Goal: Task Accomplishment & Management: Complete application form

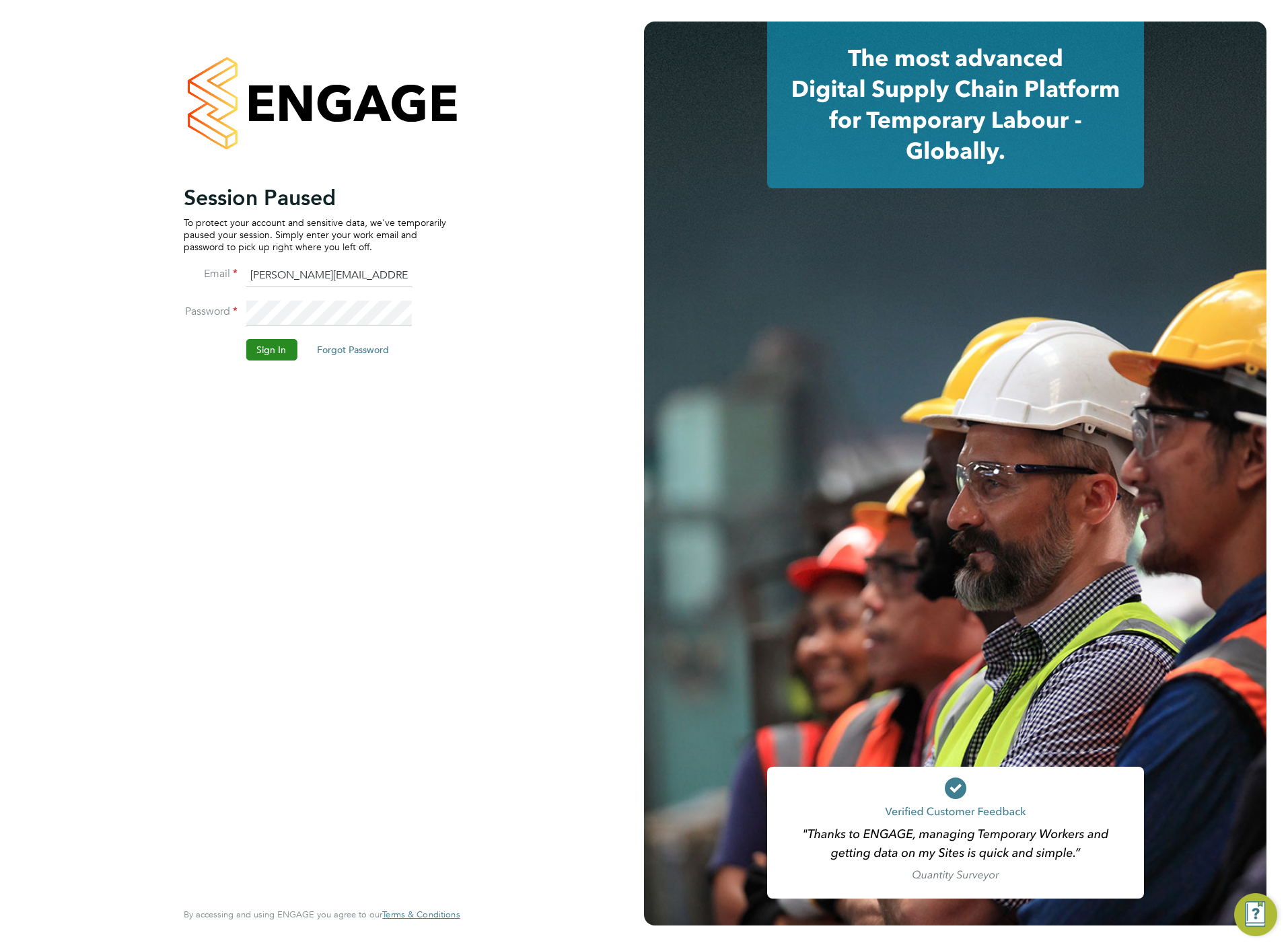
click at [277, 352] on button "Sign In" at bounding box center [271, 350] width 51 height 22
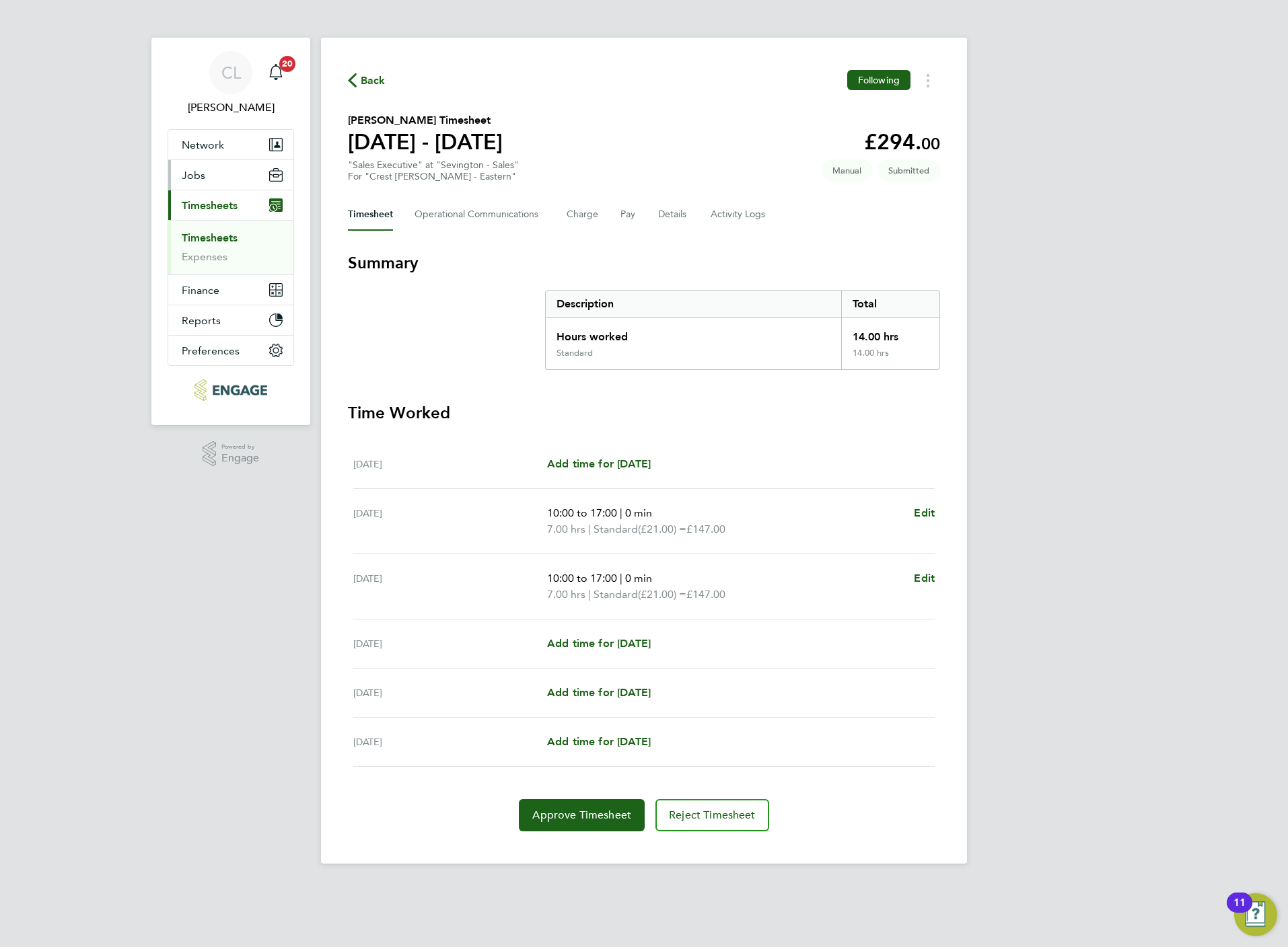
click at [178, 169] on button "Jobs" at bounding box center [231, 174] width 126 height 30
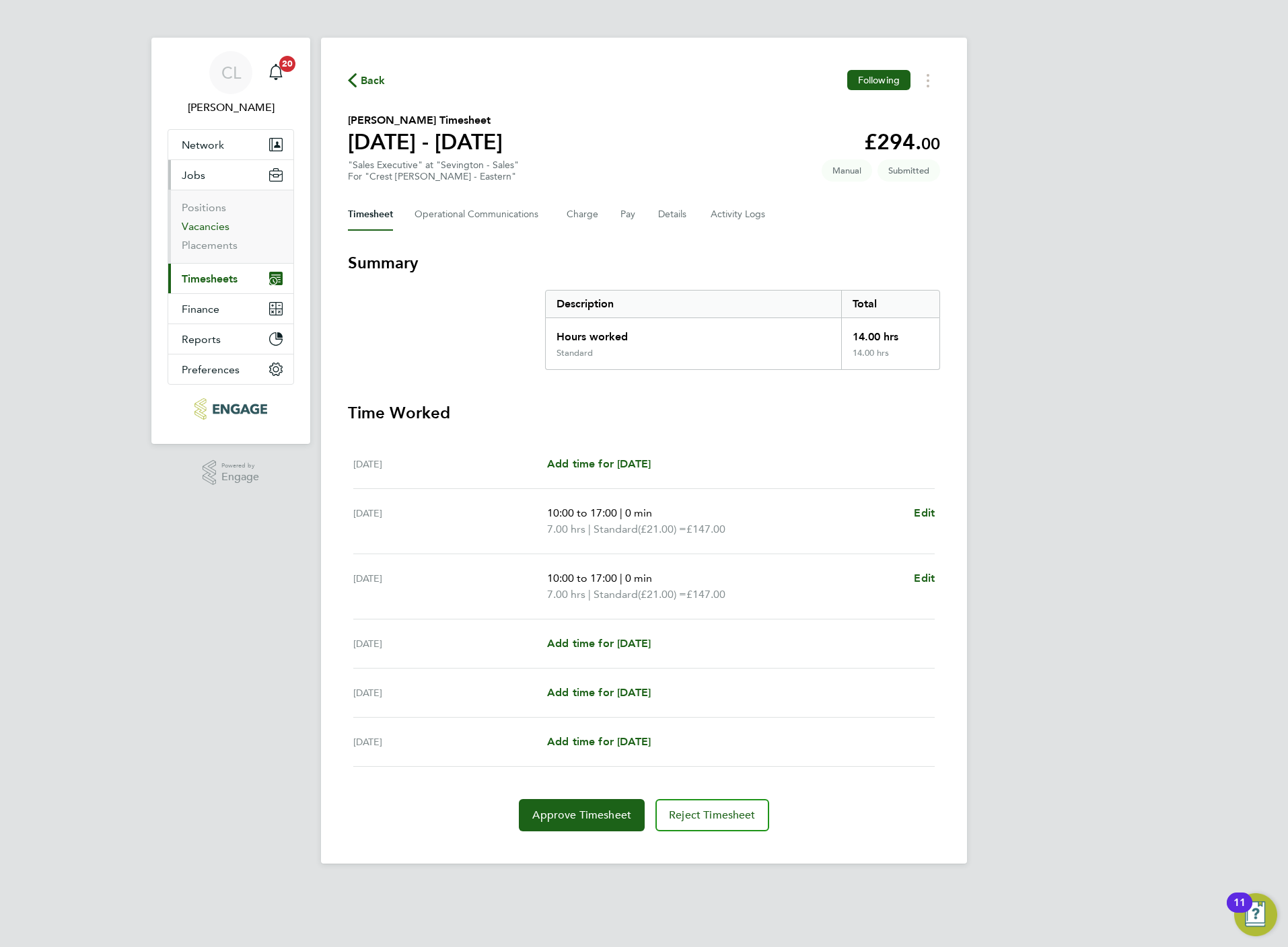
click at [206, 222] on link "Vacancies" at bounding box center [205, 227] width 47 height 13
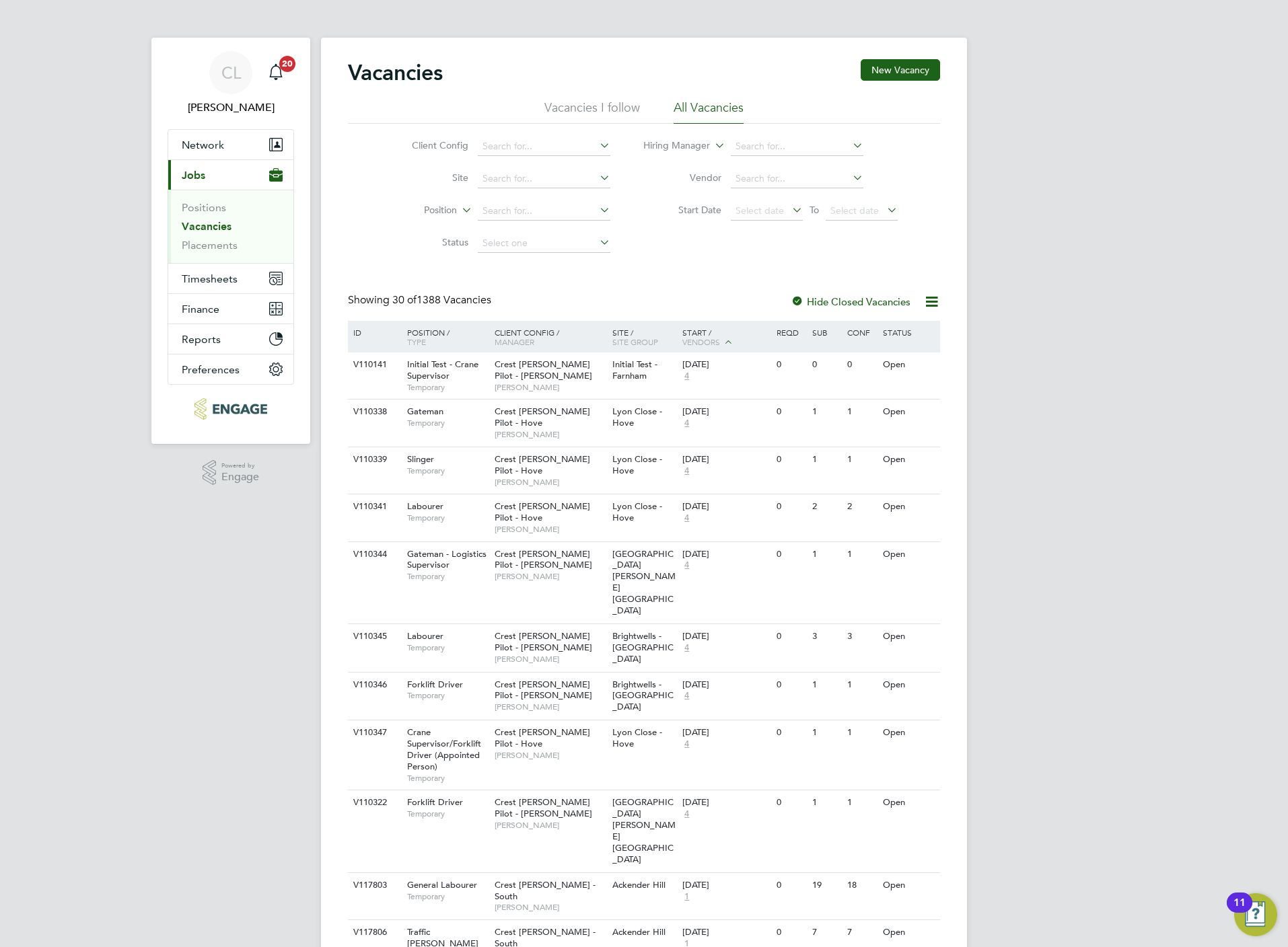
click at [520, 239] on input at bounding box center [544, 244] width 133 height 19
click at [505, 260] on li "Unapproved" at bounding box center [543, 263] width 134 height 18
type input "Unapproved"
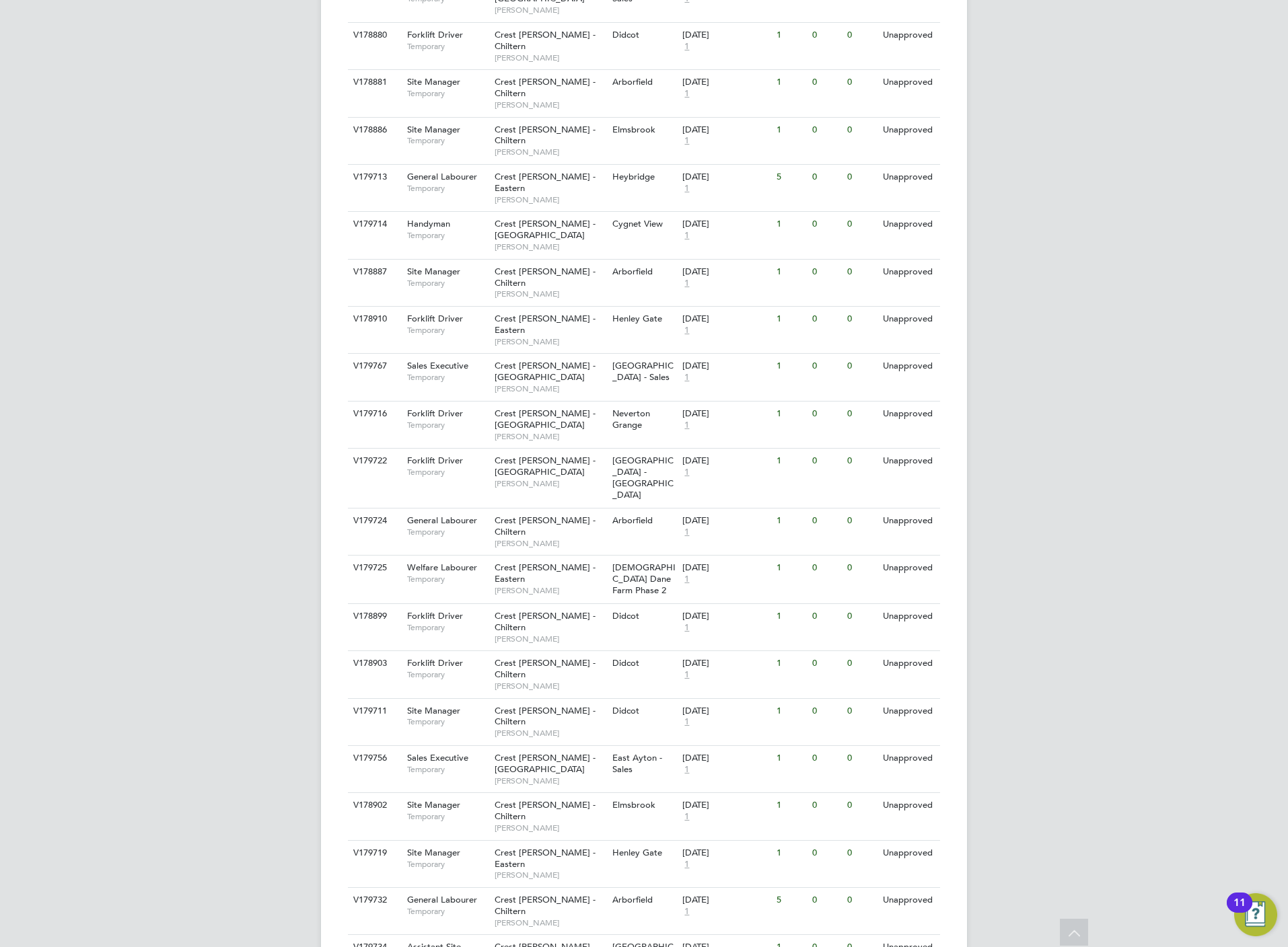
scroll to position [675, 0]
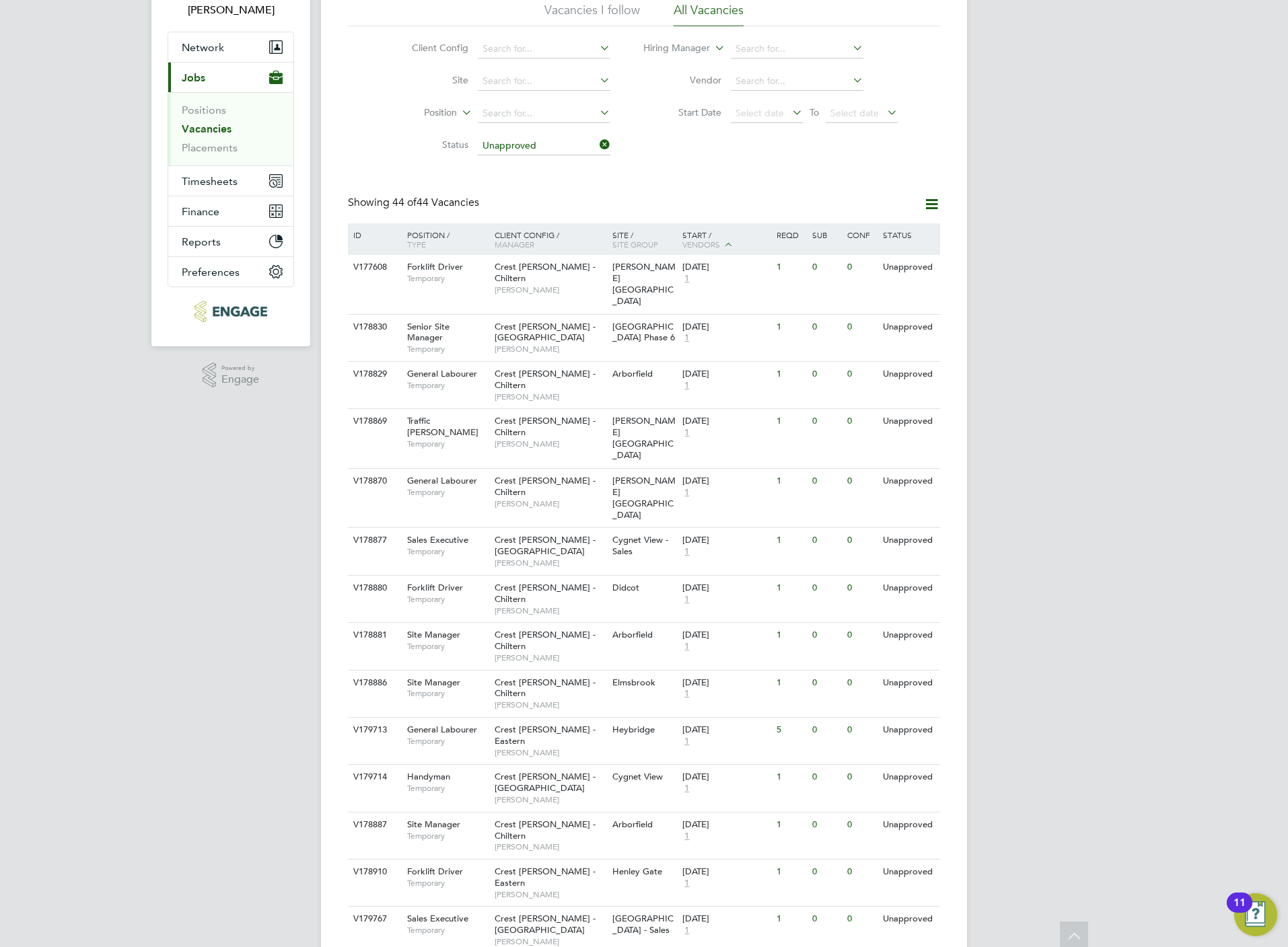
scroll to position [0, 0]
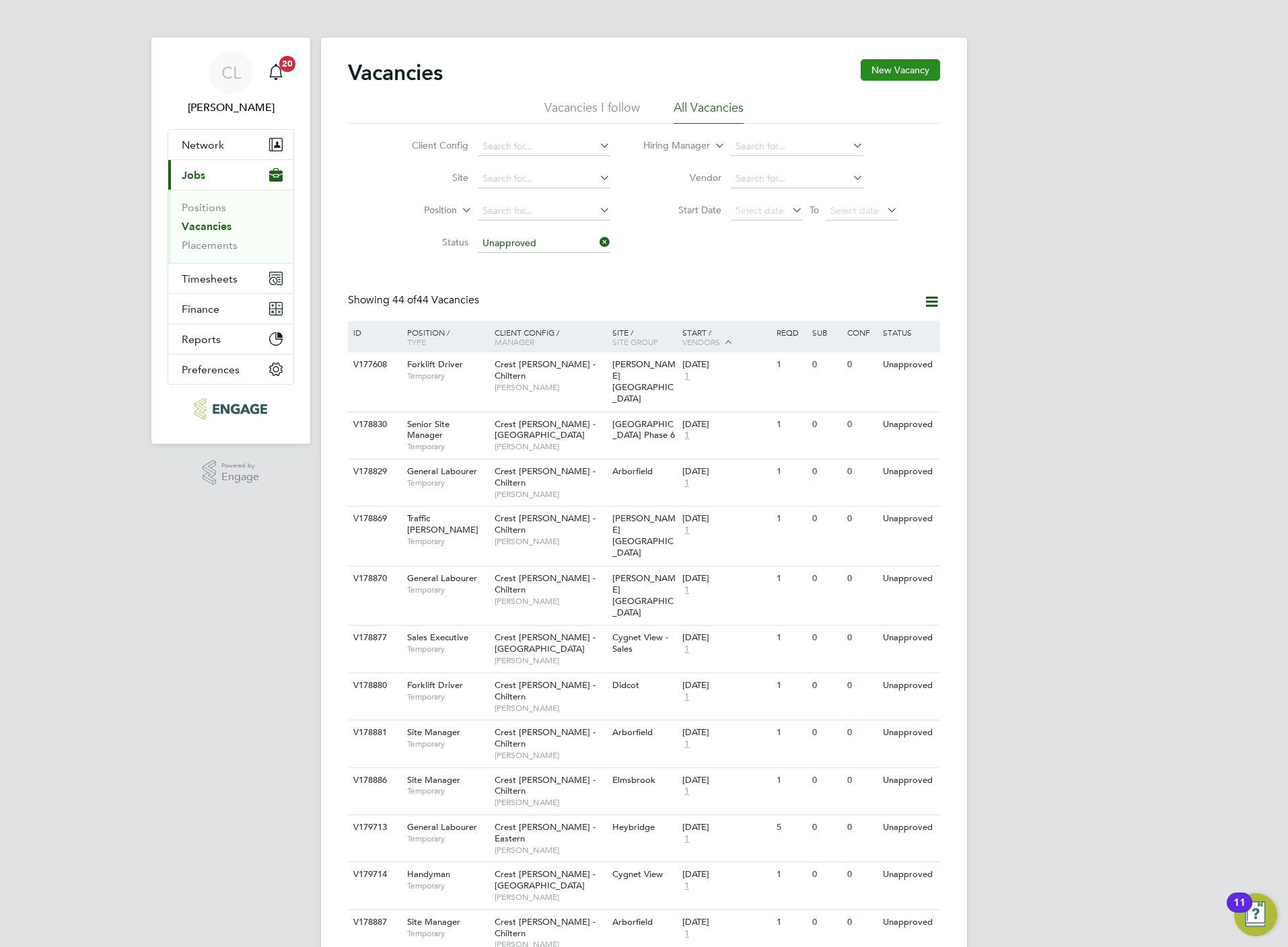
click at [915, 63] on button "New Vacancy" at bounding box center [900, 70] width 80 height 22
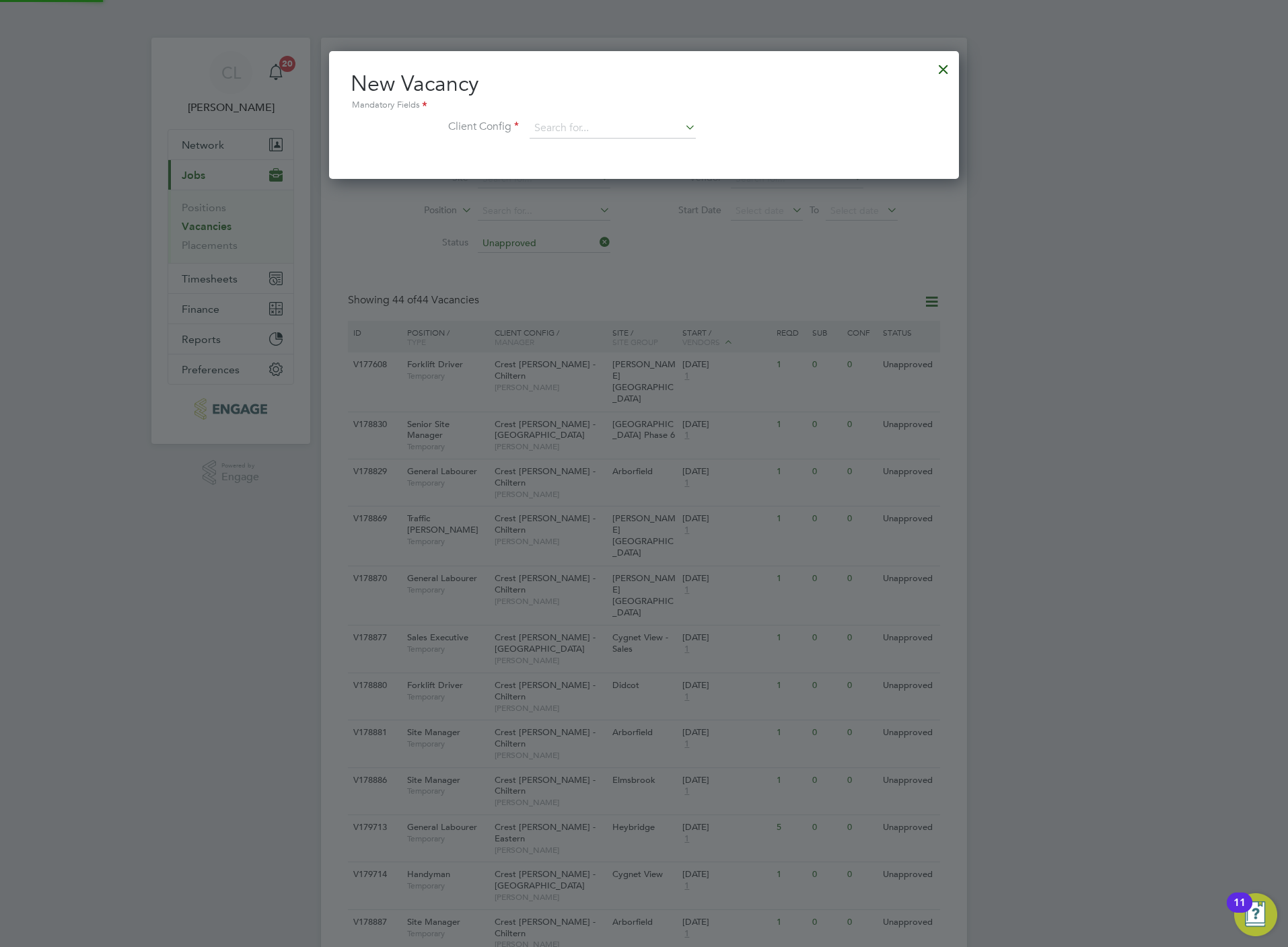
scroll to position [128, 630]
click at [572, 125] on input at bounding box center [613, 128] width 166 height 20
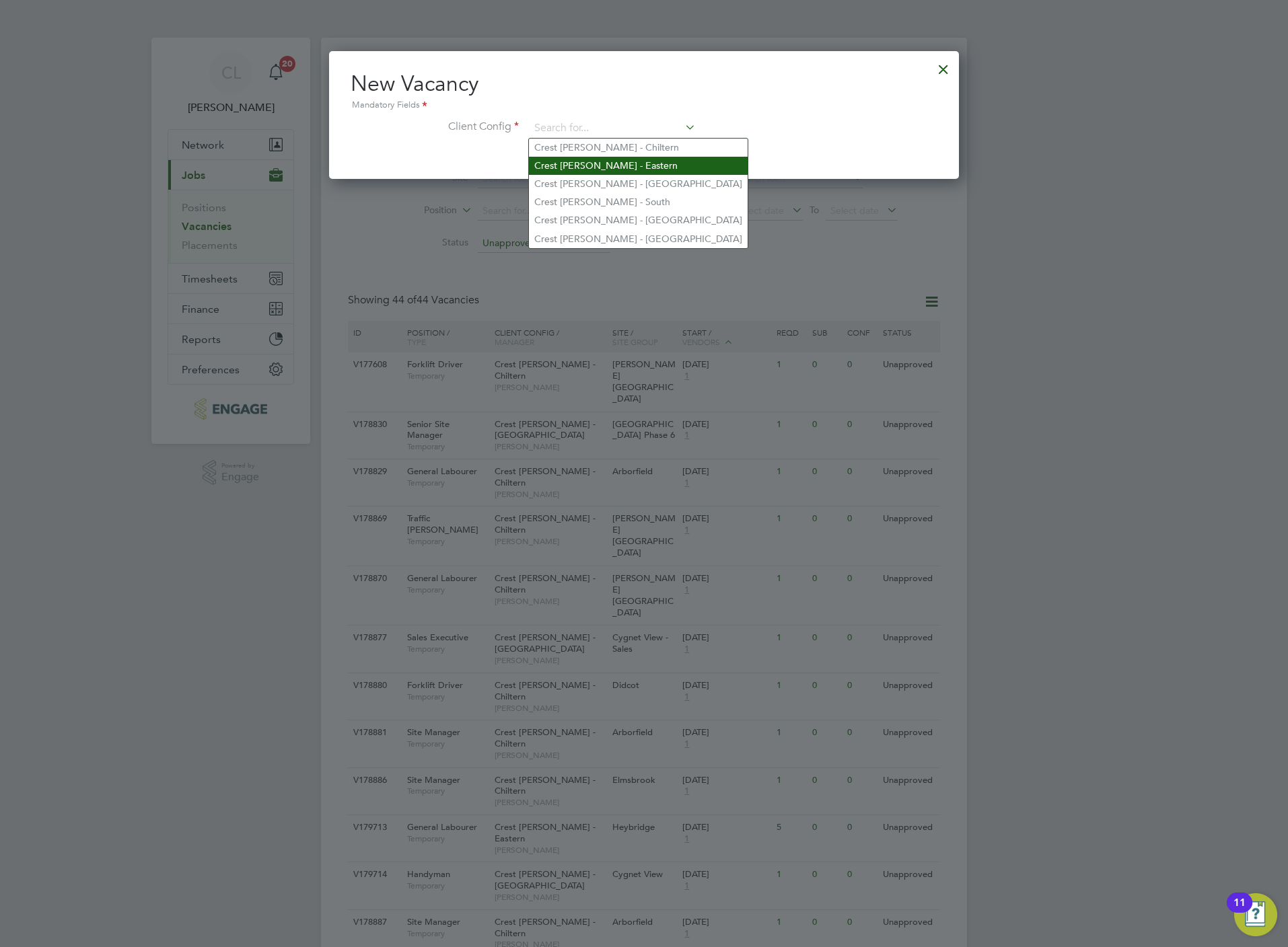
click at [630, 157] on li "Crest [PERSON_NAME] - Eastern" at bounding box center [639, 166] width 219 height 18
type input "Crest [PERSON_NAME] - Eastern"
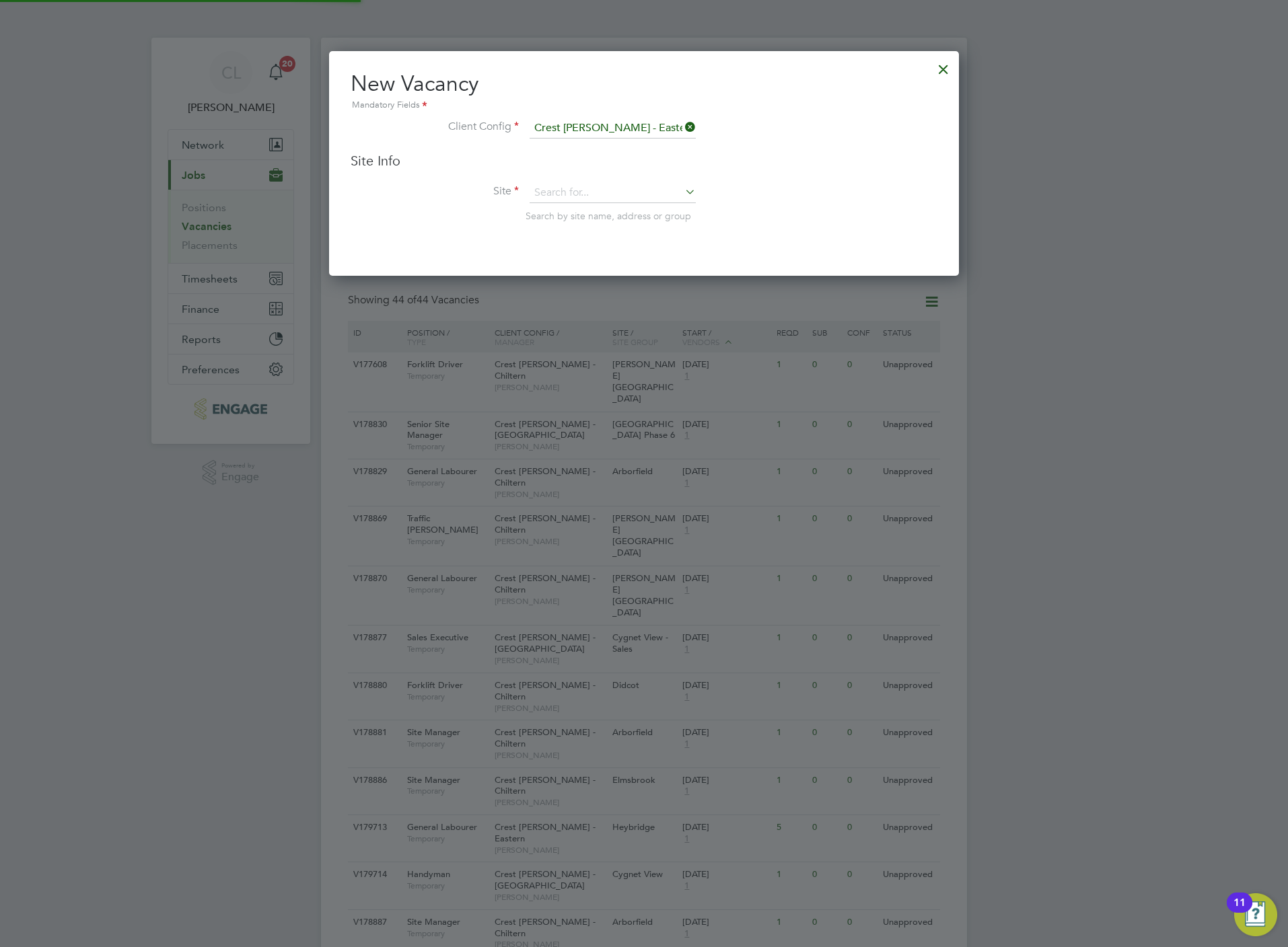
scroll to position [225, 630]
click at [633, 185] on input at bounding box center [613, 193] width 166 height 20
type input "c"
click at [648, 212] on li "Faver sham - Sales" at bounding box center [629, 212] width 201 height 18
type input "Faversham - Sales"
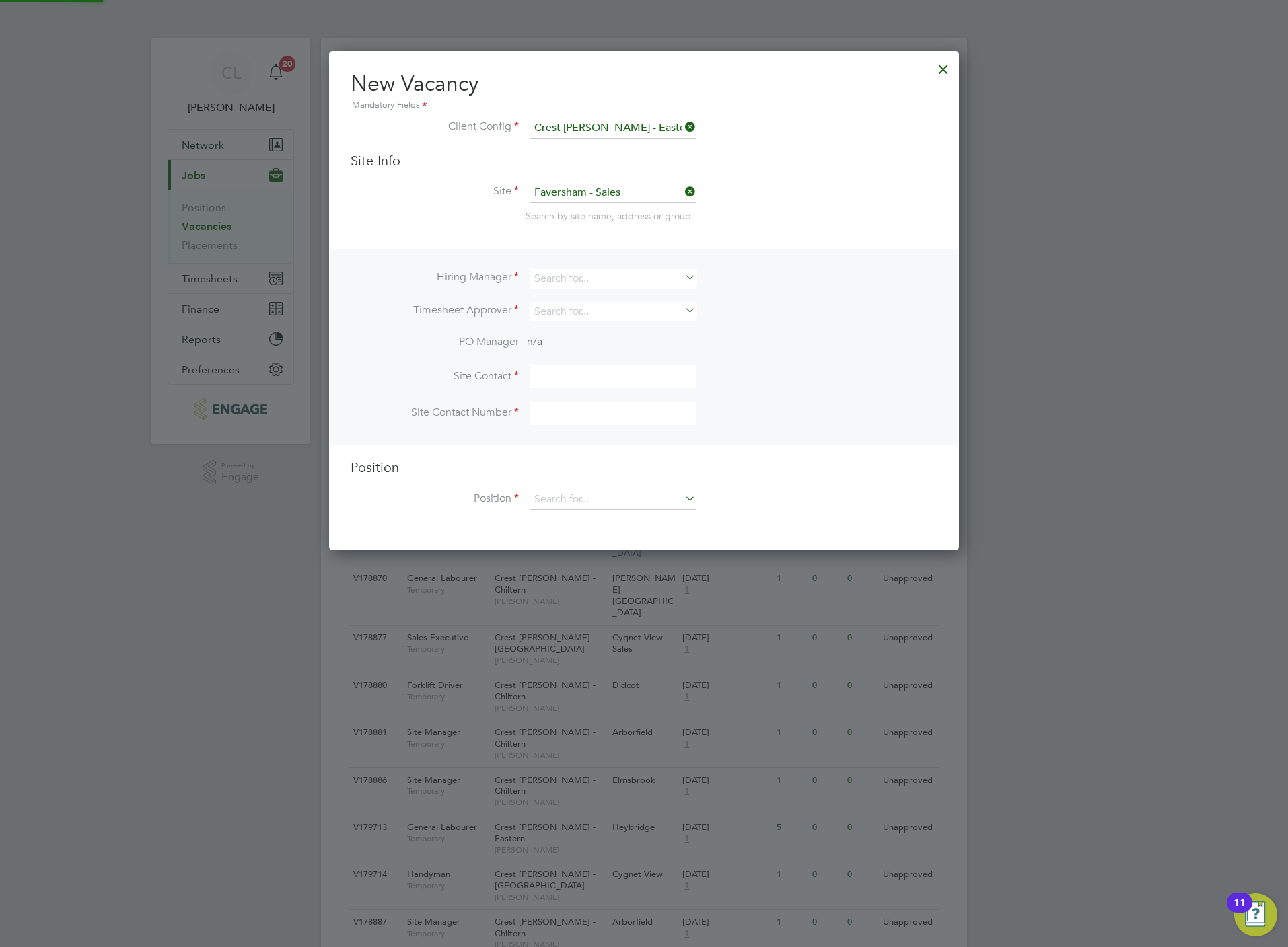
scroll to position [499, 630]
click at [590, 274] on input at bounding box center [613, 279] width 166 height 20
click at [580, 317] on li "Mark Wilkinson" at bounding box center [613, 315] width 168 height 18
type input "[PERSON_NAME]"
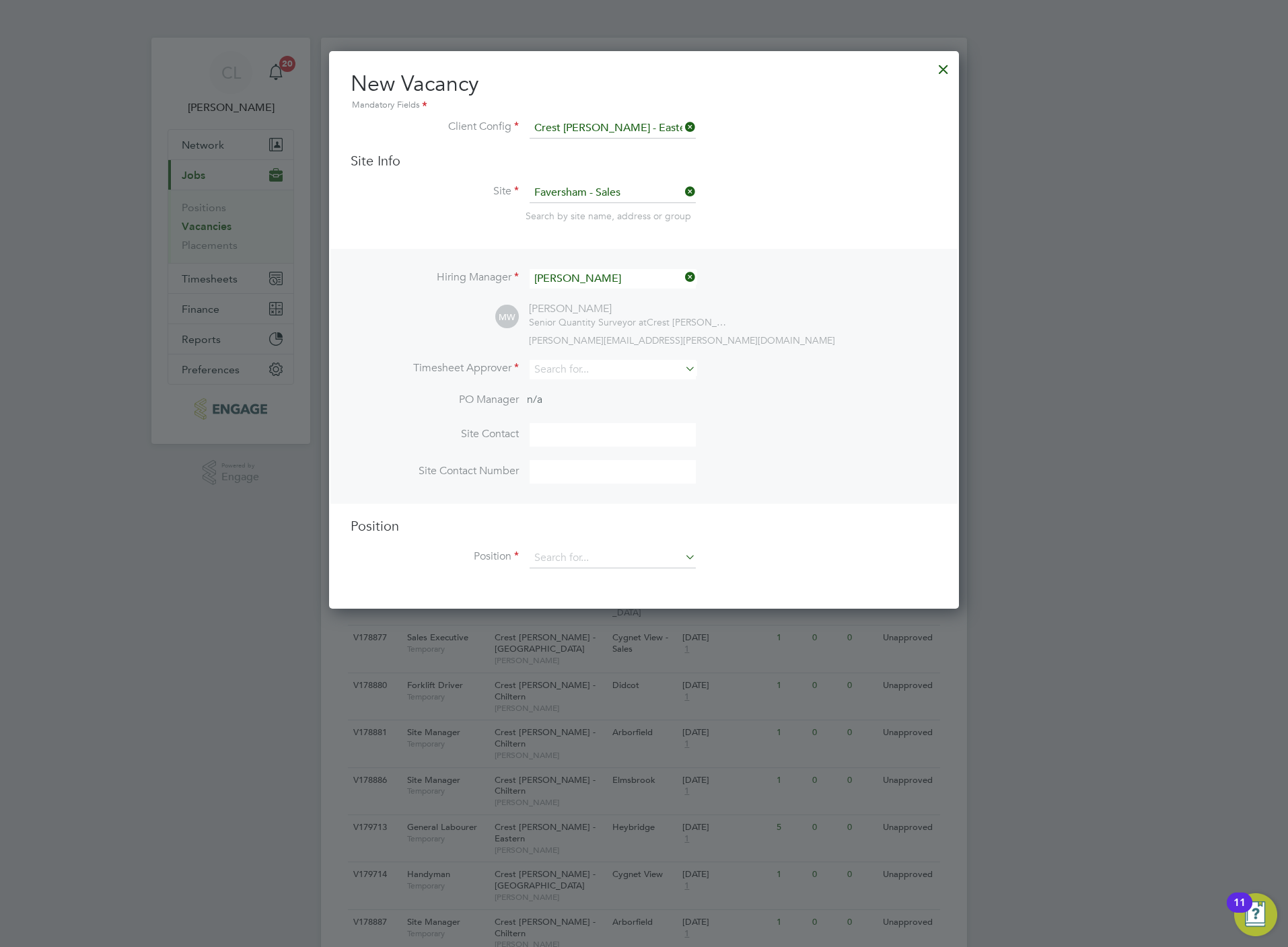
click at [598, 380] on li "Timesheet Approver" at bounding box center [644, 376] width 587 height 33
click at [594, 372] on input at bounding box center [613, 369] width 166 height 20
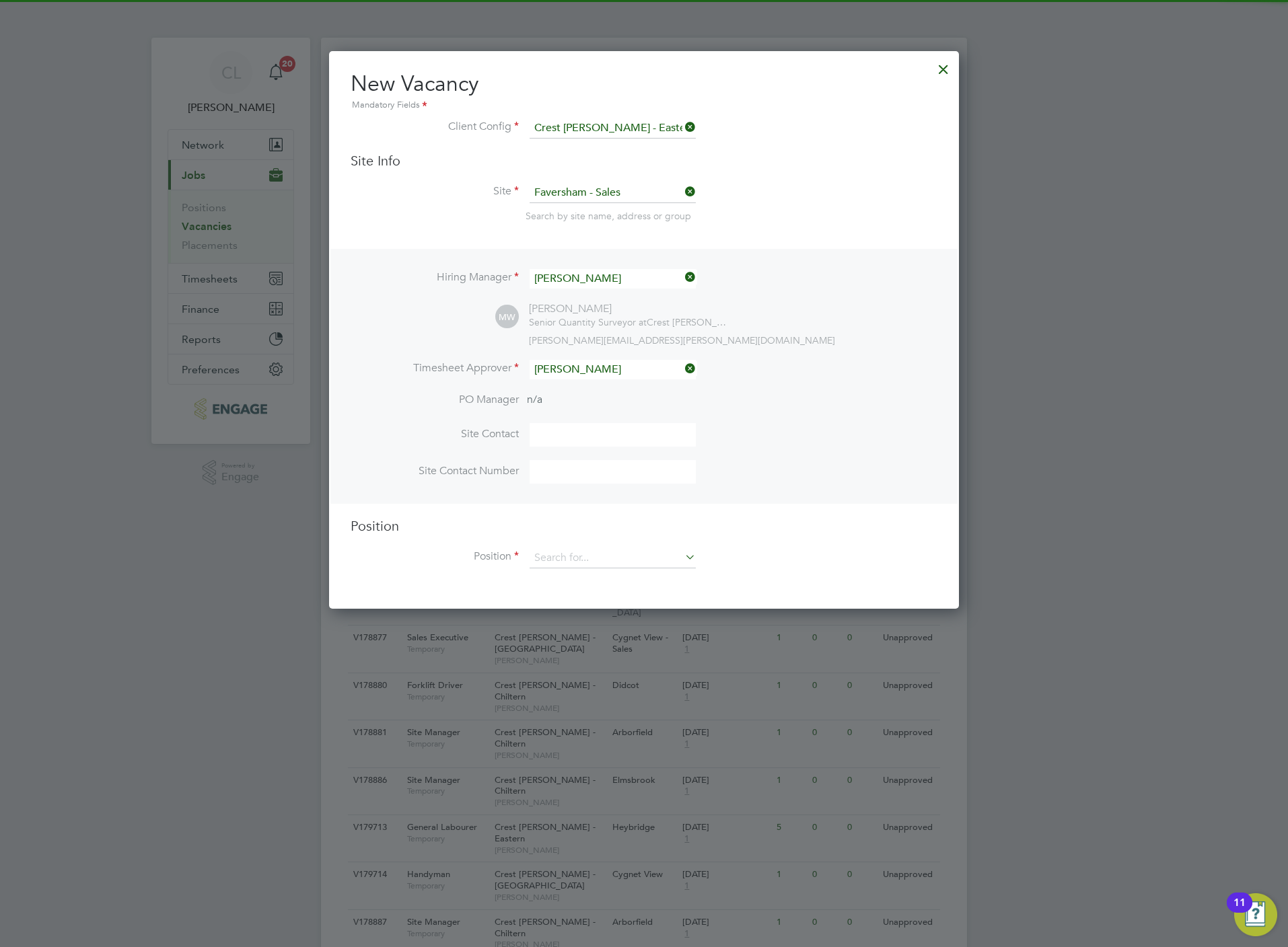
click at [583, 394] on li "Lisa Benbrook" at bounding box center [613, 387] width 168 height 18
type input "[PERSON_NAME]"
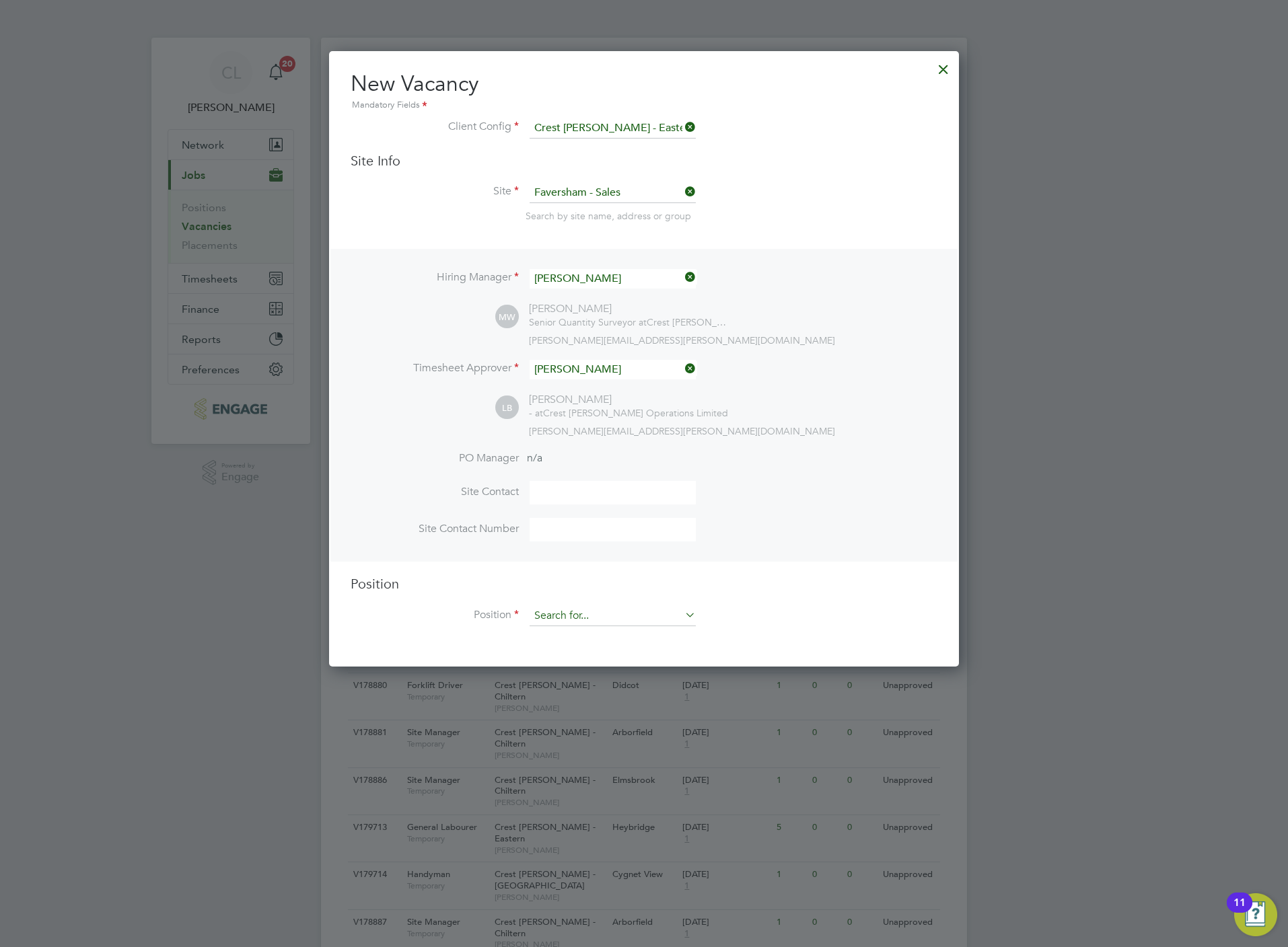
click at [579, 619] on input at bounding box center [613, 616] width 166 height 20
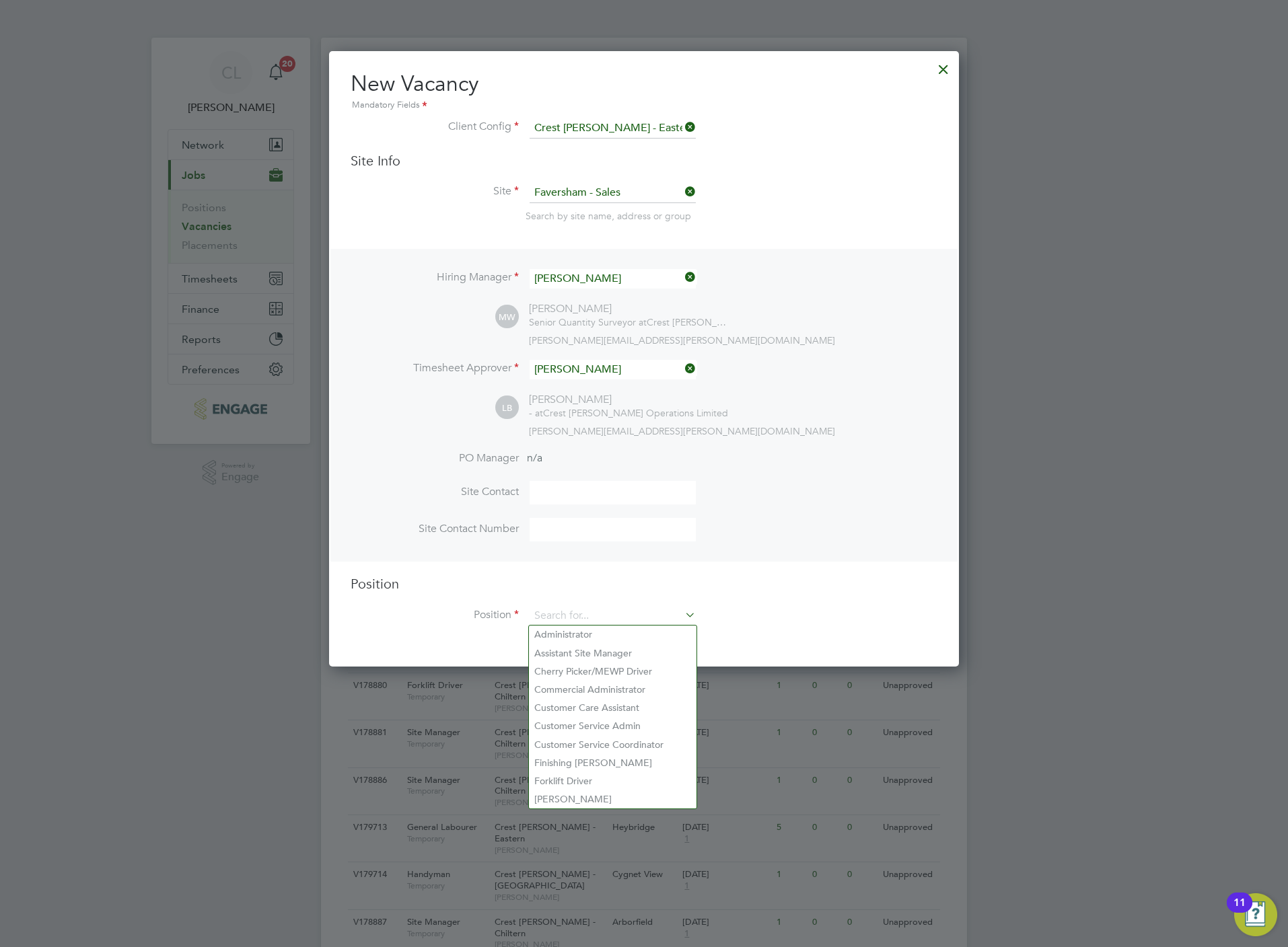
click at [612, 575] on h3 "Position" at bounding box center [644, 584] width 587 height 18
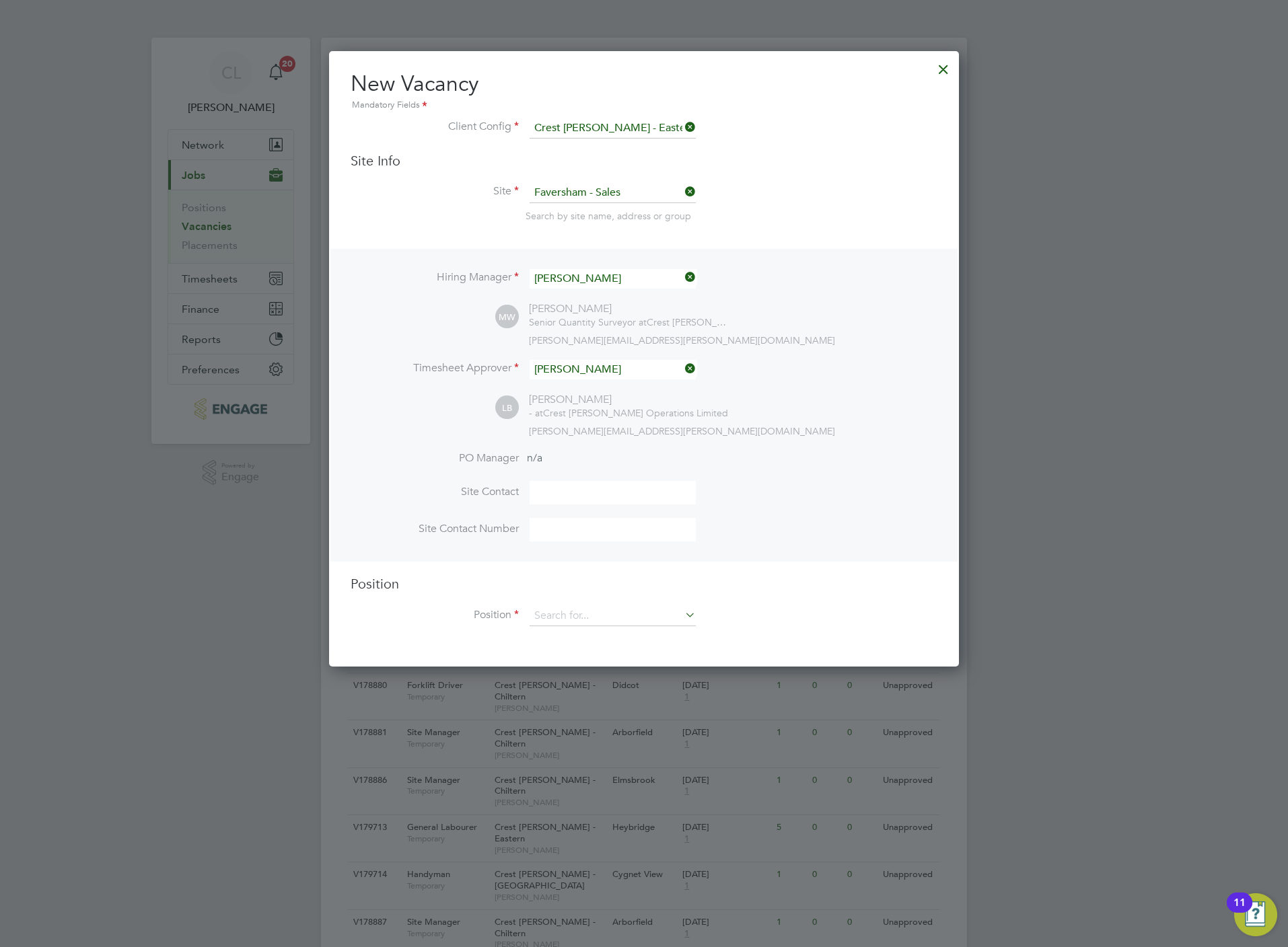
click at [612, 575] on h3 "Position" at bounding box center [644, 584] width 587 height 18
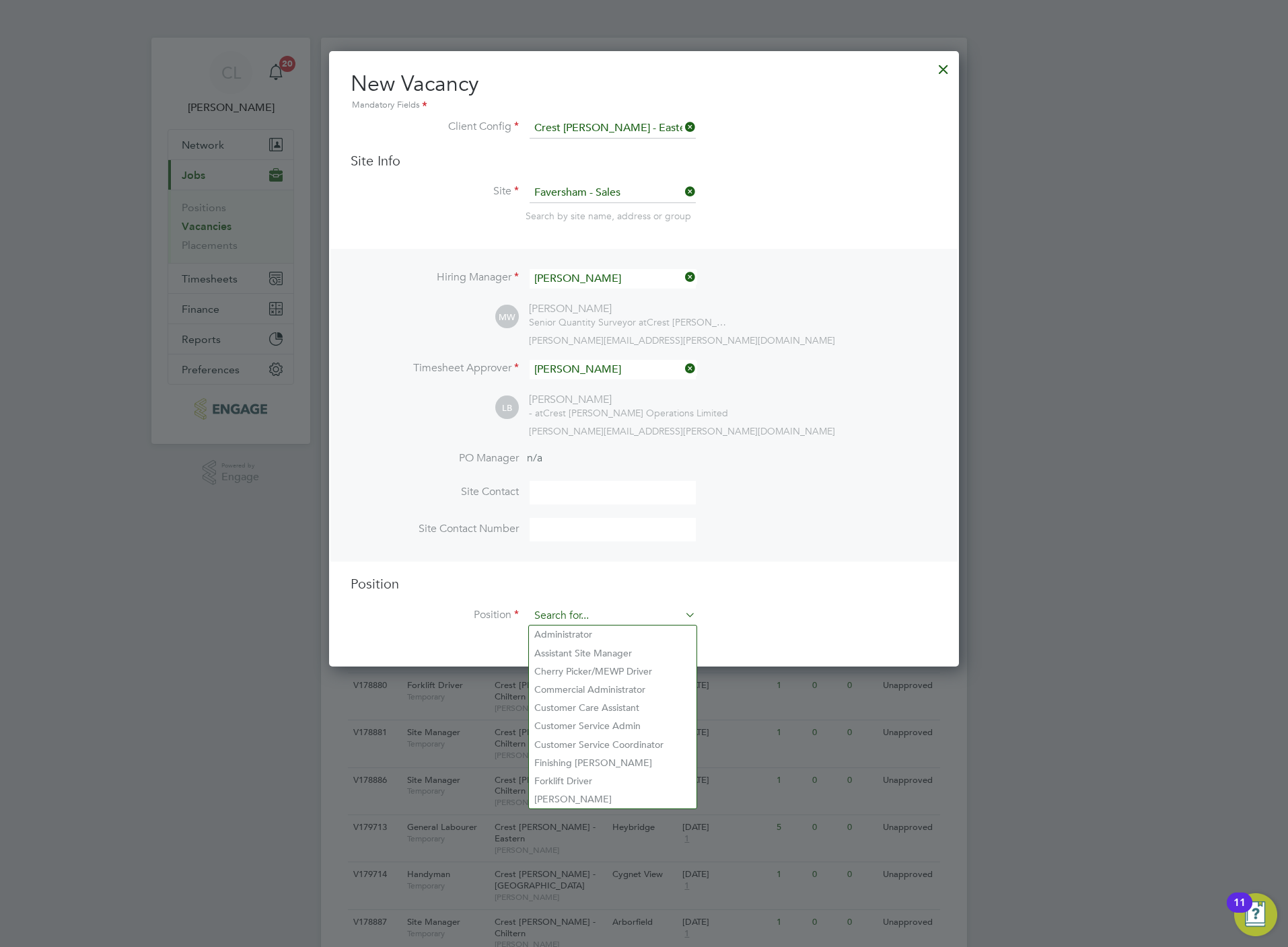
click at [609, 614] on input at bounding box center [613, 616] width 166 height 20
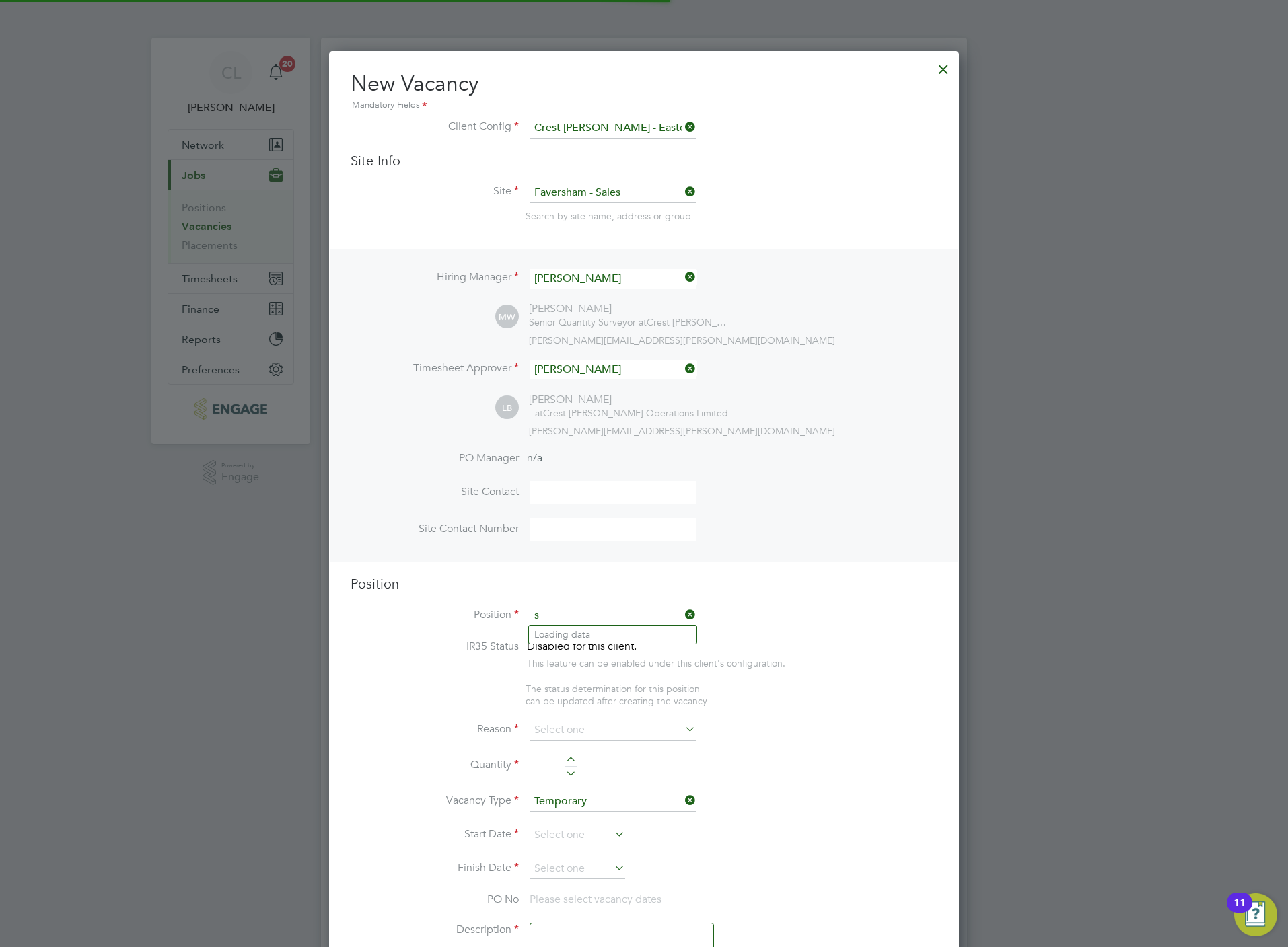
scroll to position [1936, 630]
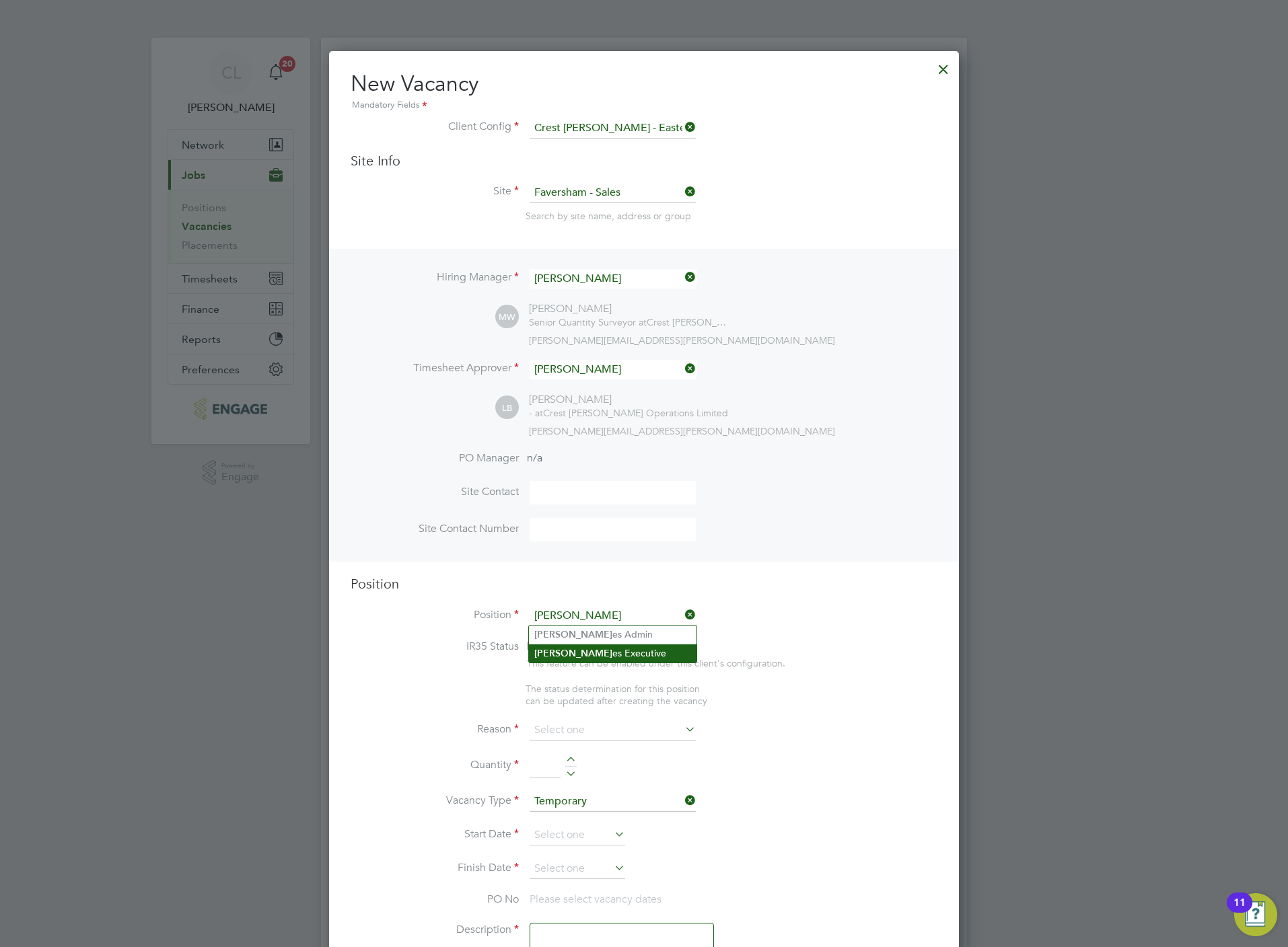
click at [598, 652] on li "Sal es Executive" at bounding box center [613, 653] width 168 height 18
type input "Sales Executive"
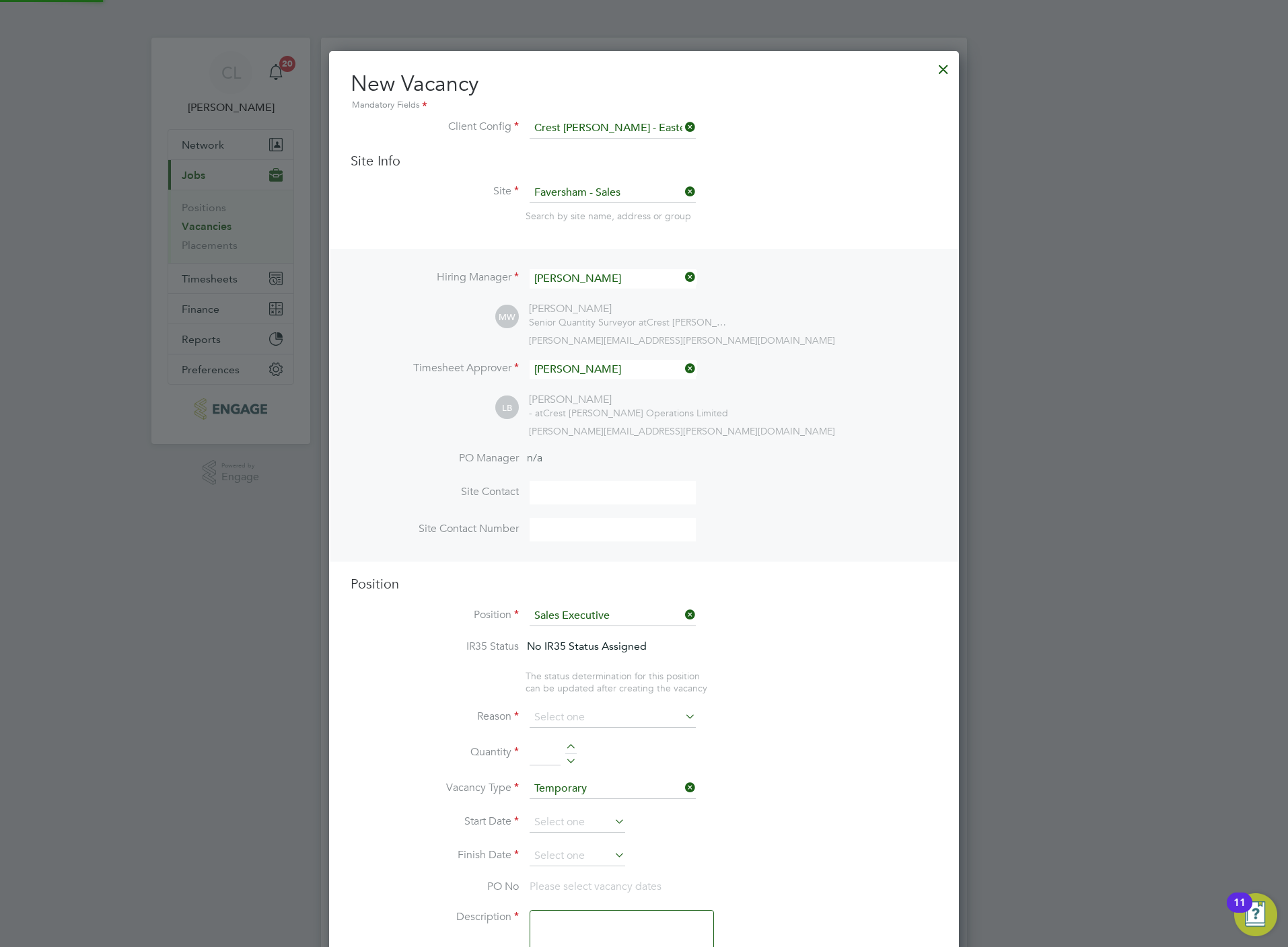
type textarea "Sales Executive"
click at [577, 717] on input at bounding box center [613, 718] width 166 height 20
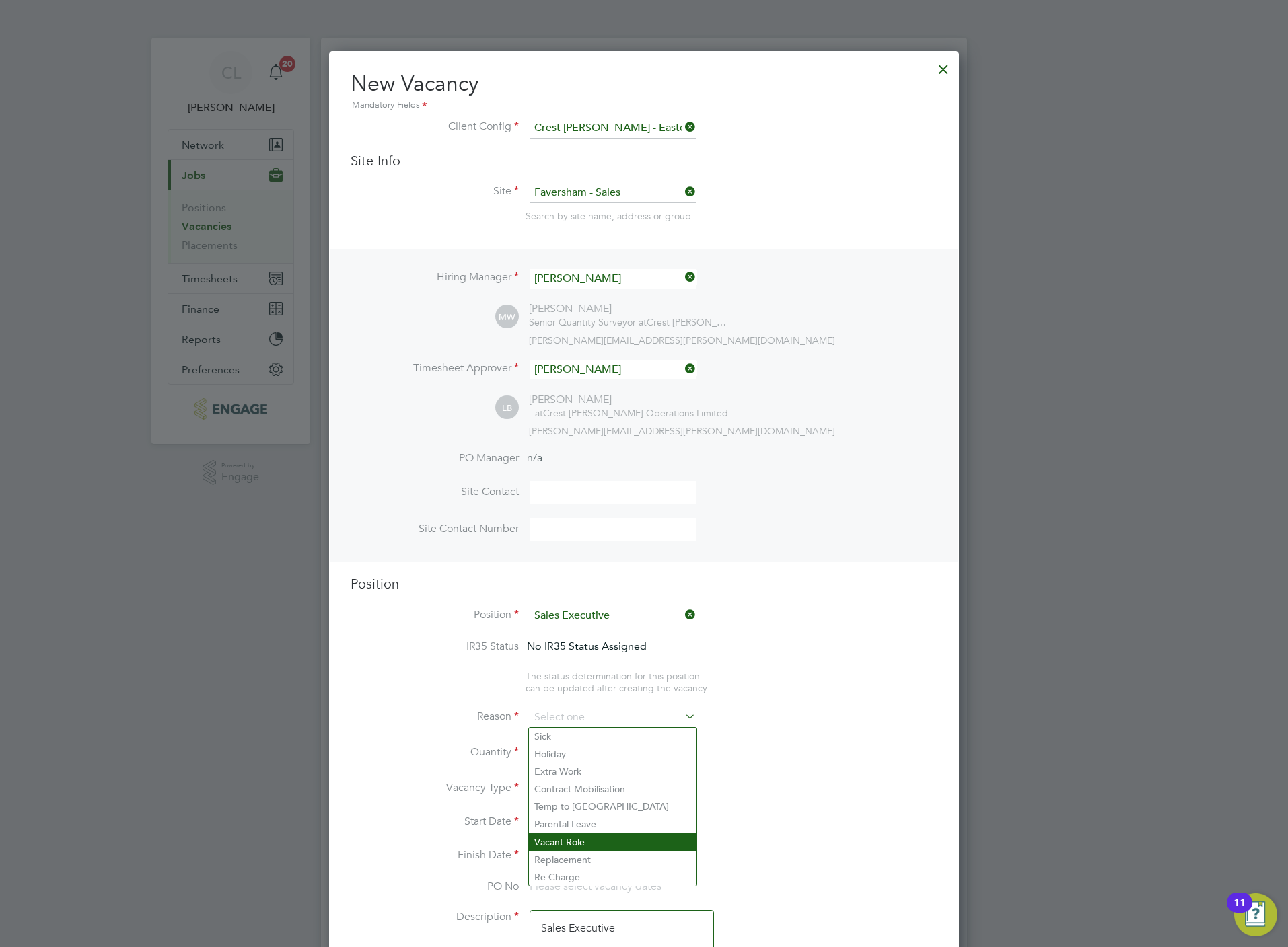
click at [575, 844] on li "Vacant Role" at bounding box center [613, 842] width 168 height 18
type input "Vacant Role"
click at [566, 744] on div at bounding box center [571, 749] width 12 height 9
type input "1"
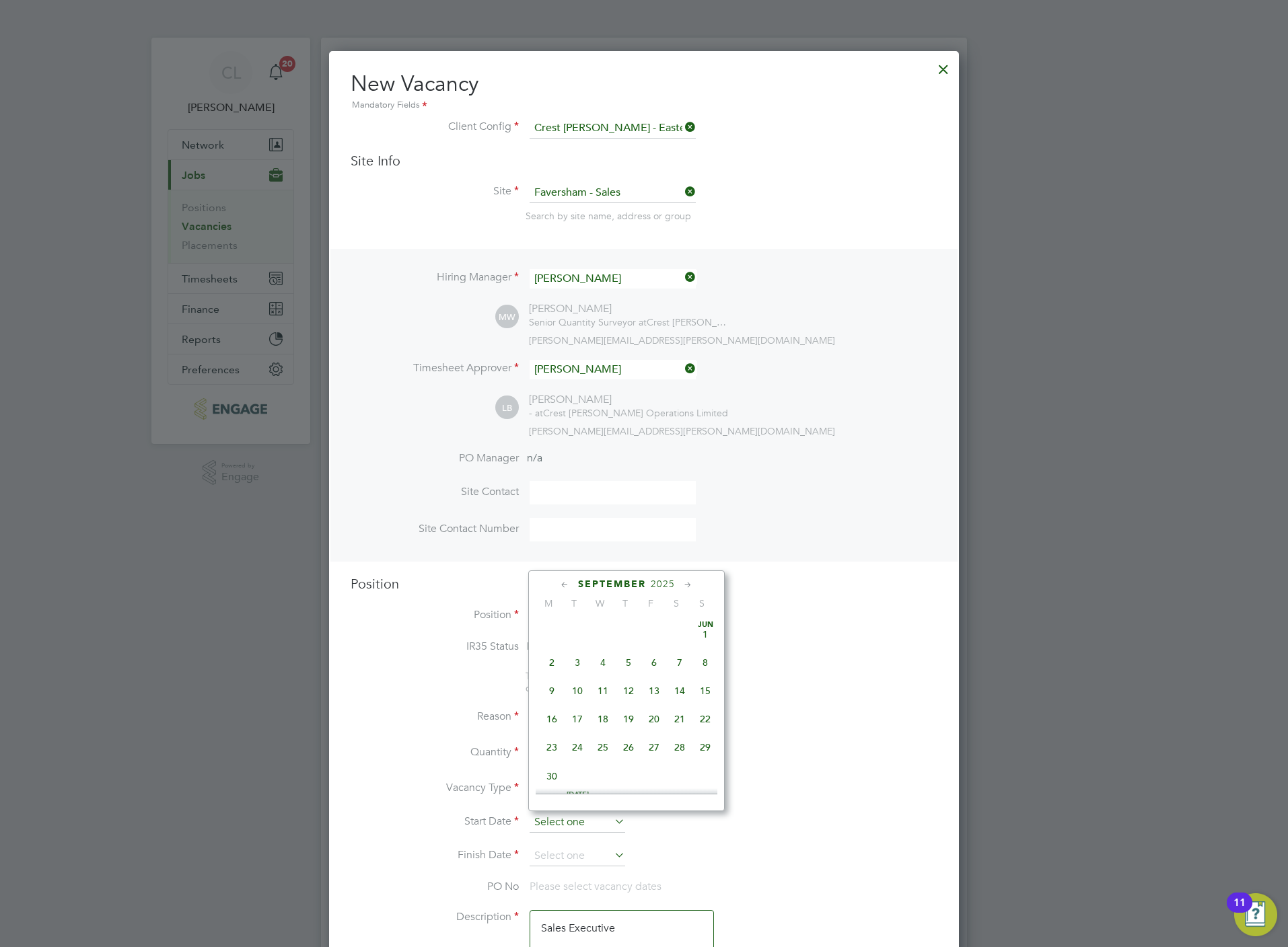
click at [577, 816] on input at bounding box center [577, 823] width 96 height 20
click at [904, 820] on li "Start Date" at bounding box center [644, 830] width 587 height 34
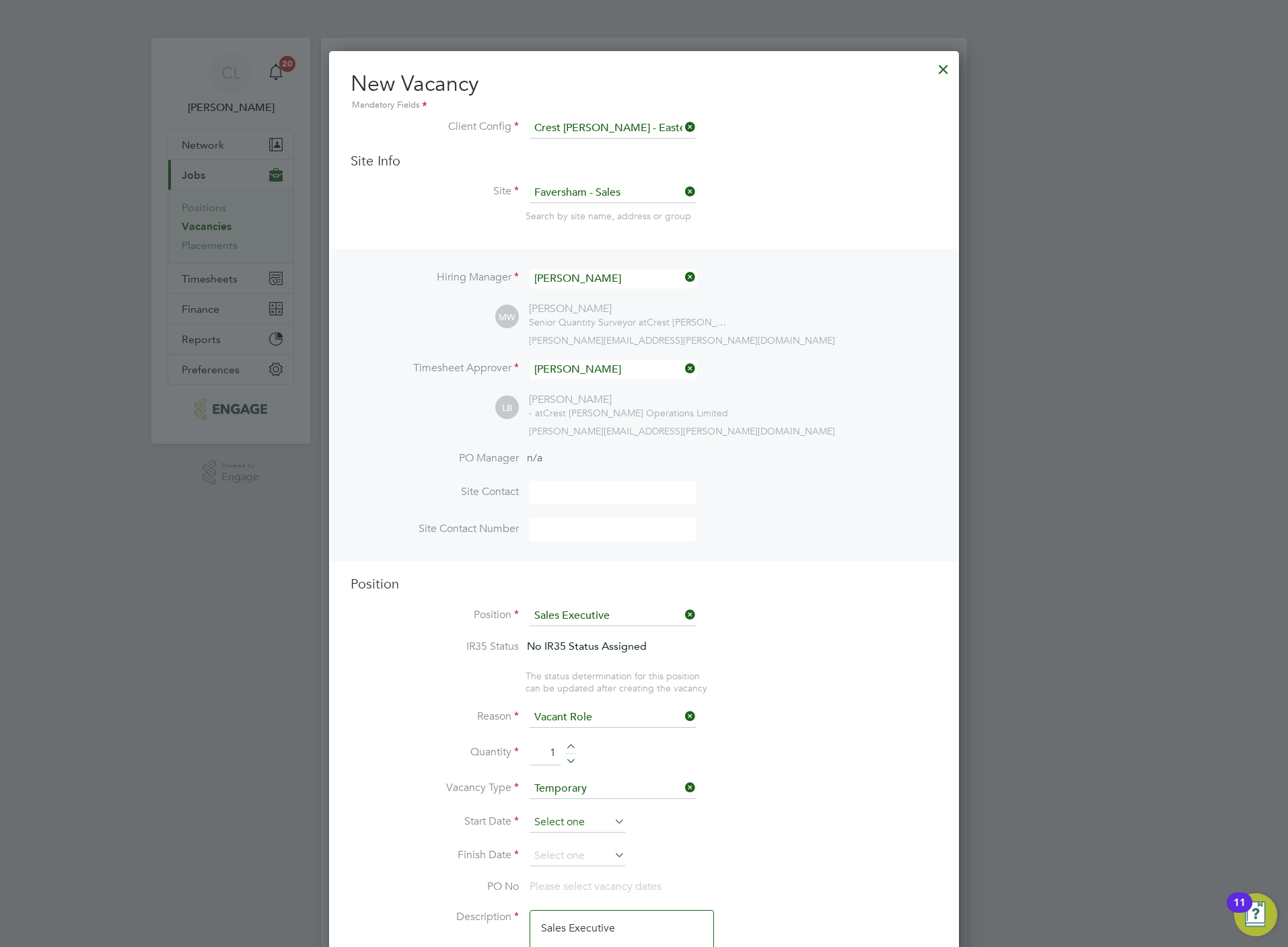
click at [555, 830] on input at bounding box center [577, 823] width 96 height 20
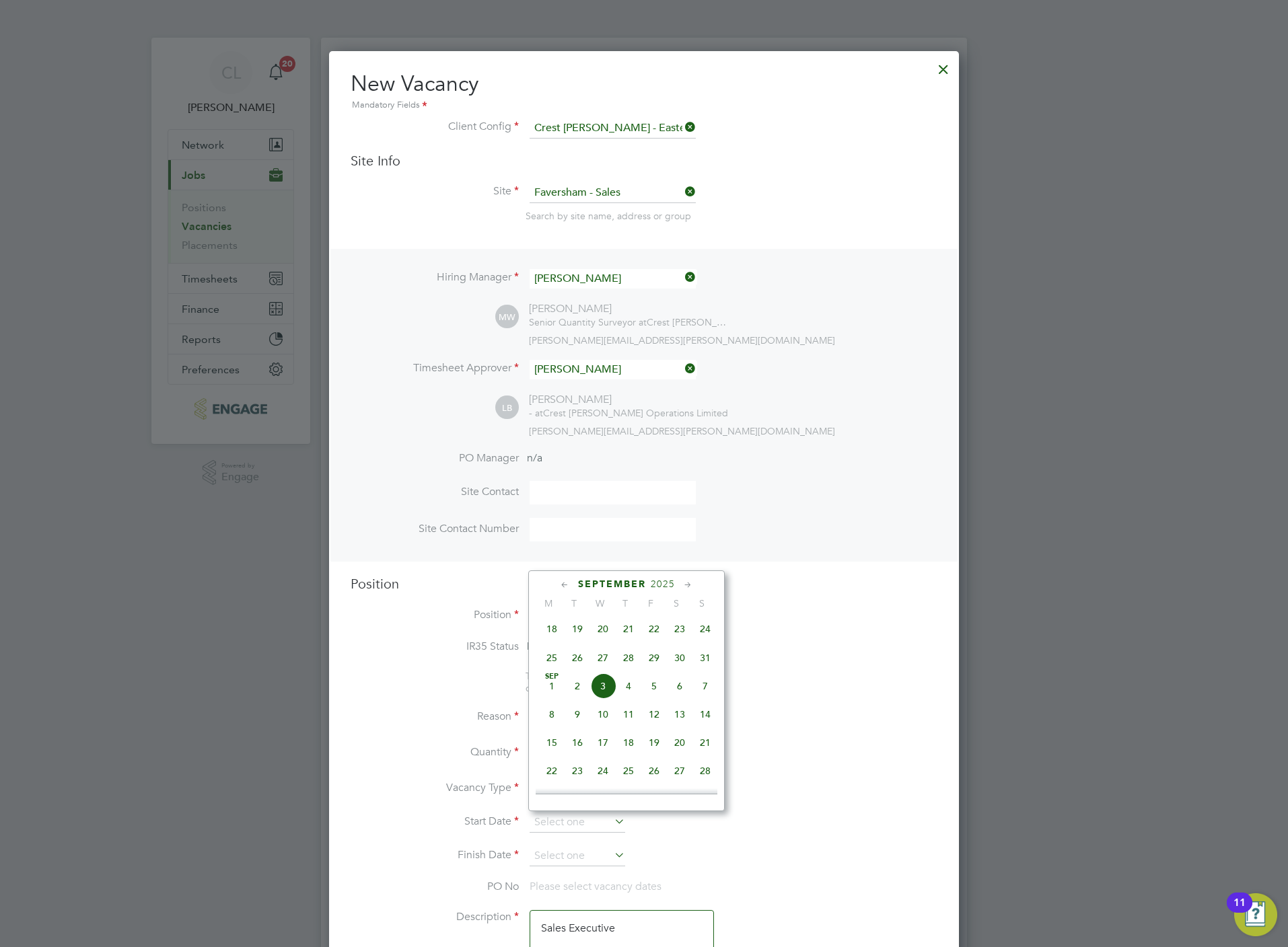
click at [630, 693] on span "4" at bounding box center [628, 686] width 26 height 26
type input "04 Sep 2025"
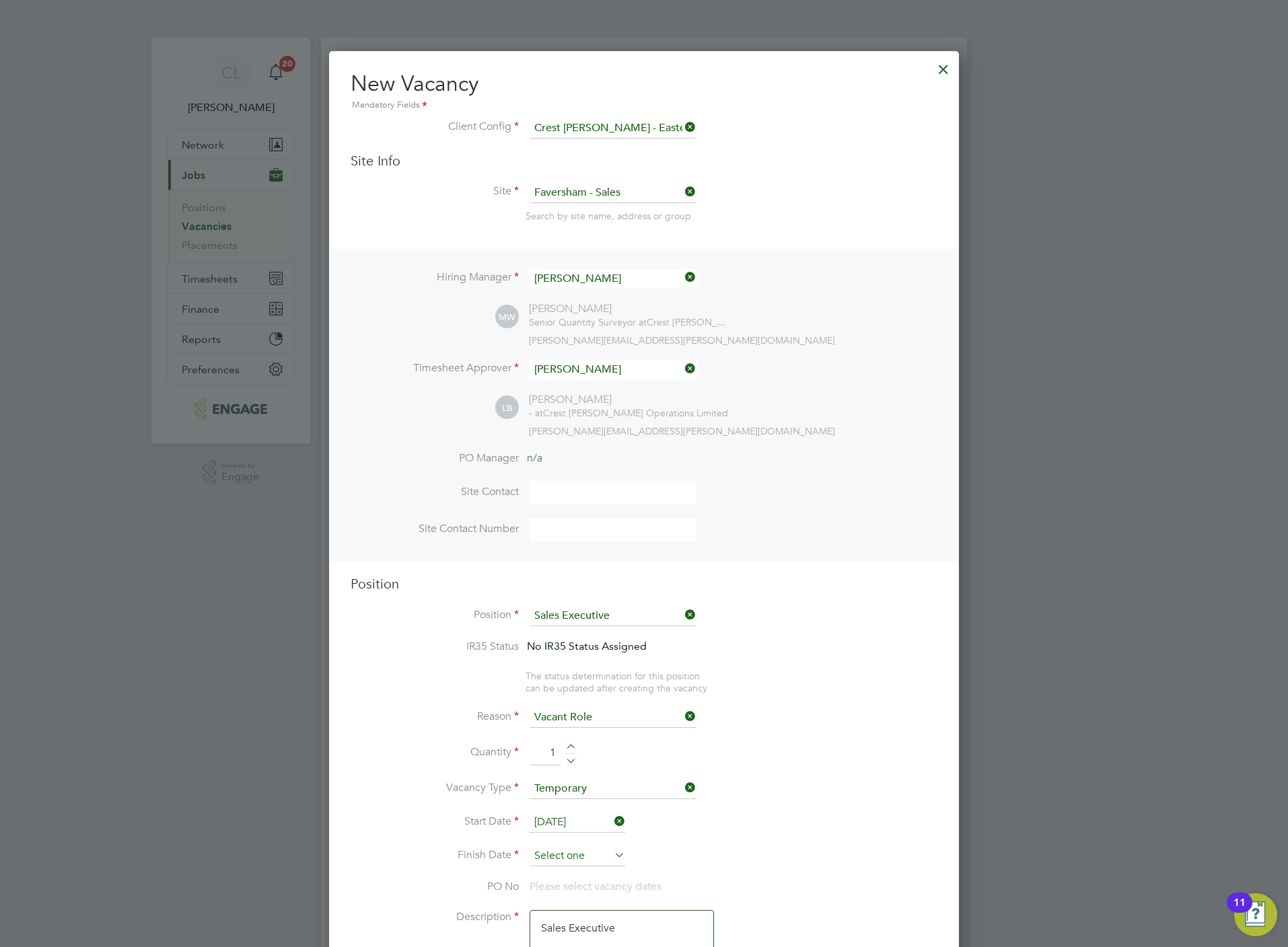
click at [590, 852] on input at bounding box center [577, 857] width 96 height 20
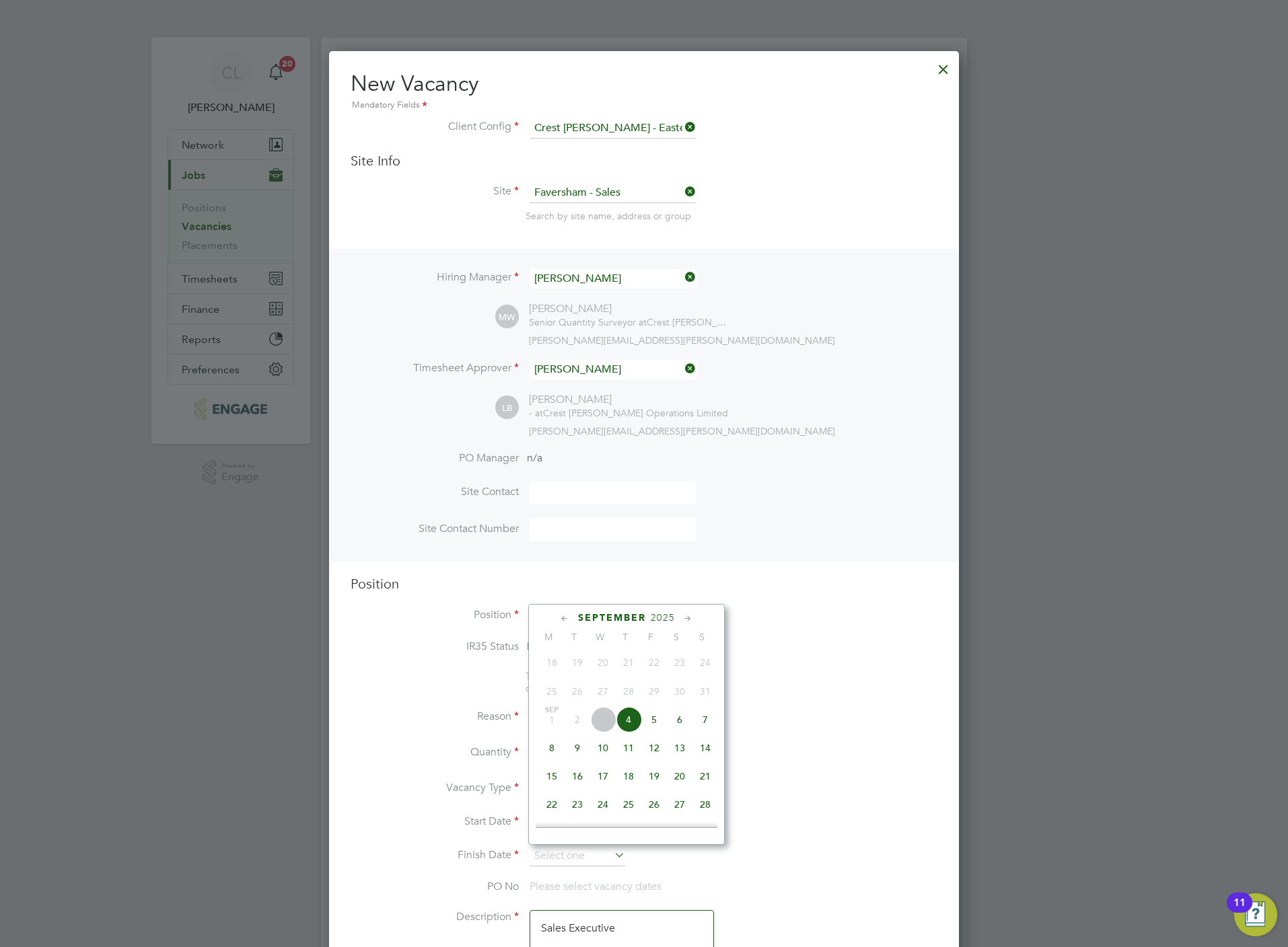
click at [704, 723] on span "7" at bounding box center [705, 719] width 26 height 26
type input "07 Sep 2025"
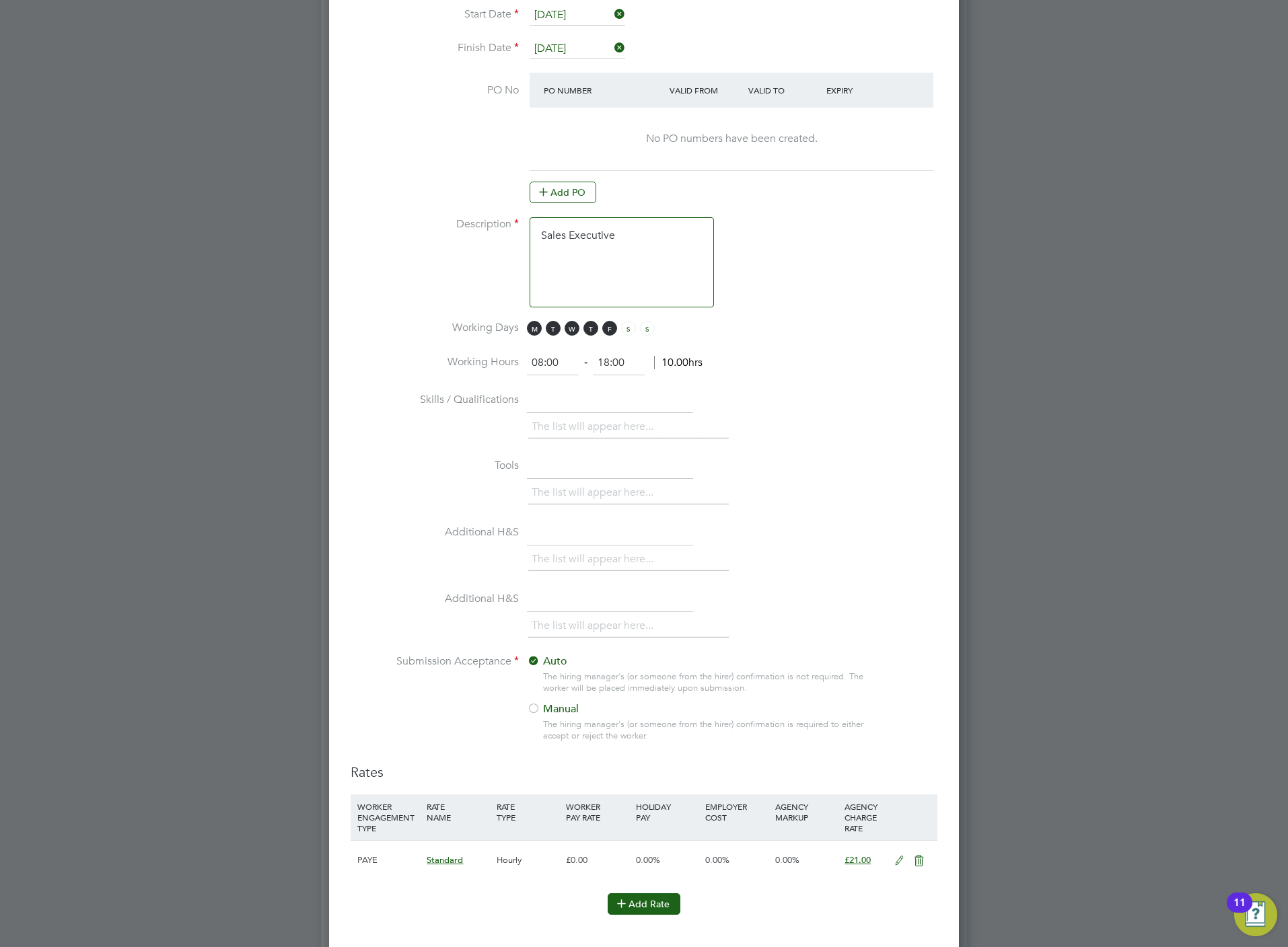
scroll to position [1187, 0]
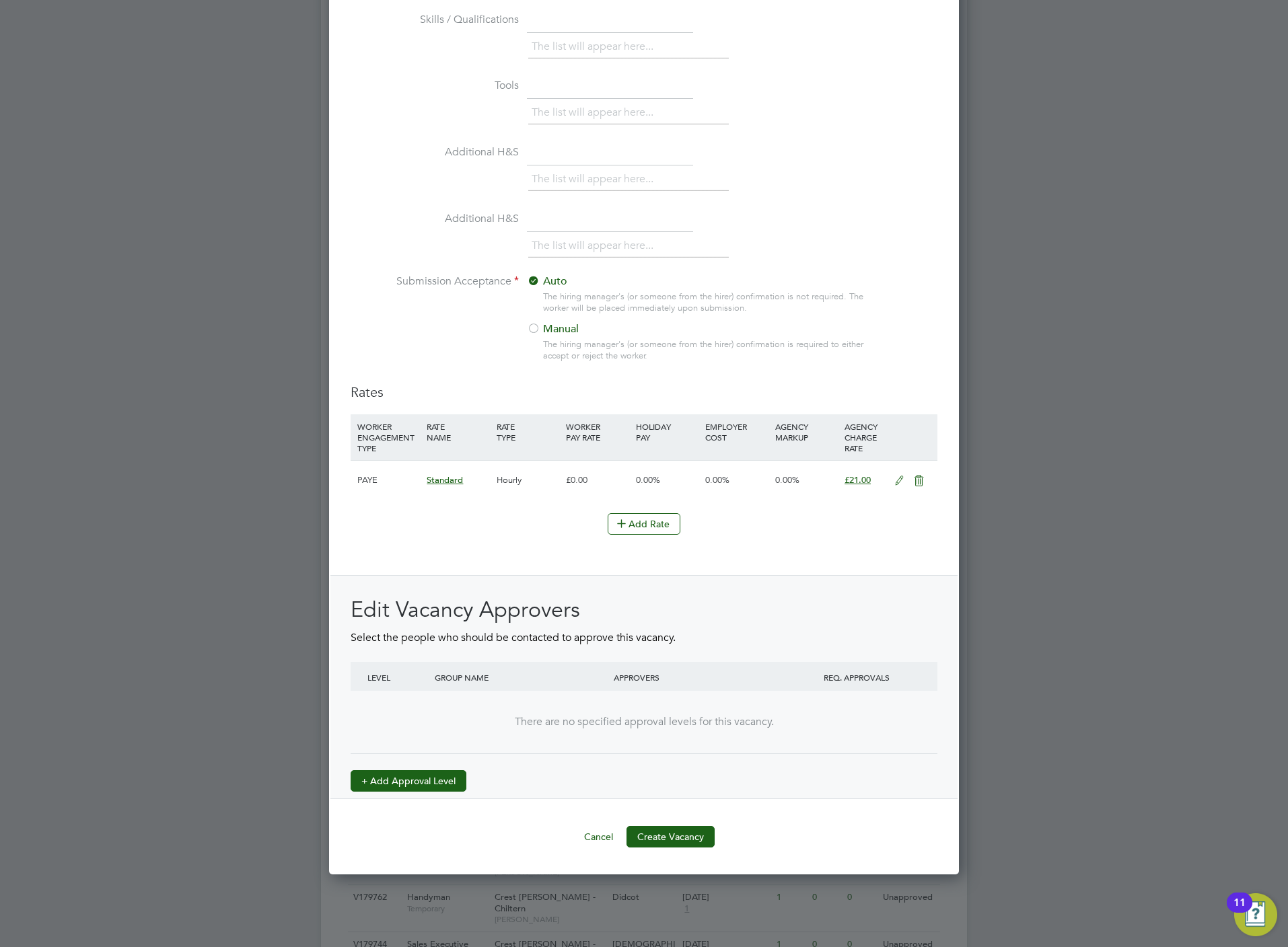
click at [420, 773] on button "+ Add Approval Level" at bounding box center [408, 781] width 116 height 22
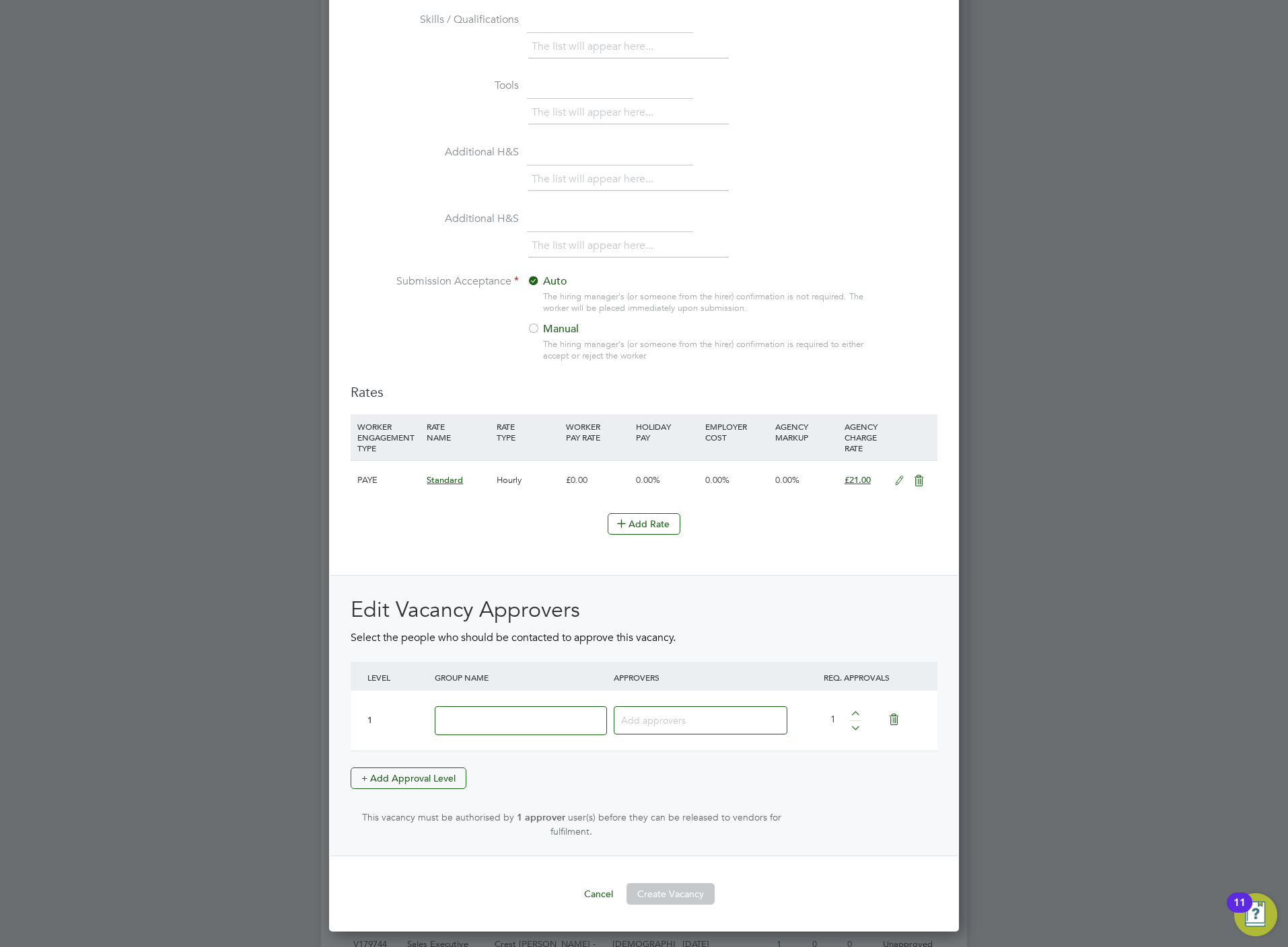
click at [501, 727] on input at bounding box center [521, 721] width 172 height 29
type input "Crest"
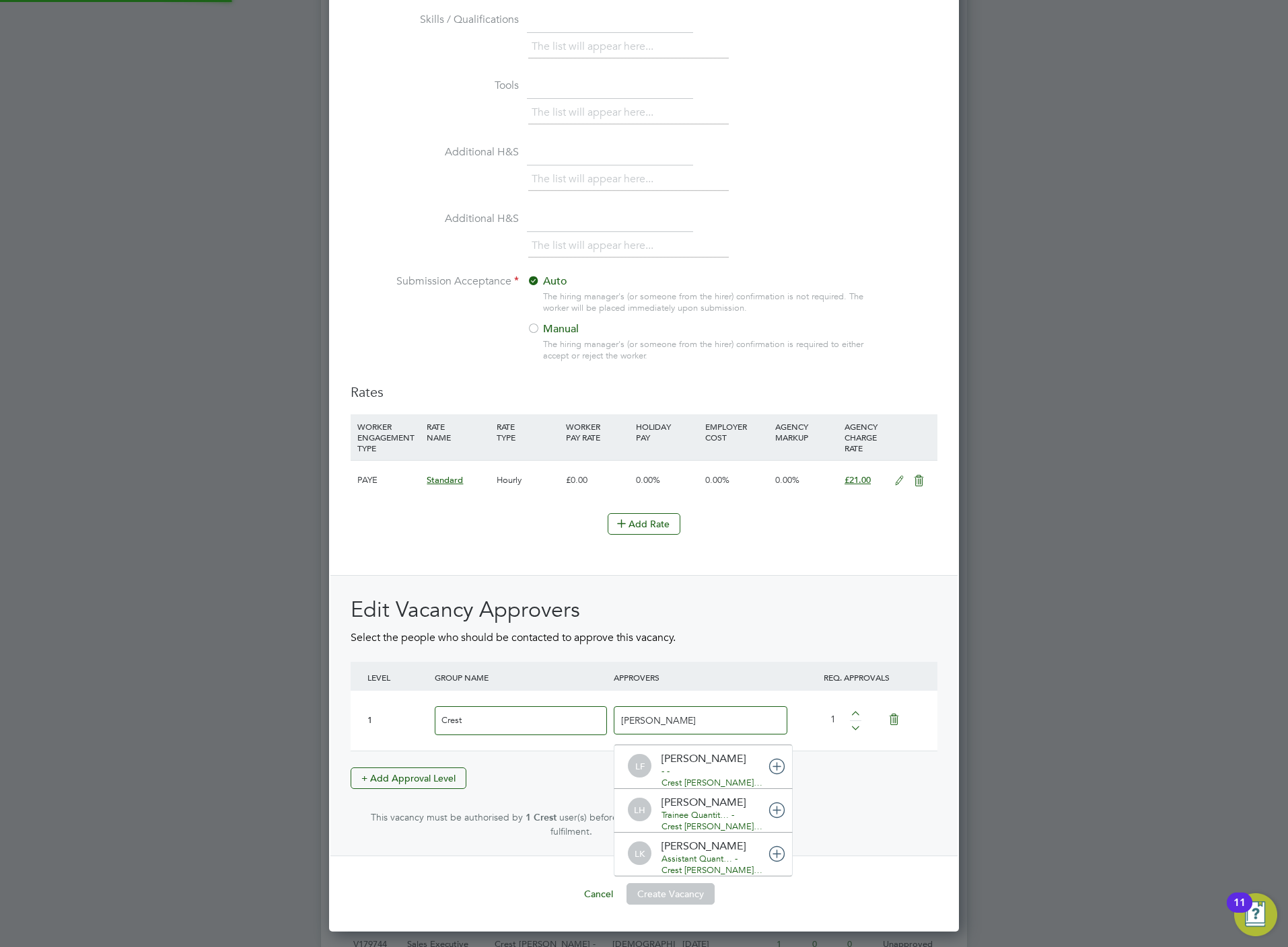
scroll to position [0, 0]
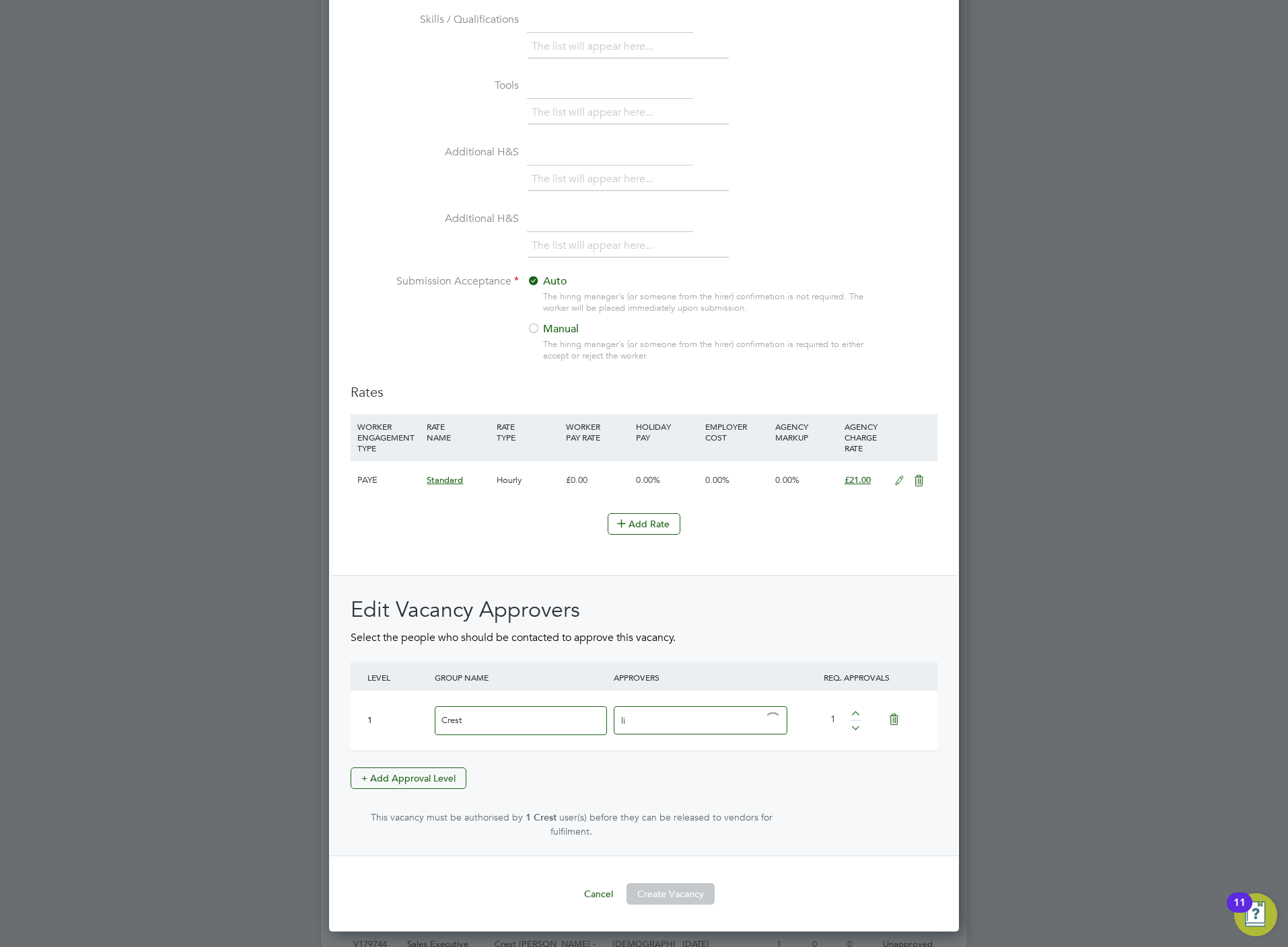
type input "l"
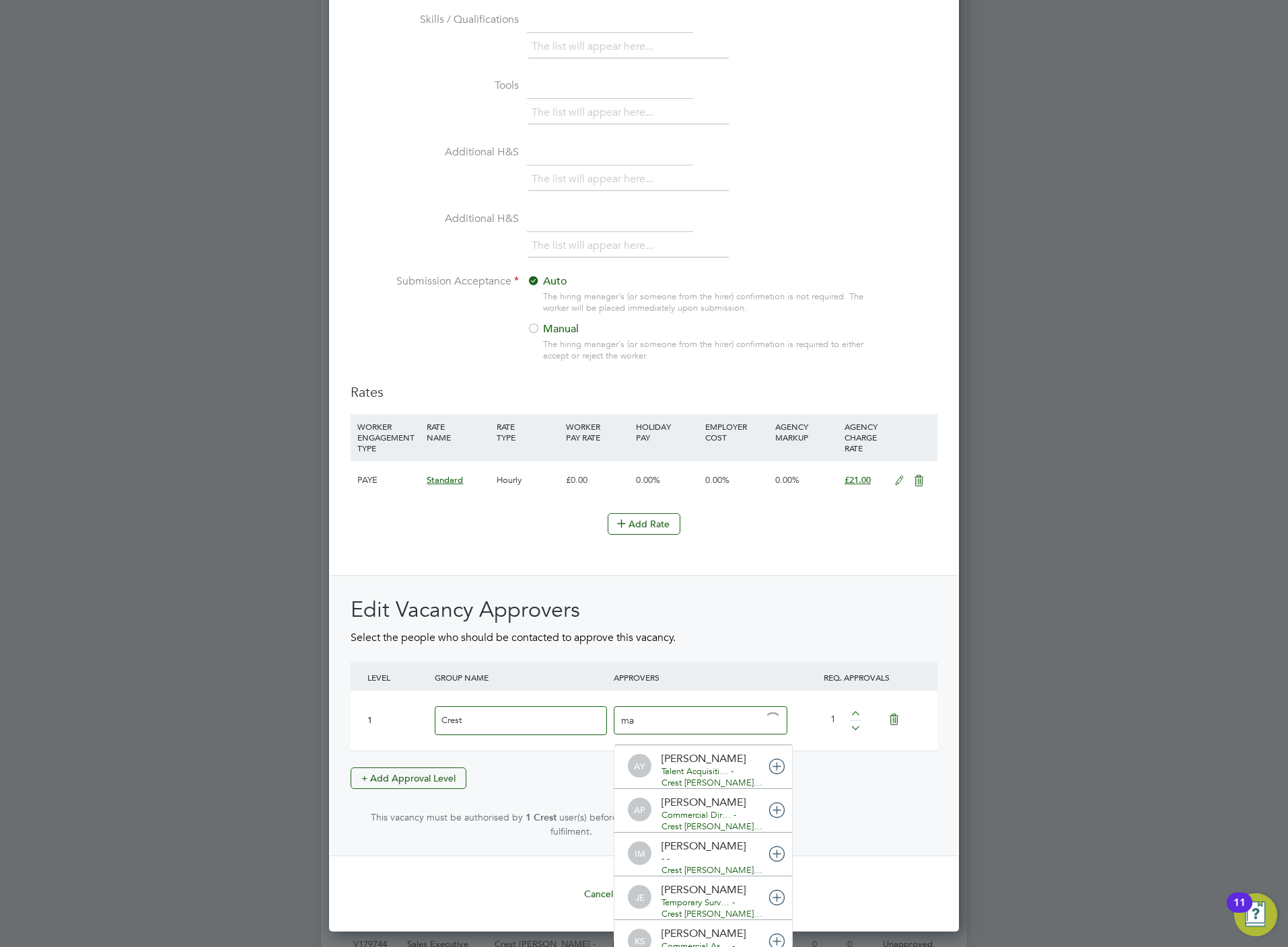
type input "mar"
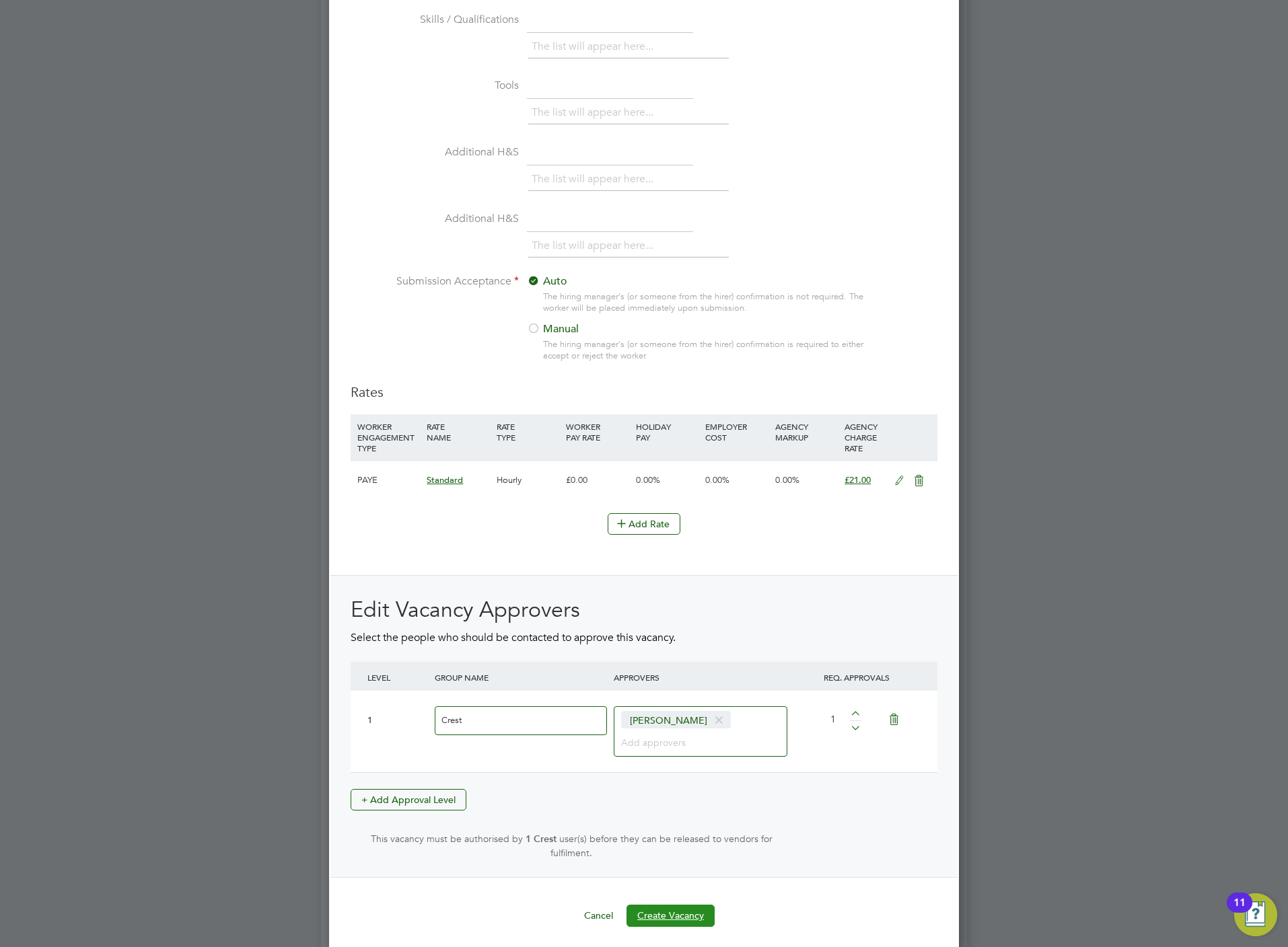
click at [666, 911] on button "Create Vacancy" at bounding box center [670, 916] width 88 height 22
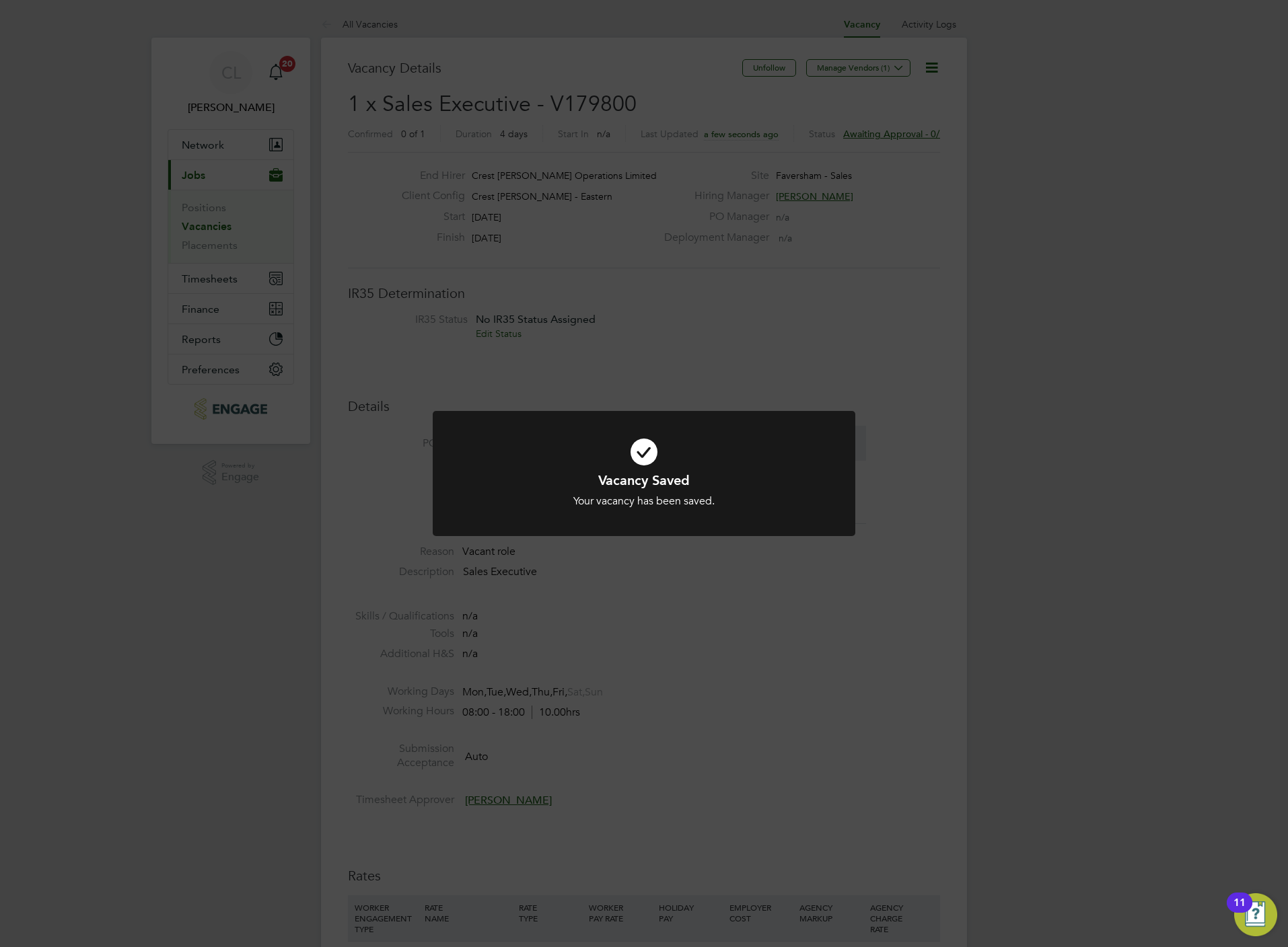
click at [406, 212] on div "Vacancy Saved Your vacancy has been saved. Cancel Okay" at bounding box center [644, 474] width 1288 height 947
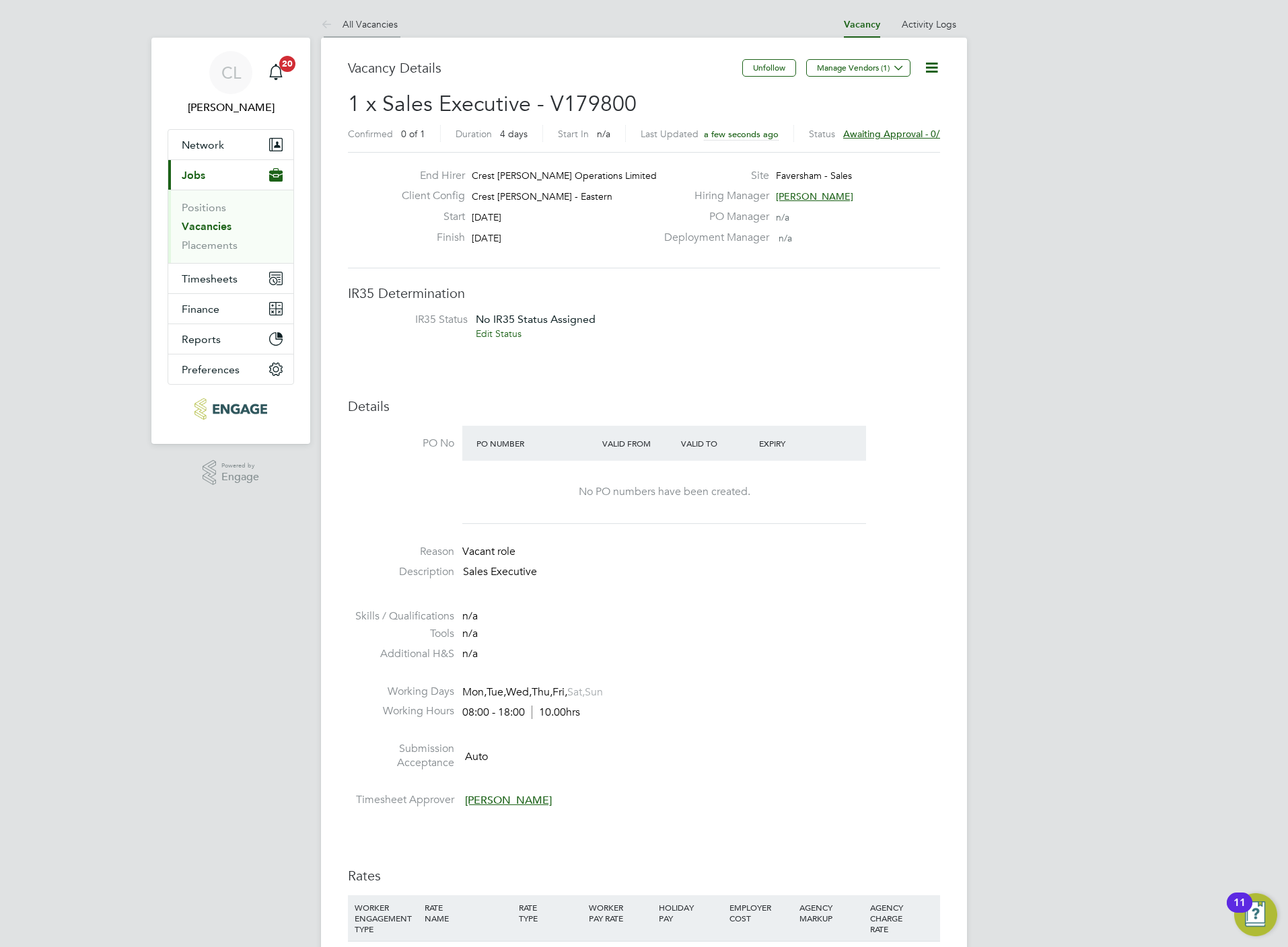
click at [378, 29] on link "All Vacancies" at bounding box center [359, 24] width 77 height 12
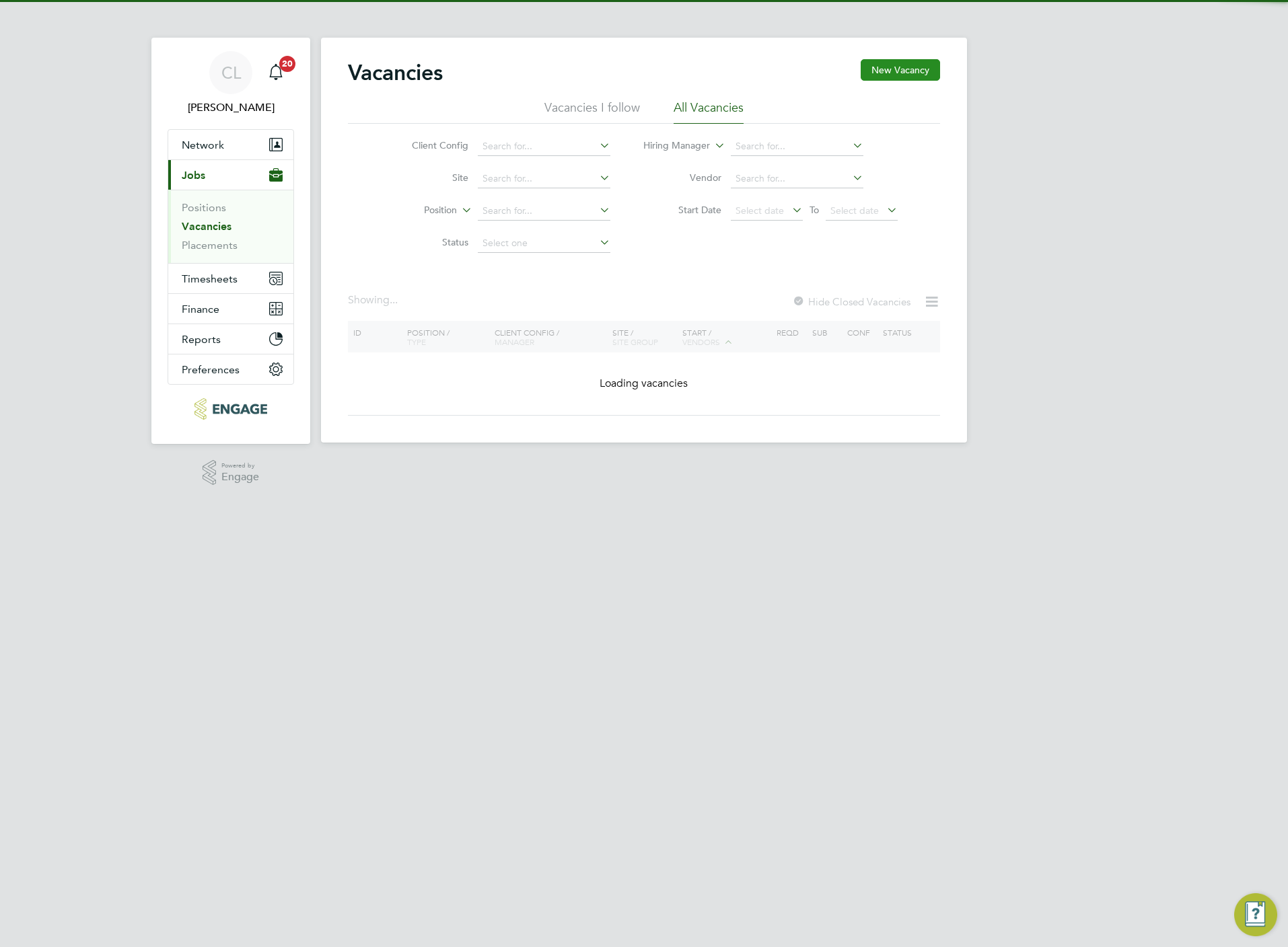
click at [902, 61] on button "New Vacancy" at bounding box center [900, 70] width 80 height 22
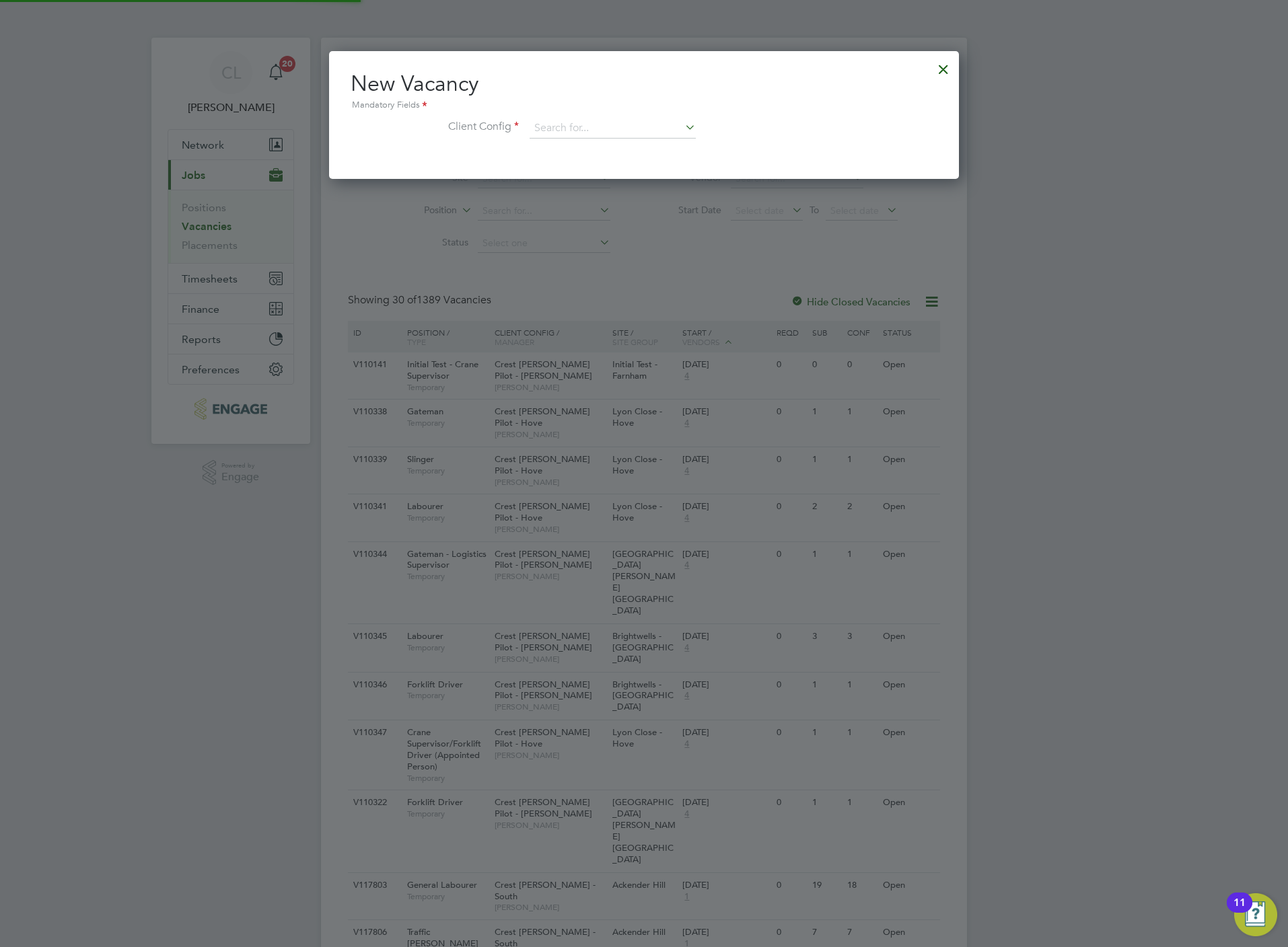
click at [606, 108] on div "Mandatory Fields" at bounding box center [644, 106] width 587 height 15
click at [610, 131] on input at bounding box center [613, 128] width 166 height 20
click at [636, 217] on li "Crest [PERSON_NAME] - [GEOGRAPHIC_DATA]" at bounding box center [639, 220] width 219 height 18
type input "Crest [PERSON_NAME] - [GEOGRAPHIC_DATA]"
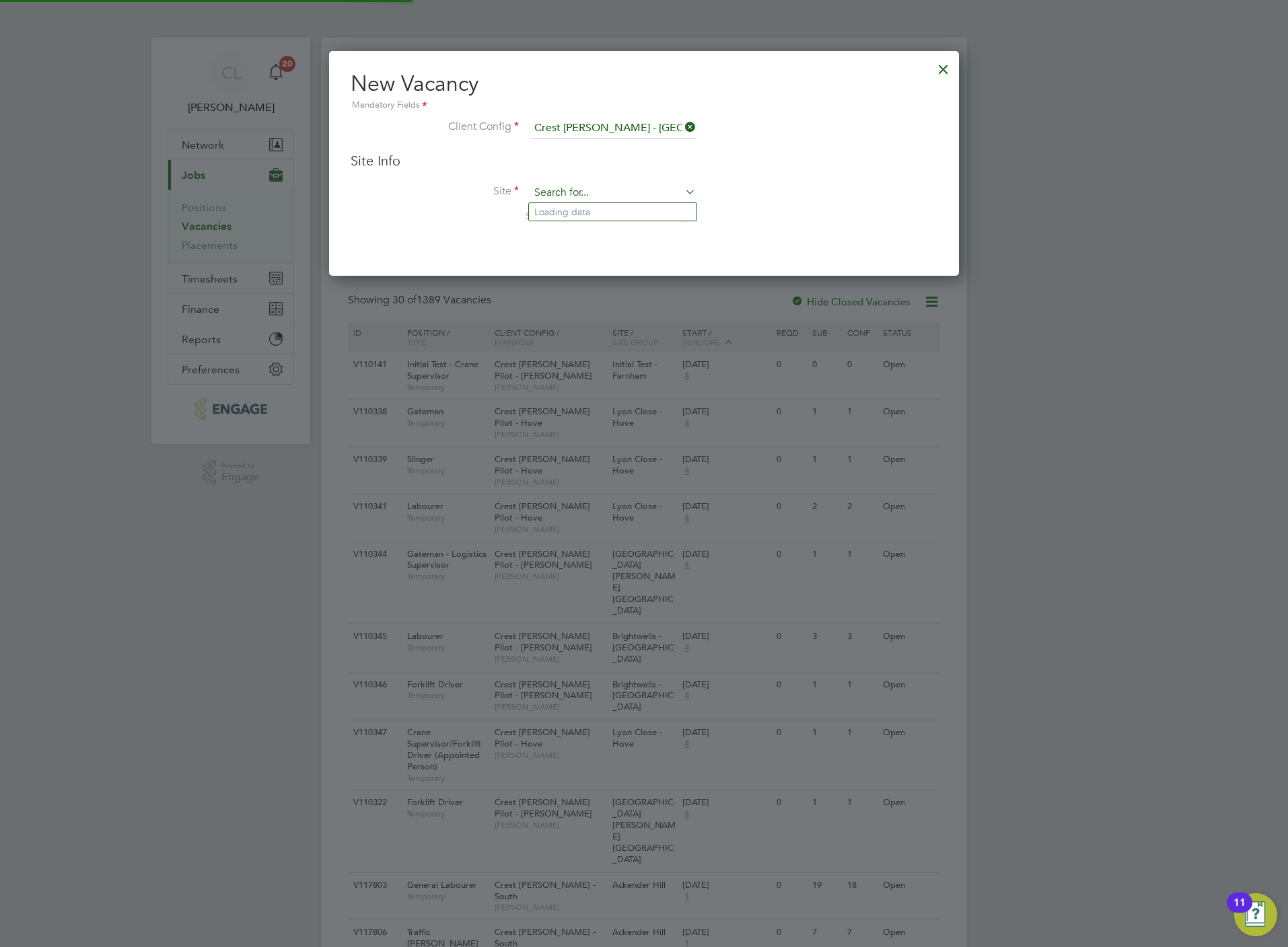
click at [586, 229] on li "Hunts grove" at bounding box center [613, 230] width 168 height 18
type input "Huntsgrove"
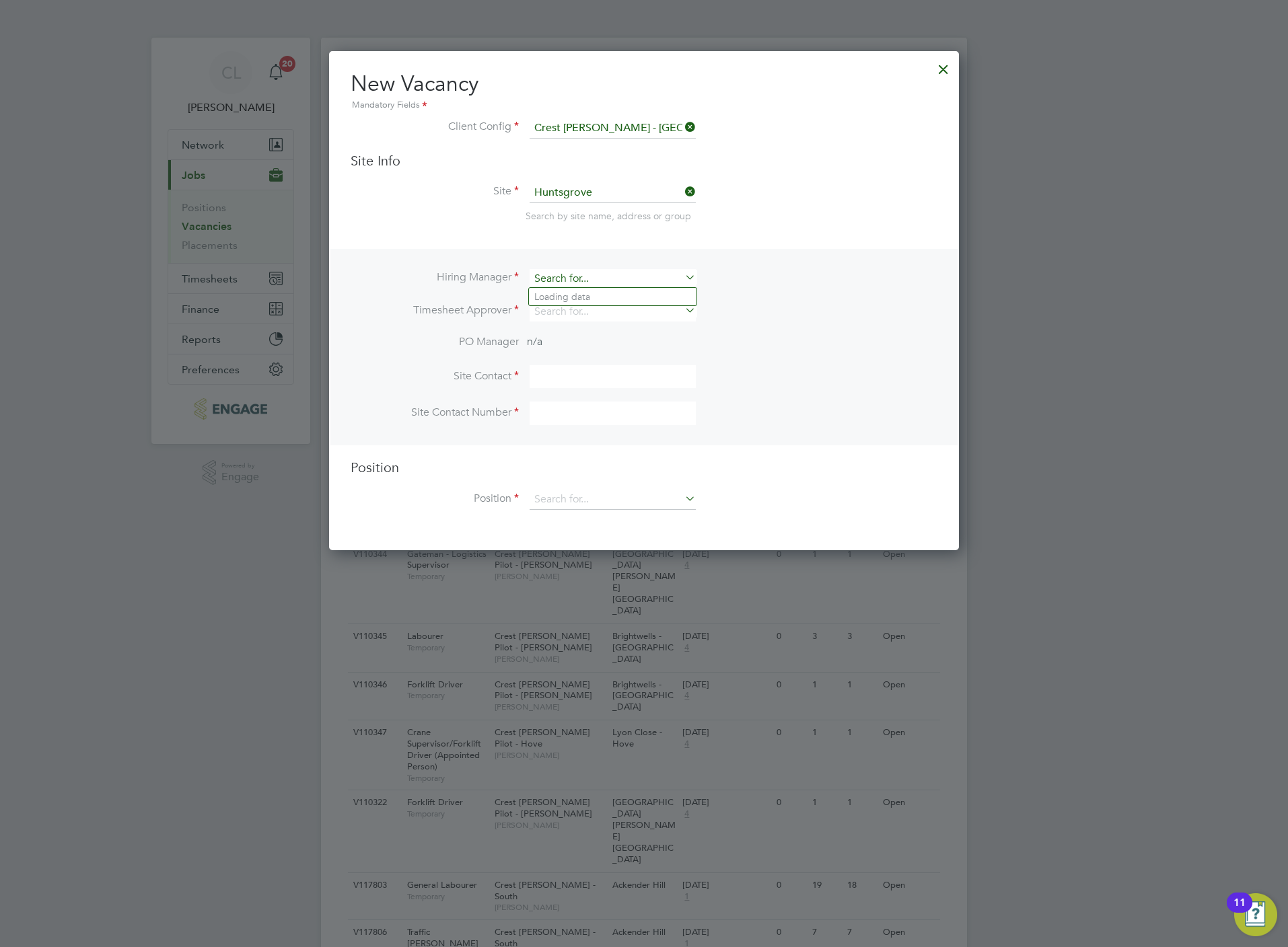
click at [576, 274] on input at bounding box center [613, 279] width 166 height 20
click at [582, 279] on input at bounding box center [613, 279] width 166 height 20
click at [574, 293] on li "Toby Andrews" at bounding box center [613, 297] width 168 height 18
type input "Toby Andrews"
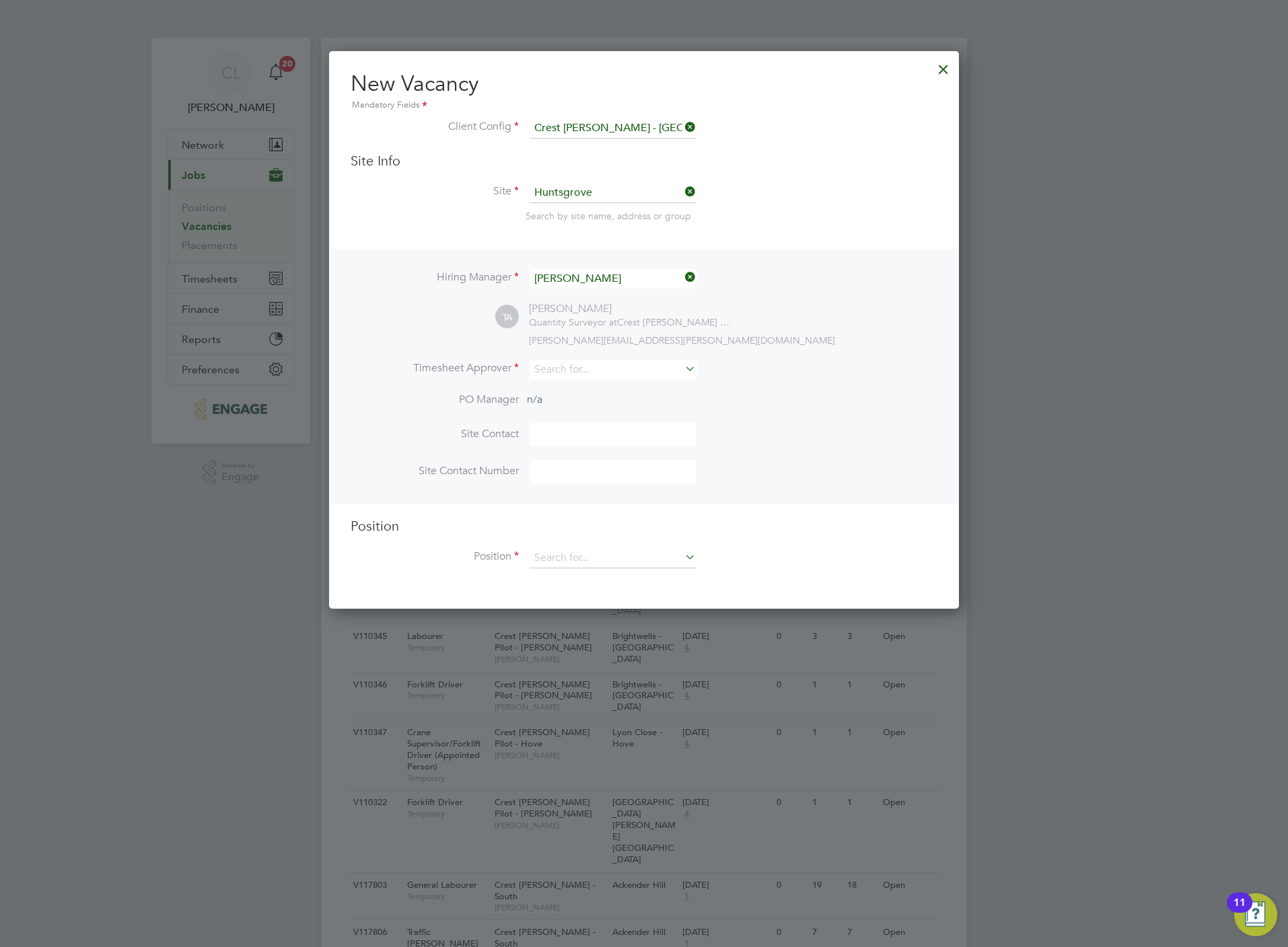
scroll to position [557, 630]
click at [560, 357] on div "Hiring Manager Toby Andrews TA Toby Andrews Quantity Surveyor at Crest Nicholso…" at bounding box center [644, 376] width 627 height 255
click at [563, 369] on input at bounding box center [613, 369] width 166 height 20
click at [618, 390] on li "Jos eph Davies" at bounding box center [613, 387] width 168 height 18
type input "Joseph Davies"
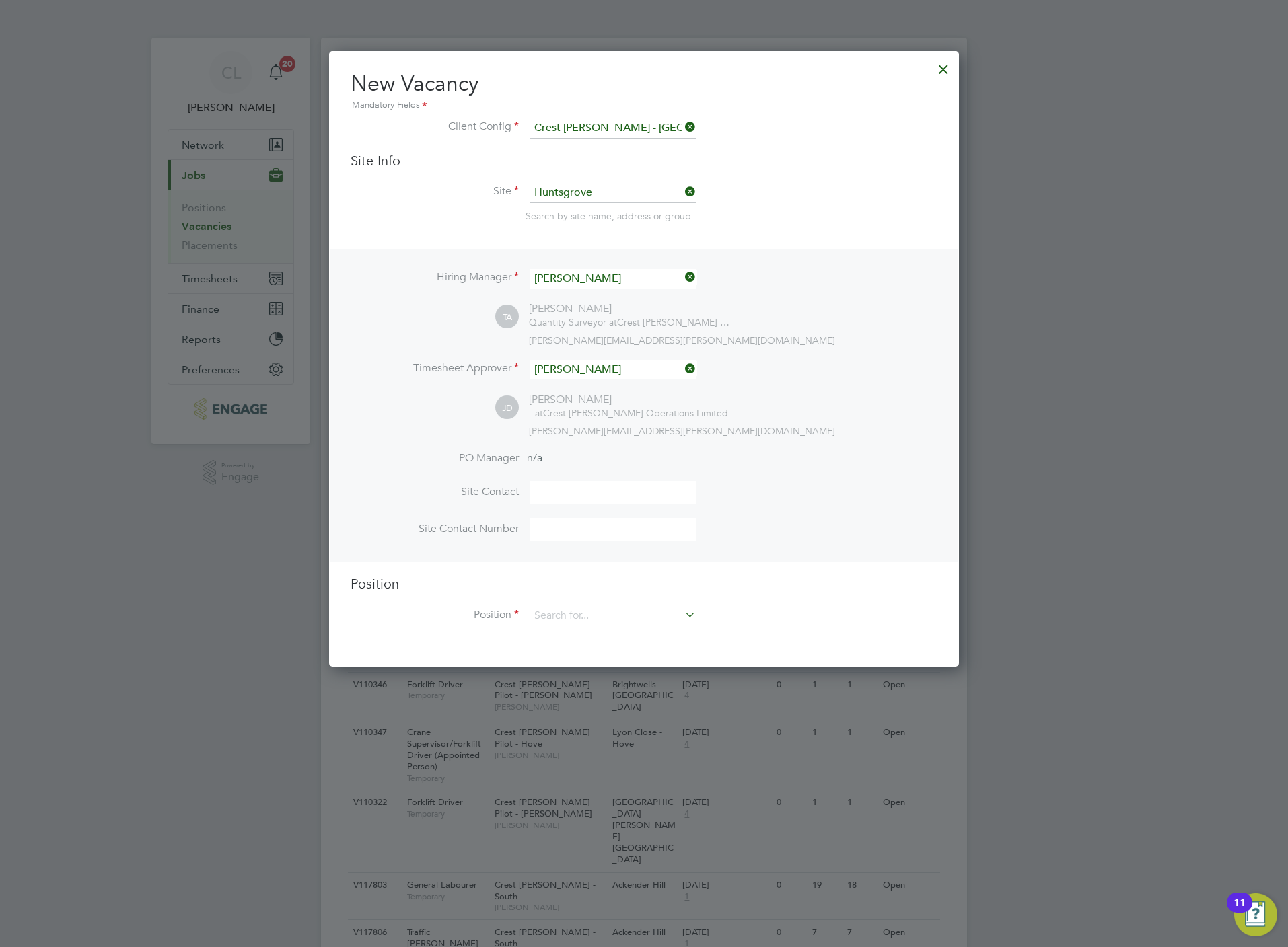
scroll to position [616, 630]
click at [556, 606] on input at bounding box center [613, 616] width 166 height 20
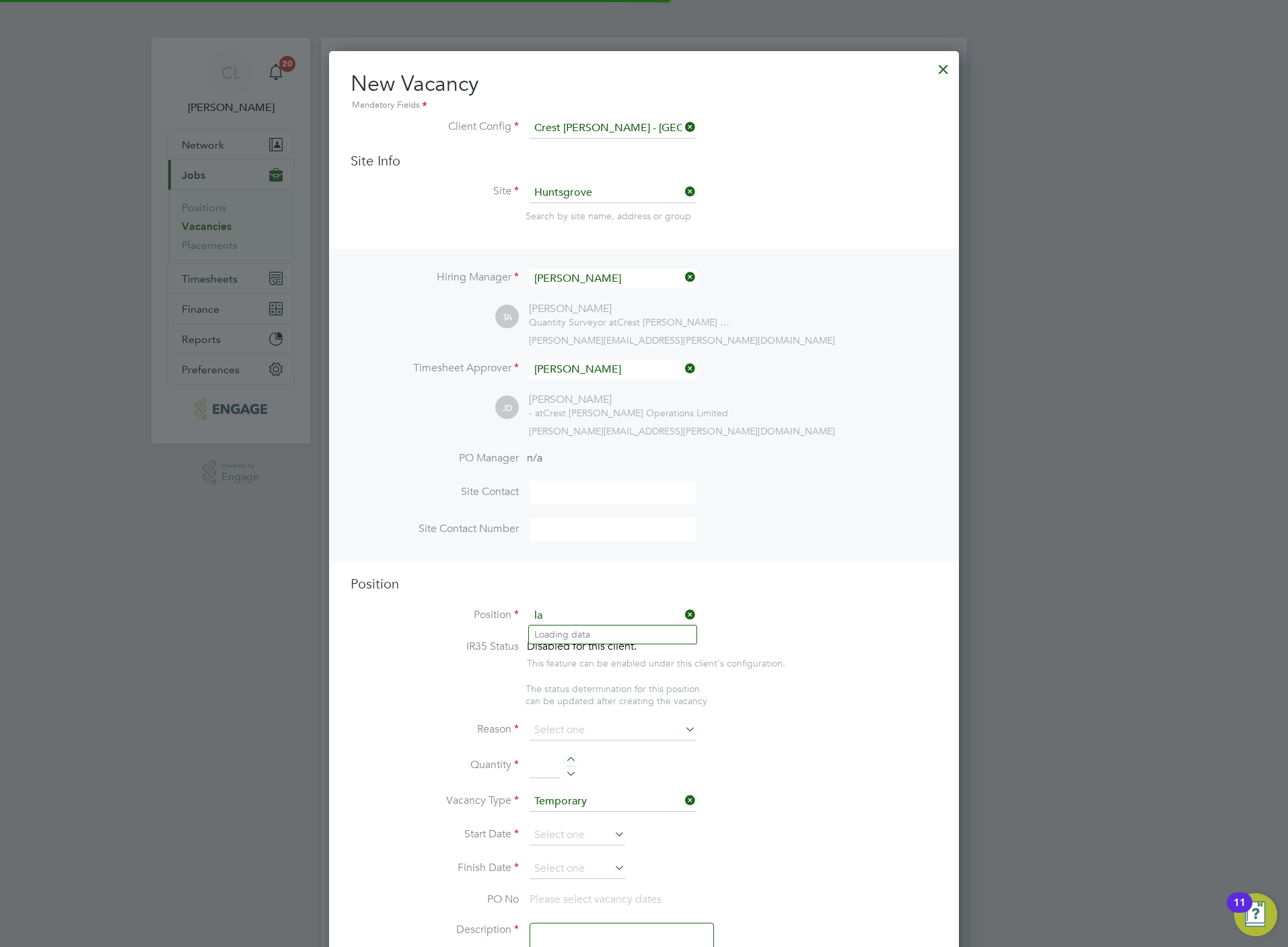
scroll to position [1936, 630]
click at [583, 654] on b "Lab" at bounding box center [576, 654] width 16 height 12
type input "General Labourer"
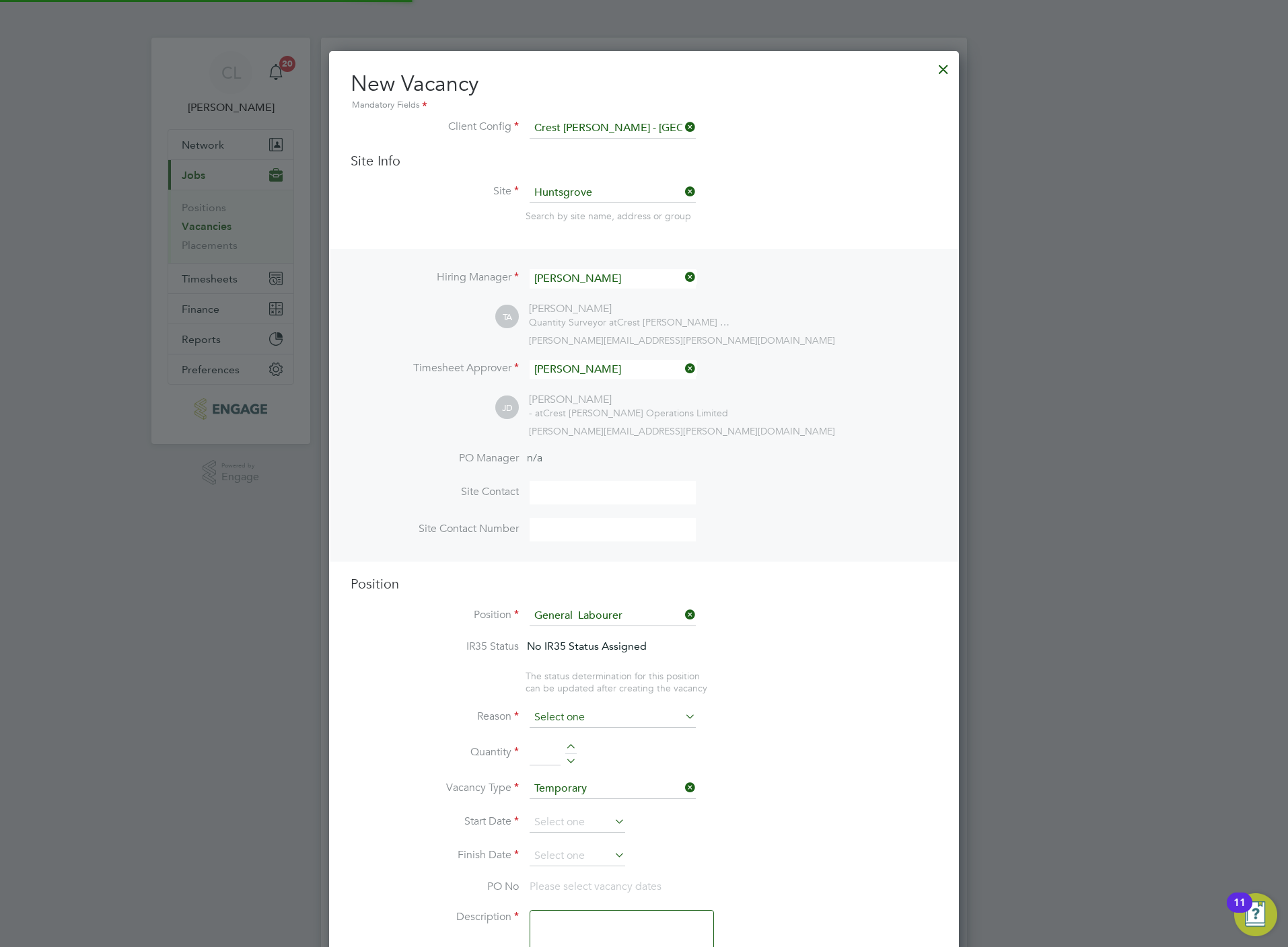
scroll to position [40, 69]
click at [593, 722] on input at bounding box center [613, 718] width 166 height 20
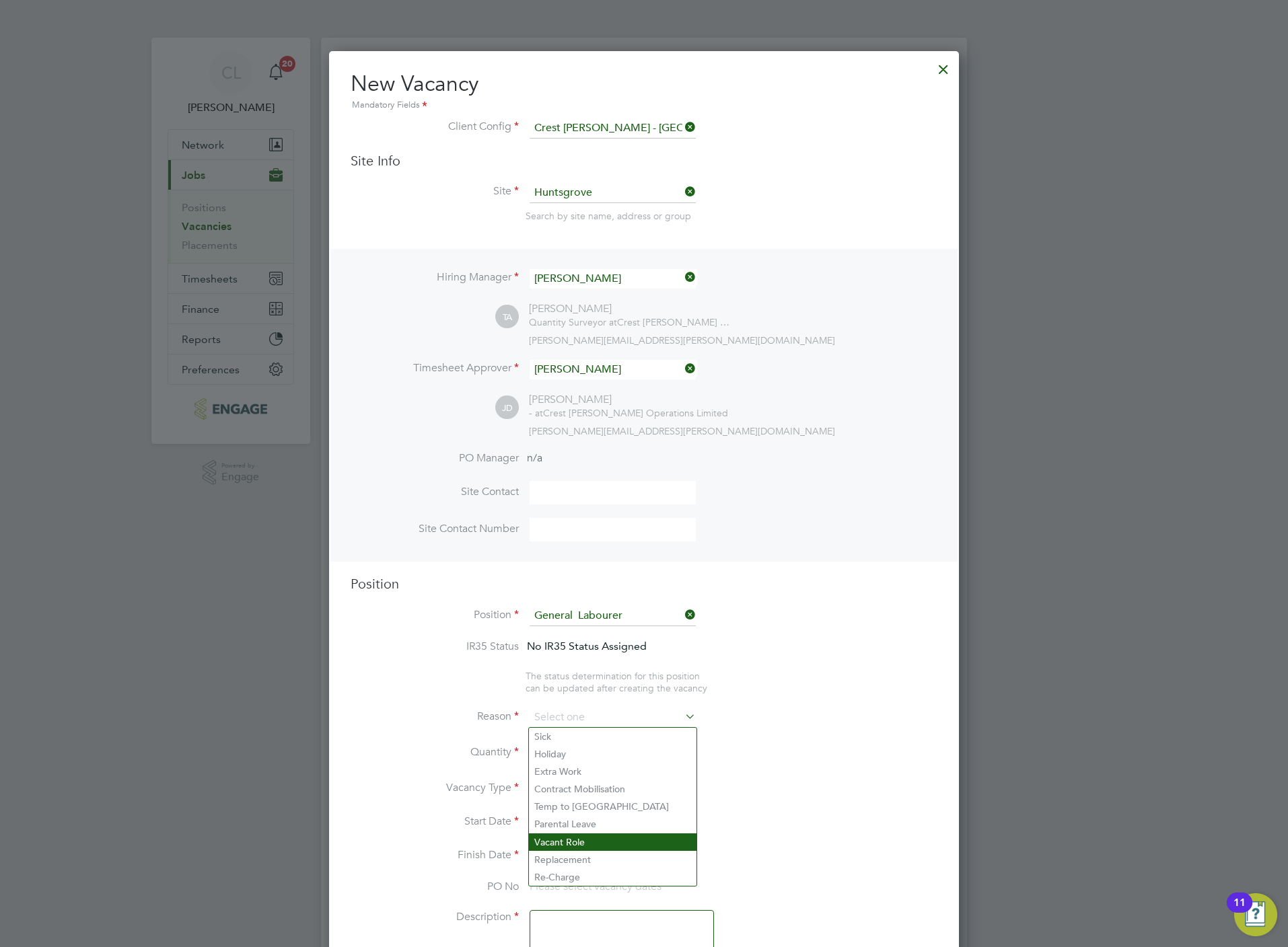
click at [575, 840] on li "Vacant Role" at bounding box center [613, 842] width 168 height 18
type input "Vacant Role"
click at [572, 746] on div at bounding box center [571, 749] width 12 height 9
type input "1"
click at [570, 832] on input at bounding box center [577, 823] width 96 height 20
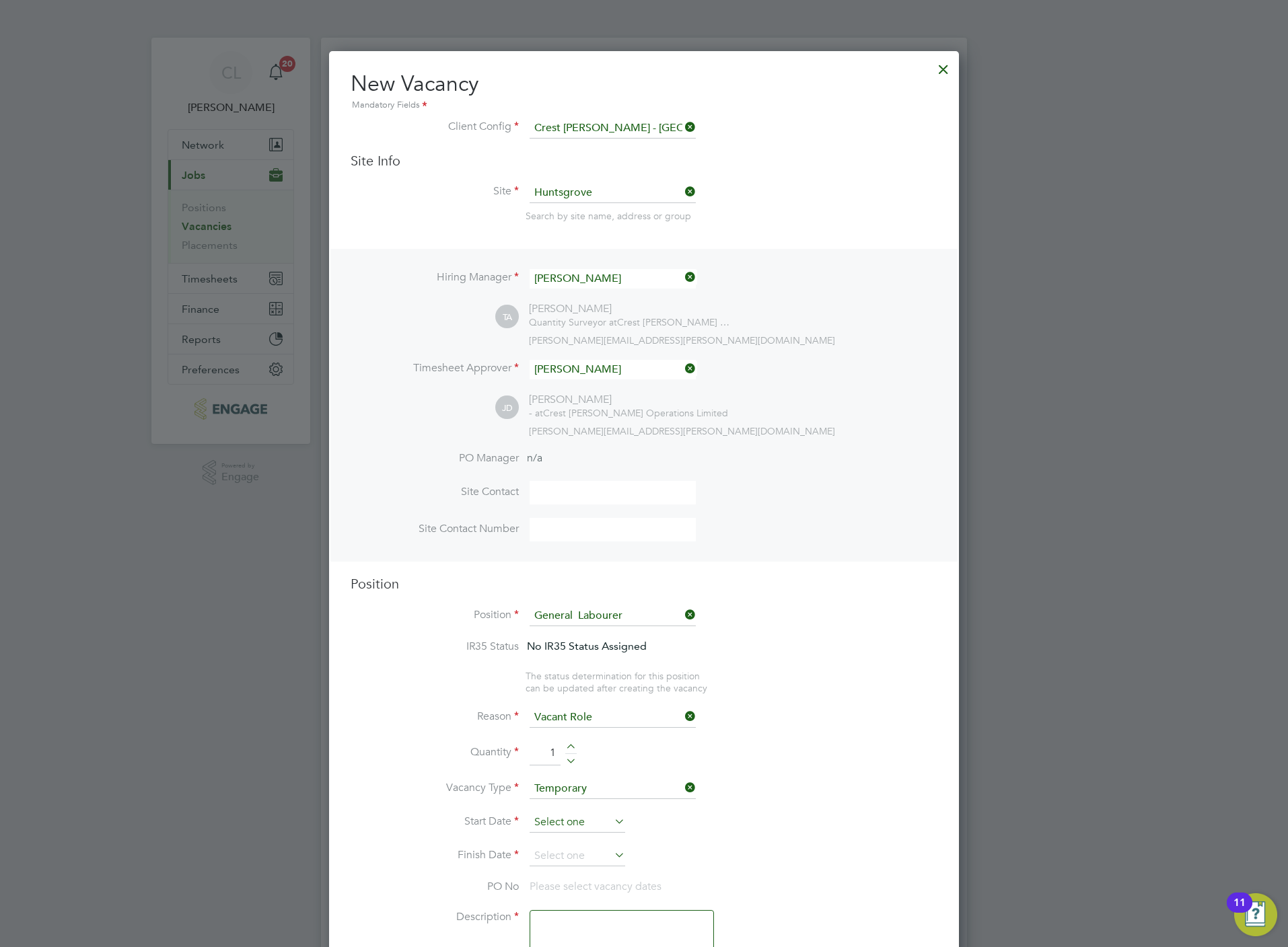
click at [574, 819] on input at bounding box center [577, 823] width 96 height 20
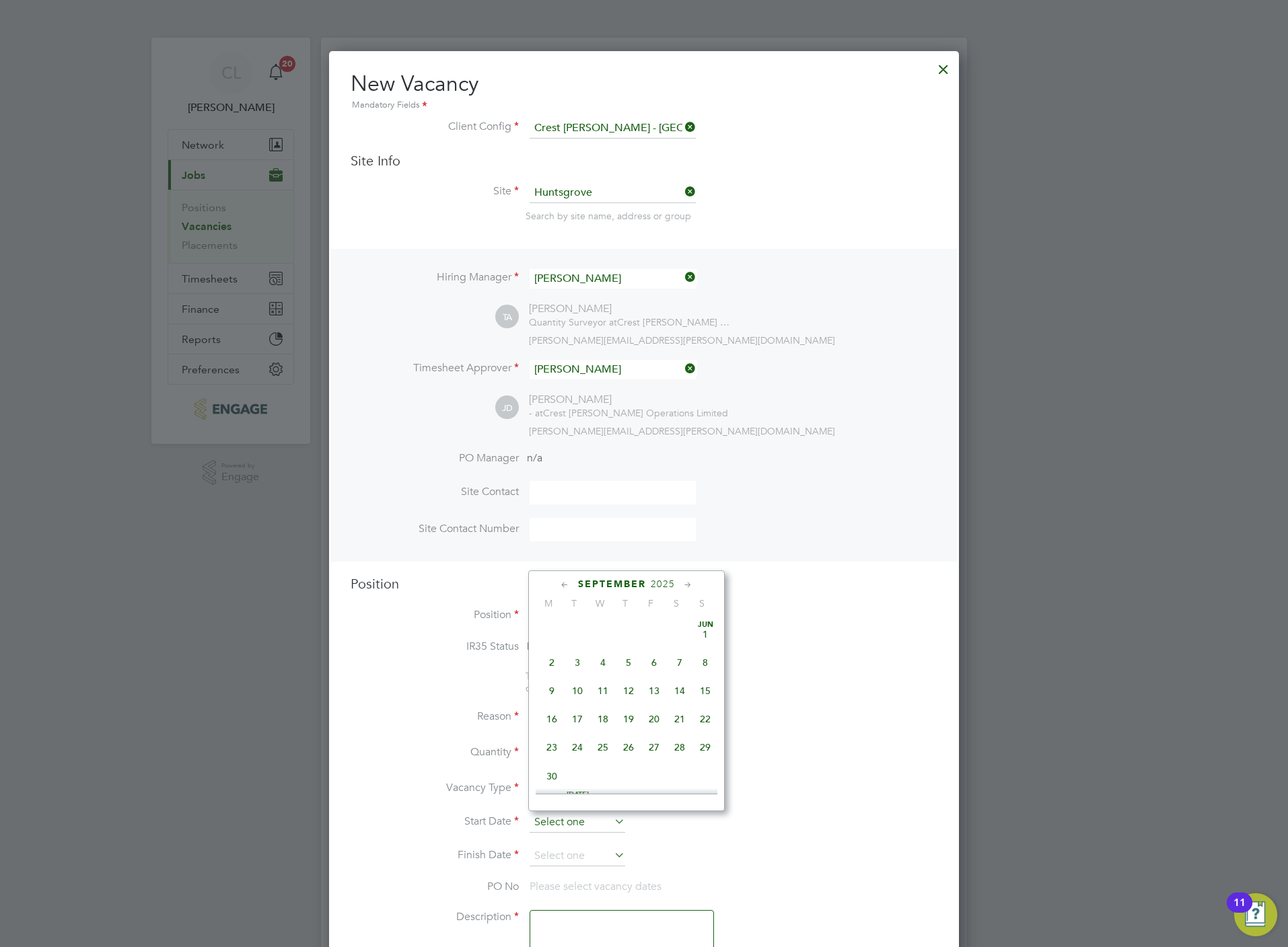
scroll to position [402, 0]
click at [628, 683] on span "4" at bounding box center [628, 686] width 26 height 26
type input "04 Sep 2025"
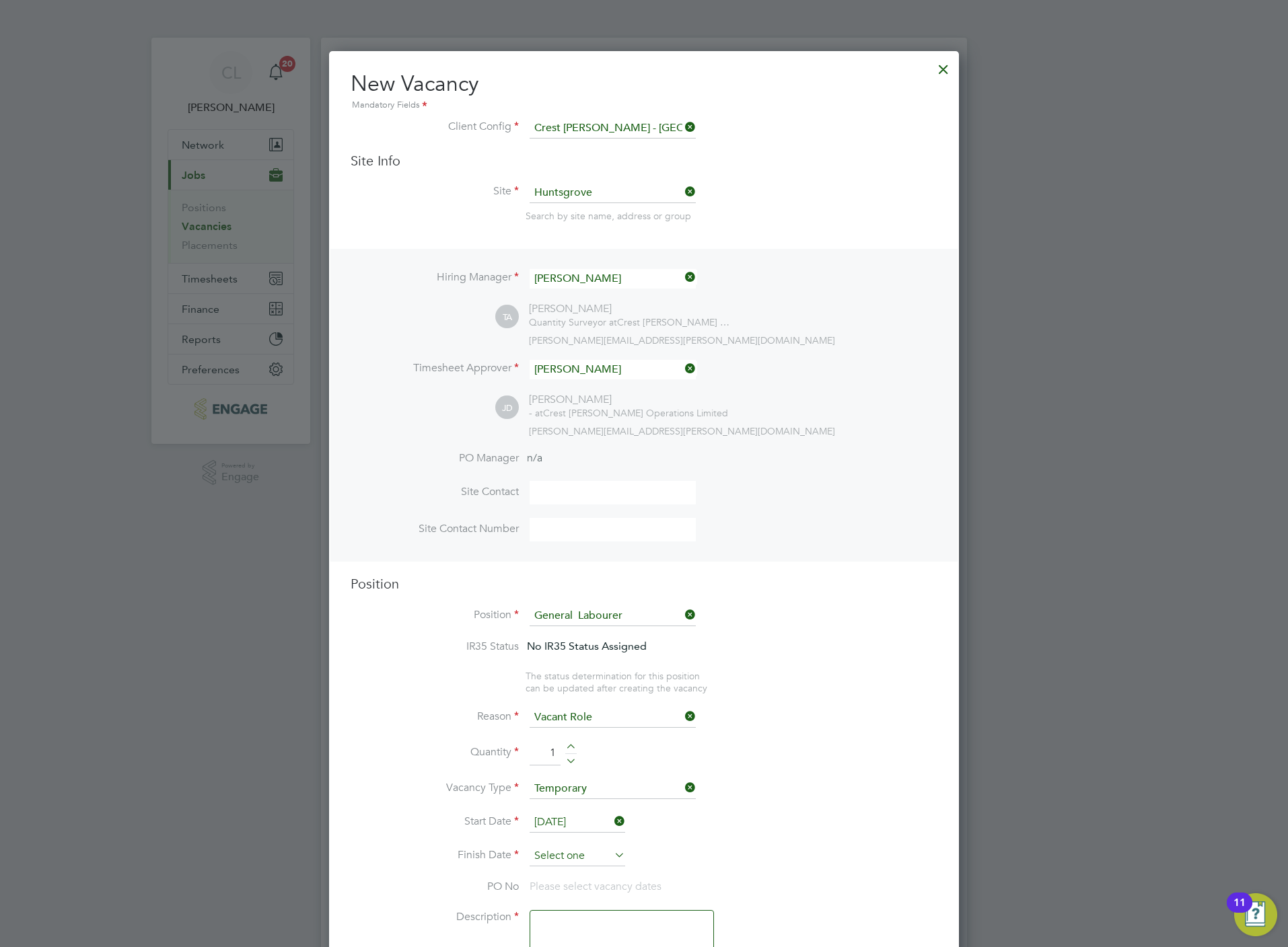
click at [588, 862] on input at bounding box center [577, 857] width 96 height 20
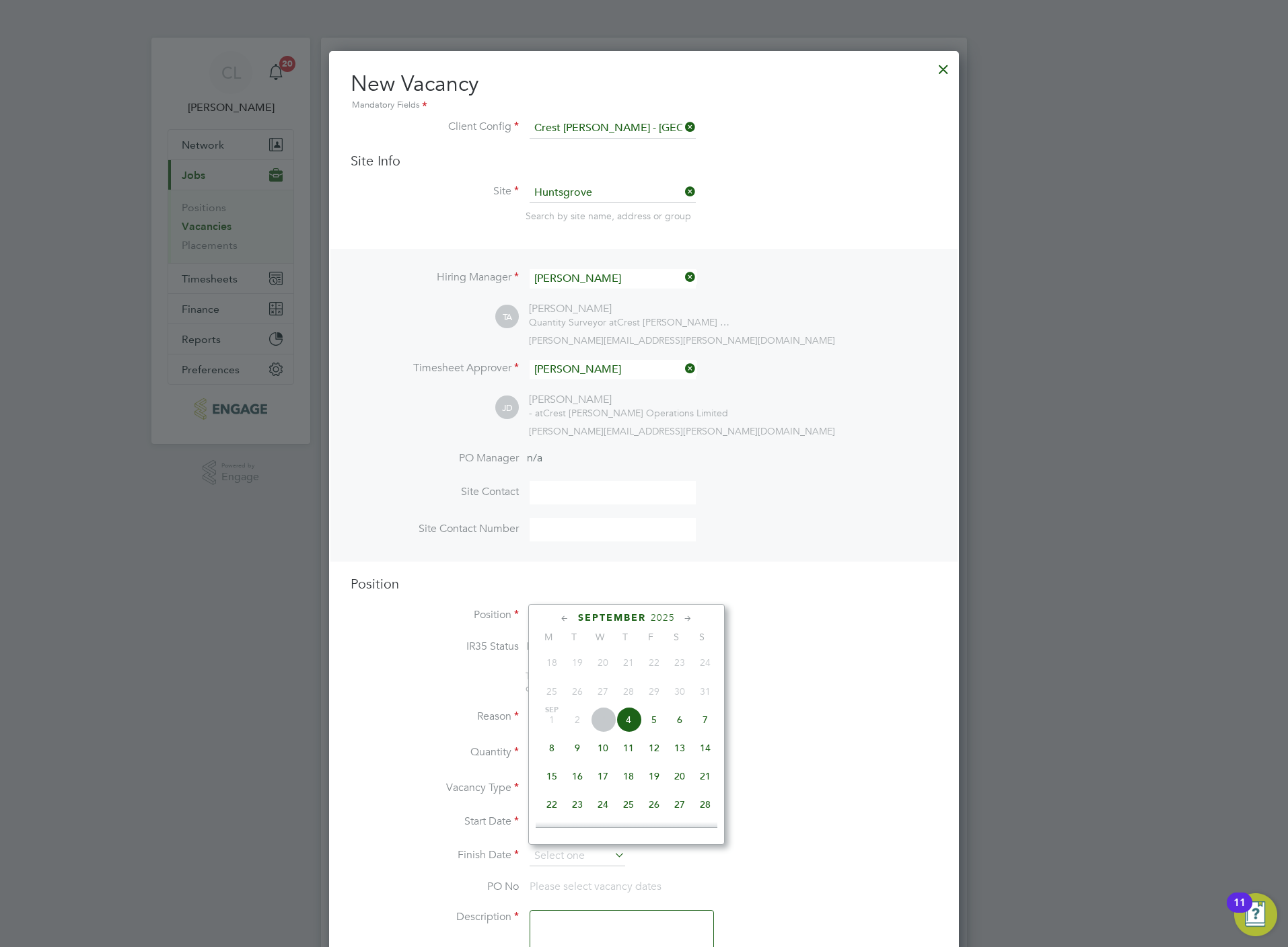
click at [657, 722] on span "5" at bounding box center [654, 719] width 26 height 26
type input "[DATE]"
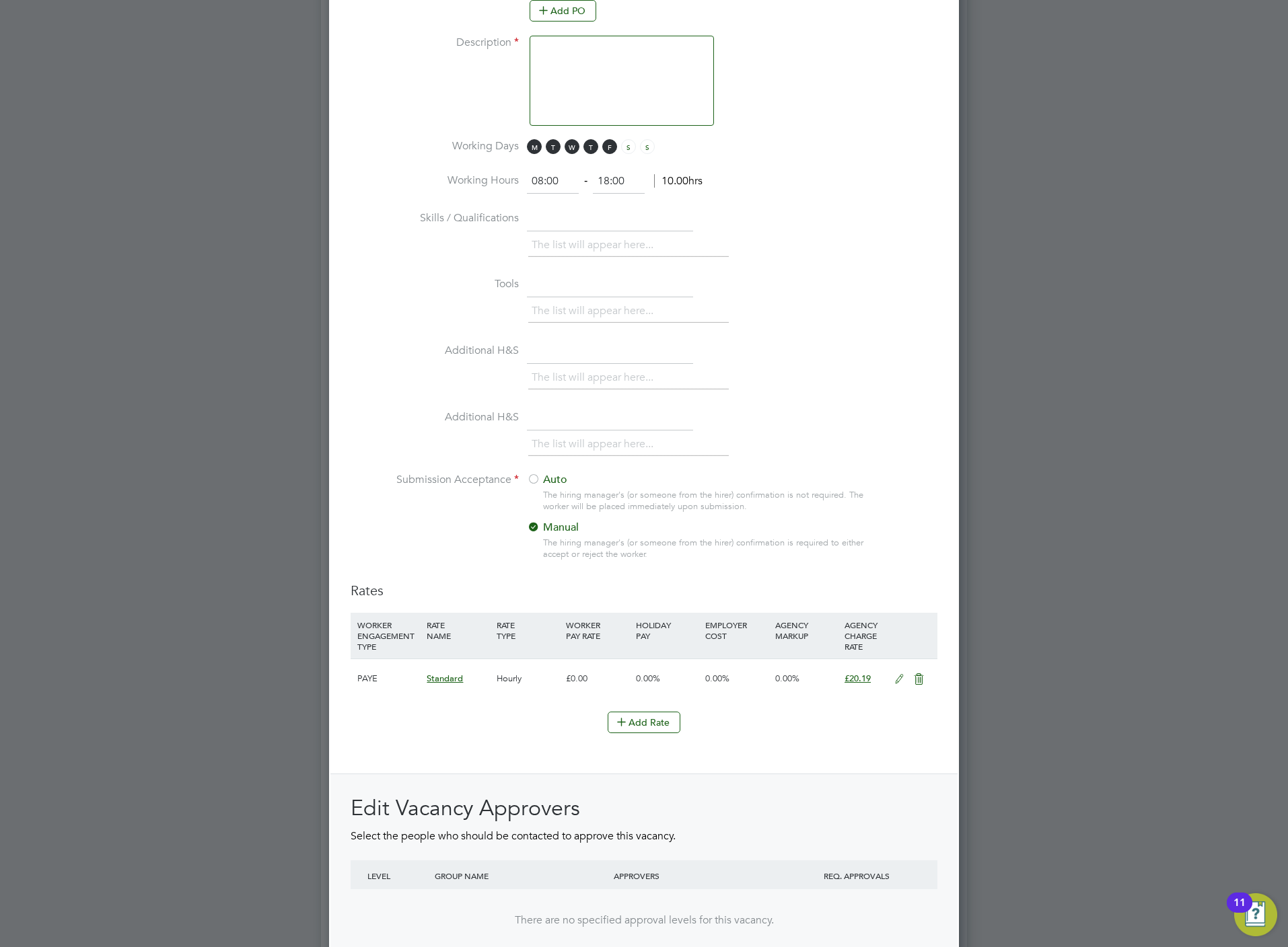
scroll to position [1120, 0]
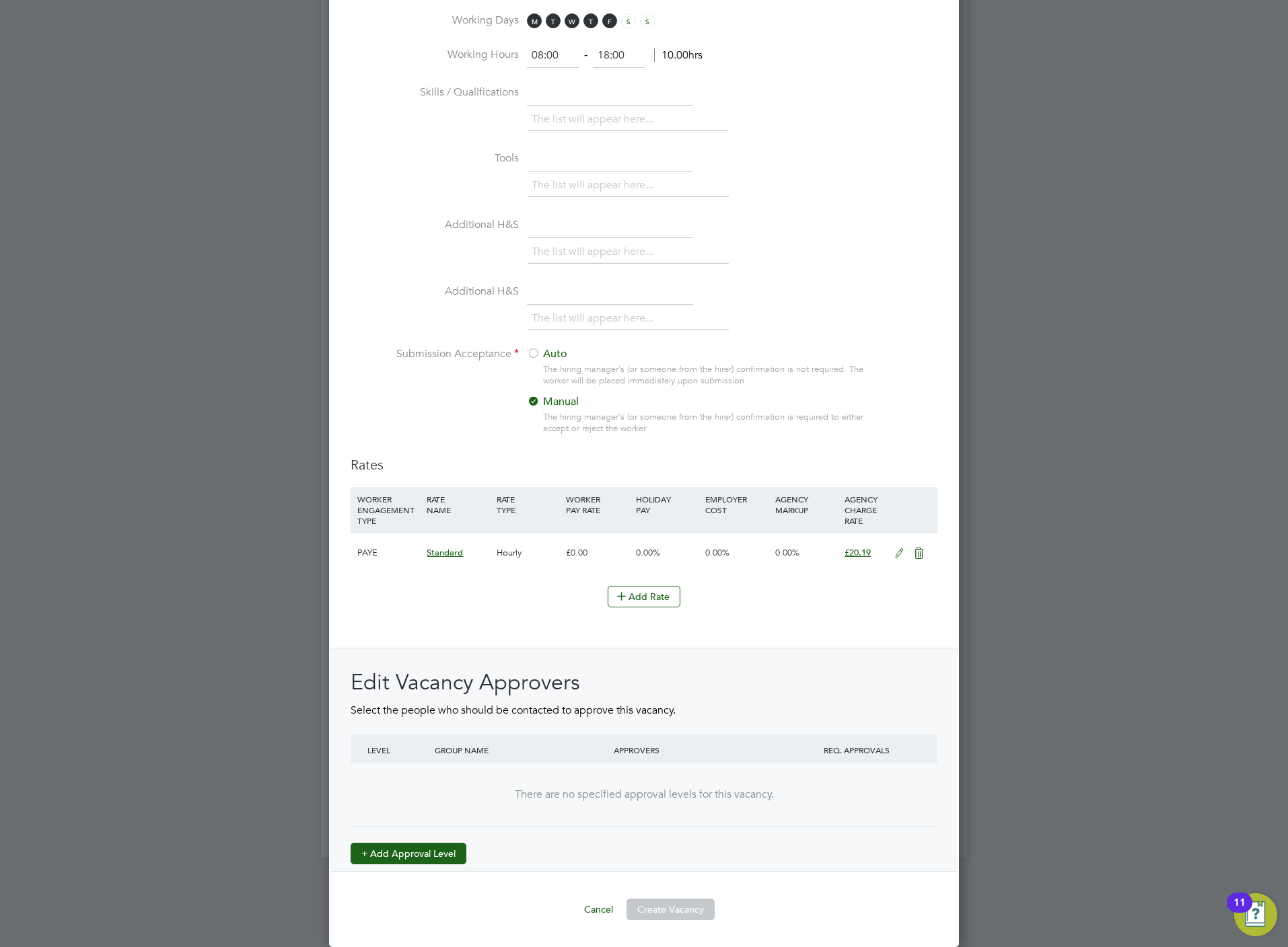
click at [412, 862] on button "+ Add Approval Level" at bounding box center [408, 854] width 116 height 22
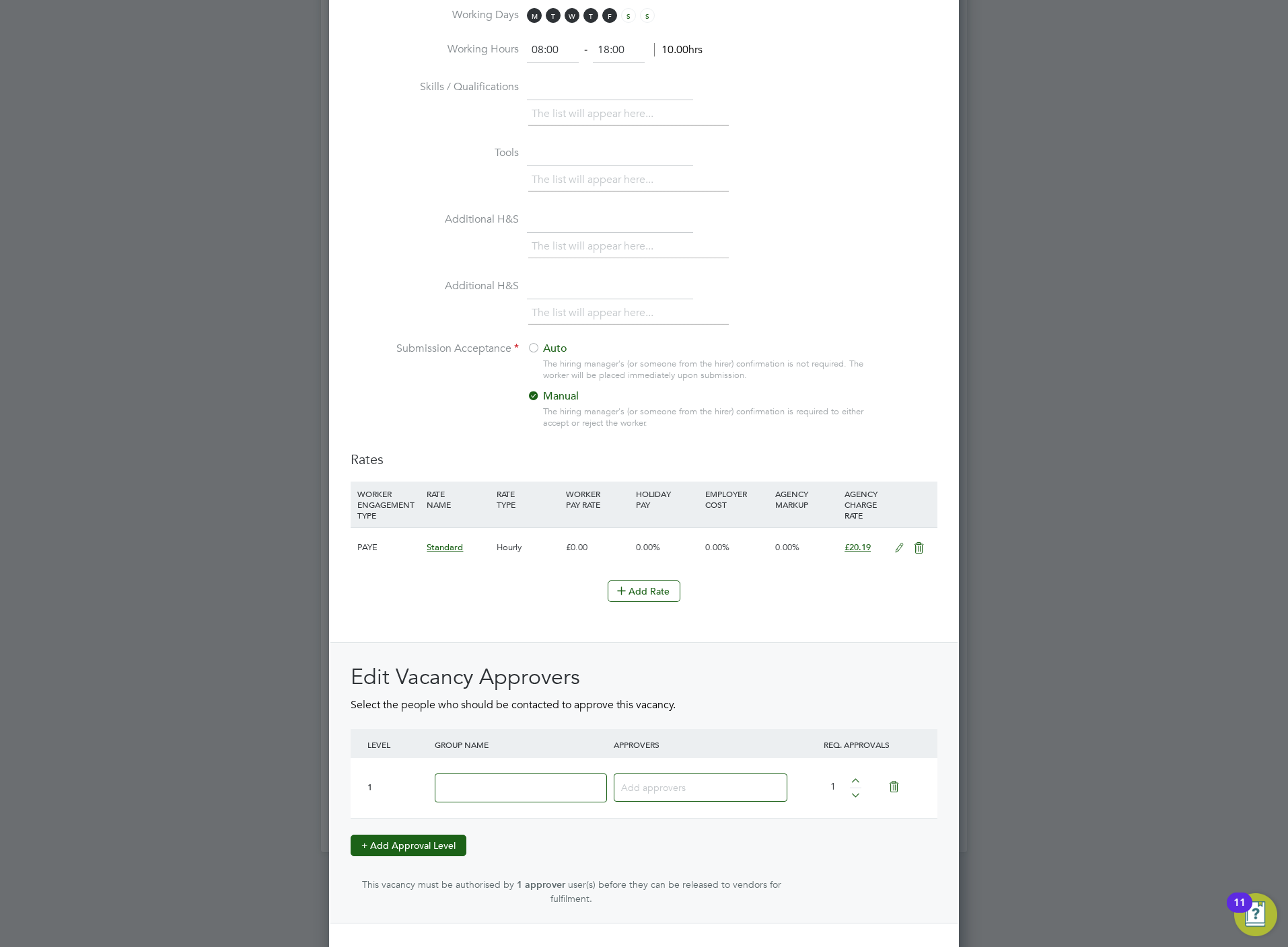
scroll to position [2076, 630]
click at [481, 792] on input at bounding box center [521, 788] width 172 height 29
type input "Crest"
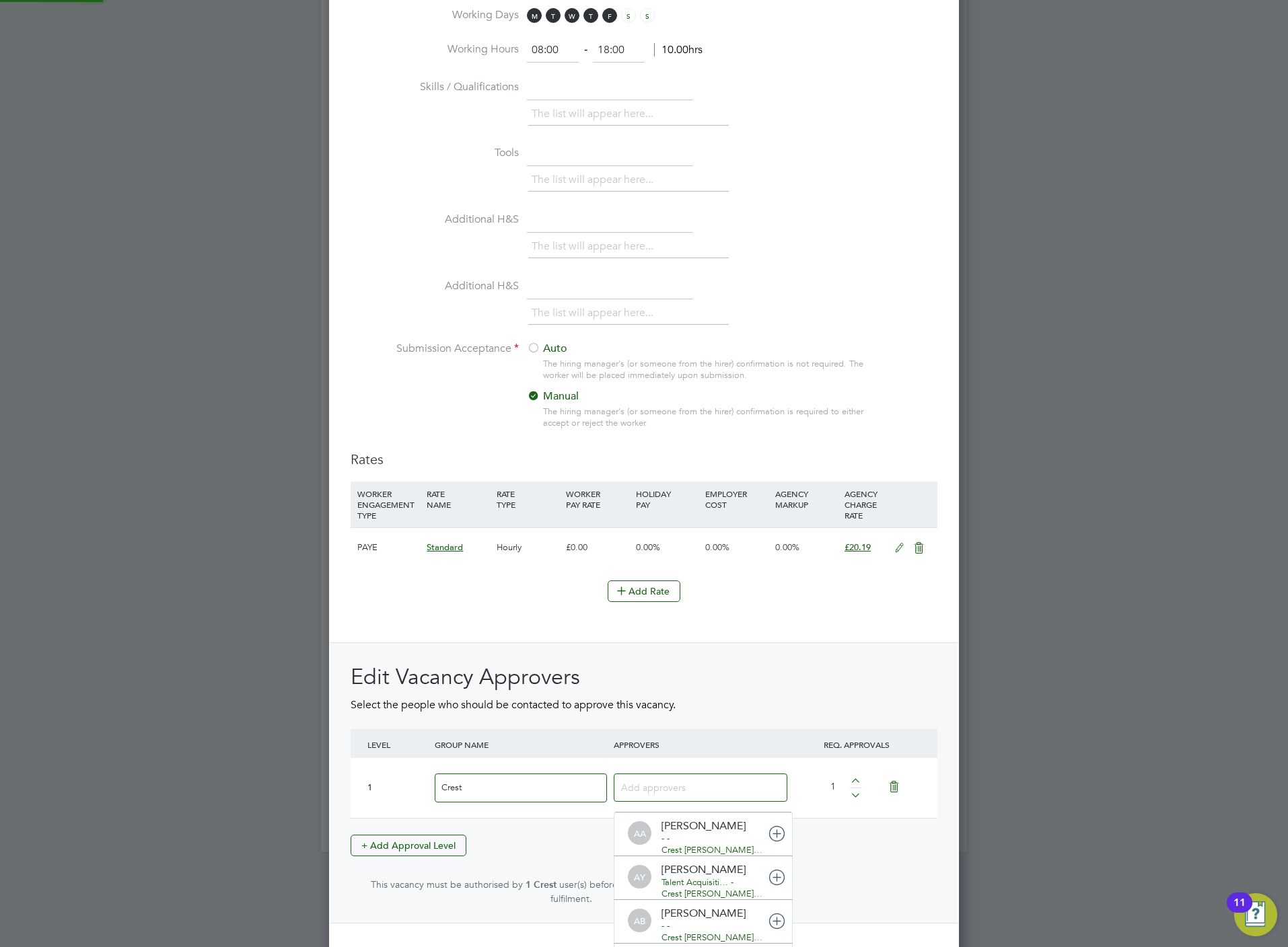
scroll to position [14, 95]
type input "tob"
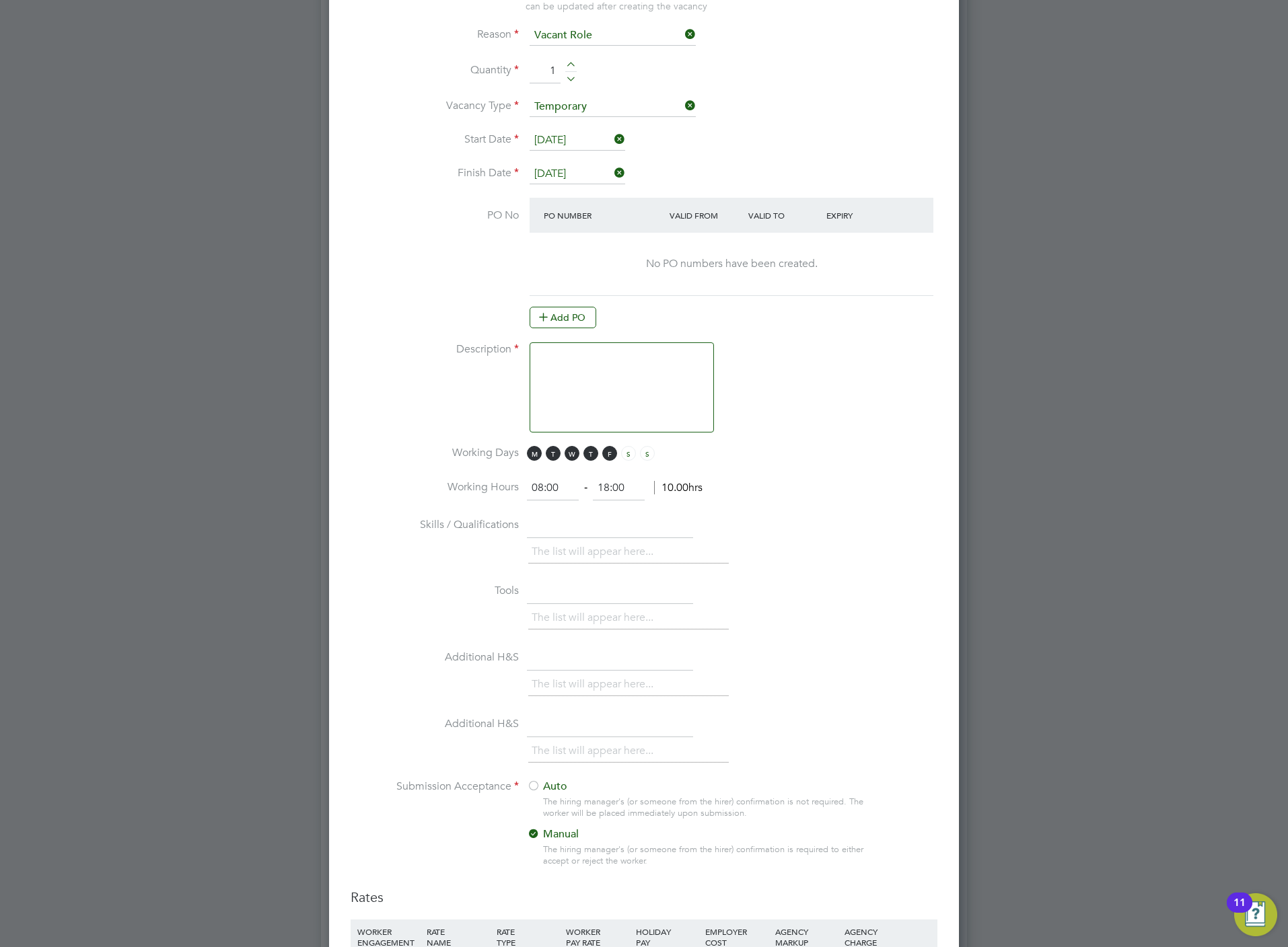
click at [585, 364] on textarea at bounding box center [622, 387] width 185 height 90
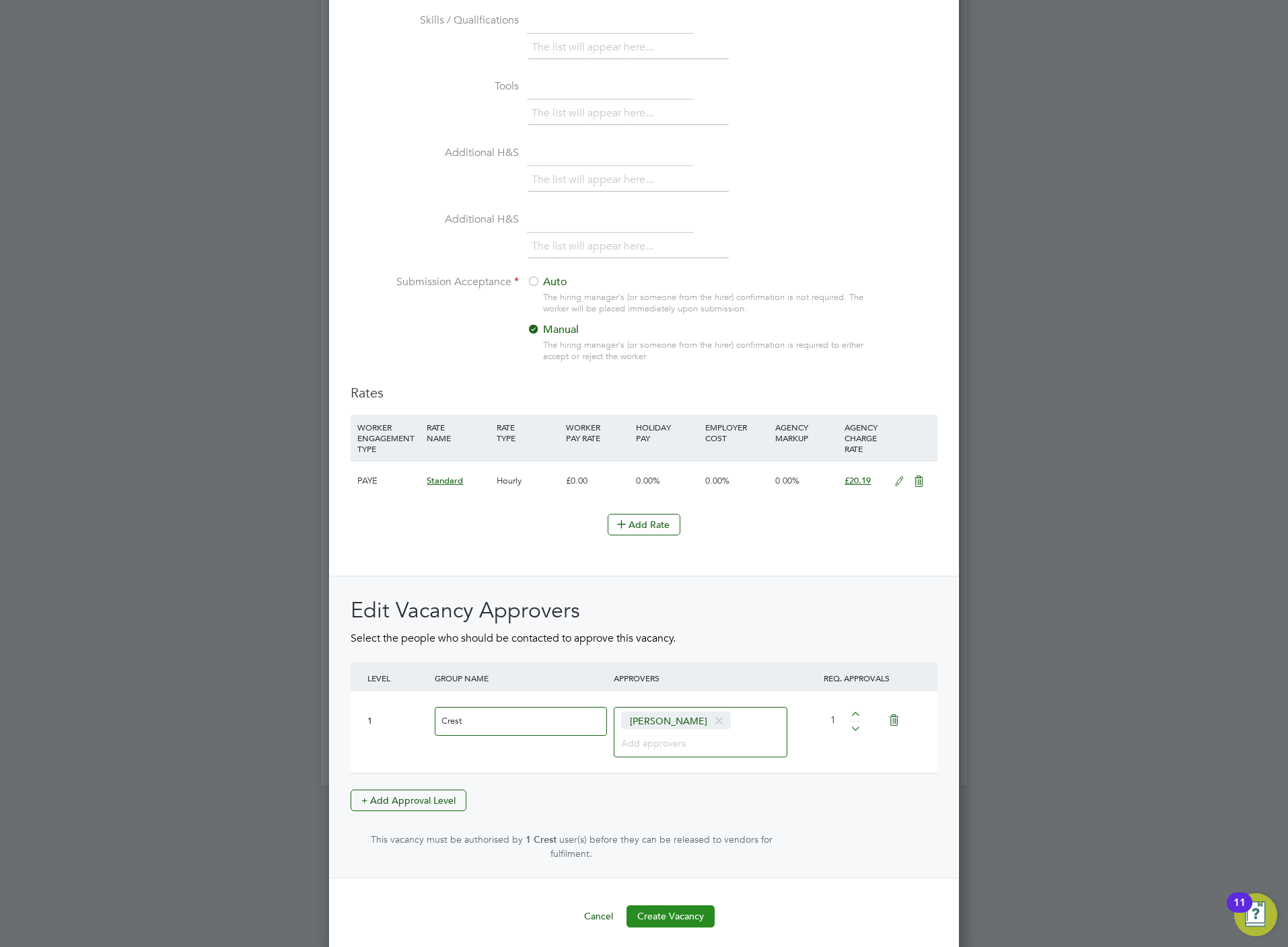
type textarea "Labourer"
click at [660, 909] on button "Create Vacancy" at bounding box center [670, 916] width 88 height 22
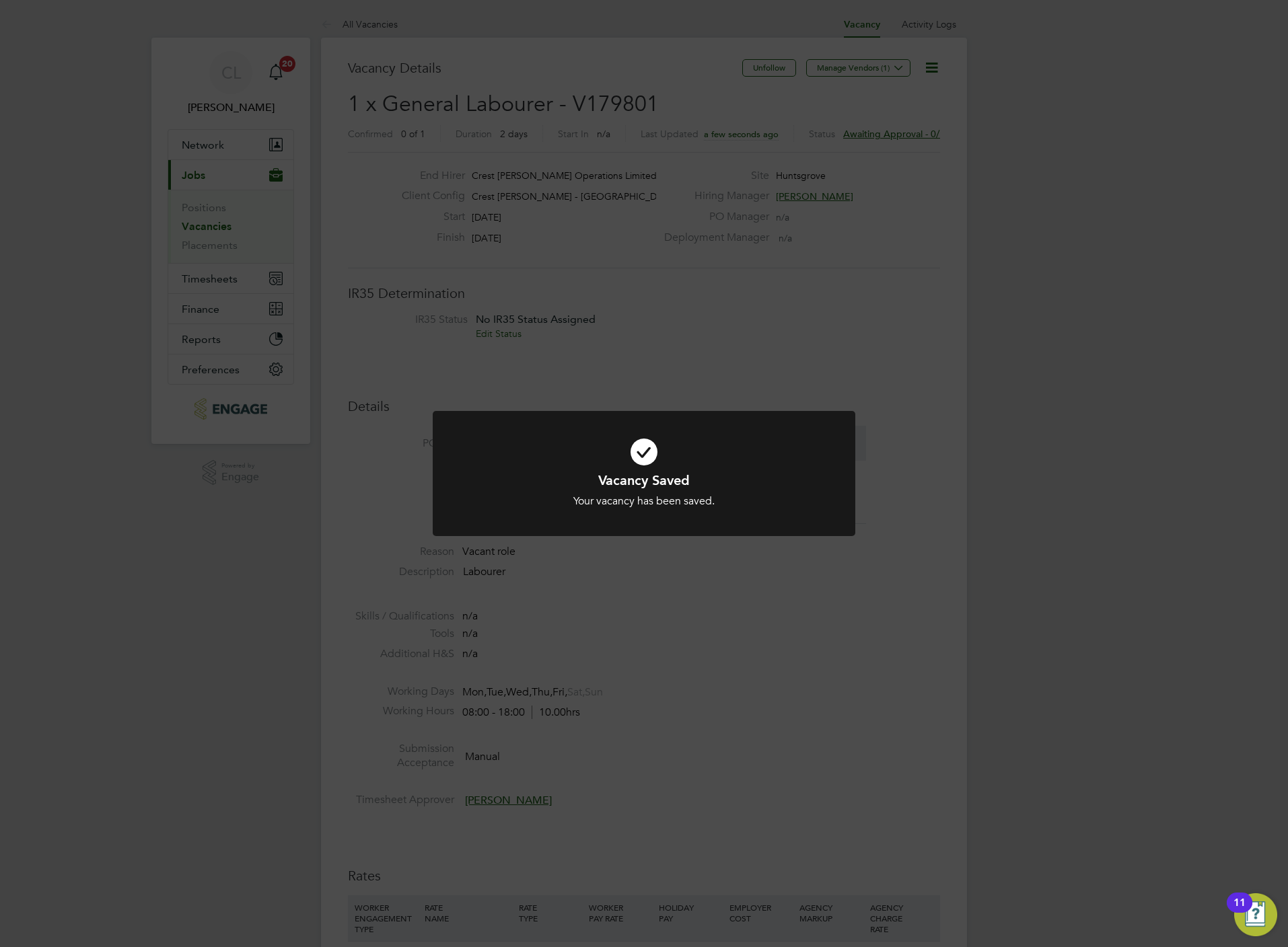
click at [586, 355] on div "Vacancy Saved Your vacancy has been saved. Cancel Okay" at bounding box center [644, 474] width 1288 height 947
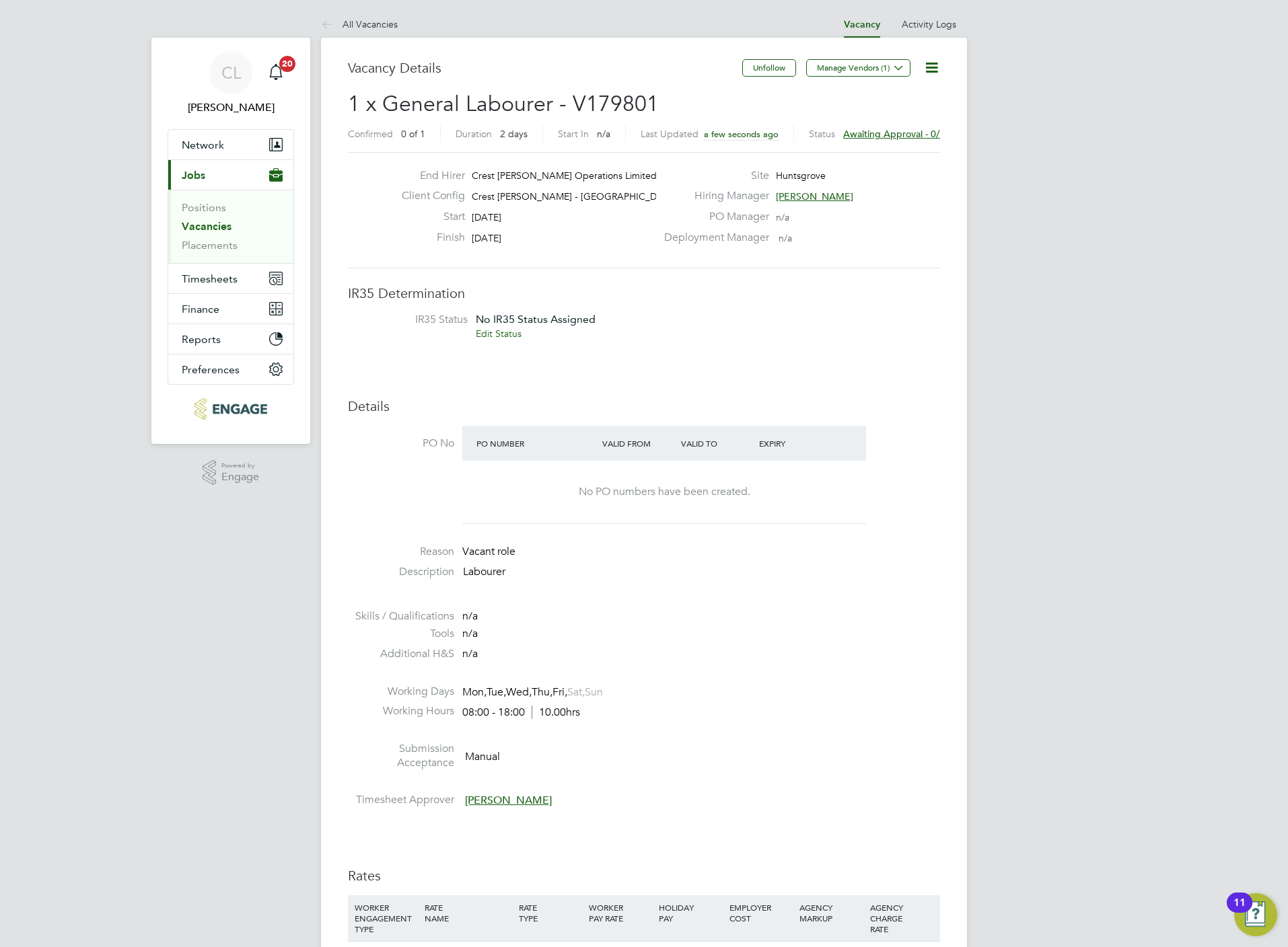
click at [215, 235] on li "Vacancies" at bounding box center [232, 230] width 101 height 19
click at [215, 224] on link "Vacancies" at bounding box center [207, 227] width 50 height 13
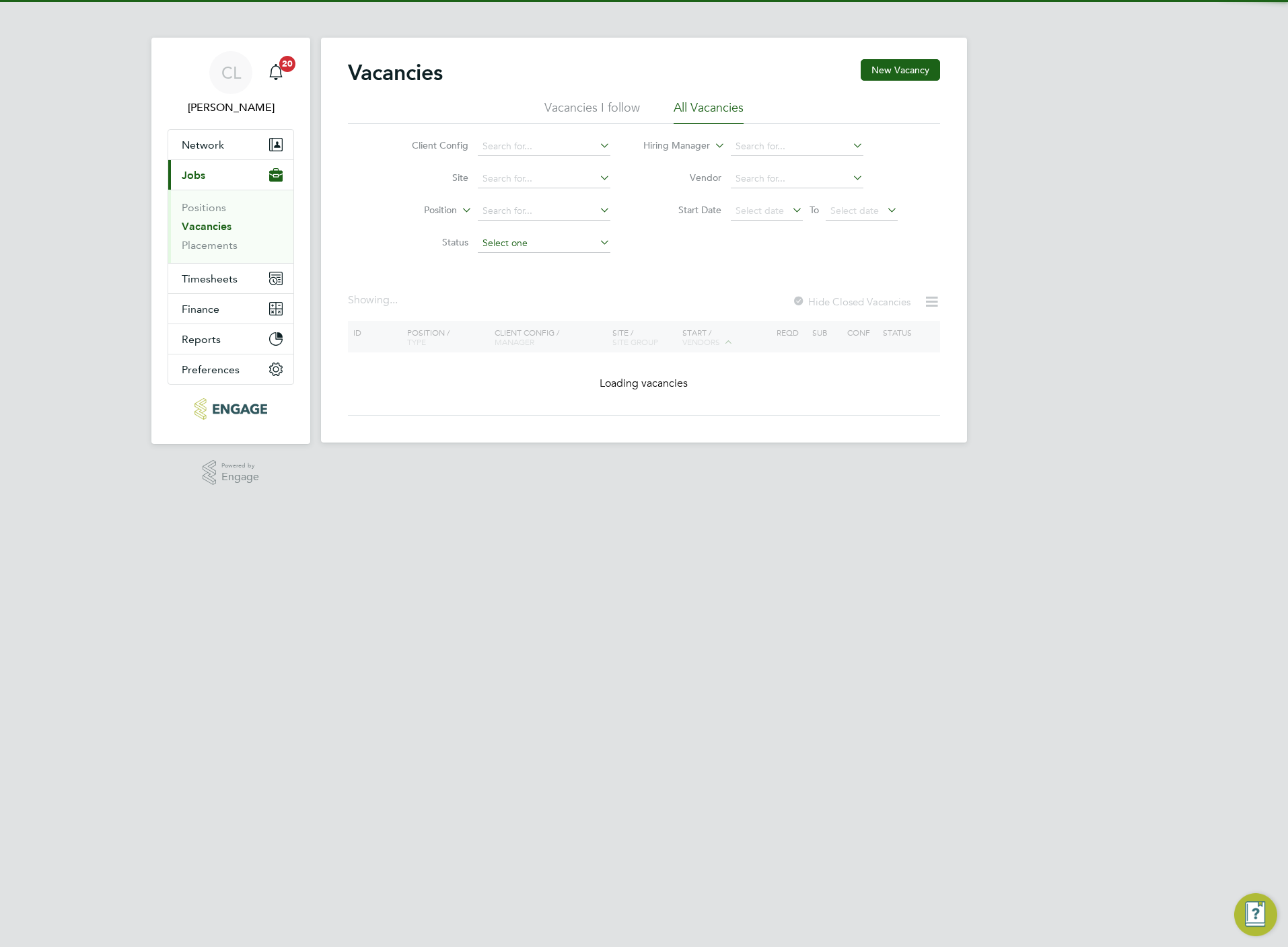
click at [485, 250] on input at bounding box center [544, 244] width 133 height 19
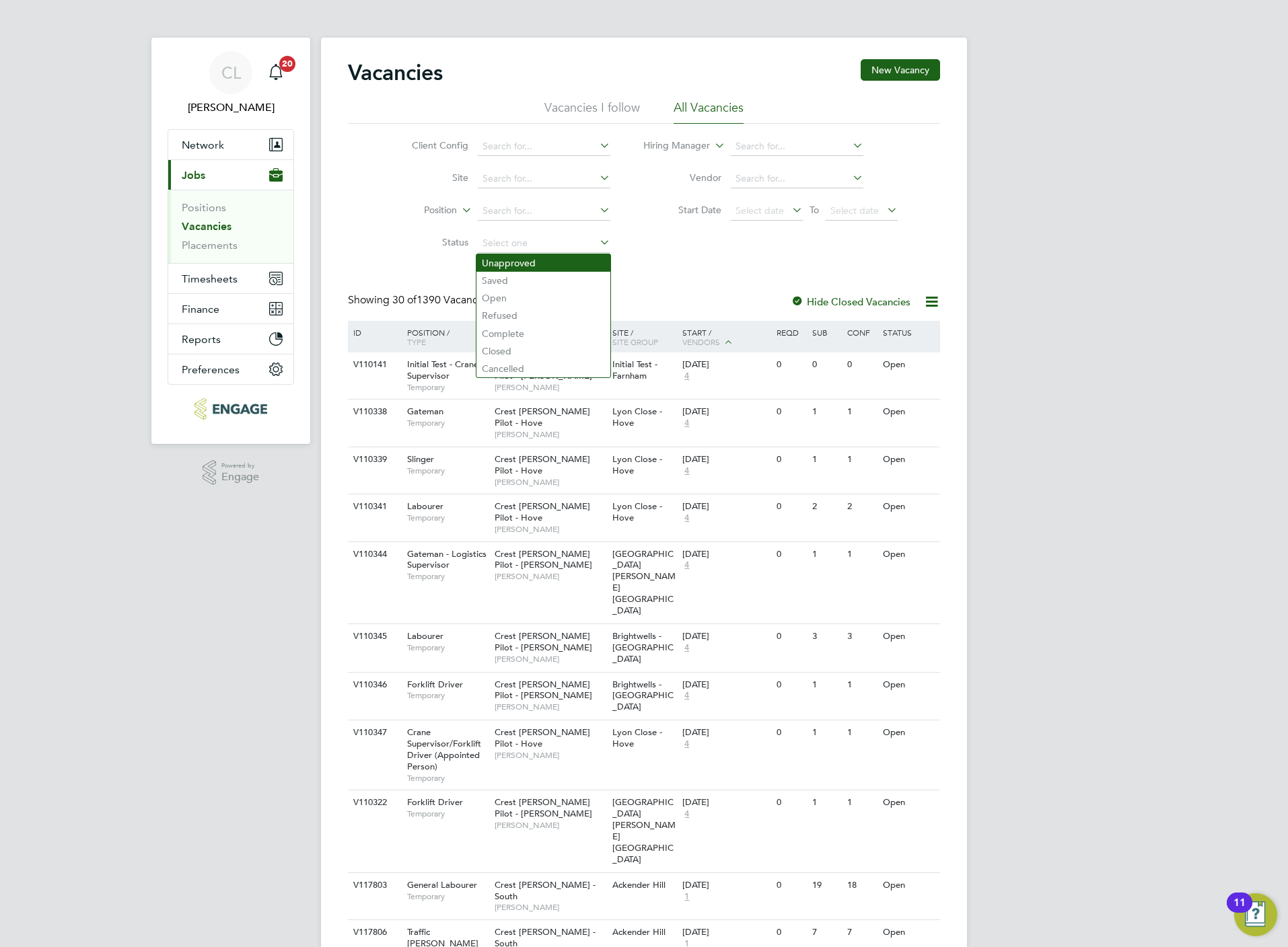
click at [503, 263] on li "Unapproved" at bounding box center [543, 263] width 134 height 18
type input "Unapproved"
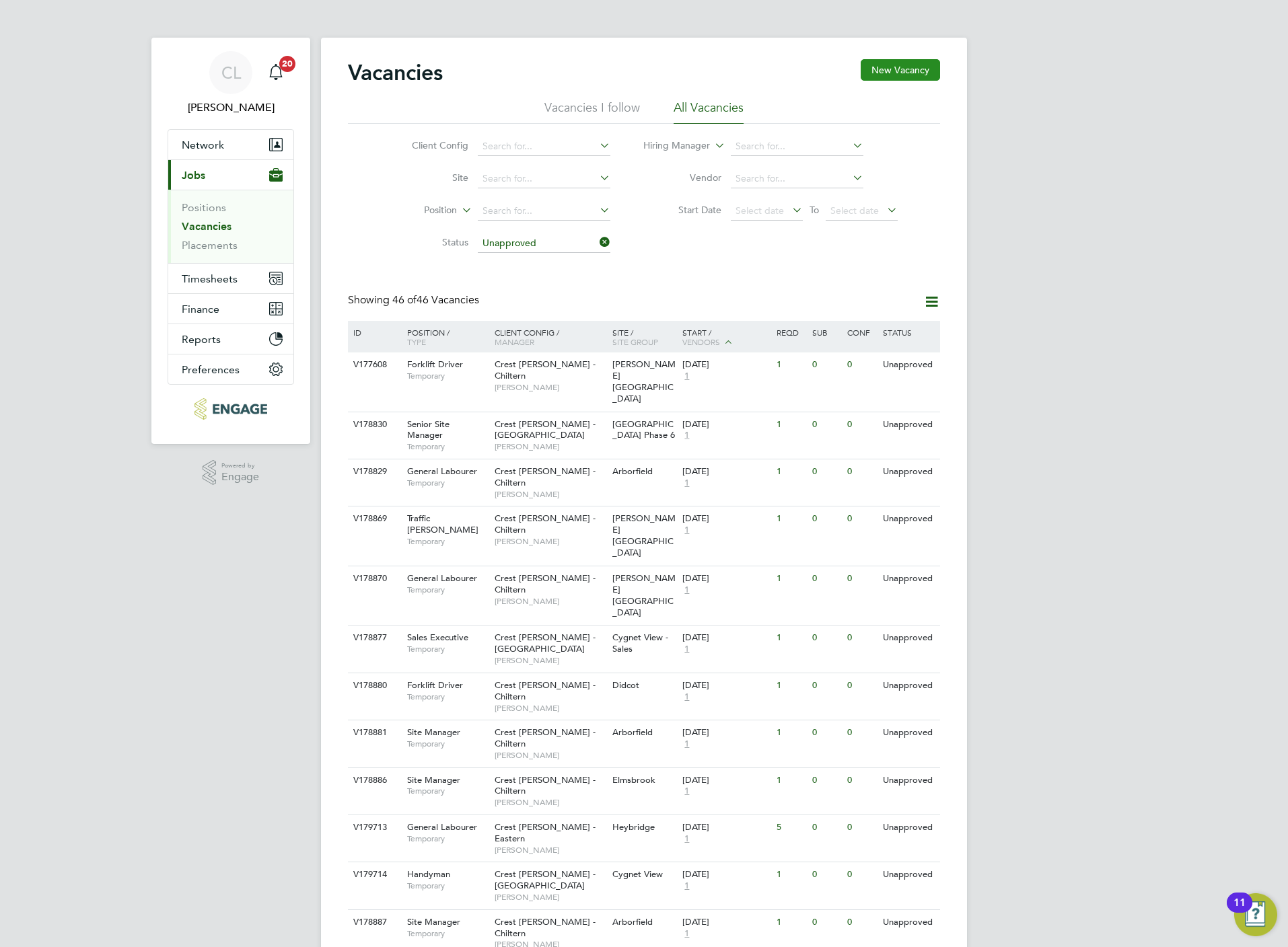
click at [914, 80] on button "New Vacancy" at bounding box center [900, 70] width 80 height 22
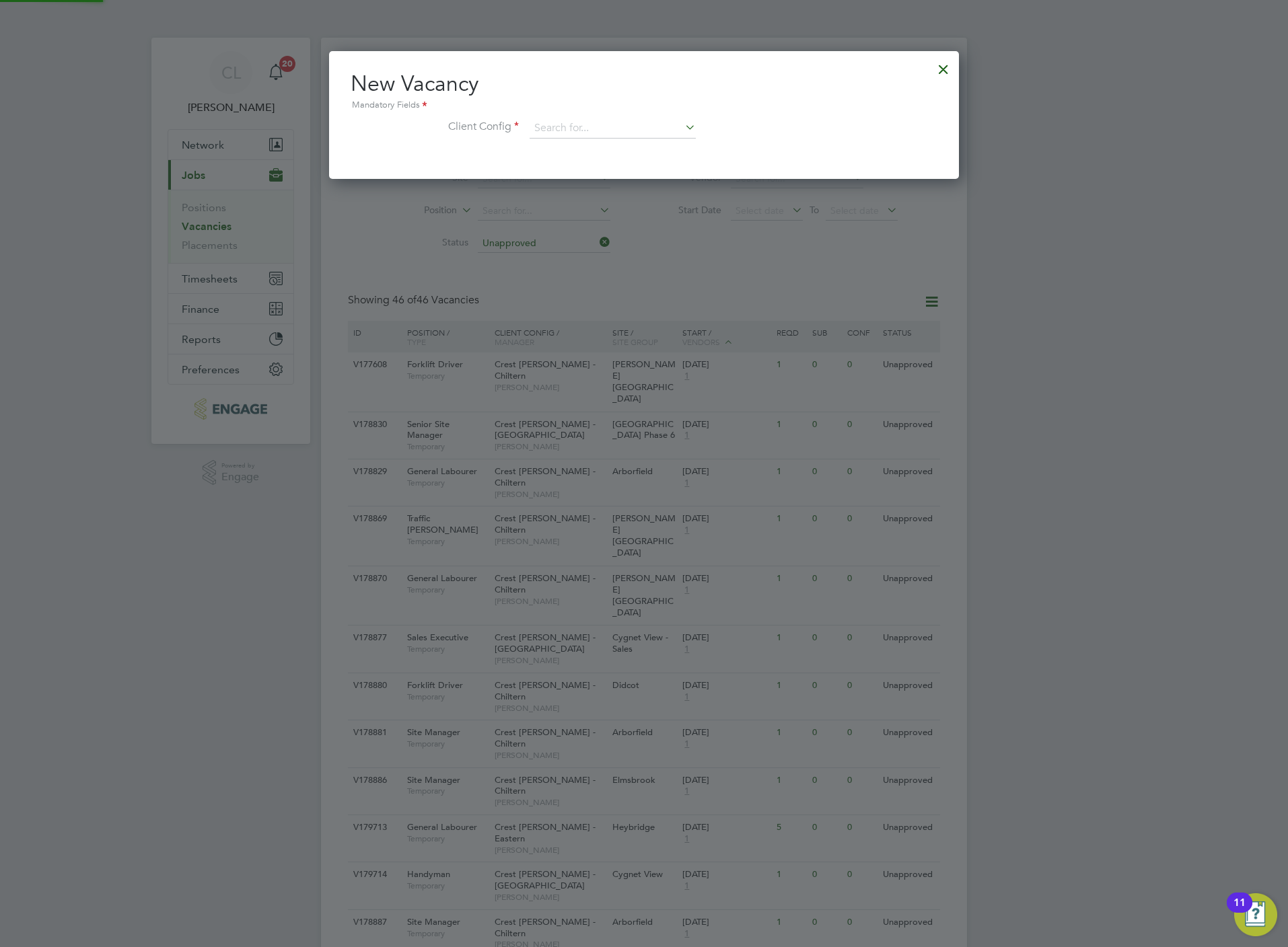
scroll to position [128, 630]
click at [610, 122] on input at bounding box center [613, 128] width 166 height 20
click at [614, 232] on li "Crest [PERSON_NAME] - [GEOGRAPHIC_DATA]" at bounding box center [639, 239] width 219 height 18
type input "Crest [PERSON_NAME] - [GEOGRAPHIC_DATA]"
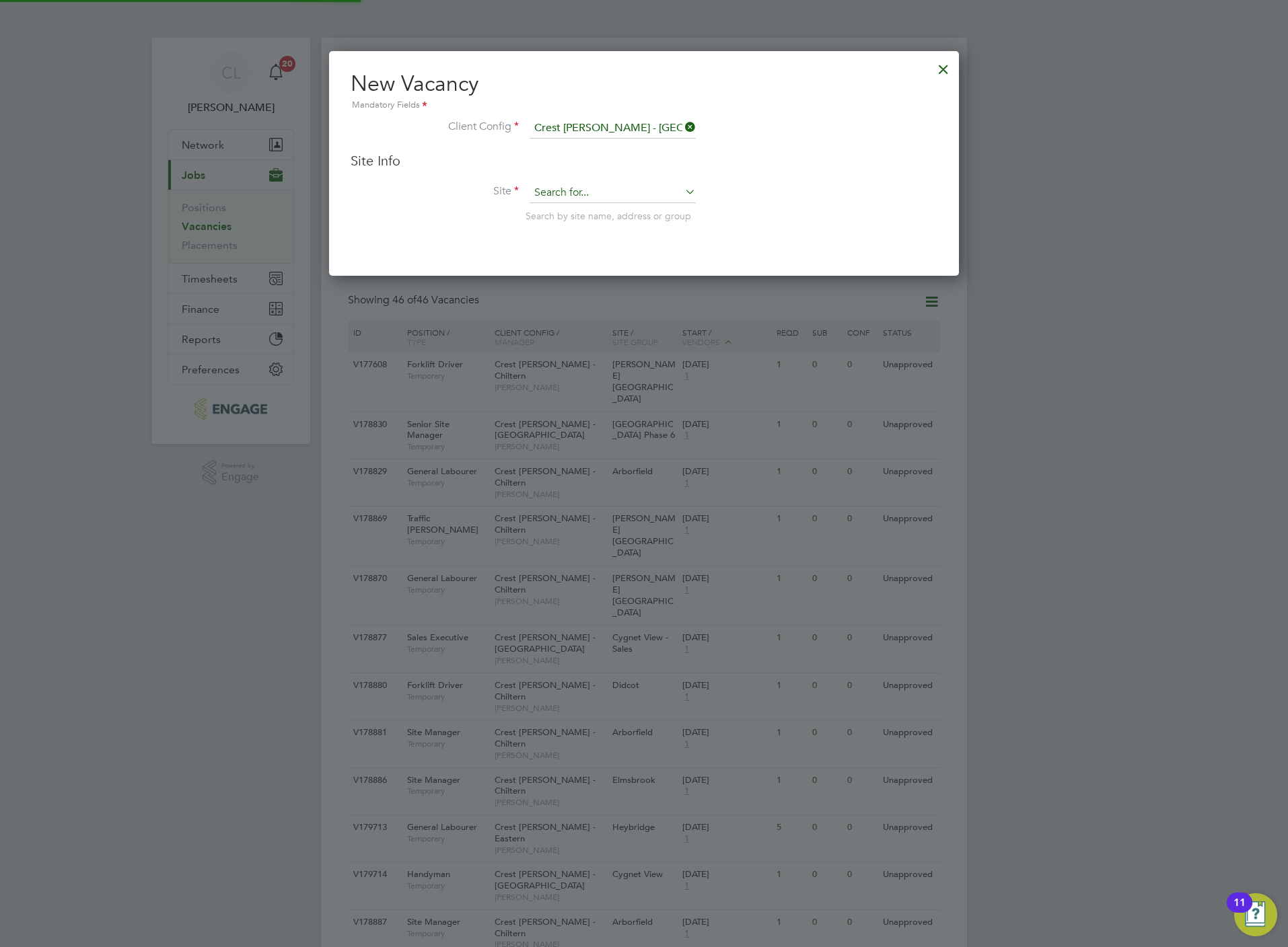
click at [596, 198] on input at bounding box center [613, 193] width 166 height 20
click at [593, 212] on li "Dalt on" at bounding box center [613, 212] width 168 height 18
type input "[PERSON_NAME]"
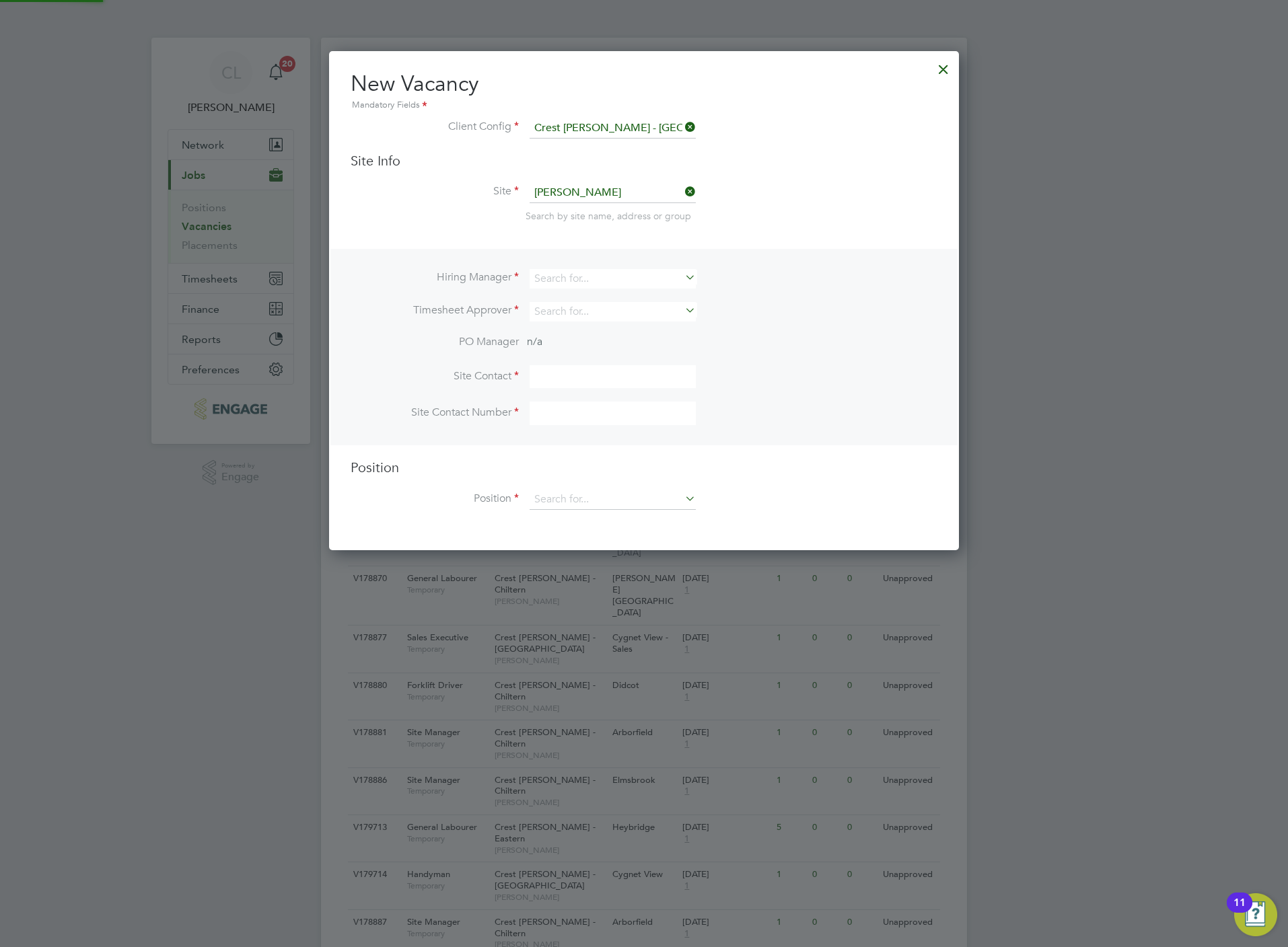
scroll to position [499, 630]
click at [569, 269] on input at bounding box center [613, 279] width 166 height 20
click at [570, 293] on li "Kati e Walker" at bounding box center [616, 297] width 174 height 18
type input "Katie Walker"
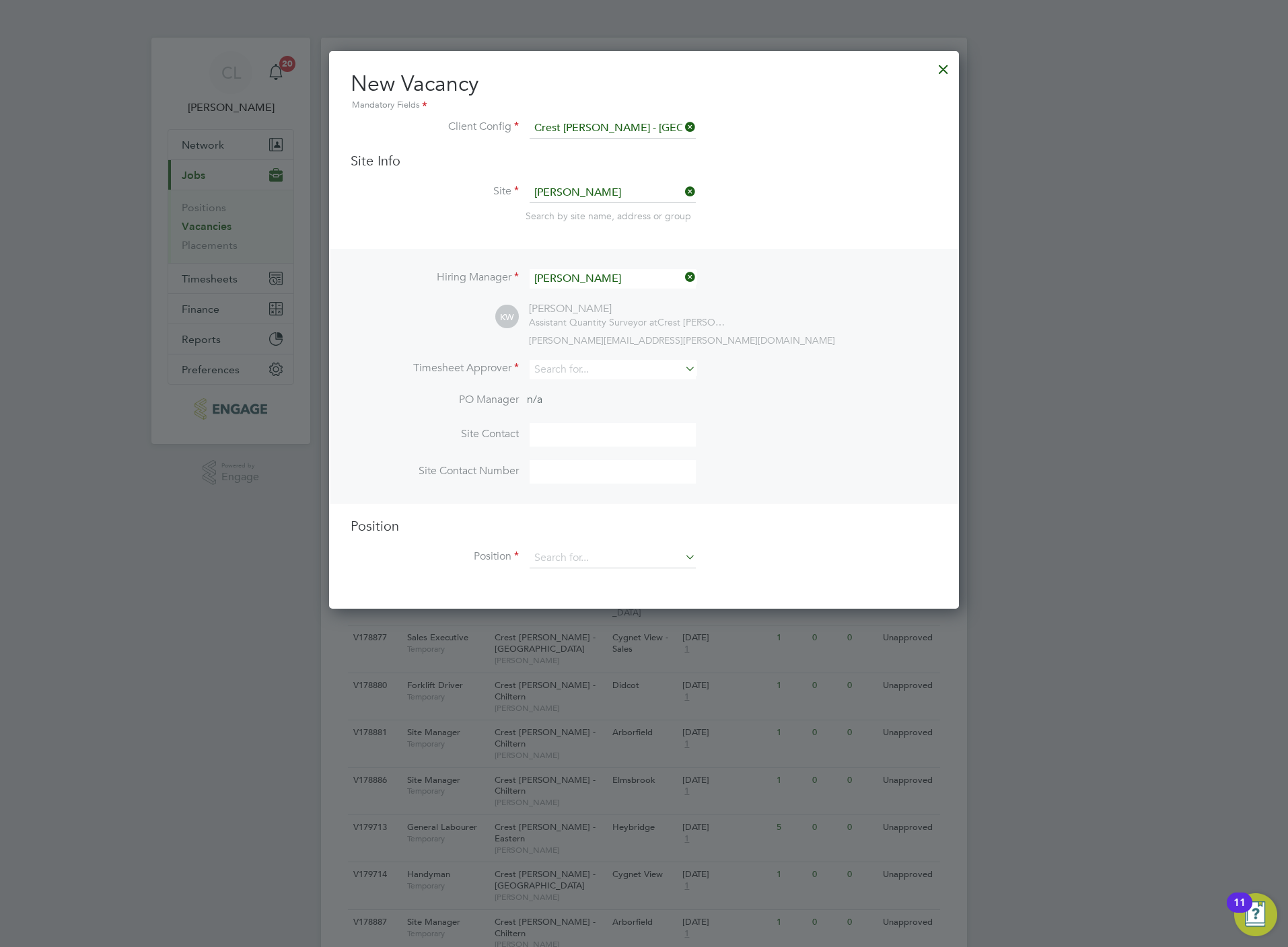
scroll to position [557, 630]
click at [566, 376] on input at bounding box center [613, 369] width 166 height 20
click at [570, 385] on li "Stef an Fernandez" at bounding box center [613, 387] width 168 height 18
type input "[PERSON_NAME]"
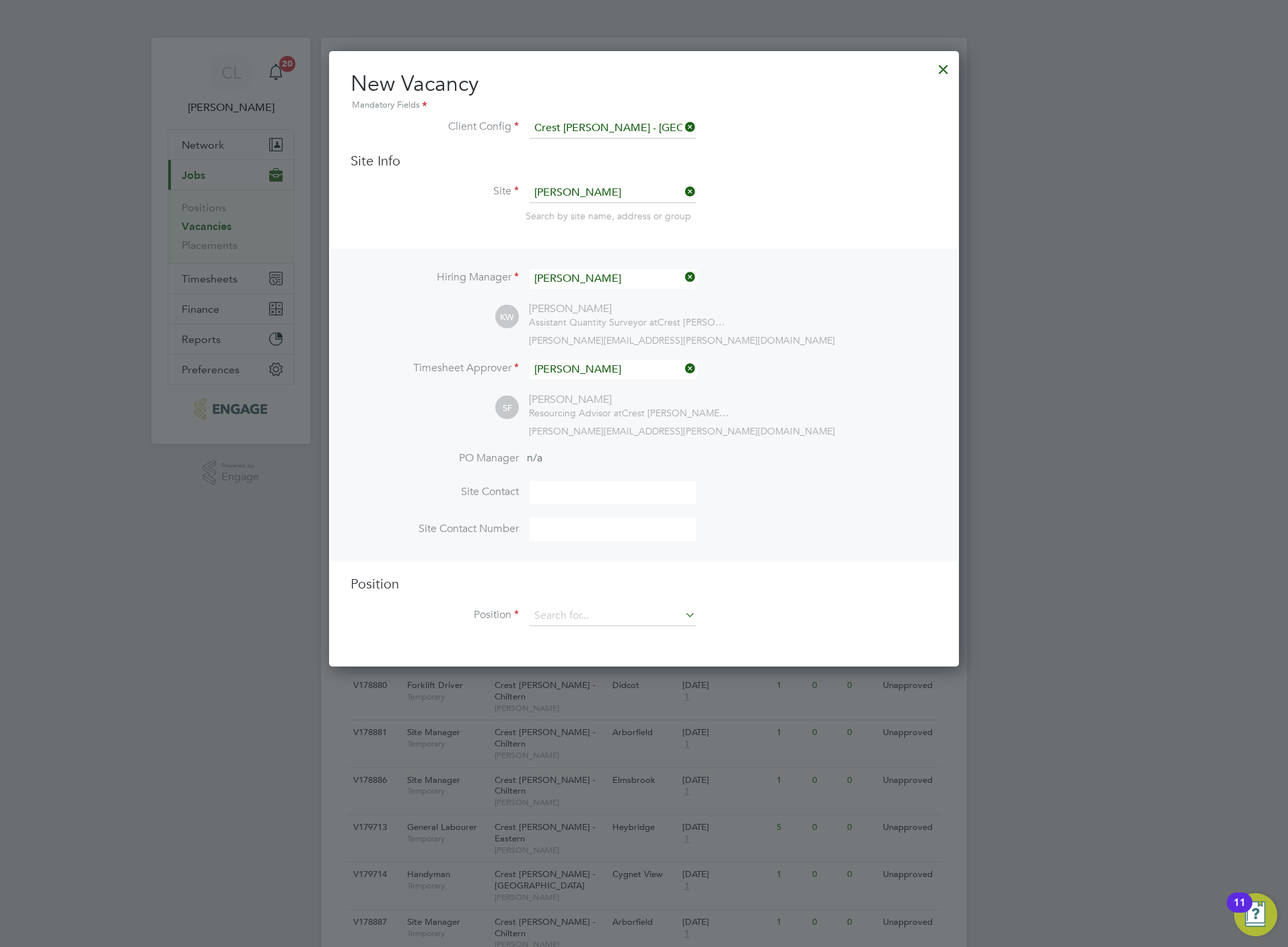
scroll to position [616, 630]
click at [572, 612] on input at bounding box center [613, 616] width 166 height 20
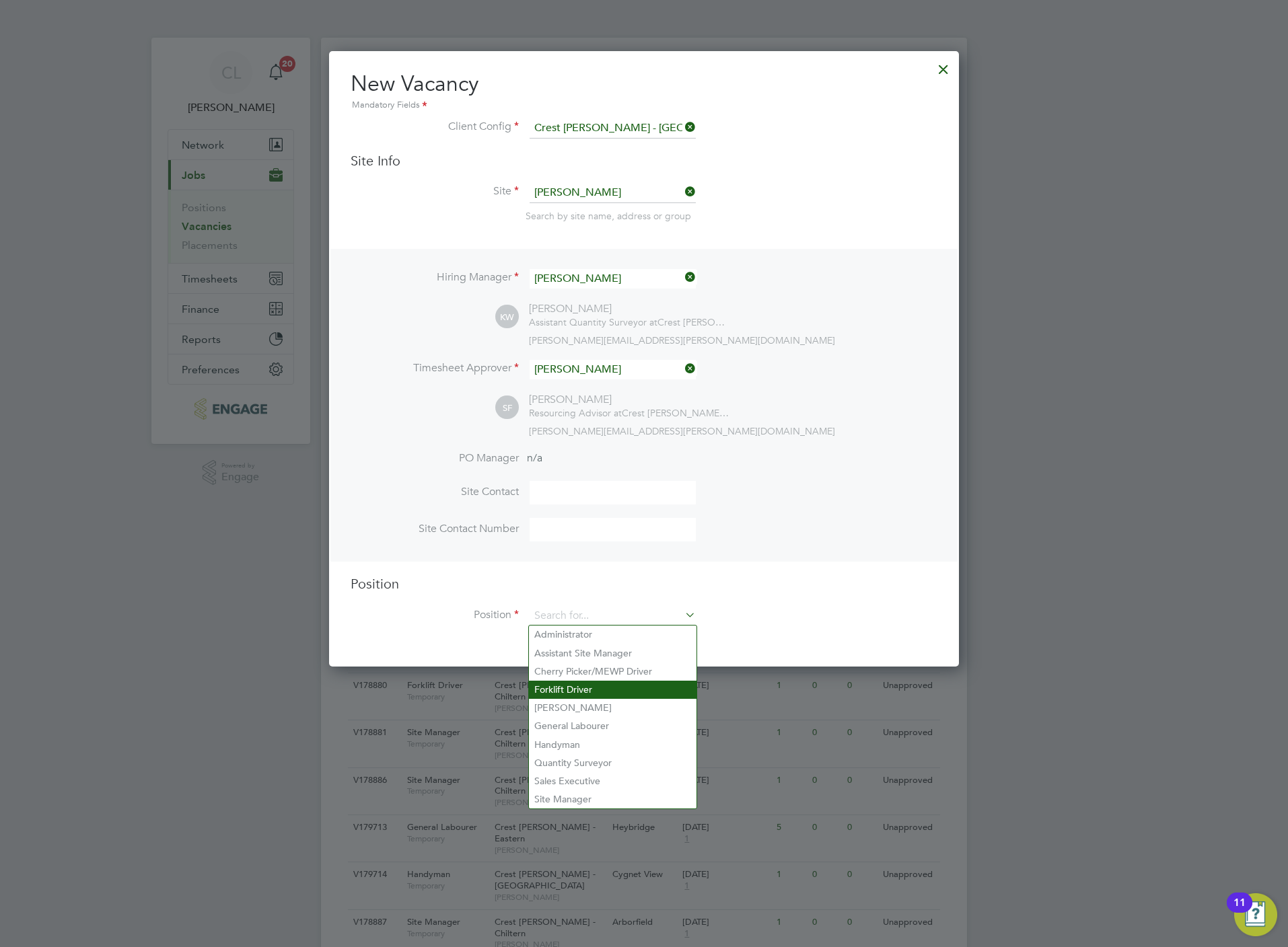
click at [574, 684] on li "Forklift Driver" at bounding box center [613, 689] width 168 height 18
type input "Forklift Driver"
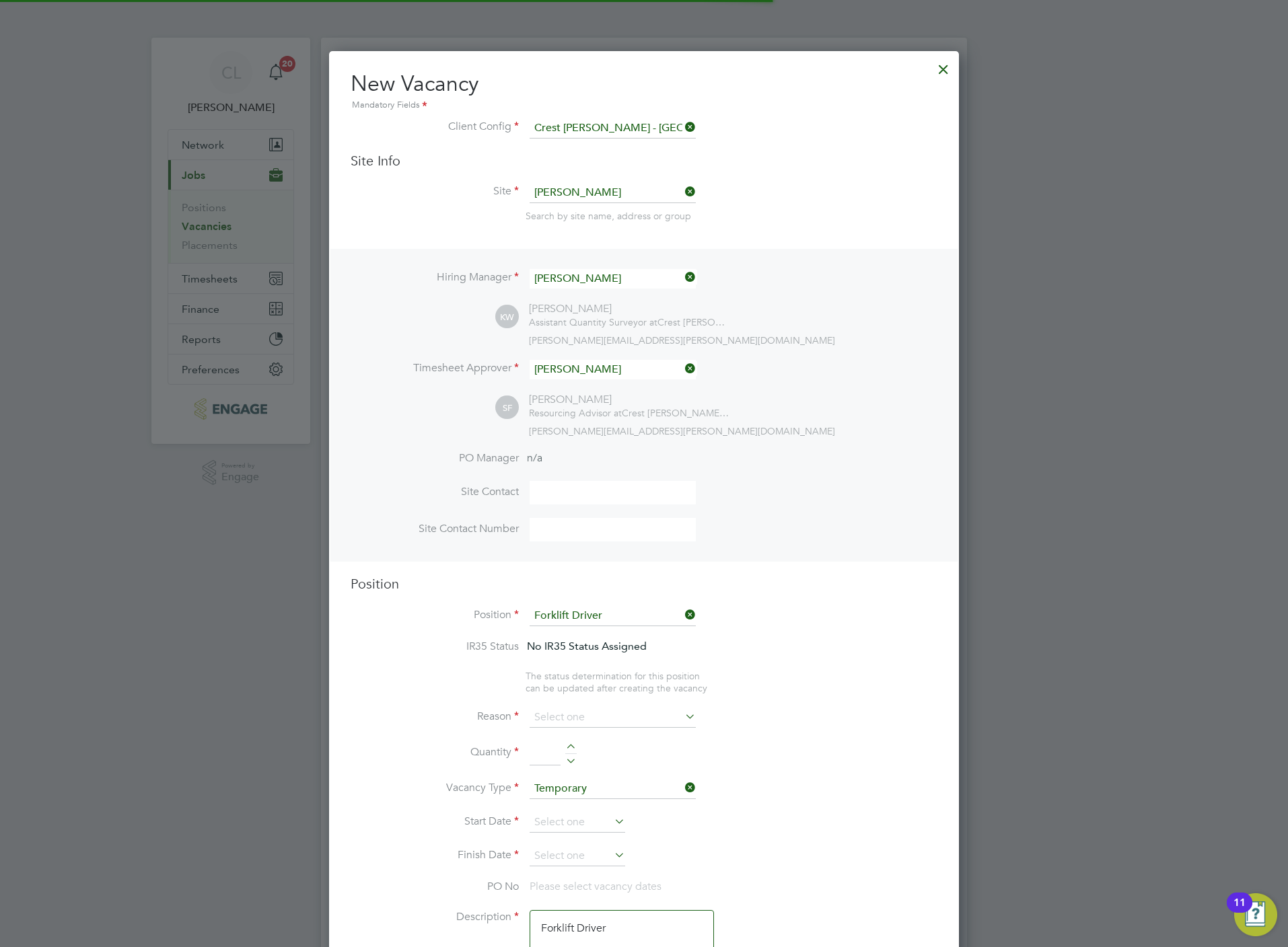
scroll to position [40, 69]
click at [580, 719] on input at bounding box center [613, 718] width 166 height 20
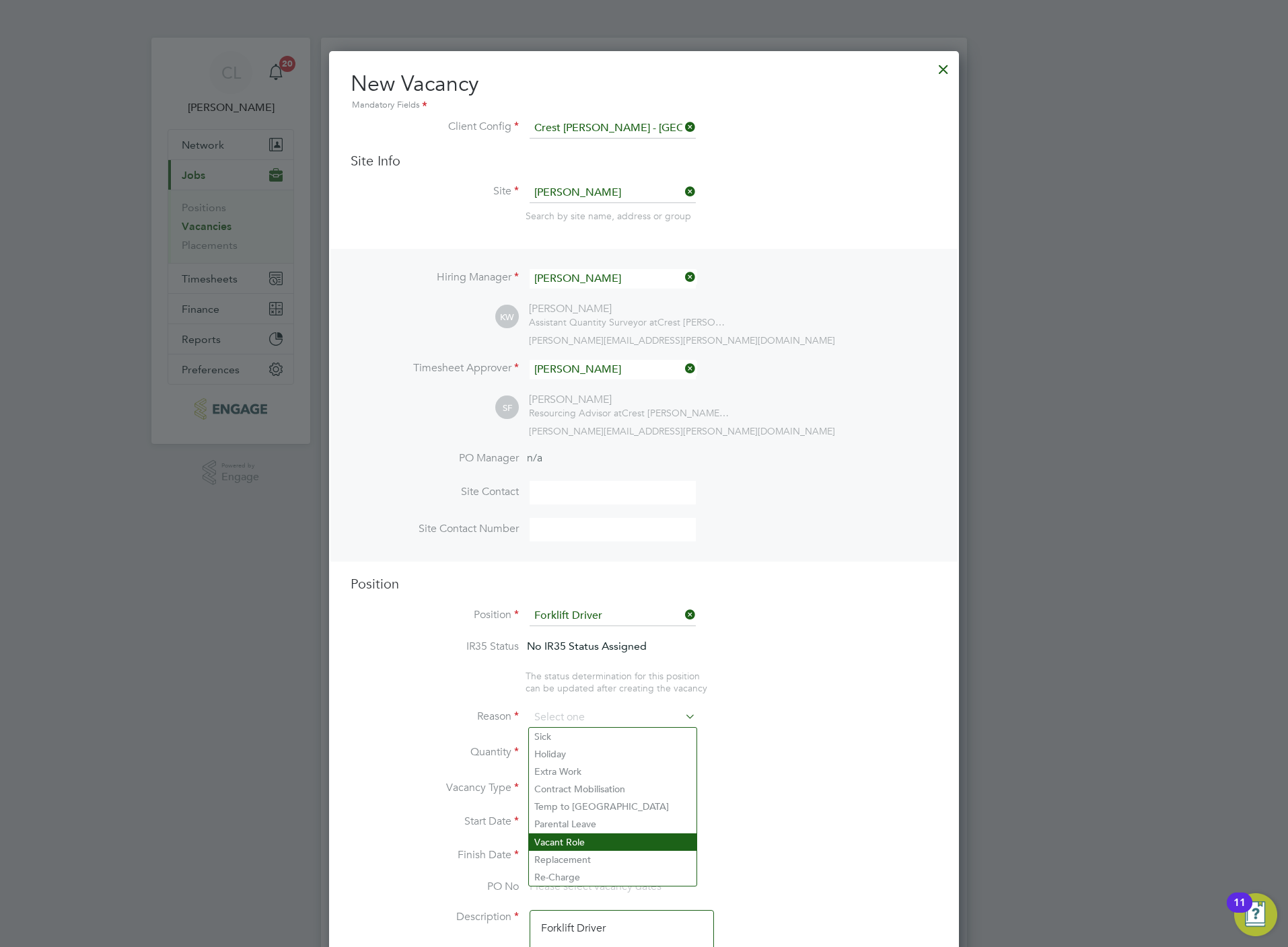
click at [579, 838] on li "Vacant Role" at bounding box center [613, 842] width 168 height 18
type input "Vacant Role"
click at [574, 746] on div at bounding box center [571, 749] width 12 height 9
type input "1"
click at [576, 822] on input at bounding box center [577, 823] width 96 height 20
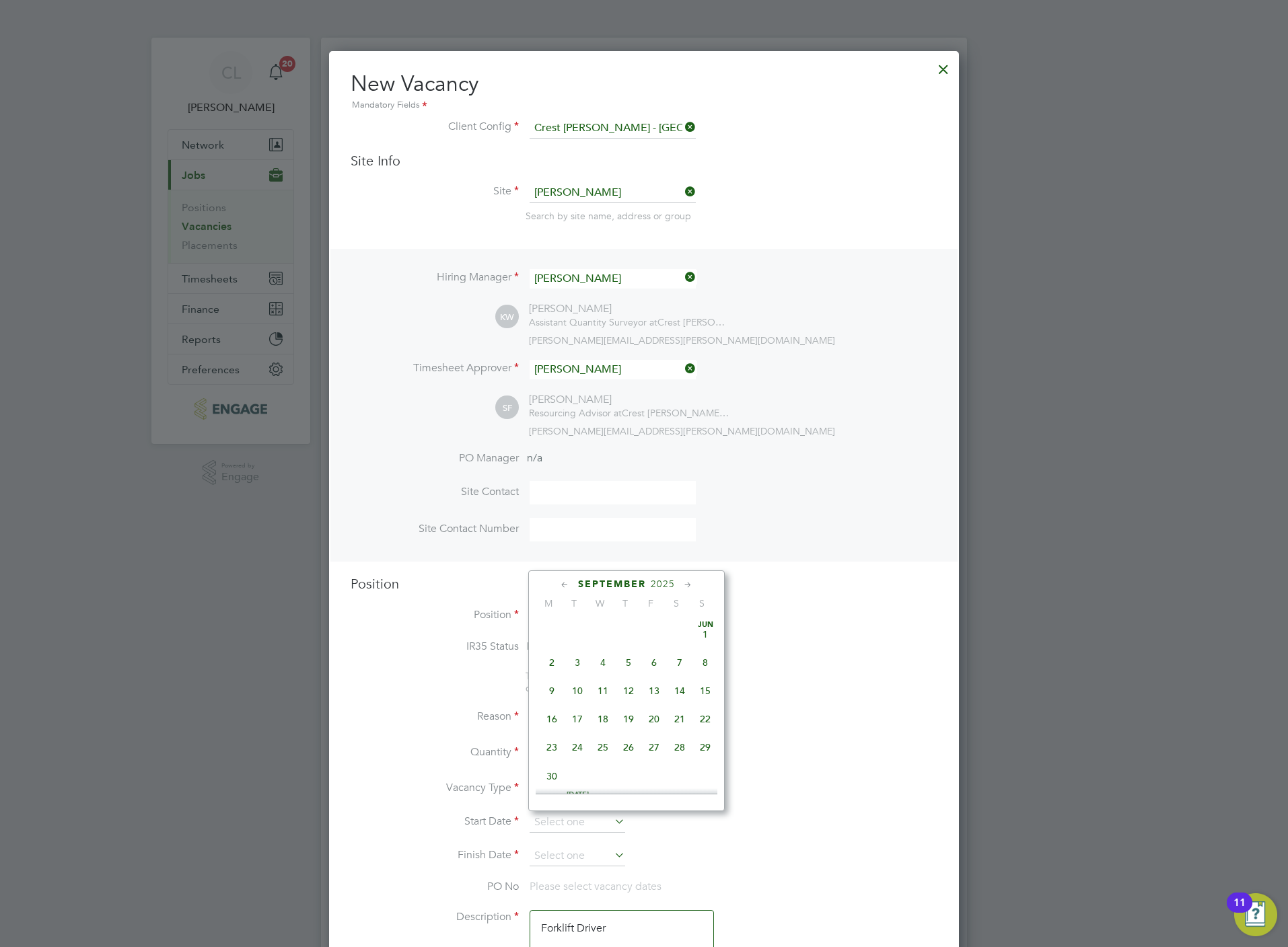
scroll to position [402, 0]
click at [656, 684] on span "5" at bounding box center [654, 686] width 26 height 26
type input "05 Sep 2025"
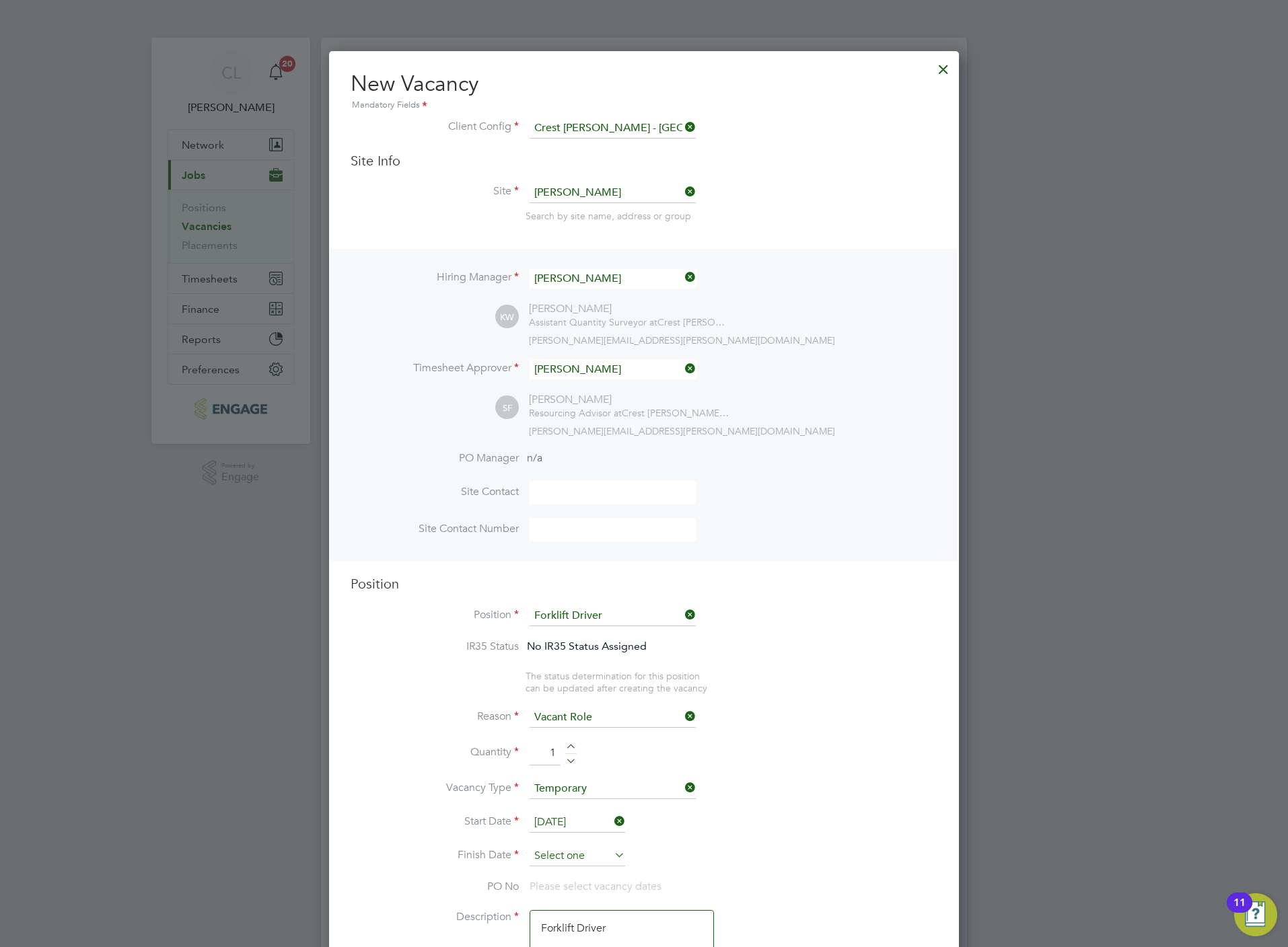
click at [584, 852] on input at bounding box center [577, 857] width 96 height 20
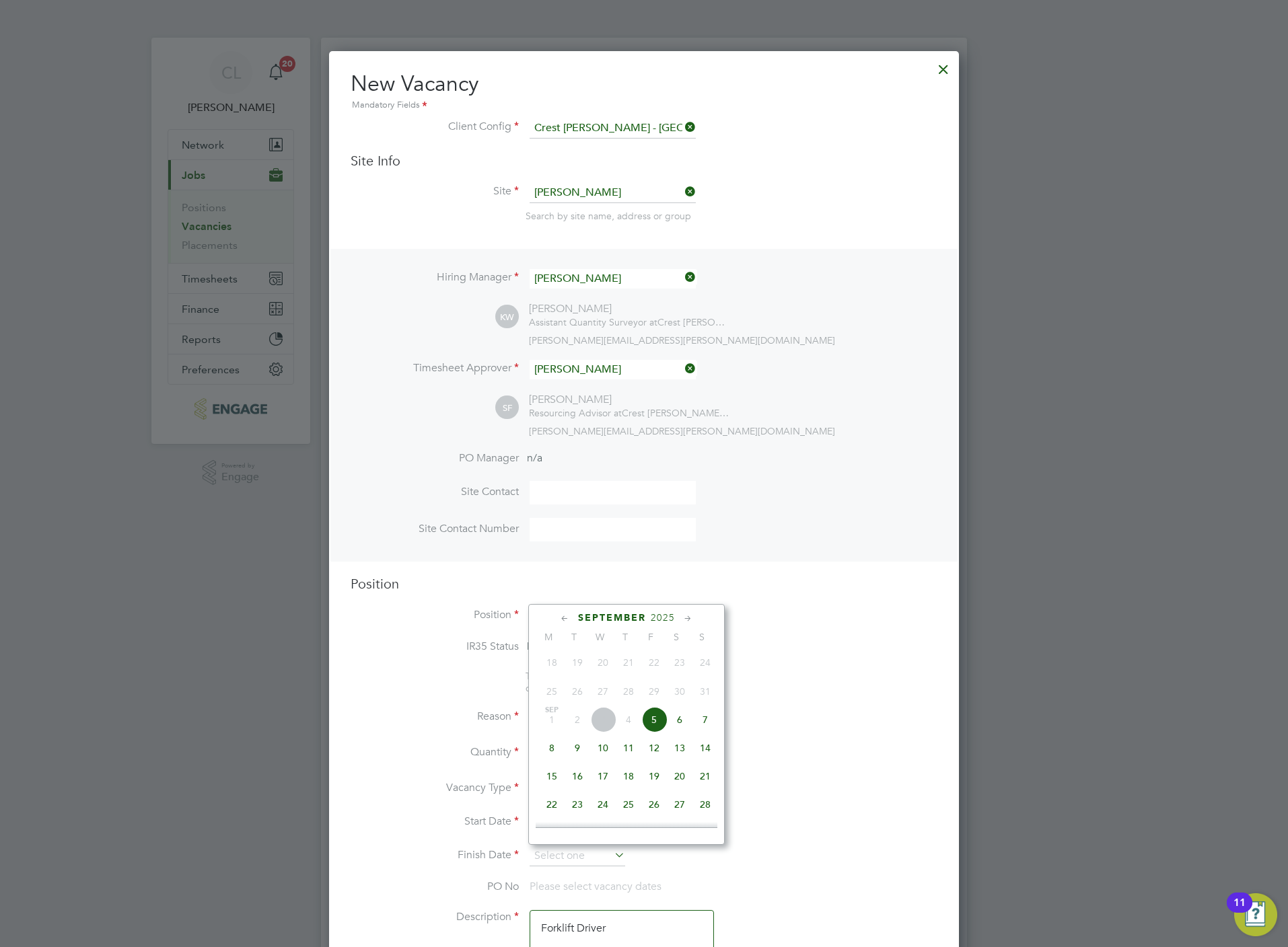
click at [652, 733] on span "5" at bounding box center [654, 719] width 26 height 26
type input "05 Sep 2025"
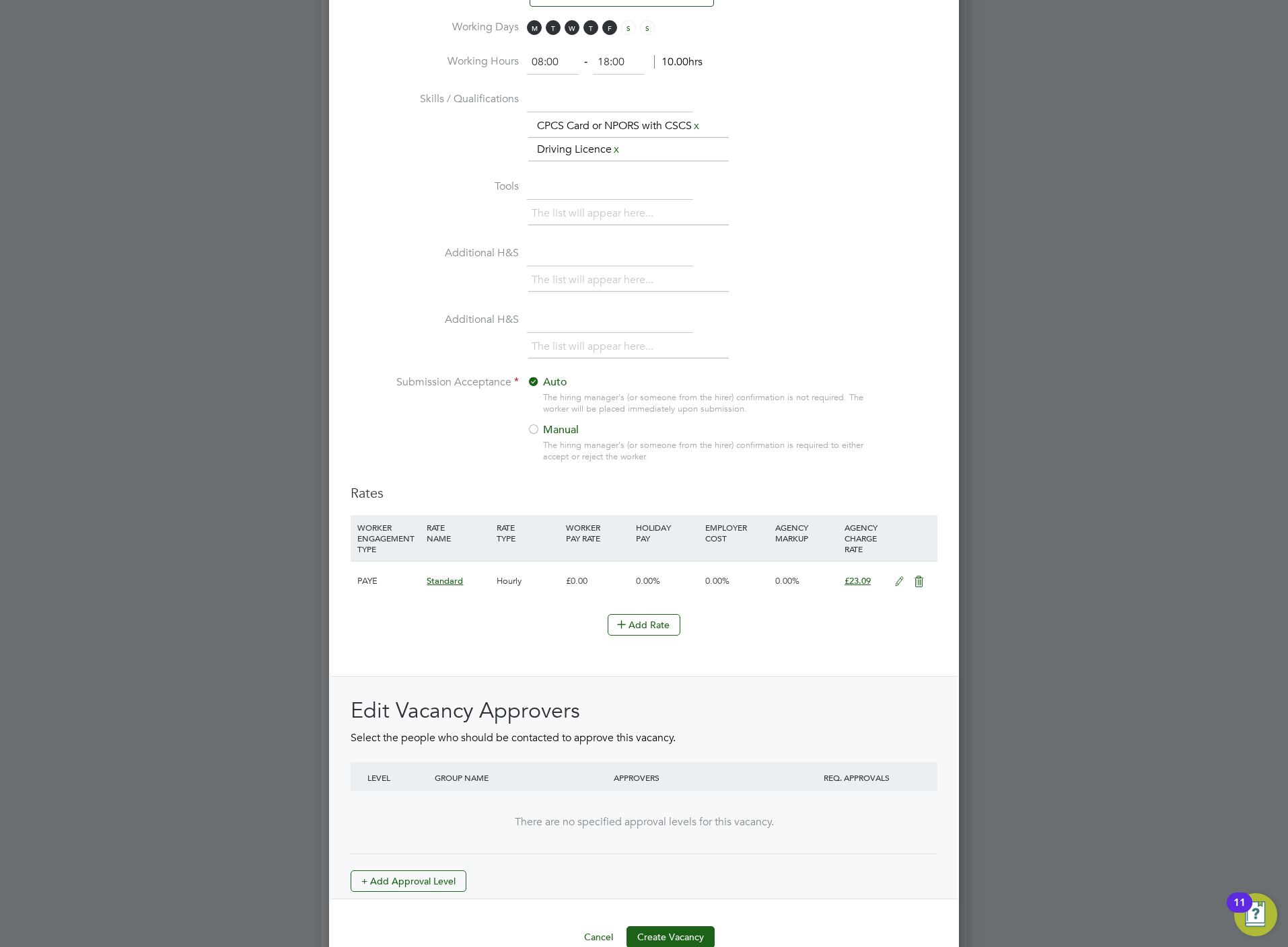
scroll to position [1272, 0]
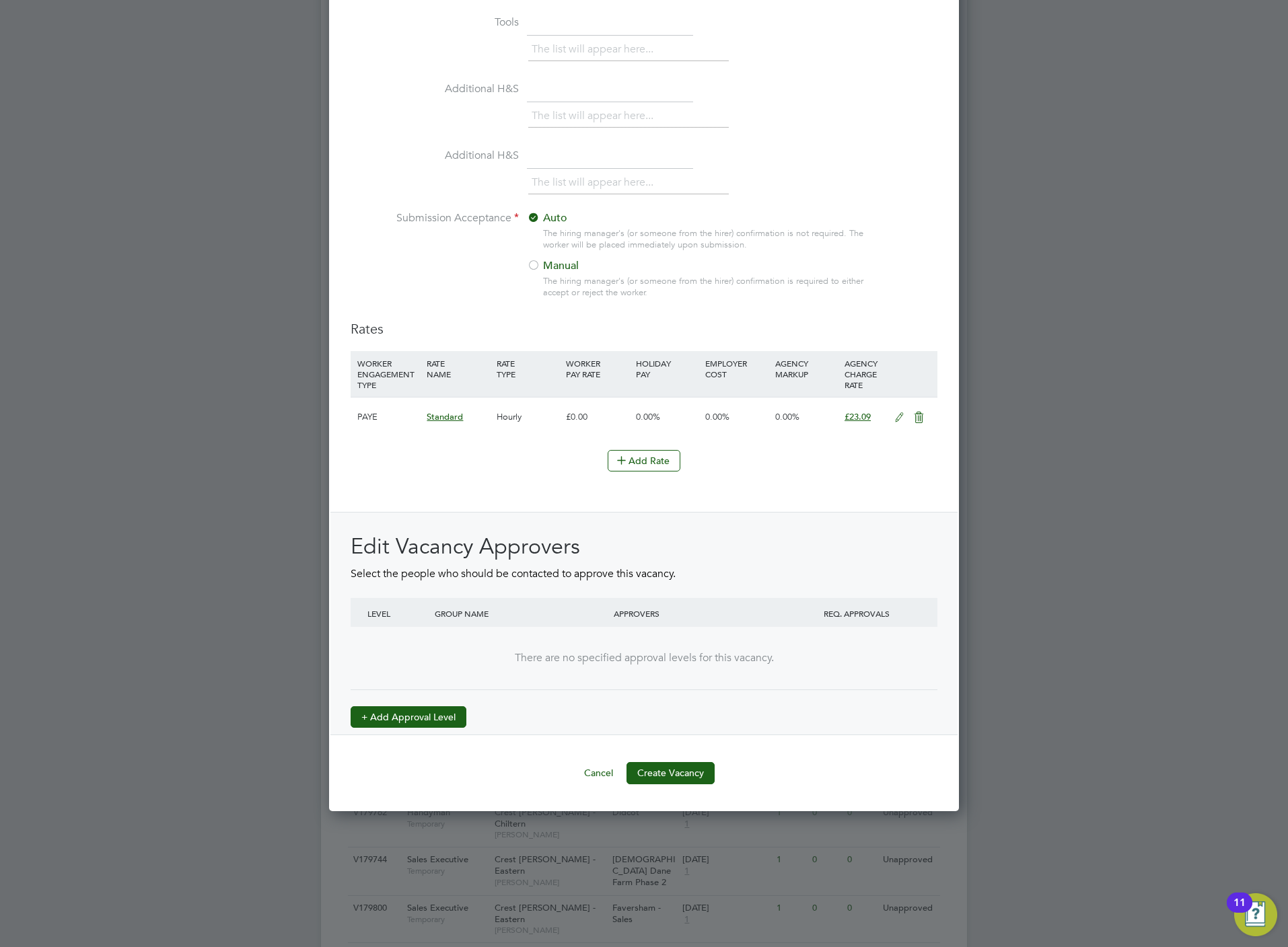
click at [416, 715] on button "+ Add Approval Level" at bounding box center [408, 717] width 116 height 22
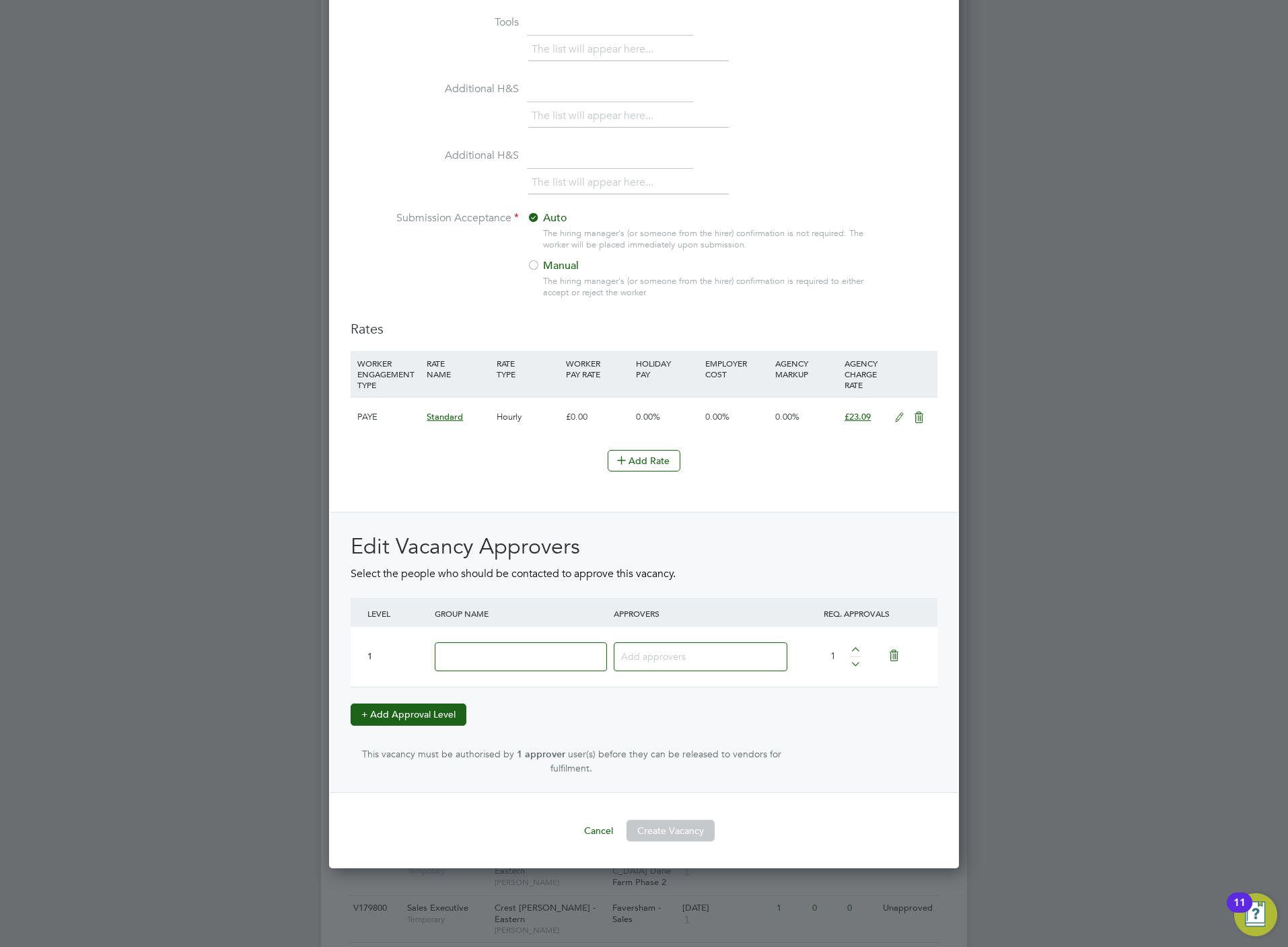
click at [531, 654] on input at bounding box center [521, 657] width 172 height 29
type input "Crest"
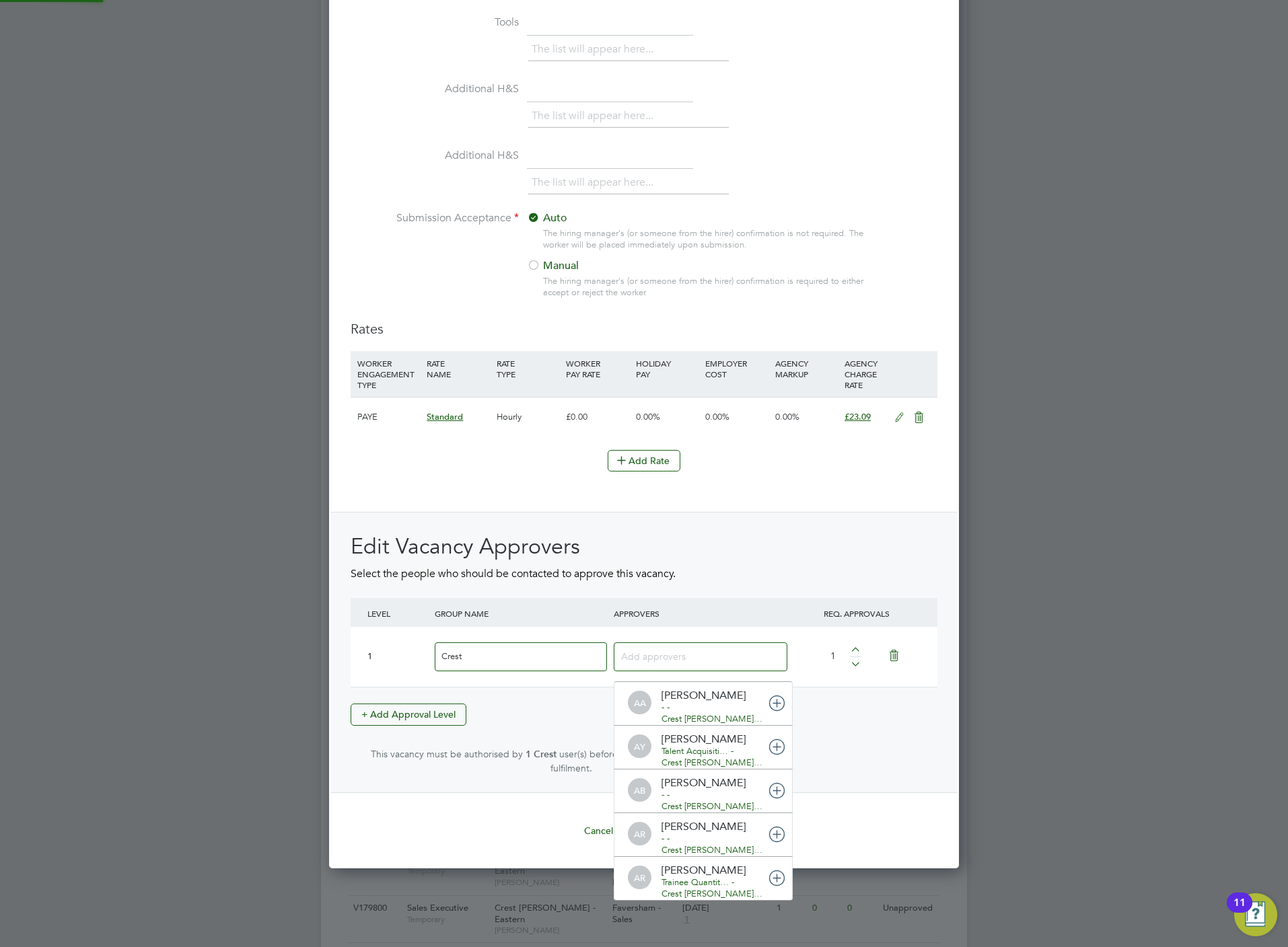
scroll to position [14, 95]
click at [859, 536] on h2 "Edit Vacancy Approvers" at bounding box center [644, 546] width 587 height 28
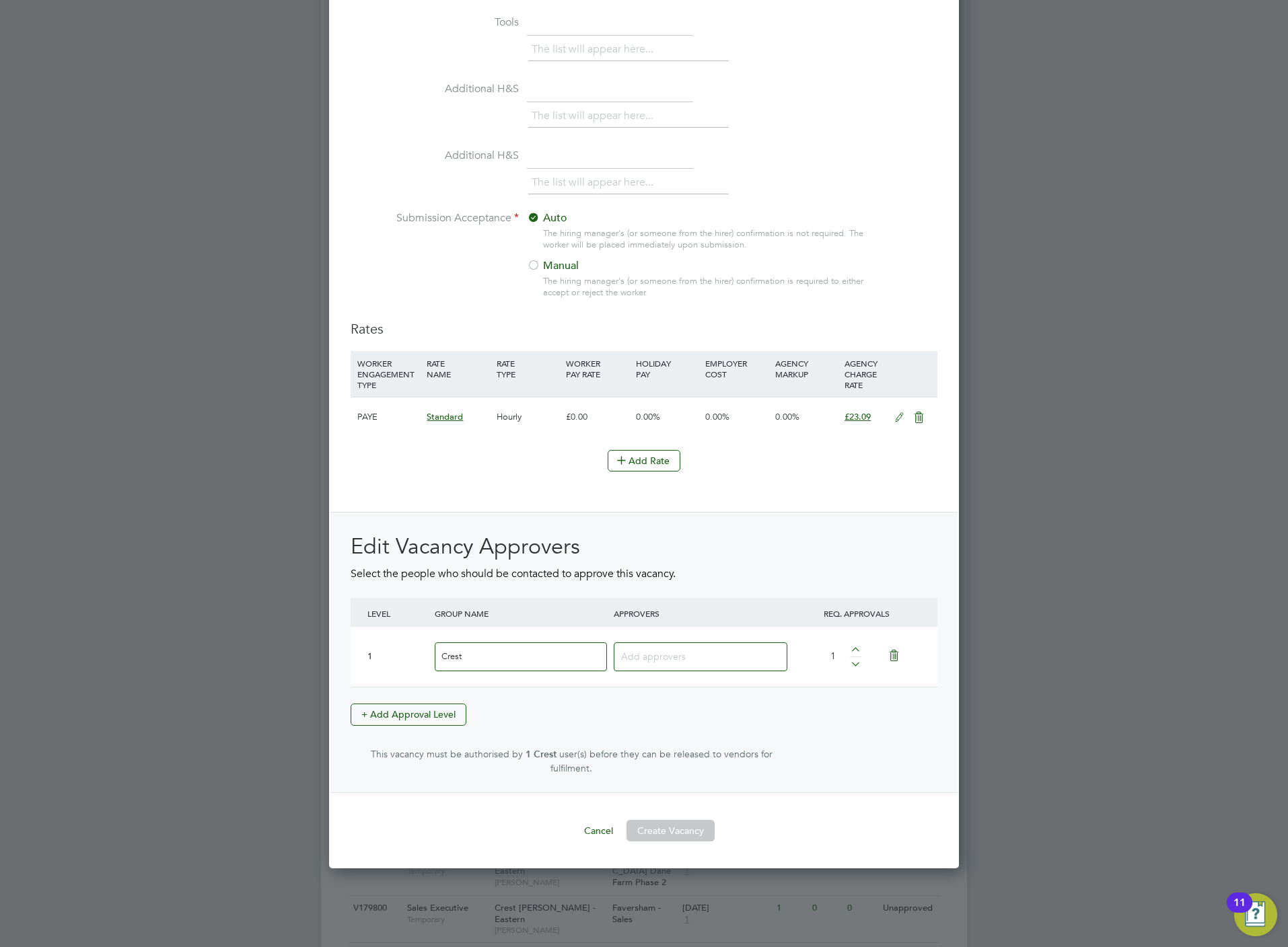
click at [717, 643] on div "AA Adam Ainsworth - - Crest Nicholson… AY Alex Young Talent Acquisiti… - Crest …" at bounding box center [699, 657] width 179 height 48
click at [722, 652] on input at bounding box center [695, 656] width 149 height 18
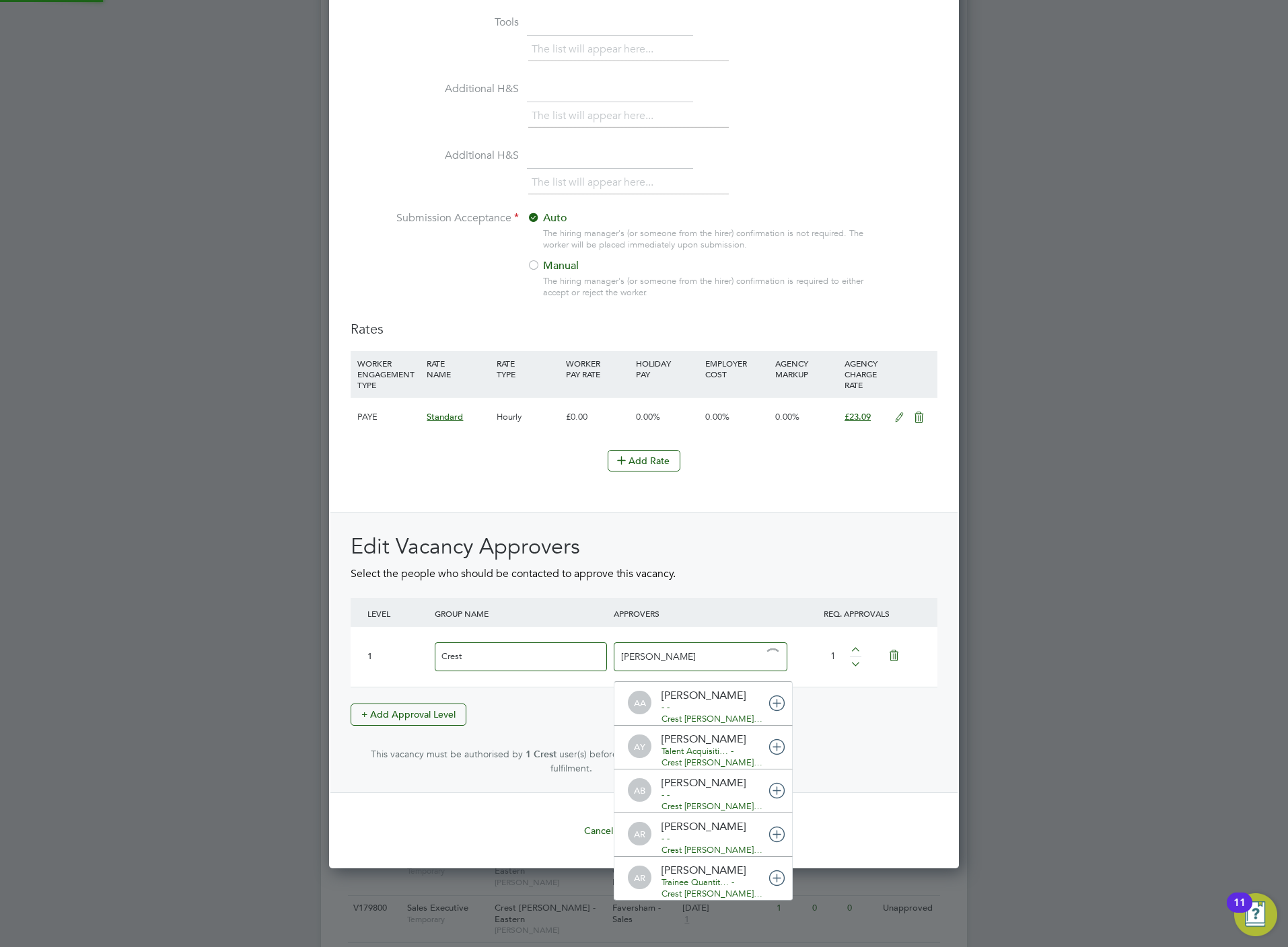
type input "katie"
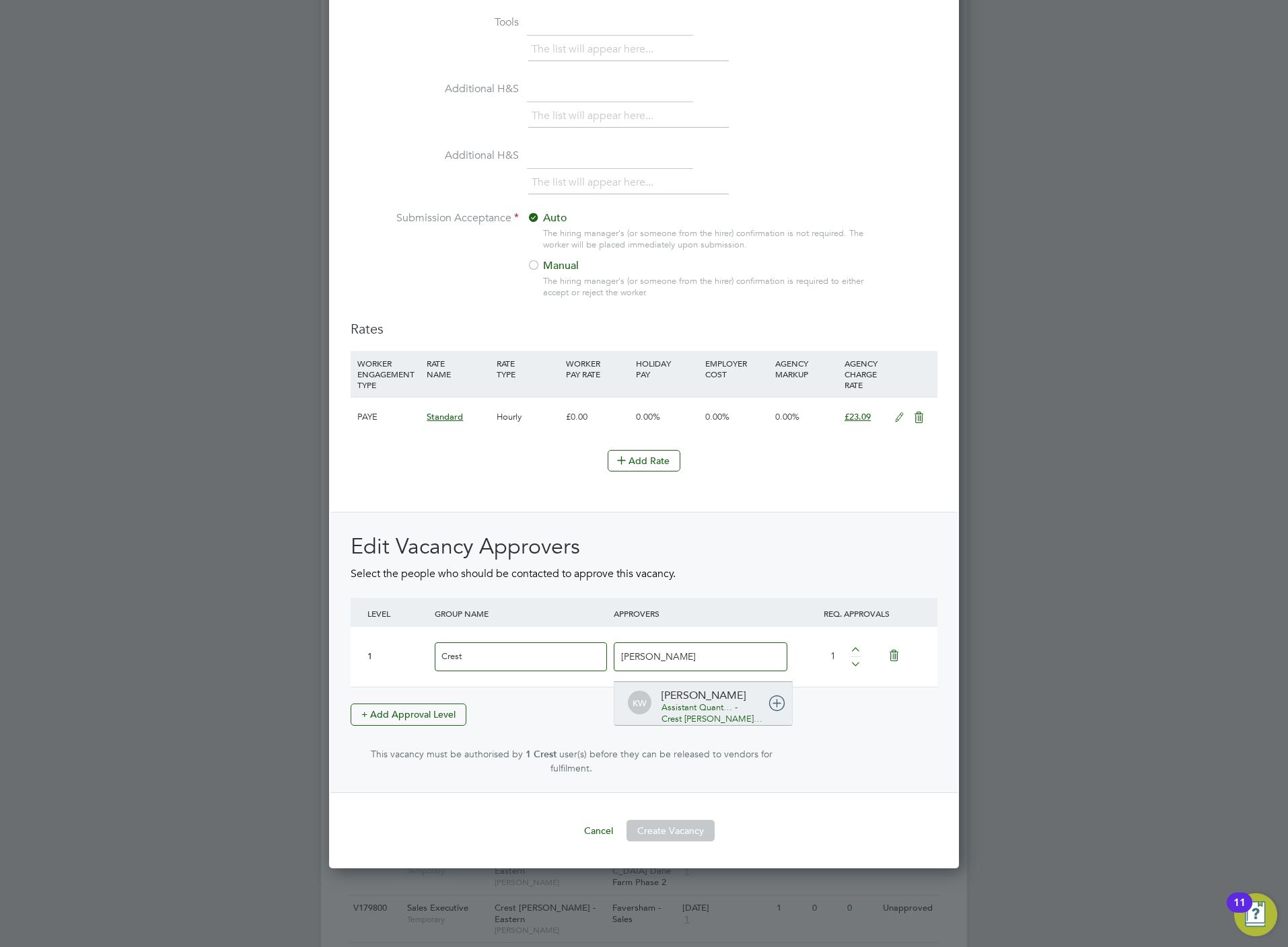
click at [707, 707] on div "KW Katie Walker Assistant Quant… - Crest Nicholson…" at bounding box center [703, 703] width 179 height 45
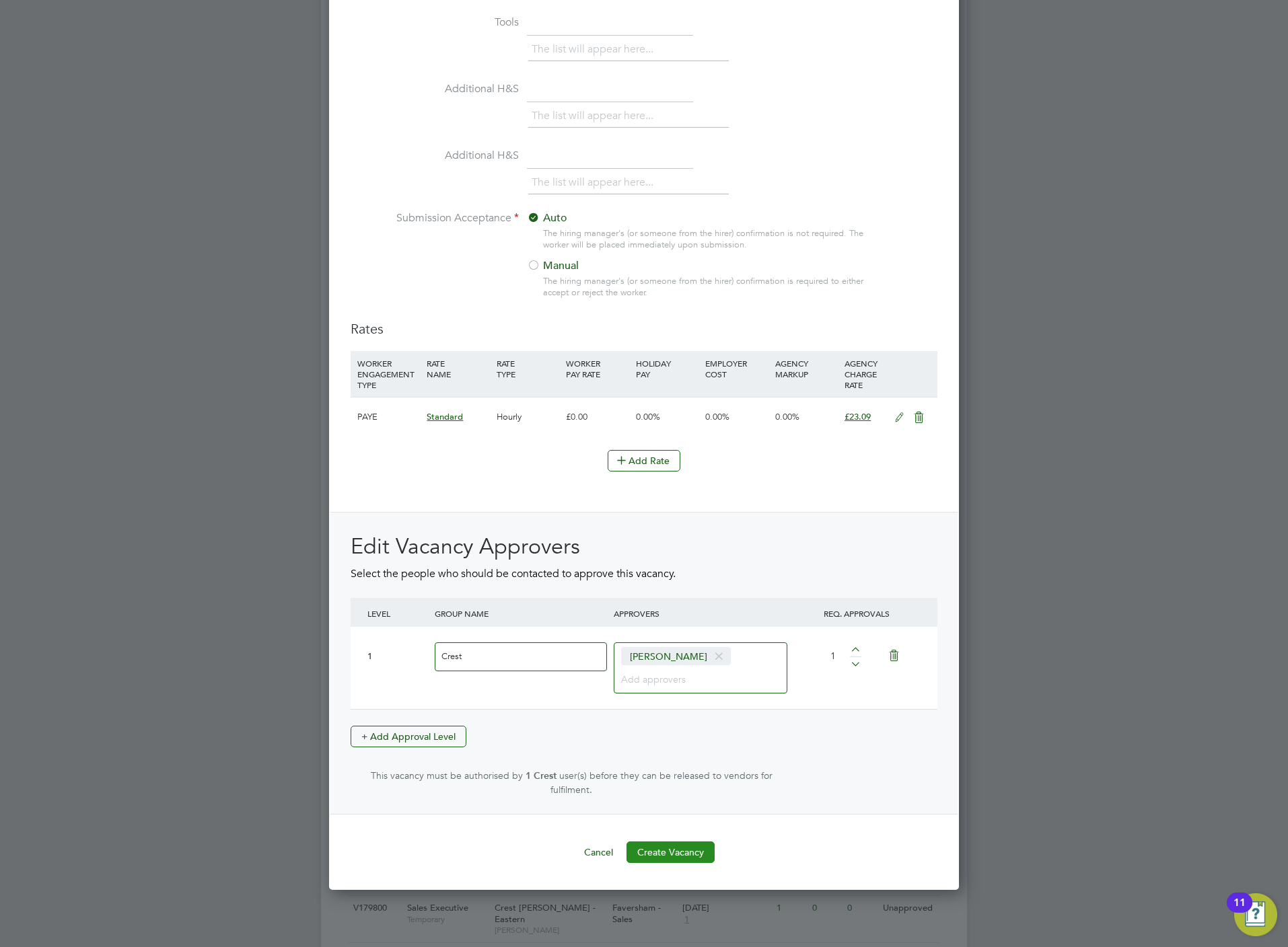
click at [690, 849] on button "Create Vacancy" at bounding box center [670, 853] width 88 height 22
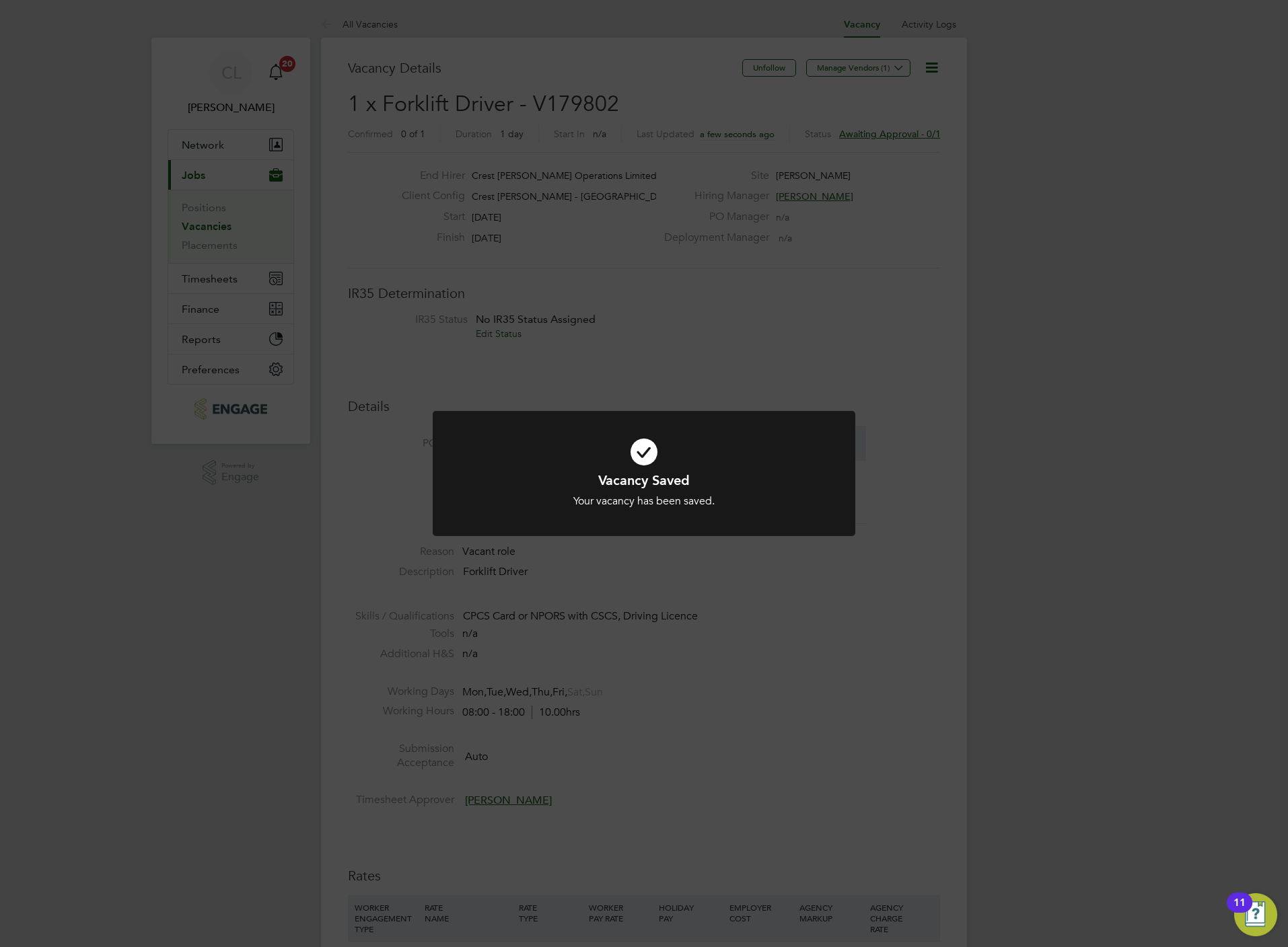
click at [644, 743] on div "Vacancy Saved Your vacancy has been saved. Cancel Okay" at bounding box center [644, 474] width 1288 height 947
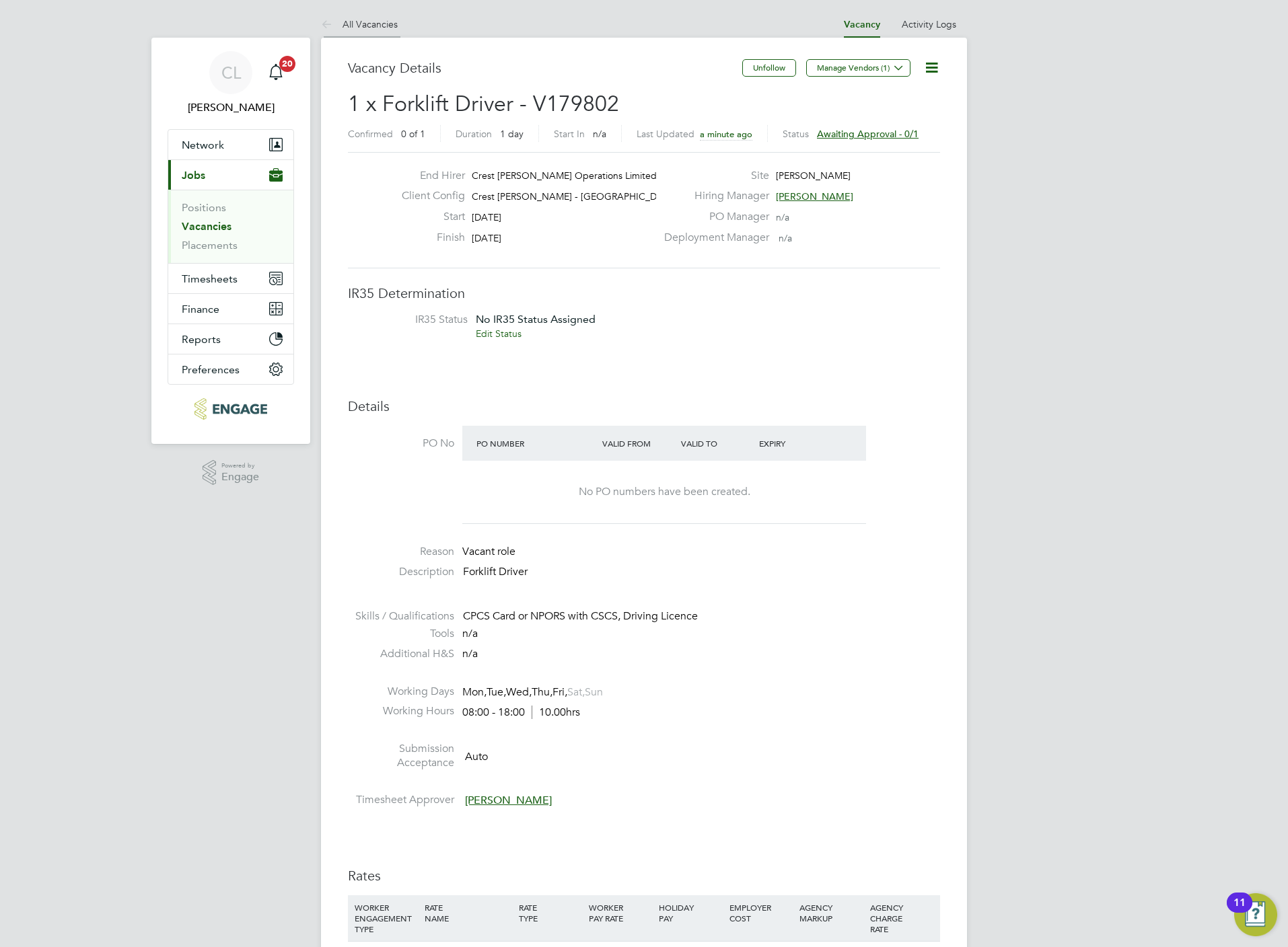
click at [385, 27] on link "All Vacancies" at bounding box center [359, 24] width 77 height 12
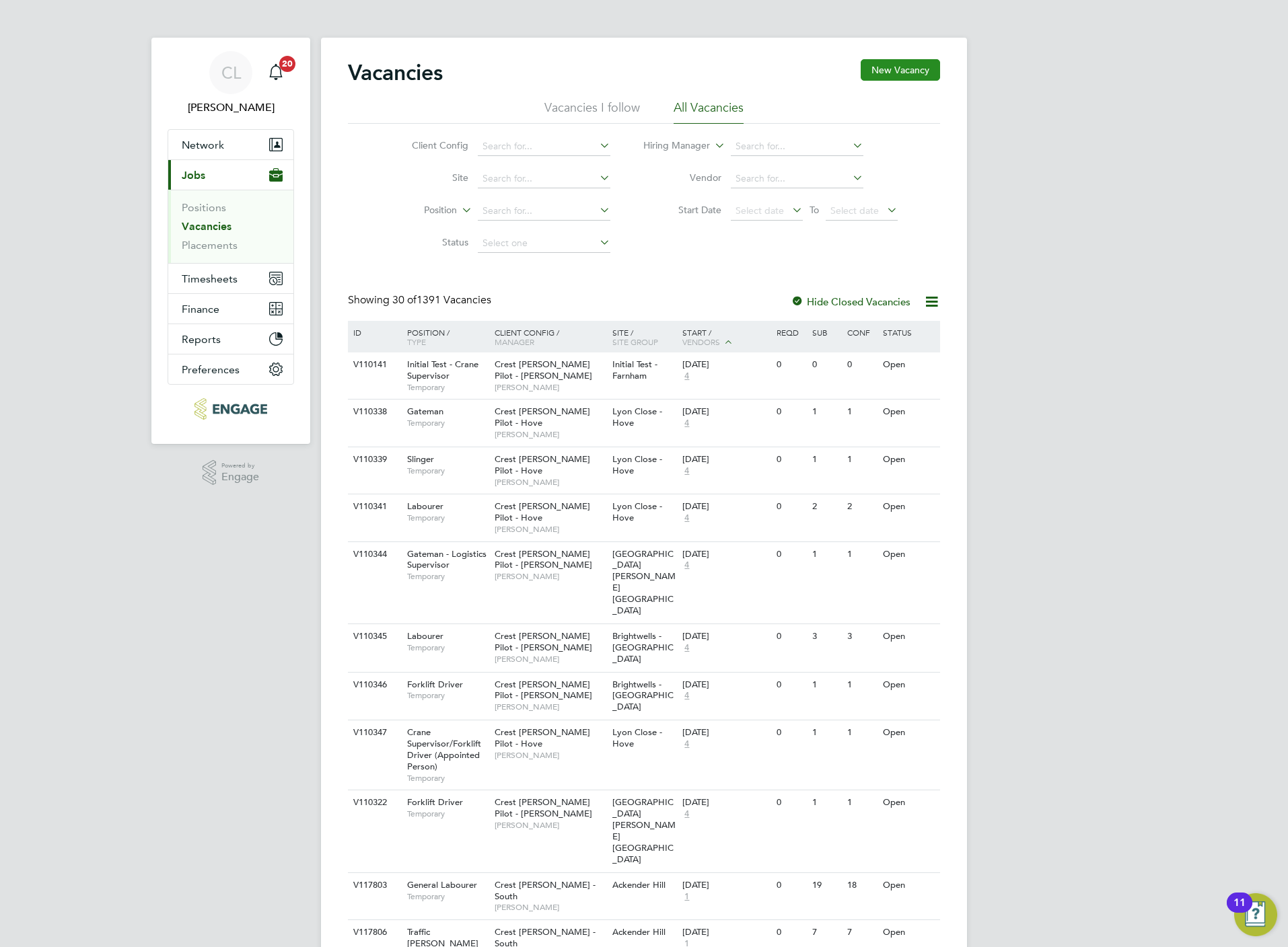
click at [897, 63] on button "New Vacancy" at bounding box center [900, 70] width 80 height 22
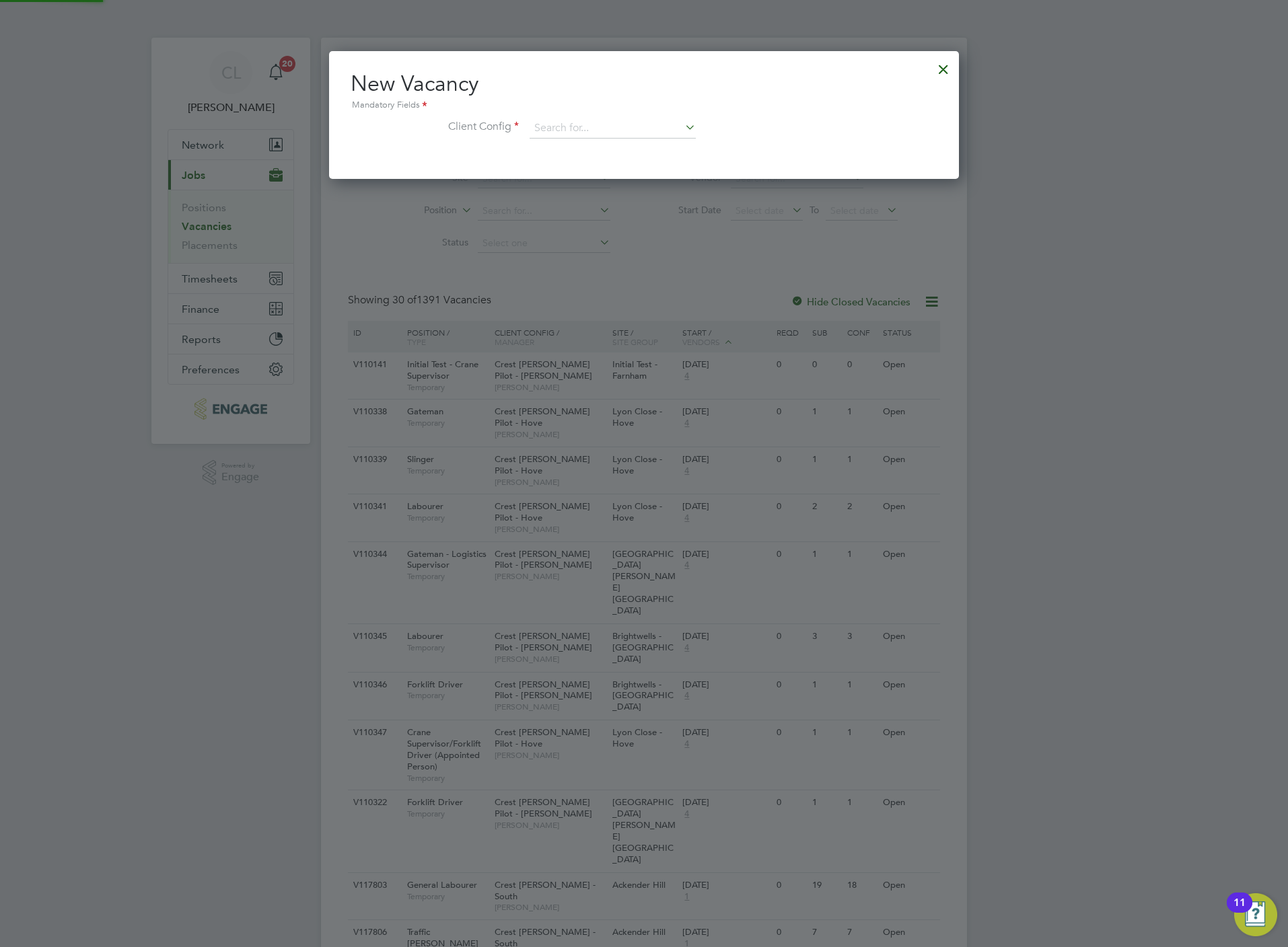
scroll to position [128, 630]
click at [586, 122] on input at bounding box center [613, 128] width 166 height 20
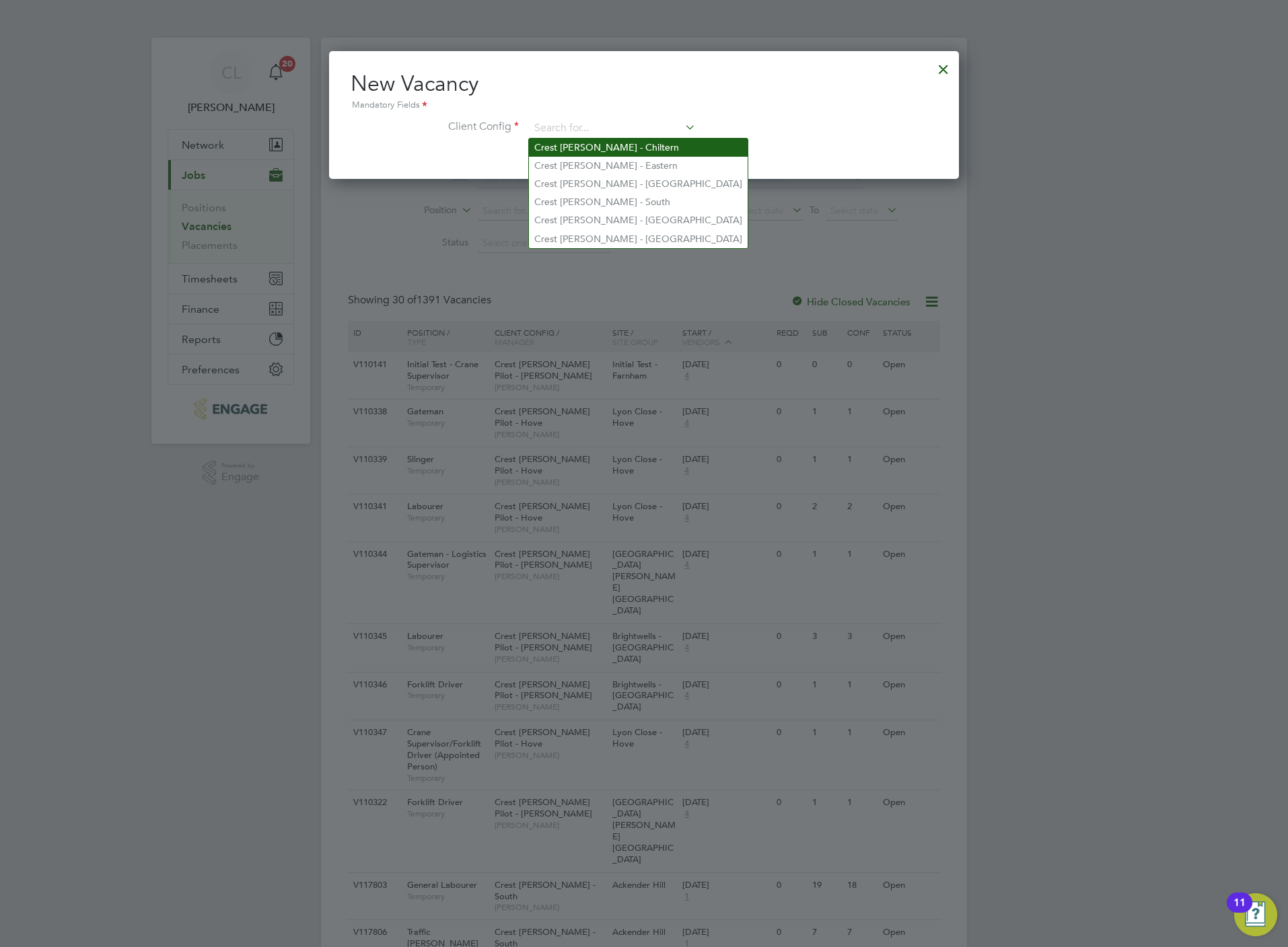
click at [644, 142] on li "Crest Nicholson - Chiltern" at bounding box center [639, 147] width 219 height 18
type input "Crest Nicholson - Chiltern"
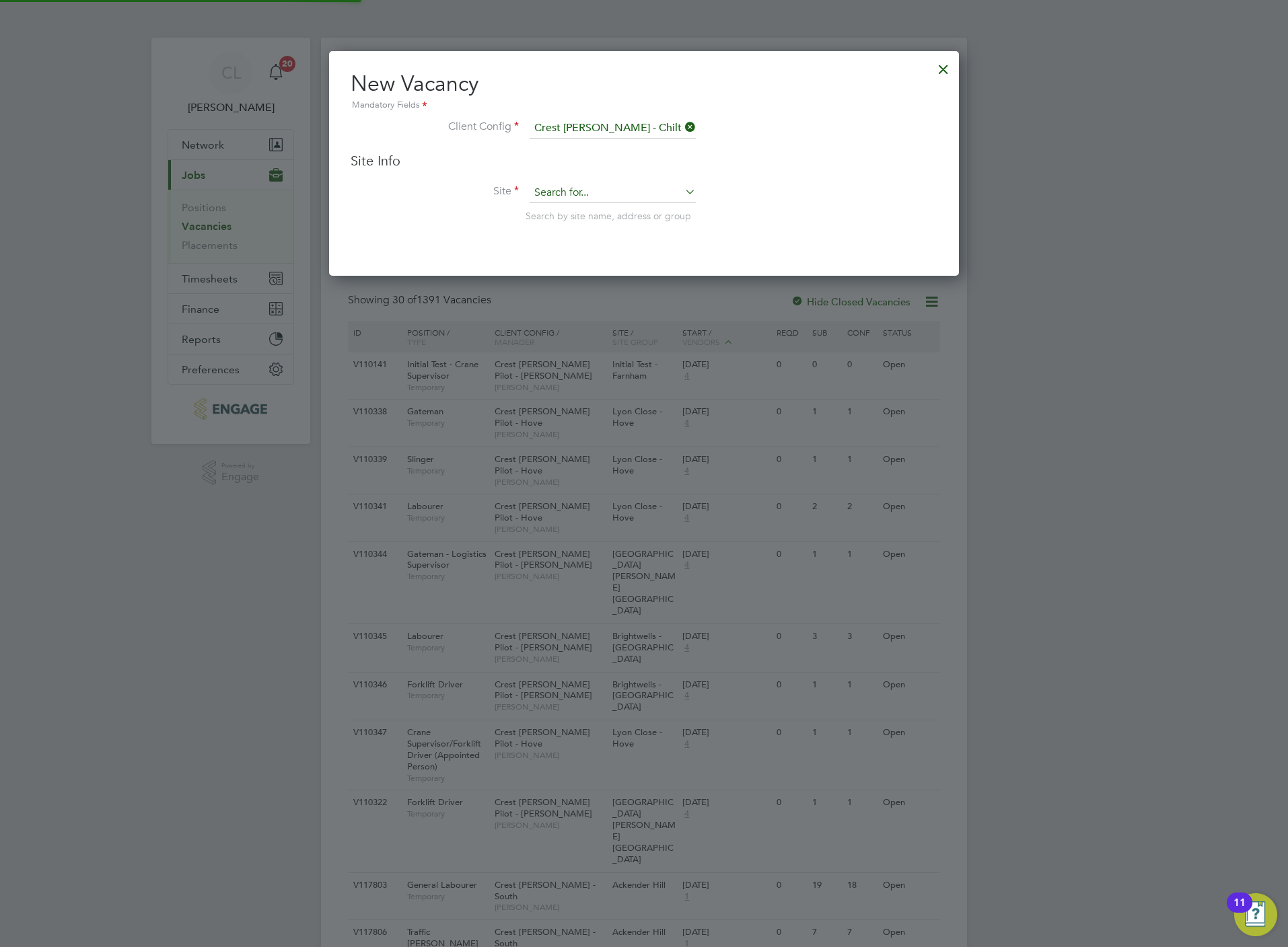
click at [617, 200] on input at bounding box center [613, 193] width 166 height 20
click at [636, 206] on li "Whi tehouse - ACE" at bounding box center [613, 212] width 168 height 18
type input "Whitehouse - ACE"
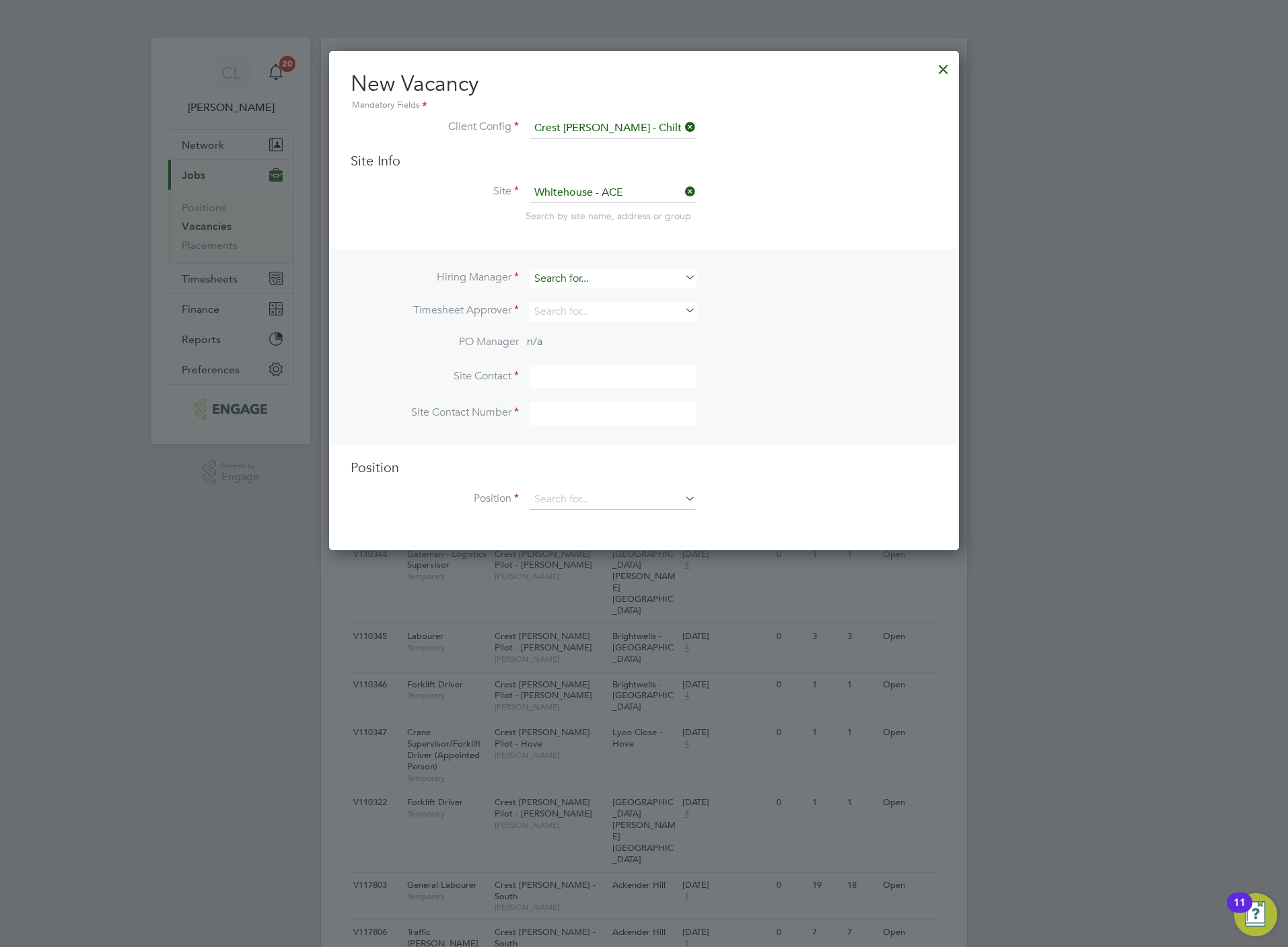
click at [600, 273] on input at bounding box center [613, 279] width 166 height 20
click at [601, 347] on li "Dav id Lockwood" at bounding box center [613, 352] width 168 height 18
type input "David Lockwood"
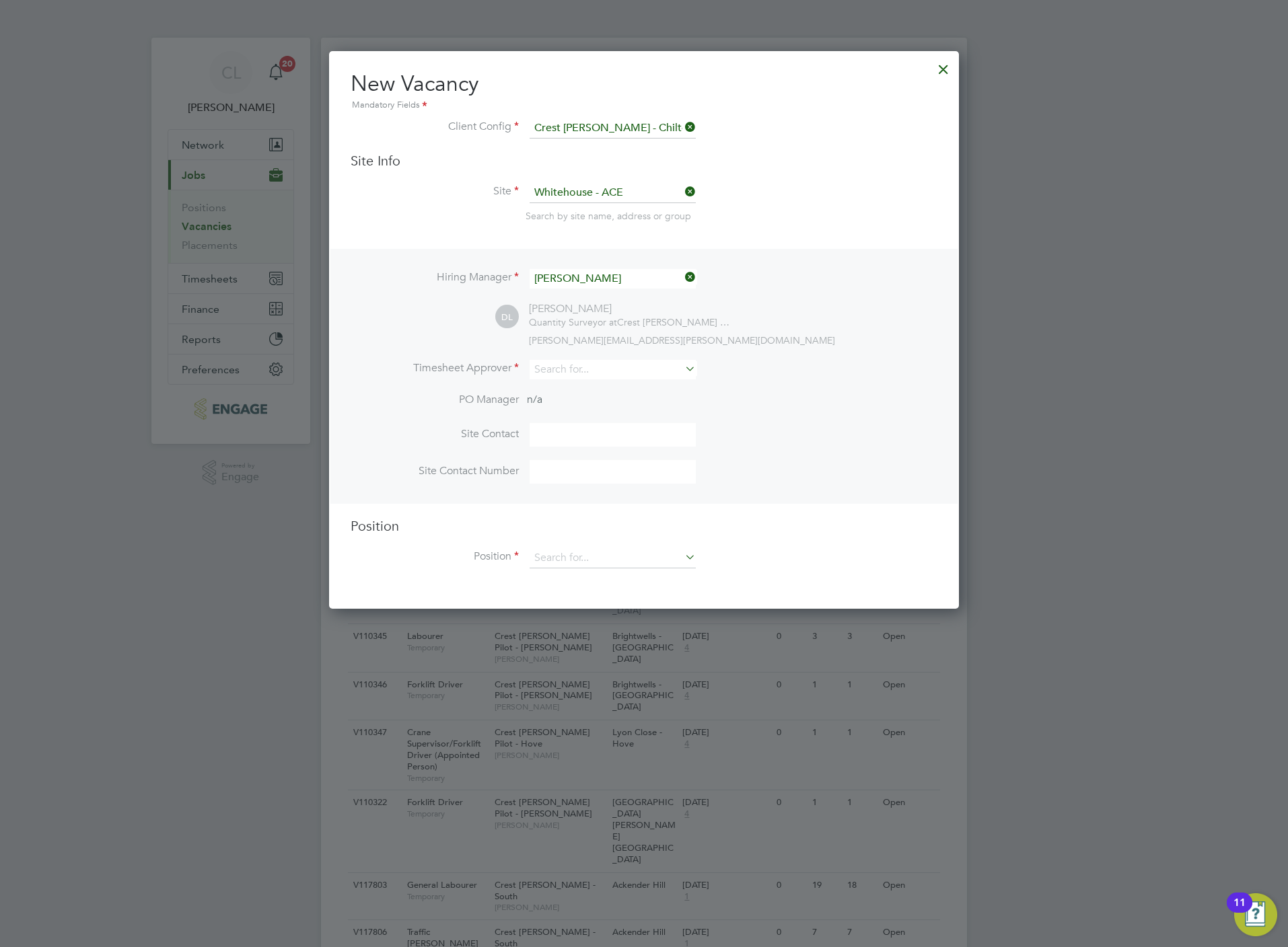
scroll to position [557, 630]
click at [598, 371] on input at bounding box center [613, 369] width 166 height 20
click at [596, 382] on li "Steve n Bridges" at bounding box center [613, 387] width 168 height 18
type input "Steven Bridges"
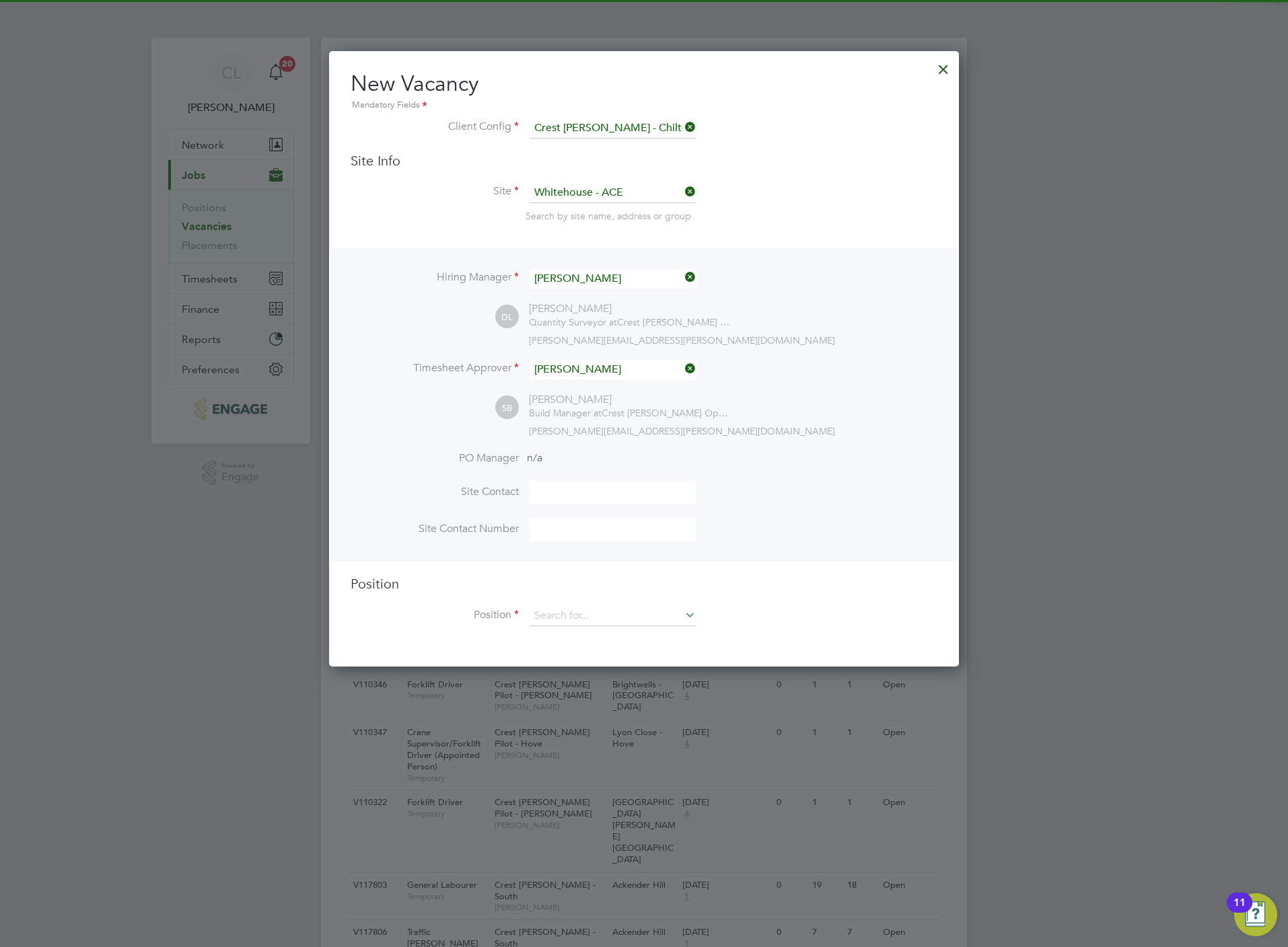
scroll to position [616, 630]
click at [545, 618] on input at bounding box center [613, 616] width 166 height 20
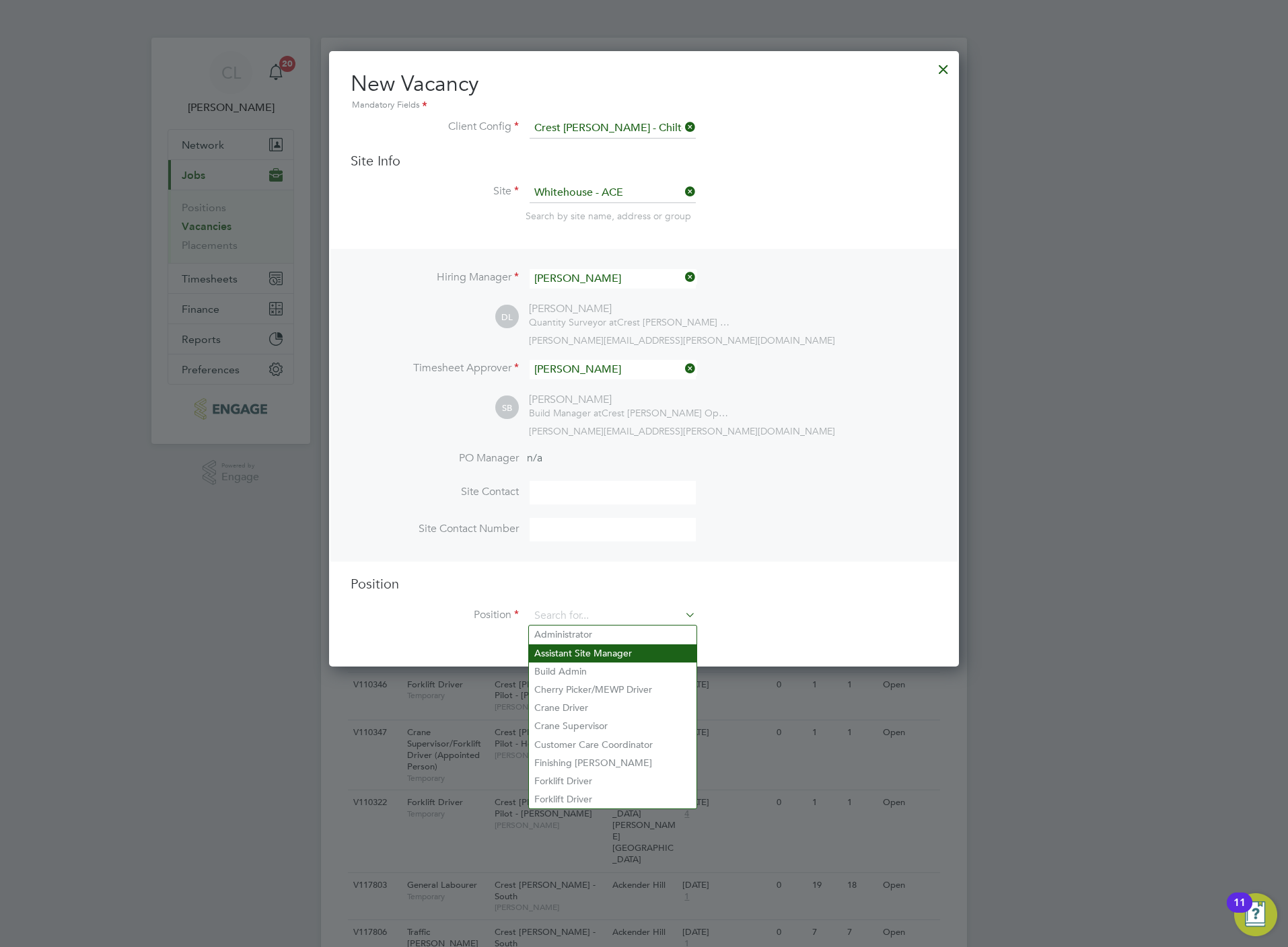
click at [591, 660] on li "Assistant Site Manager" at bounding box center [613, 653] width 168 height 18
type input "Assistant Site Manager"
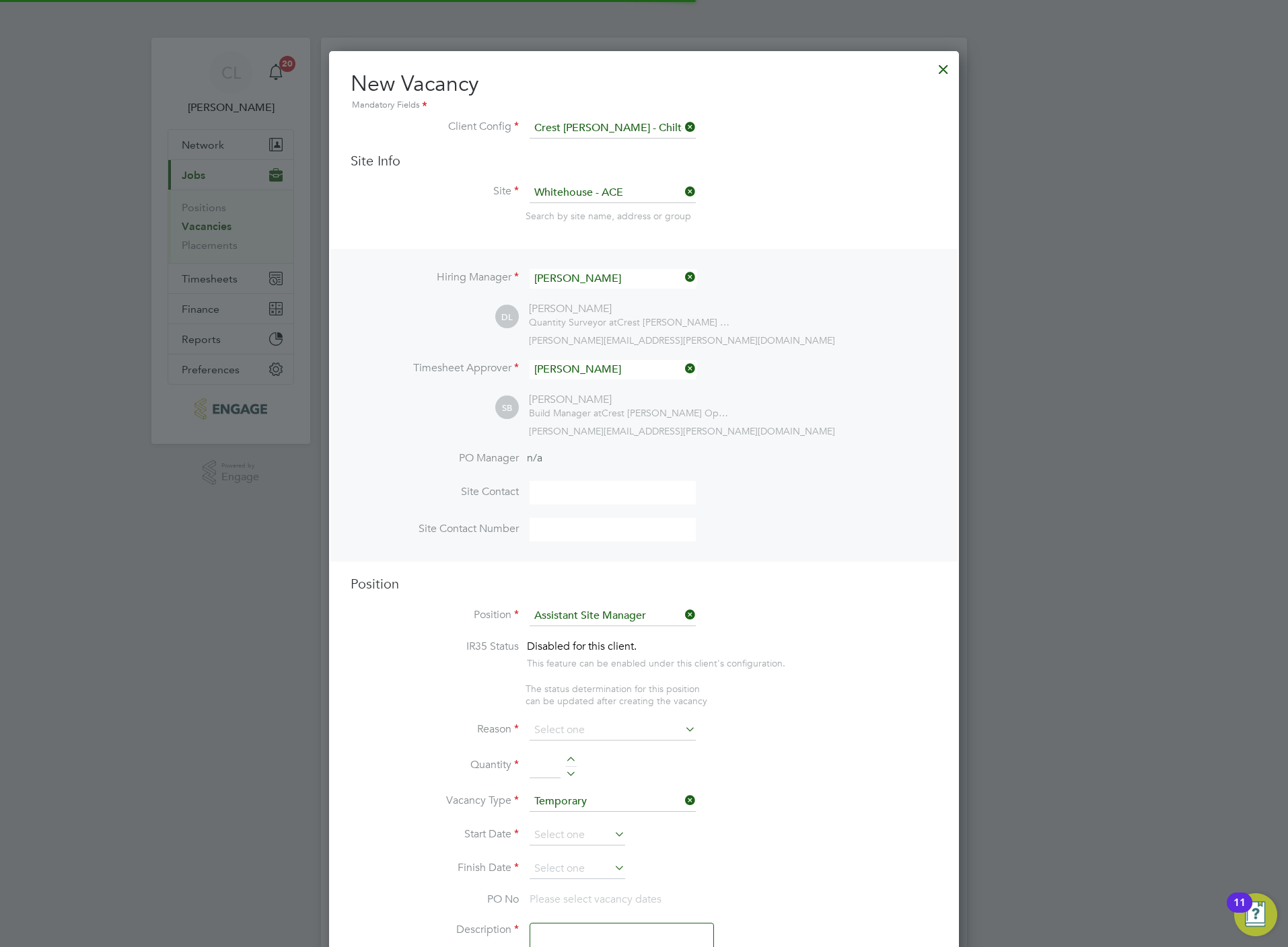
scroll to position [1936, 630]
type textarea "Assistant Site Manager"
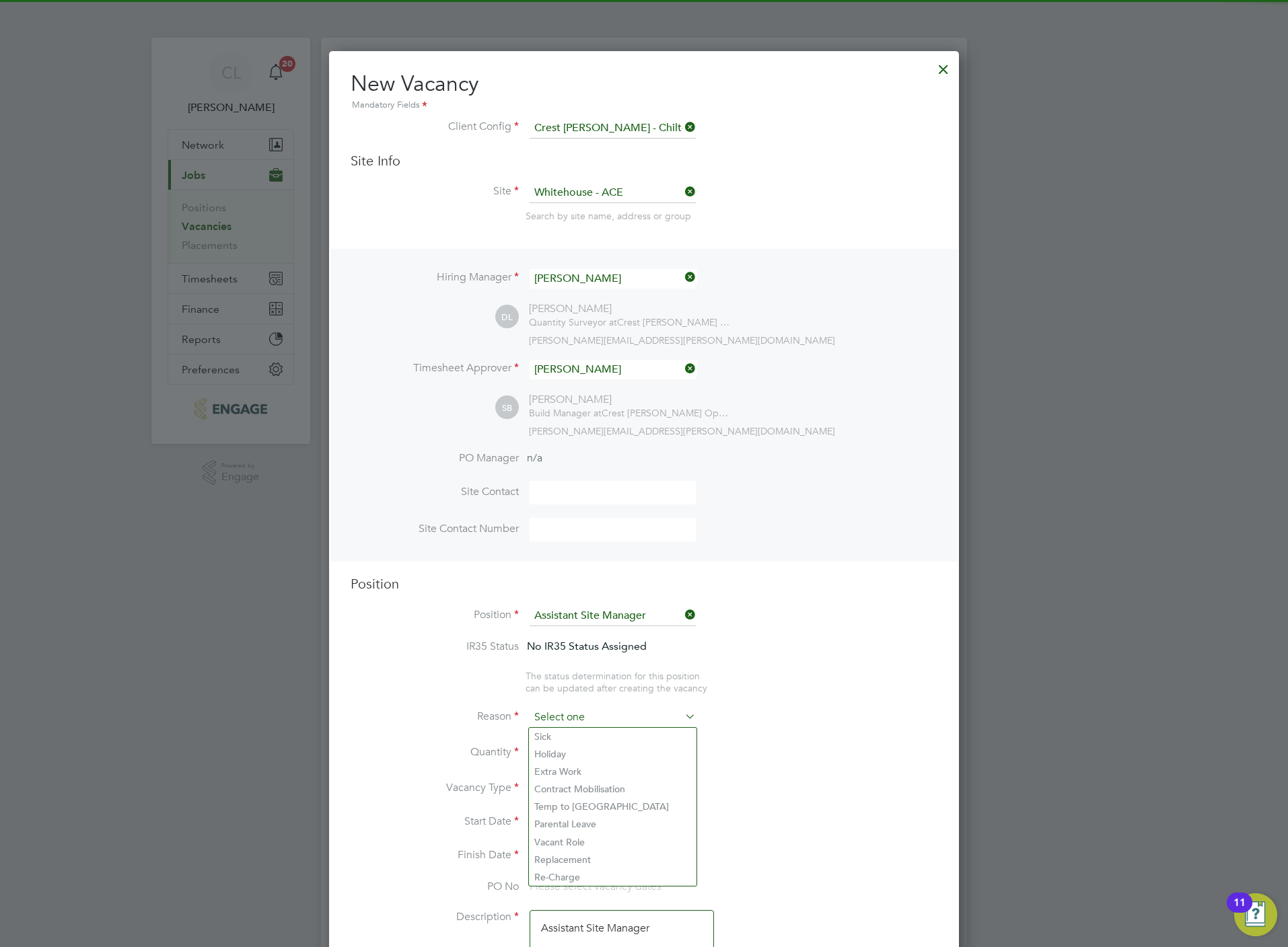
click at [582, 712] on input at bounding box center [613, 718] width 166 height 20
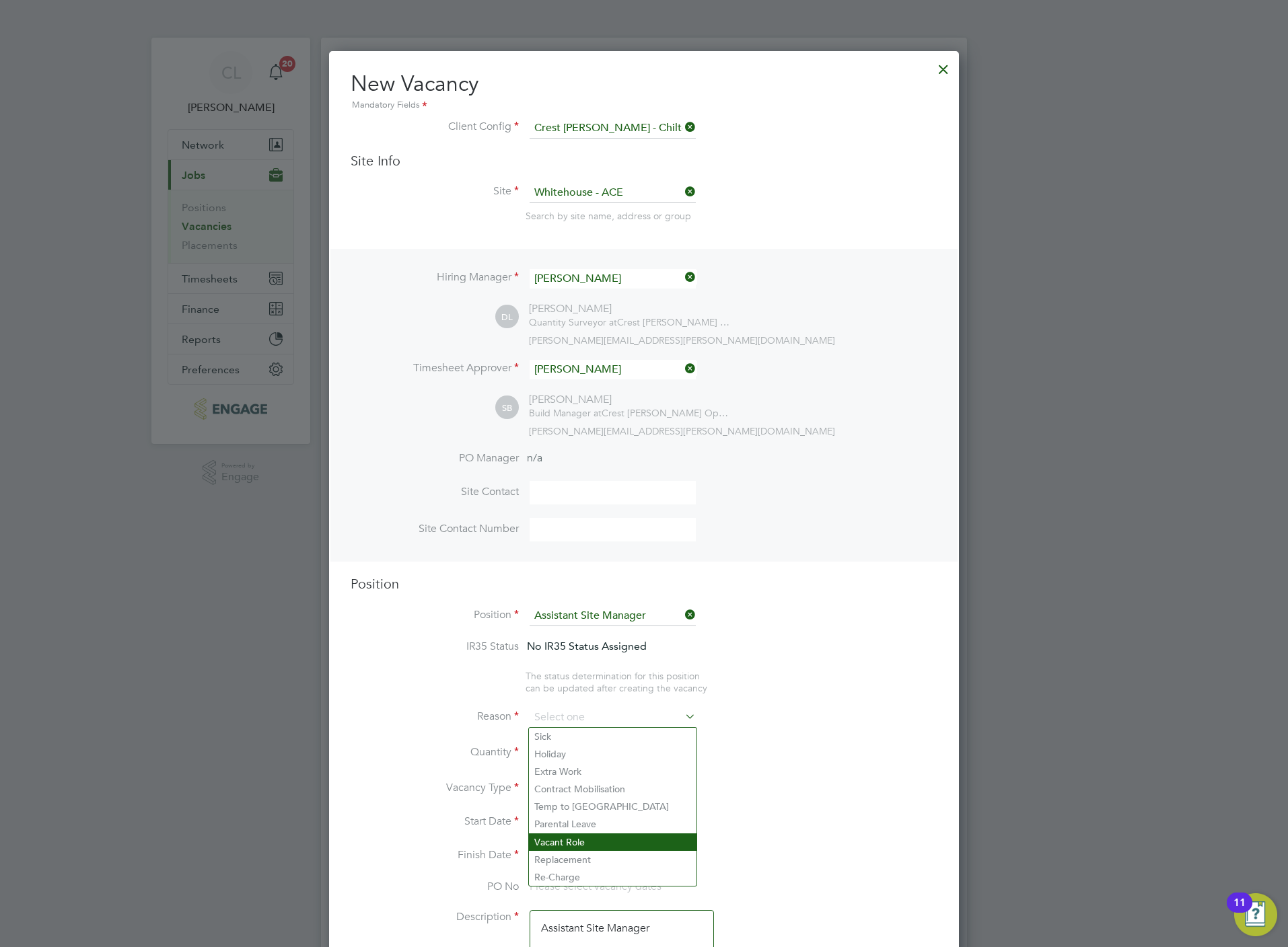
click at [582, 835] on li "Vacant Role" at bounding box center [613, 842] width 168 height 18
type input "Vacant Role"
click at [569, 746] on div at bounding box center [571, 749] width 12 height 9
type input "1"
click at [578, 824] on input at bounding box center [577, 823] width 96 height 20
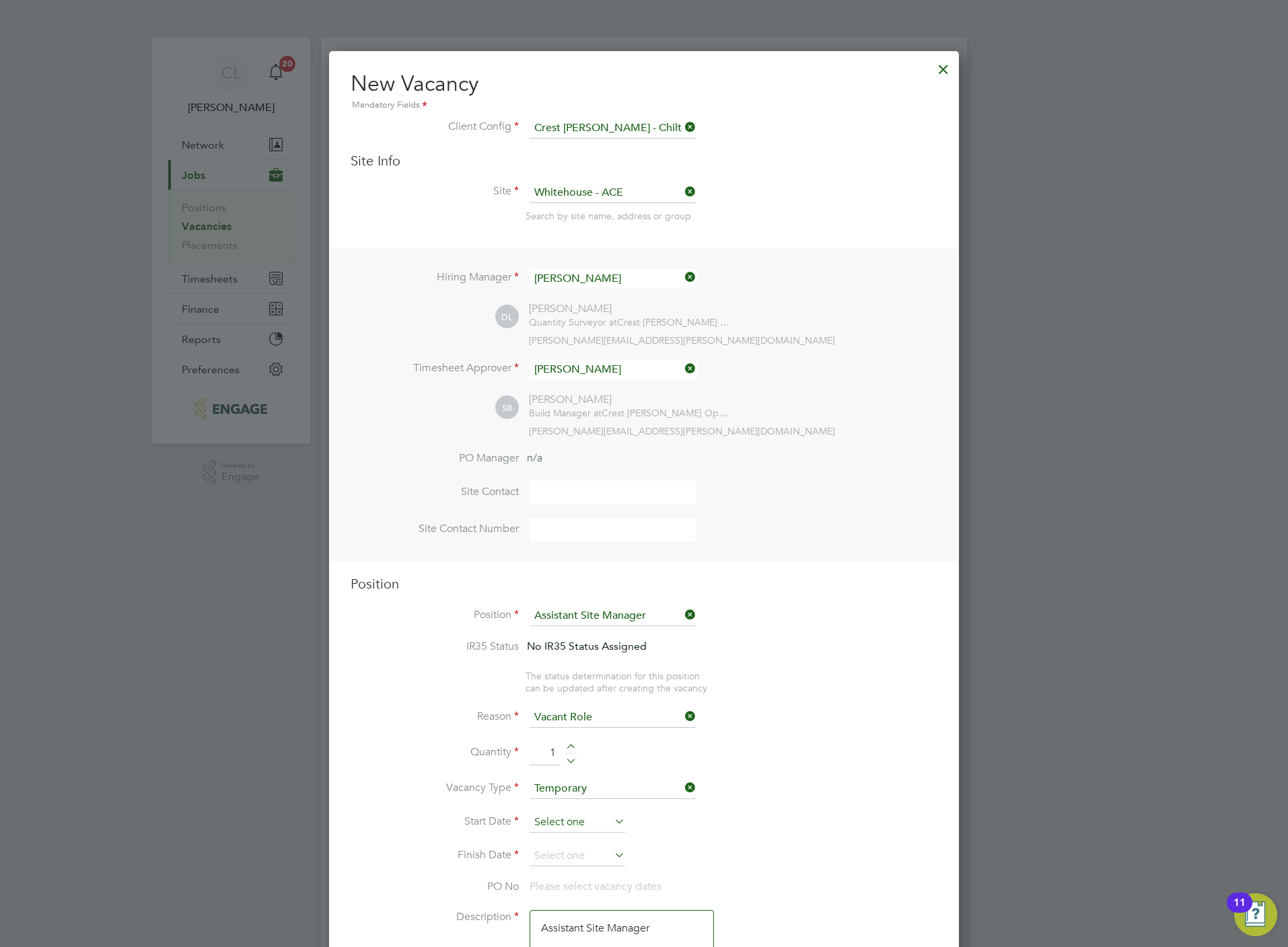
scroll to position [402, 0]
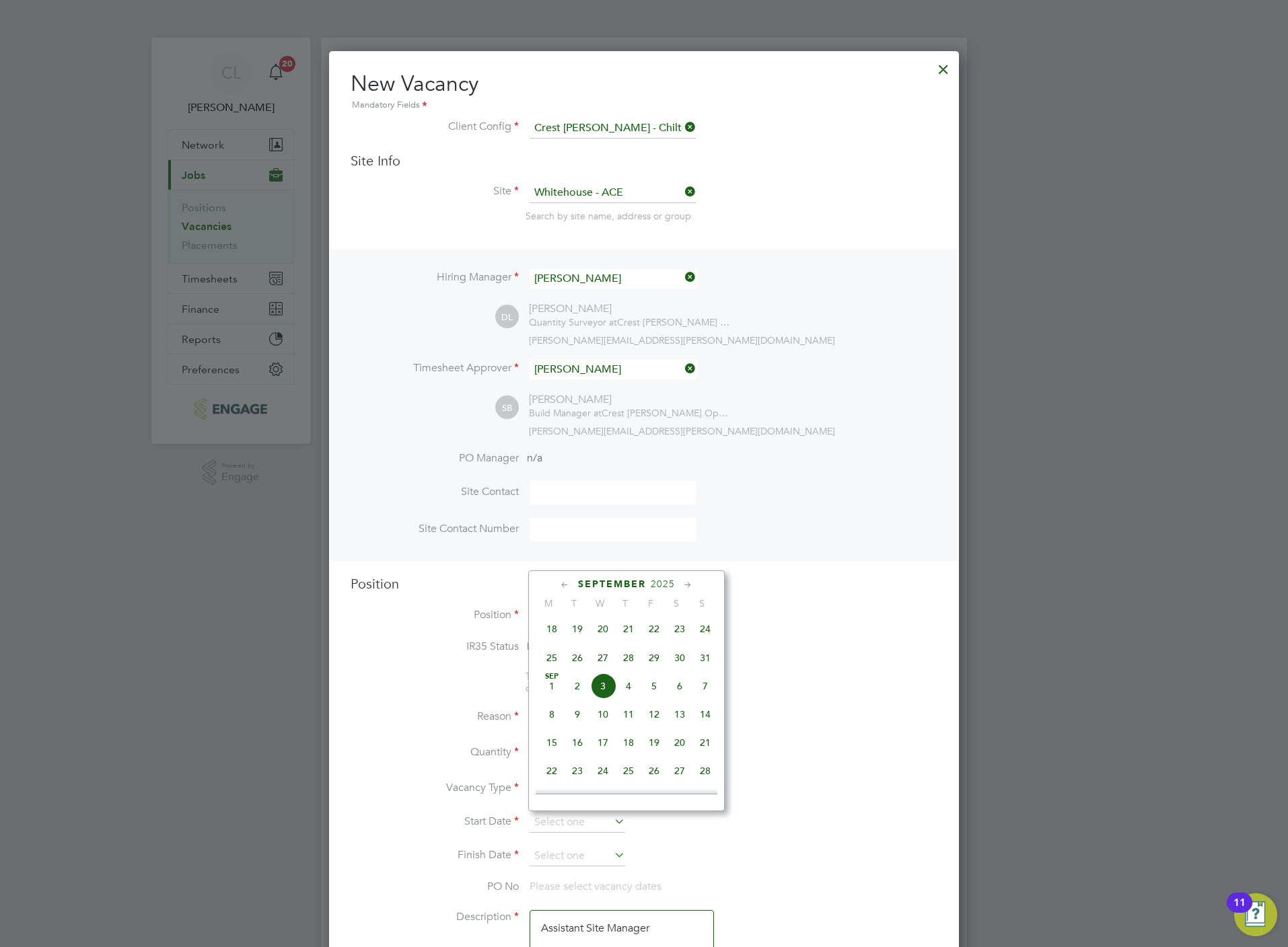
click at [552, 717] on span "8" at bounding box center [552, 714] width 26 height 26
type input "08 Sep 2025"
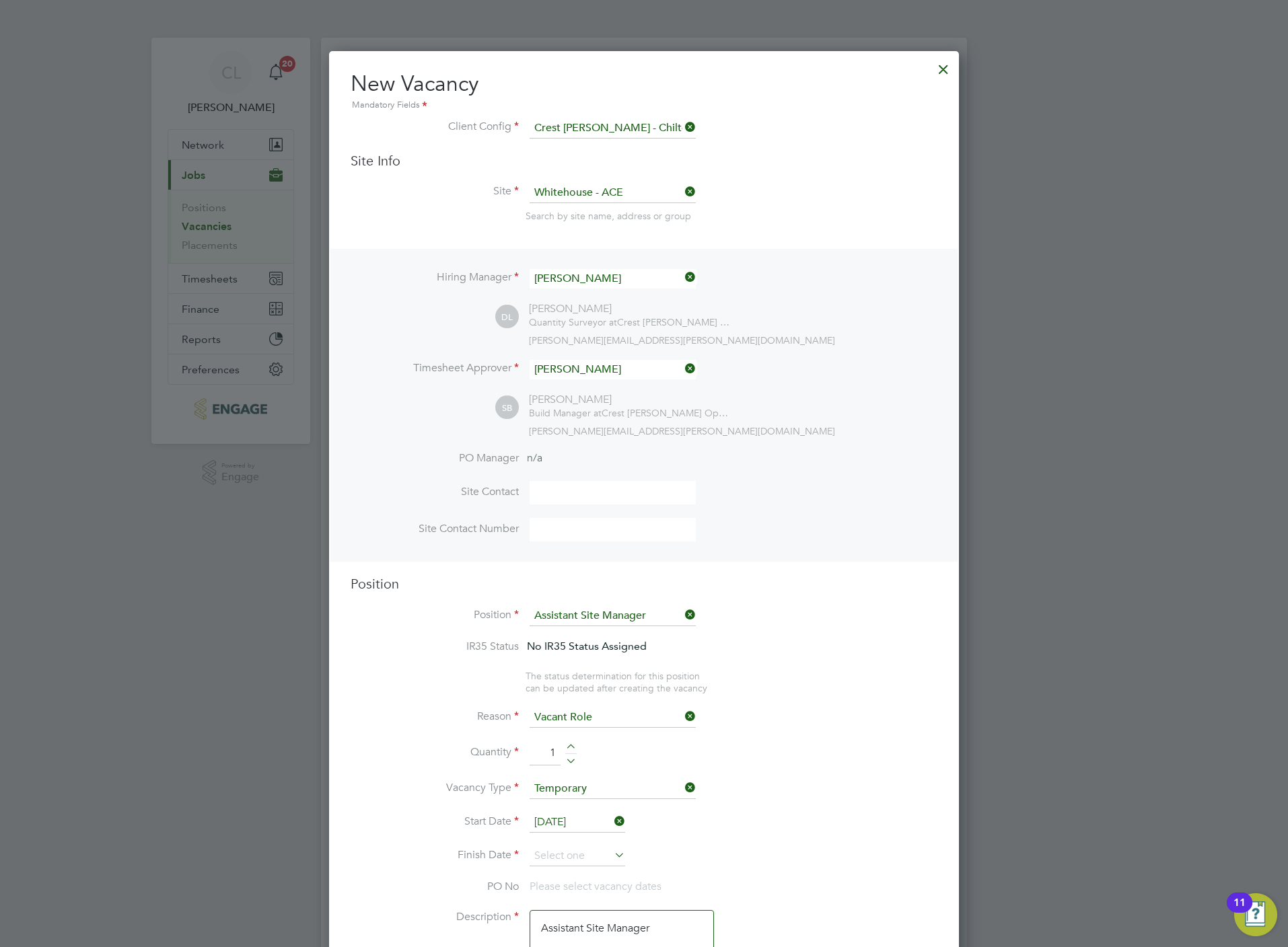
click at [554, 872] on li "Finish Date" at bounding box center [644, 863] width 587 height 34
click at [557, 862] on input at bounding box center [577, 857] width 96 height 20
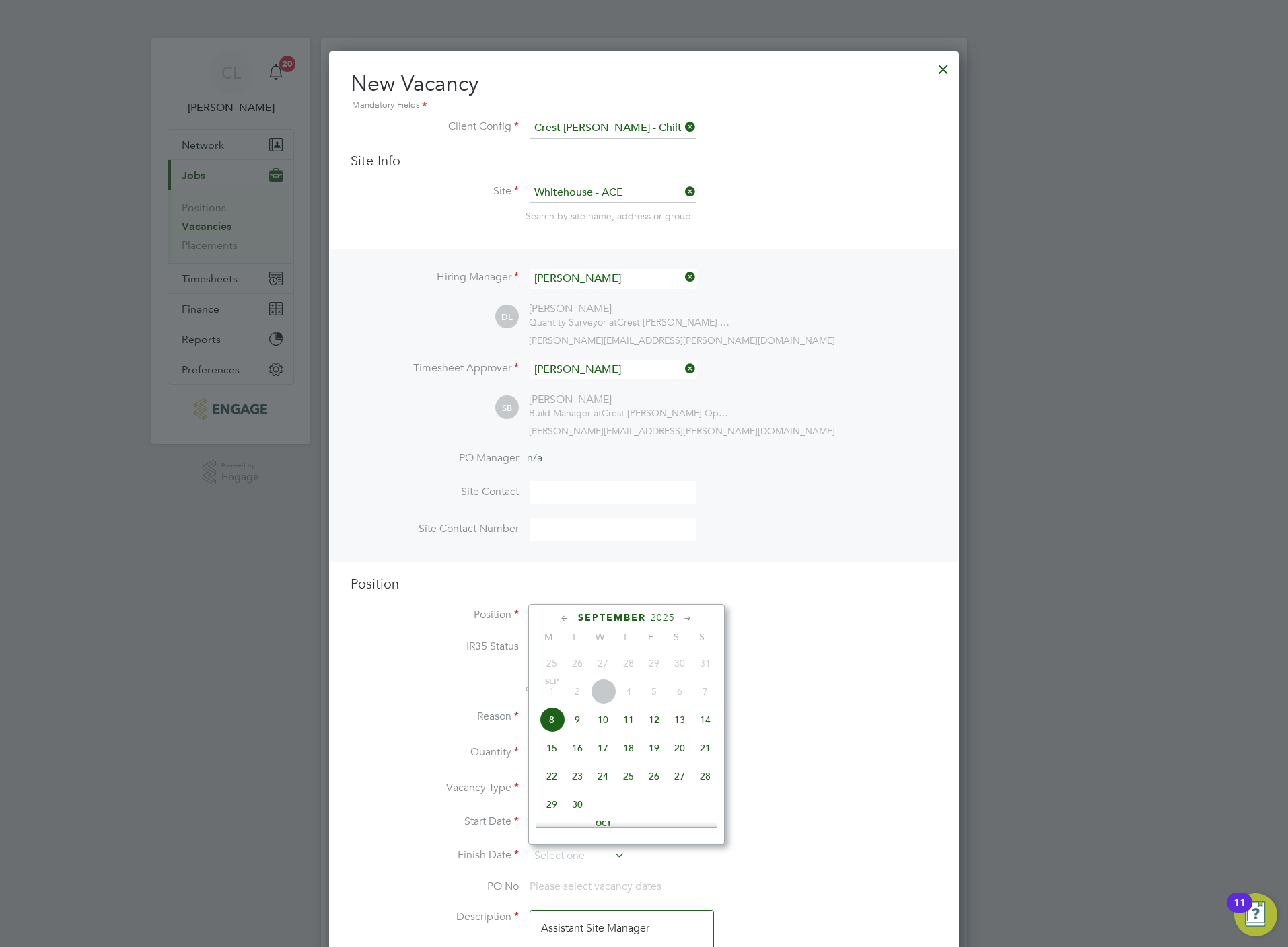
click at [577, 727] on span "9" at bounding box center [577, 719] width 26 height 26
type input "09 Sep 2025"
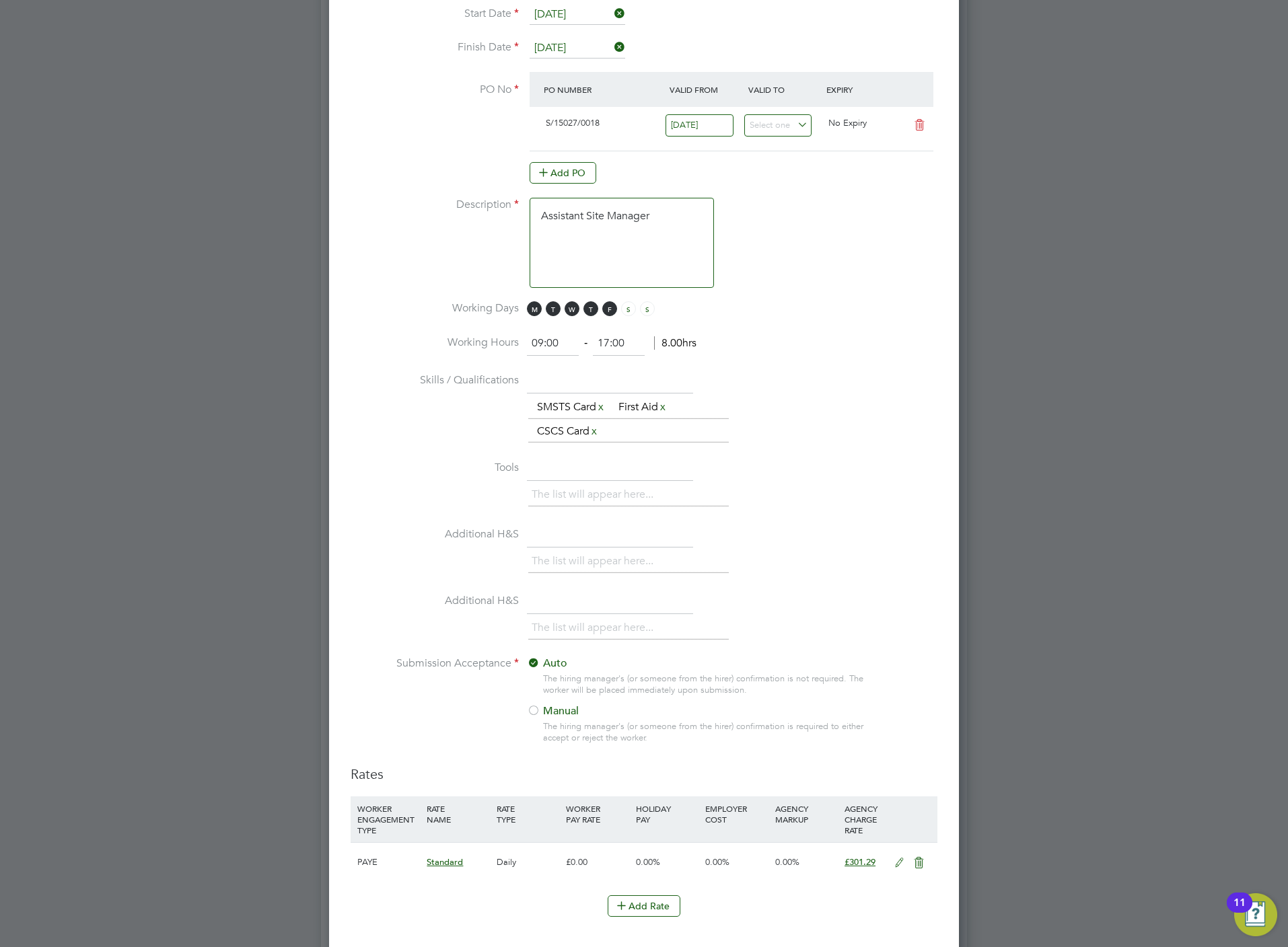
scroll to position [1123, 0]
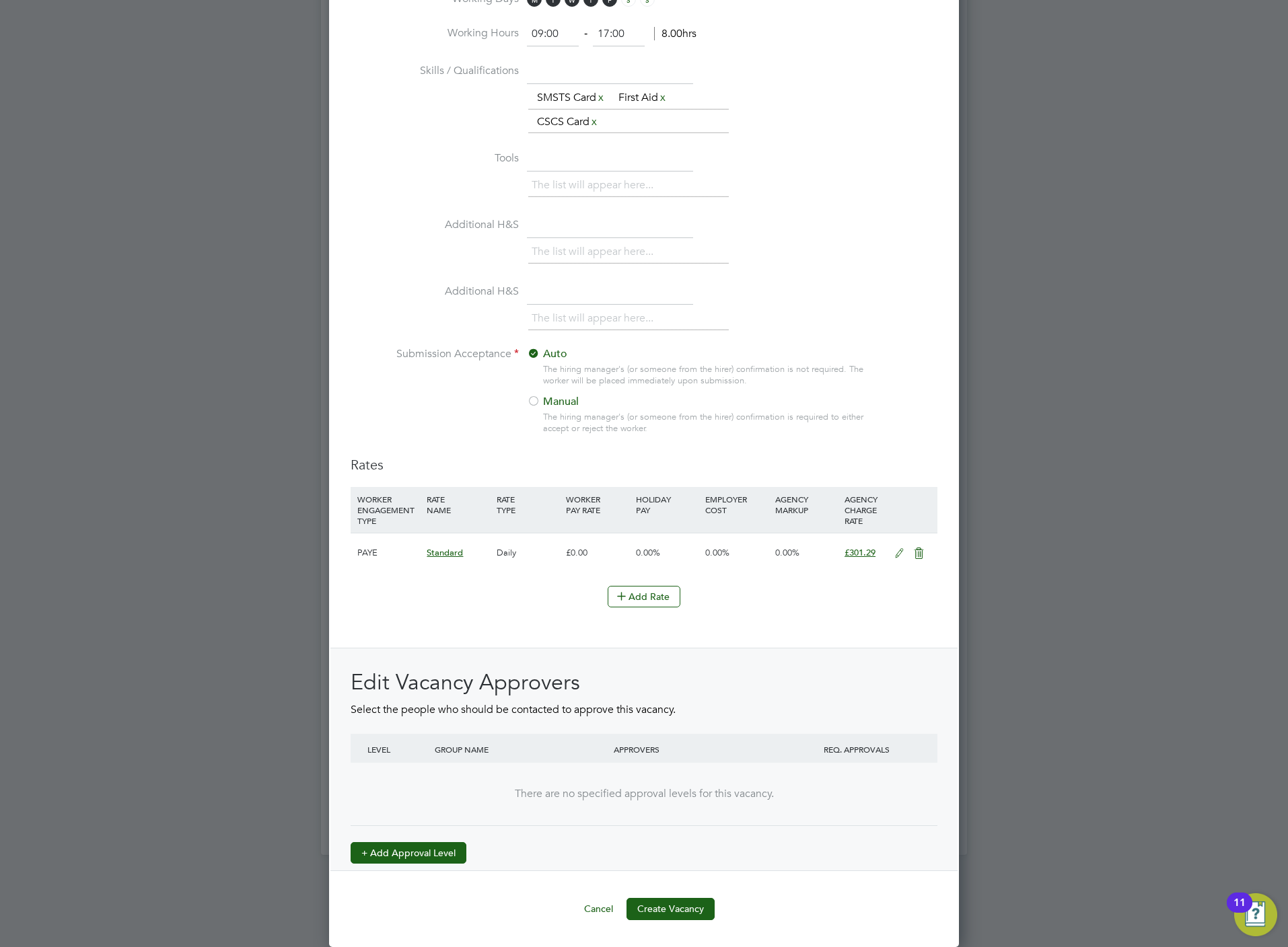
click at [446, 844] on button "+ Add Approval Level" at bounding box center [408, 853] width 116 height 22
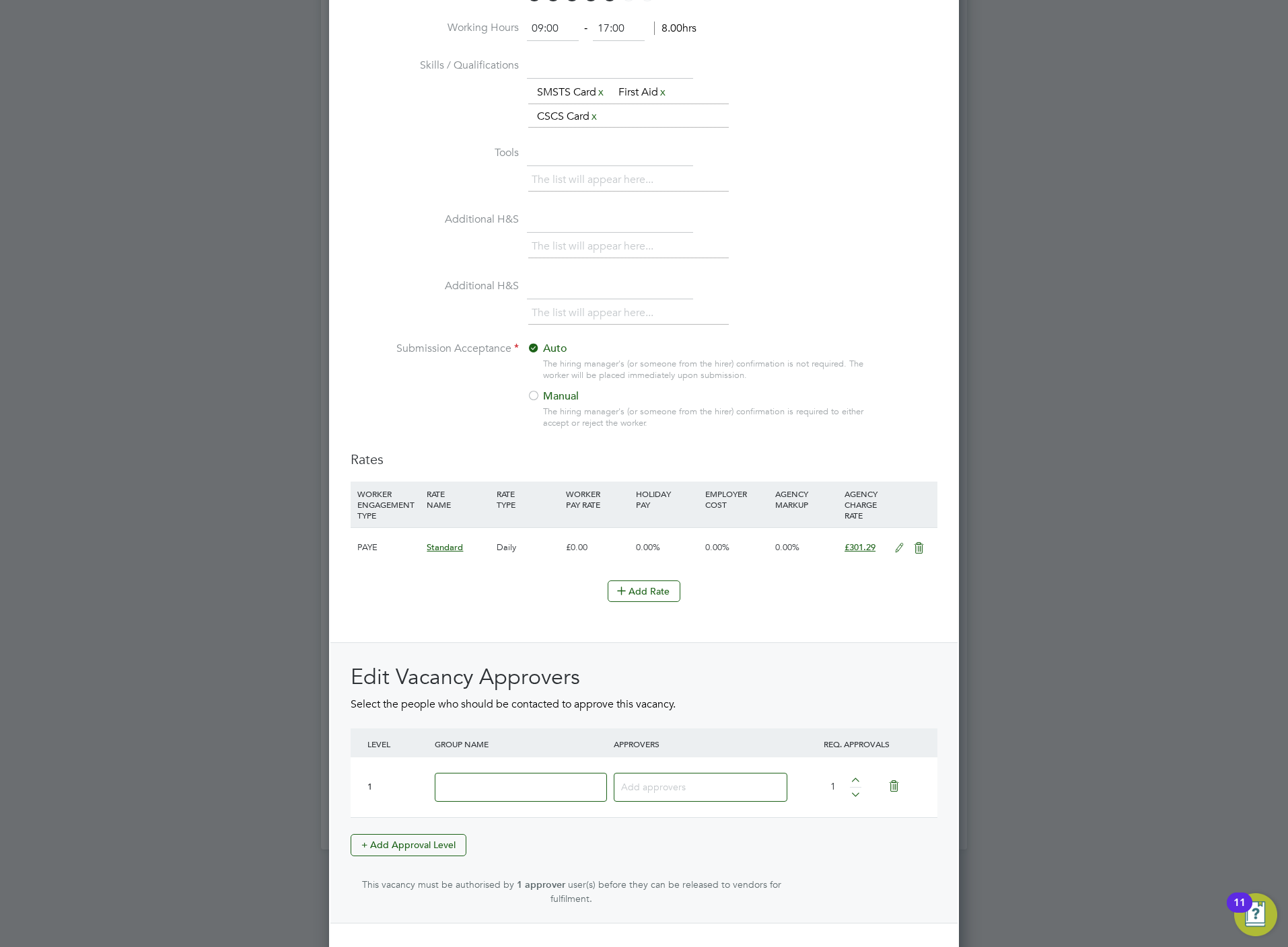
scroll to position [2079, 630]
click at [556, 802] on input at bounding box center [521, 787] width 172 height 29
type input "Crest"
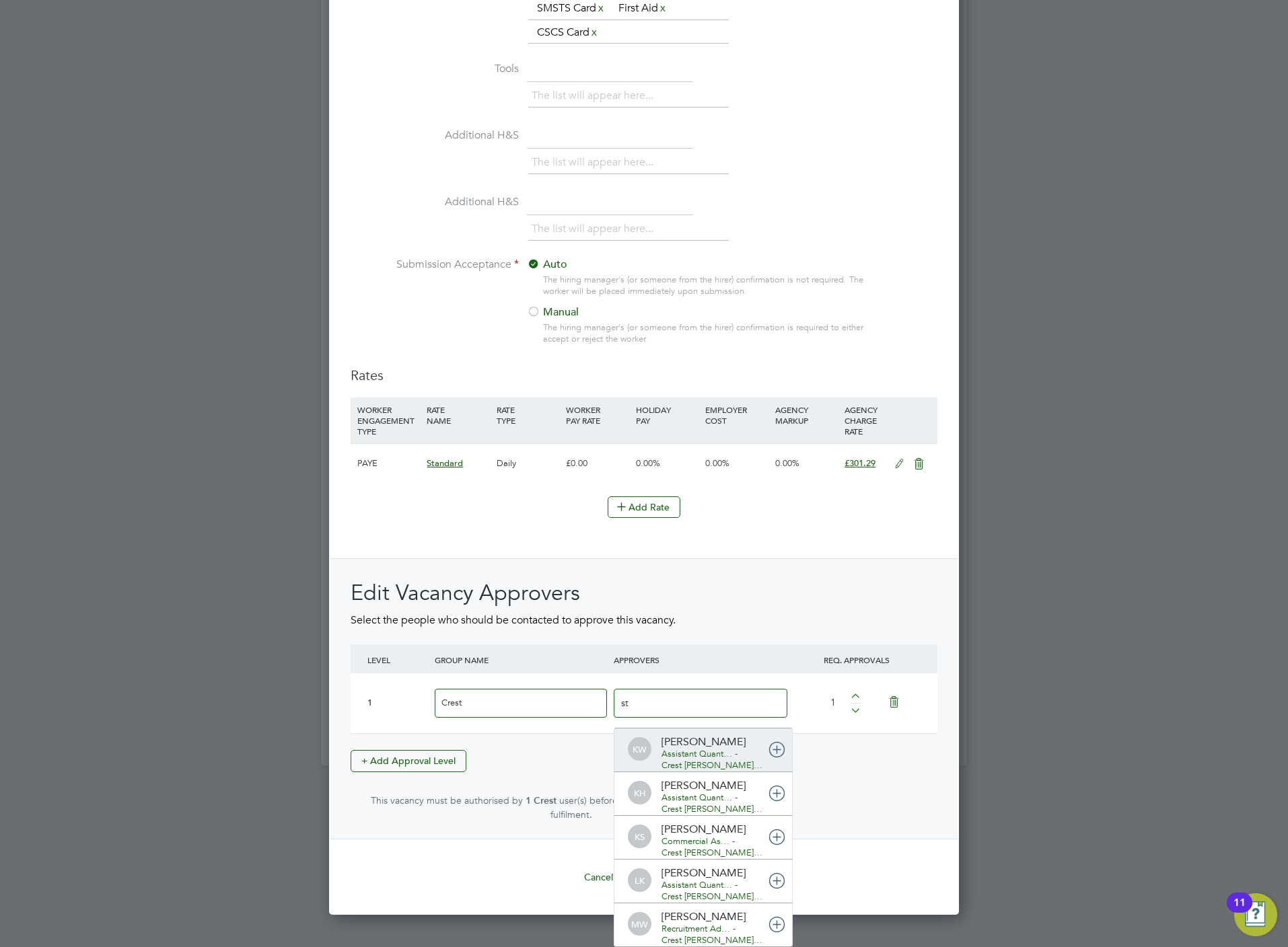
type input "s"
type input "david"
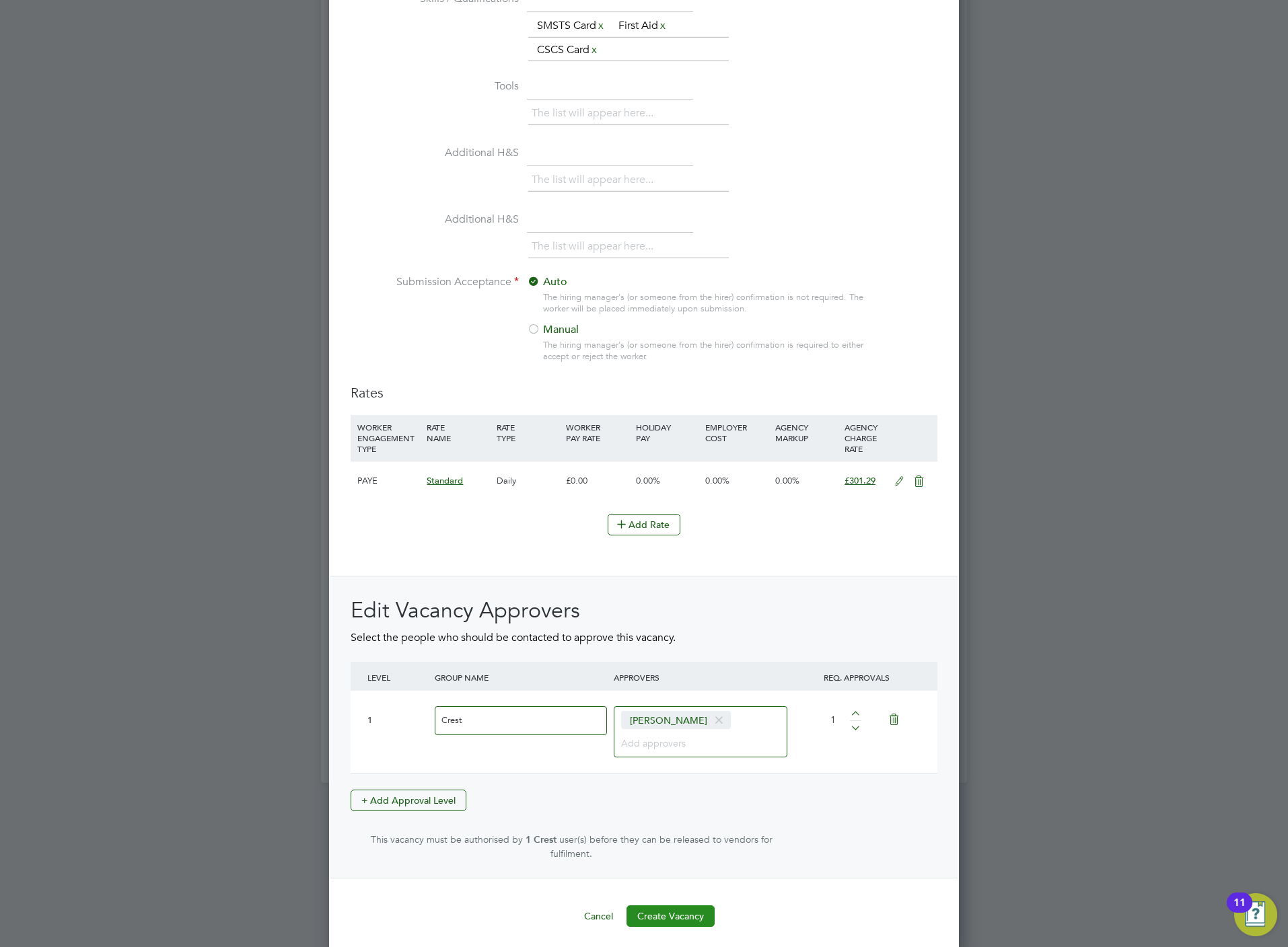
click at [687, 905] on button "Create Vacancy" at bounding box center [670, 916] width 88 height 22
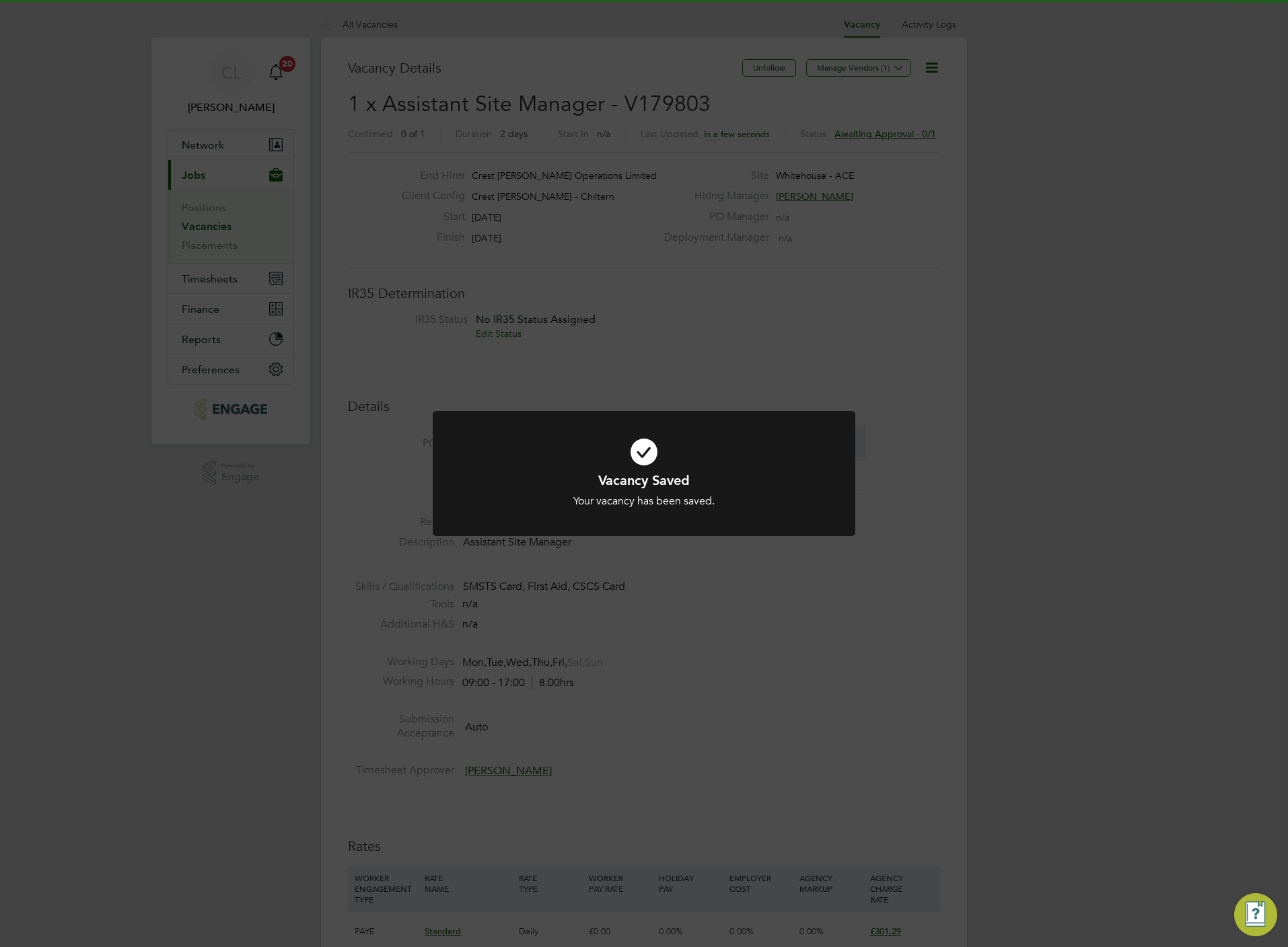
click at [491, 582] on div "Vacancy Saved Your vacancy has been saved. Cancel Okay" at bounding box center [644, 474] width 1288 height 947
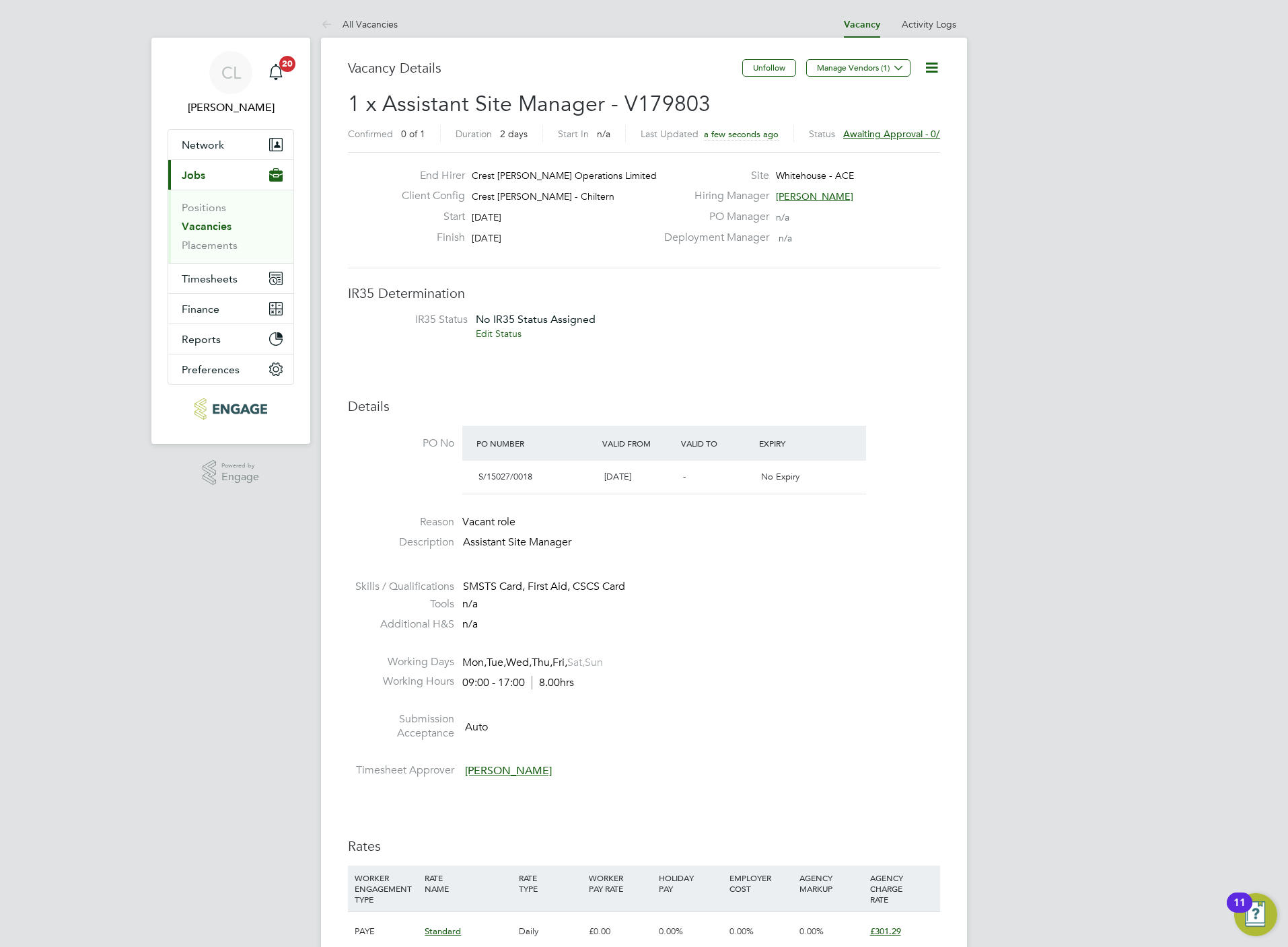
click at [379, 27] on link "All Vacancies" at bounding box center [359, 24] width 77 height 12
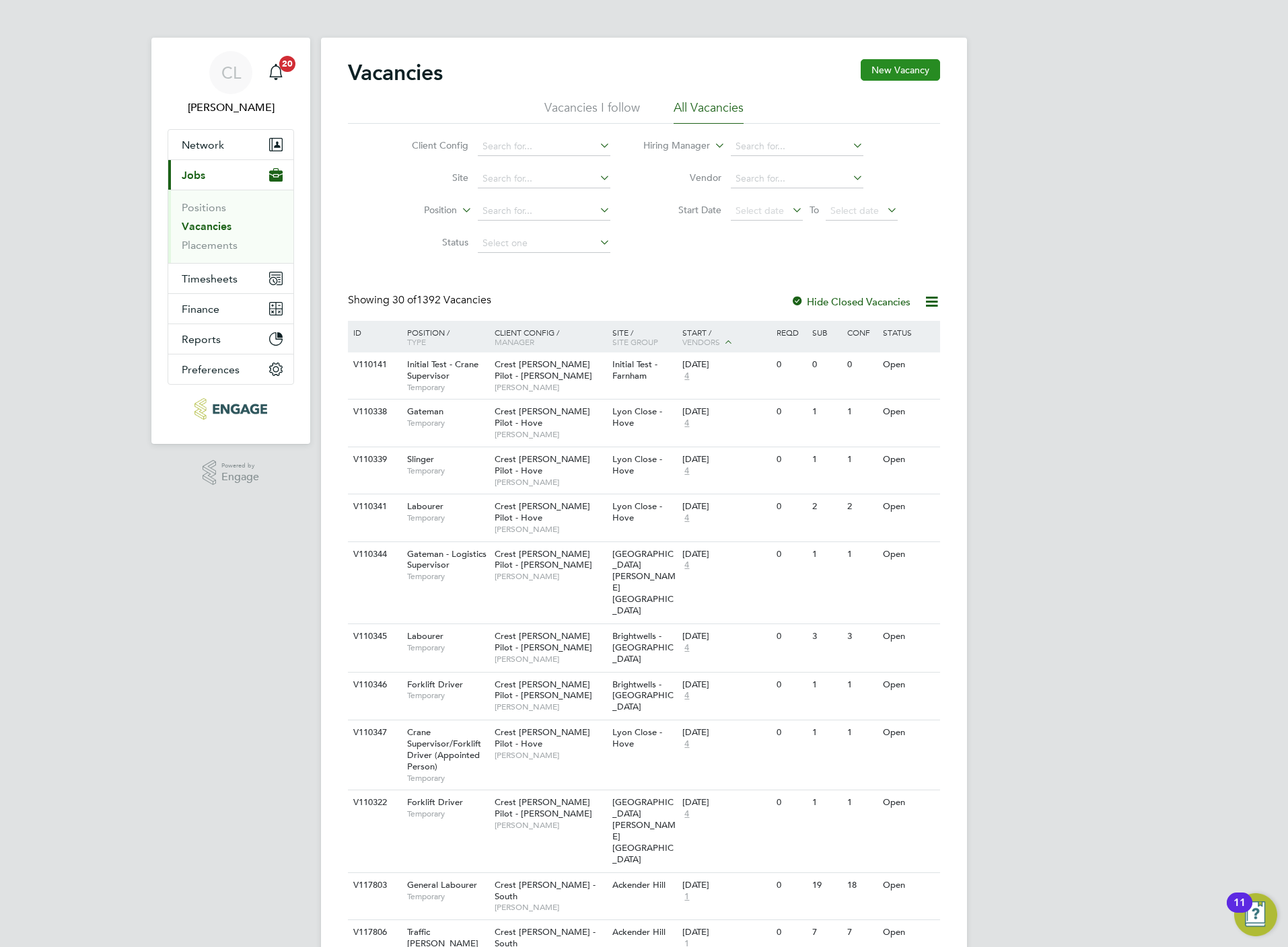
click at [895, 67] on button "New Vacancy" at bounding box center [900, 70] width 80 height 22
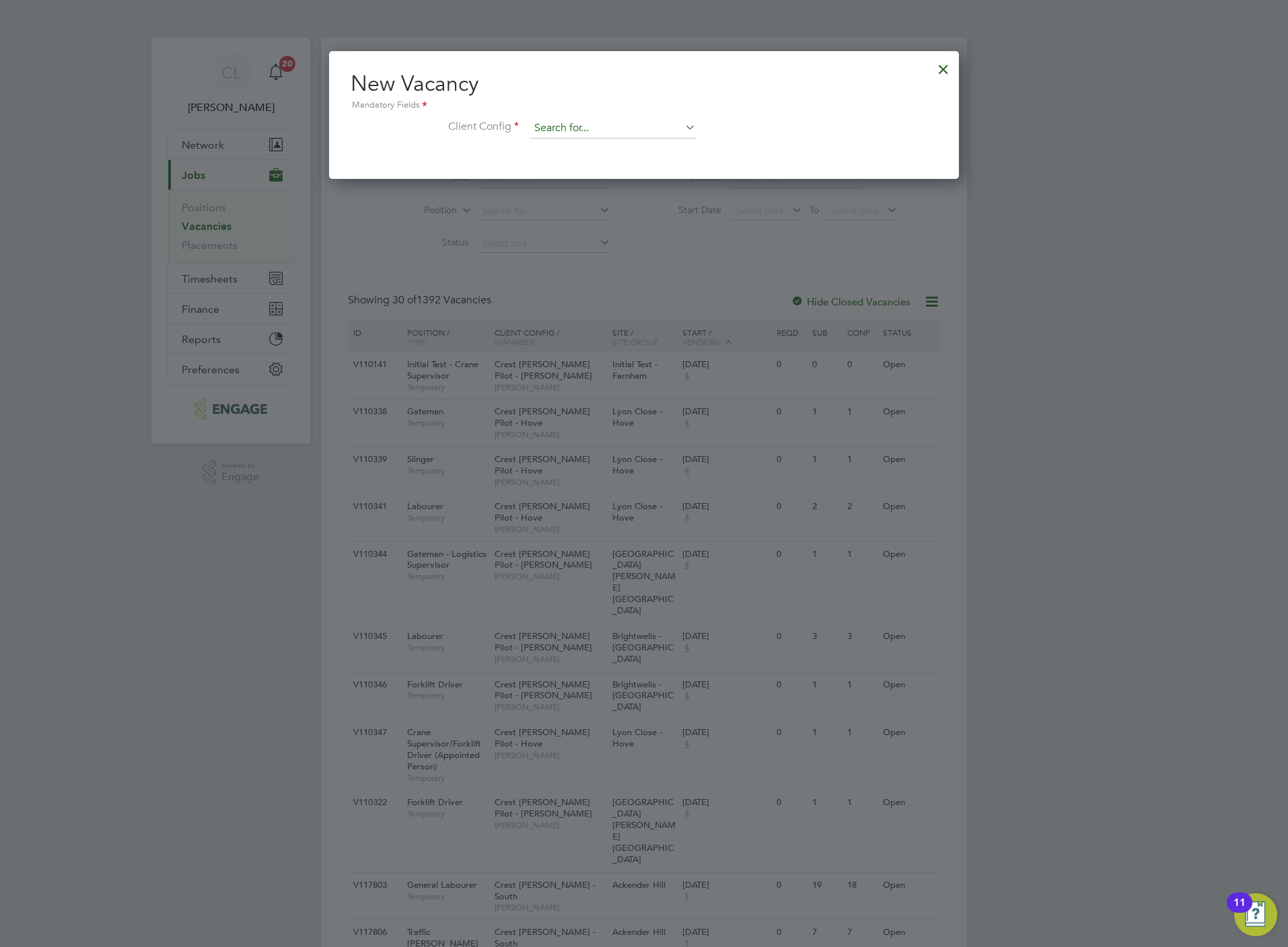
click at [635, 134] on input at bounding box center [613, 128] width 166 height 20
click at [636, 153] on li "Crest Nicholson - Chiltern" at bounding box center [639, 147] width 219 height 18
type input "Crest Nicholson - Chiltern"
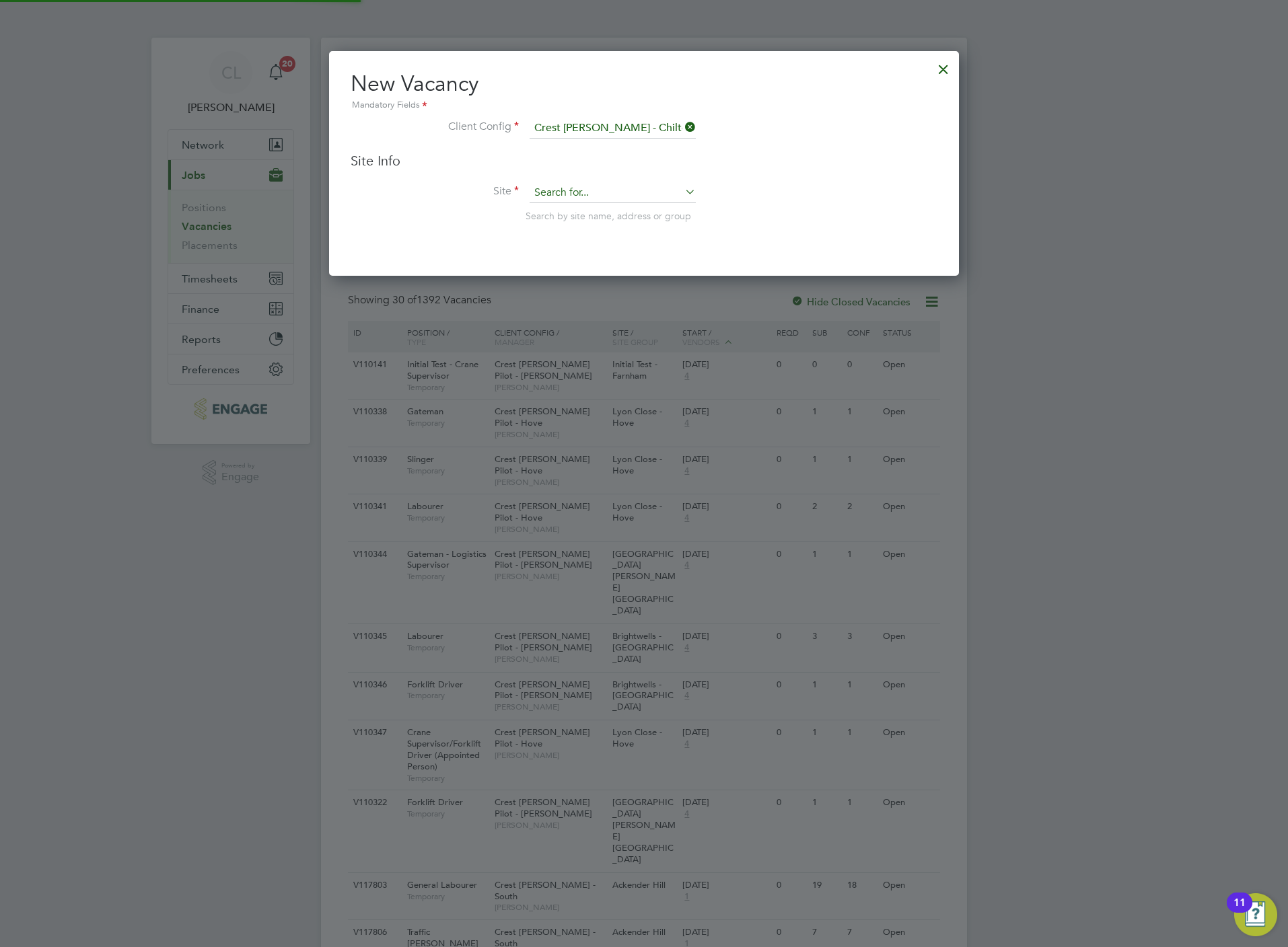
click at [593, 192] on input at bounding box center [613, 193] width 166 height 20
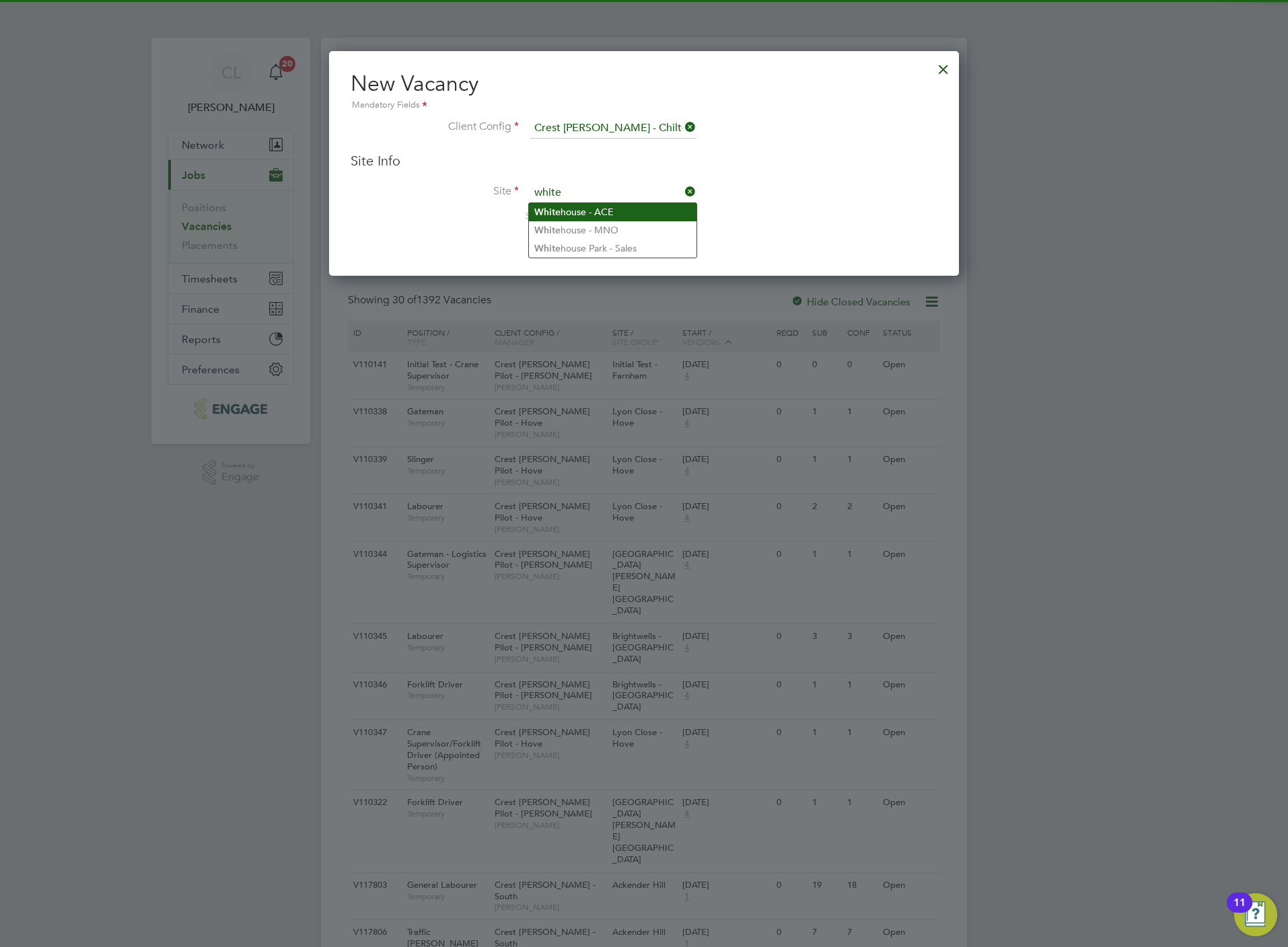
click at [574, 214] on li "White house - ACE" at bounding box center [613, 212] width 168 height 18
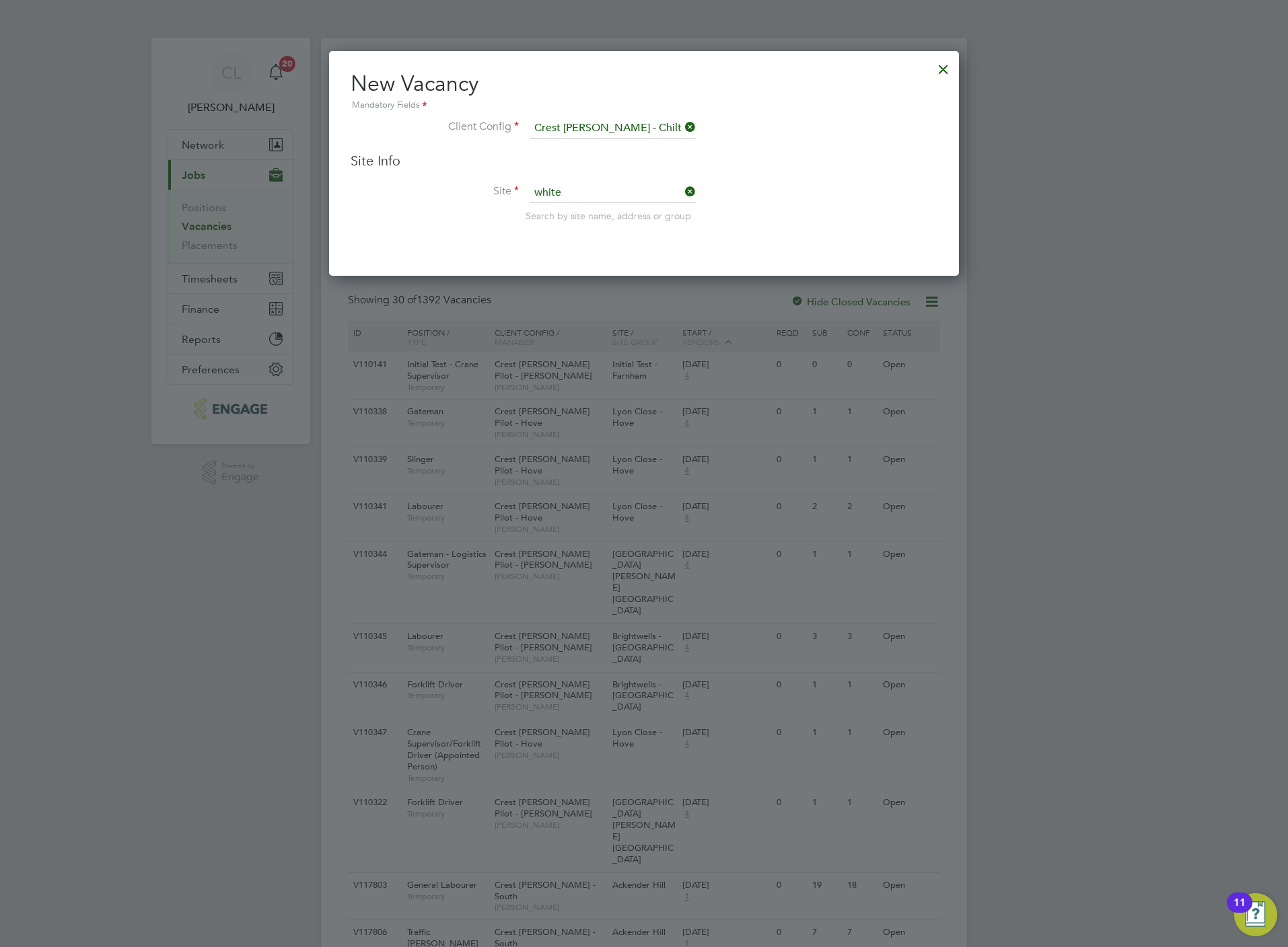
type input "Whitehouse - ACE"
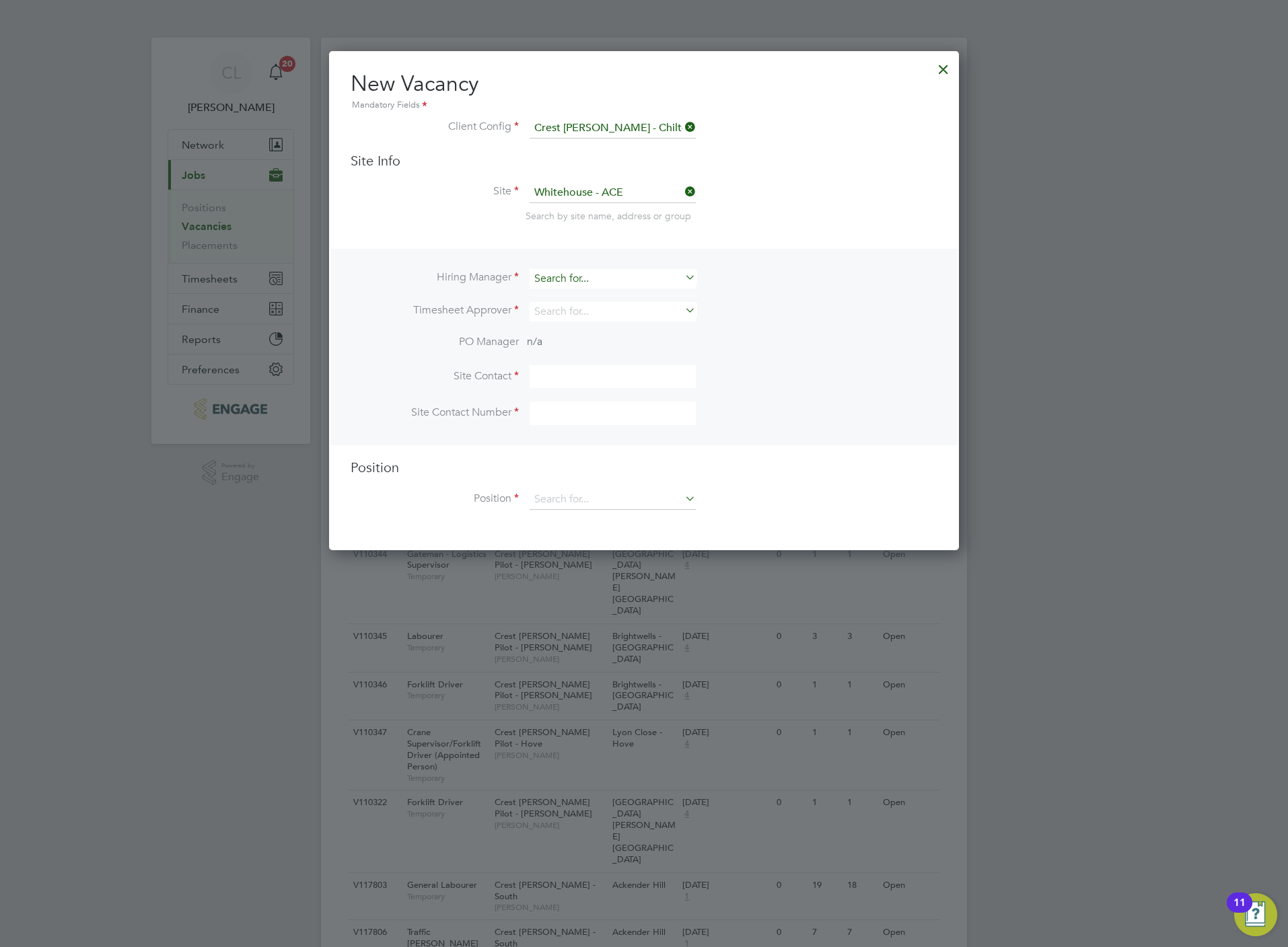
click at [569, 277] on input at bounding box center [613, 279] width 166 height 20
click at [590, 317] on li "David Lockwood" at bounding box center [613, 315] width 168 height 18
type input "David Lockwood"
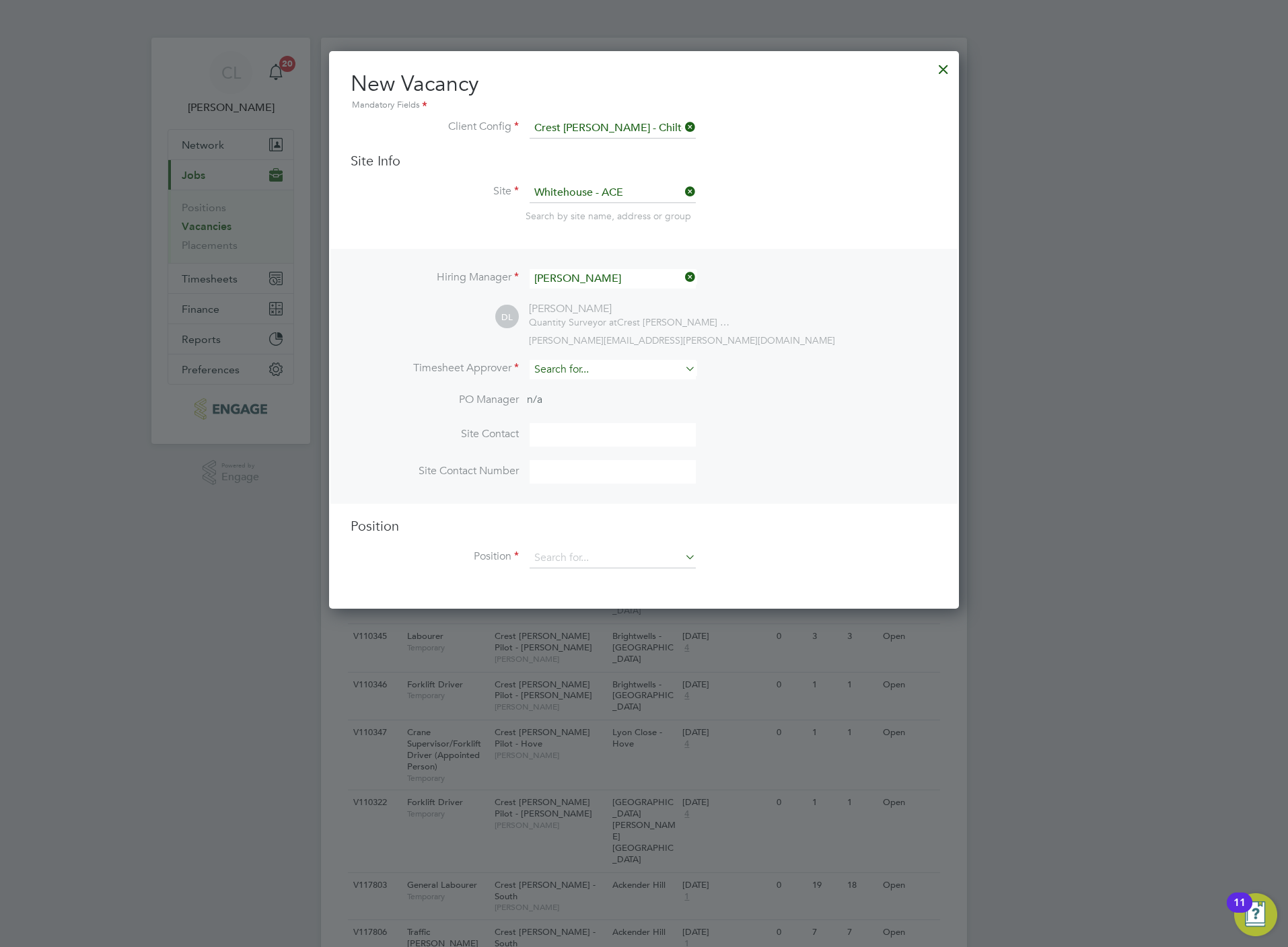
click at [571, 366] on input at bounding box center [613, 369] width 166 height 20
click at [612, 384] on li "Stev en Bridges" at bounding box center [613, 387] width 168 height 18
type input "Steven Bridges"
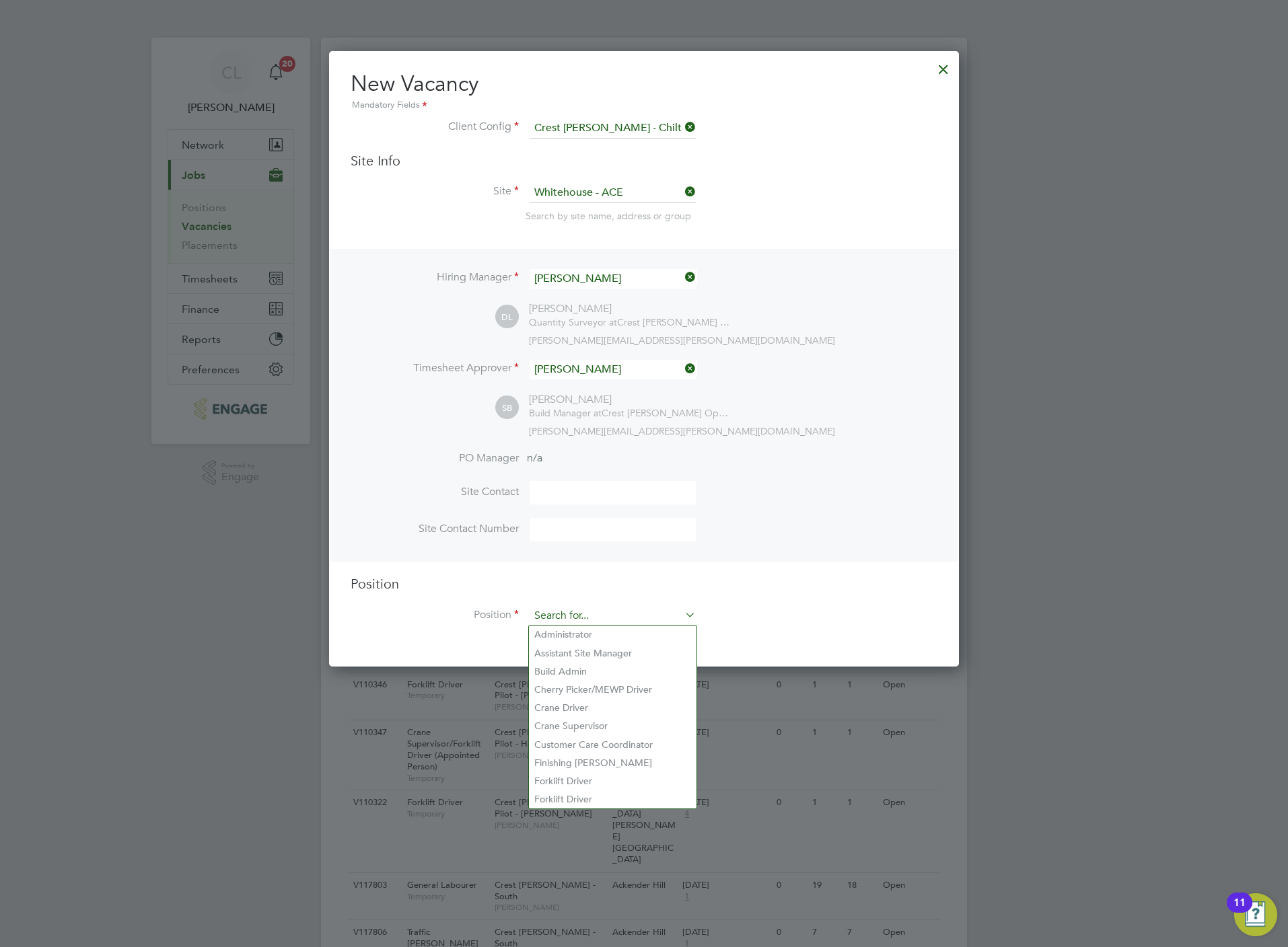
click at [594, 610] on input at bounding box center [613, 616] width 166 height 20
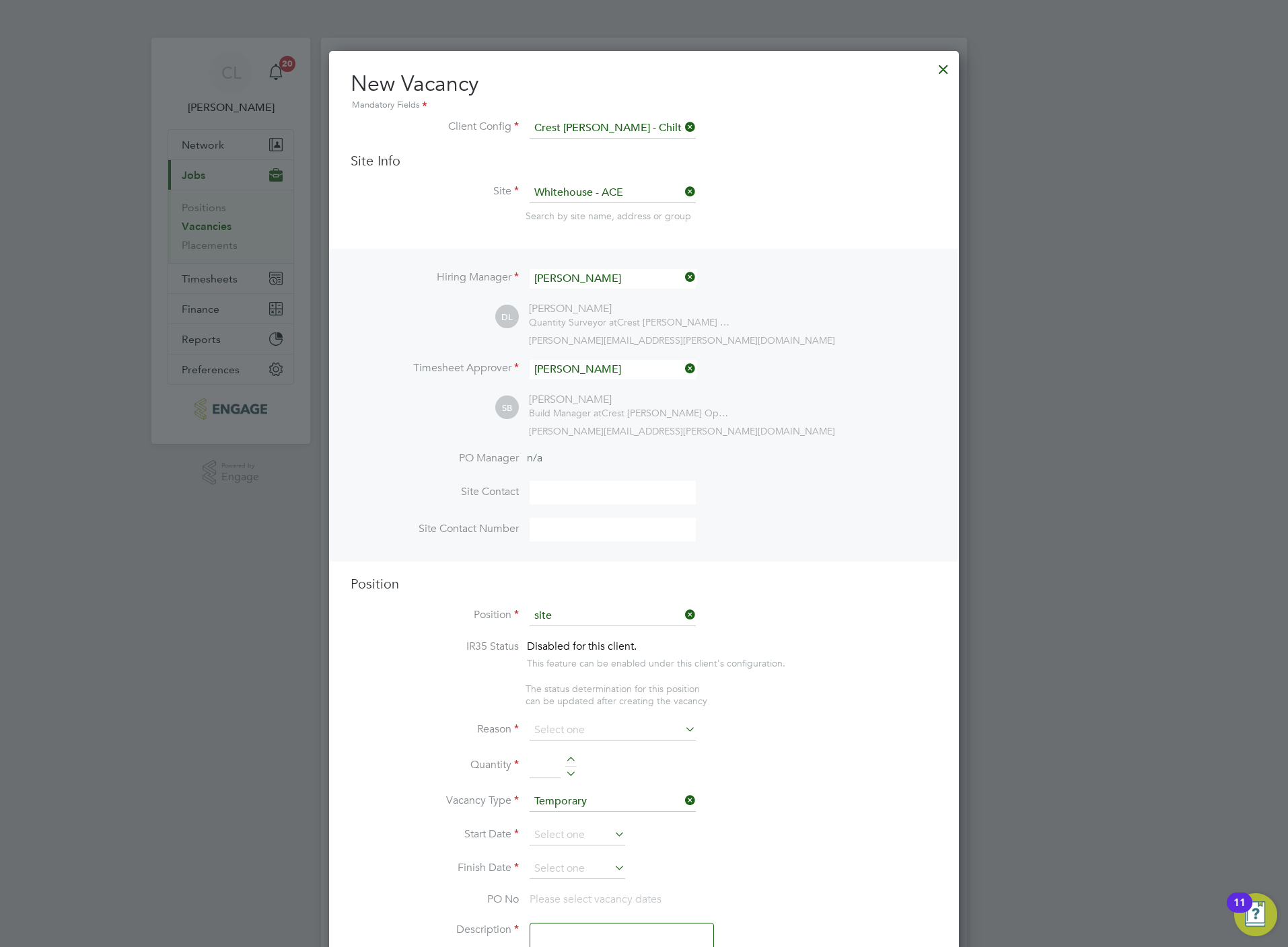
click at [600, 649] on li "Site Manager" at bounding box center [613, 653] width 168 height 18
type input "Site Manager"
type textarea "Site Manager"
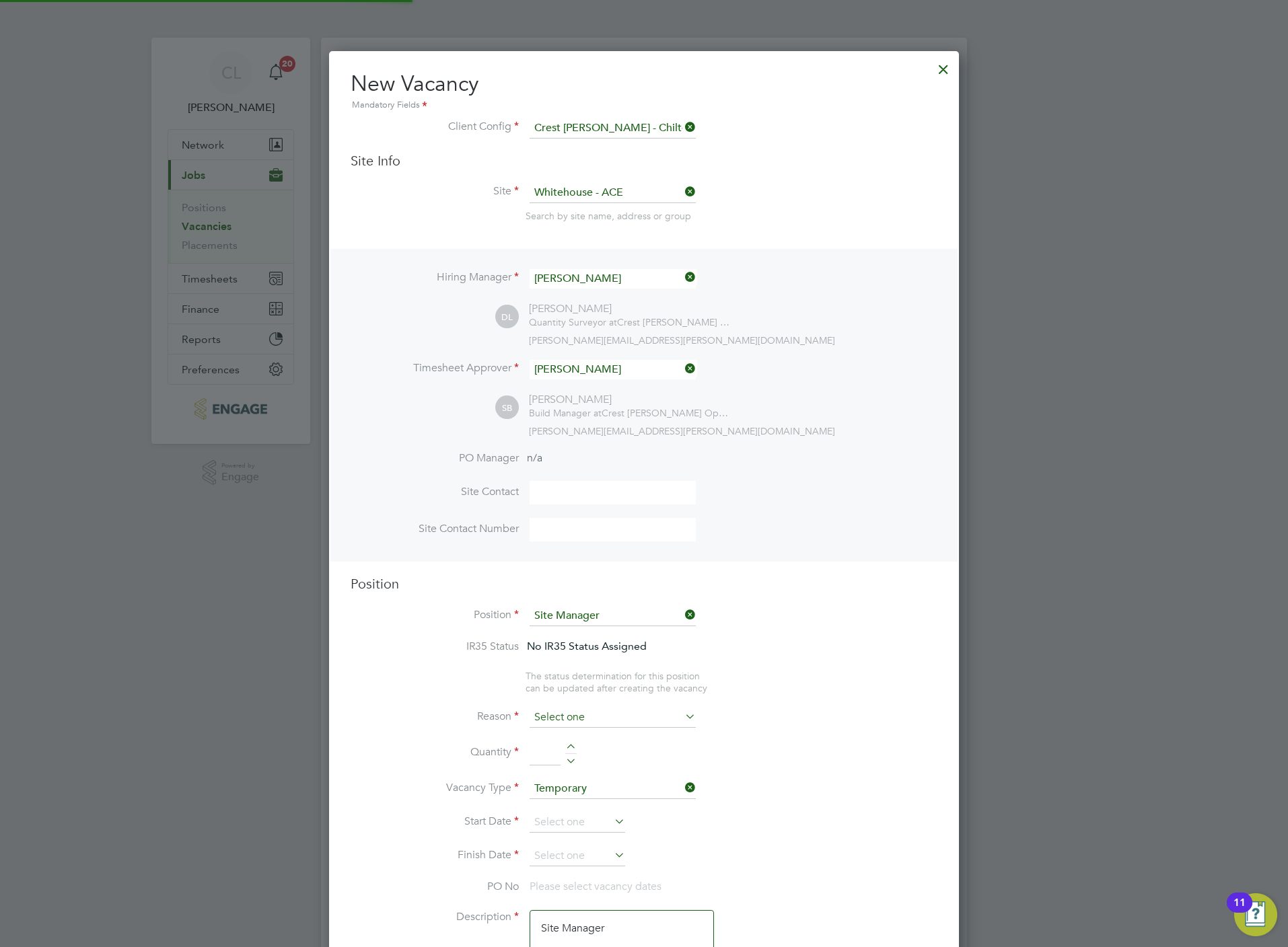
click at [582, 721] on input at bounding box center [613, 718] width 166 height 20
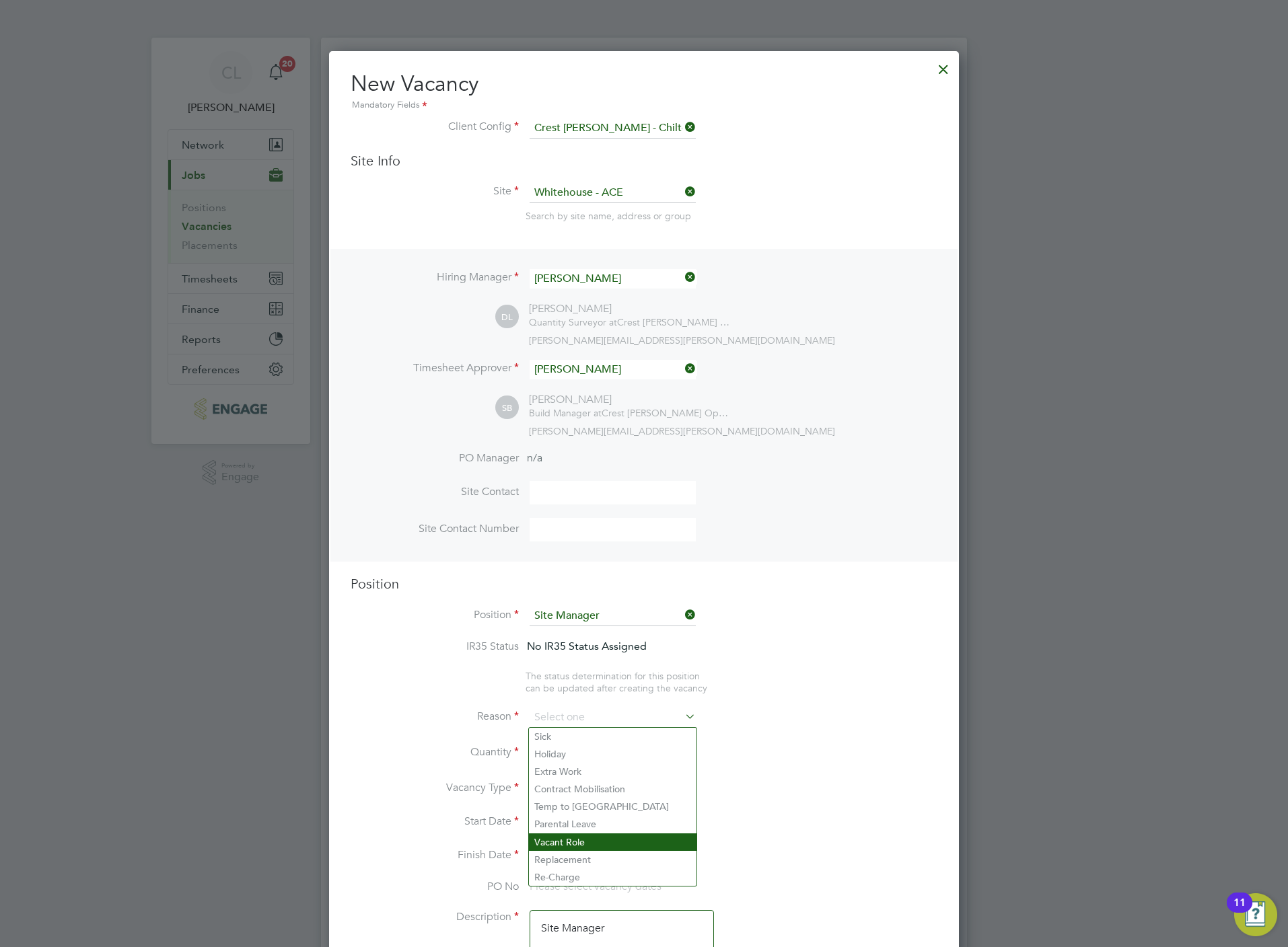
click at [598, 842] on li "Vacant Role" at bounding box center [613, 842] width 168 height 18
type input "Vacant Role"
click at [574, 749] on div at bounding box center [571, 749] width 12 height 9
type input "1"
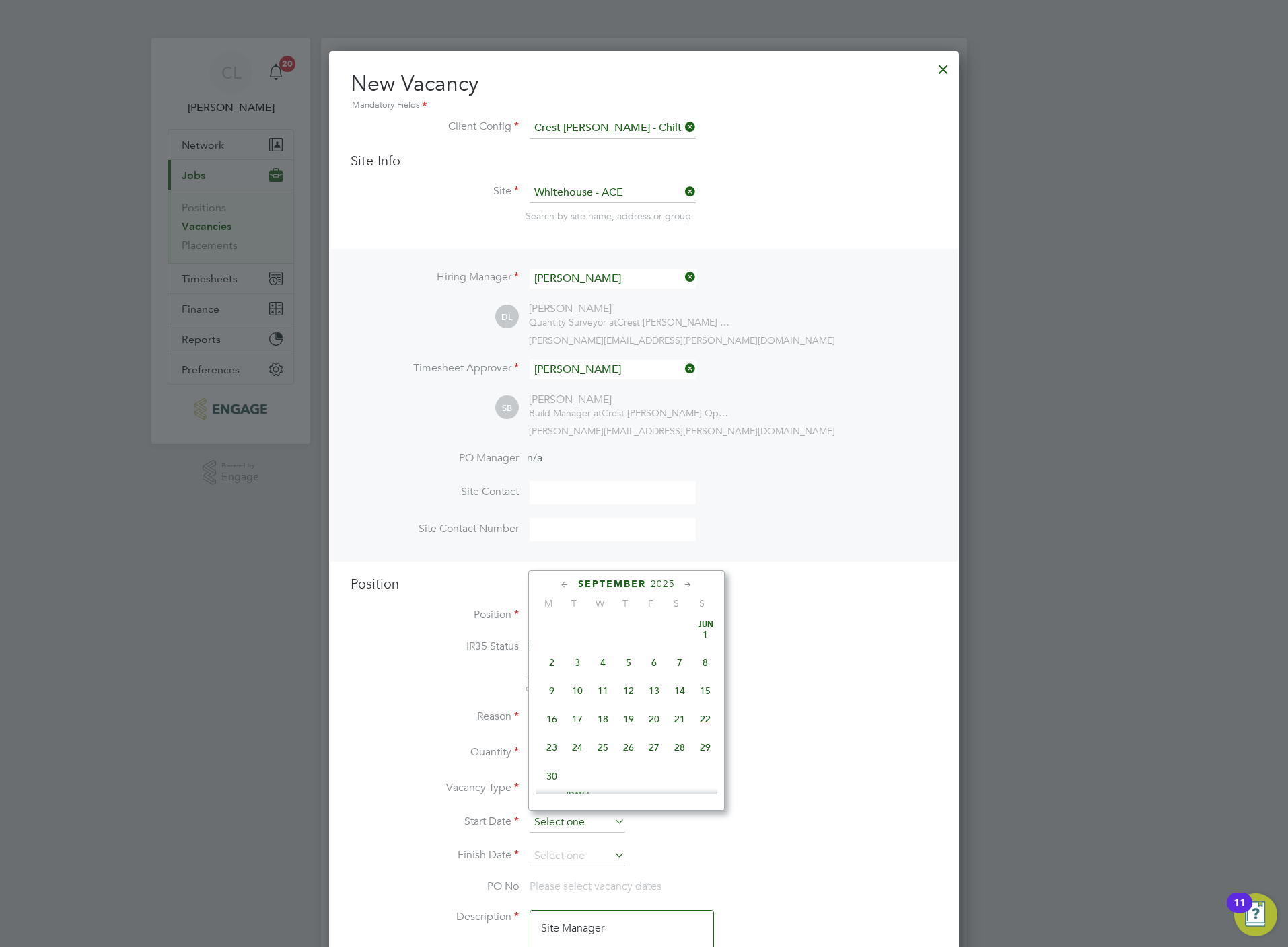
click at [576, 828] on input at bounding box center [577, 823] width 96 height 20
click at [557, 716] on span "8" at bounding box center [552, 714] width 26 height 26
type input "08 Sep 2025"
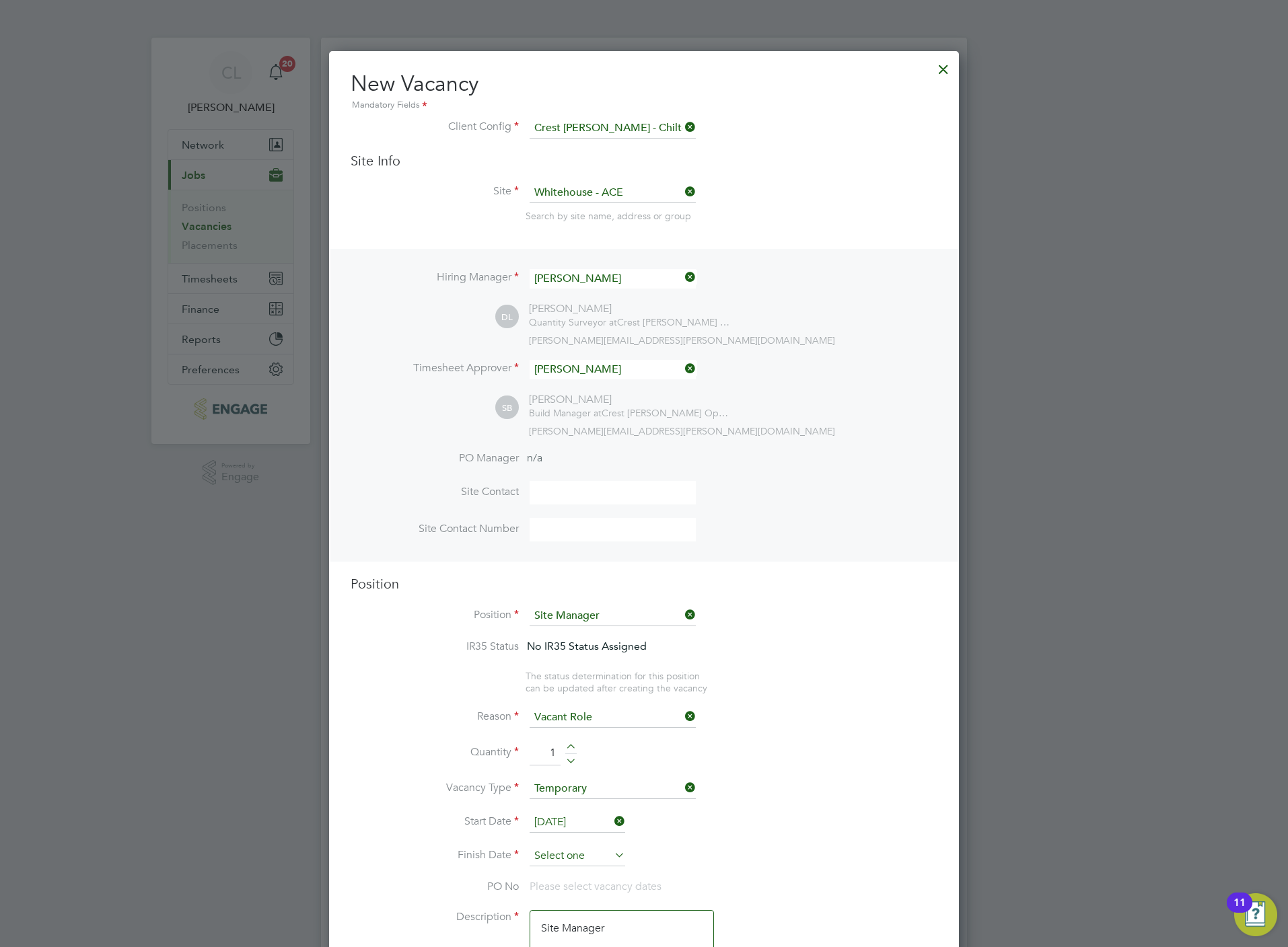
click at [592, 848] on input at bounding box center [577, 857] width 96 height 20
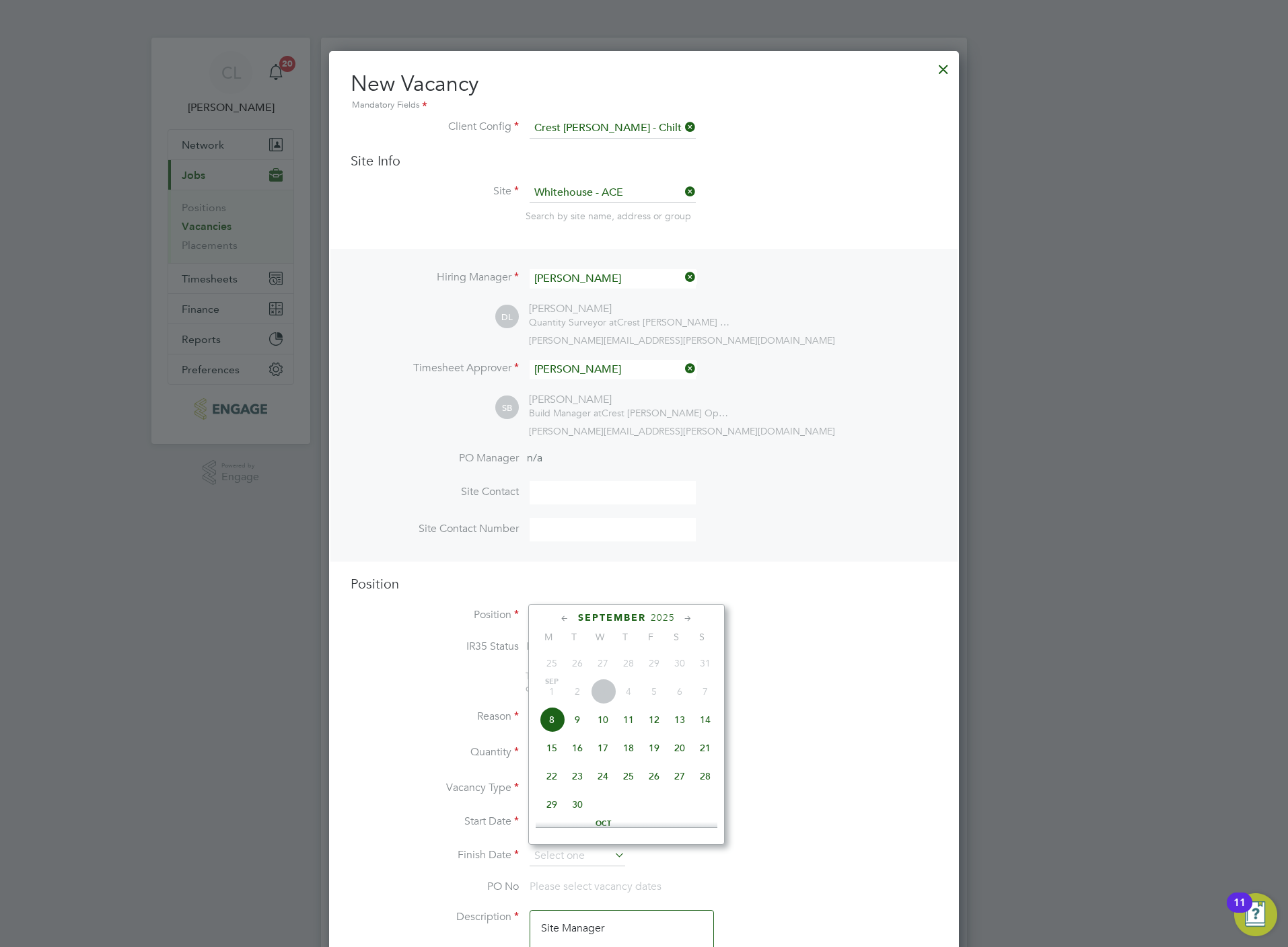
click at [582, 725] on span "9" at bounding box center [577, 719] width 26 height 26
type input "09 Sep 2025"
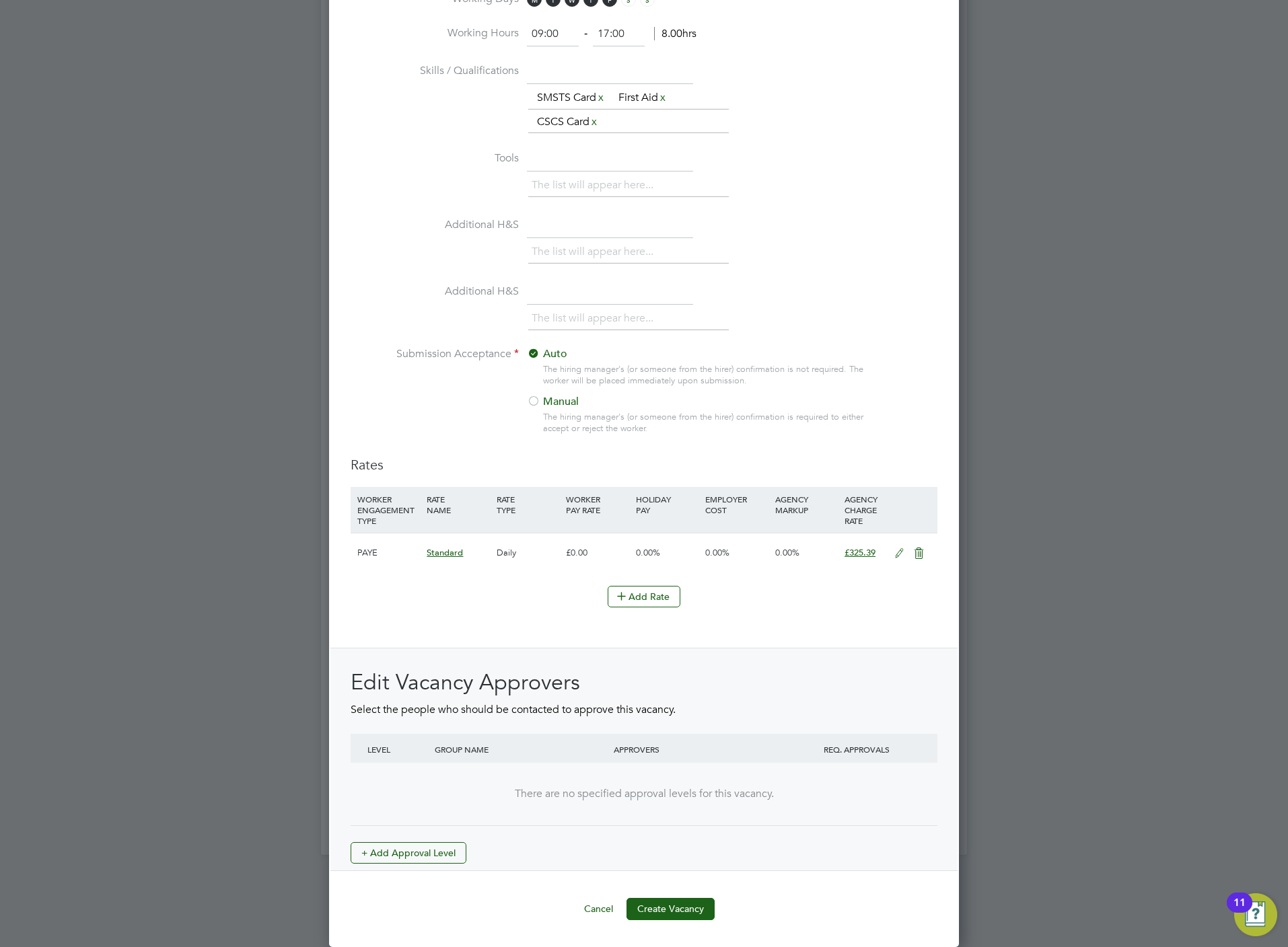
click at [420, 846] on button "+ Add Approval Level" at bounding box center [408, 853] width 116 height 22
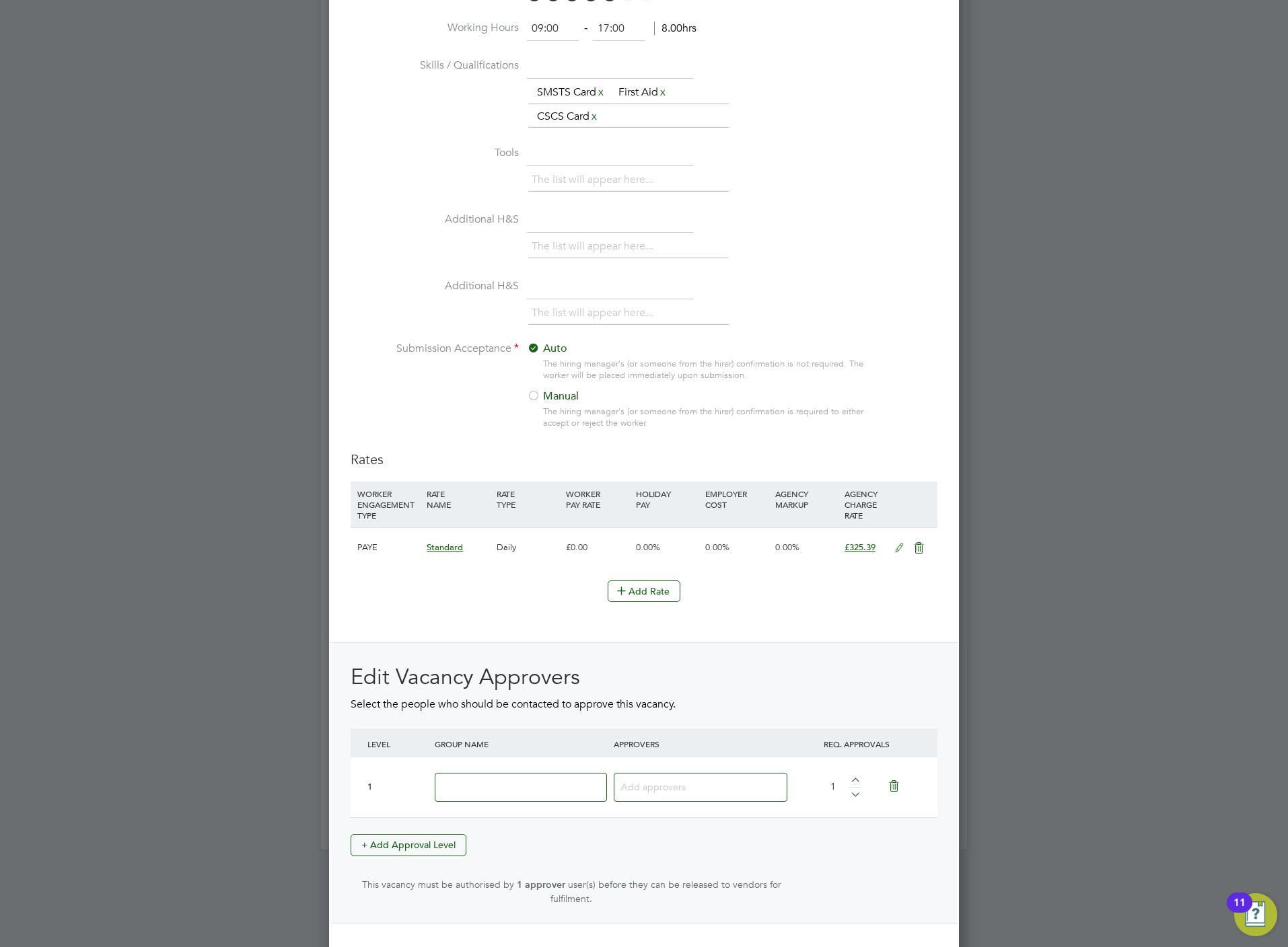
click at [536, 791] on input at bounding box center [521, 787] width 172 height 29
type input "Crest"
type input "s"
type input "dav"
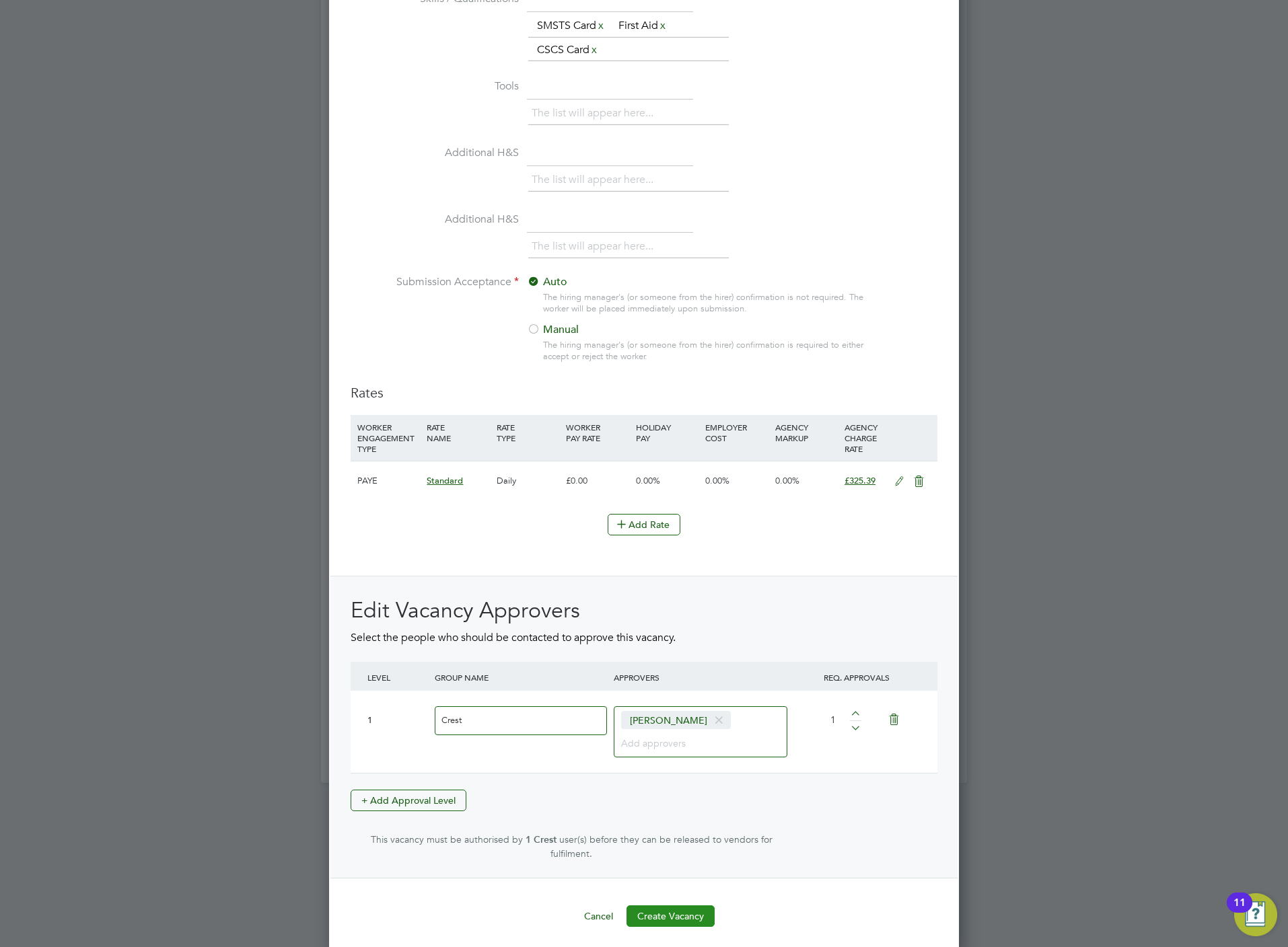
click at [652, 906] on button "Create Vacancy" at bounding box center [670, 916] width 88 height 22
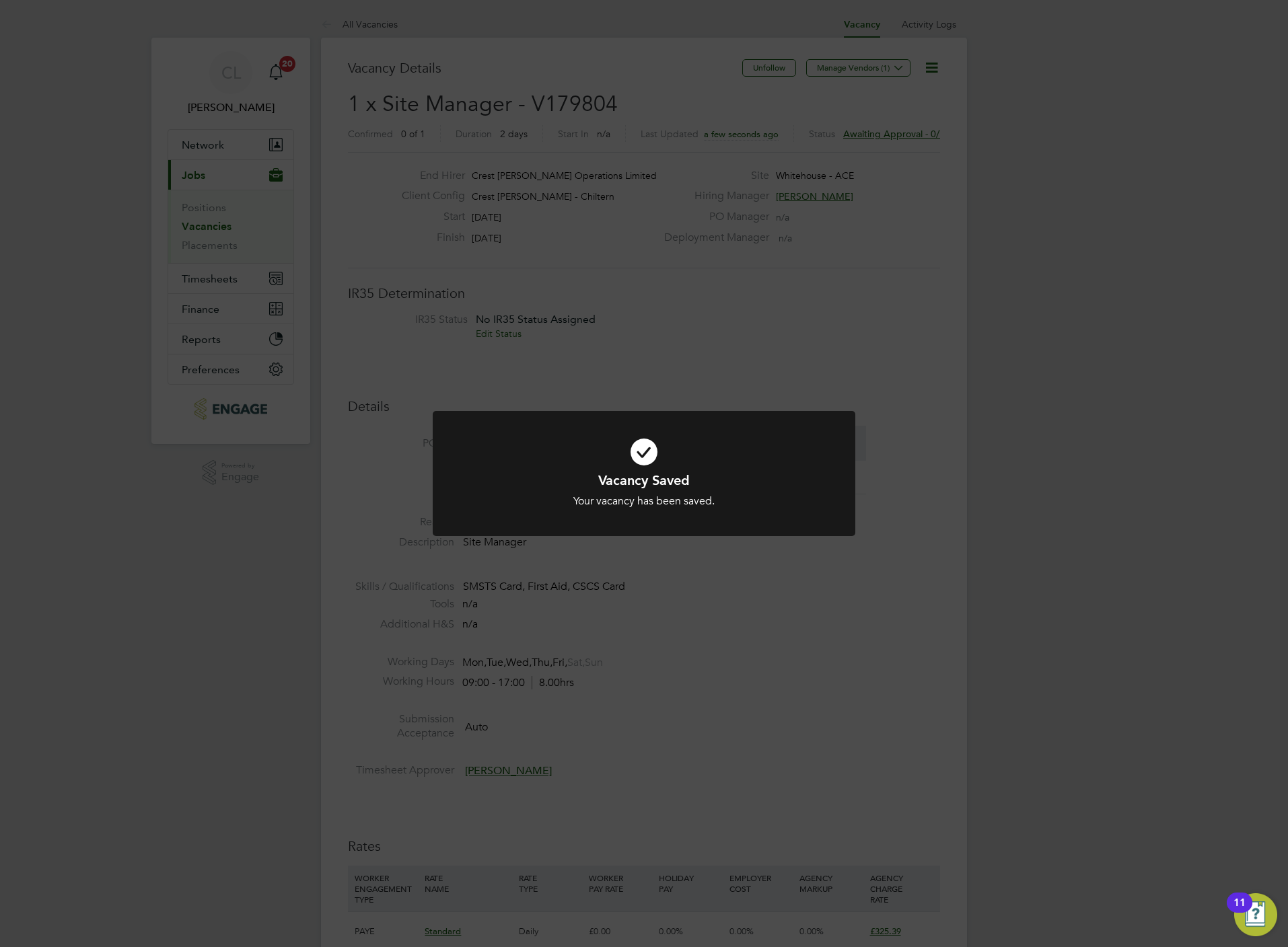
click at [501, 317] on div "Vacancy Saved Your vacancy has been saved. Cancel Okay" at bounding box center [644, 474] width 1288 height 947
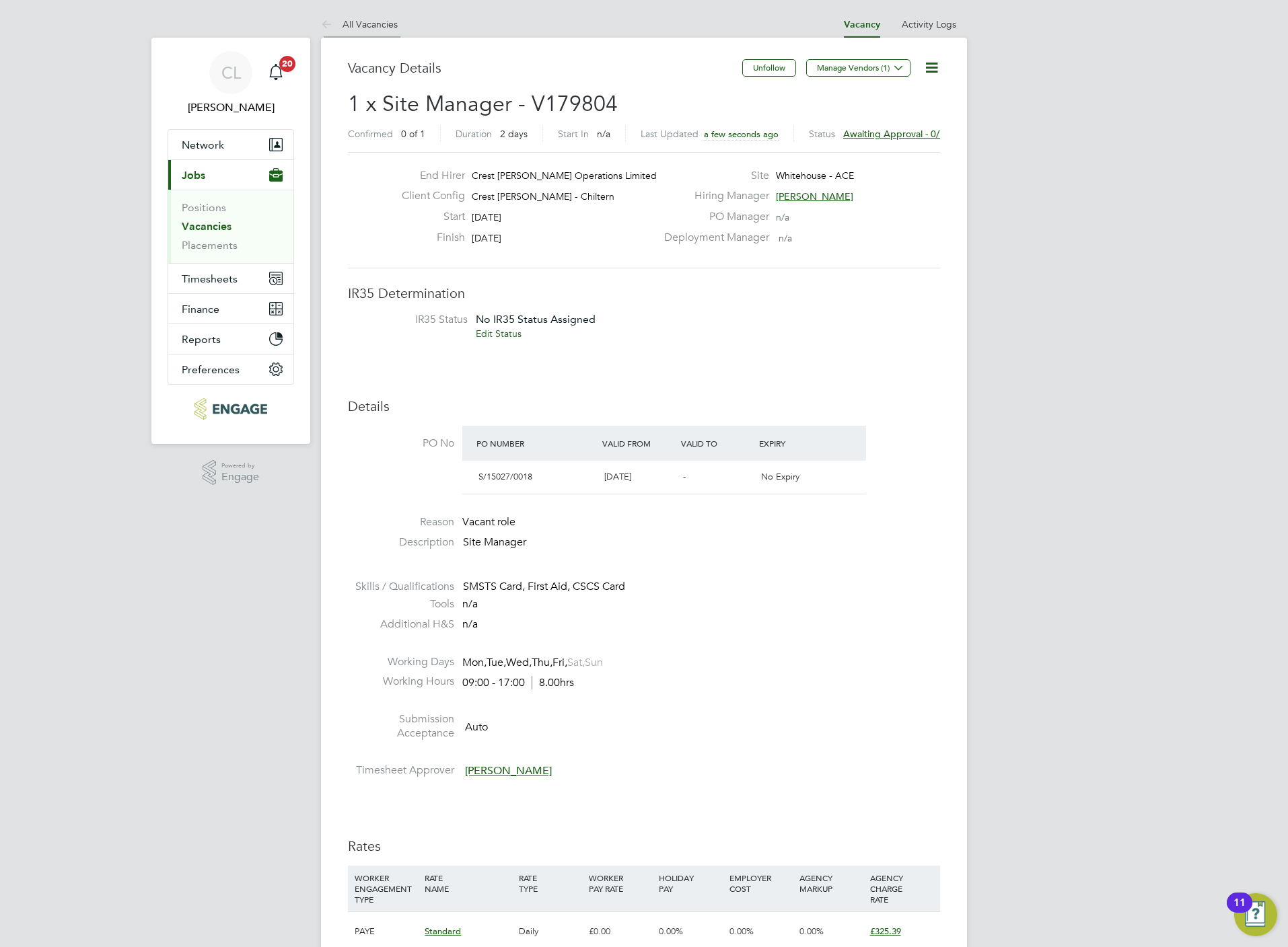
click at [367, 22] on link "All Vacancies" at bounding box center [359, 24] width 77 height 12
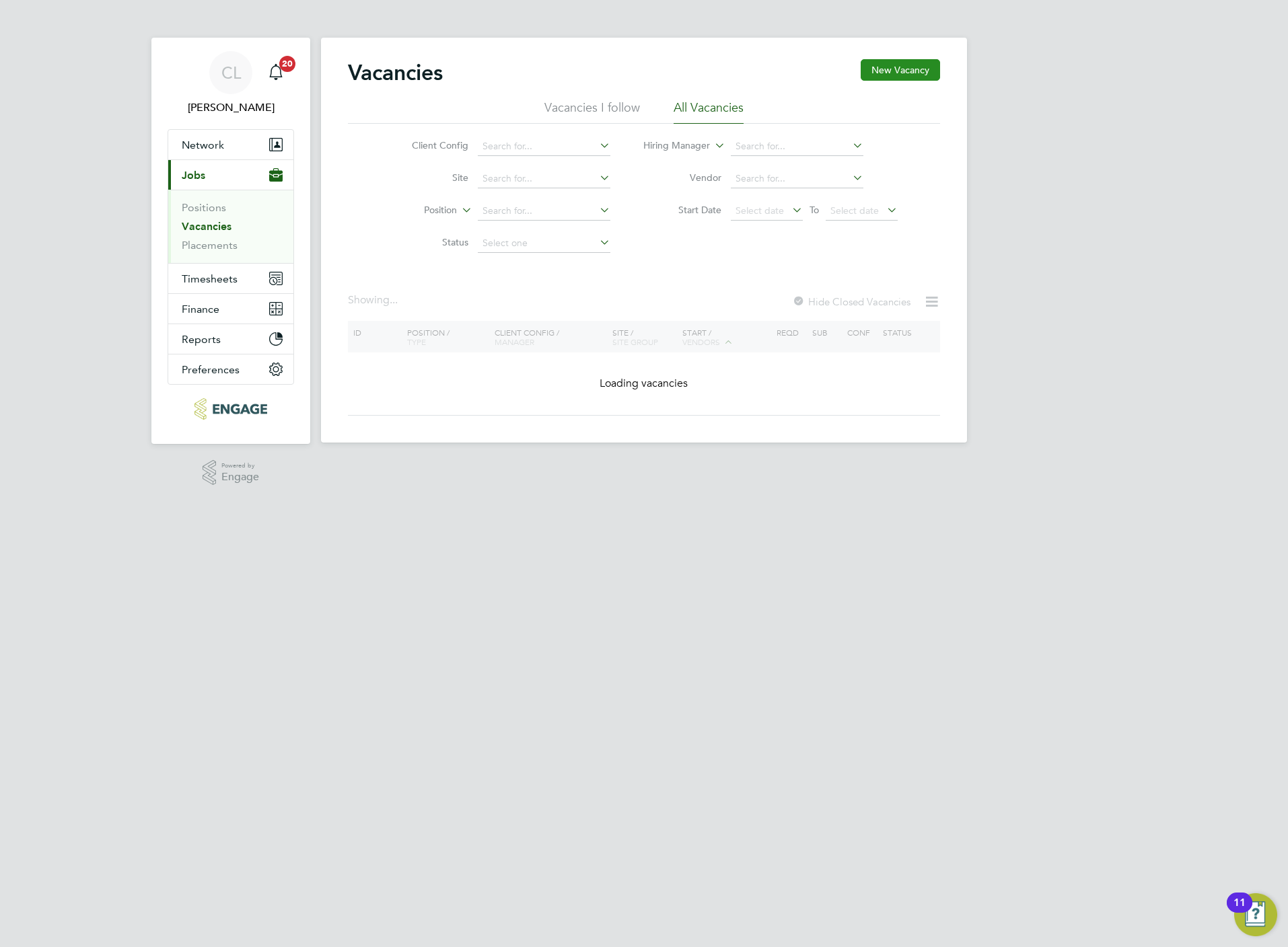
click at [897, 73] on button "New Vacancy" at bounding box center [900, 70] width 80 height 22
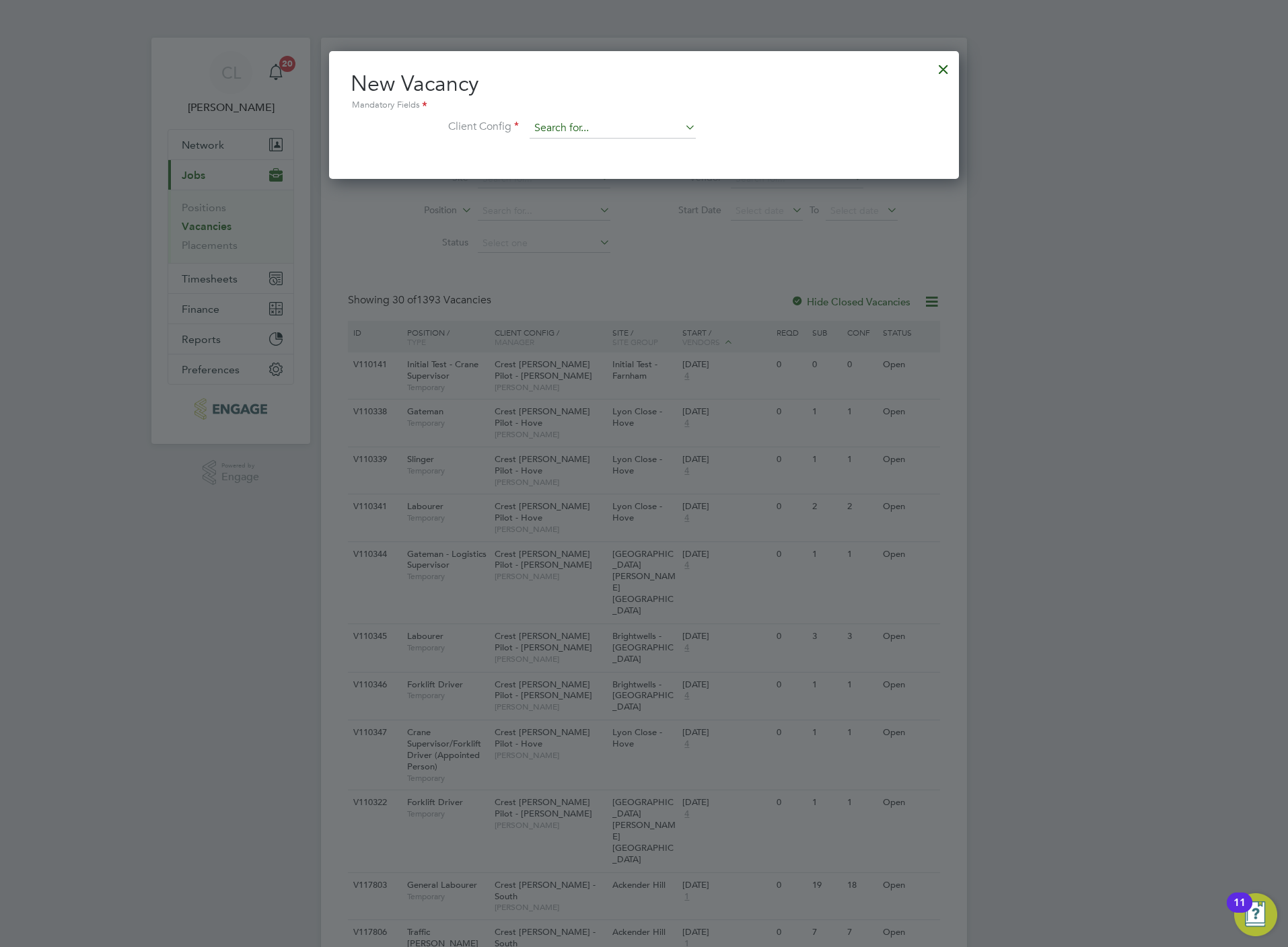
click at [545, 123] on input at bounding box center [613, 128] width 166 height 20
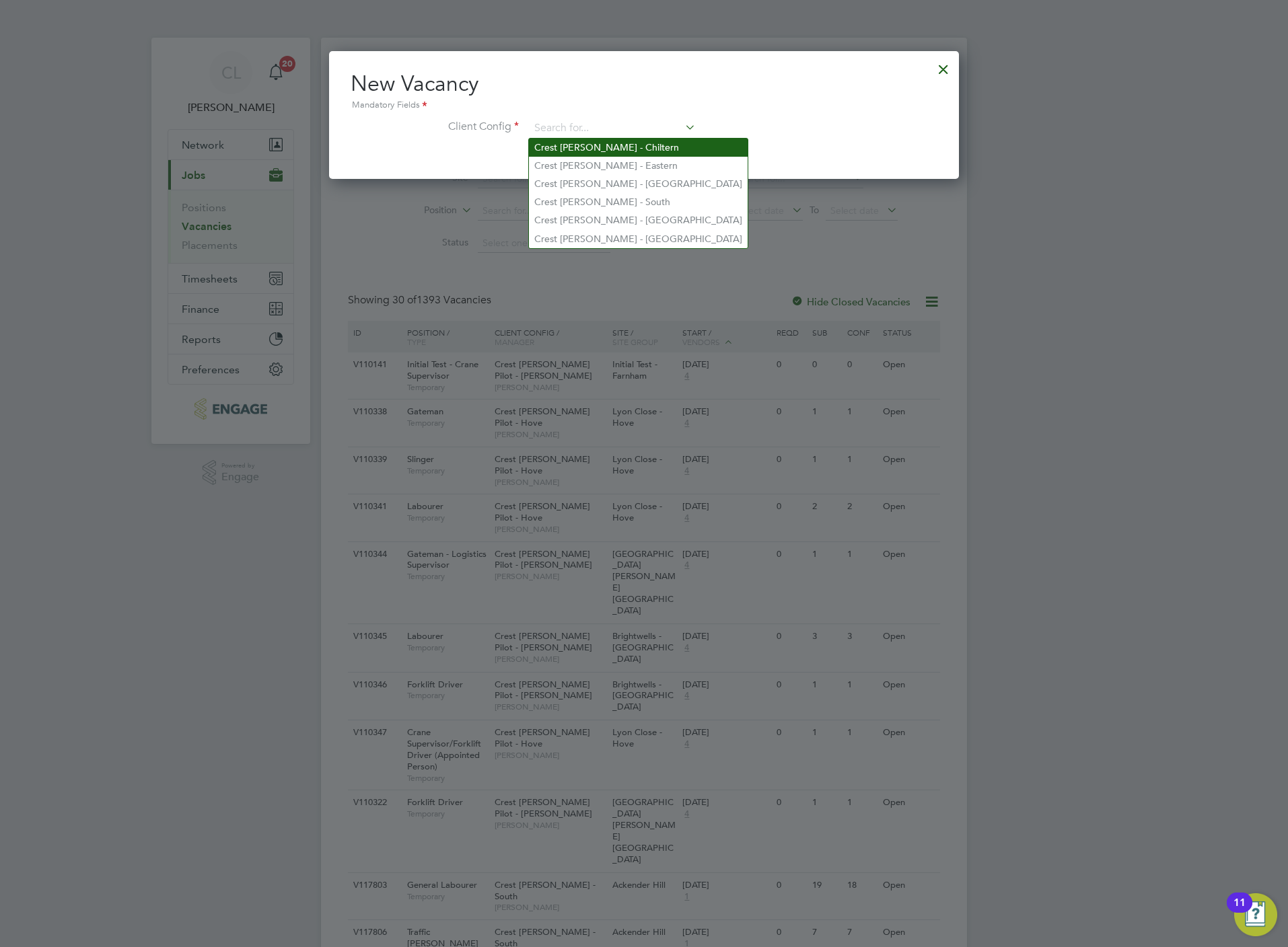
click at [580, 152] on li "Crest Nicholson - Chiltern" at bounding box center [639, 147] width 219 height 18
type input "Crest Nicholson - Chiltern"
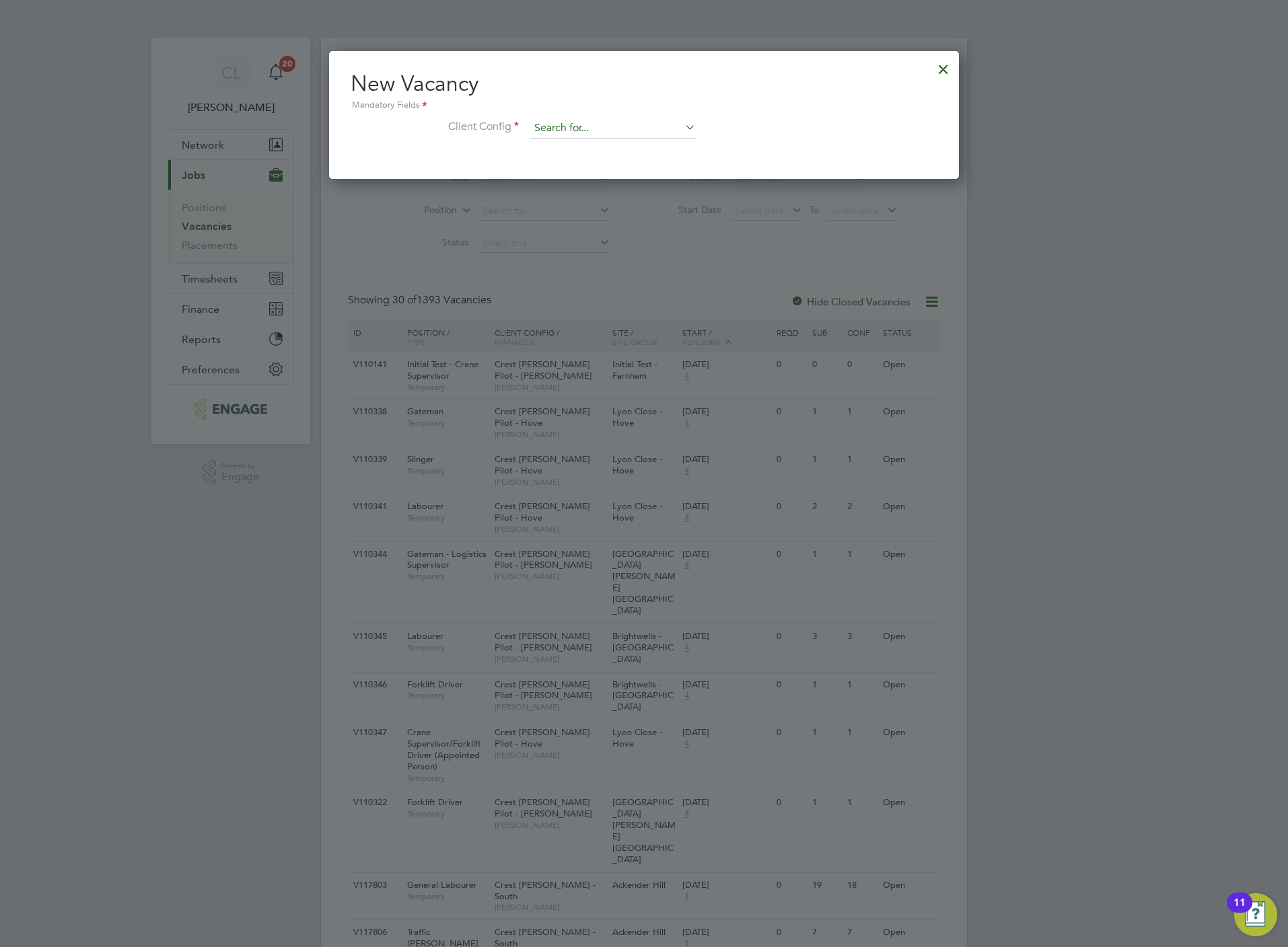
click at [574, 120] on input at bounding box center [613, 128] width 166 height 20
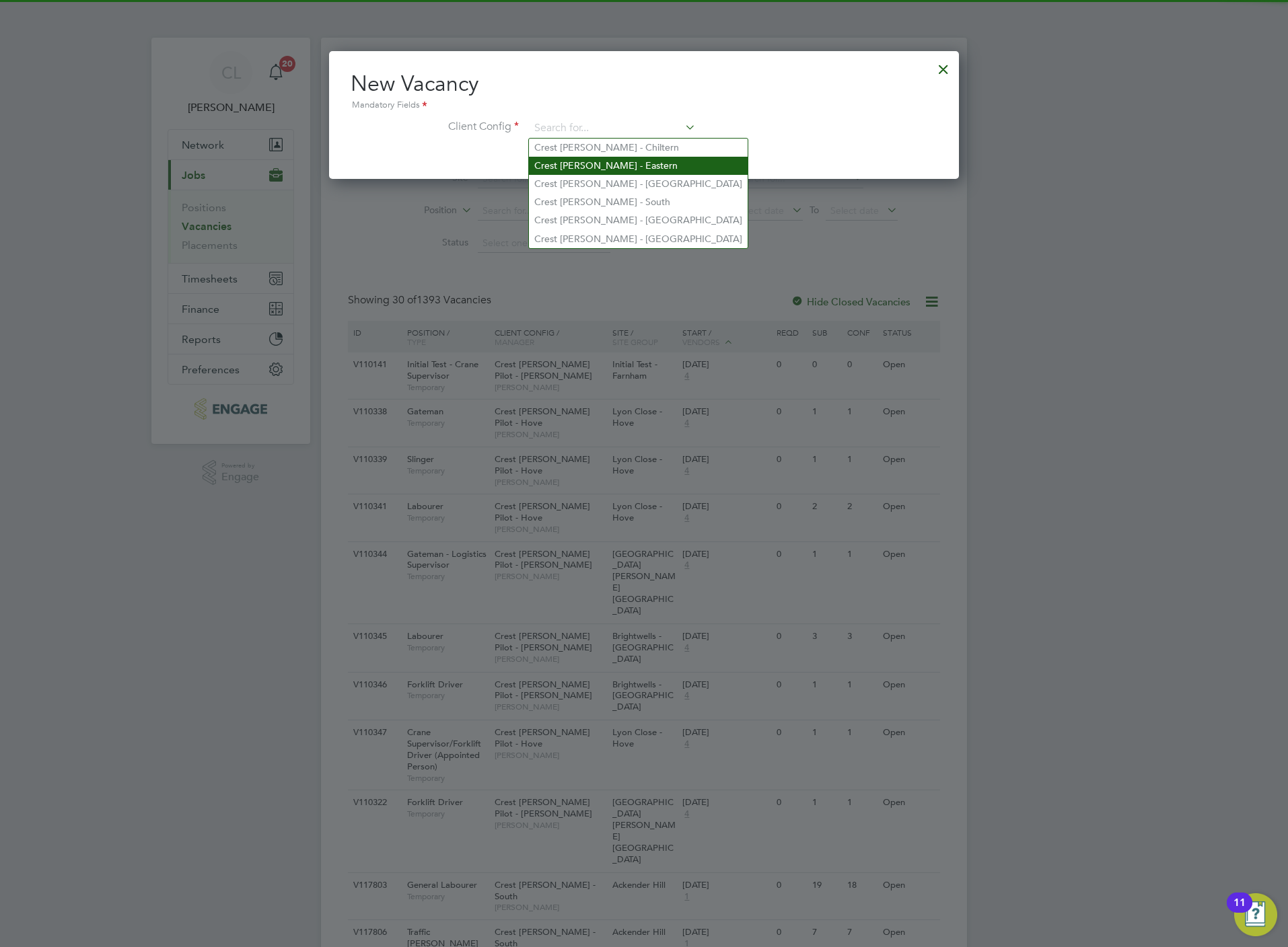
click at [562, 168] on li "Crest Nicholson - Eastern" at bounding box center [639, 166] width 219 height 18
type input "Crest Nicholson - Eastern"
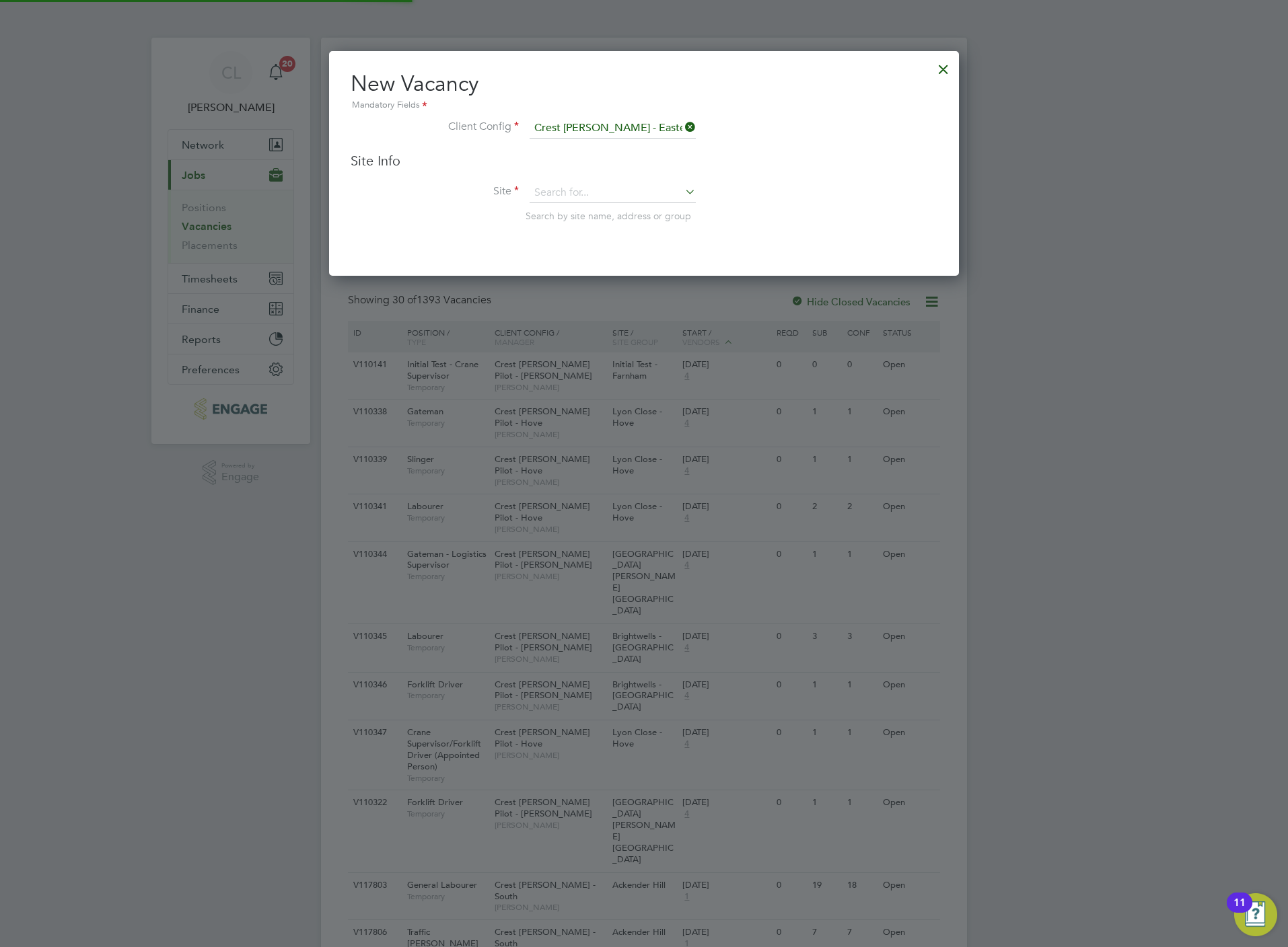
click at [554, 179] on div "Site Info Site Search by site name, address or group" at bounding box center [644, 200] width 587 height 97
click at [560, 186] on input at bounding box center [613, 193] width 166 height 20
click at [617, 211] on li "Arden Oaks" at bounding box center [613, 212] width 168 height 18
type input "Arden Oaks"
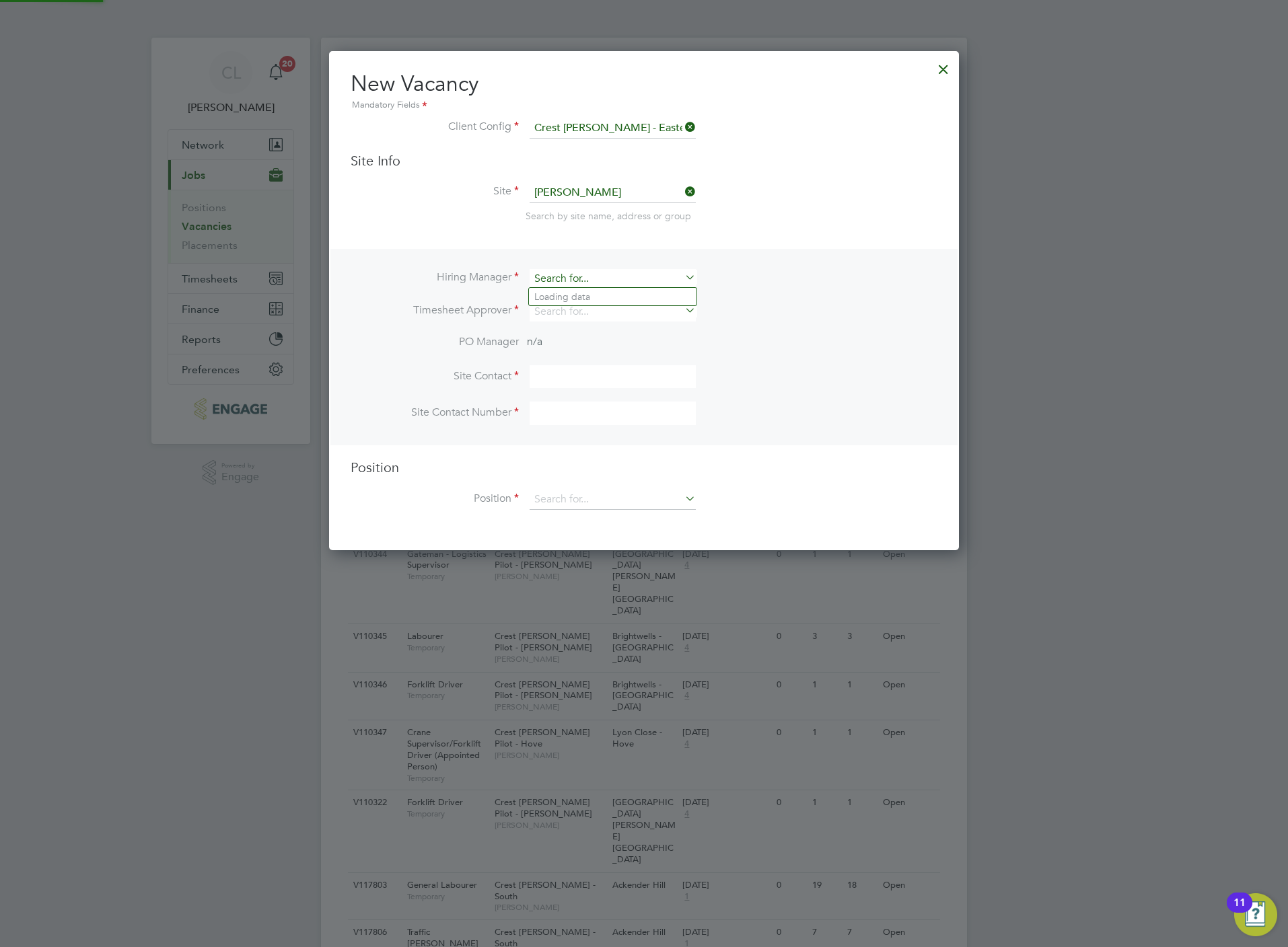
click at [587, 275] on input at bounding box center [613, 279] width 166 height 20
click at [586, 309] on li "Mark Wilkinson" at bounding box center [613, 315] width 168 height 18
type input "Mark Wilkinson"
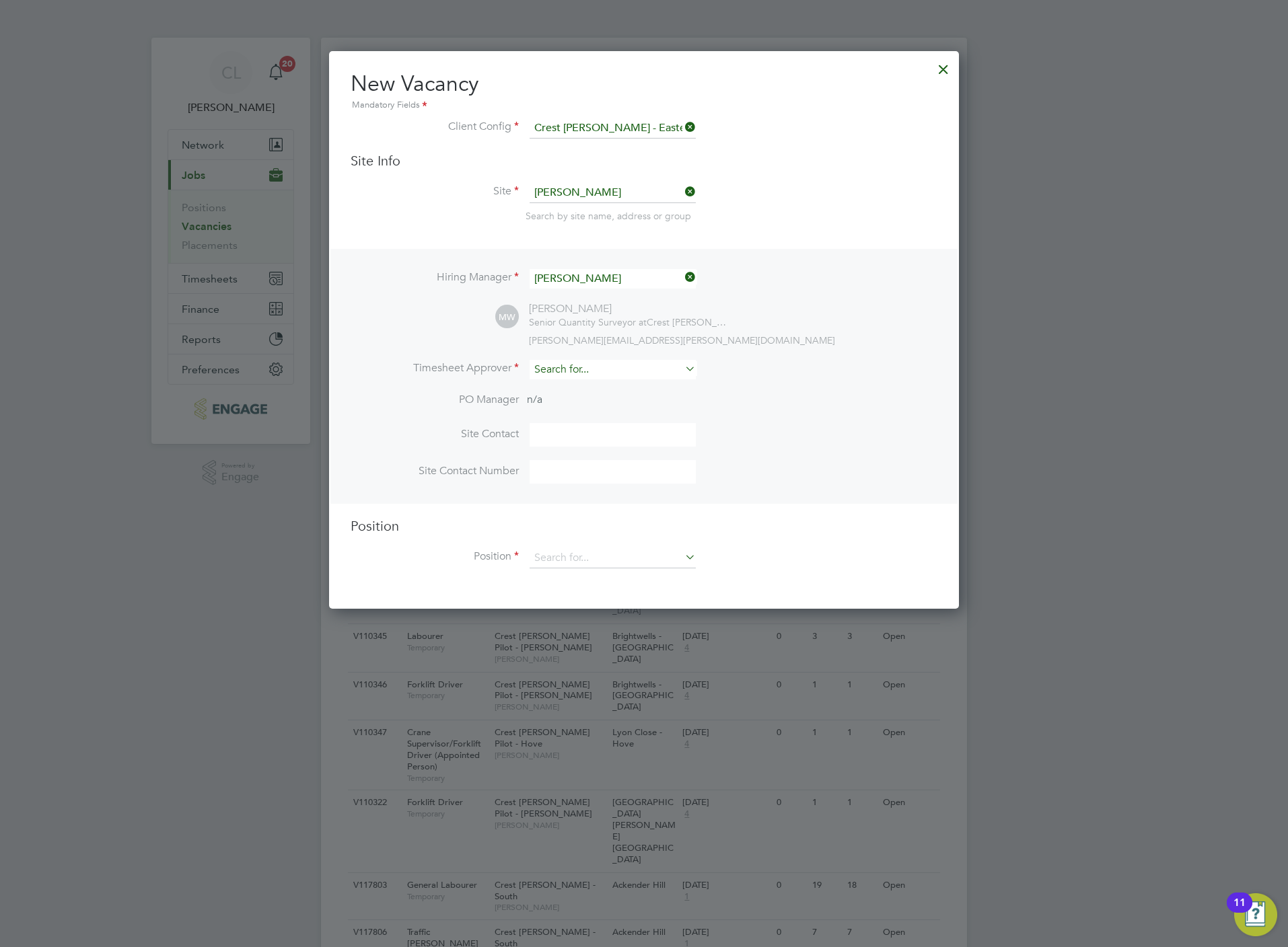
click at [582, 367] on input at bounding box center [613, 369] width 166 height 20
click at [577, 390] on li "Lisa Benbrook" at bounding box center [613, 387] width 168 height 18
type input "Lisa Benbrook"
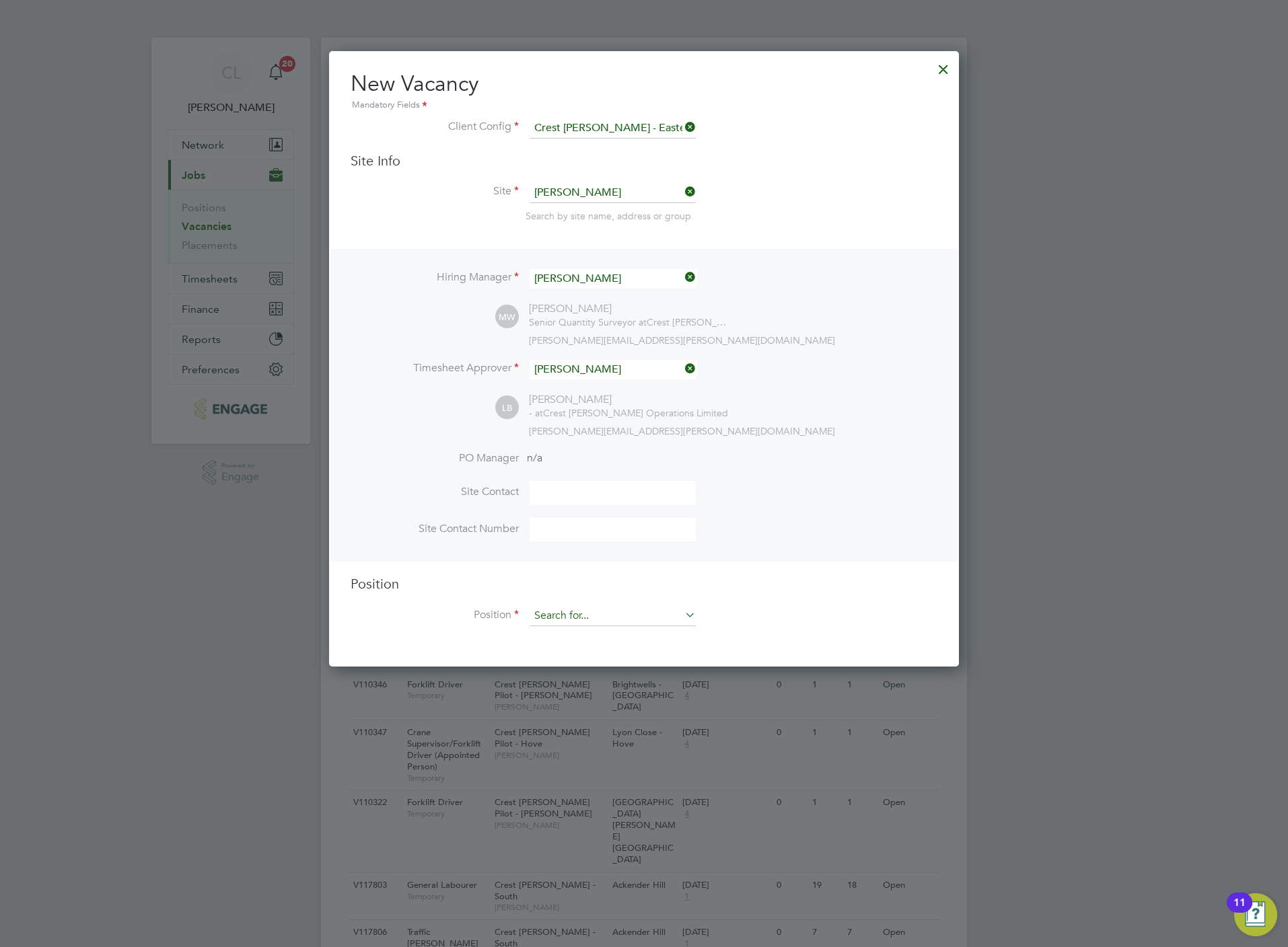
click at [582, 609] on input at bounding box center [613, 616] width 166 height 20
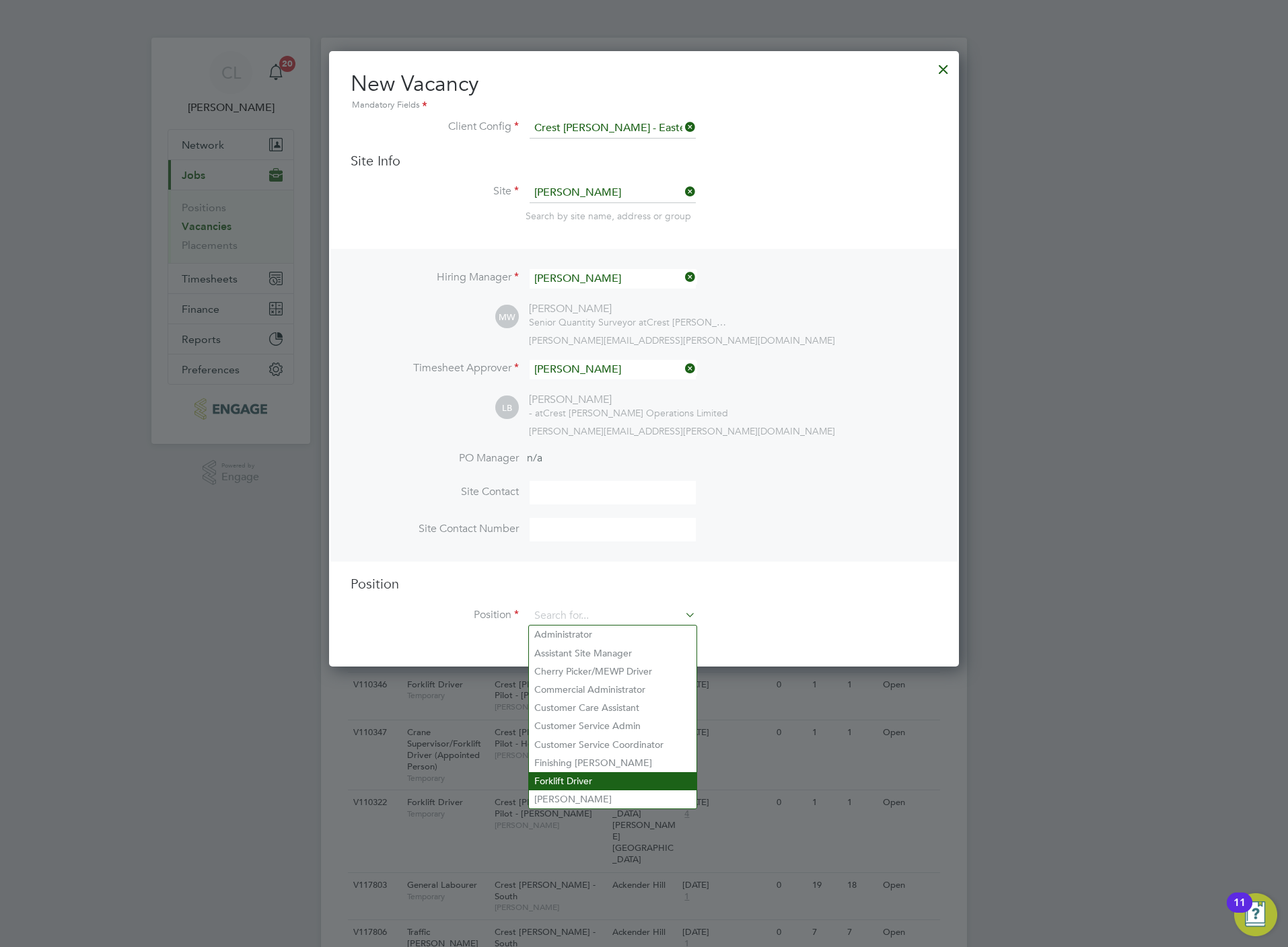
click at [590, 779] on li "Forklift Driver" at bounding box center [613, 781] width 168 height 18
type input "Forklift Driver"
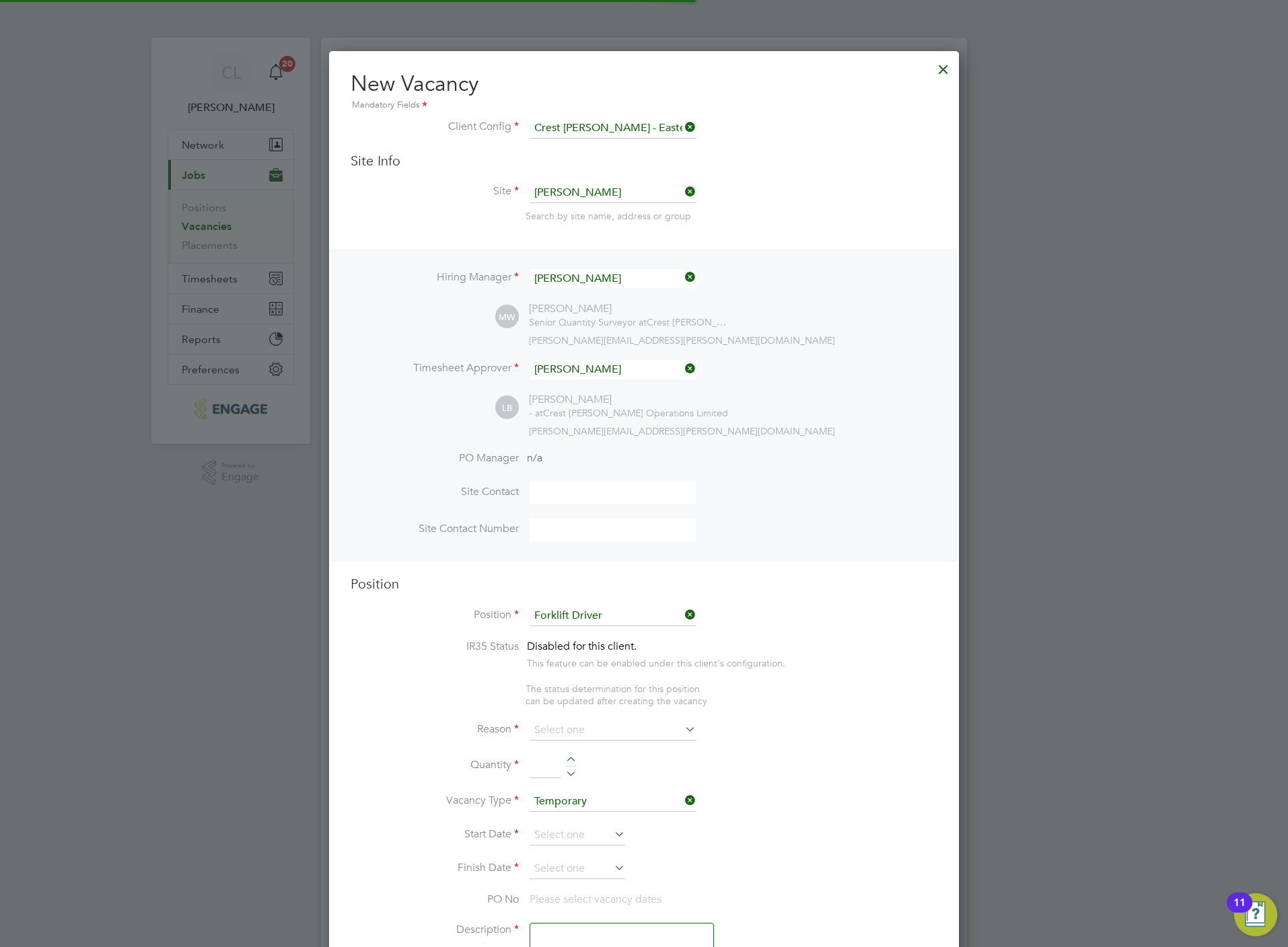
type textarea "Forklift Driver"
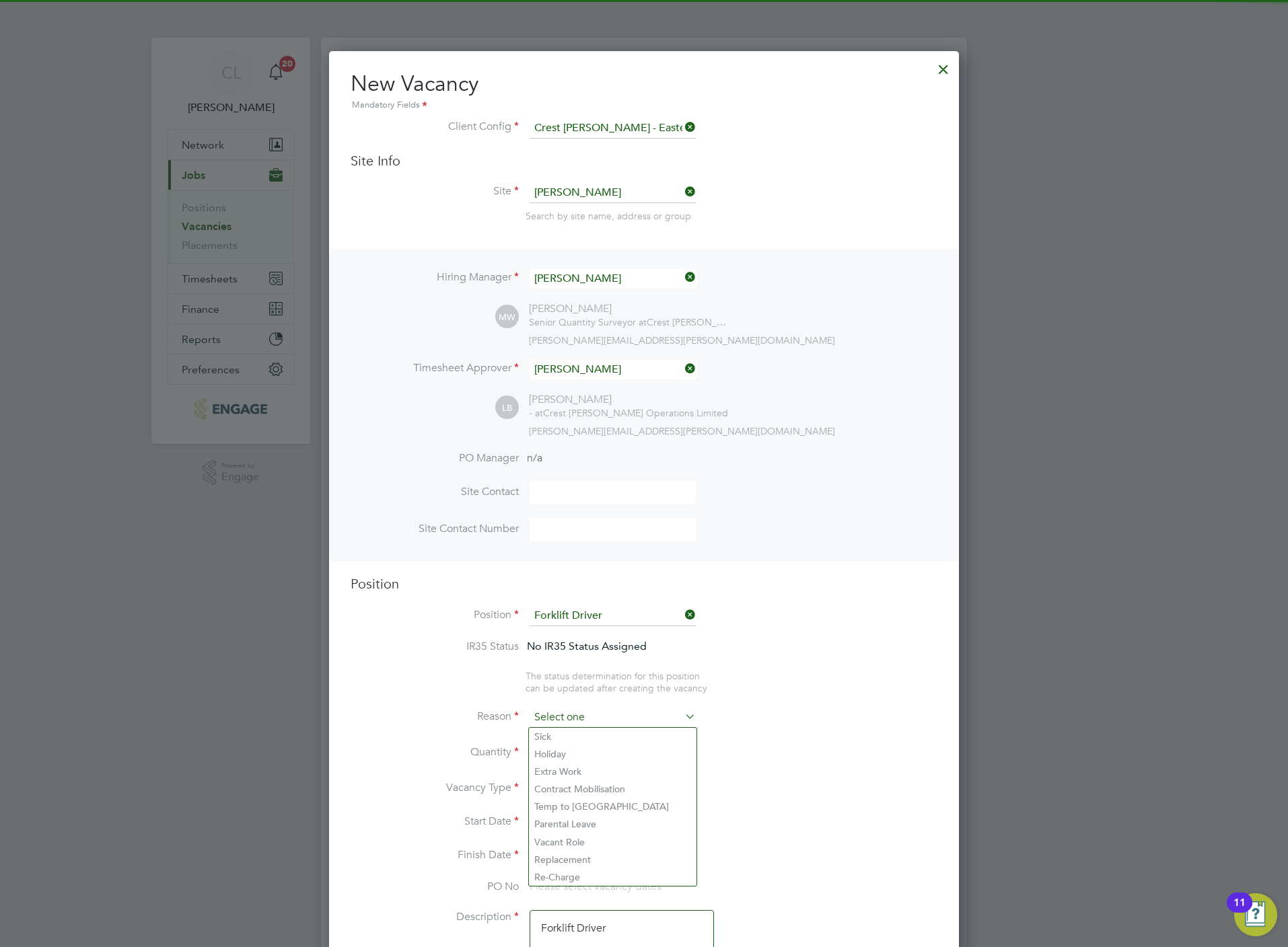
click at [577, 719] on input at bounding box center [613, 718] width 166 height 20
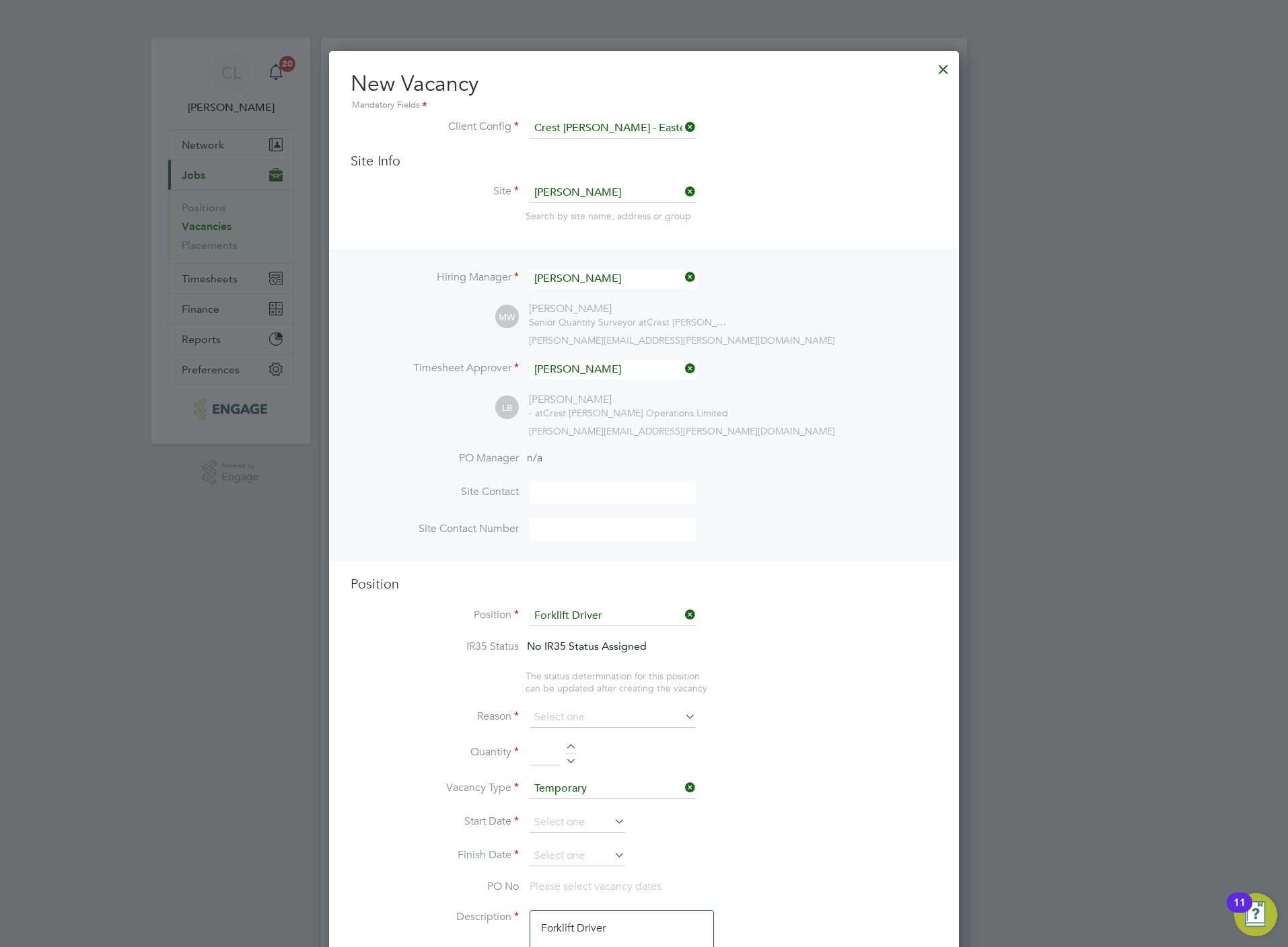
click at [587, 838] on li "Vacant Role" at bounding box center [613, 842] width 168 height 18
type input "Vacant Role"
click at [576, 746] on div at bounding box center [571, 749] width 12 height 9
type input "1"
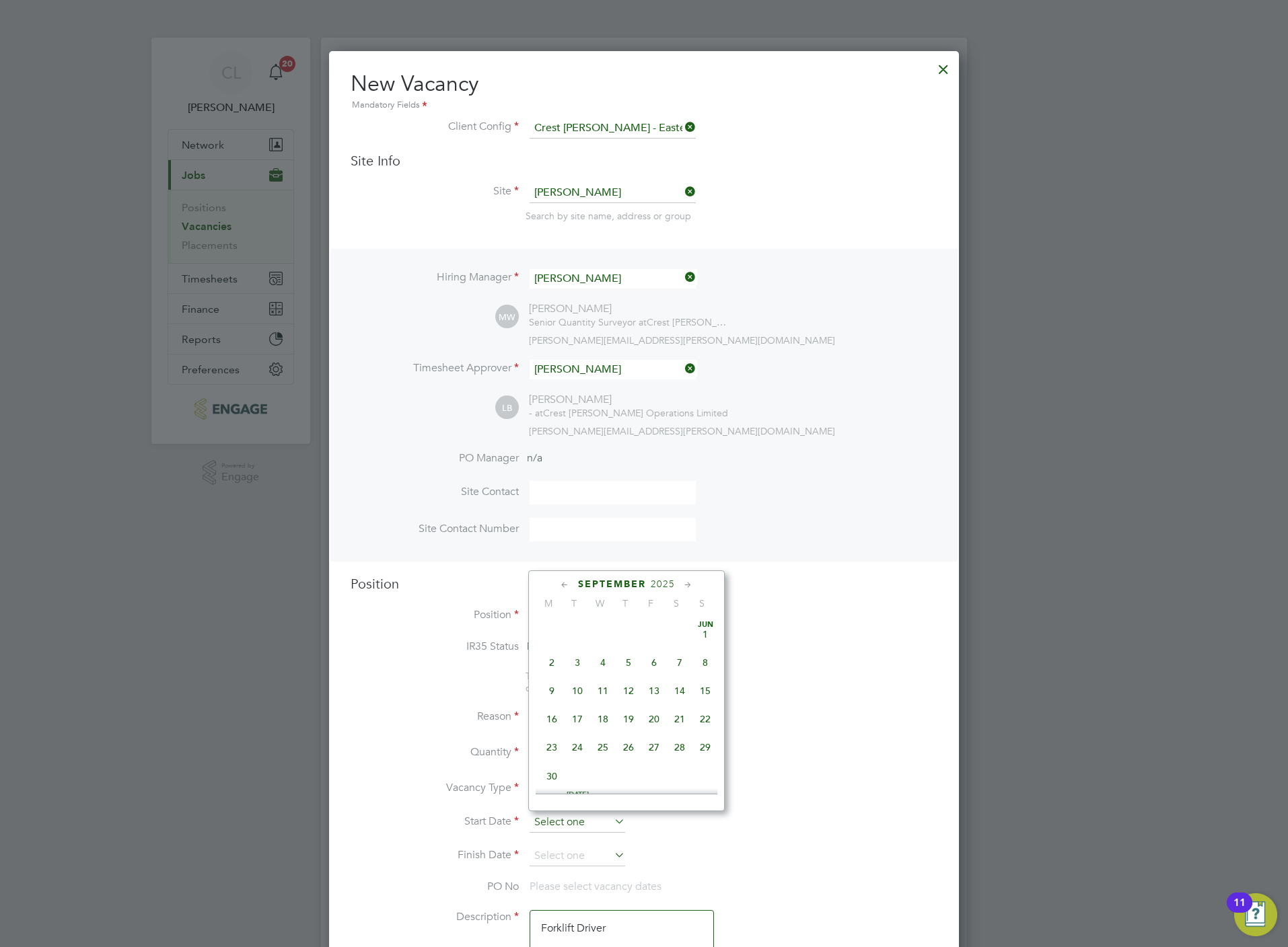
click at [578, 822] on input at bounding box center [577, 823] width 96 height 20
click at [549, 719] on span "8" at bounding box center [552, 714] width 26 height 26
type input "08 Sep 2025"
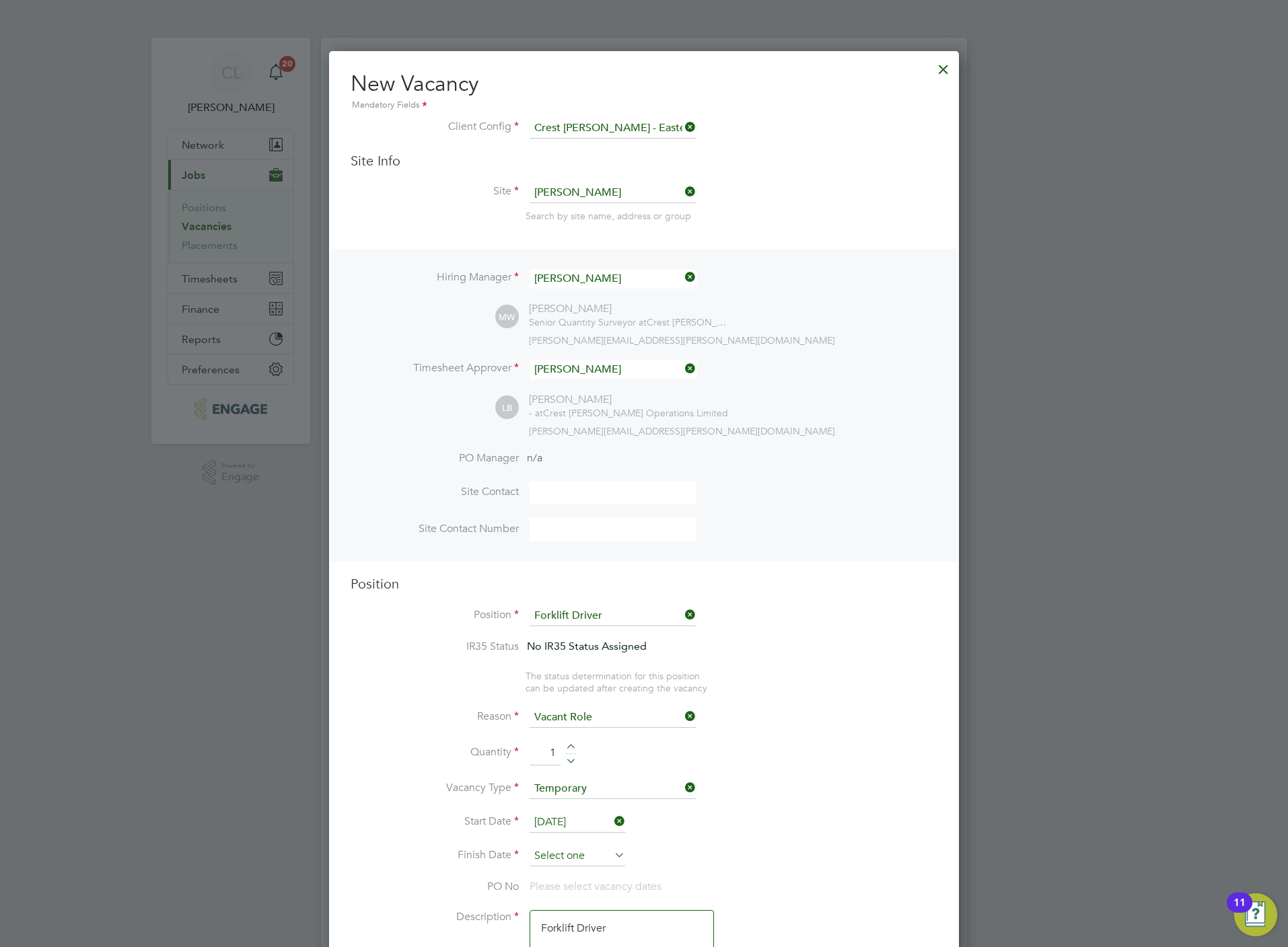
click at [578, 857] on input at bounding box center [577, 857] width 96 height 20
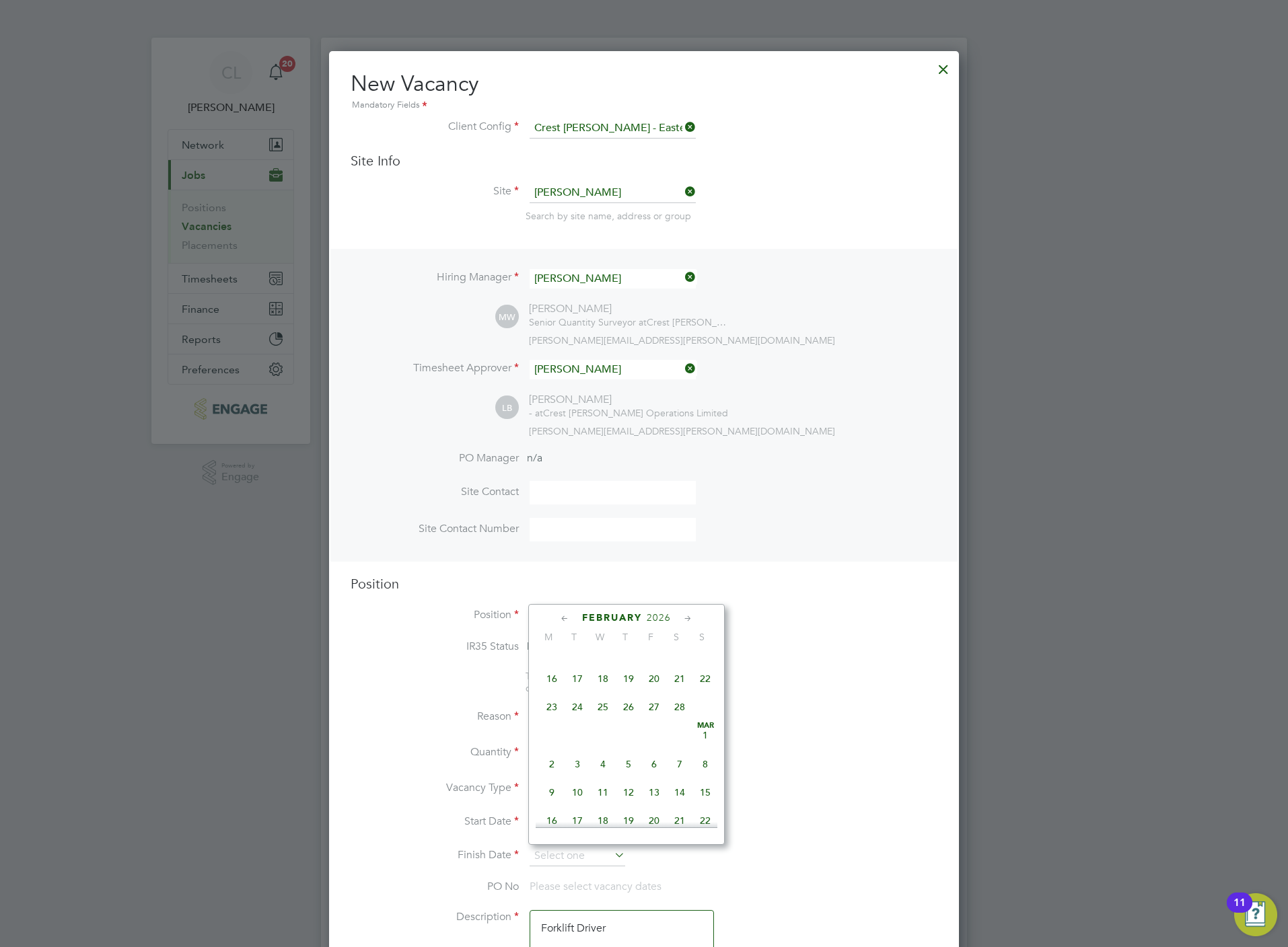
click at [655, 716] on span "27" at bounding box center [654, 707] width 26 height 26
type input "27 Feb 2026"
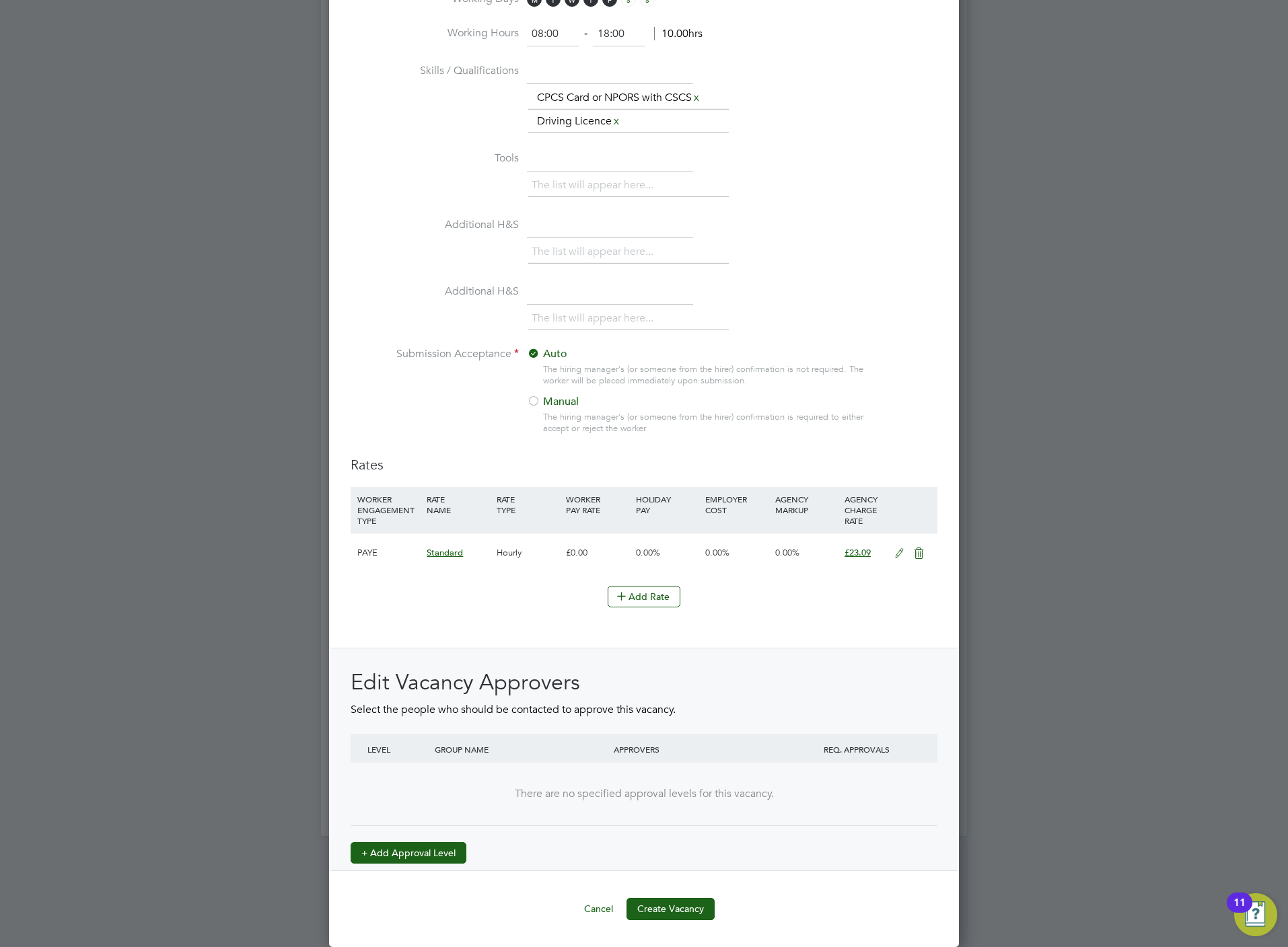
click at [416, 850] on button "+ Add Approval Level" at bounding box center [408, 853] width 116 height 22
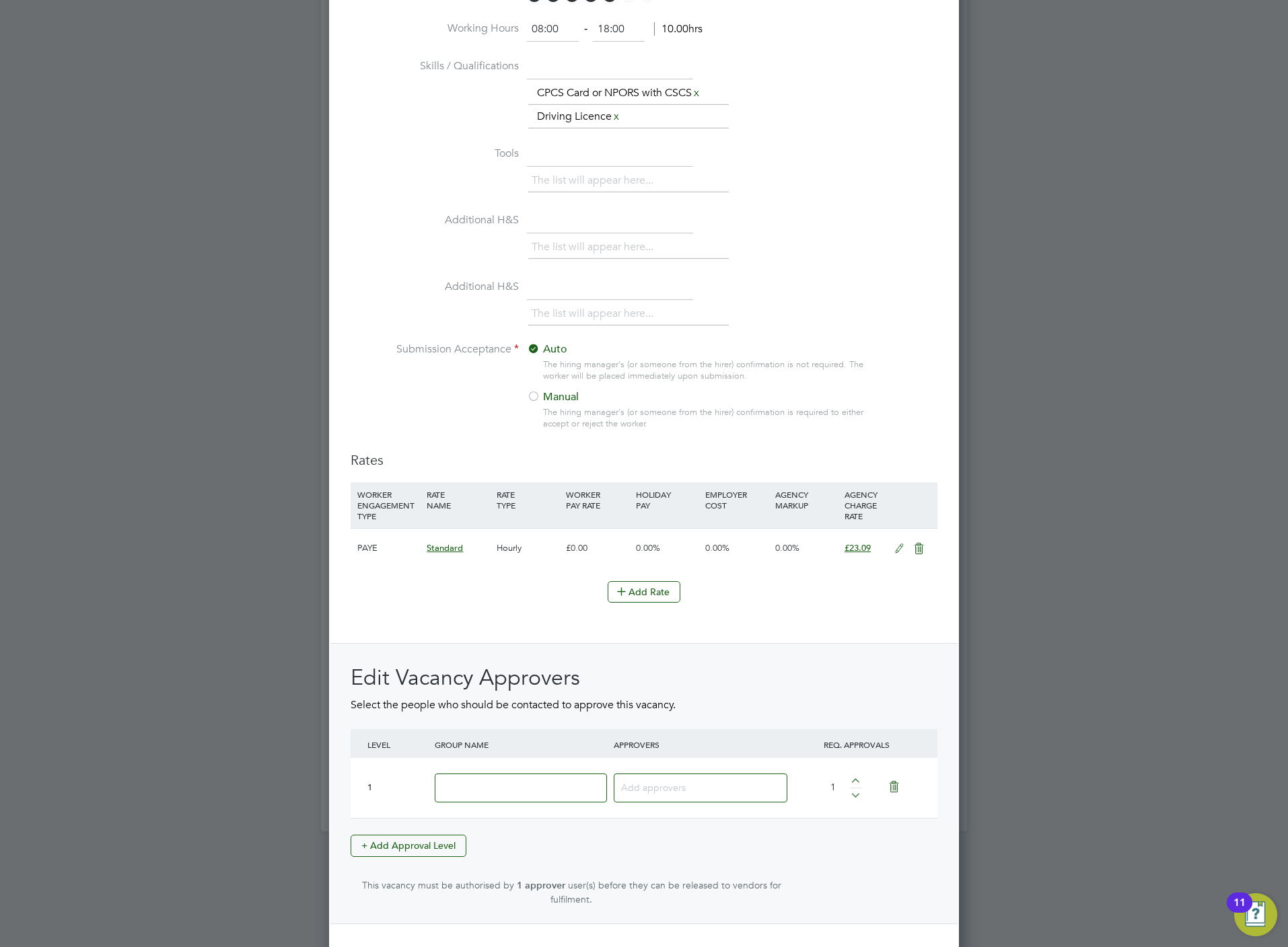
click at [598, 797] on input at bounding box center [521, 788] width 172 height 29
type input "Crest"
type input "mark"
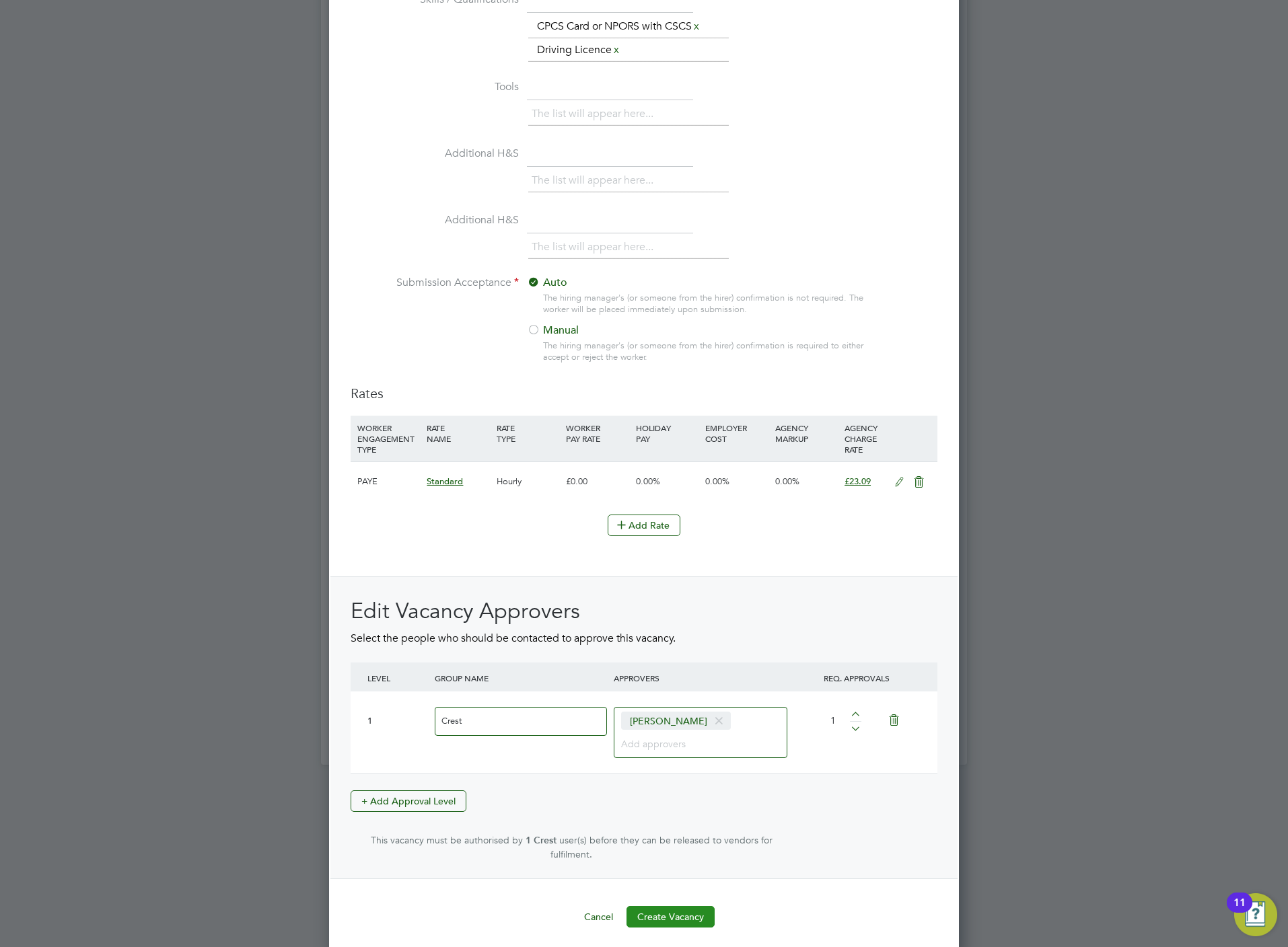
click at [685, 906] on button "Create Vacancy" at bounding box center [670, 917] width 88 height 22
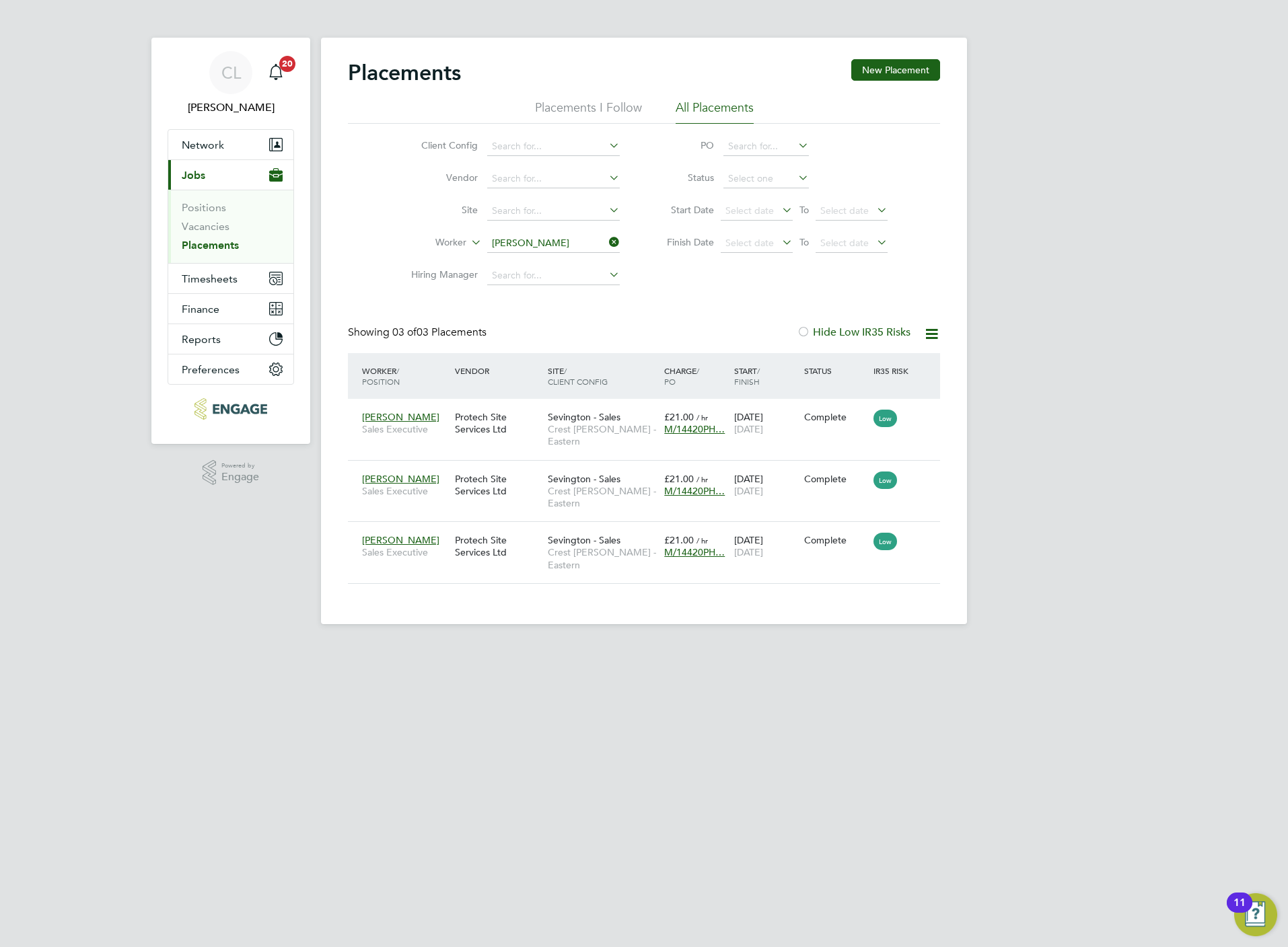
click at [520, 255] on li "Worker David Nutley" at bounding box center [510, 244] width 253 height 32
click at [606, 243] on icon at bounding box center [606, 242] width 0 height 19
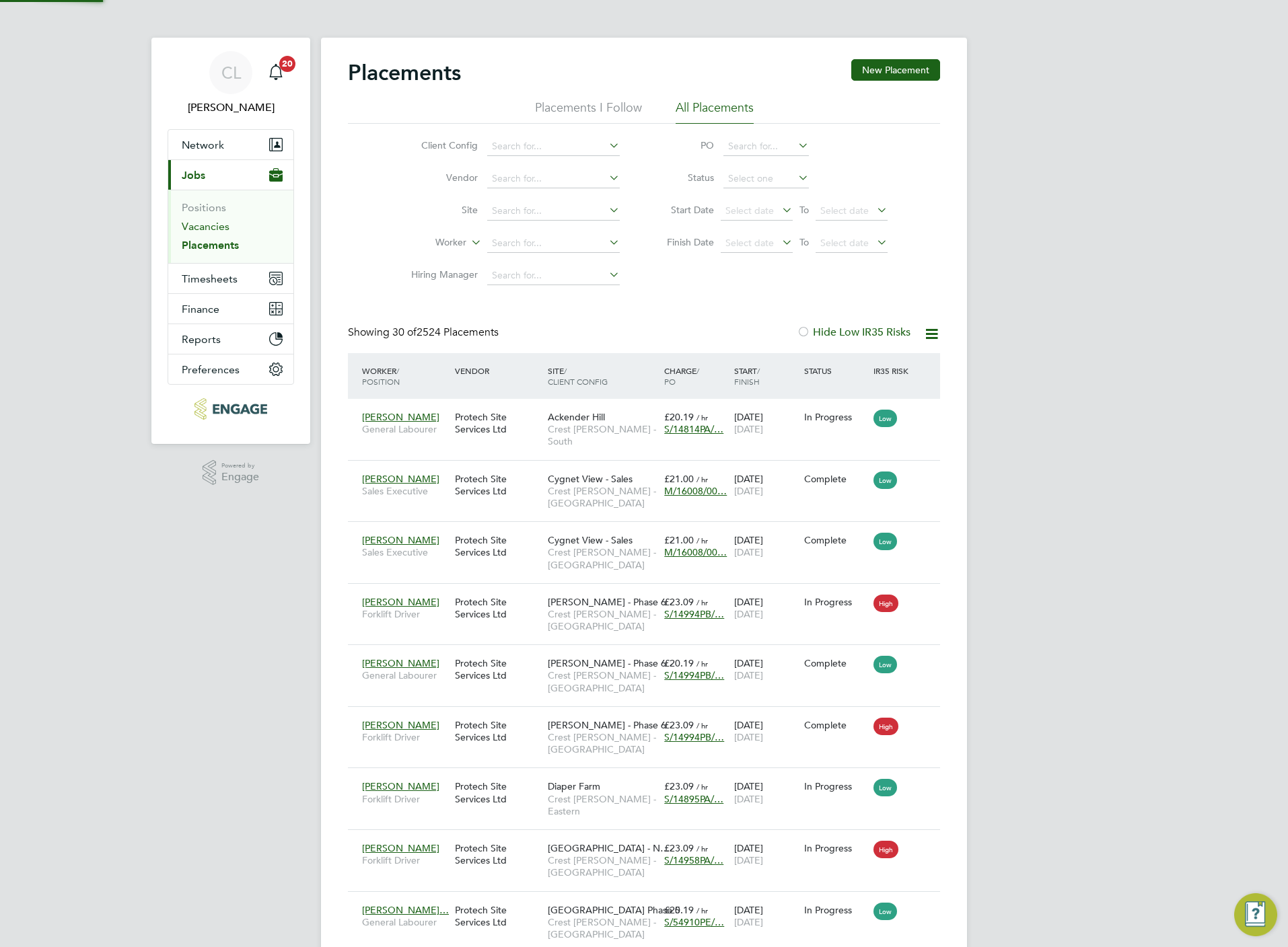
scroll to position [51, 117]
click at [196, 231] on link "Vacancies" at bounding box center [205, 227] width 47 height 13
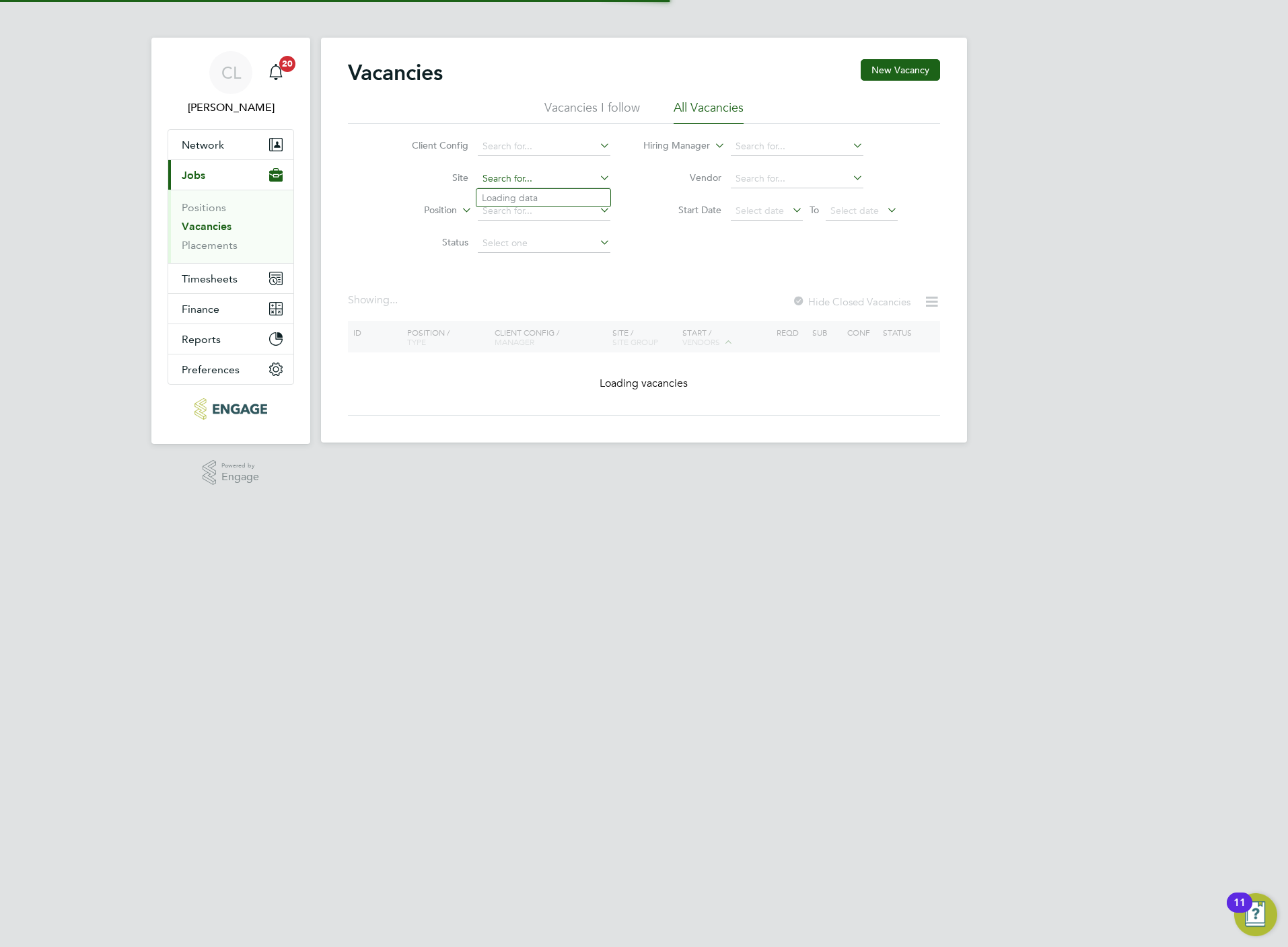
click at [511, 172] on input at bounding box center [544, 179] width 133 height 19
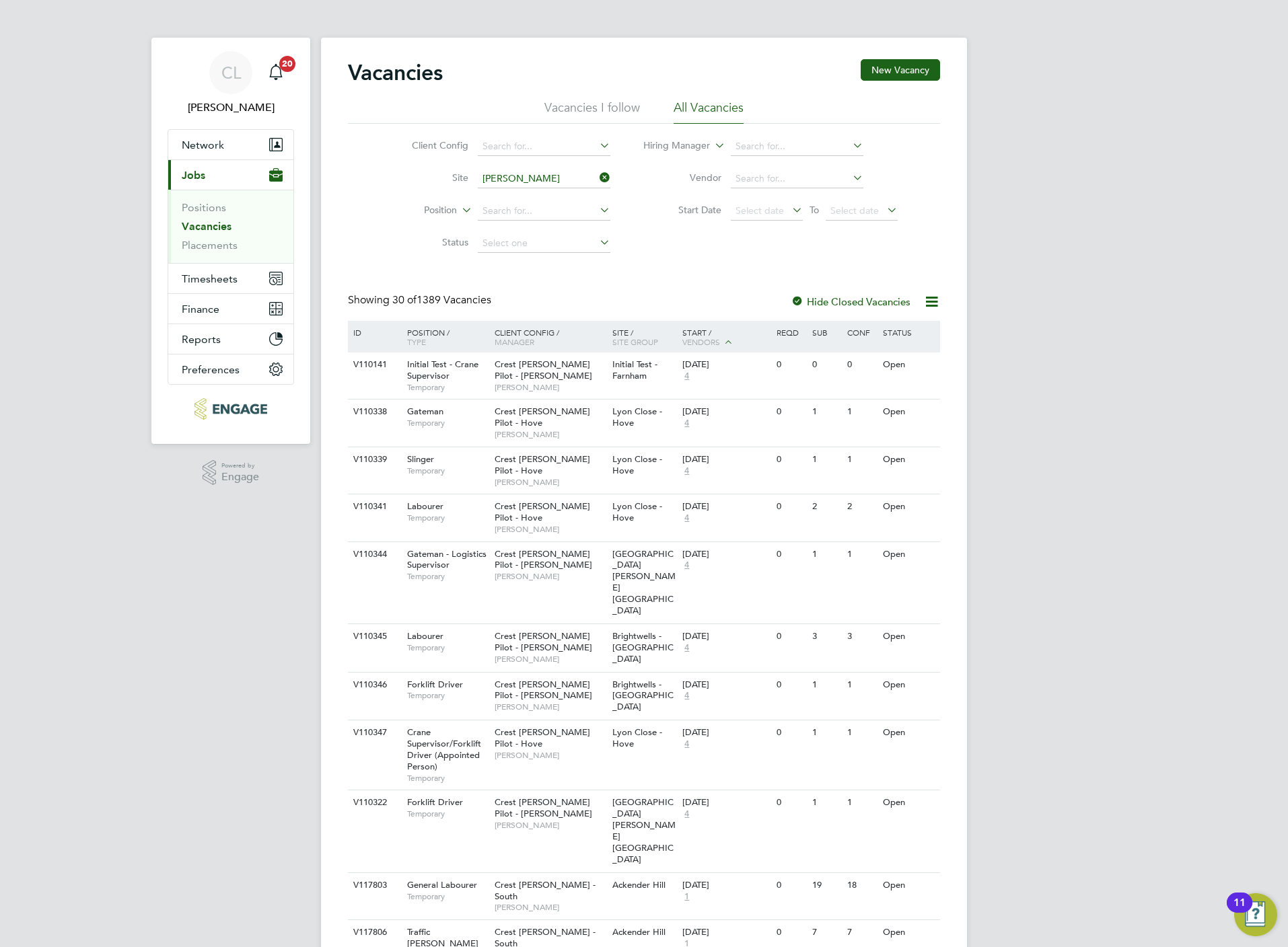
click at [533, 220] on li "Hunt sgrove" at bounding box center [552, 216] width 151 height 18
type input "Huntsgrove"
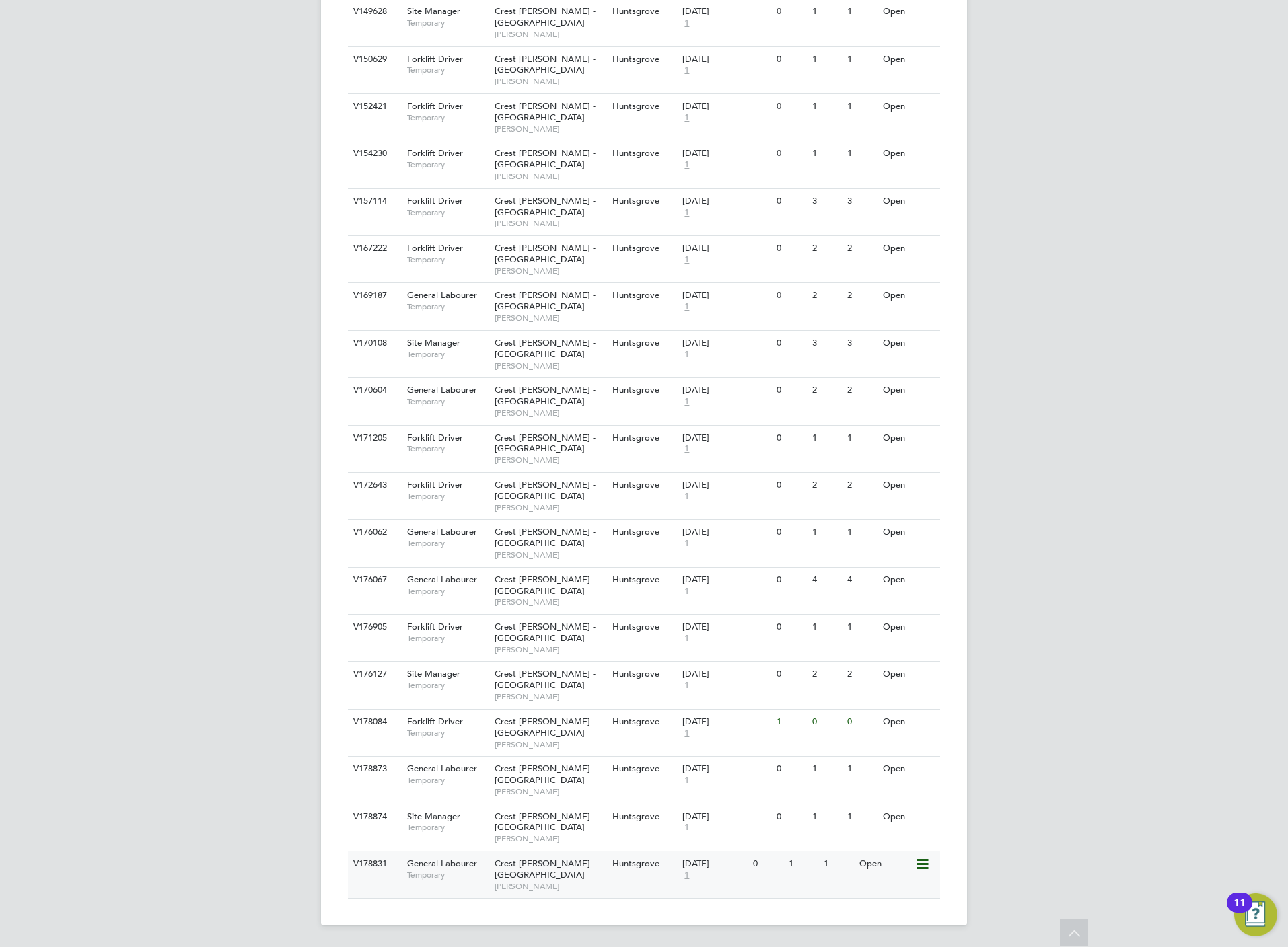
click at [566, 882] on span "Toby Andrews" at bounding box center [550, 886] width 111 height 11
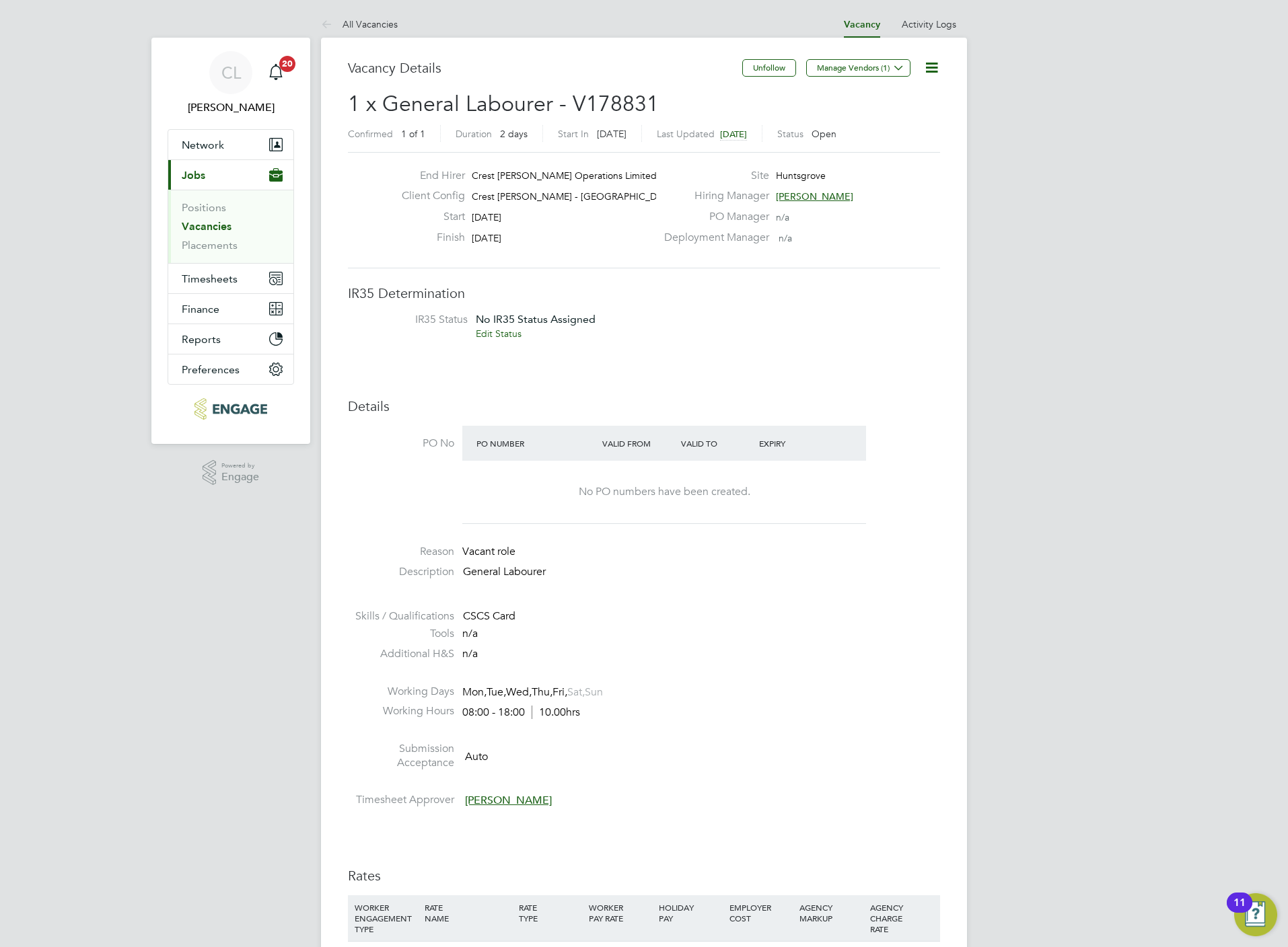
click at [216, 226] on link "Vacancies" at bounding box center [207, 227] width 50 height 13
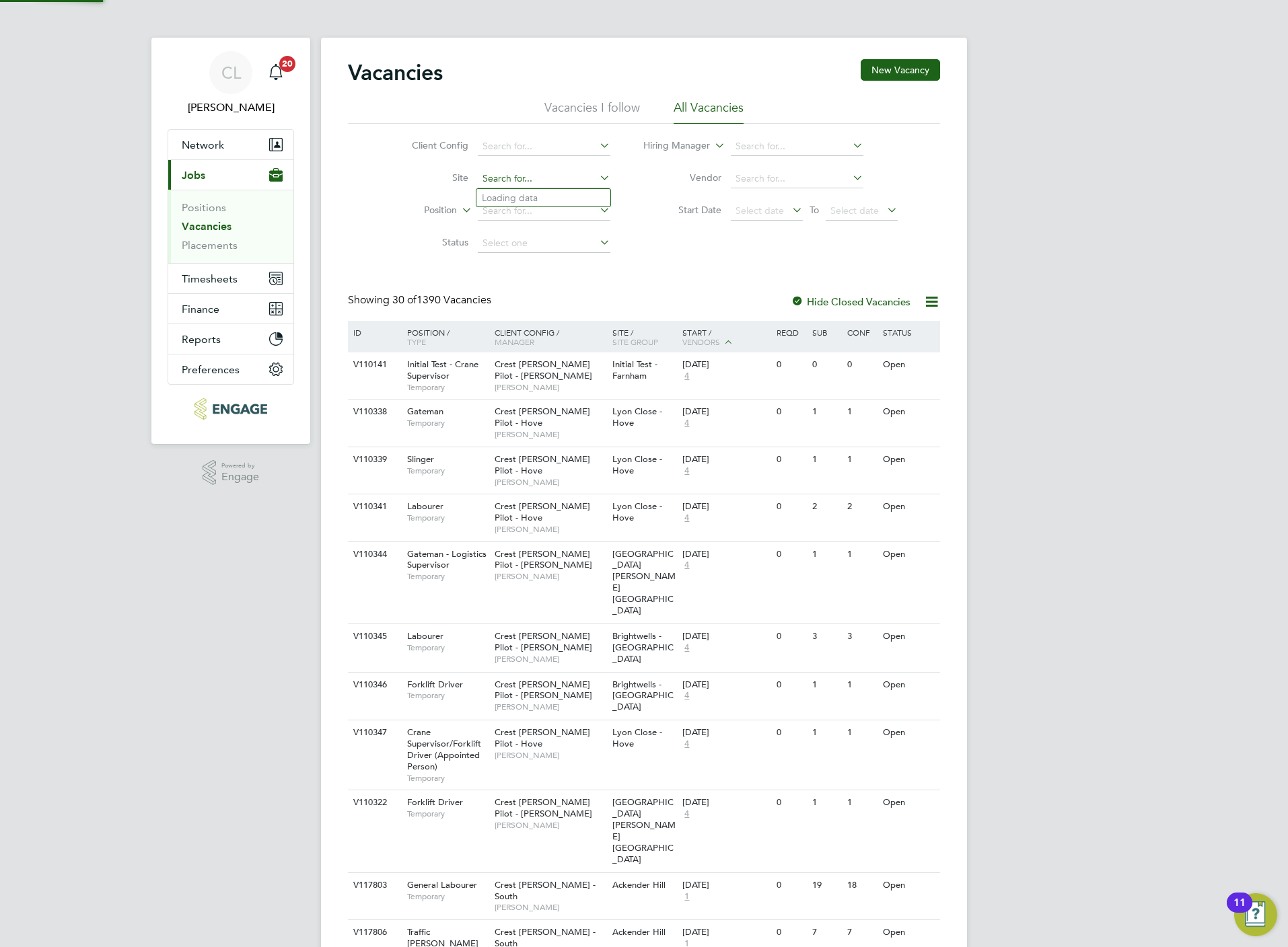
click at [523, 185] on input at bounding box center [544, 179] width 133 height 19
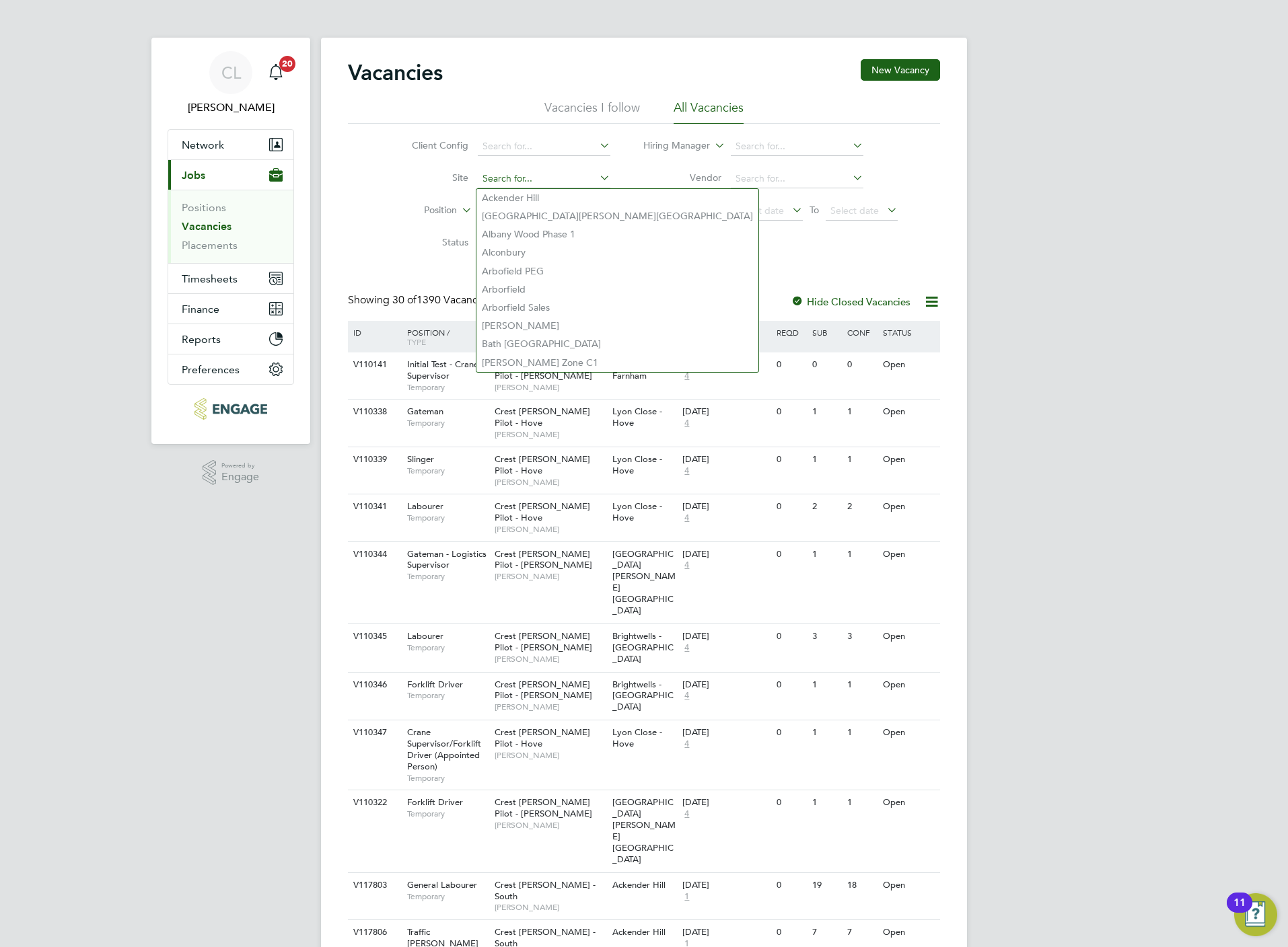
type input "f"
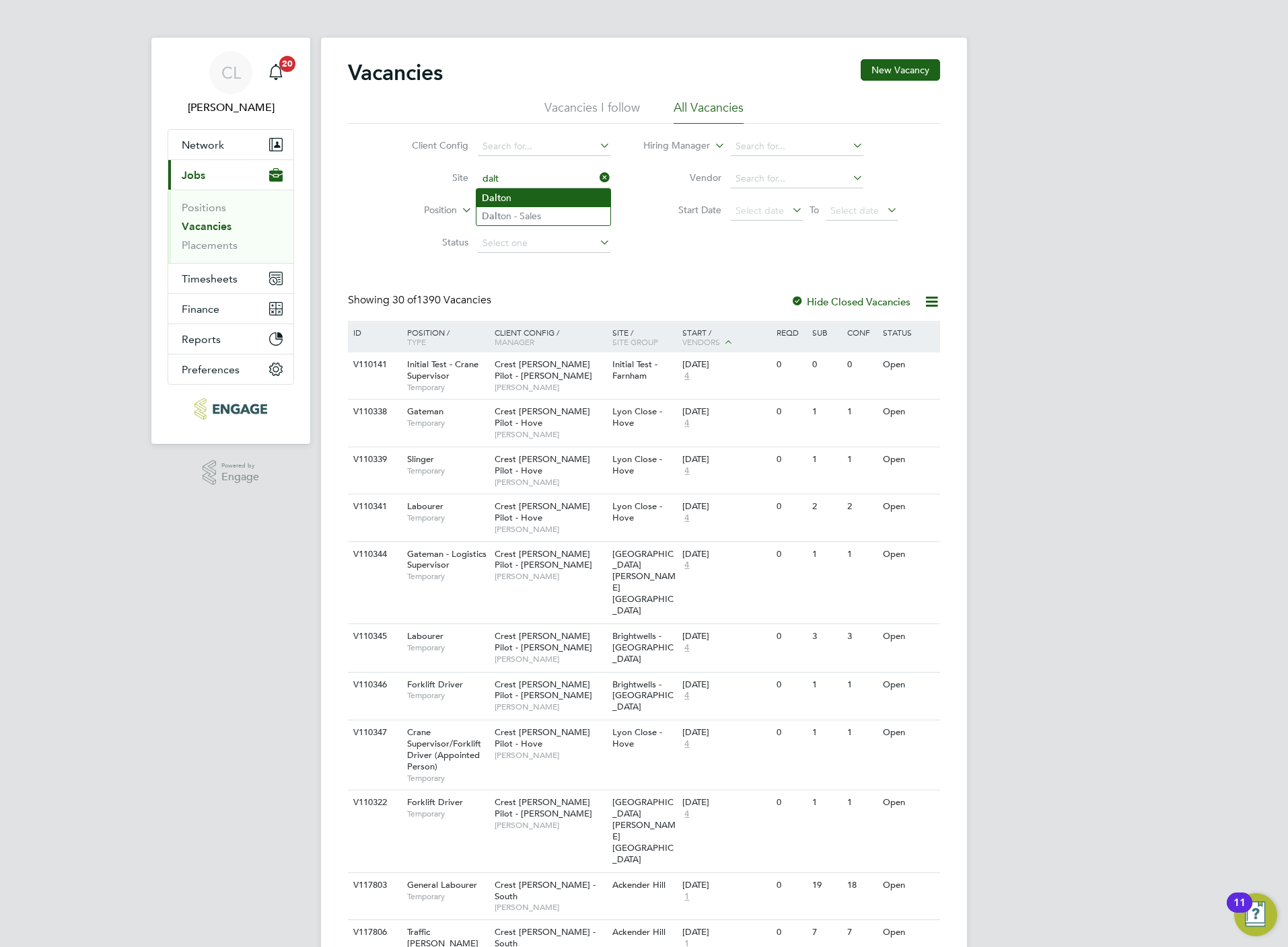
click at [501, 193] on li "Dalt on" at bounding box center [543, 198] width 134 height 18
type input "[PERSON_NAME]"
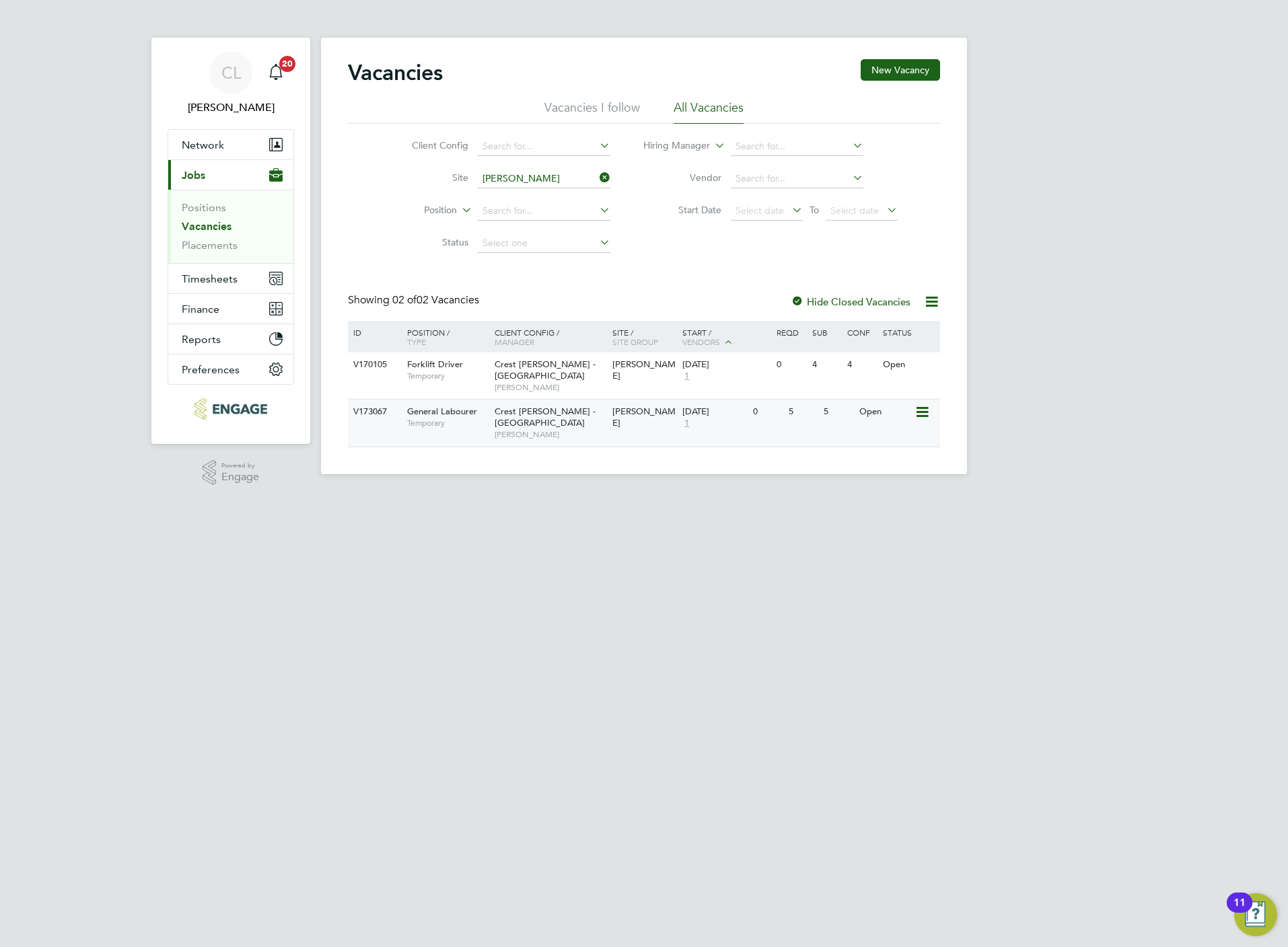
click at [525, 429] on span "[PERSON_NAME]" at bounding box center [550, 434] width 111 height 11
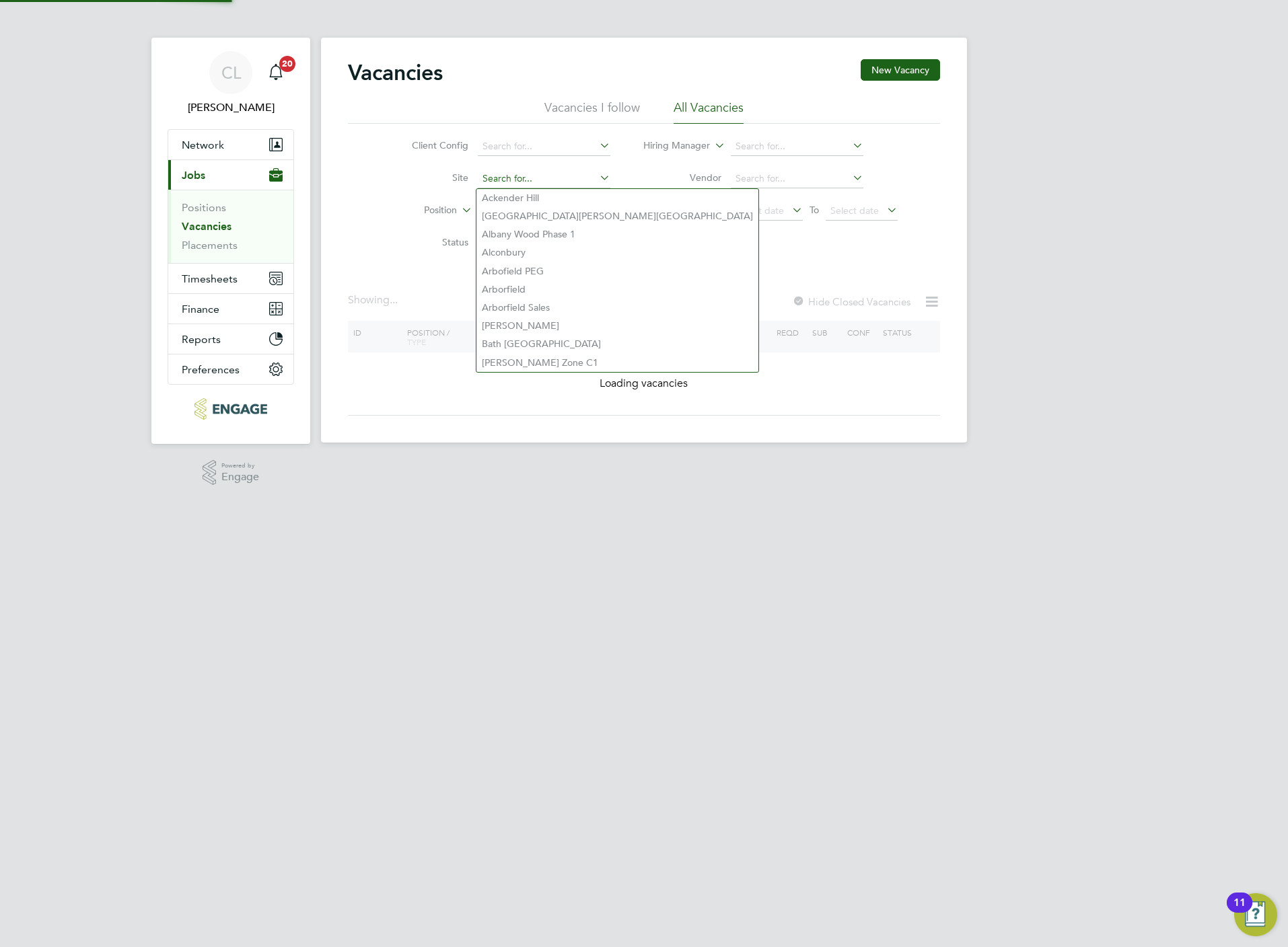
click at [520, 182] on input at bounding box center [544, 179] width 133 height 19
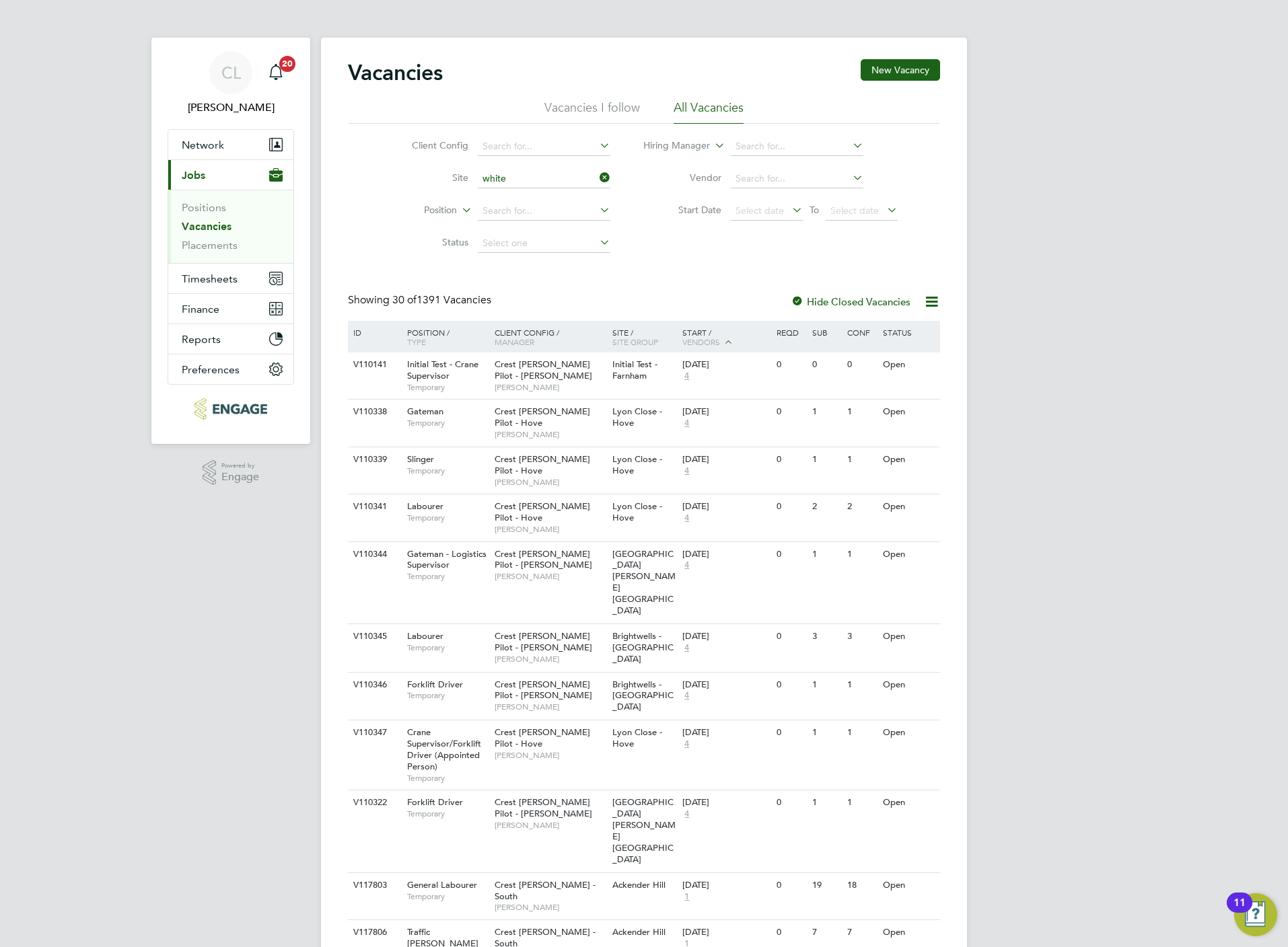
click at [562, 298] on li "White house - ACE" at bounding box center [587, 304] width 220 height 18
type input "Whitehouse - ACE"
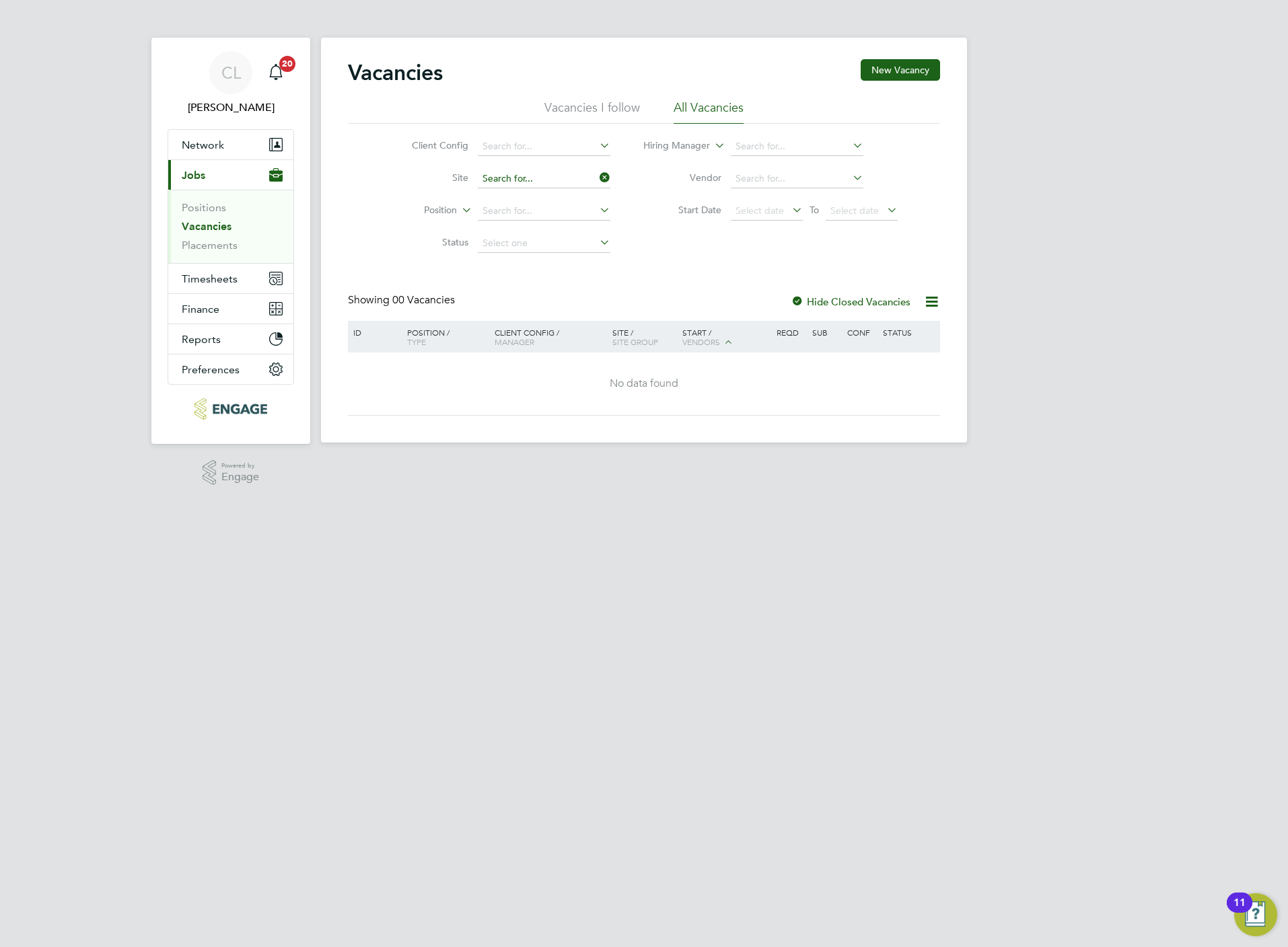
click at [562, 176] on input at bounding box center [544, 179] width 133 height 19
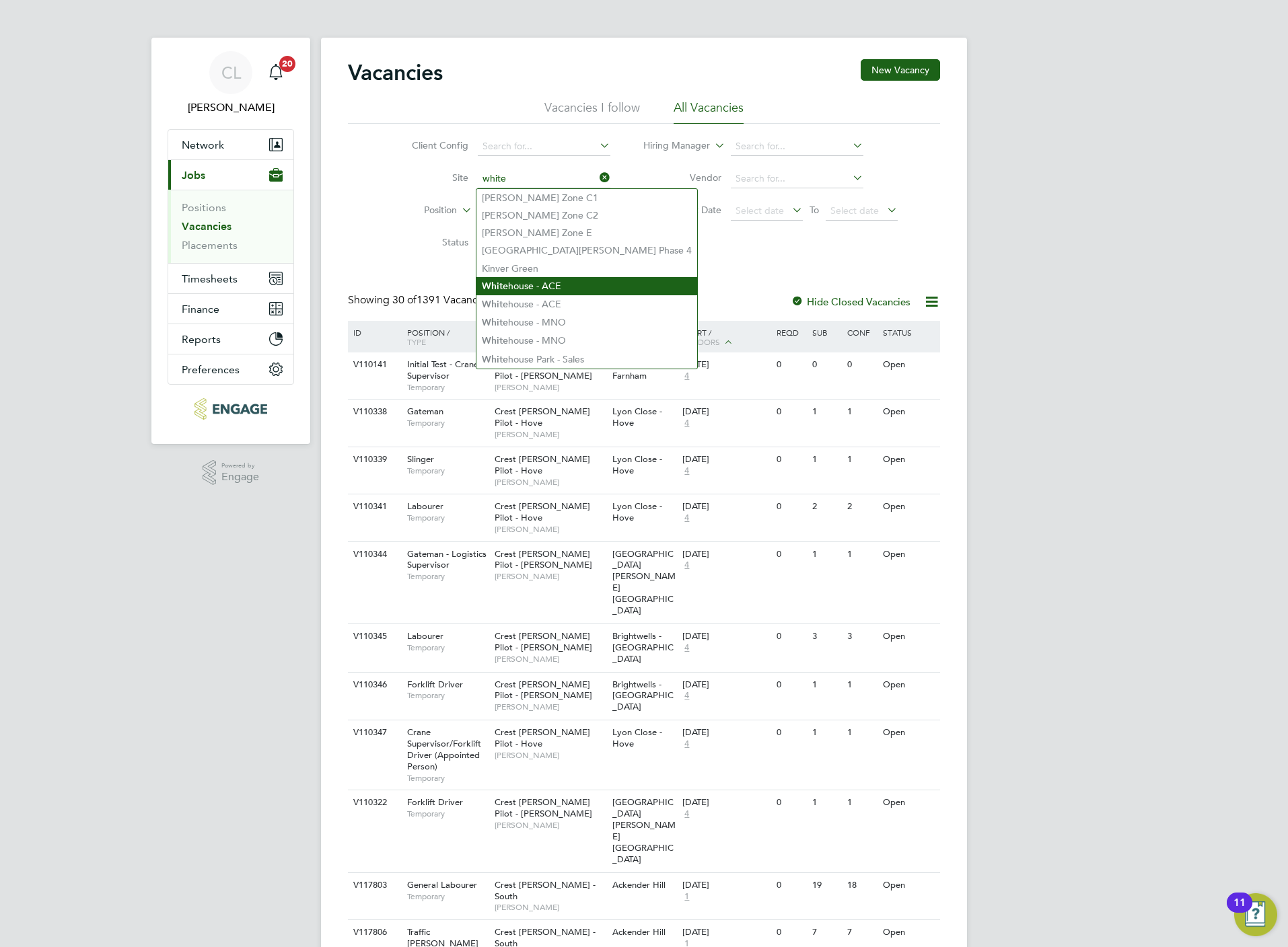
click at [554, 281] on li "White house - ACE" at bounding box center [587, 286] width 220 height 18
type input "Whitehouse - ACE"
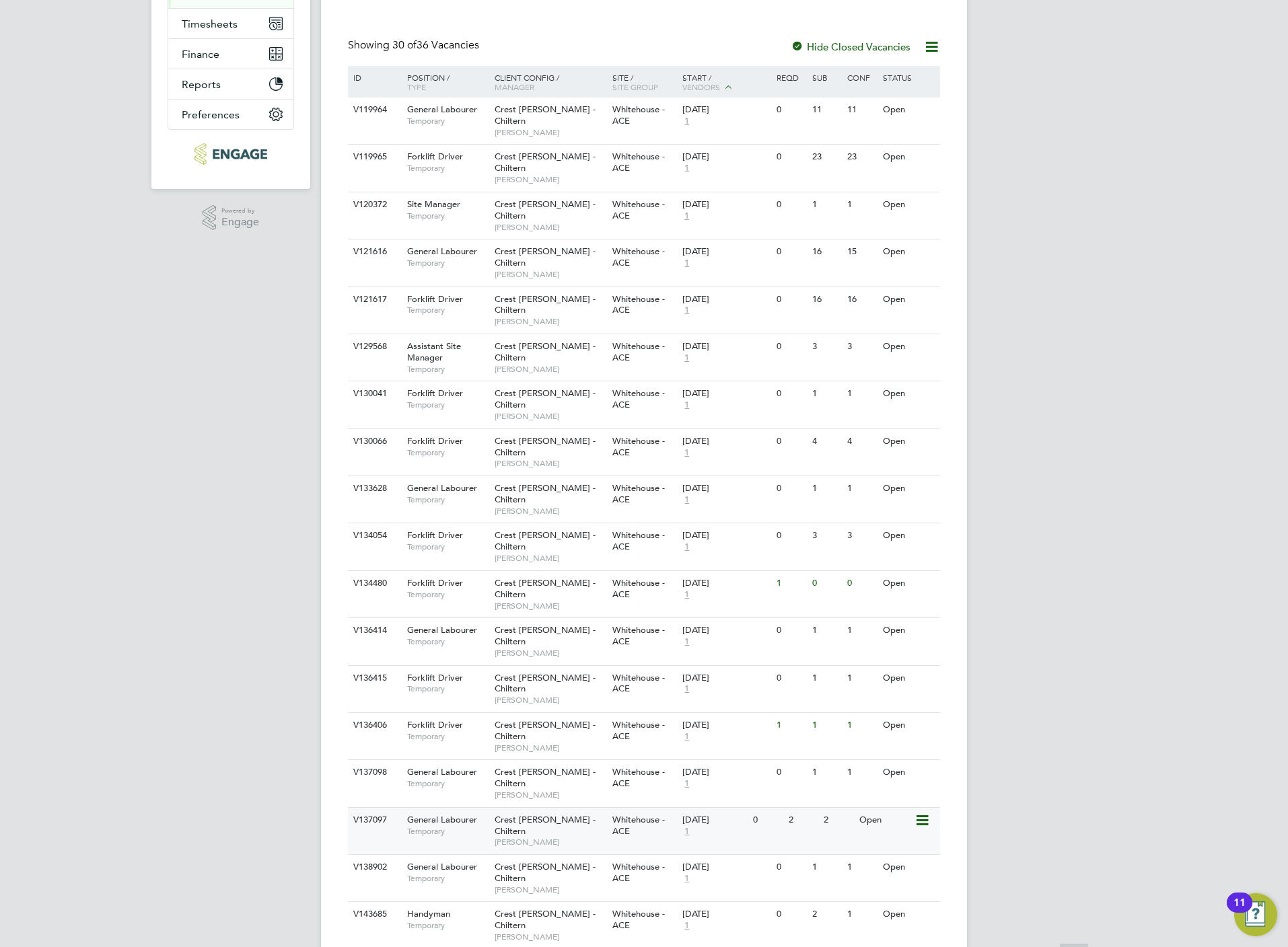
scroll to position [632, 0]
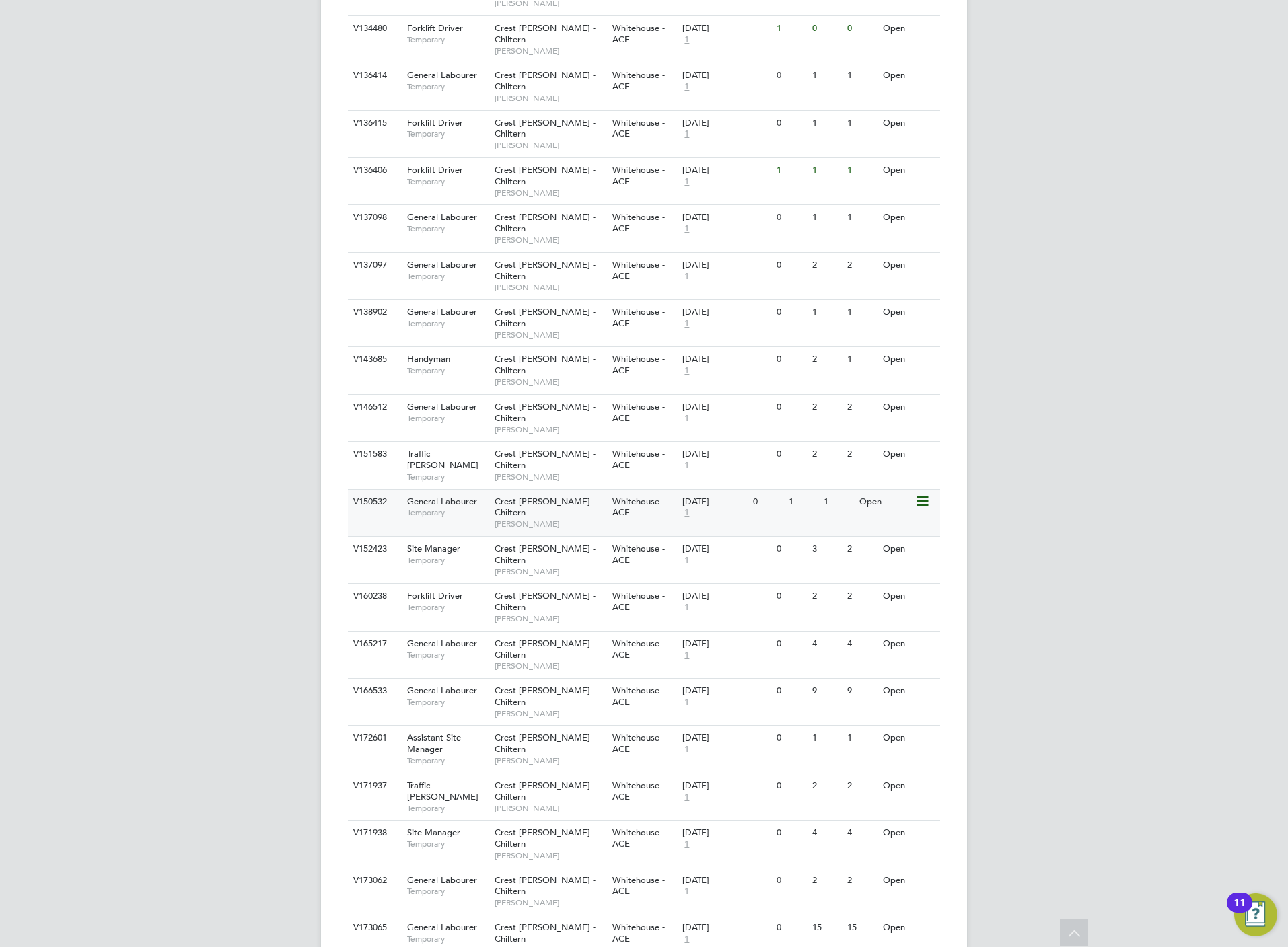
scroll to position [814, 0]
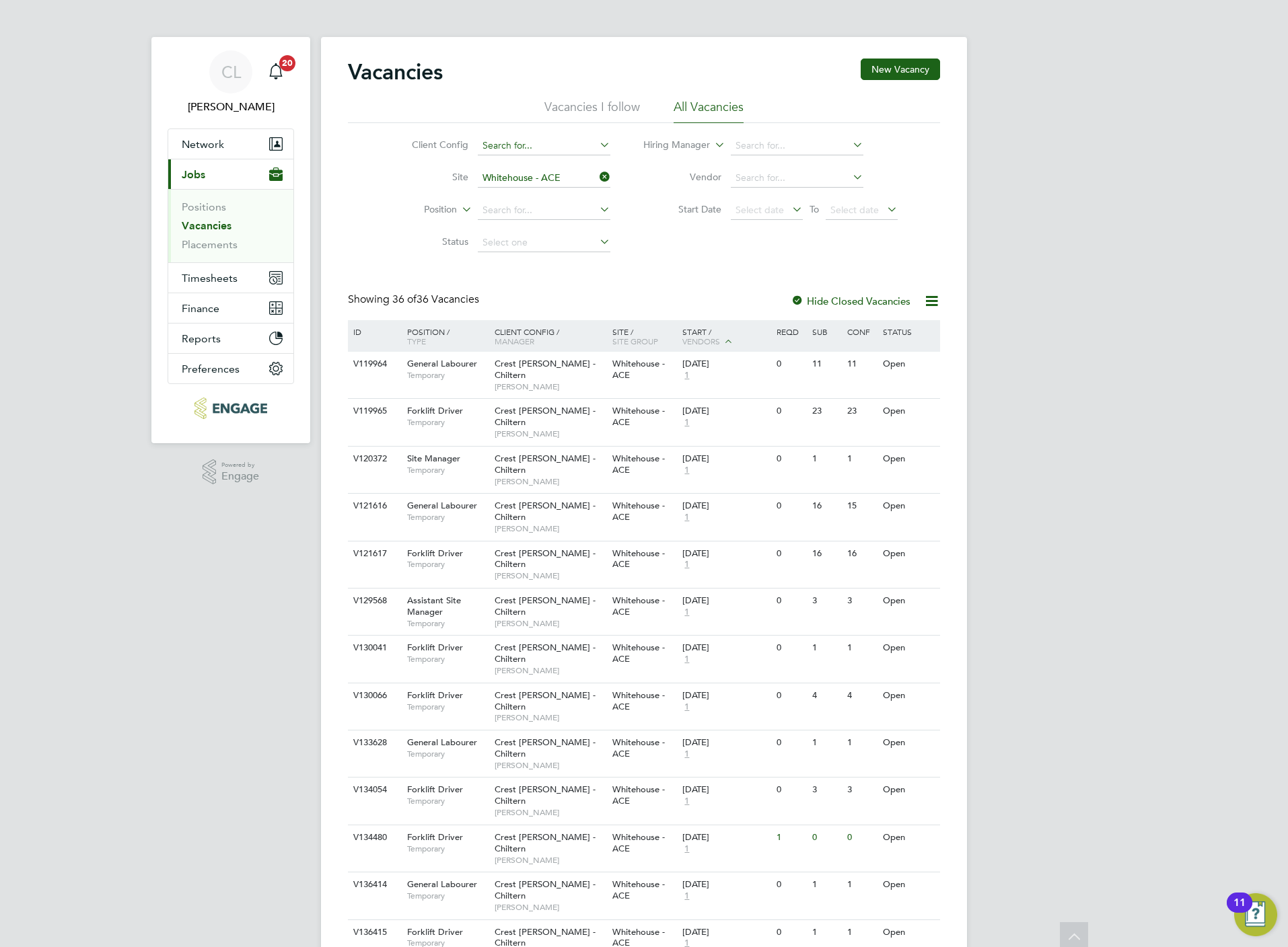
scroll to position [0, 0]
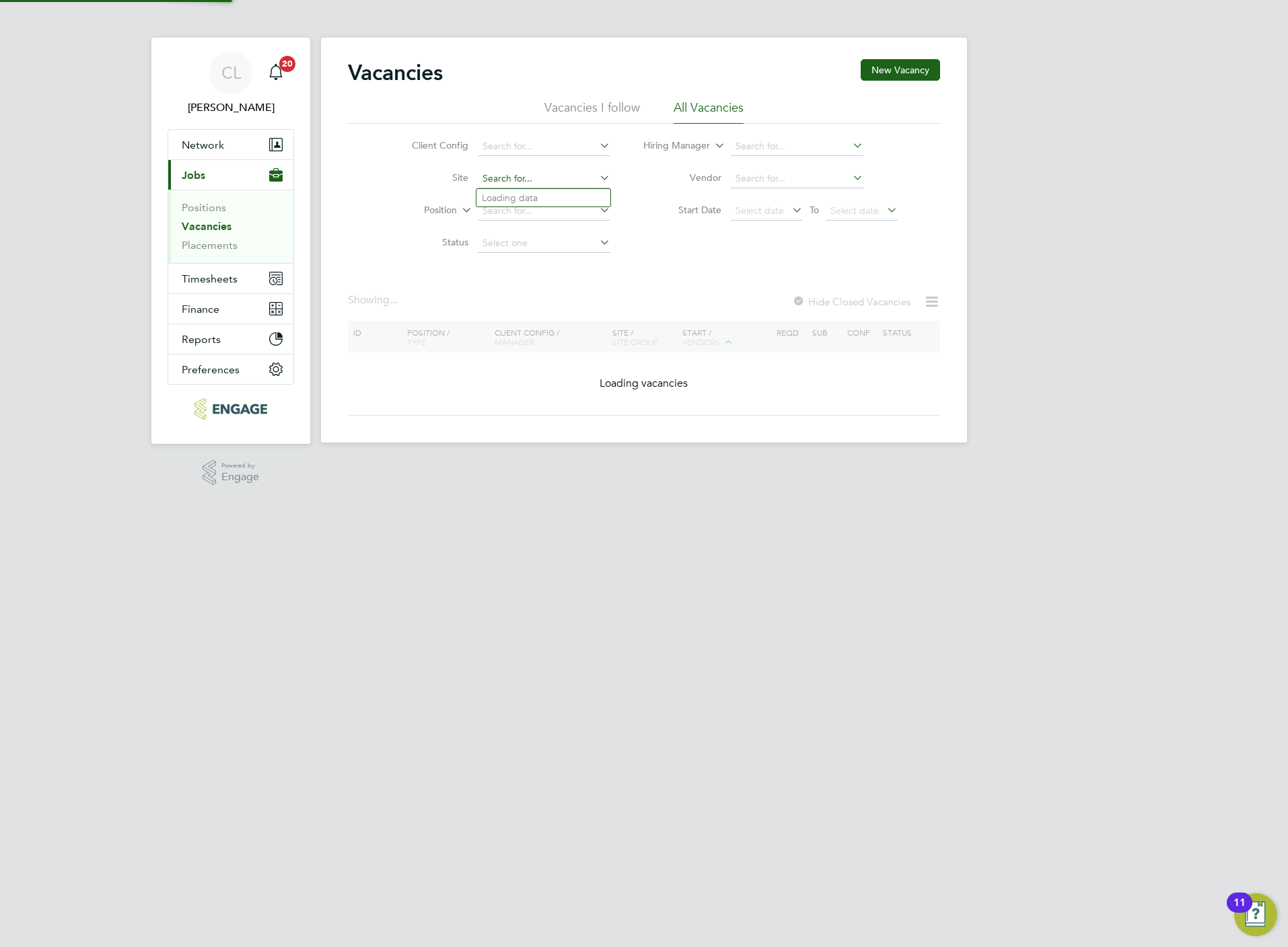
click at [491, 178] on input at bounding box center [544, 179] width 133 height 19
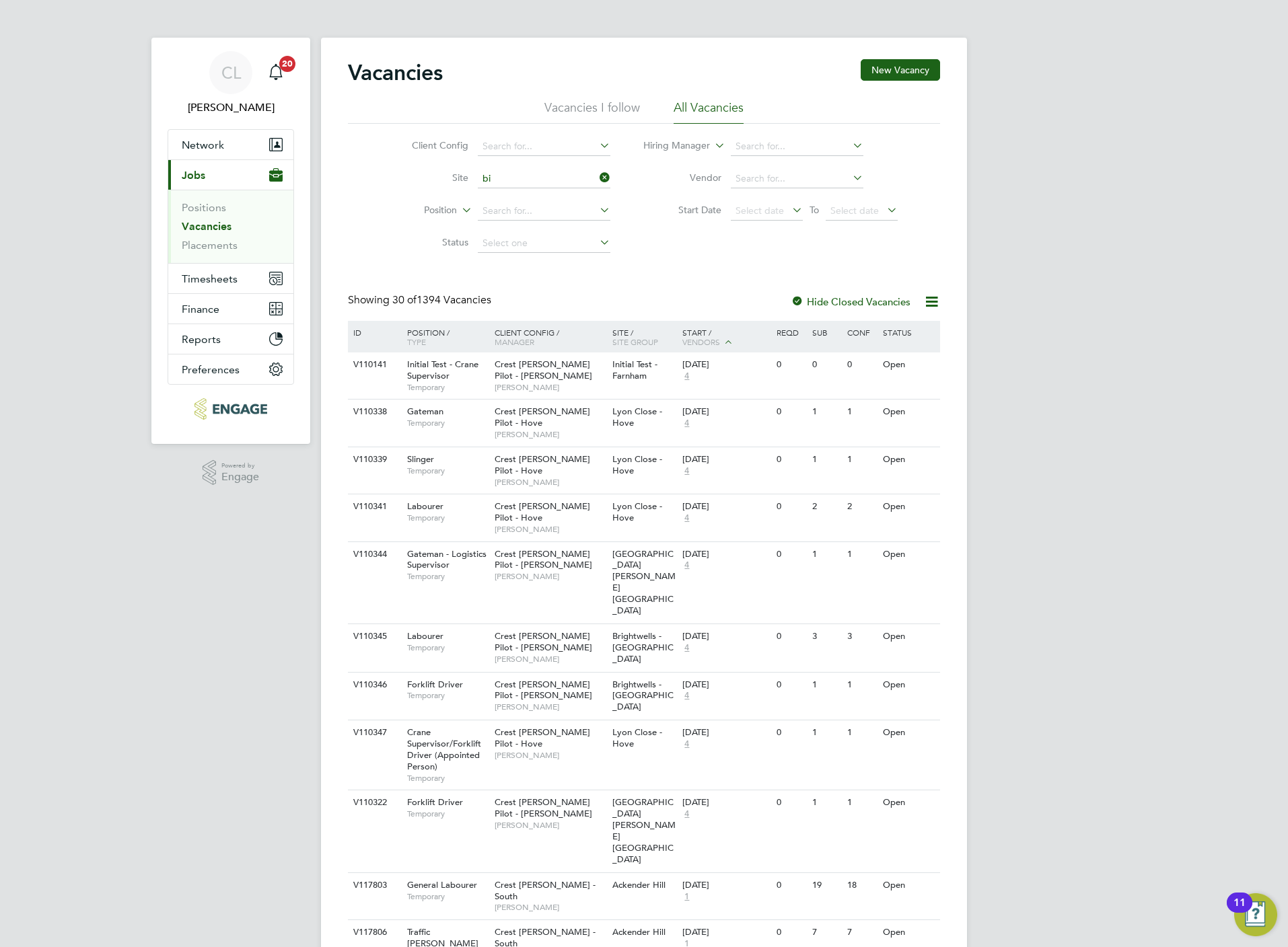
click at [496, 237] on li "Elmsbrook" at bounding box center [569, 233] width 185 height 18
type input "Elmsbrook"
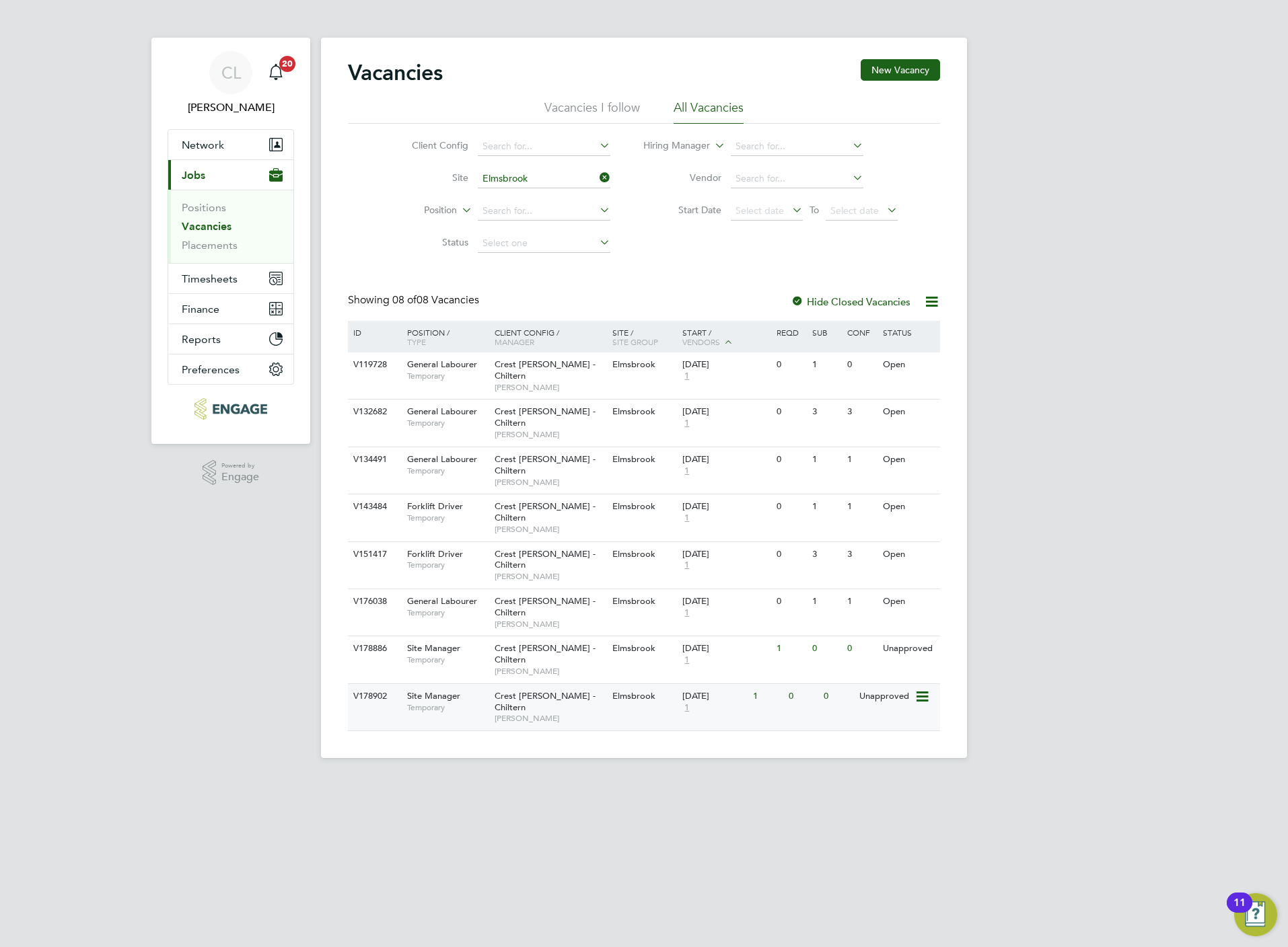
click at [614, 690] on span "Elmsbrook" at bounding box center [633, 696] width 43 height 12
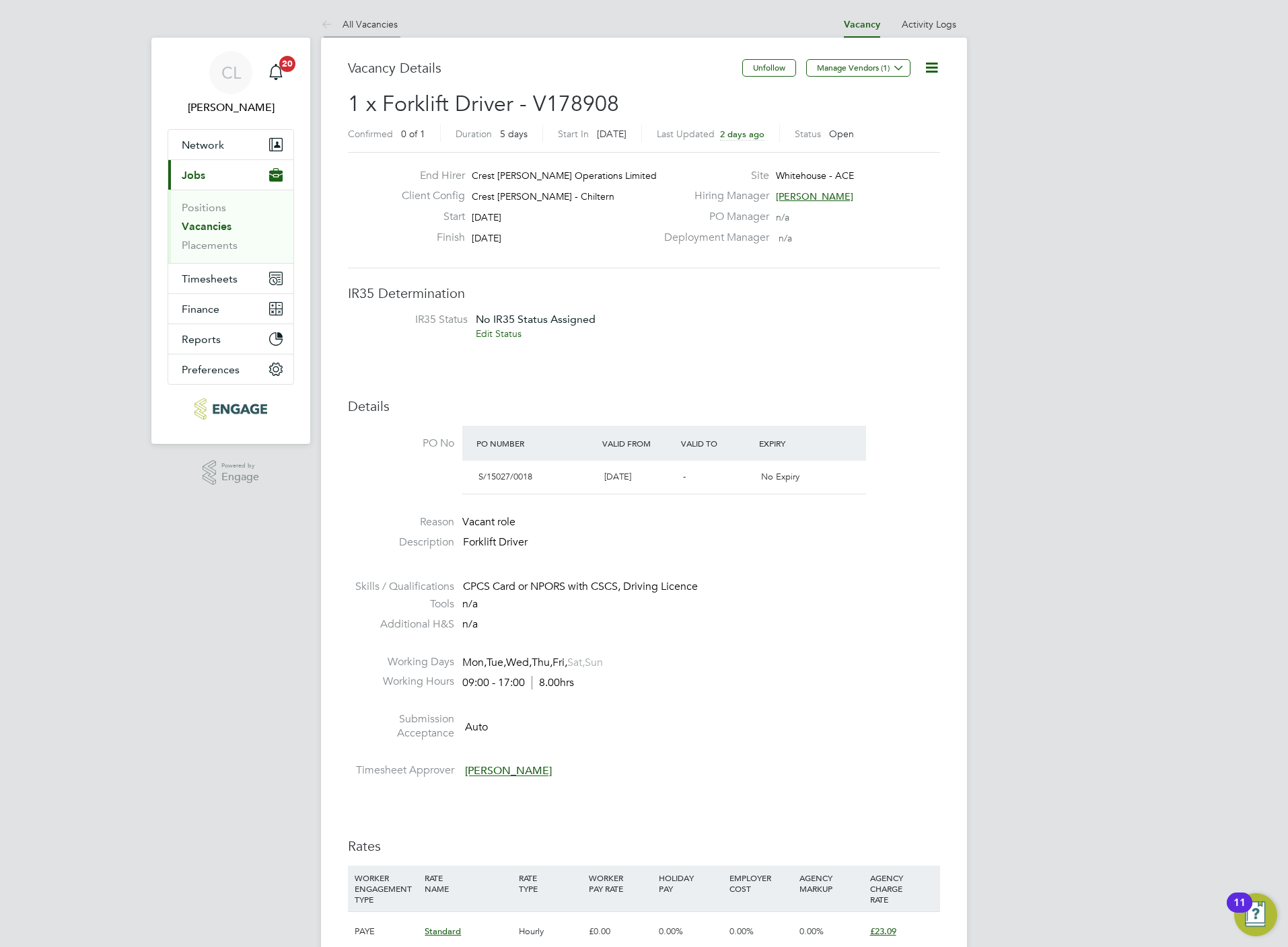
click at [380, 15] on li "All Vacancies" at bounding box center [359, 24] width 77 height 27
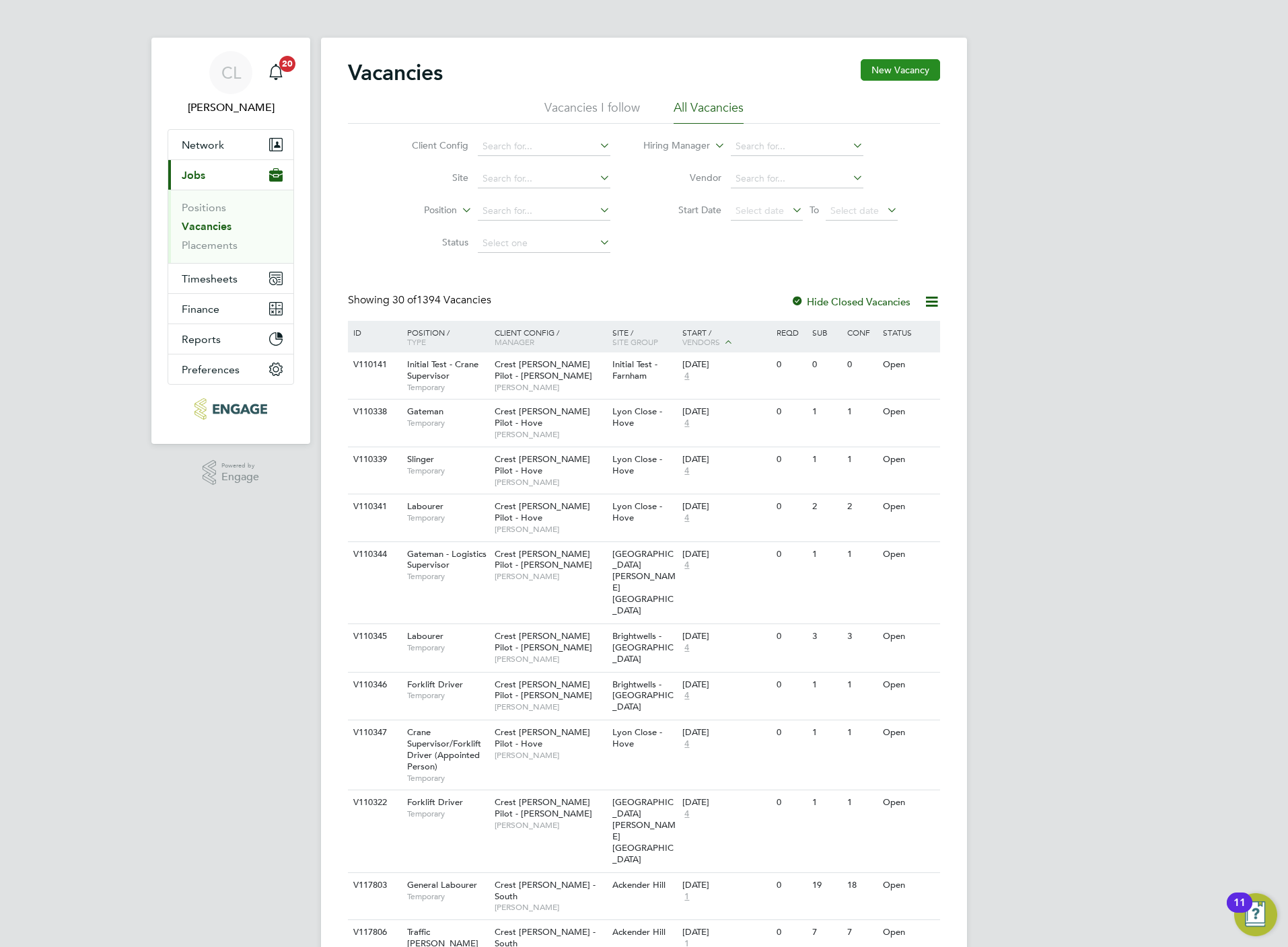
click at [905, 66] on button "New Vacancy" at bounding box center [900, 70] width 80 height 22
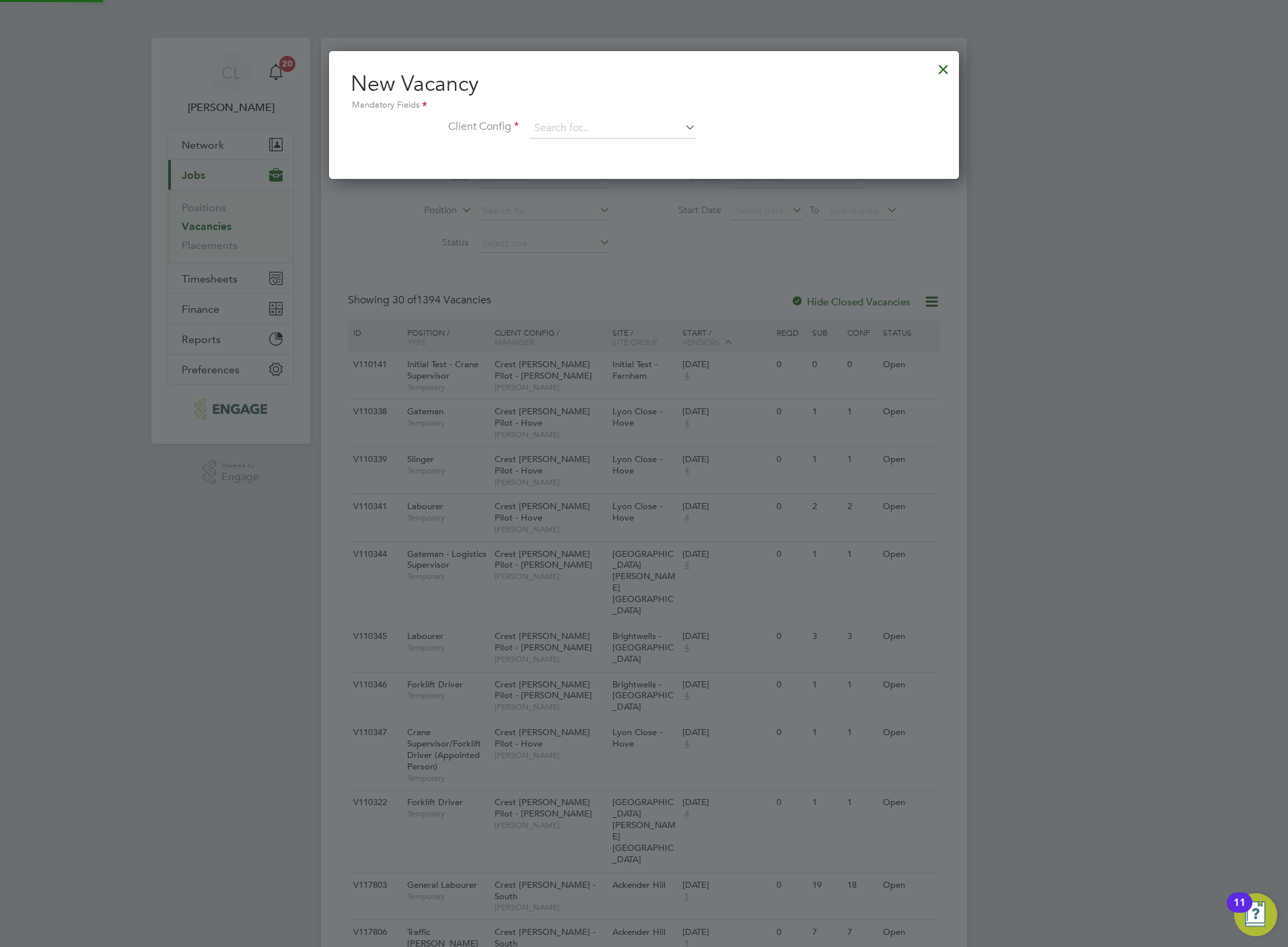
scroll to position [128, 630]
click at [560, 121] on input at bounding box center [613, 128] width 166 height 20
click at [572, 145] on li "Crest [PERSON_NAME] - Chiltern" at bounding box center [639, 147] width 219 height 18
type input "Crest [PERSON_NAME] - Chiltern"
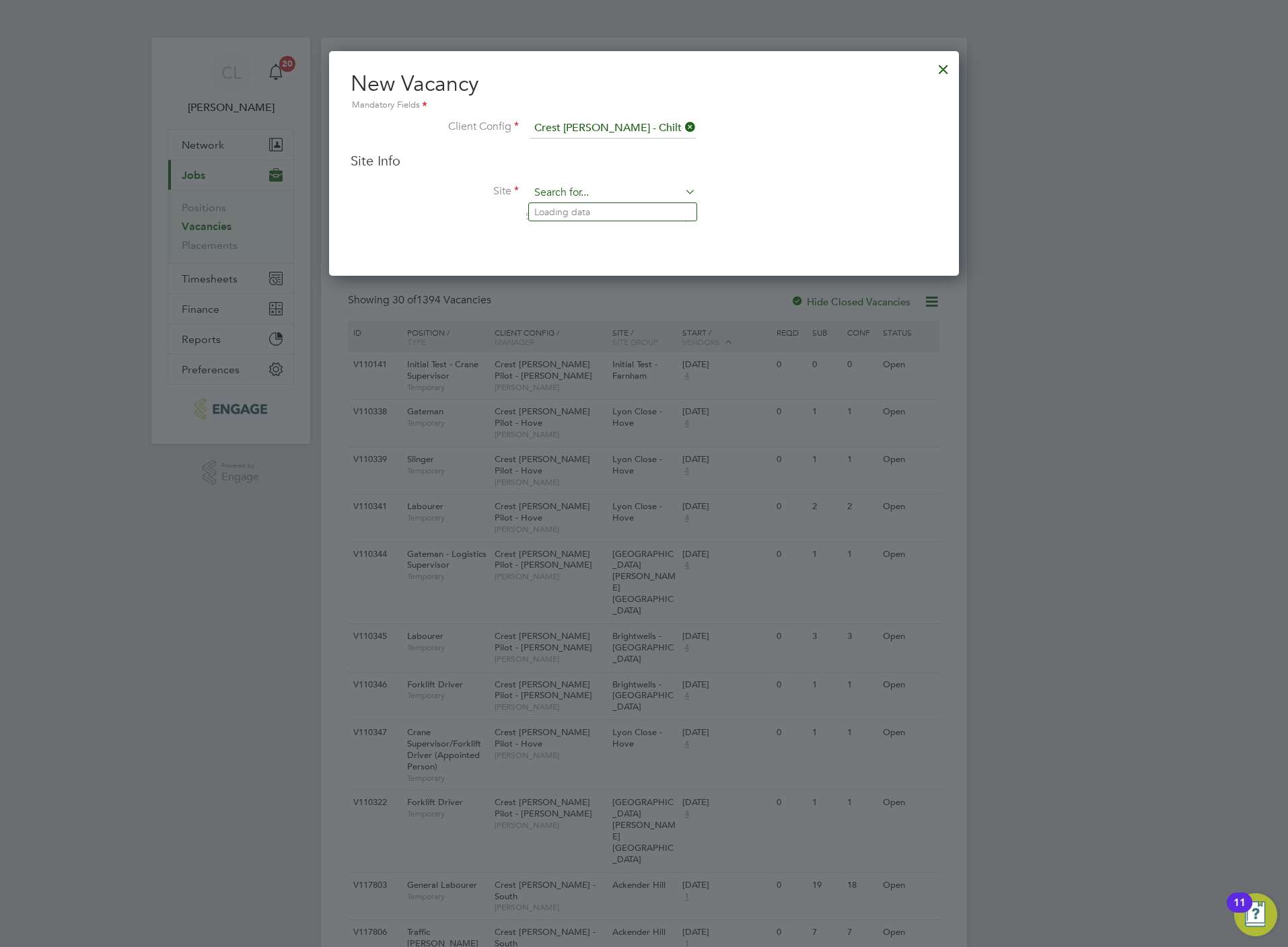
click at [549, 196] on input at bounding box center [613, 193] width 166 height 20
click at [574, 212] on li "Elmsbrook" at bounding box center [613, 212] width 168 height 18
type input "Elmsbrook"
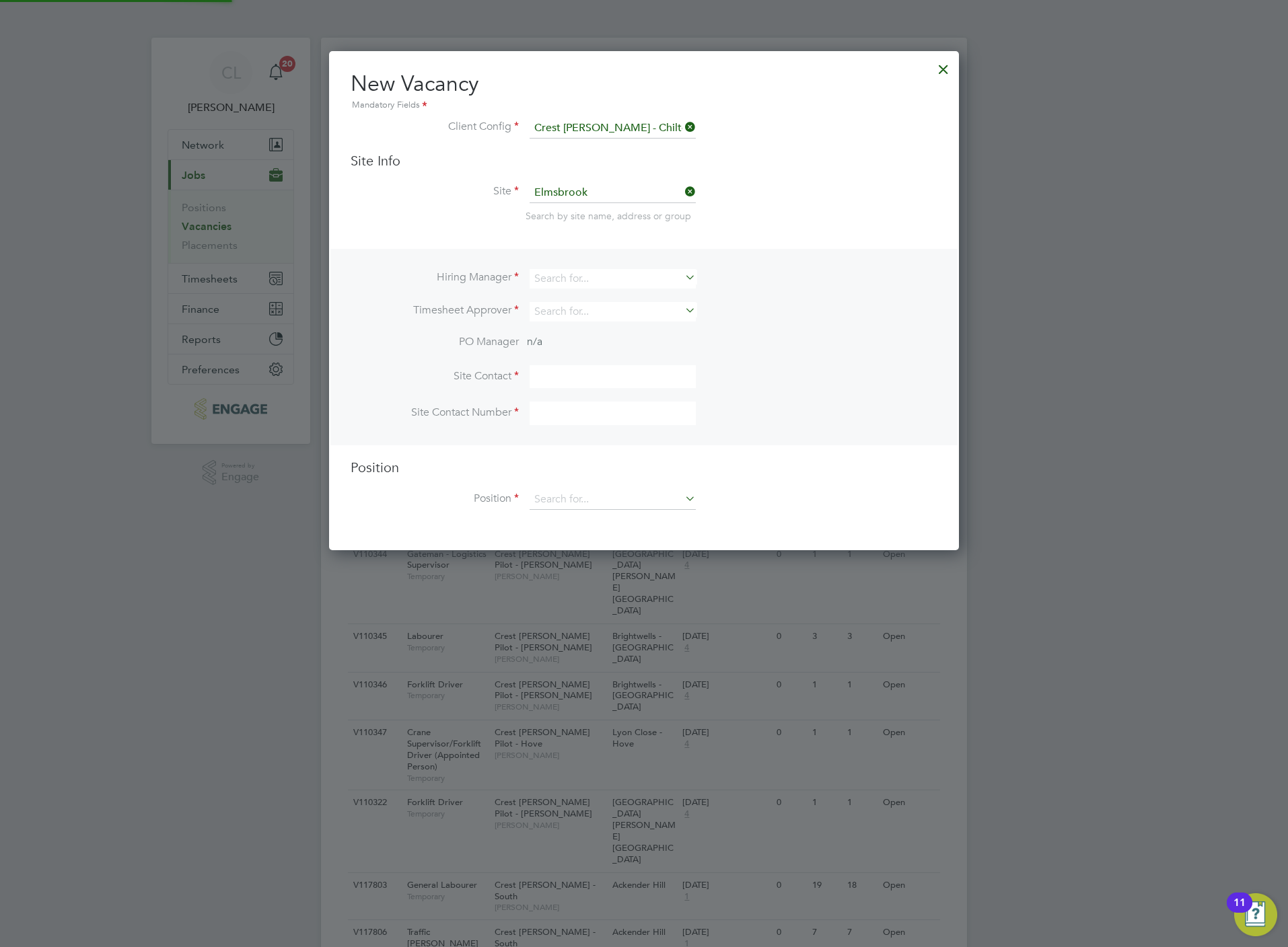
scroll to position [499, 630]
click at [569, 281] on input at bounding box center [613, 279] width 166 height 20
click at [586, 331] on li "Paul Whitlam" at bounding box center [613, 333] width 168 height 18
type input "Paul Whitlam"
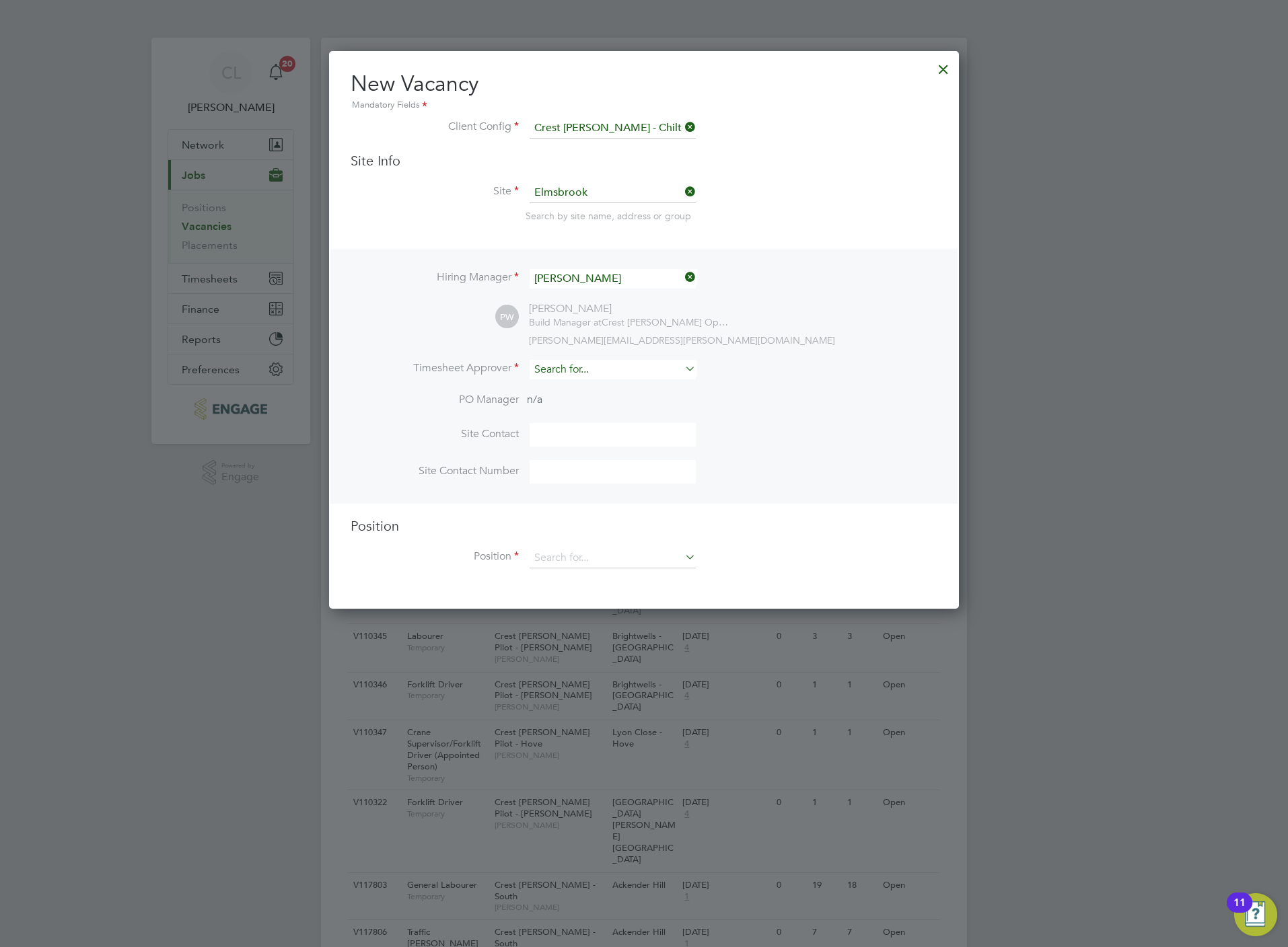
click at [579, 369] on input at bounding box center [613, 369] width 166 height 20
click at [609, 295] on li "Hiring Manager Paul Whitlam" at bounding box center [644, 285] width 587 height 33
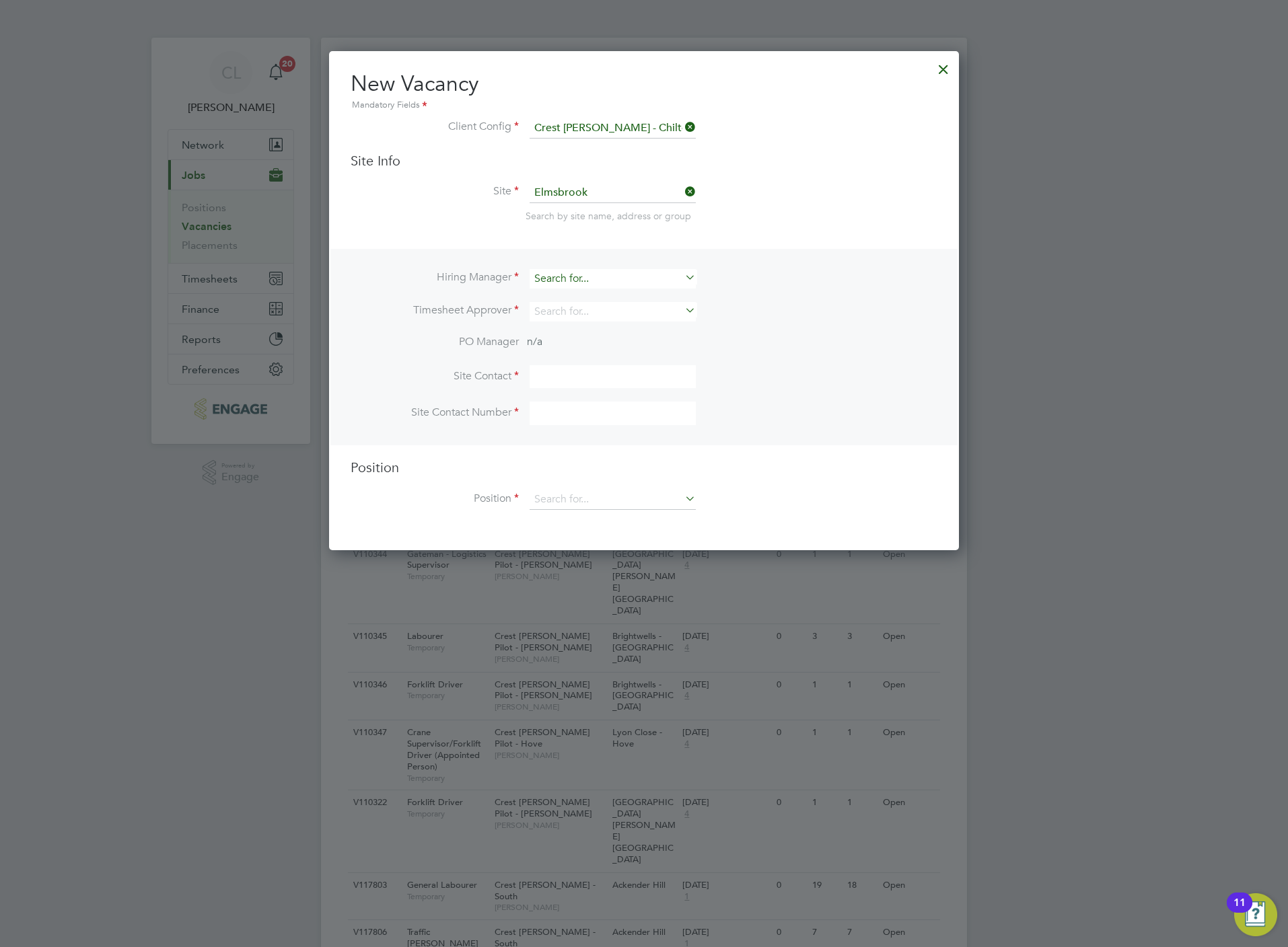
click at [609, 272] on input at bounding box center [613, 279] width 166 height 20
click at [593, 293] on li "Paul Clark" at bounding box center [613, 297] width 168 height 18
type input "Paul Clark"
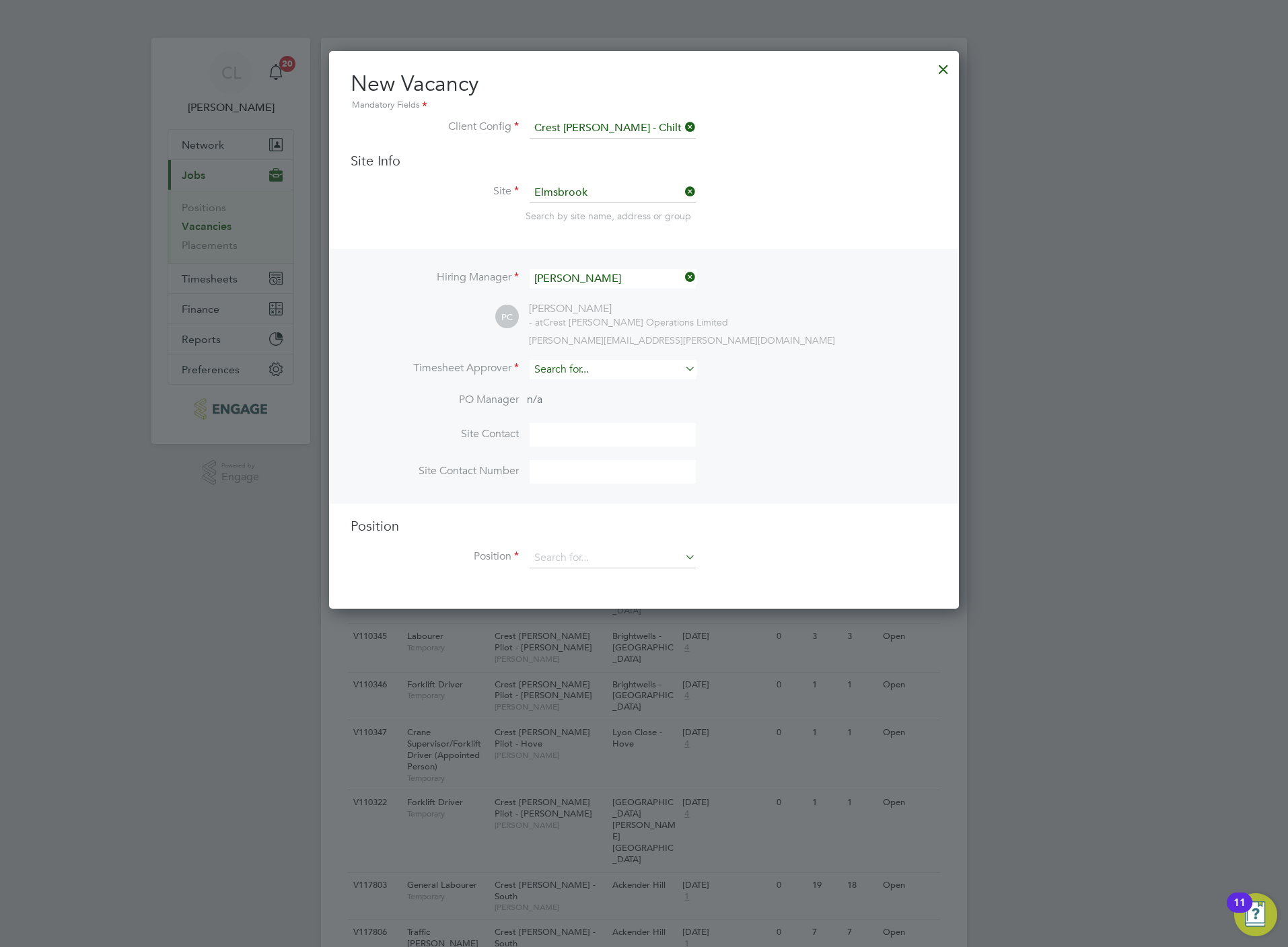
click at [562, 374] on input at bounding box center [613, 369] width 166 height 20
click at [562, 382] on li "Steve n Bridges" at bounding box center [613, 388] width 168 height 18
type input "Steven Bridges"
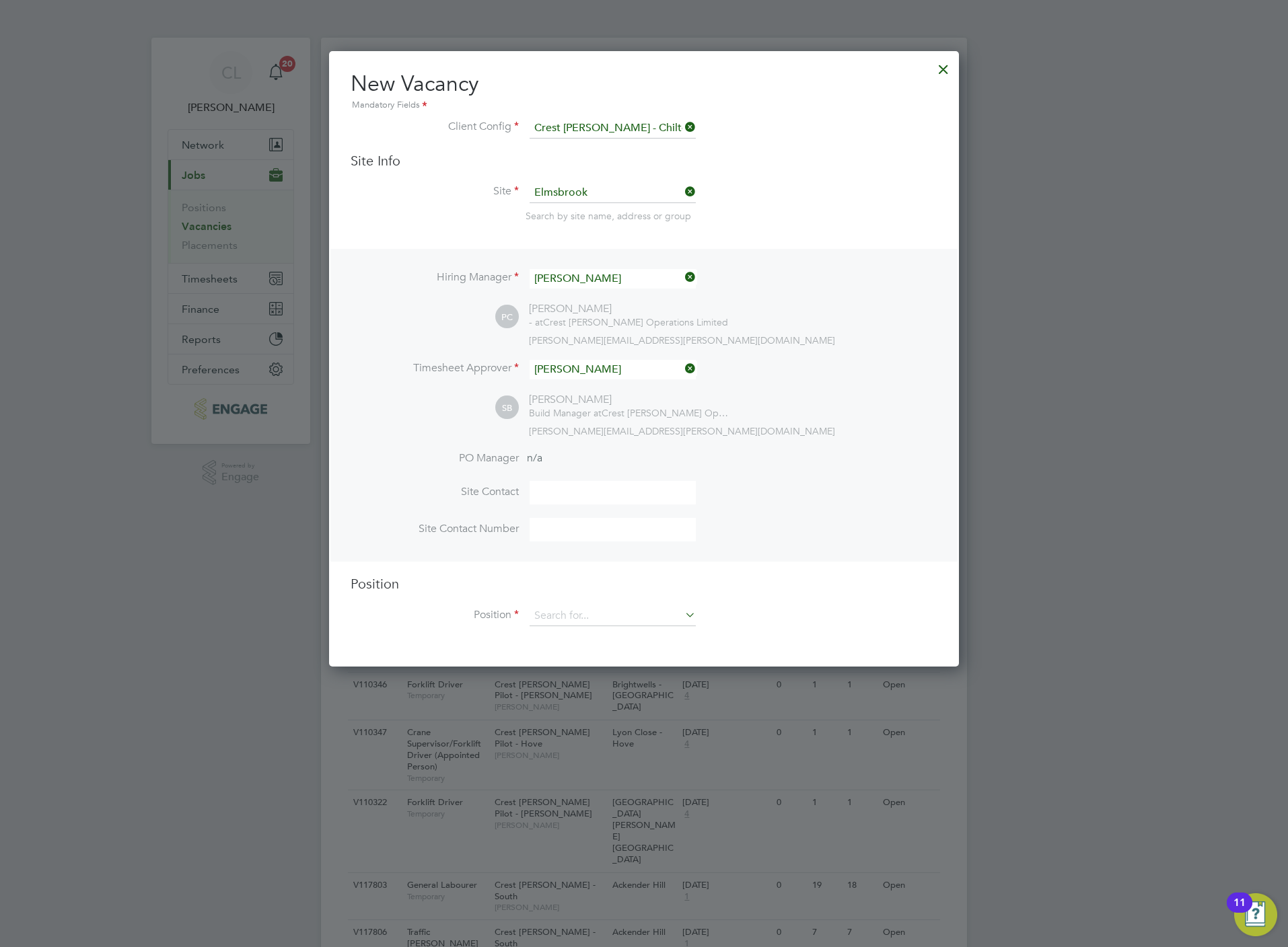
scroll to position [616, 630]
click at [590, 616] on input at bounding box center [613, 616] width 166 height 20
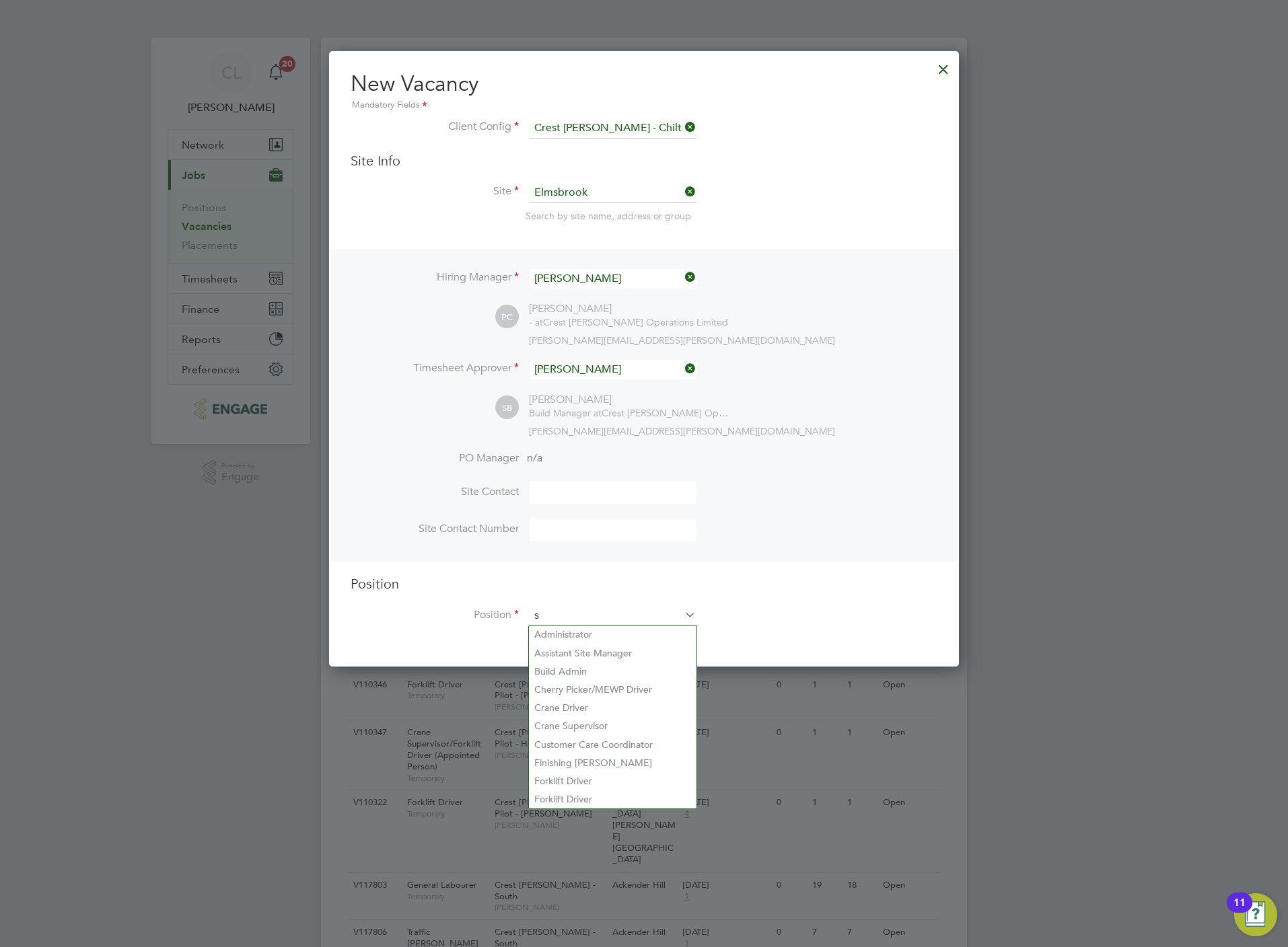
scroll to position [1936, 630]
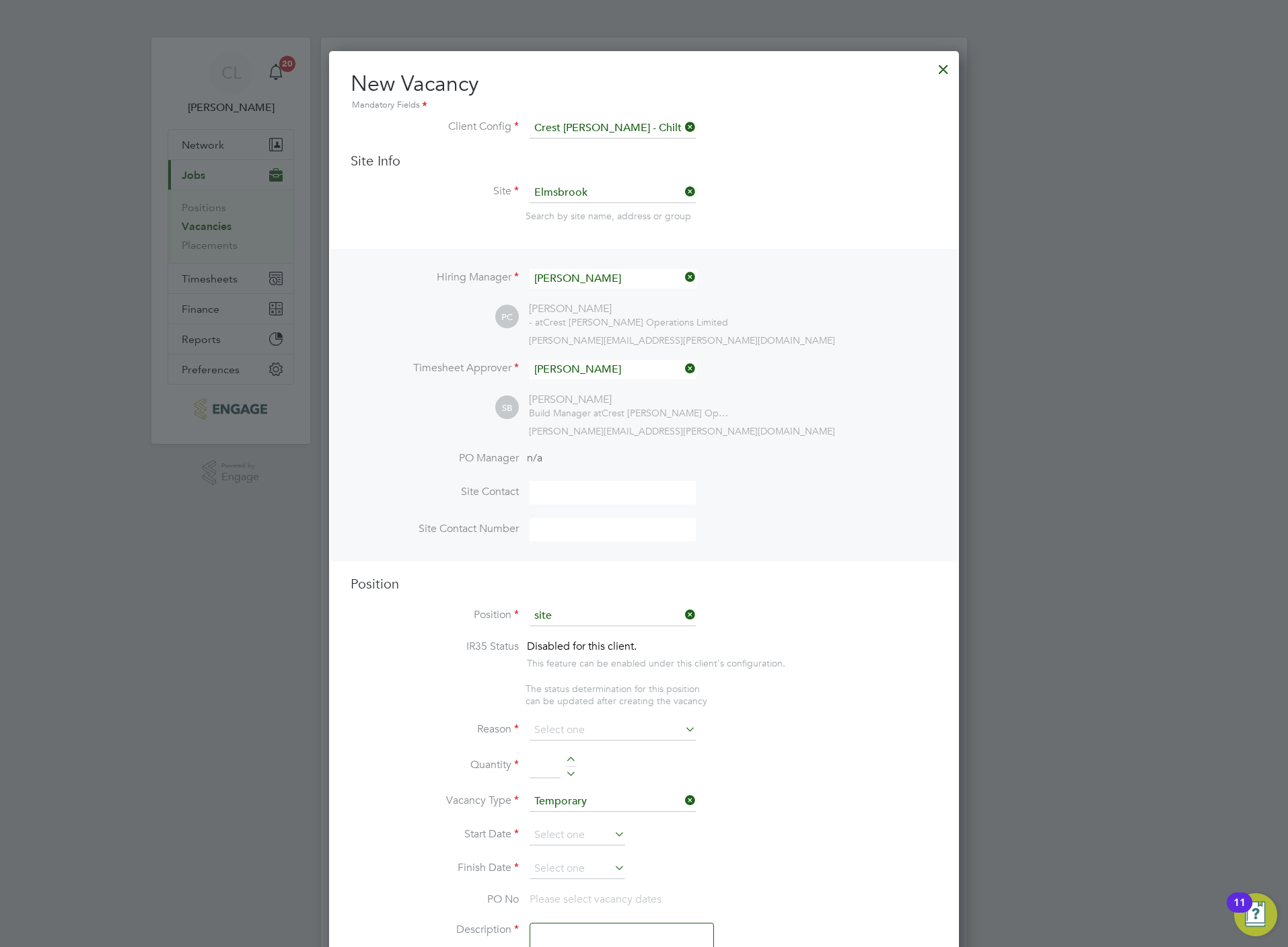
click at [591, 651] on li "Site Manager" at bounding box center [613, 653] width 168 height 18
type input "Site Manager"
type textarea "Site Manager"
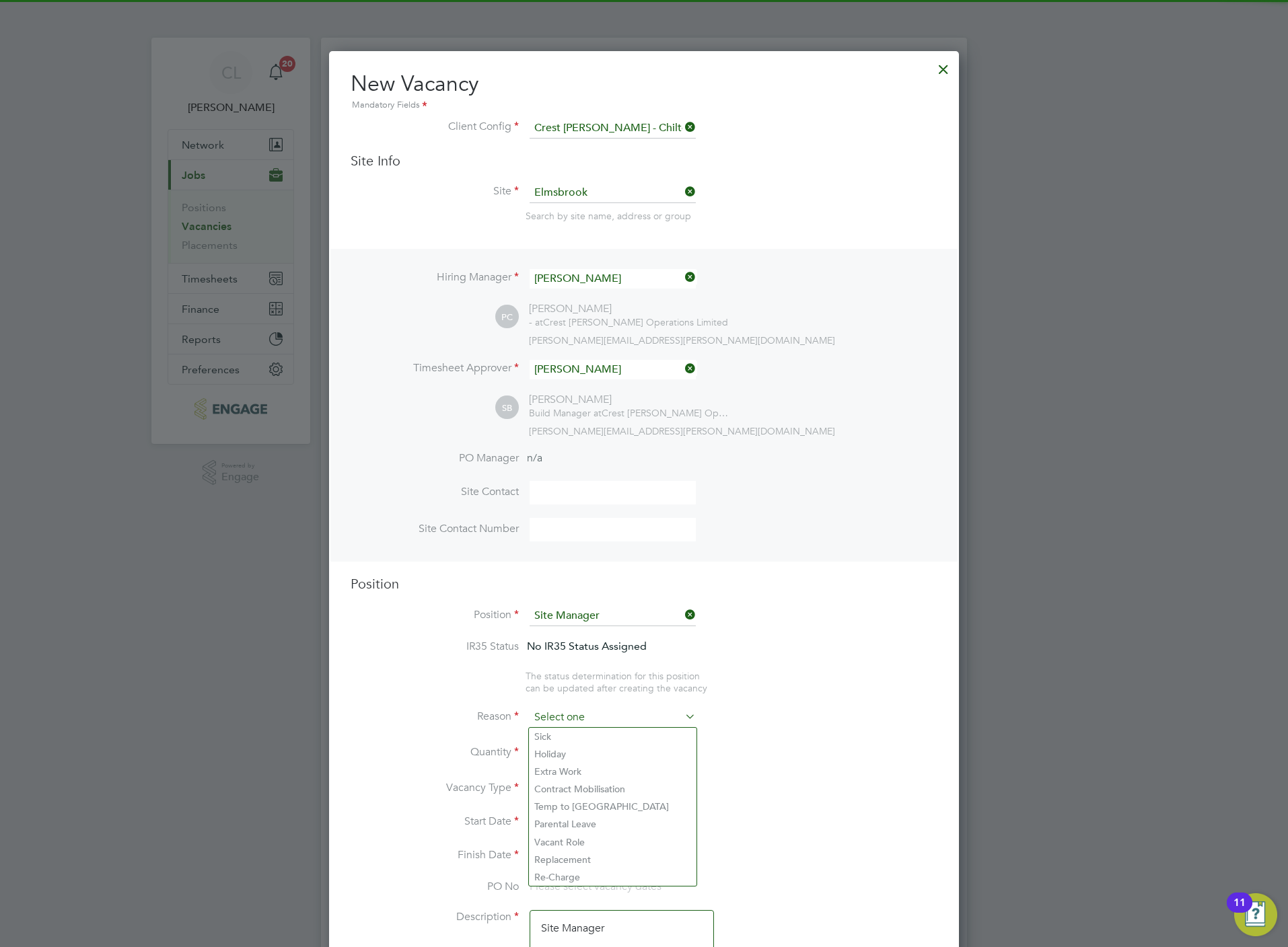
click at [582, 721] on input at bounding box center [613, 718] width 166 height 20
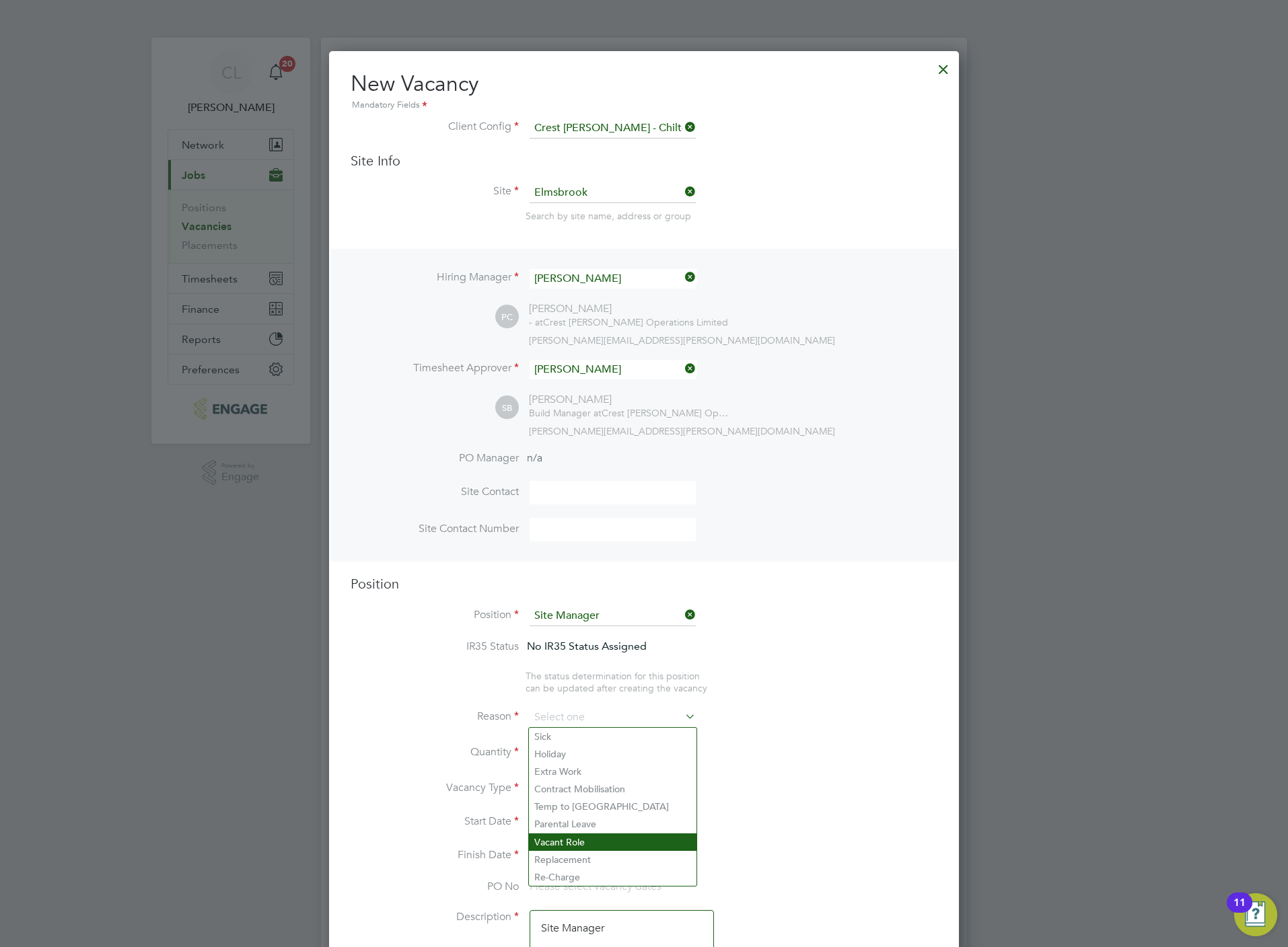
click at [596, 836] on li "Vacant Role" at bounding box center [613, 842] width 168 height 18
type input "Vacant Role"
click at [576, 746] on div at bounding box center [571, 749] width 12 height 9
type input "1"
click at [570, 819] on input at bounding box center [577, 823] width 96 height 20
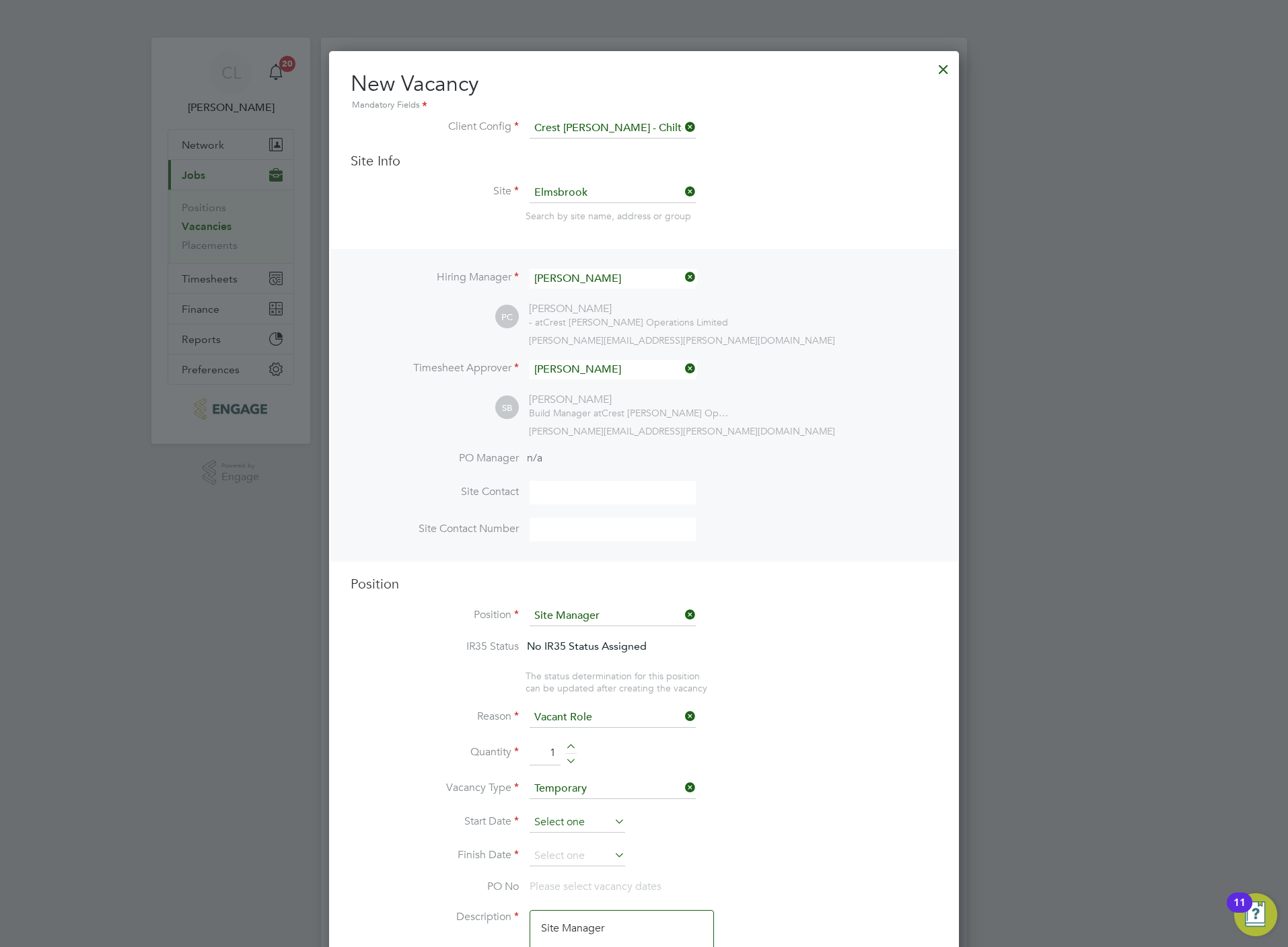
scroll to position [402, 0]
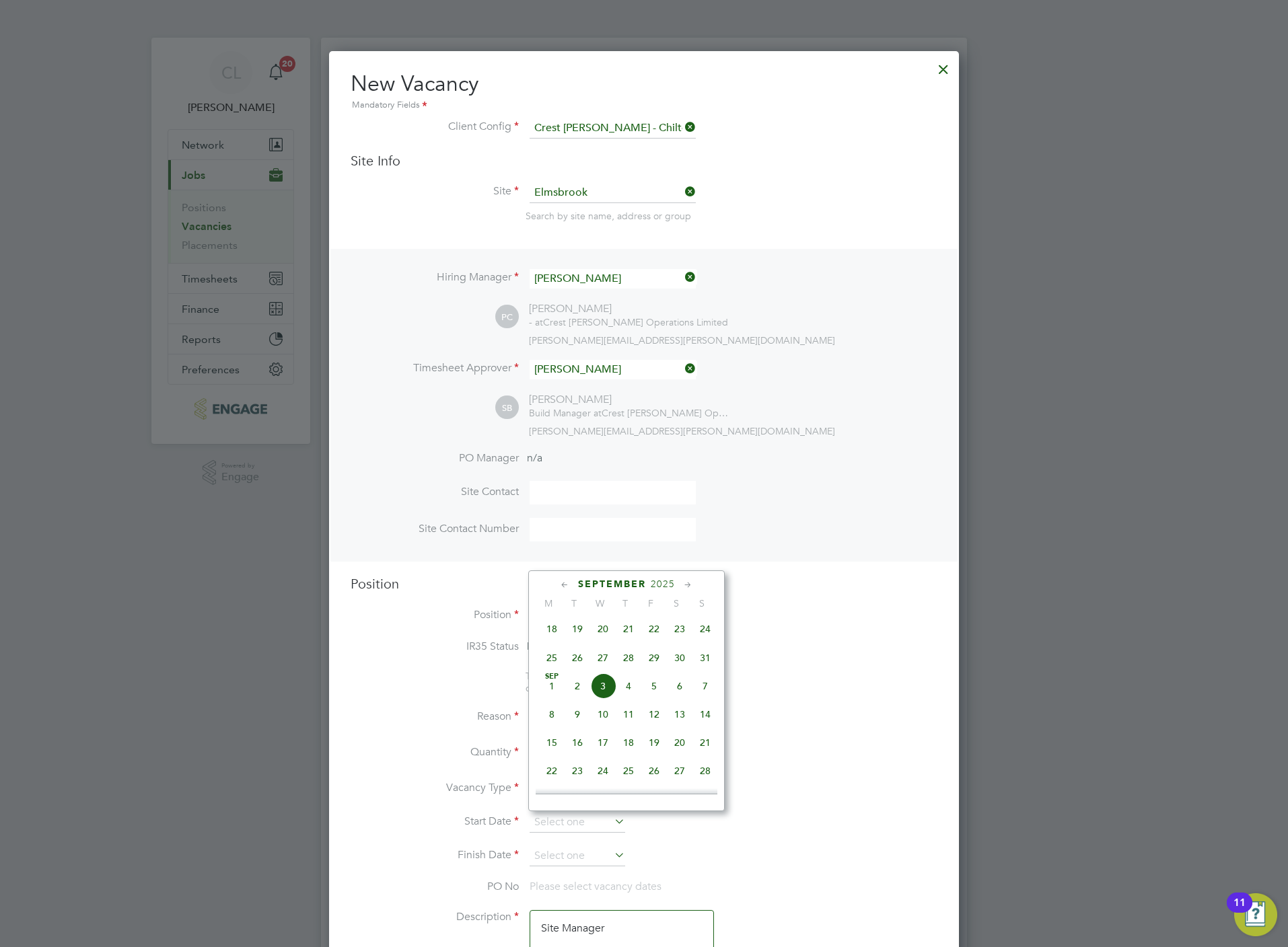
click at [582, 719] on span "9" at bounding box center [577, 714] width 26 height 26
type input "09 Sep 2025"
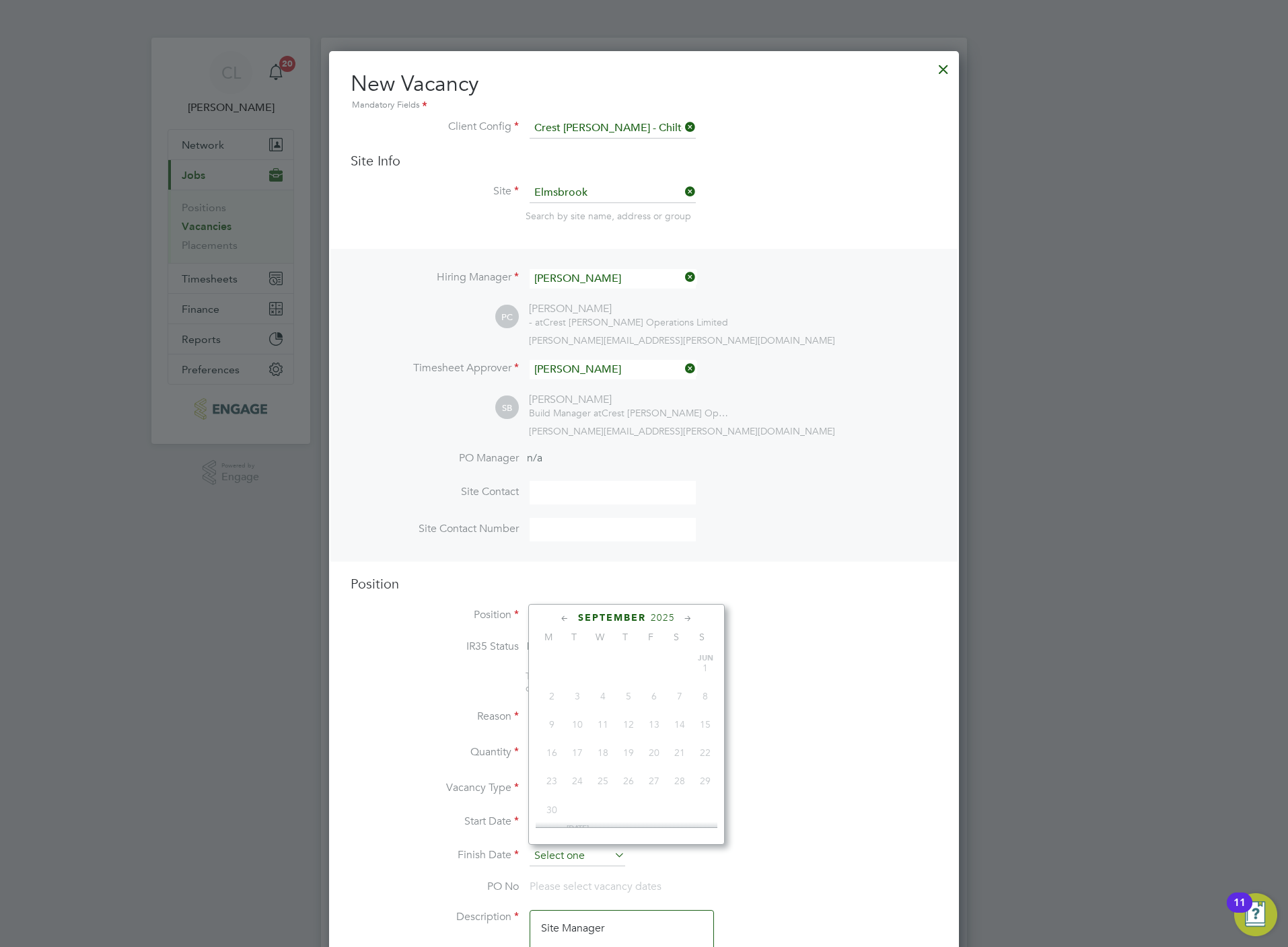
click at [575, 858] on input at bounding box center [577, 857] width 96 height 20
click at [577, 725] on span "9" at bounding box center [577, 719] width 26 height 26
type input "09 Sep 2025"
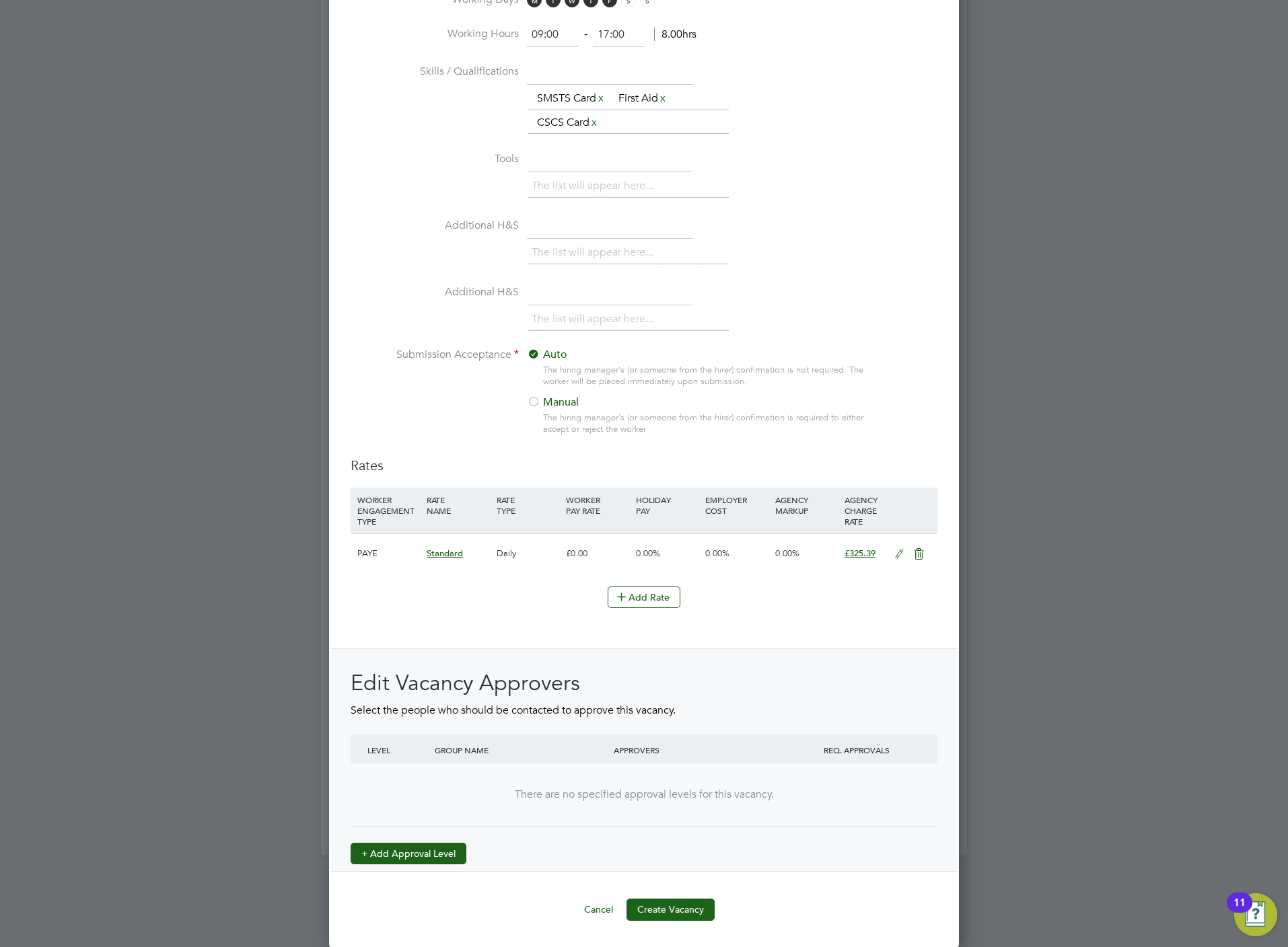
scroll to position [1123, 0]
click at [425, 843] on button "+ Add Approval Level" at bounding box center [408, 853] width 116 height 22
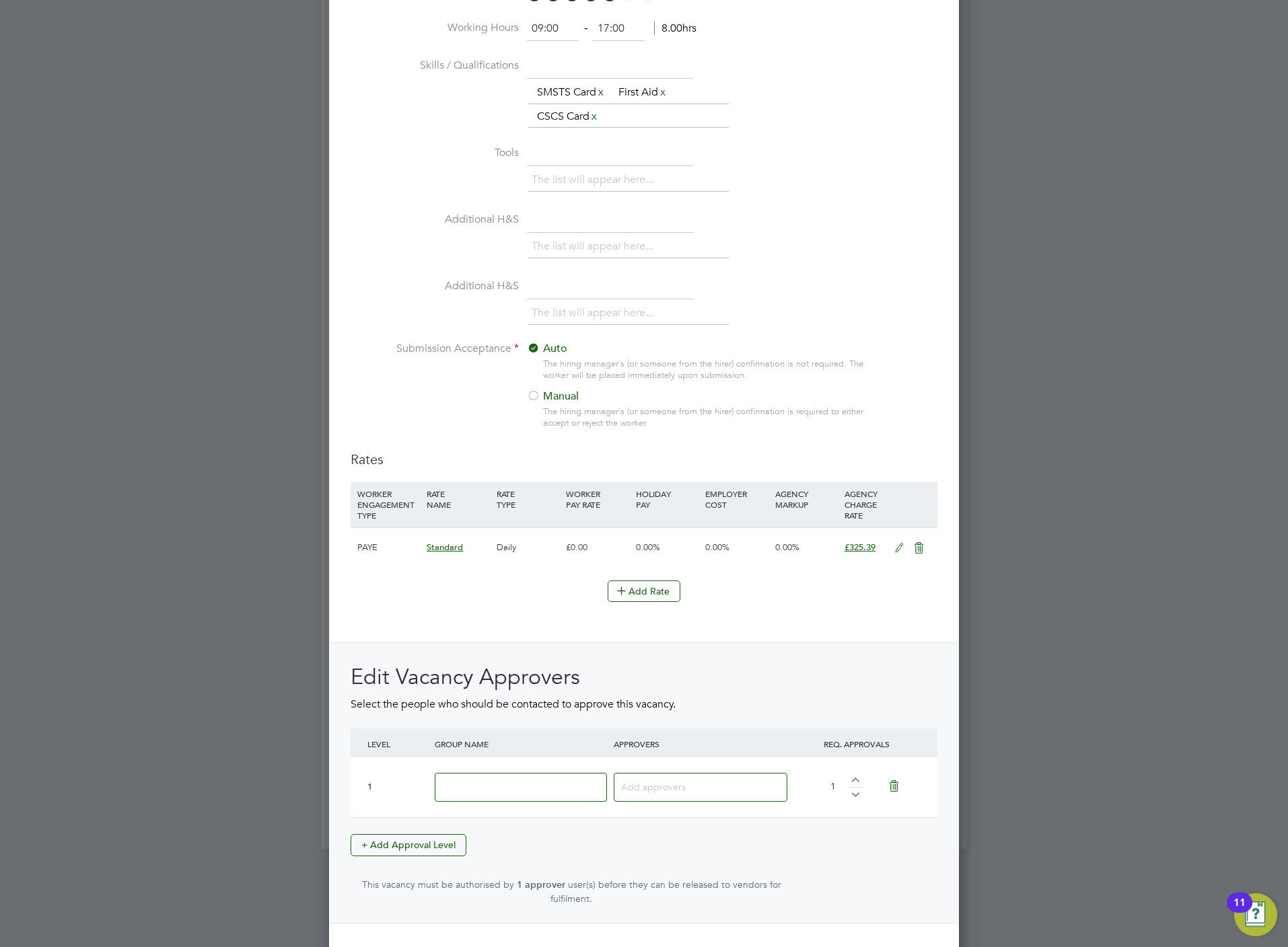
click at [485, 798] on input at bounding box center [521, 787] width 172 height 29
type input "Crest"
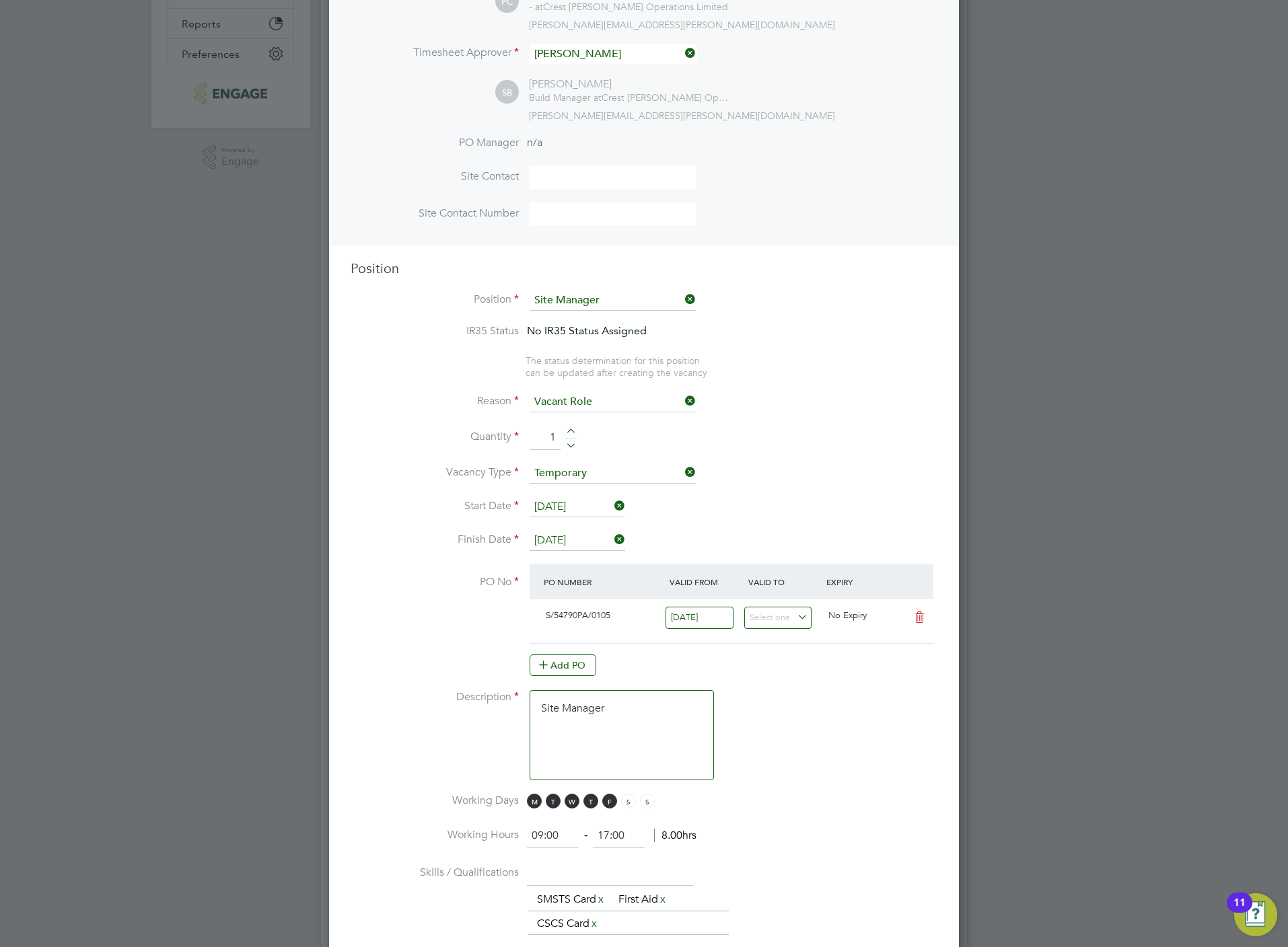
scroll to position [152, 0]
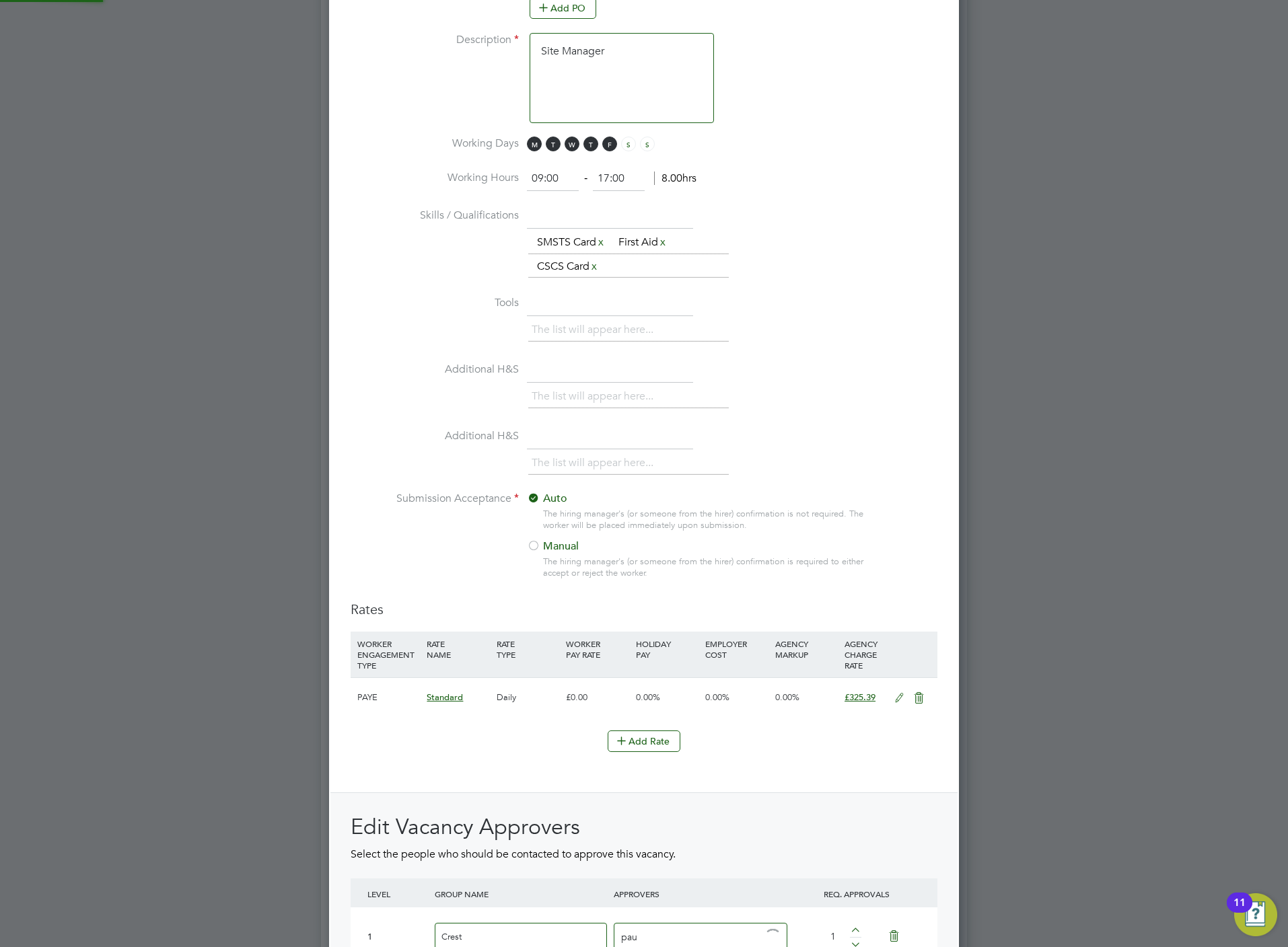
type input "paul"
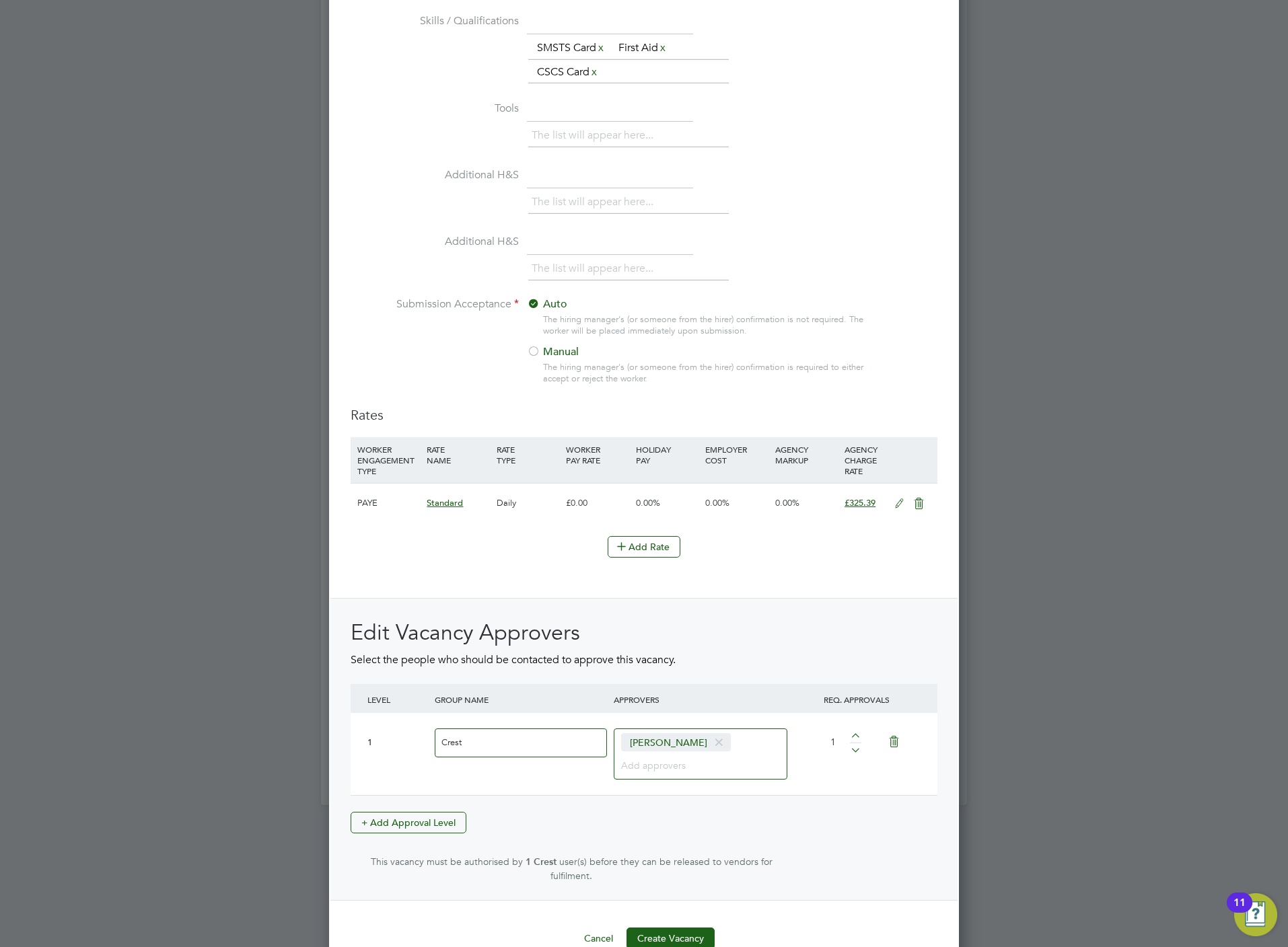
drag, startPoint x: 683, startPoint y: 799, endPoint x: 683, endPoint y: 809, distance: 10.0
click at [688, 930] on button "Create Vacancy" at bounding box center [670, 939] width 88 height 22
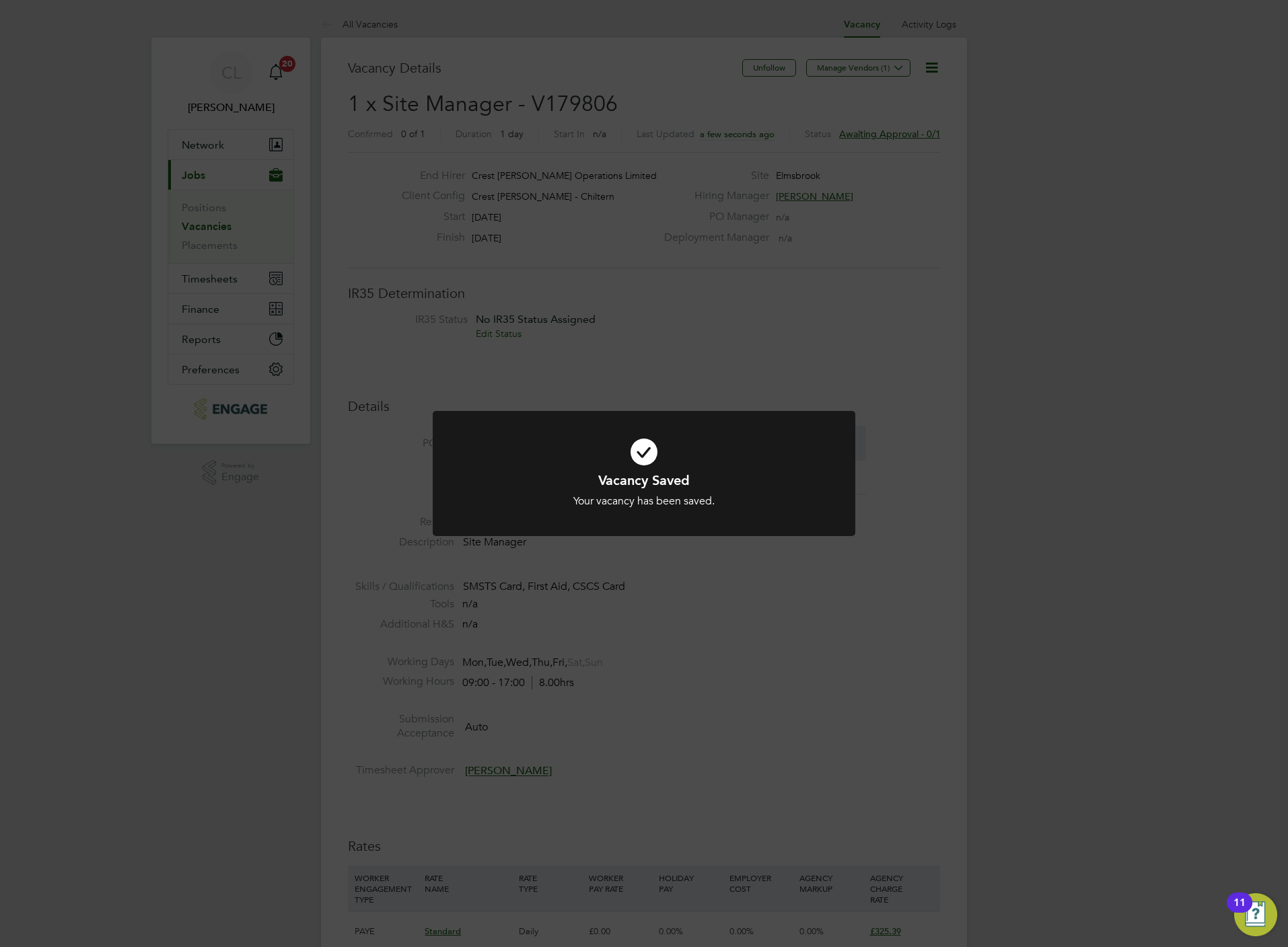
click at [691, 277] on div "Vacancy Saved Your vacancy has been saved. Cancel Okay" at bounding box center [644, 474] width 1288 height 947
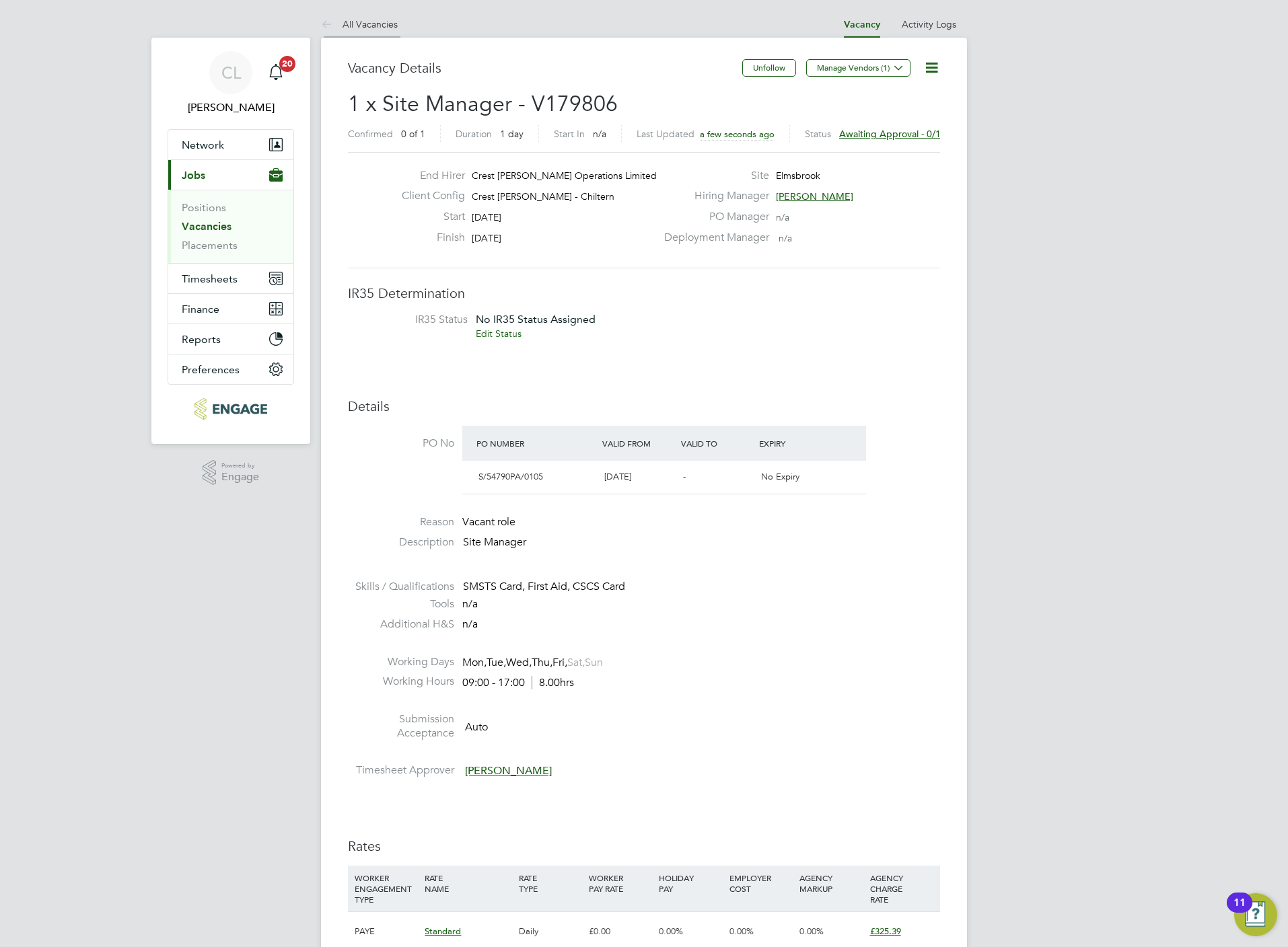
click at [377, 31] on li "All Vacancies" at bounding box center [359, 24] width 77 height 27
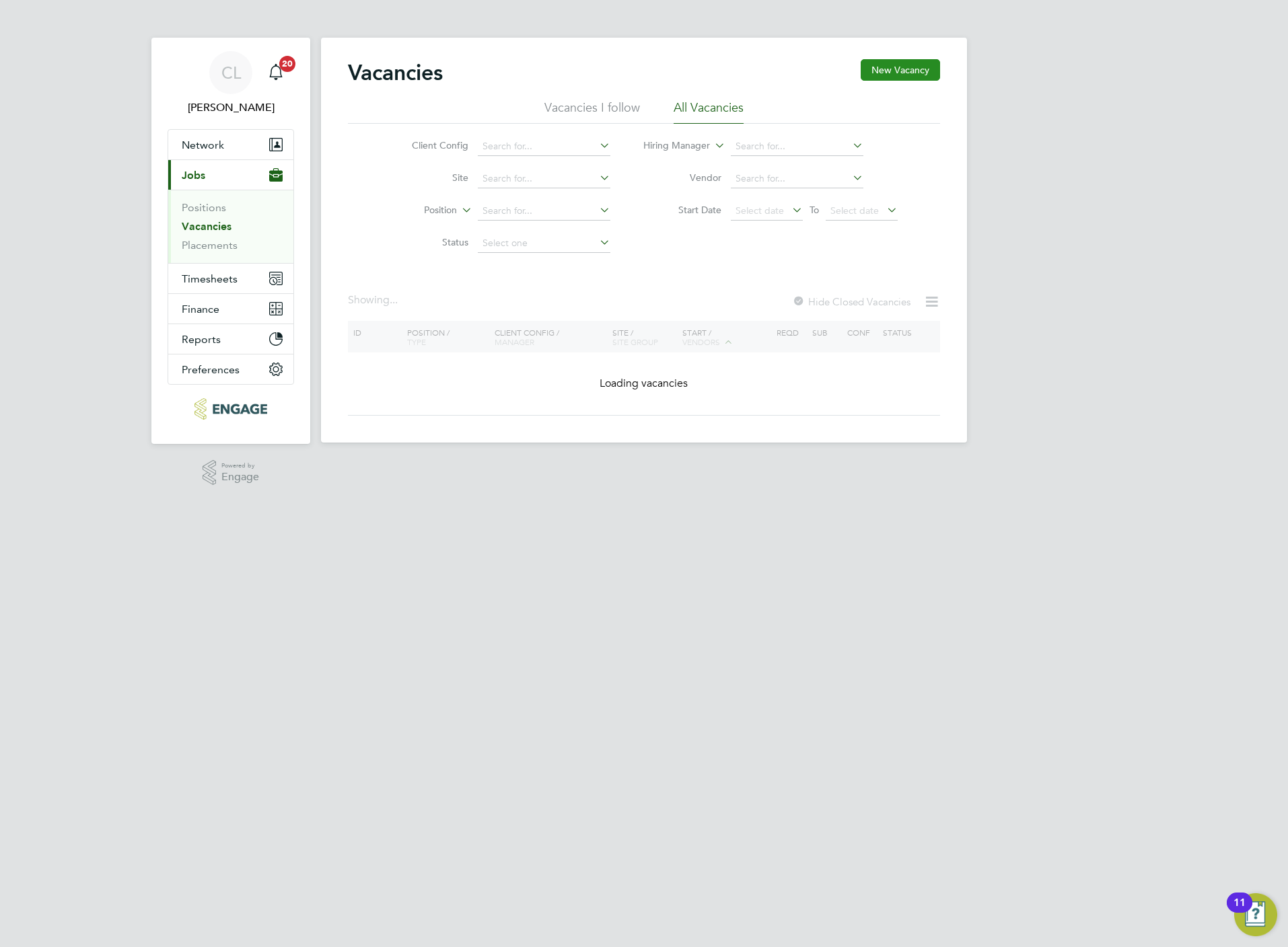
click at [907, 69] on button "New Vacancy" at bounding box center [900, 70] width 80 height 22
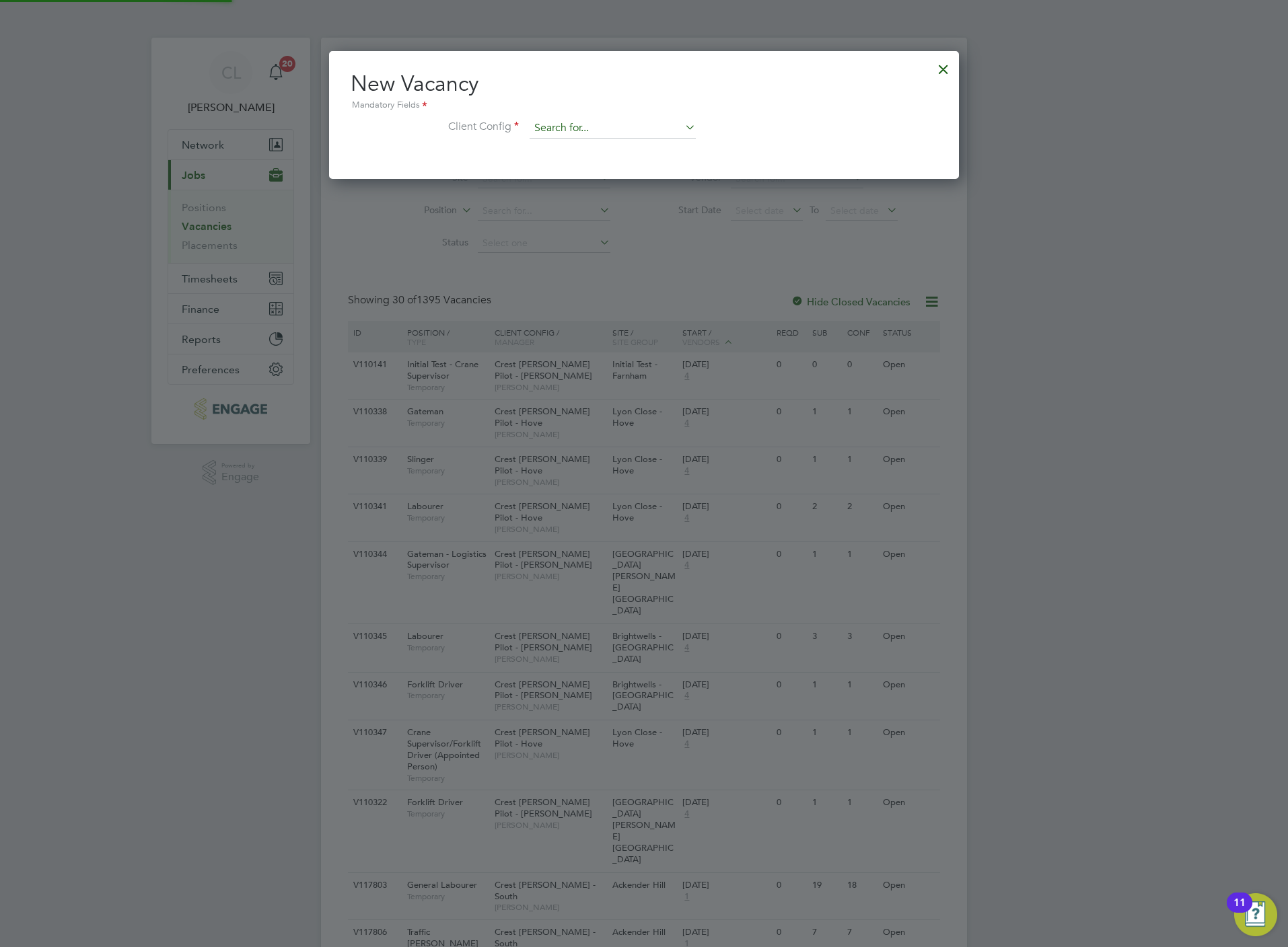
click at [577, 127] on input at bounding box center [613, 128] width 166 height 20
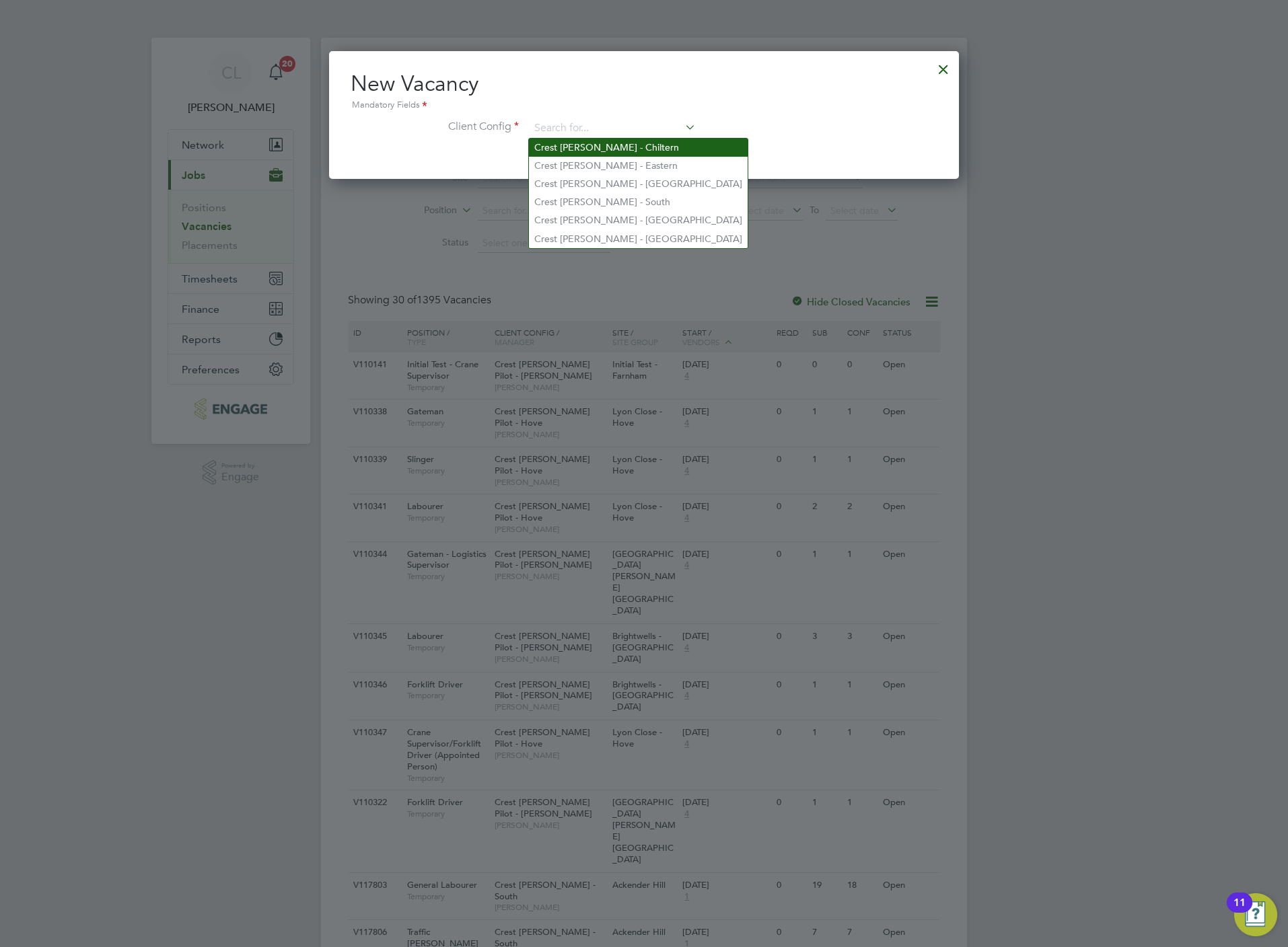
click at [640, 142] on li "Crest Nicholson - Chiltern" at bounding box center [639, 147] width 219 height 18
type input "Crest Nicholson - Chiltern"
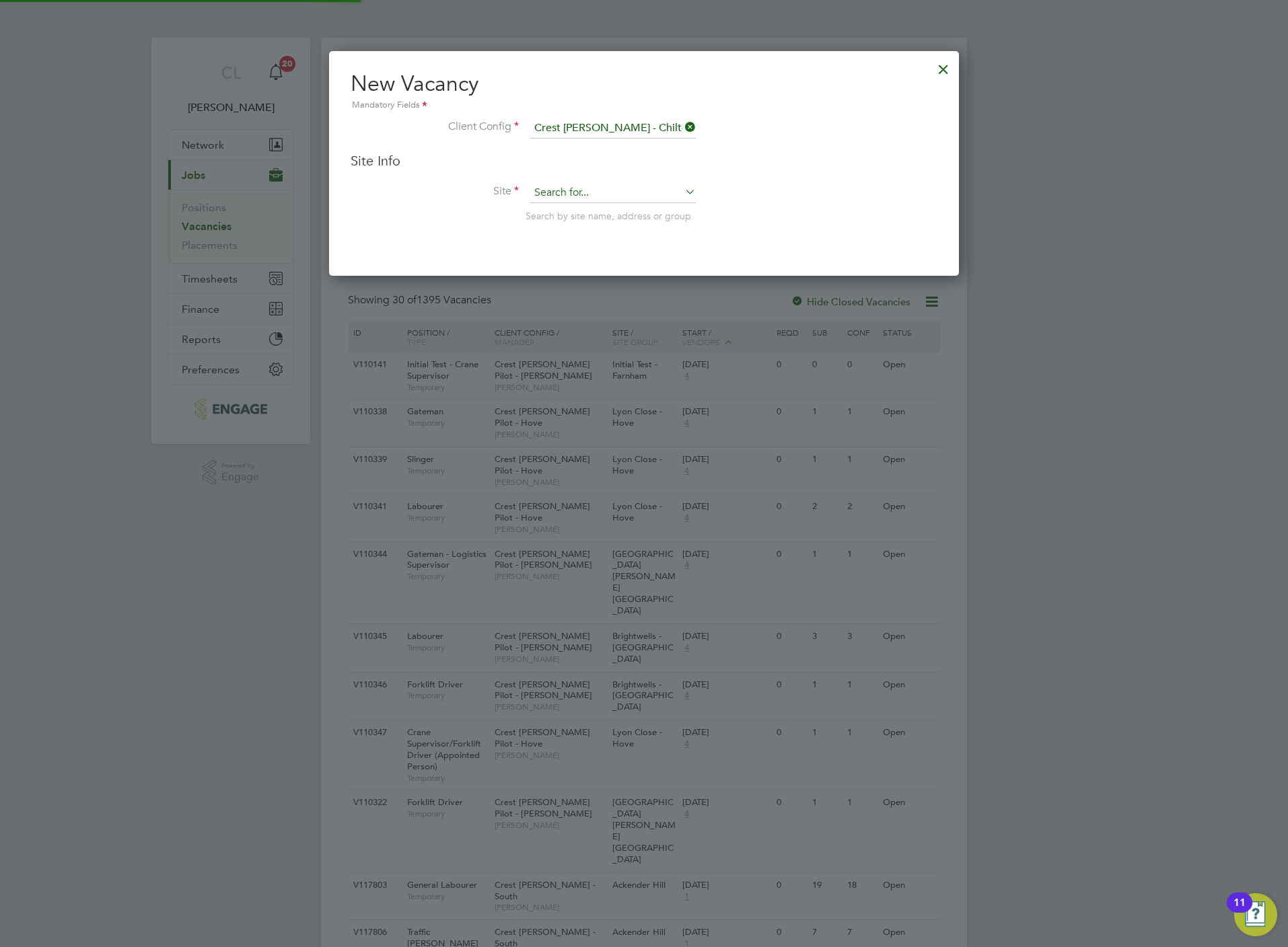
click at [600, 186] on input at bounding box center [613, 193] width 166 height 20
click at [617, 225] on li "White house - MNO" at bounding box center [613, 230] width 168 height 18
type input "Whitehouse - MNO"
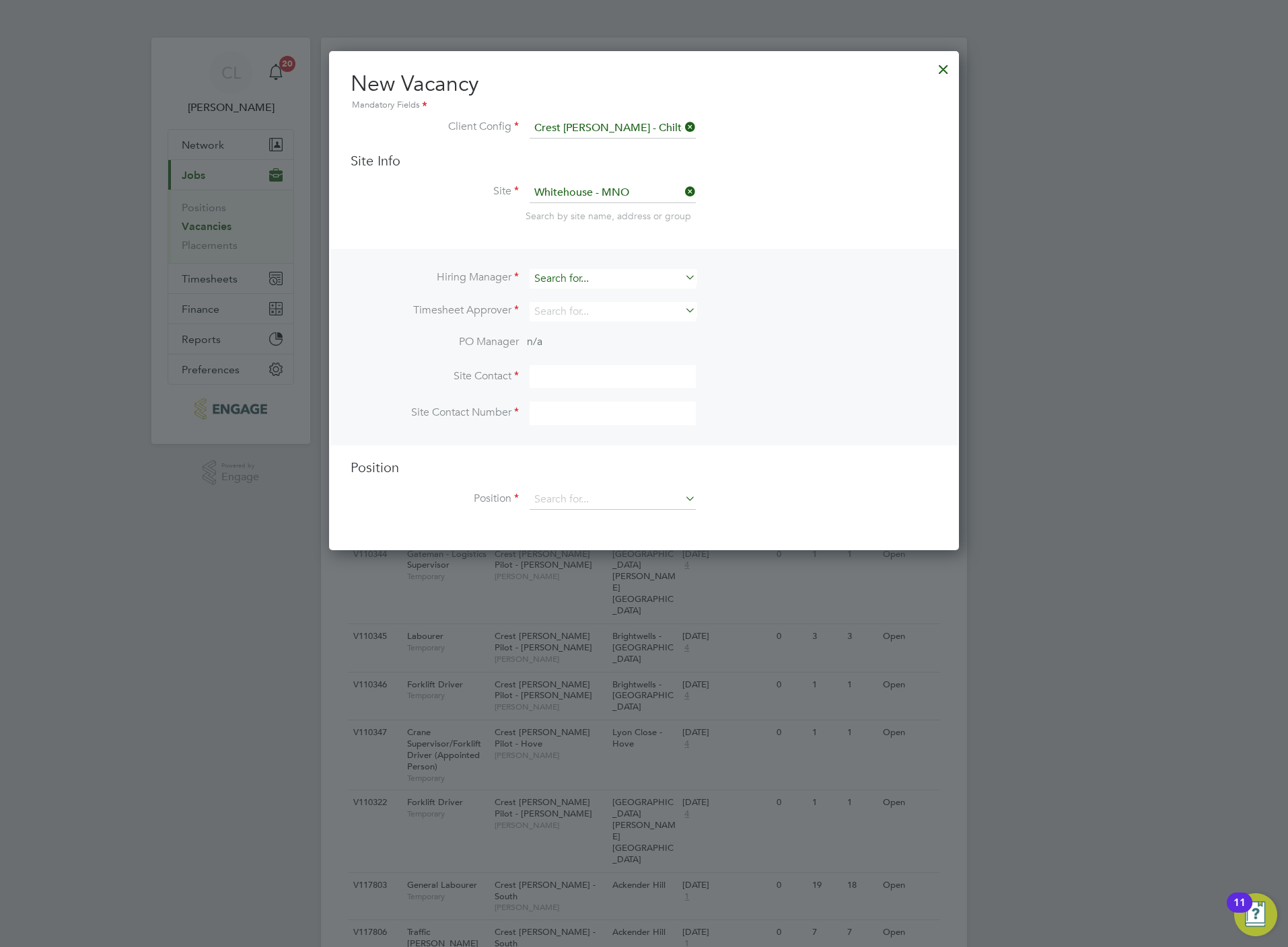
click at [552, 279] on input at bounding box center [613, 279] width 166 height 20
click at [594, 315] on li "David Lockwood" at bounding box center [613, 315] width 168 height 18
type input "David Lockwood"
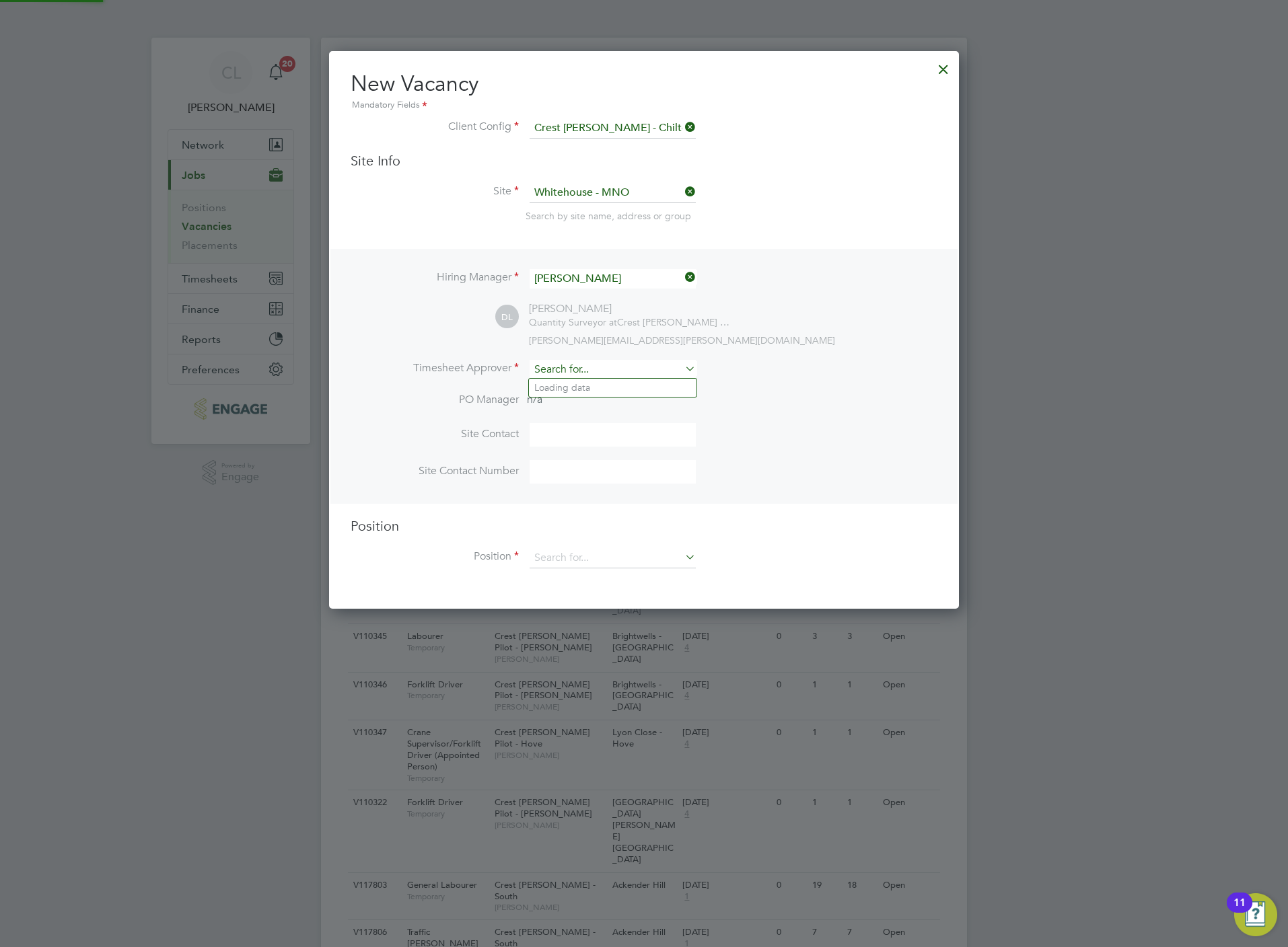
click at [569, 372] on input at bounding box center [613, 369] width 166 height 20
click at [570, 392] on li "Stev en Bridges" at bounding box center [613, 387] width 168 height 18
type input "Steven Bridges"
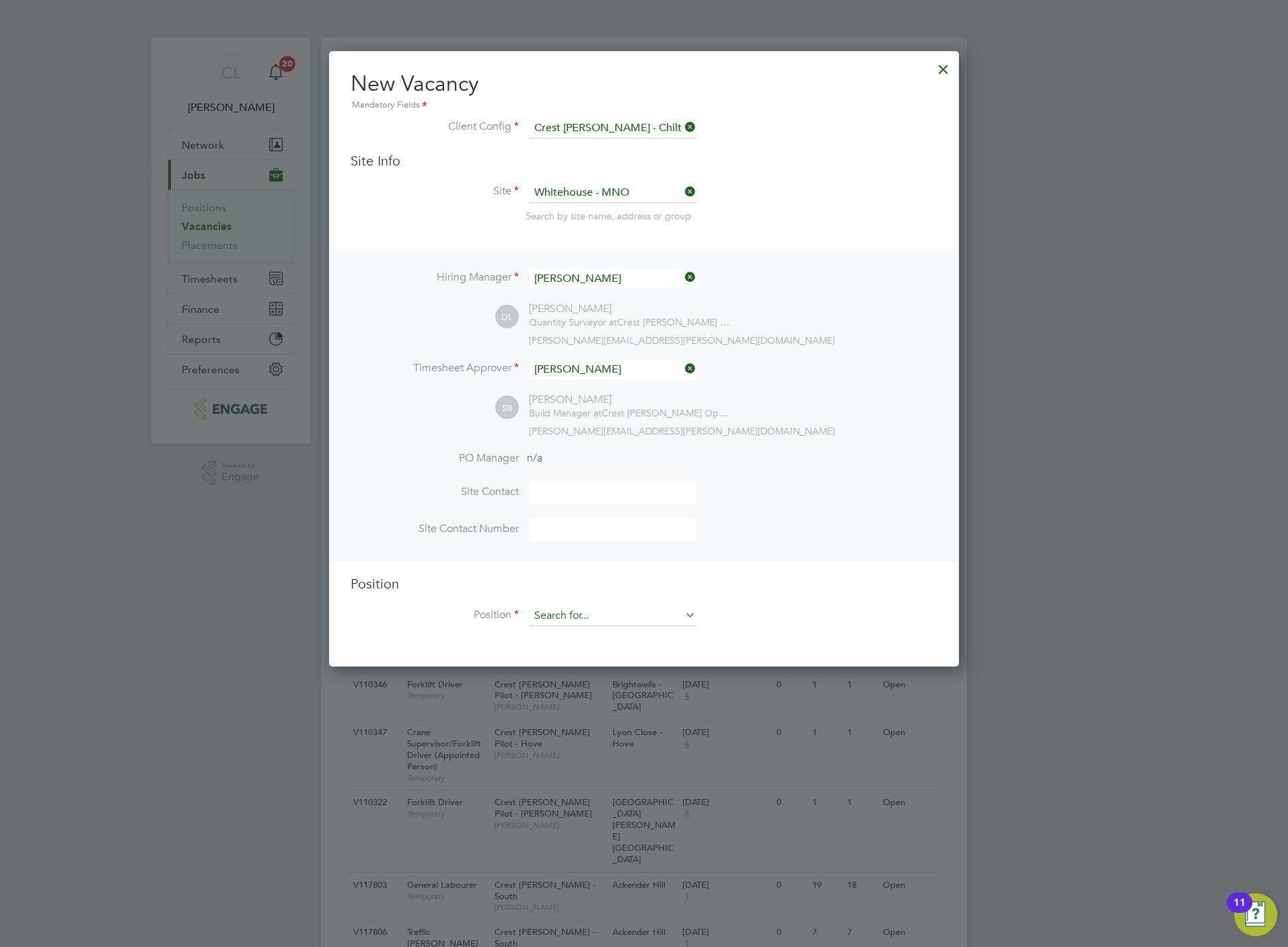
click at [578, 608] on input at bounding box center [613, 616] width 166 height 20
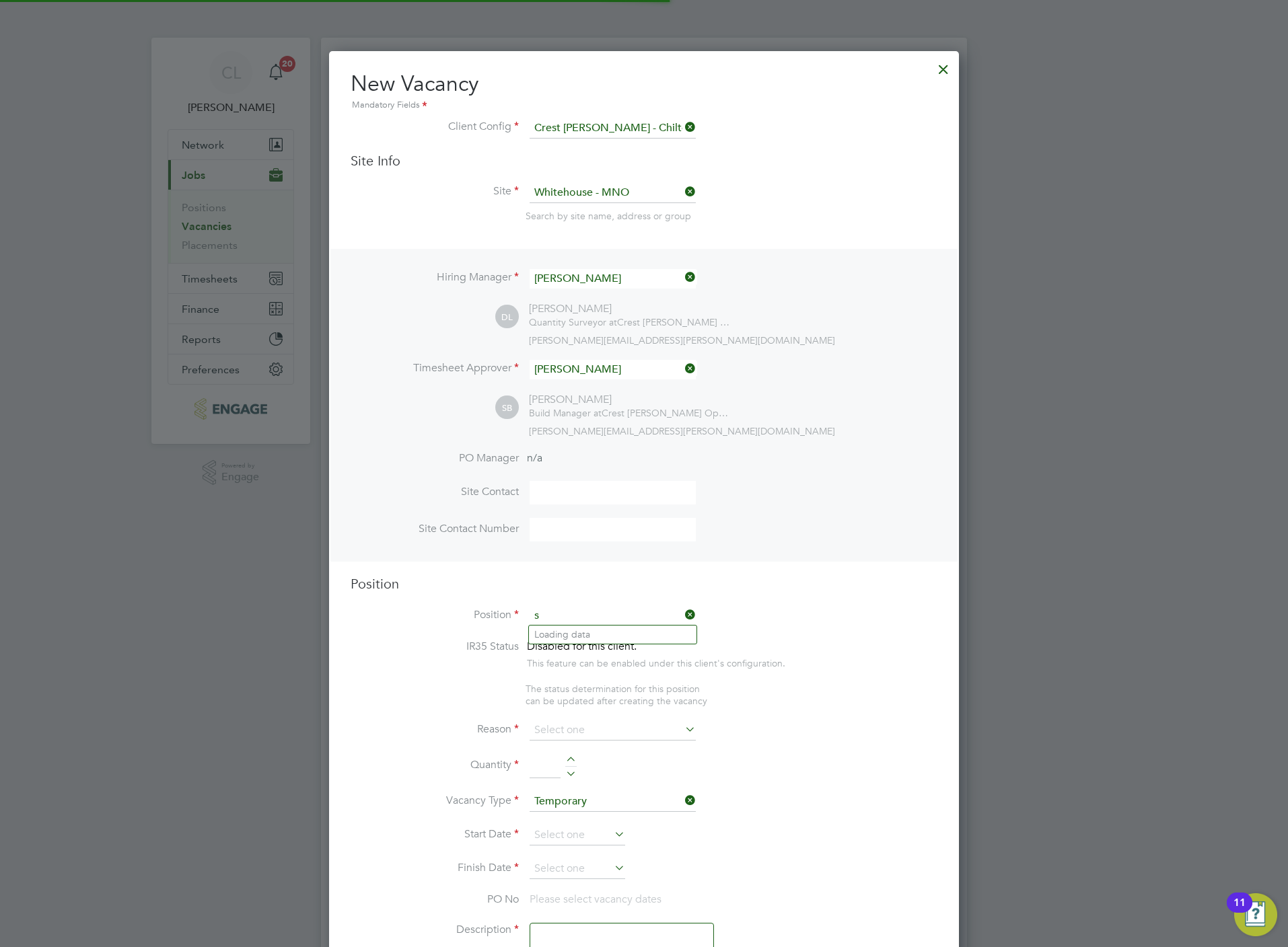
scroll to position [1936, 630]
click at [574, 656] on li "Site Manager" at bounding box center [613, 653] width 168 height 18
type input "Site Manager"
type textarea "Site Manager"
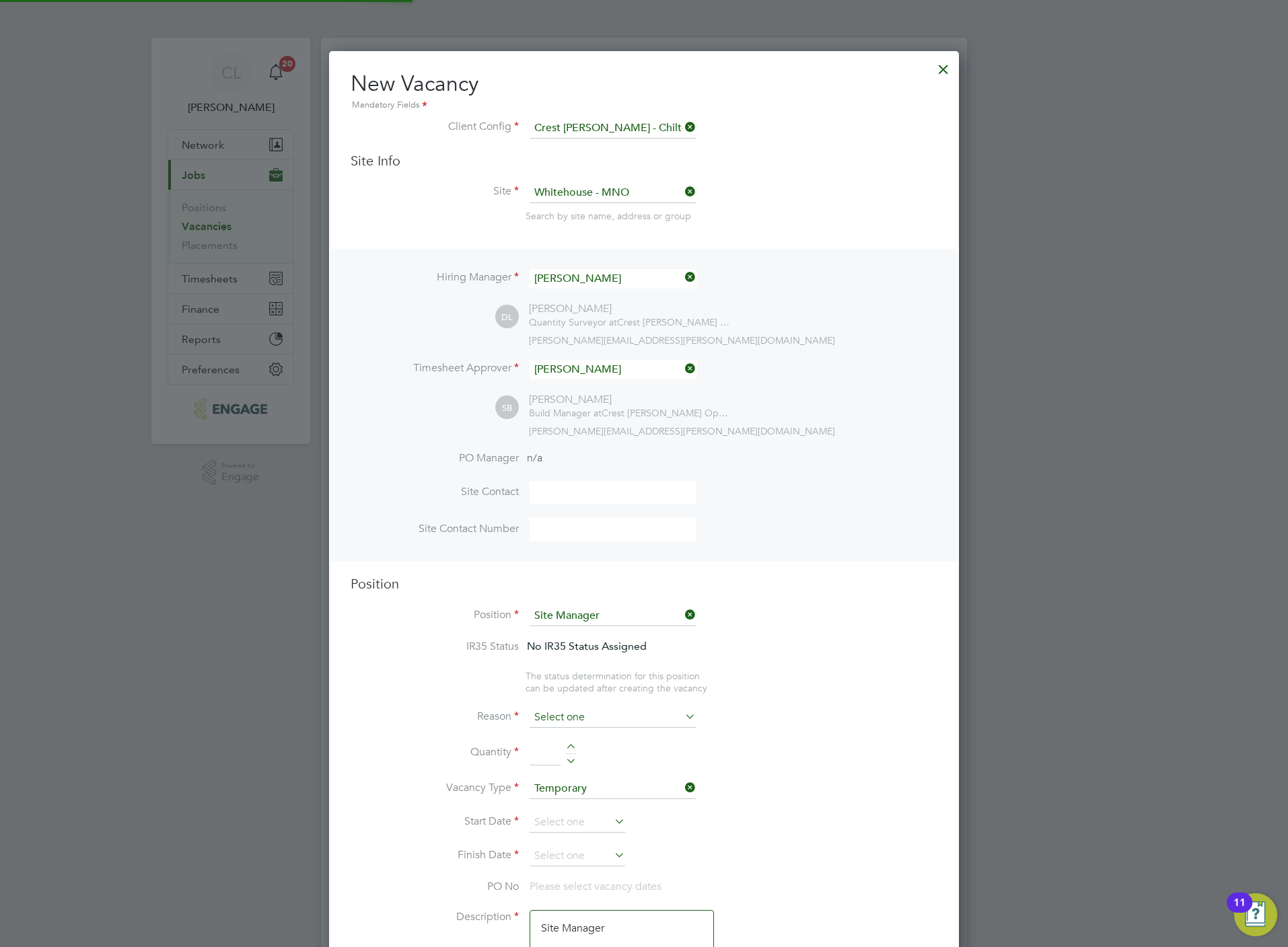
scroll to position [40, 69]
click at [576, 711] on input at bounding box center [613, 718] width 166 height 20
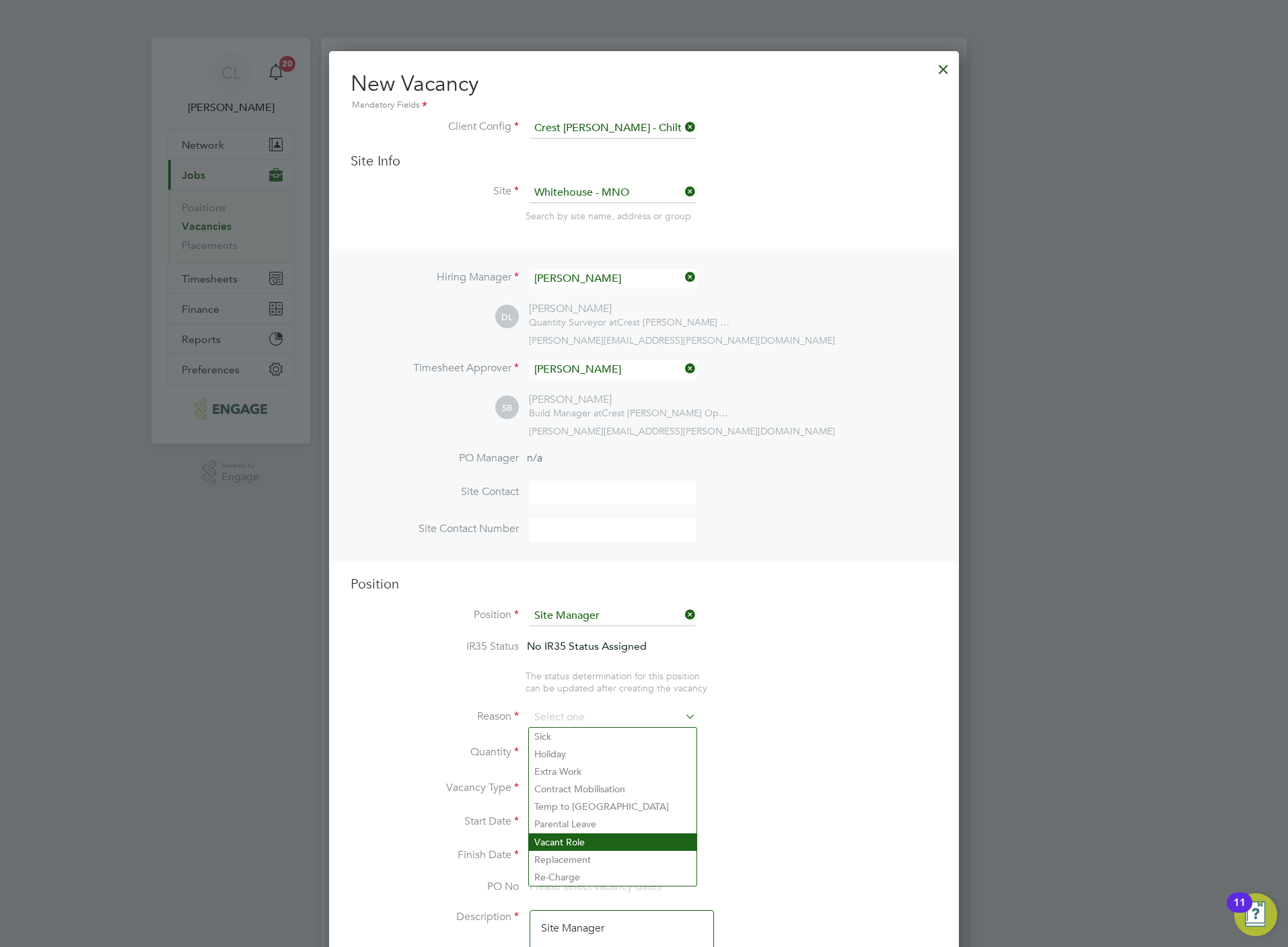
click at [590, 842] on li "Vacant Role" at bounding box center [613, 842] width 168 height 18
type input "Vacant Role"
click at [567, 749] on div at bounding box center [571, 749] width 12 height 9
type input "1"
click at [580, 813] on input at bounding box center [577, 823] width 96 height 20
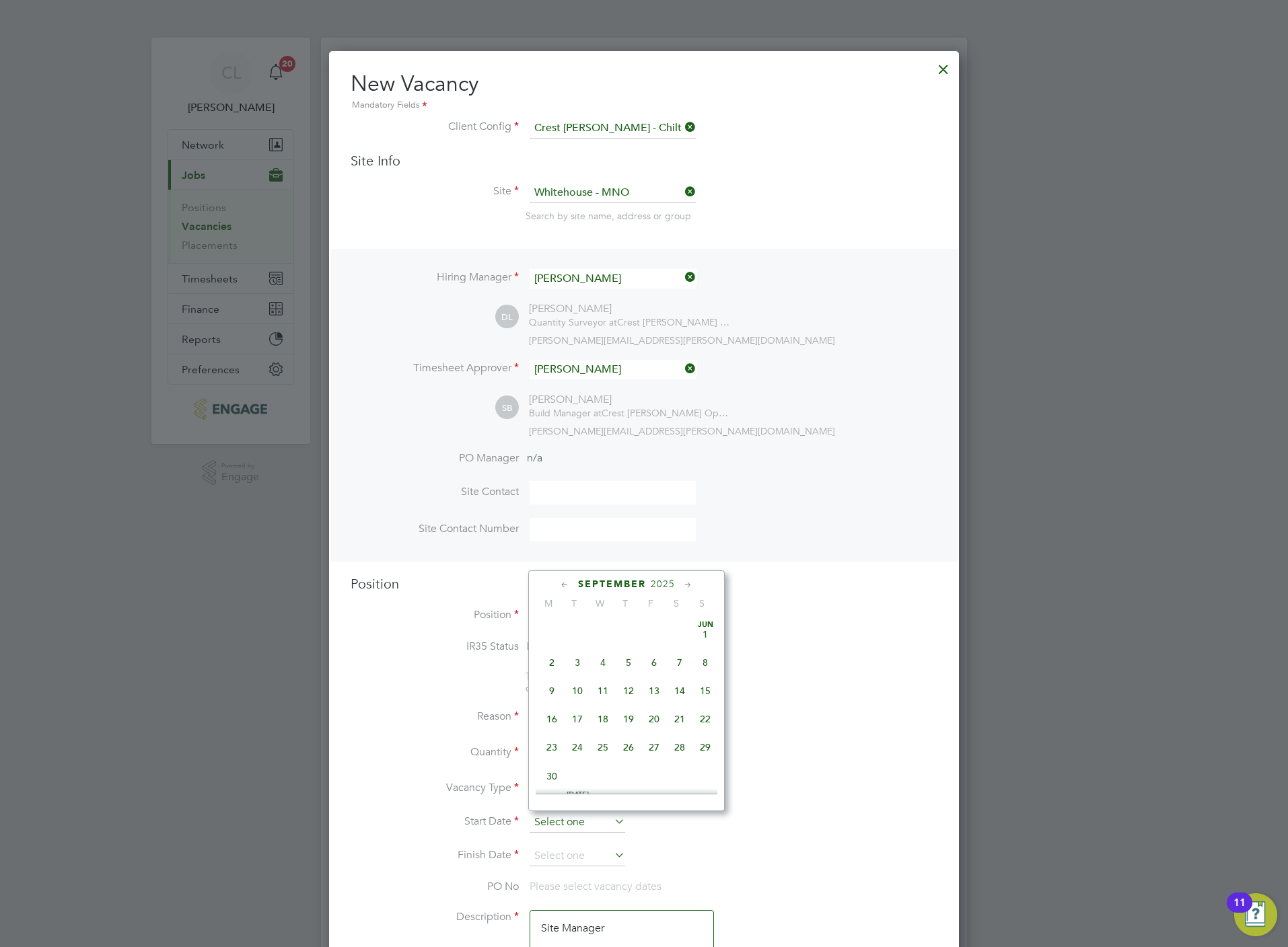
scroll to position [402, 0]
click at [576, 722] on span "9" at bounding box center [577, 714] width 26 height 26
type input "09 Sep 2025"
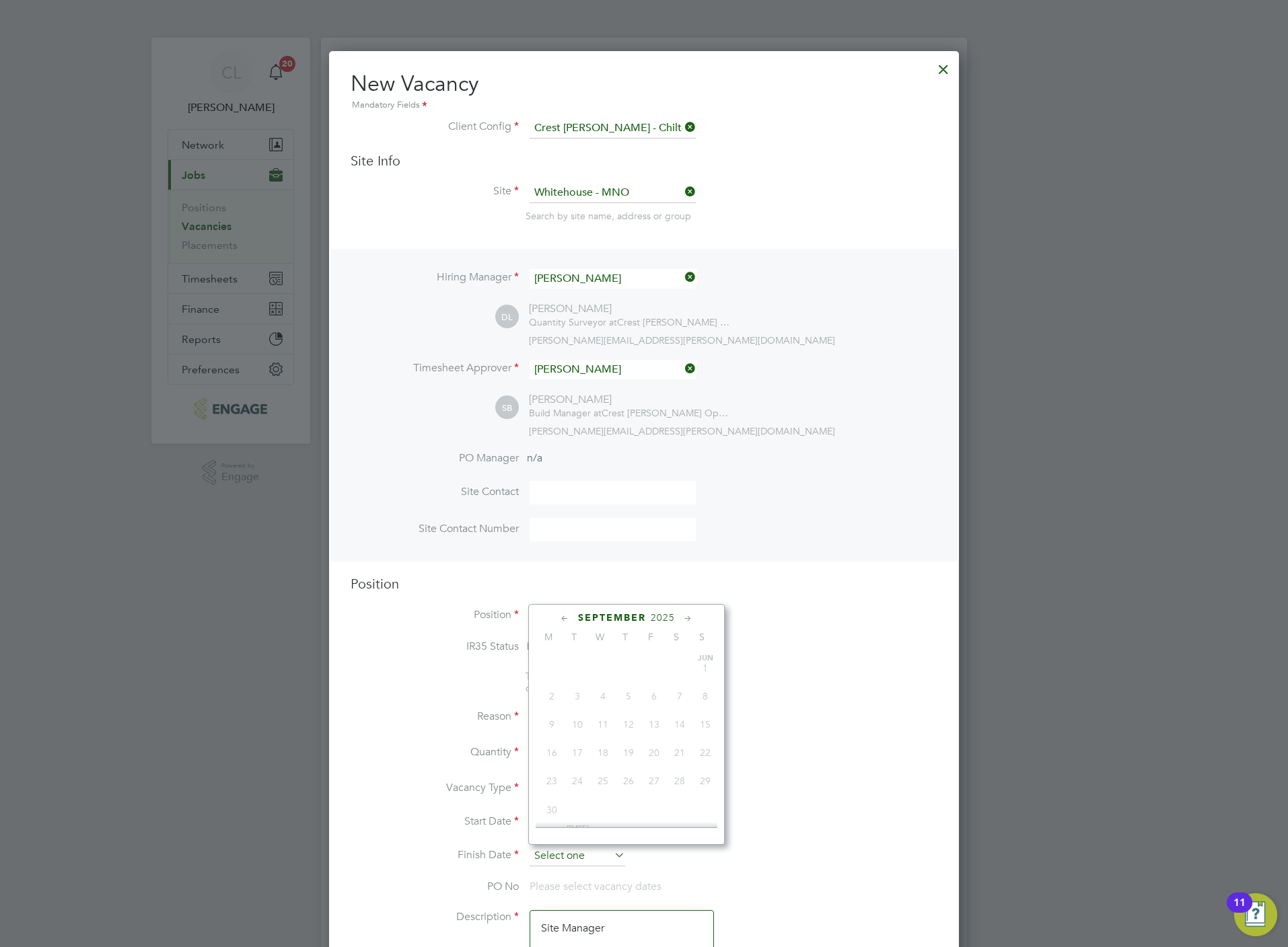
click at [590, 850] on input at bounding box center [577, 857] width 96 height 20
click at [577, 722] on span "9" at bounding box center [577, 719] width 26 height 26
type input "09 Sep 2025"
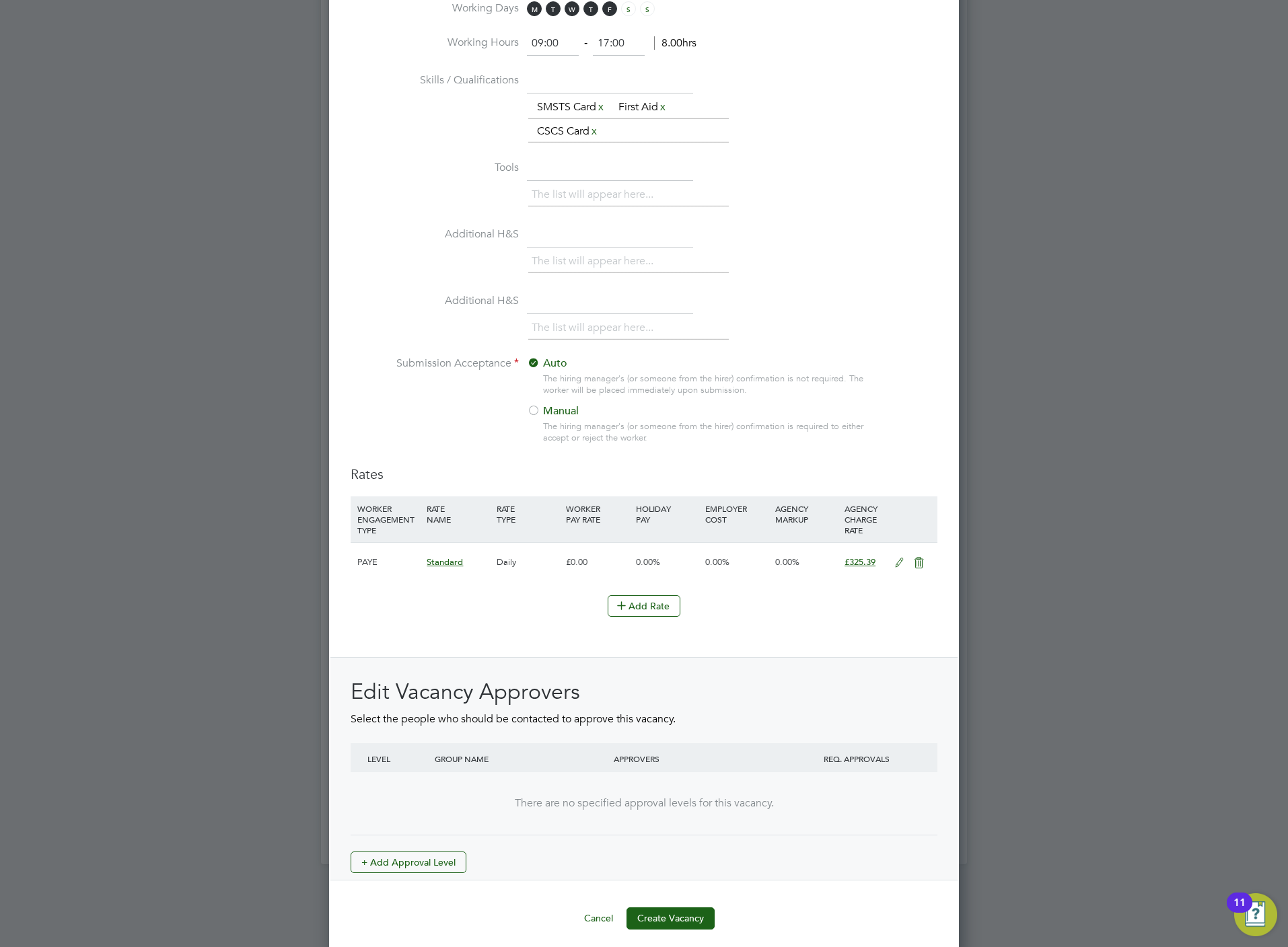
scroll to position [1110, 0]
click at [447, 866] on button "+ Add Approval Level" at bounding box center [408, 861] width 116 height 22
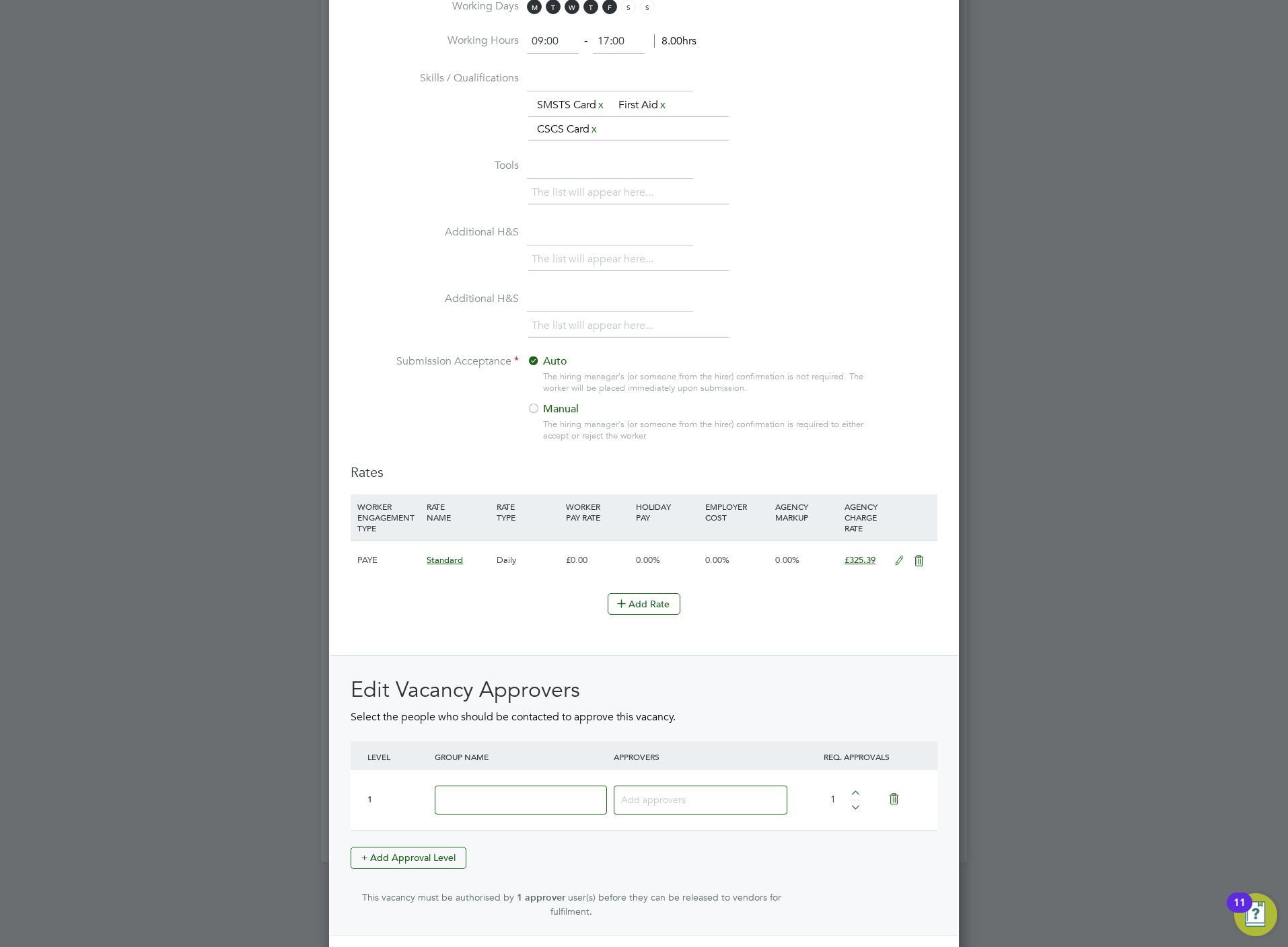
scroll to position [2079, 630]
click at [509, 808] on input at bounding box center [521, 800] width 172 height 29
type input "Crest"
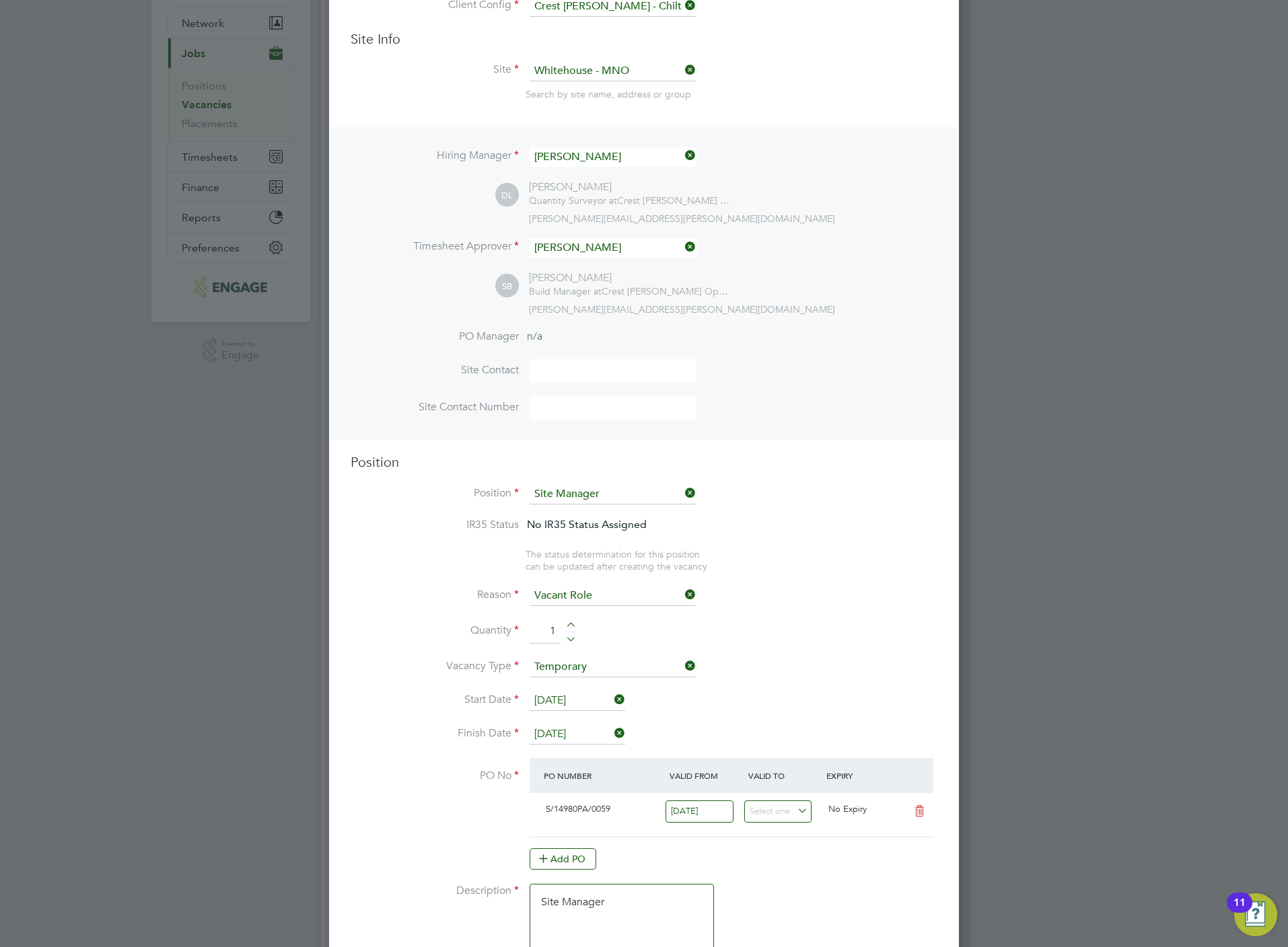
scroll to position [0, 0]
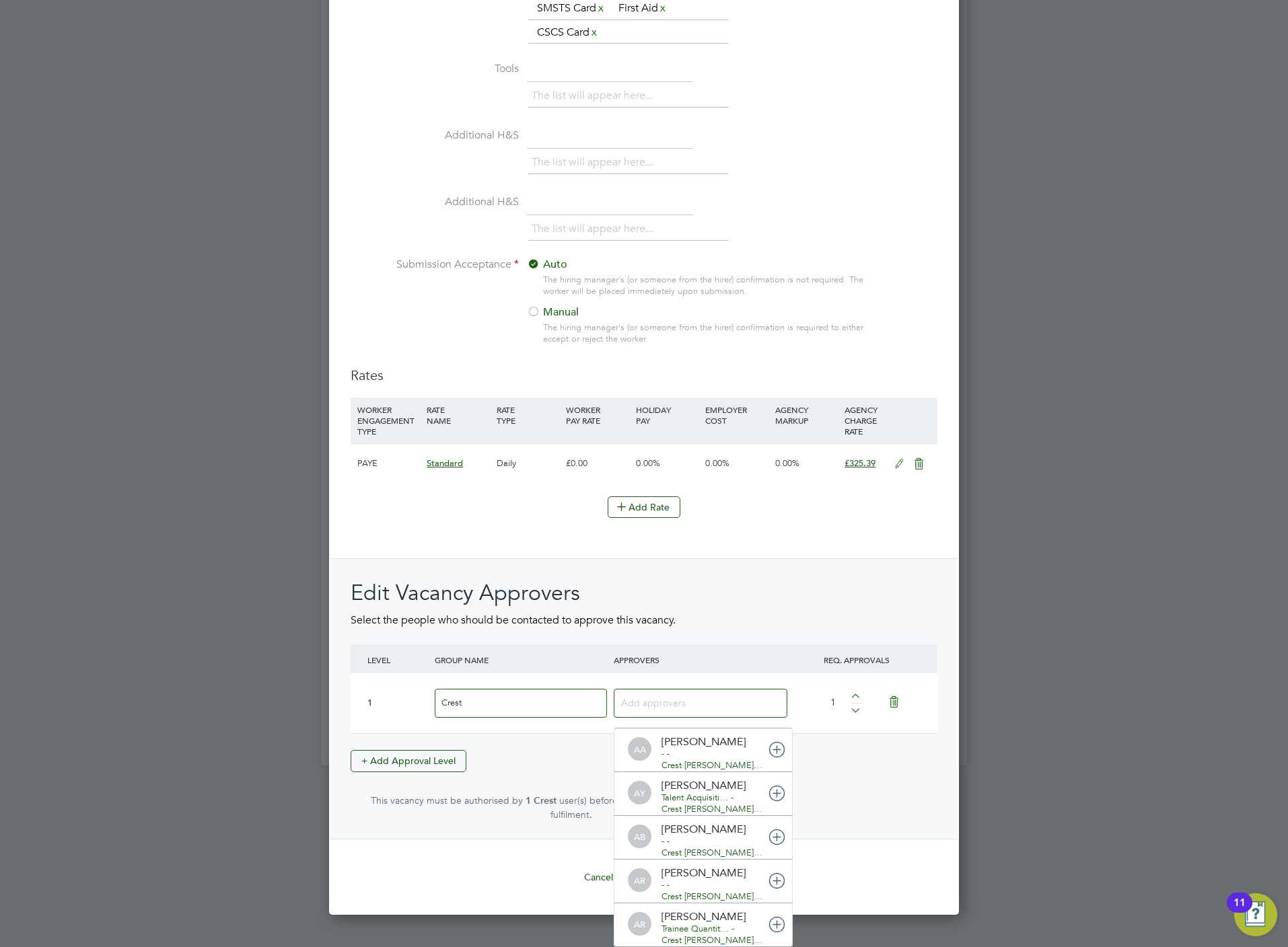
click at [657, 696] on input at bounding box center [695, 703] width 149 height 18
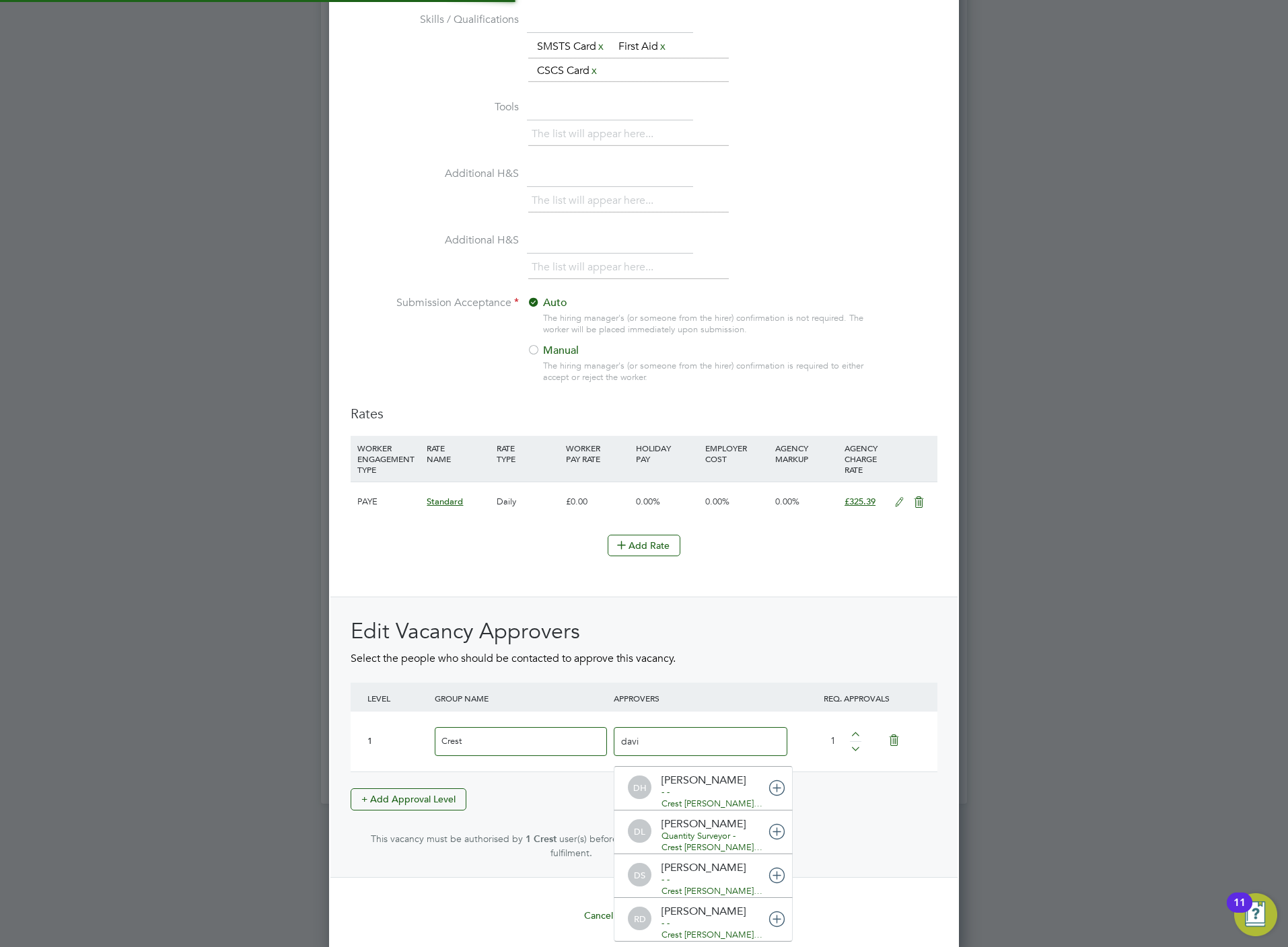
type input "david"
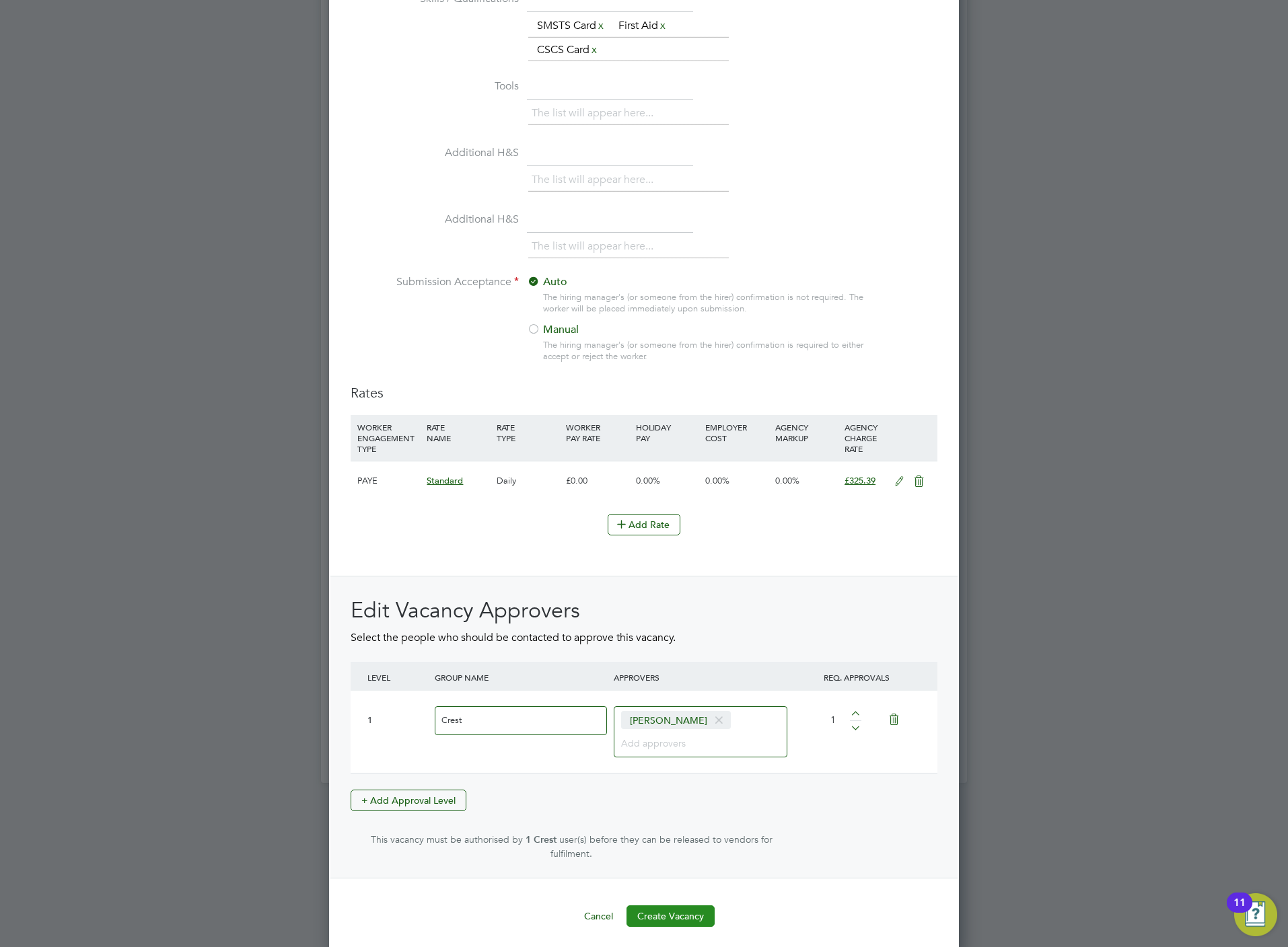
click at [685, 914] on button "Create Vacancy" at bounding box center [670, 916] width 88 height 22
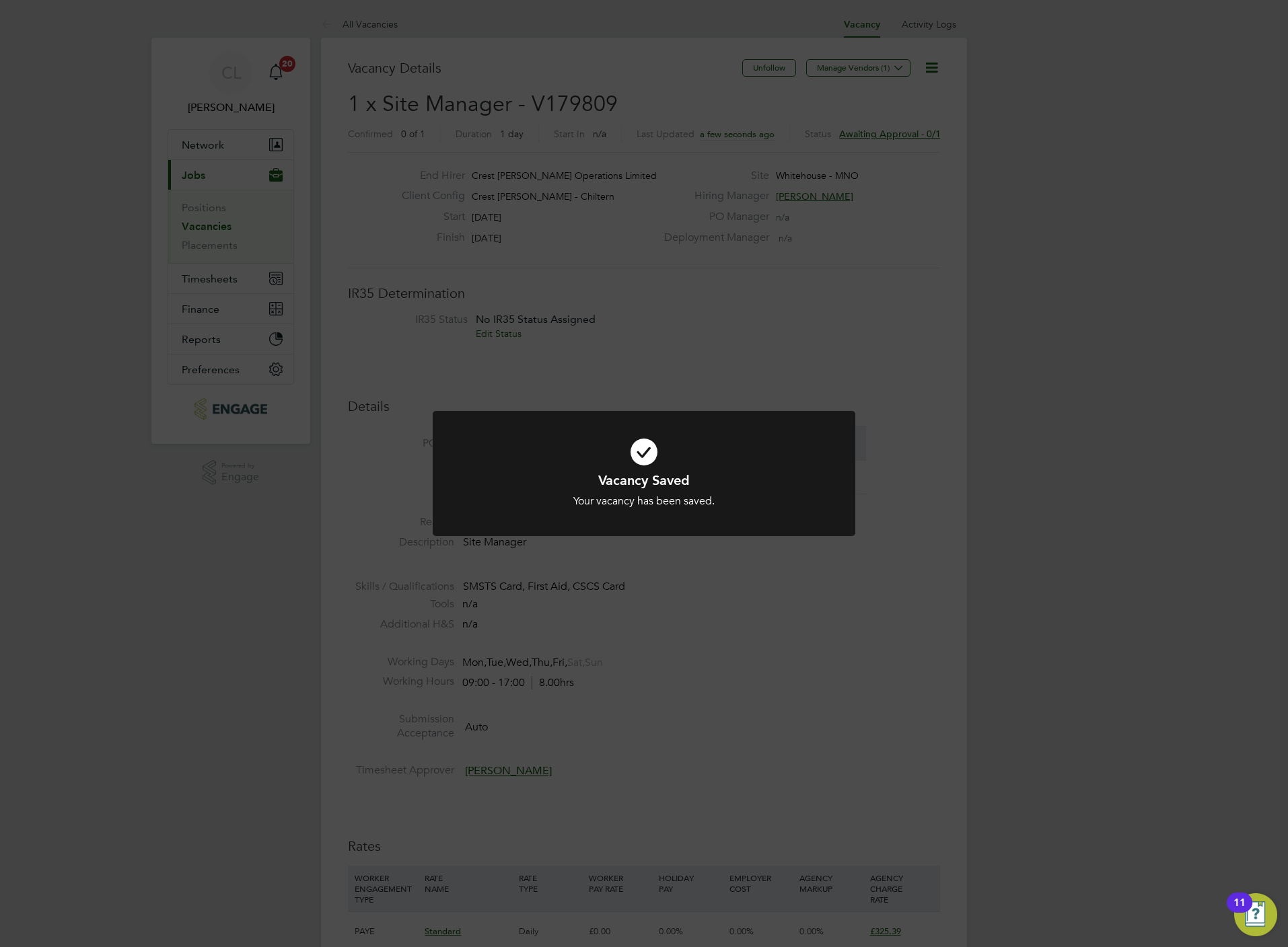
click at [448, 293] on div "Vacancy Saved Your vacancy has been saved. Cancel Okay" at bounding box center [644, 474] width 1288 height 947
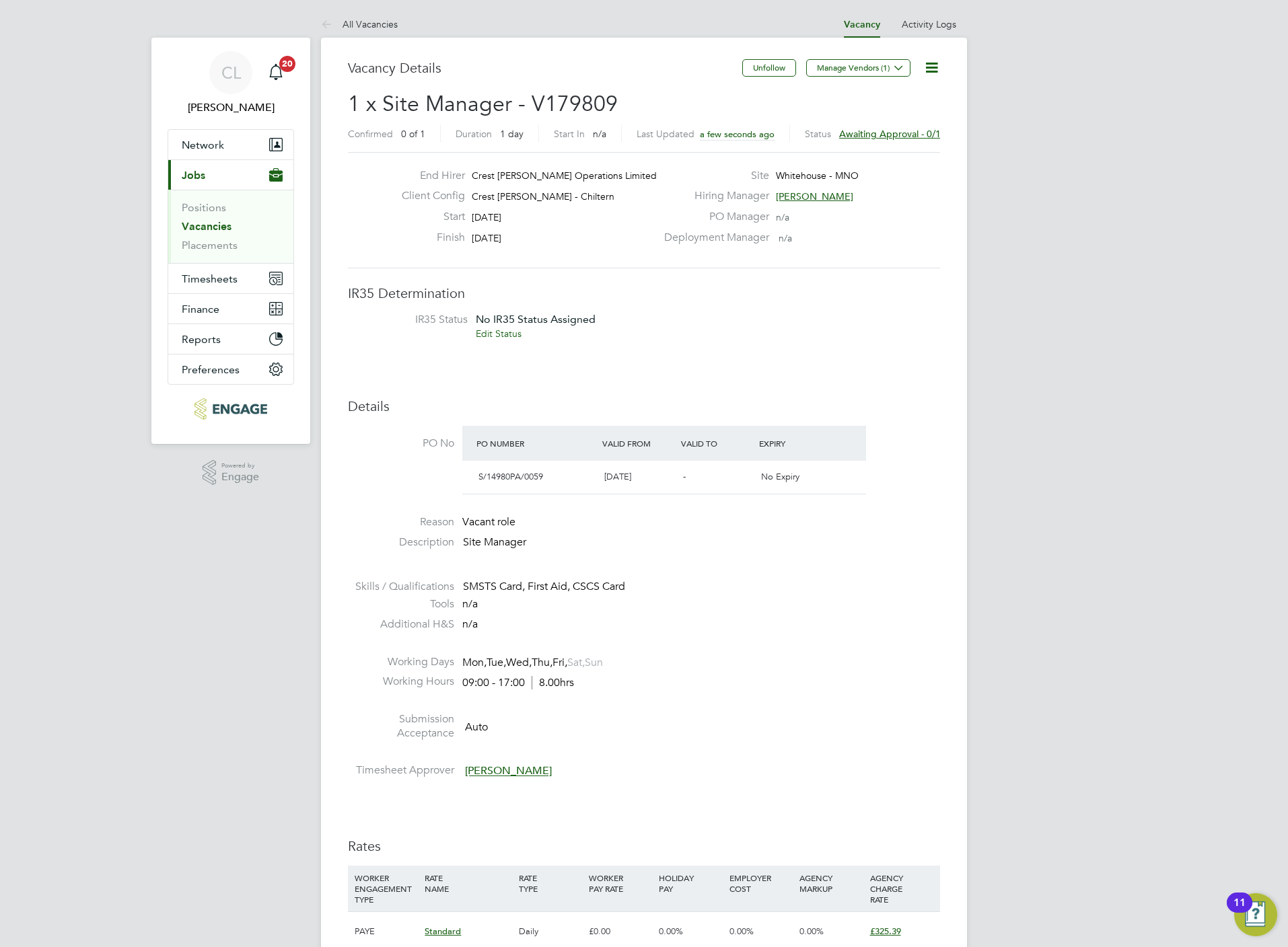
drag, startPoint x: 384, startPoint y: 29, endPoint x: 401, endPoint y: 34, distance: 17.7
click at [384, 27] on link "All Vacancies" at bounding box center [359, 24] width 77 height 12
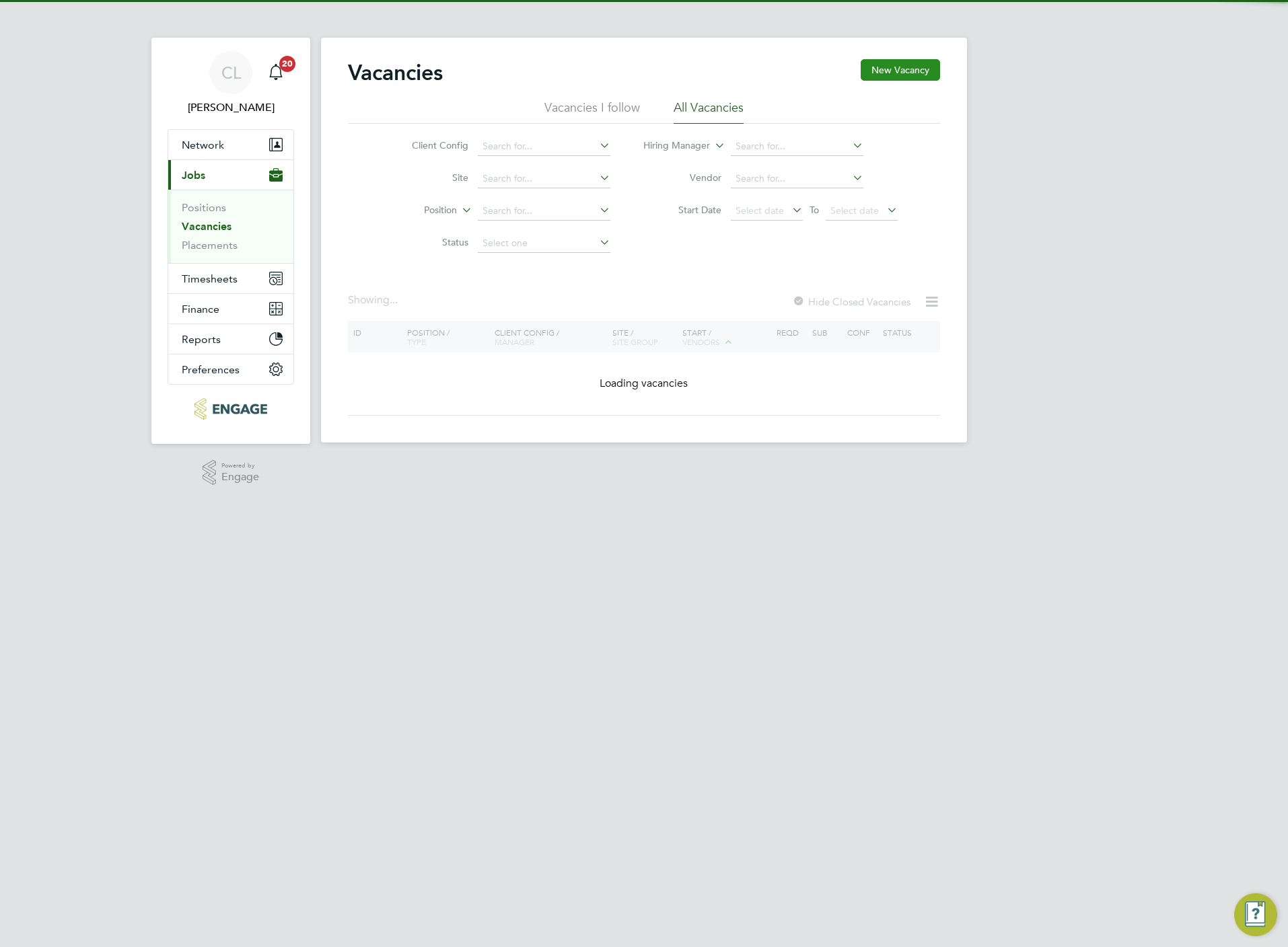
click at [890, 71] on button "New Vacancy" at bounding box center [900, 70] width 80 height 22
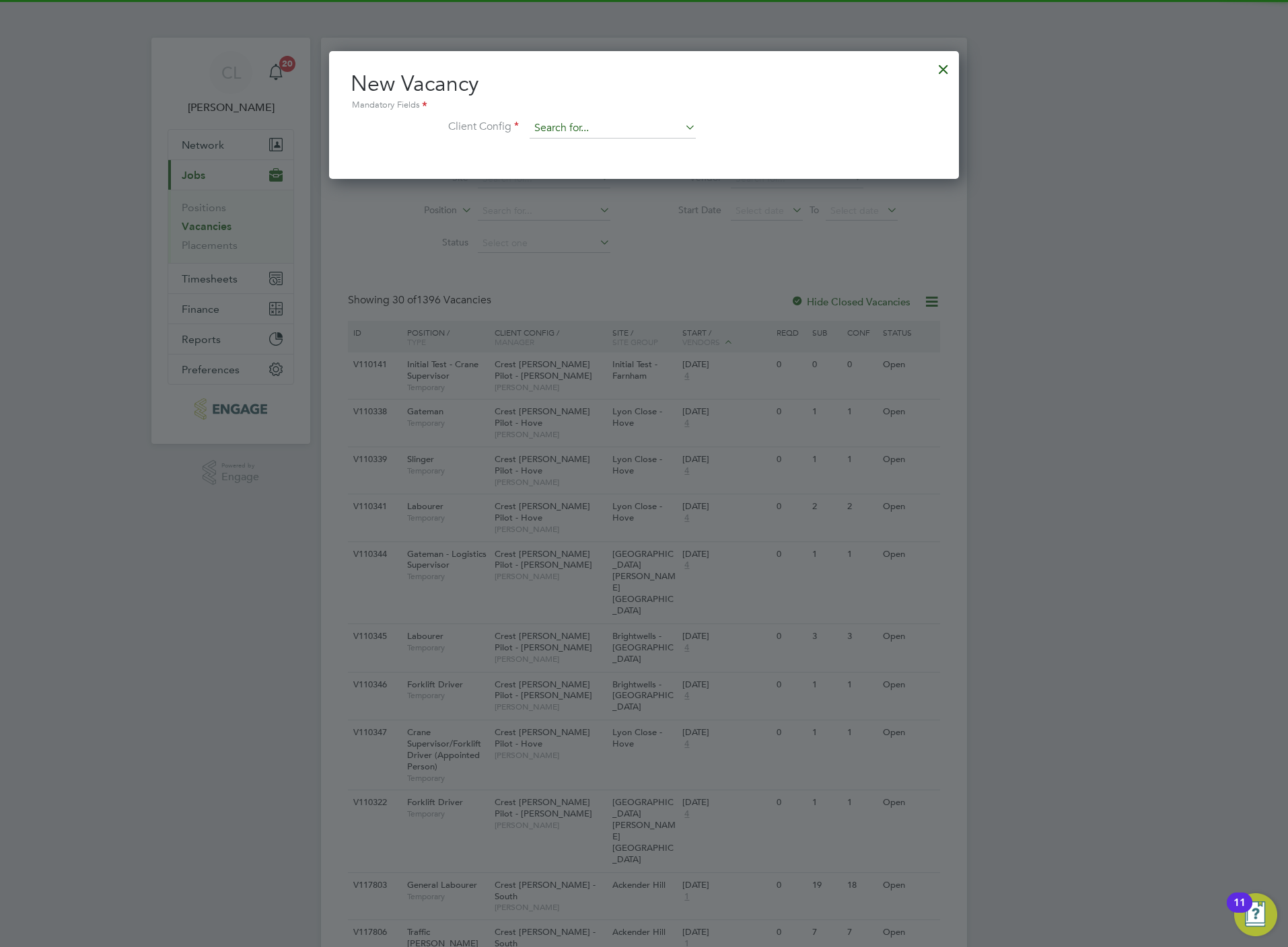
click at [587, 125] on input at bounding box center [613, 128] width 166 height 20
click at [620, 170] on li "Crest Nicholson - Eastern" at bounding box center [639, 166] width 219 height 18
type input "Crest Nicholson - Eastern"
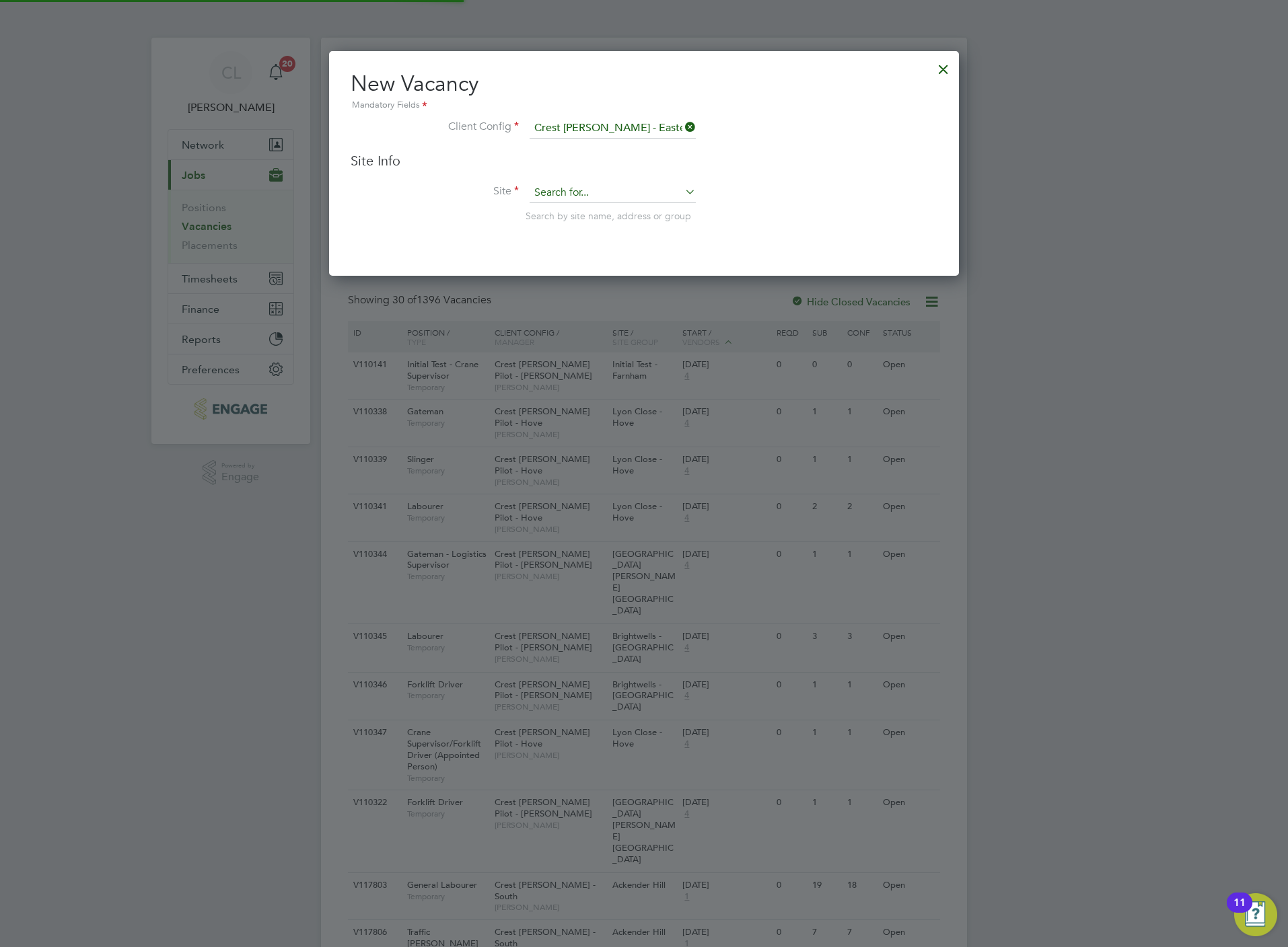
click at [577, 196] on input at bounding box center [613, 193] width 166 height 20
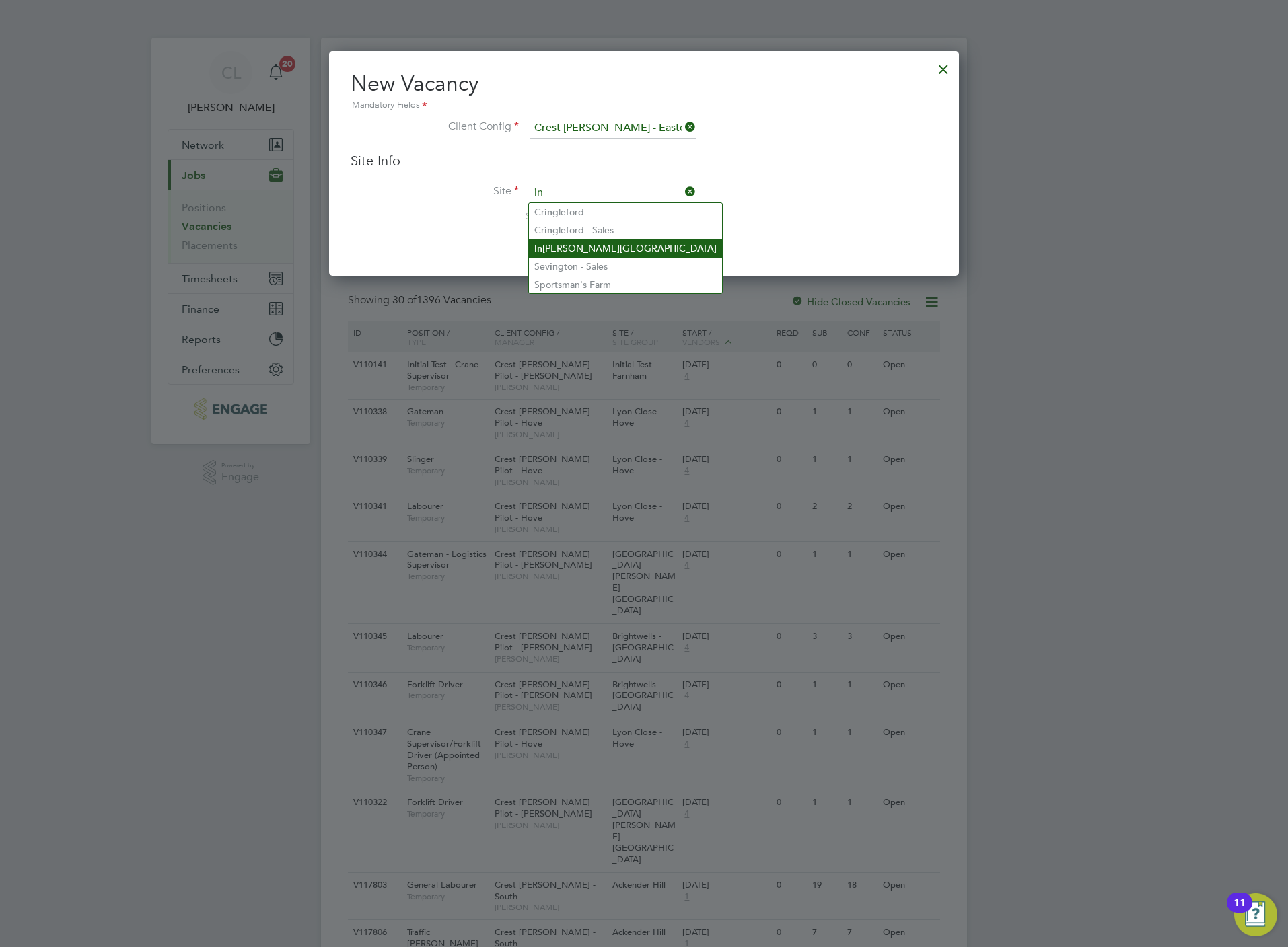
click at [582, 249] on li "In gress Park" at bounding box center [625, 248] width 193 height 18
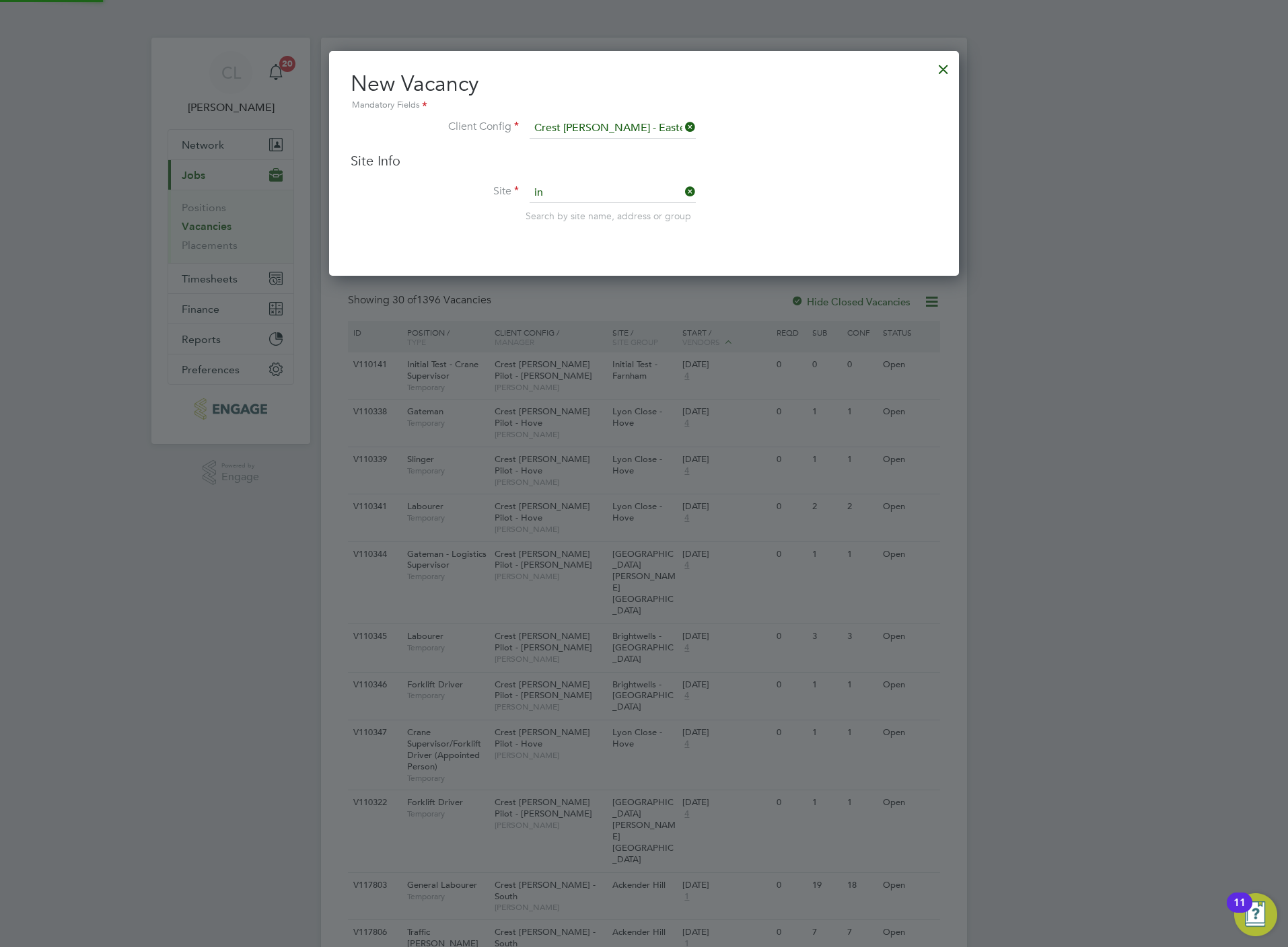
type input "Ingress Park"
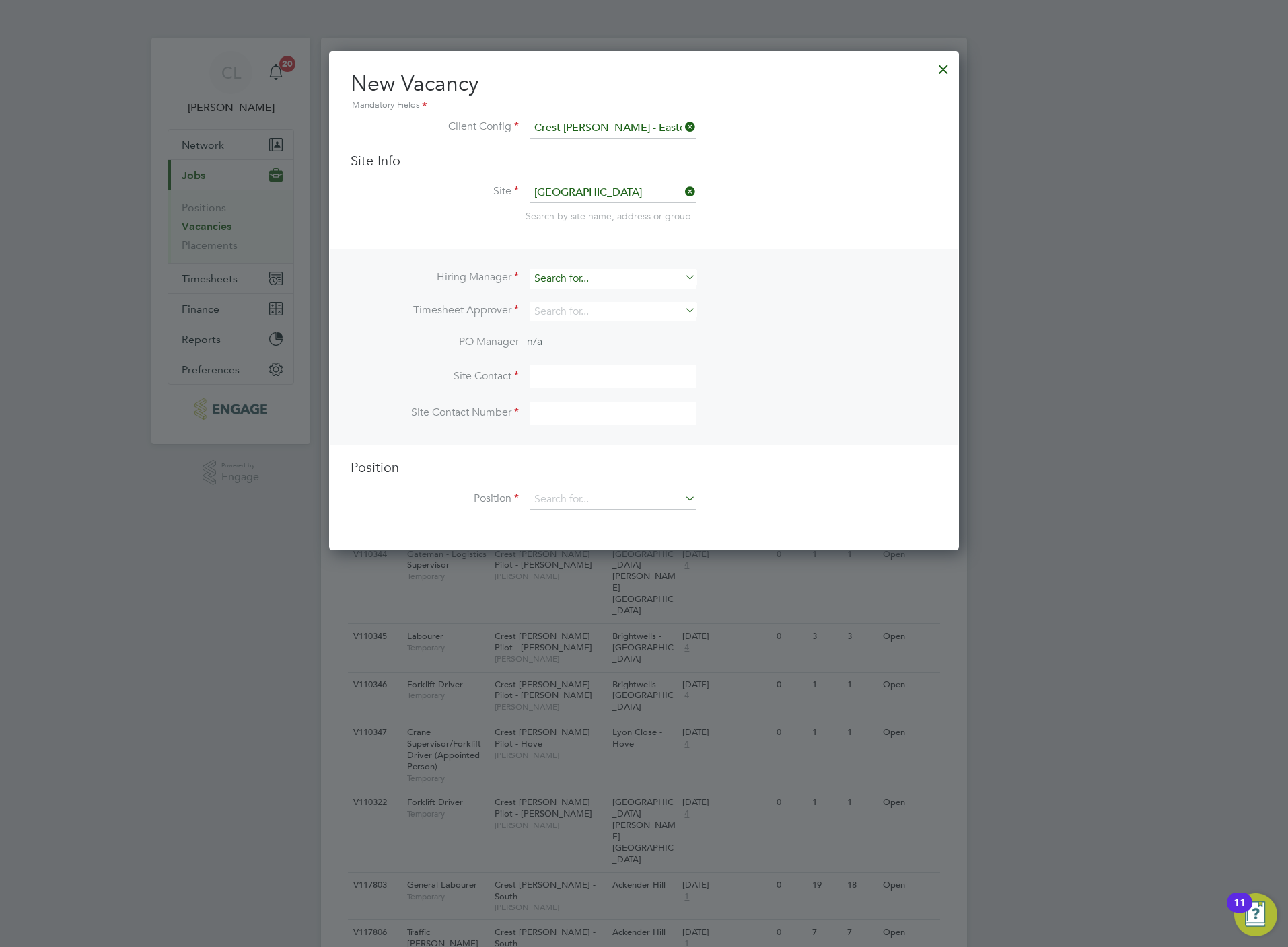
click at [583, 279] on input at bounding box center [613, 279] width 166 height 20
click at [374, 354] on li "PO Manager n/a" at bounding box center [644, 349] width 587 height 30
click at [566, 277] on input at bounding box center [613, 279] width 166 height 20
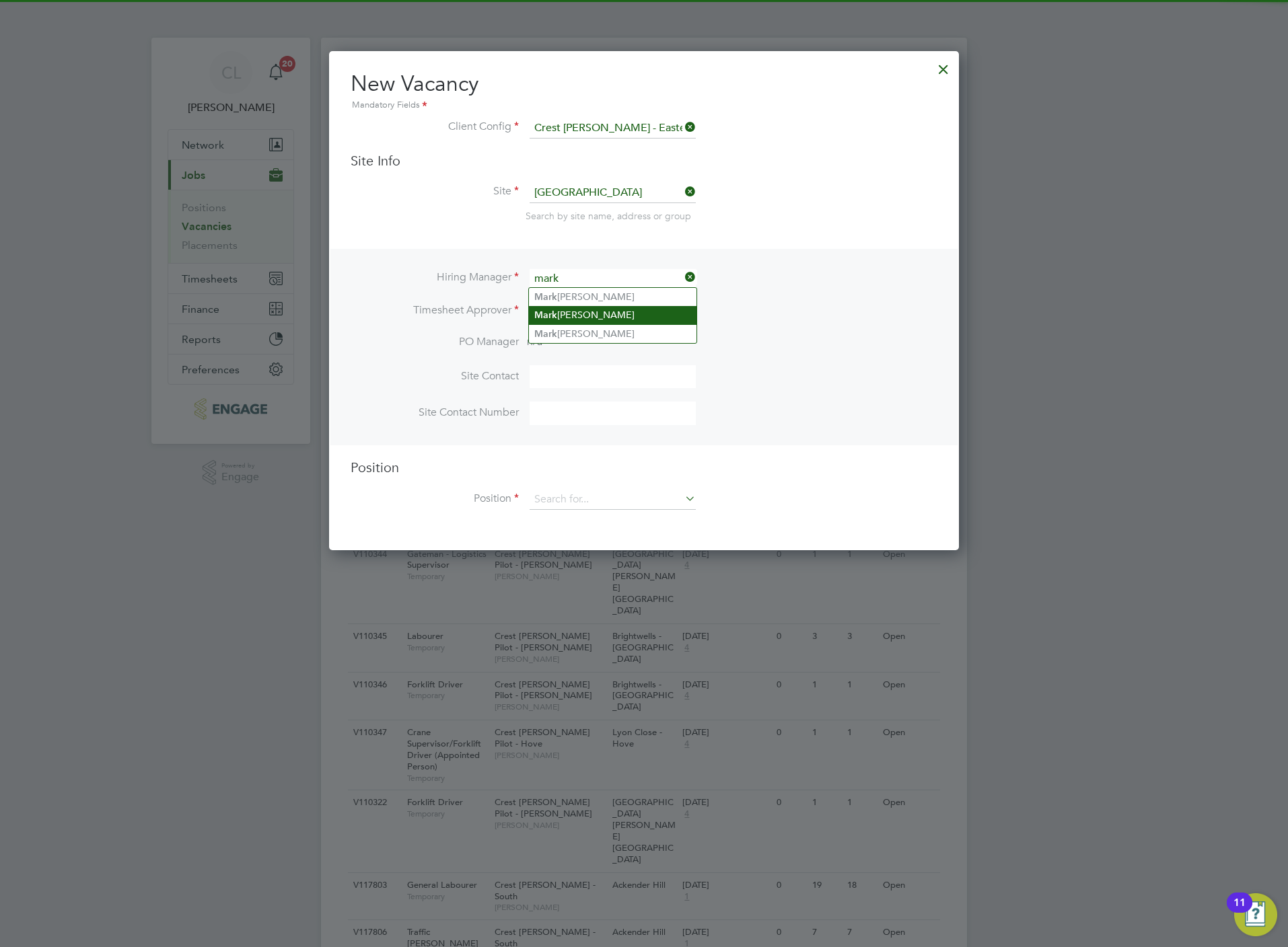
click at [624, 309] on li "Mark Wilkinson" at bounding box center [613, 315] width 168 height 18
type input "Mark Wilkinson"
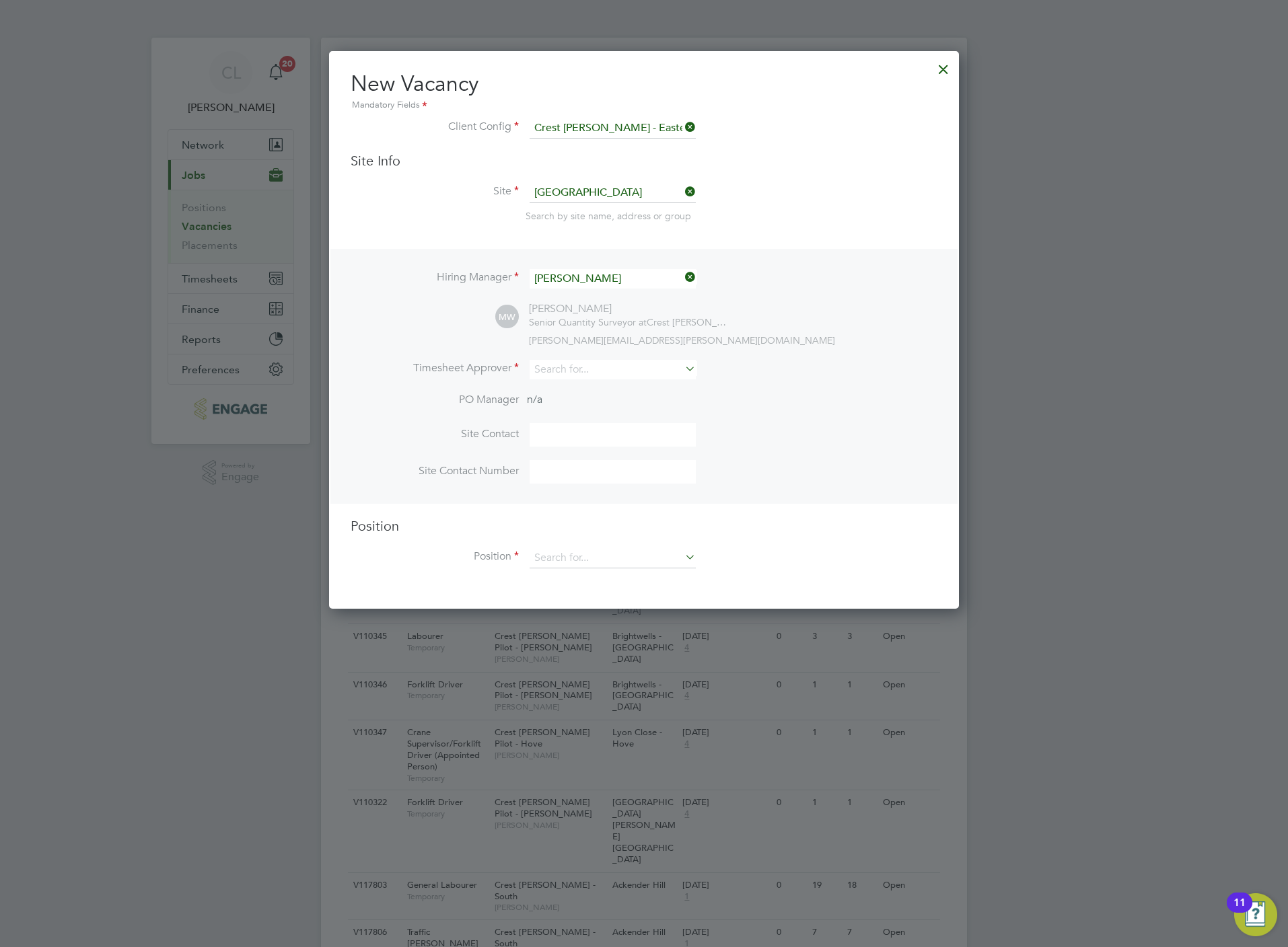
drag, startPoint x: 584, startPoint y: 347, endPoint x: 585, endPoint y: 356, distance: 9.1
click at [583, 351] on div "Hiring Manager Mark Wilkinson MW Mark Wilkinson Senior Quantity Surveyor at Cre…" at bounding box center [644, 376] width 627 height 255
click at [595, 367] on input at bounding box center [613, 369] width 166 height 20
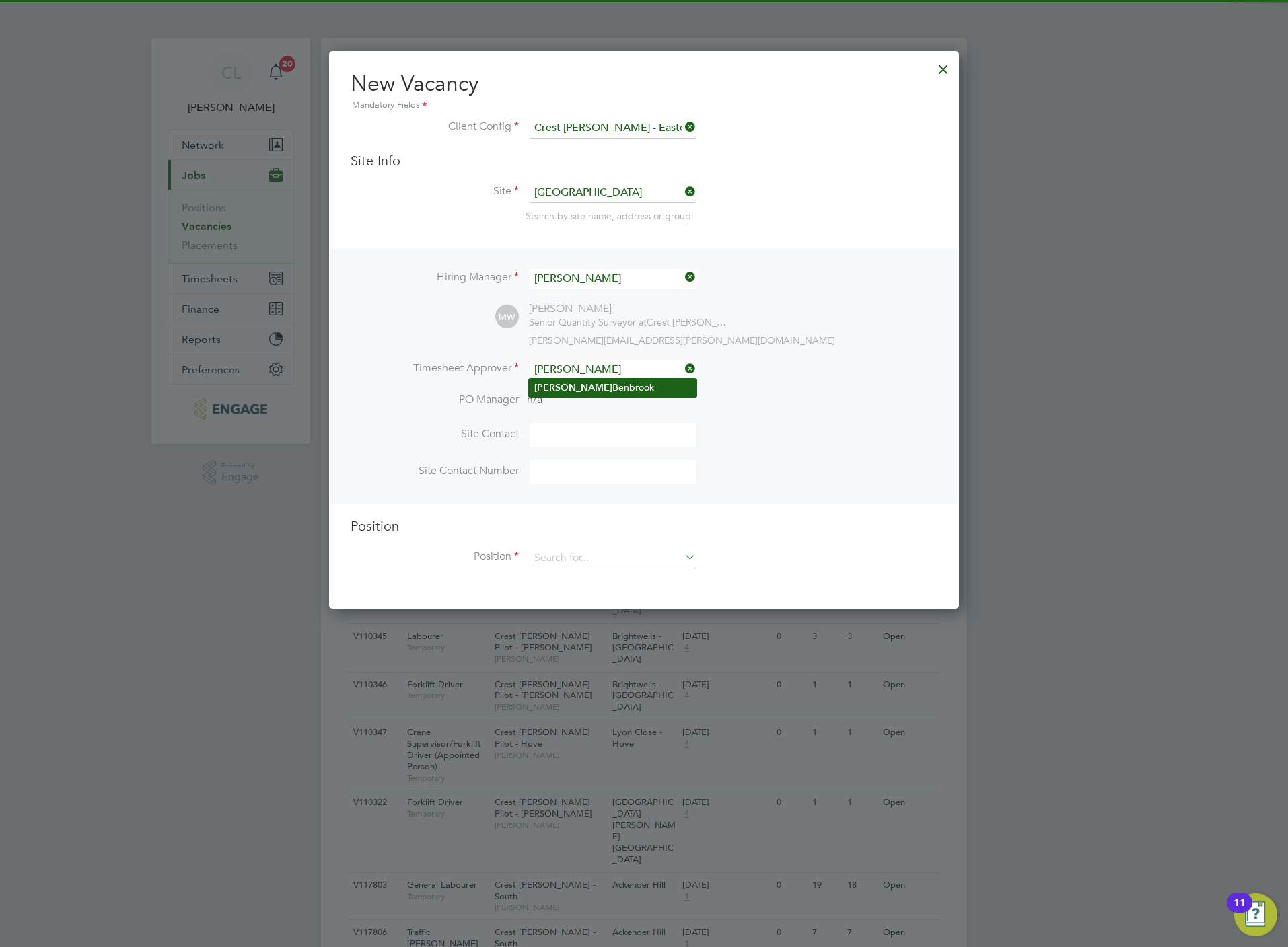
click at [551, 390] on li "Lisa Benbrook" at bounding box center [613, 387] width 168 height 18
type input "Lisa Benbrook"
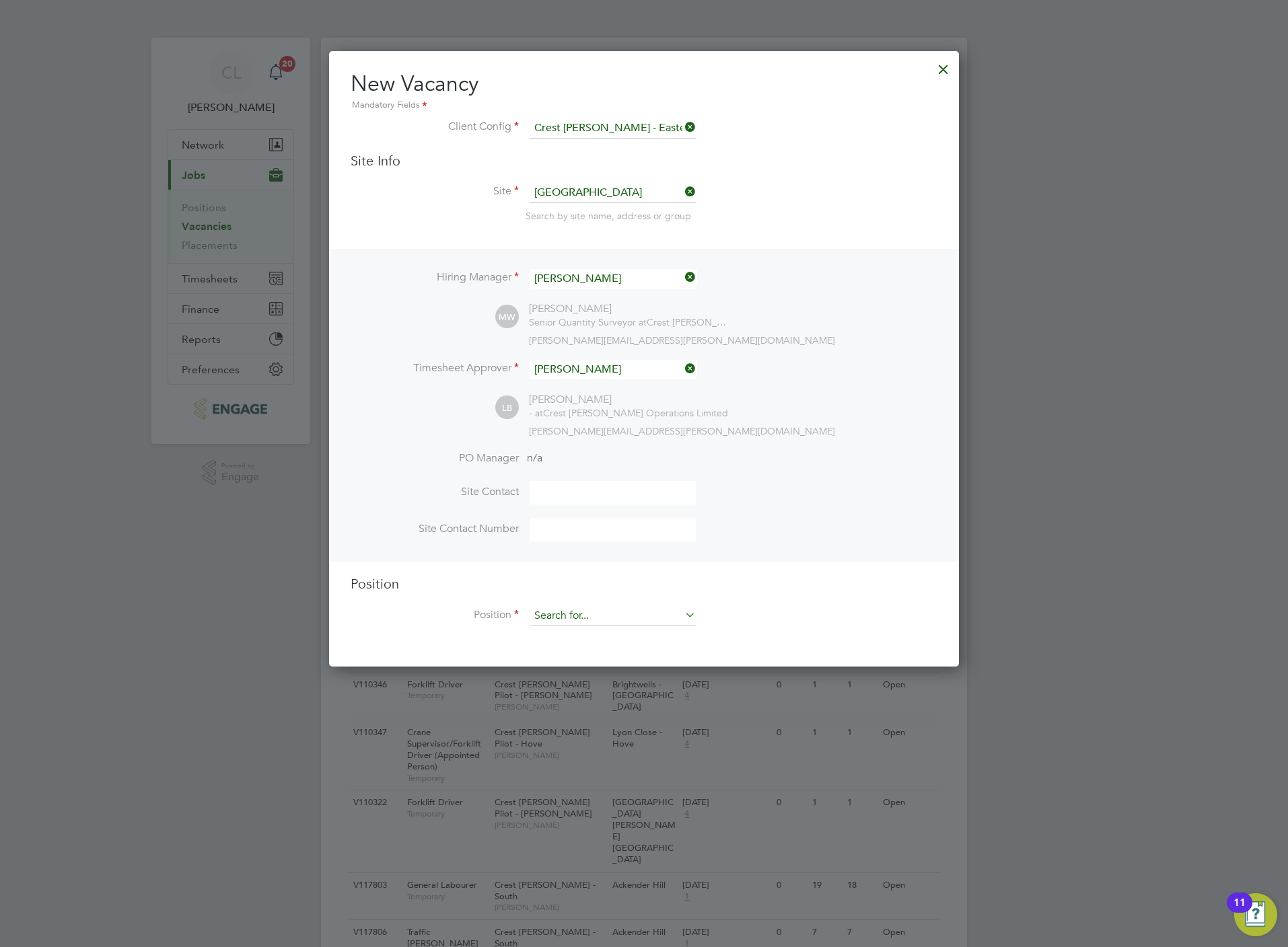
click at [582, 610] on input at bounding box center [613, 616] width 166 height 20
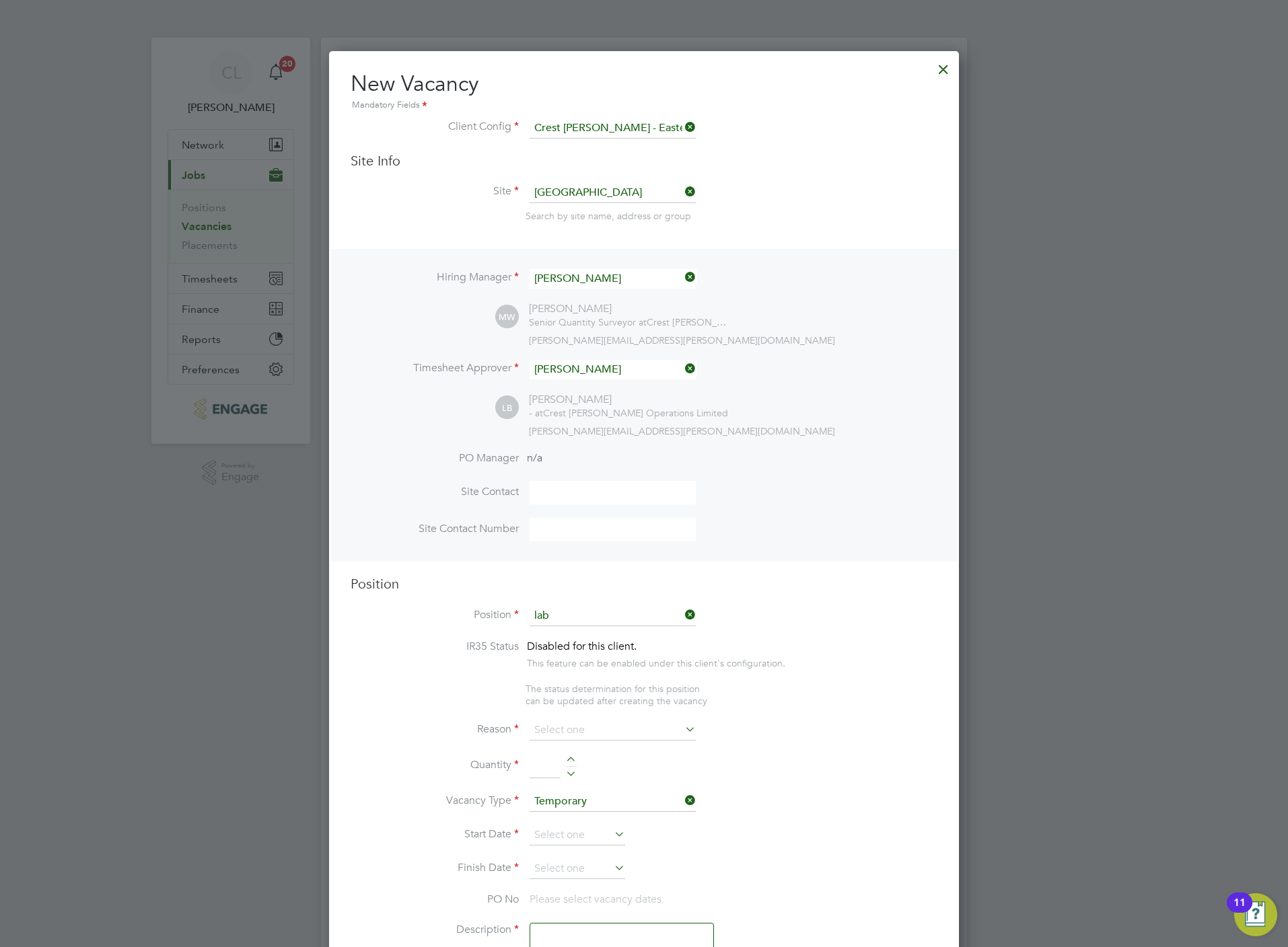
click at [601, 636] on li "General Lab ourer" at bounding box center [613, 635] width 168 height 18
type input "General Labourer"
type textarea "General Labourer"
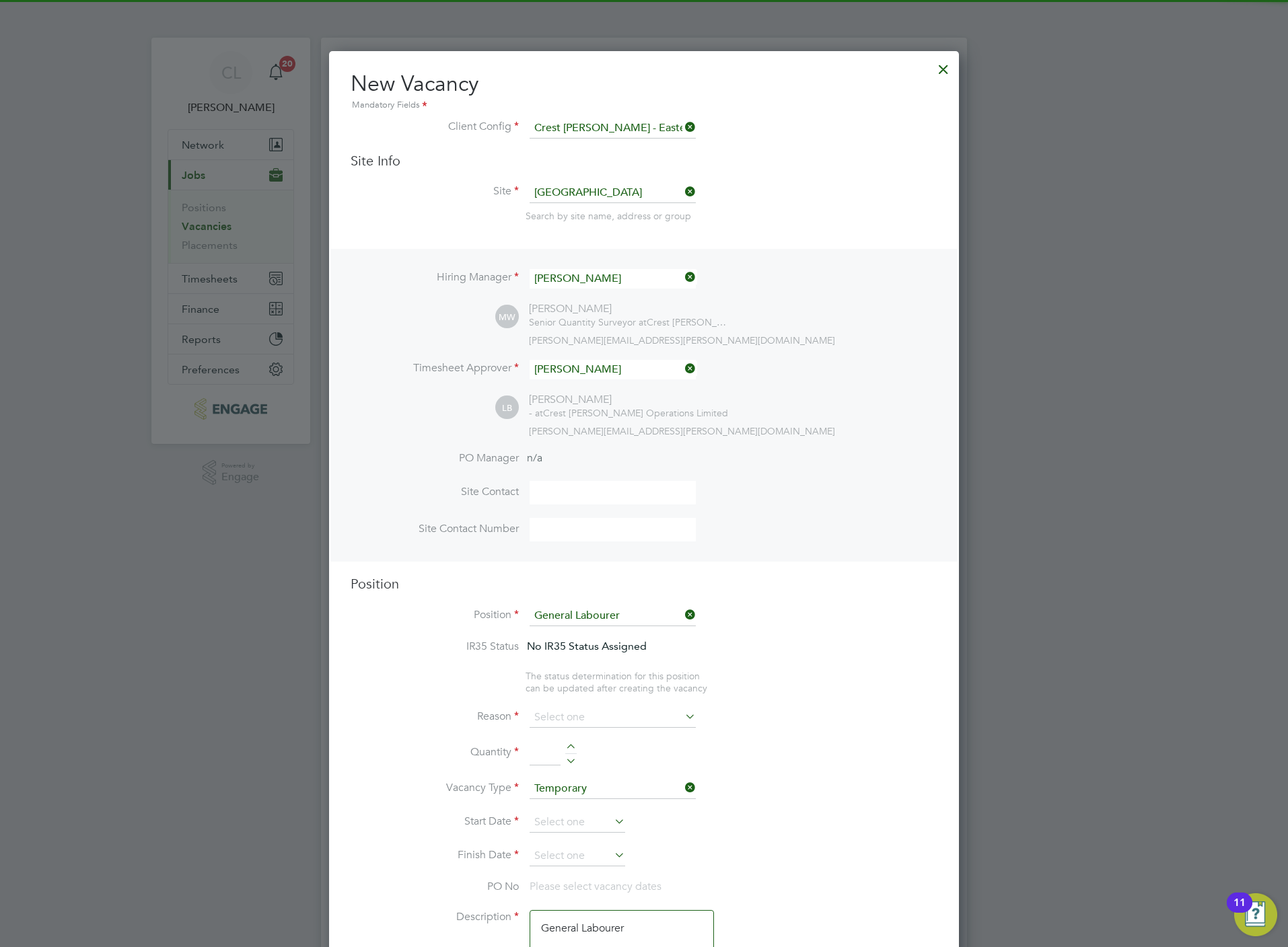
click at [587, 733] on li "Reason" at bounding box center [644, 724] width 587 height 34
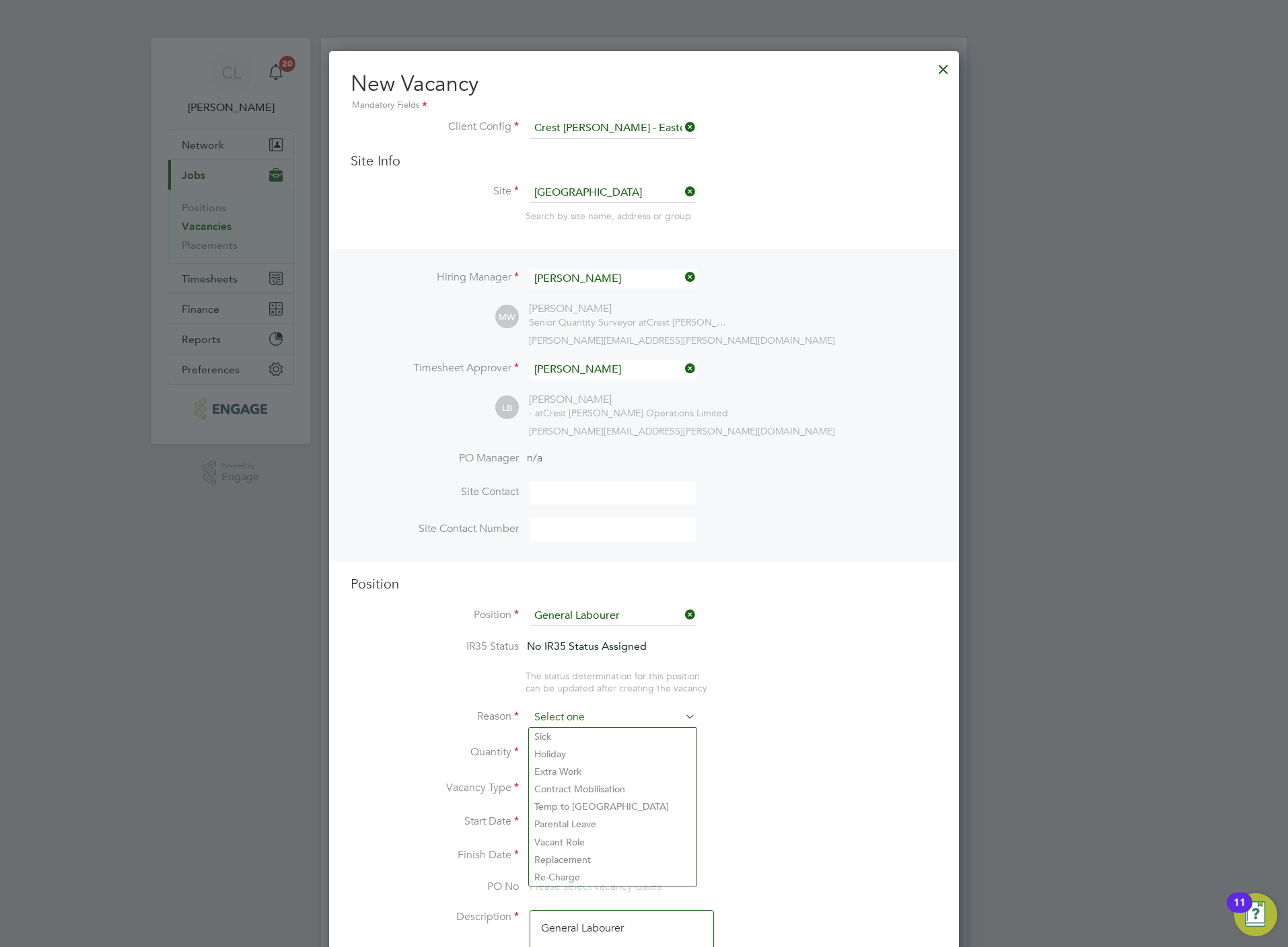
click at [594, 715] on input at bounding box center [613, 718] width 166 height 20
click at [598, 834] on li "Vacant Role" at bounding box center [613, 842] width 168 height 18
type input "Vacant Role"
click at [569, 744] on div at bounding box center [571, 749] width 12 height 9
type input "1"
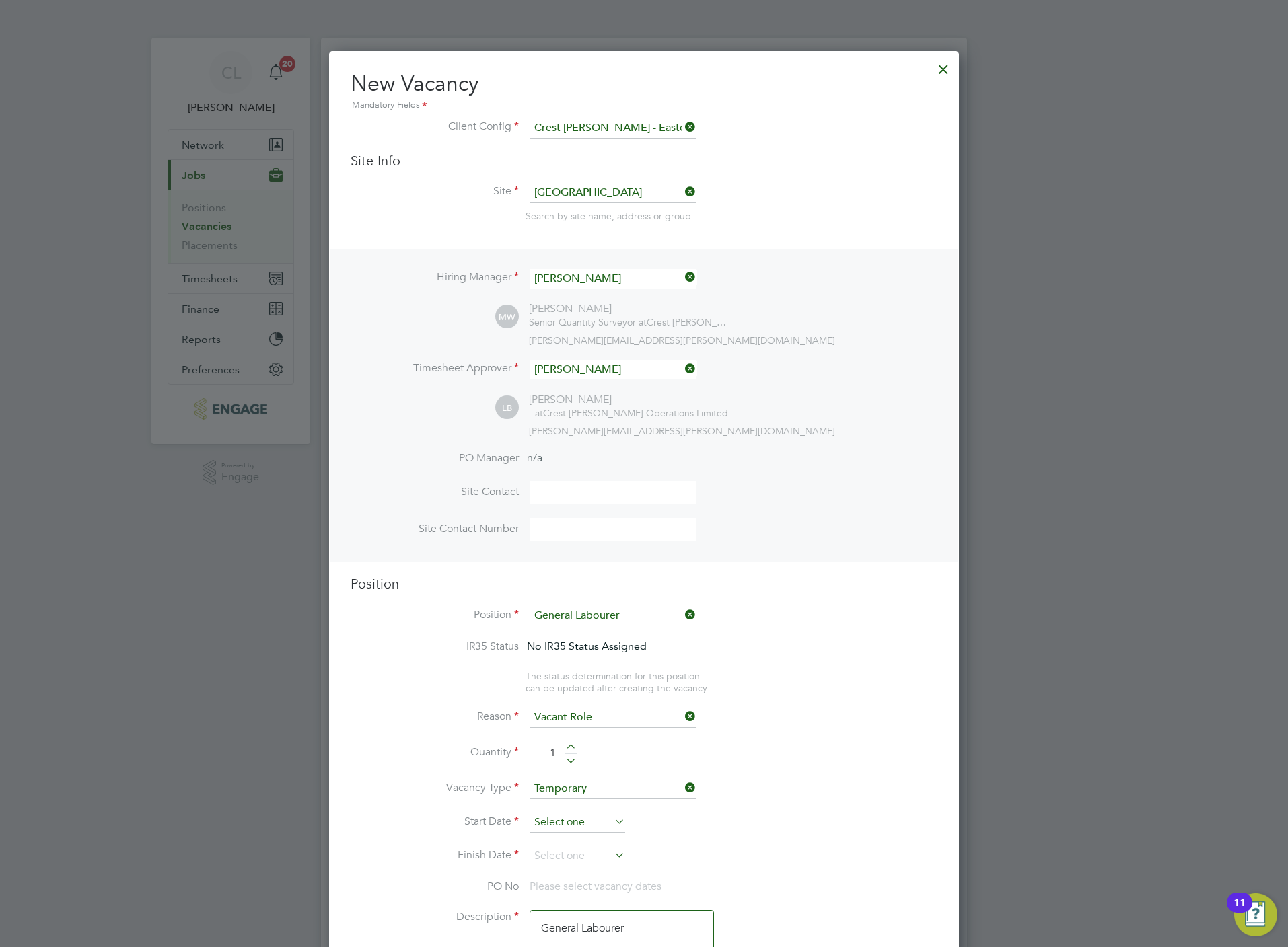
click at [564, 824] on input at bounding box center [577, 823] width 96 height 20
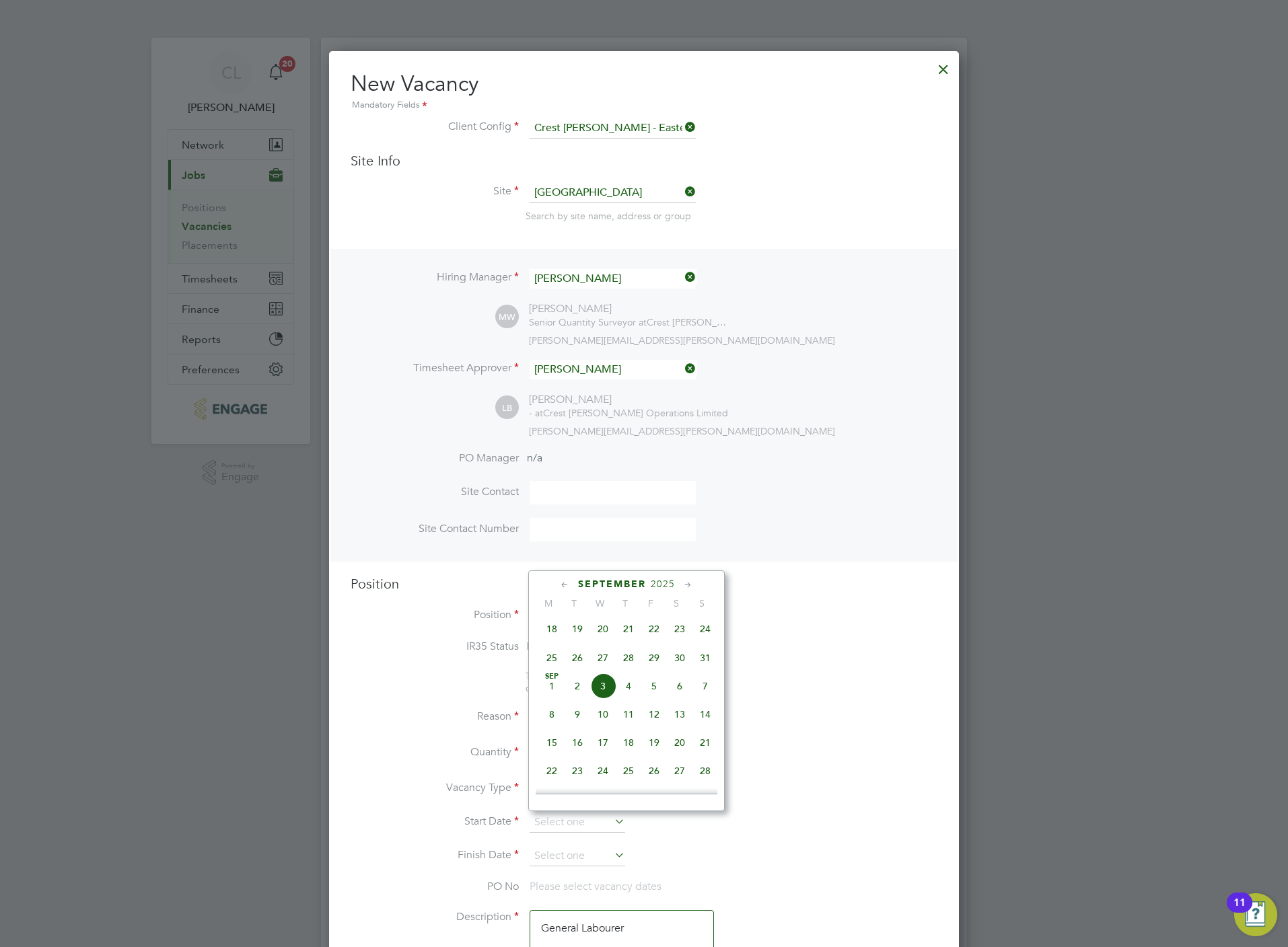
click at [628, 721] on span "11" at bounding box center [628, 714] width 26 height 26
type input "11 Sep 2025"
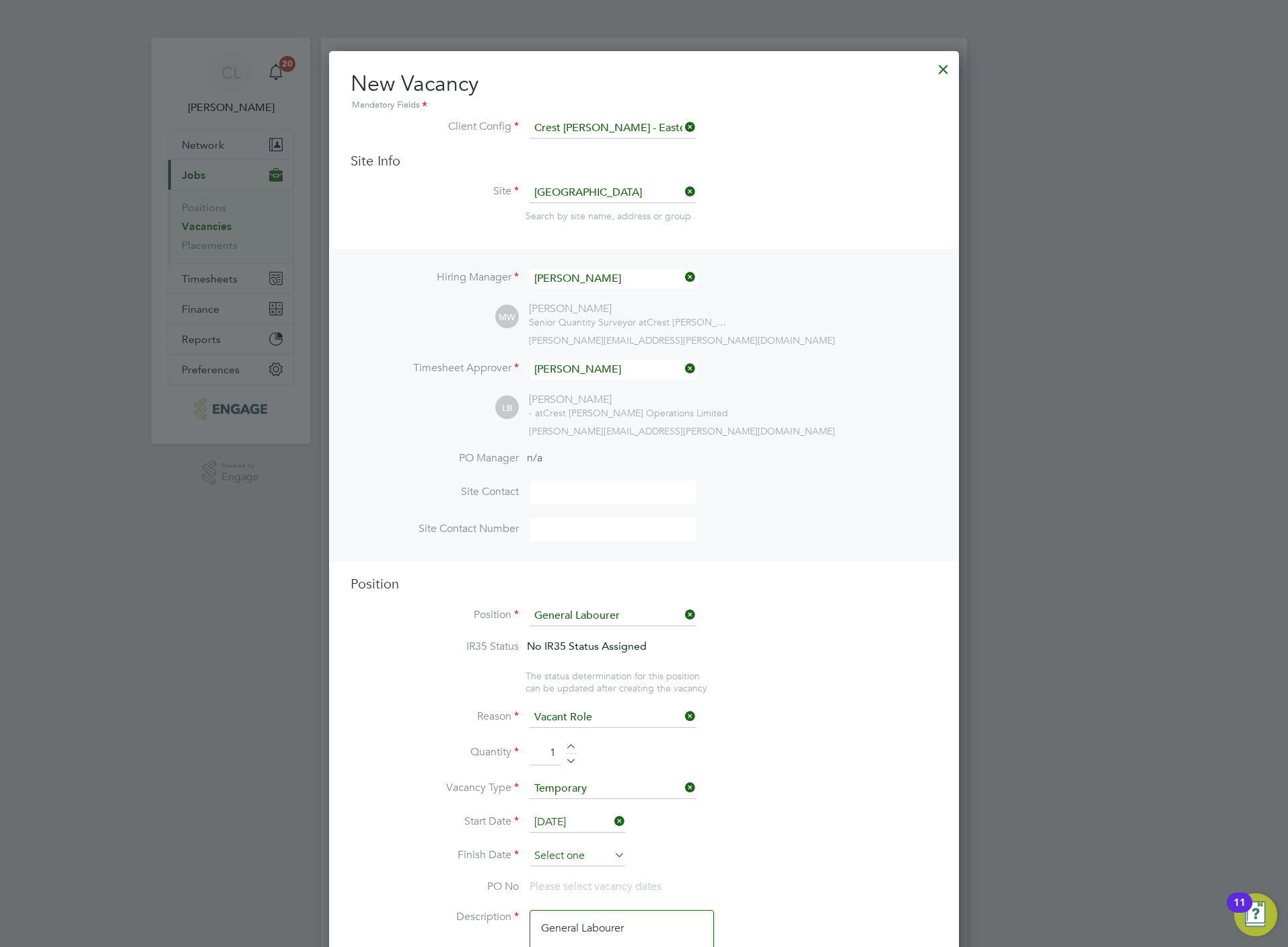
click at [574, 858] on input at bounding box center [577, 857] width 96 height 20
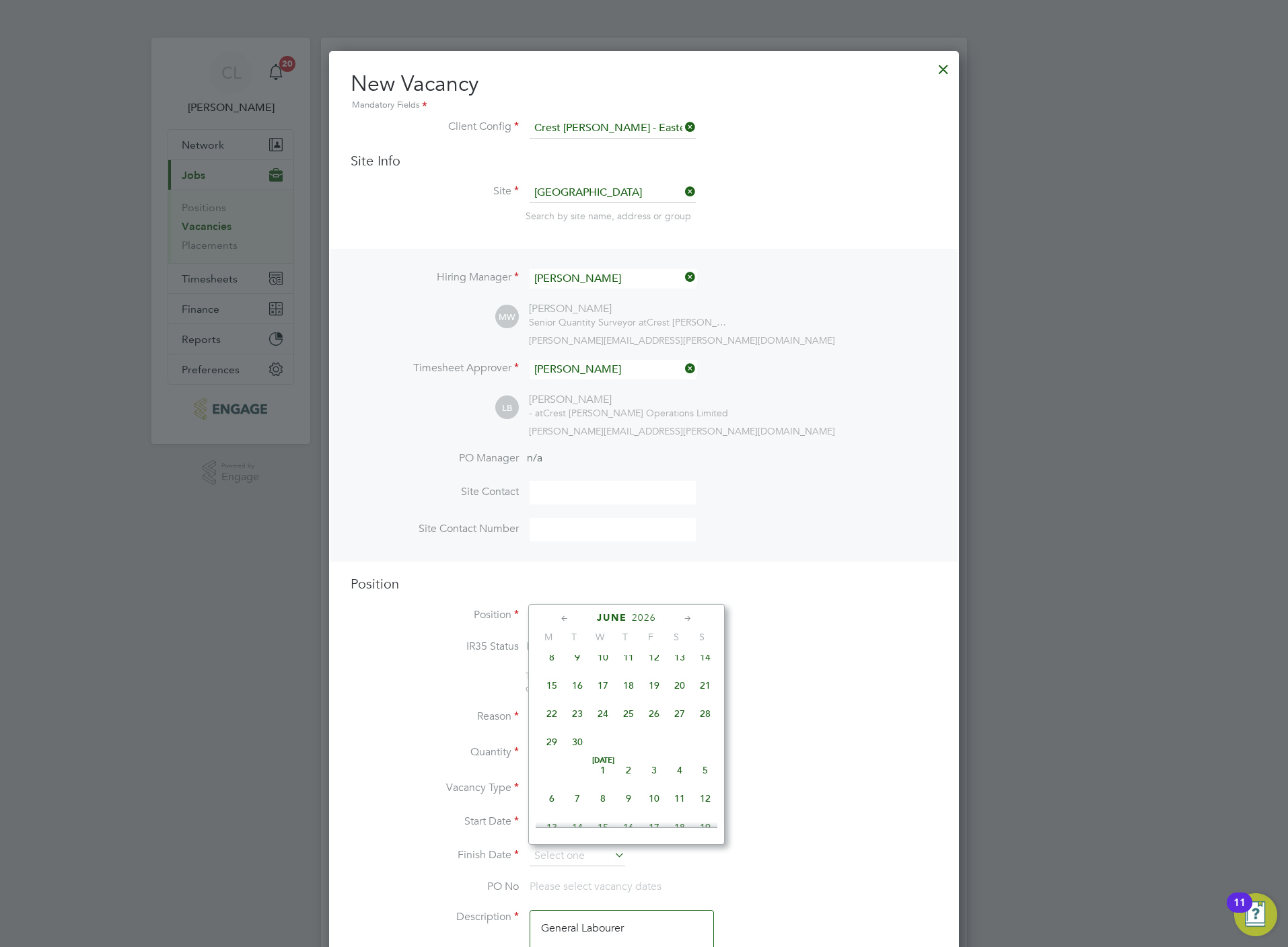
scroll to position [1843, 0]
click at [553, 767] on span "6" at bounding box center [552, 754] width 26 height 26
type input "06 Jul 2026"
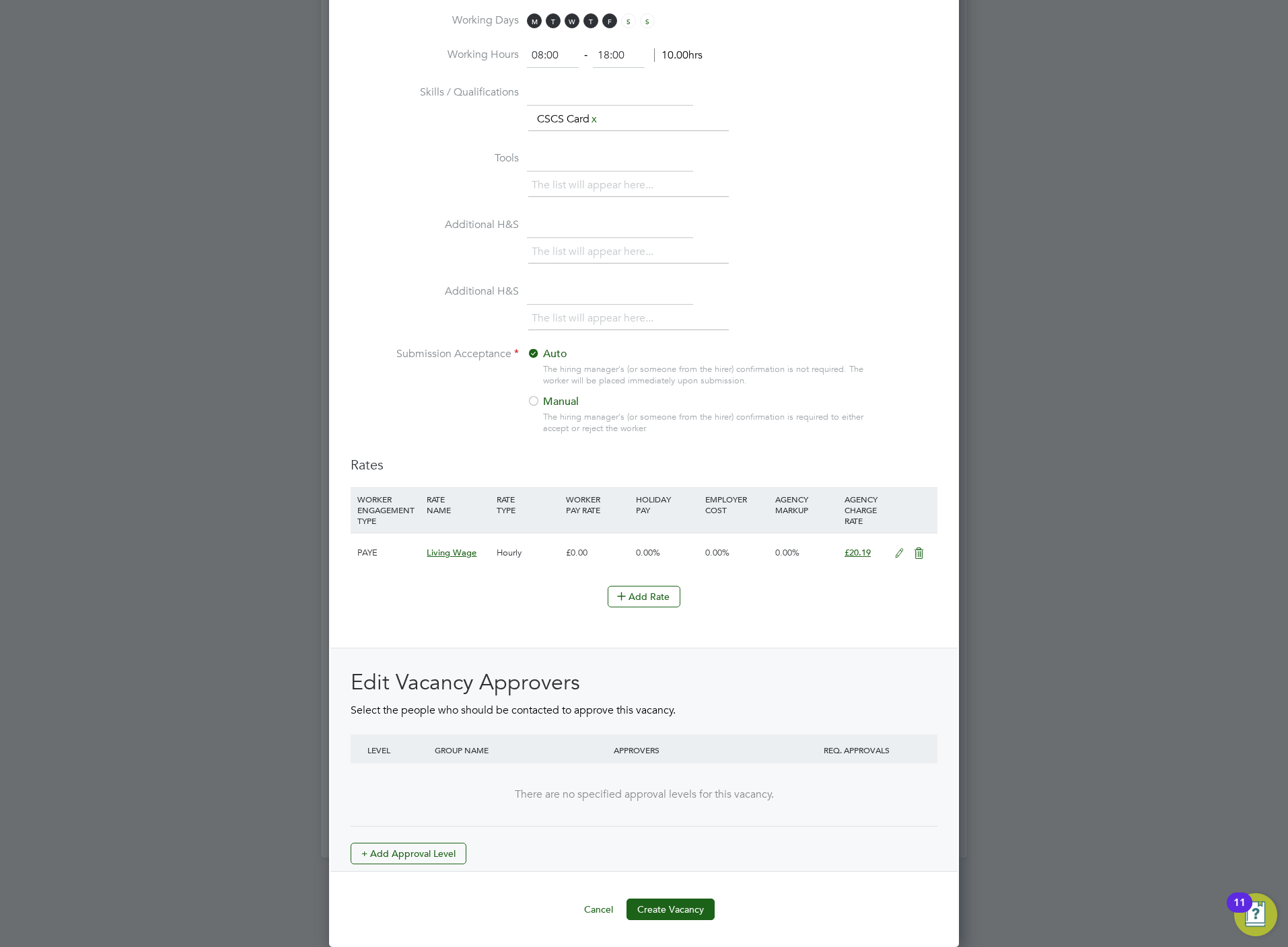
scroll to position [1120, 0]
click at [423, 862] on button "+ Add Approval Level" at bounding box center [408, 854] width 116 height 22
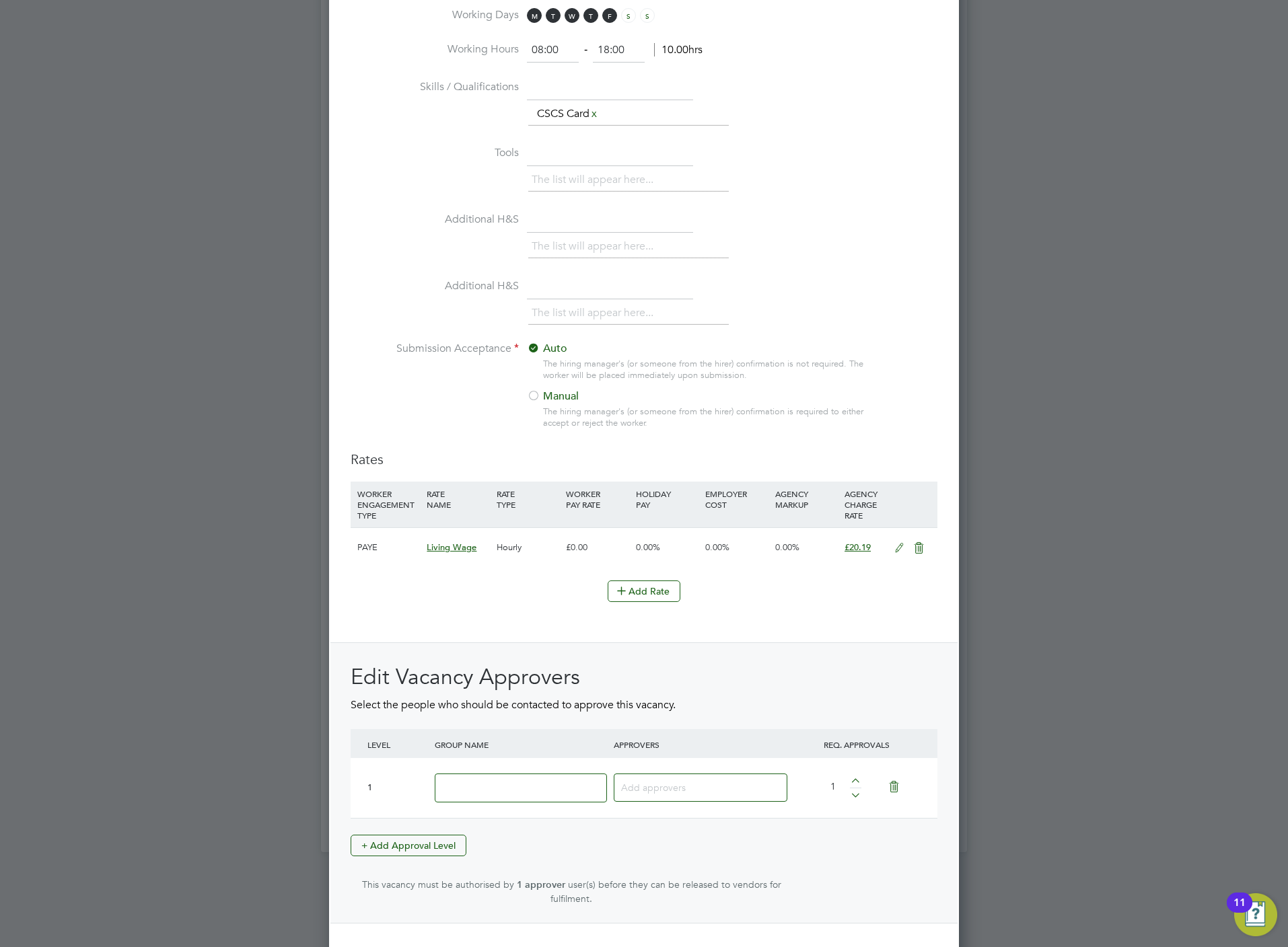
click at [479, 791] on input at bounding box center [521, 788] width 172 height 29
type input "Crest"
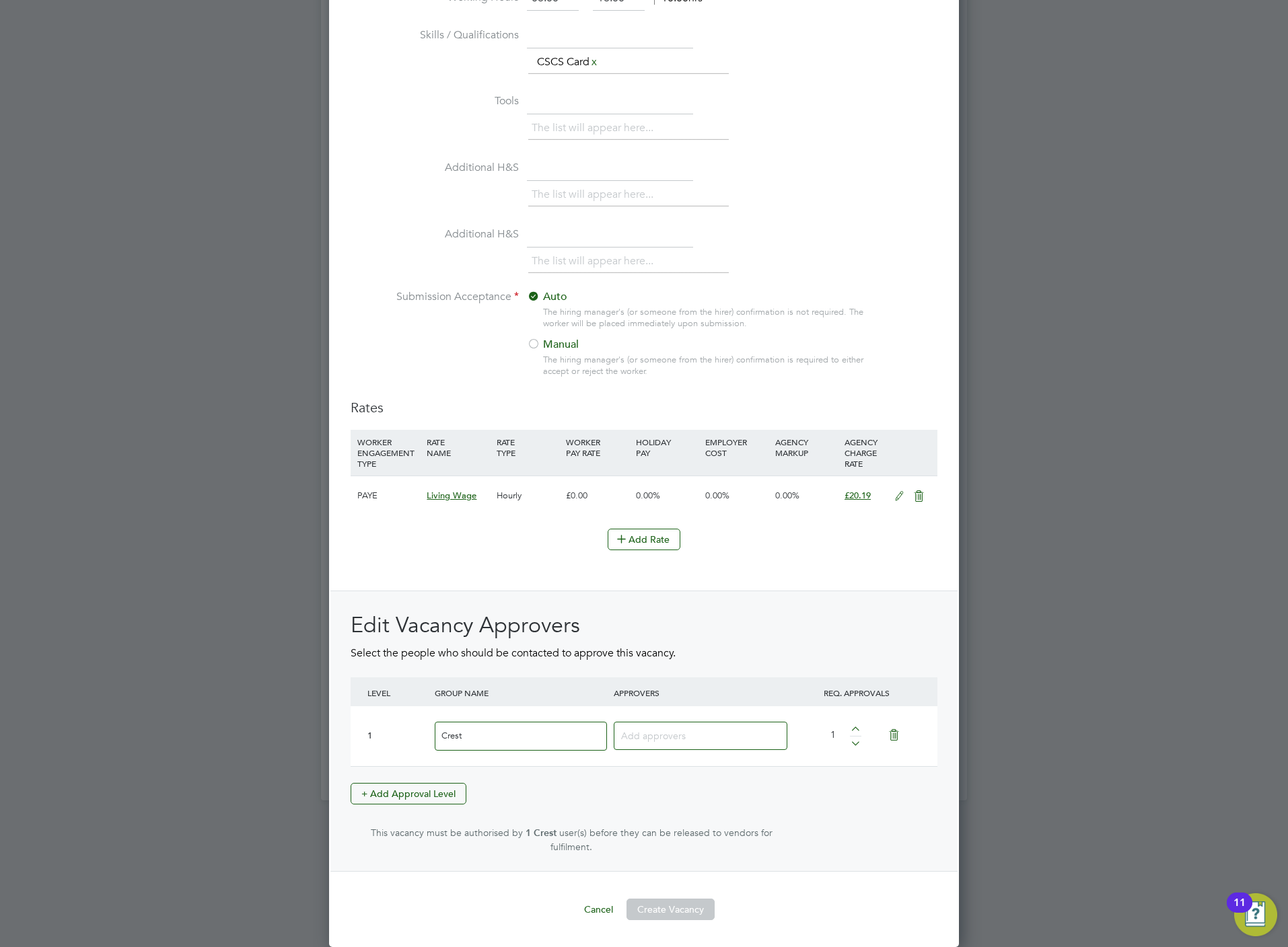
click at [689, 711] on div "LEVEL GROUP NAME APPROVERS REQ. APPROVALS 1 Crest AA Adam Ainsworth - - Crest N…" at bounding box center [644, 722] width 587 height 90
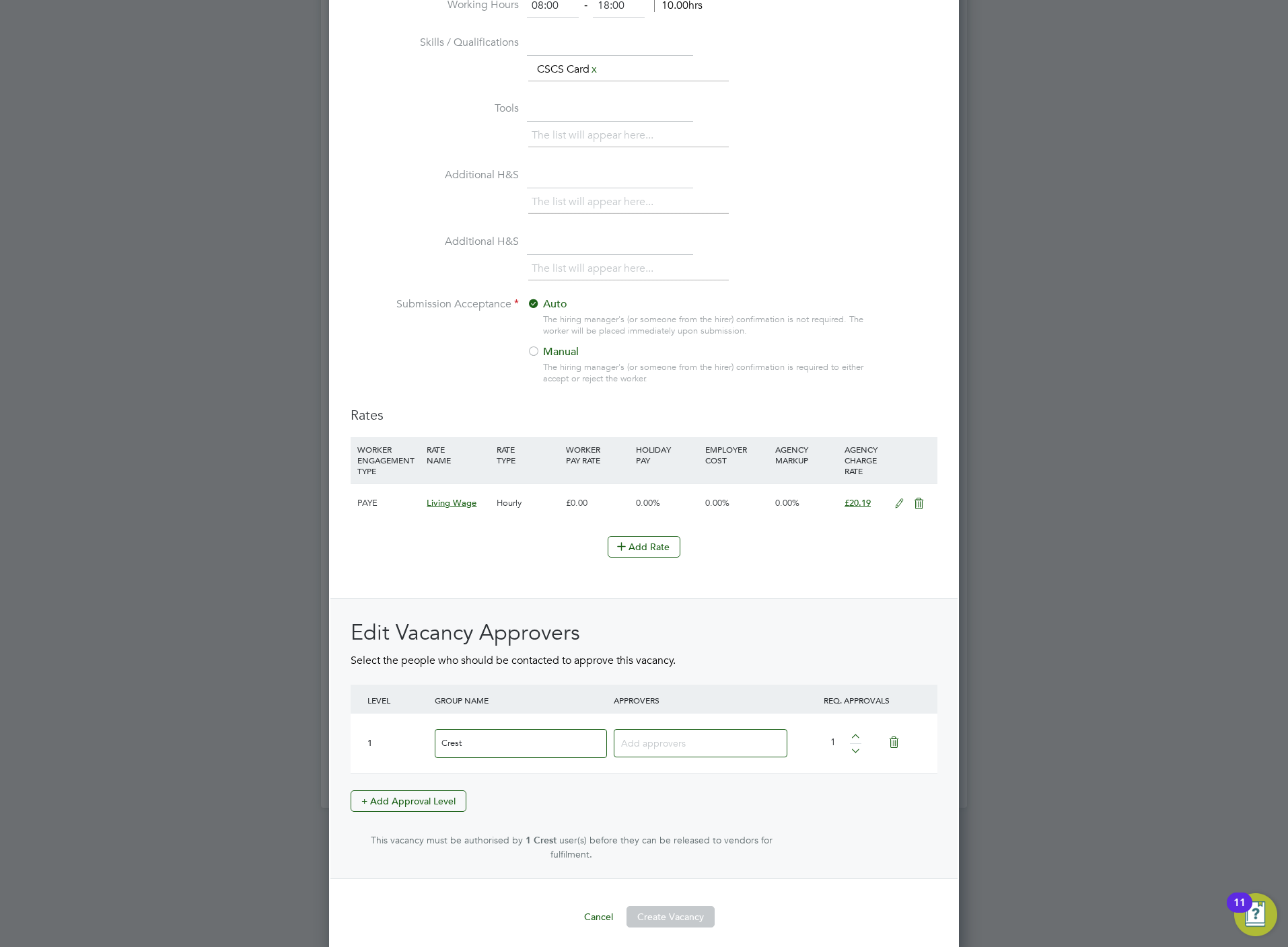
click at [669, 741] on input at bounding box center [695, 743] width 149 height 18
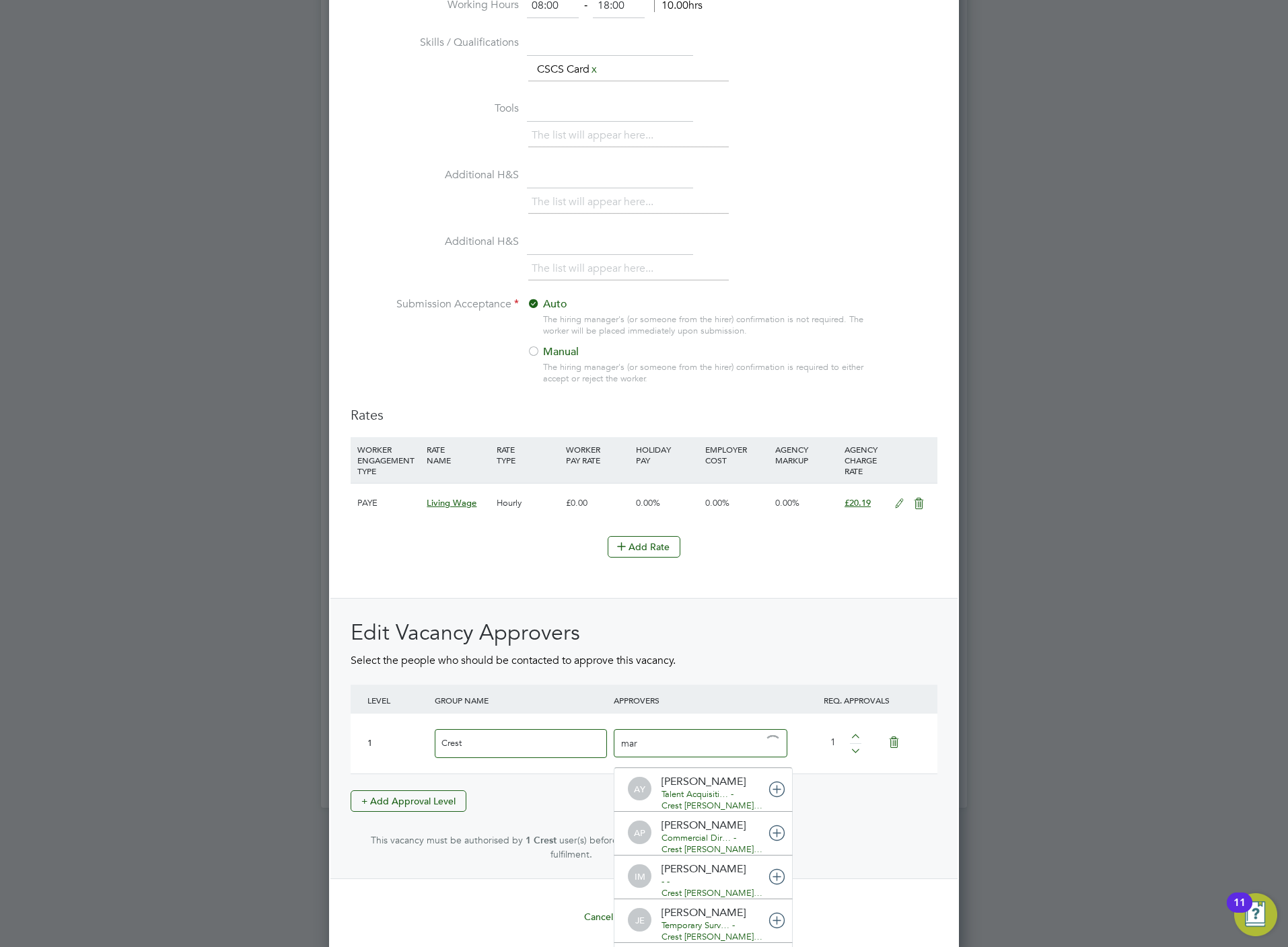
type input "mark"
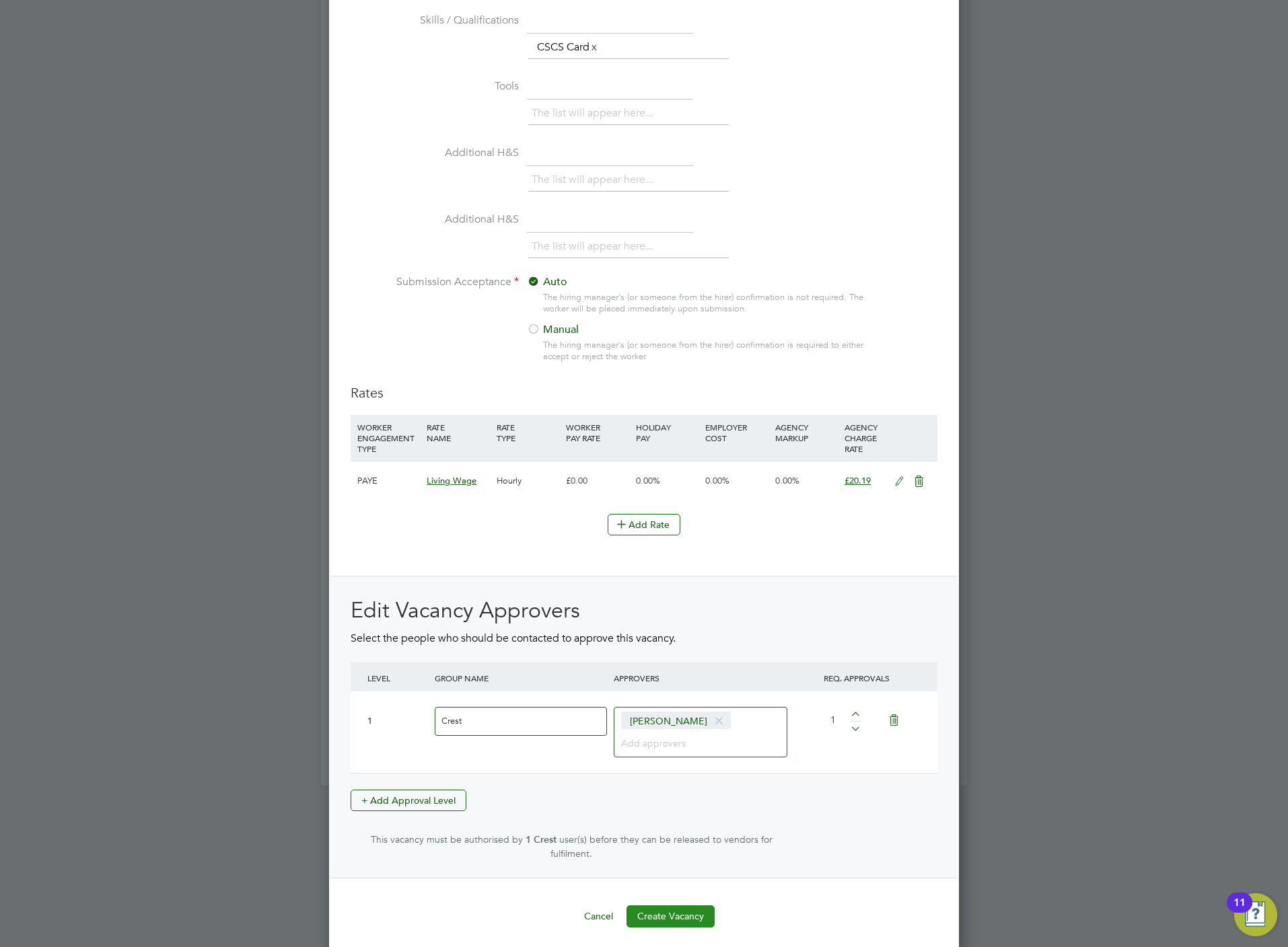
click at [664, 911] on button "Create Vacancy" at bounding box center [670, 916] width 88 height 22
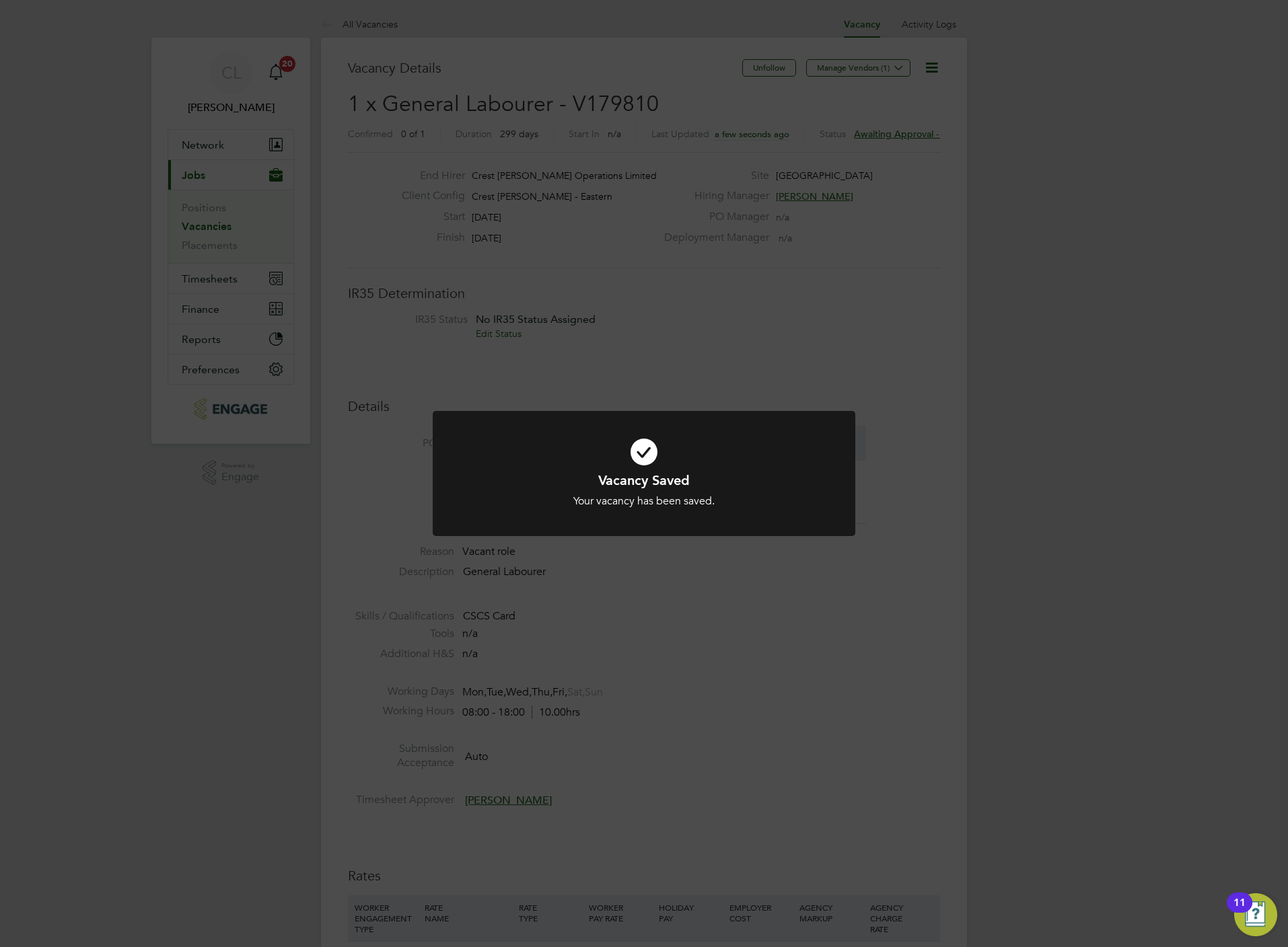
click at [447, 285] on div "Vacancy Saved Your vacancy has been saved. Cancel Okay" at bounding box center [644, 474] width 1288 height 947
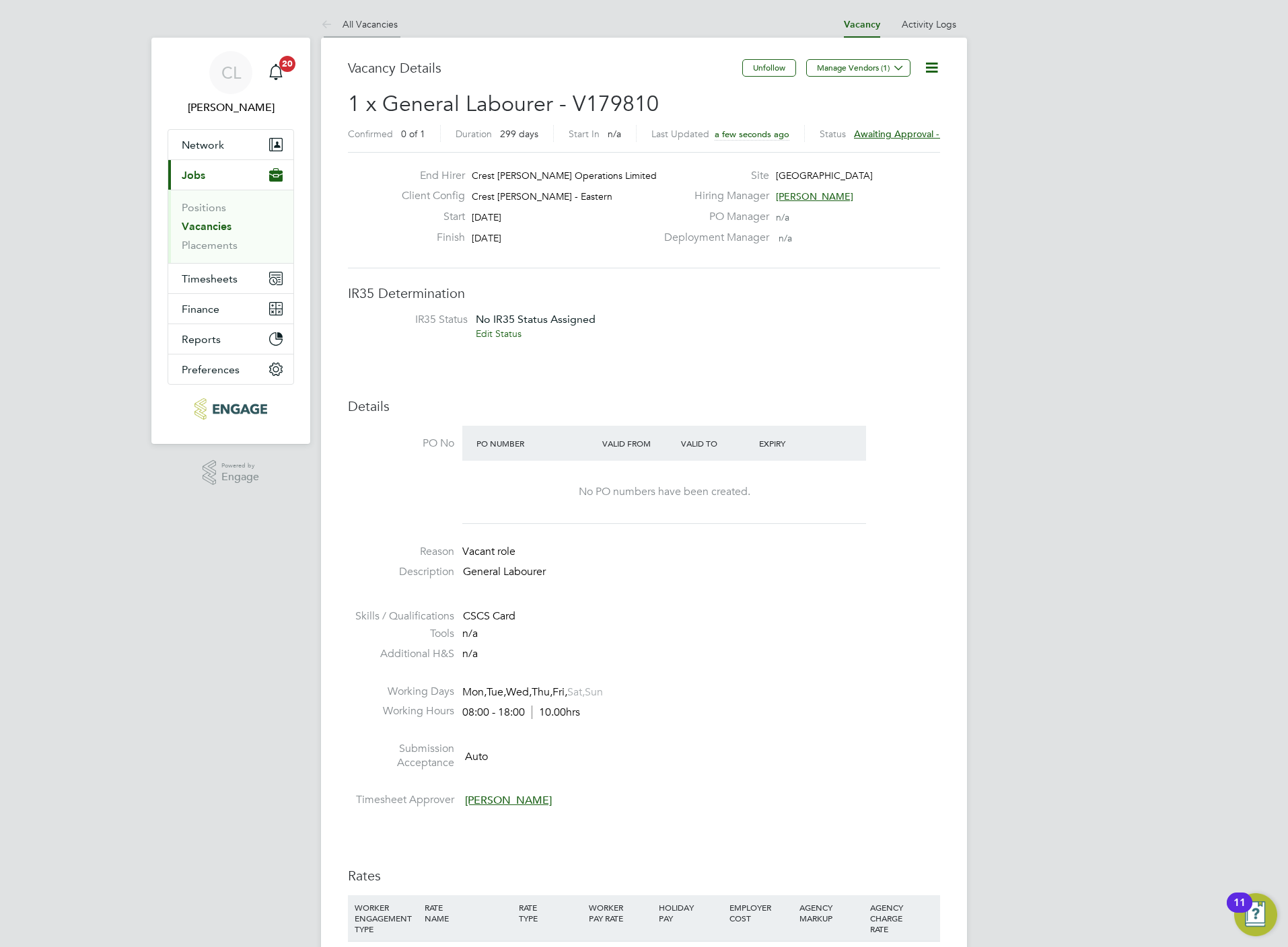
click at [369, 25] on link "All Vacancies" at bounding box center [359, 24] width 77 height 12
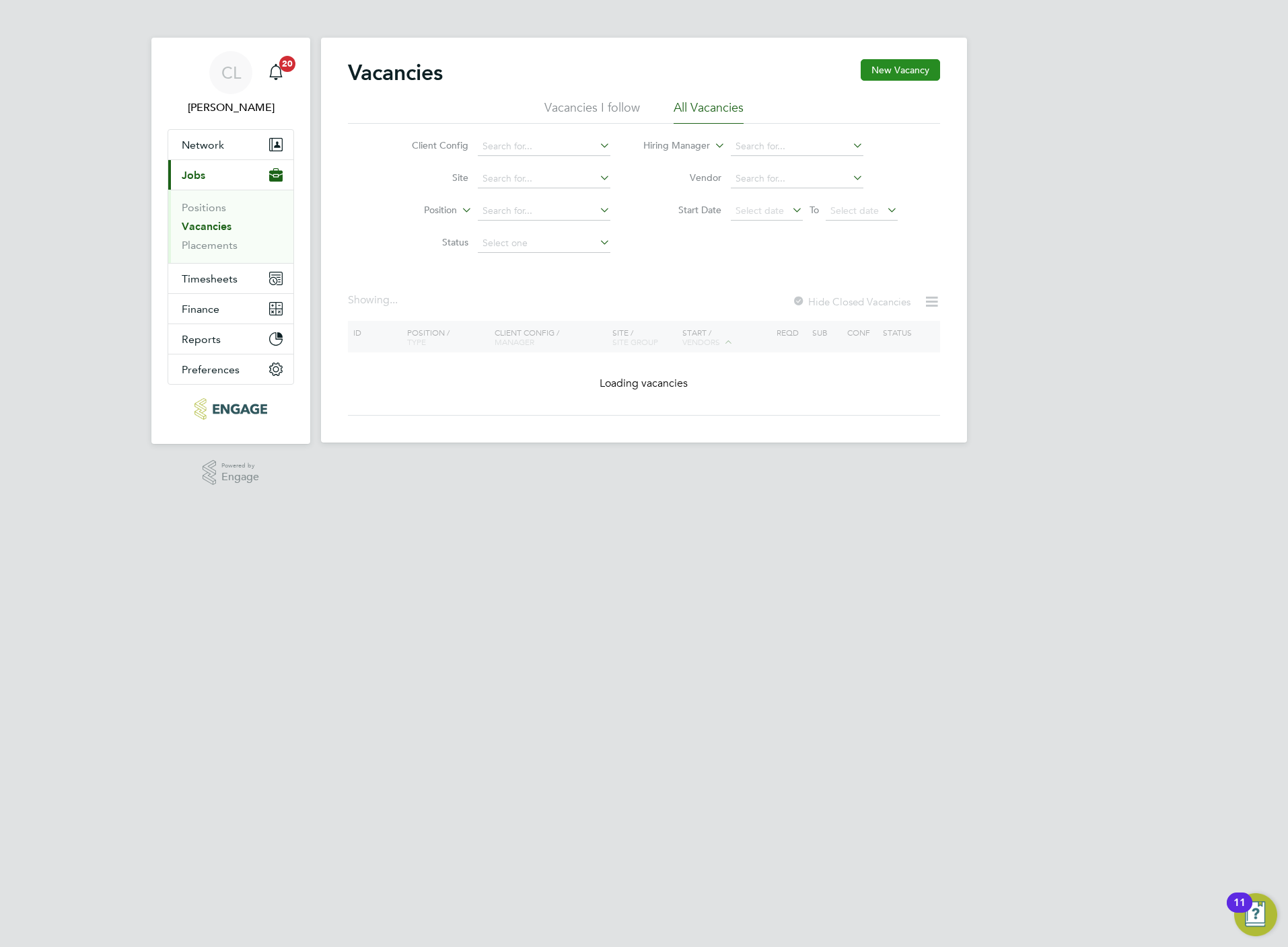
click at [901, 74] on button "New Vacancy" at bounding box center [900, 70] width 80 height 22
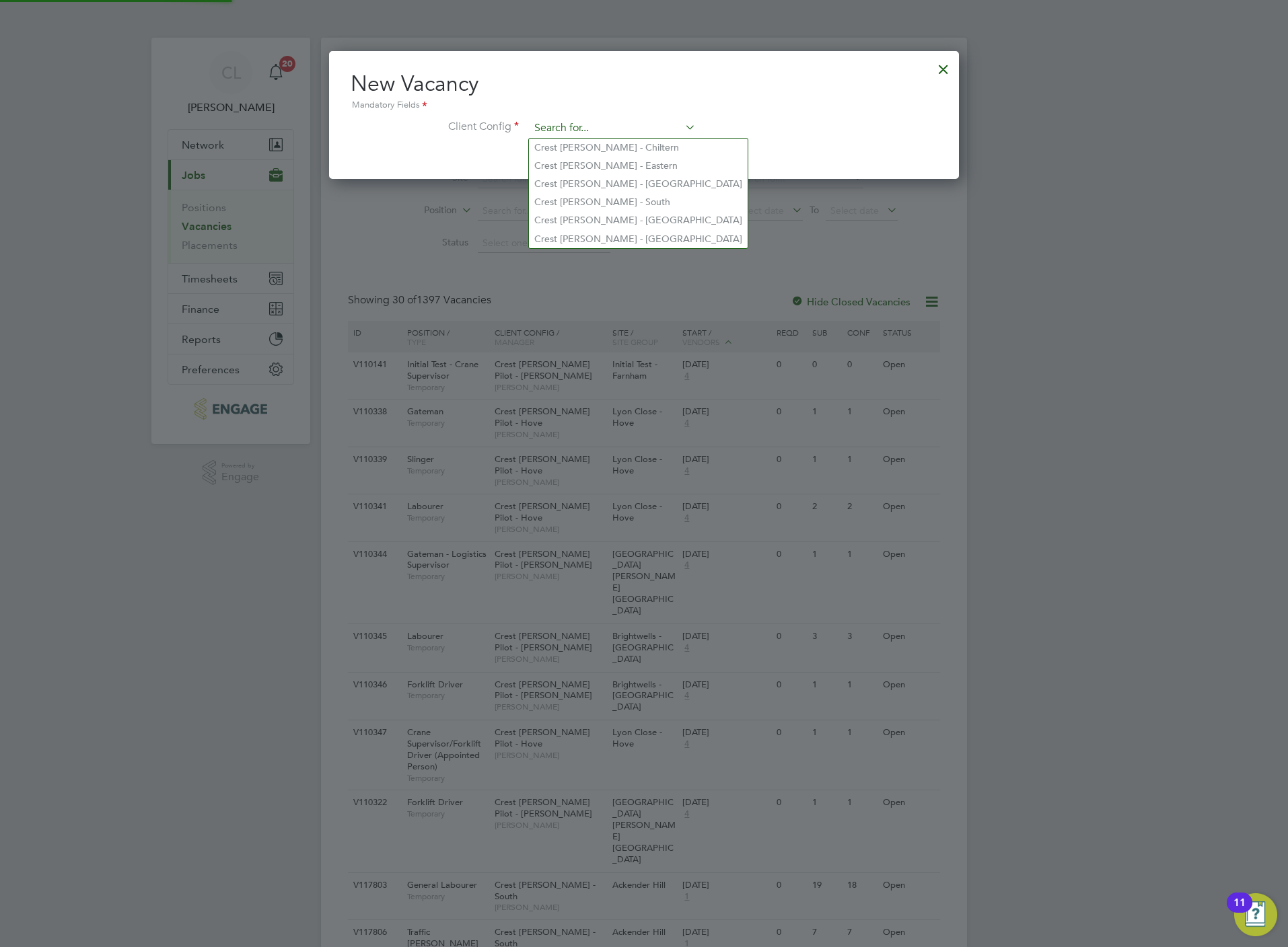
click at [576, 135] on input at bounding box center [613, 128] width 166 height 20
click at [582, 169] on li "Crest Nicholson - Eastern" at bounding box center [639, 166] width 219 height 18
type input "Crest Nicholson - Eastern"
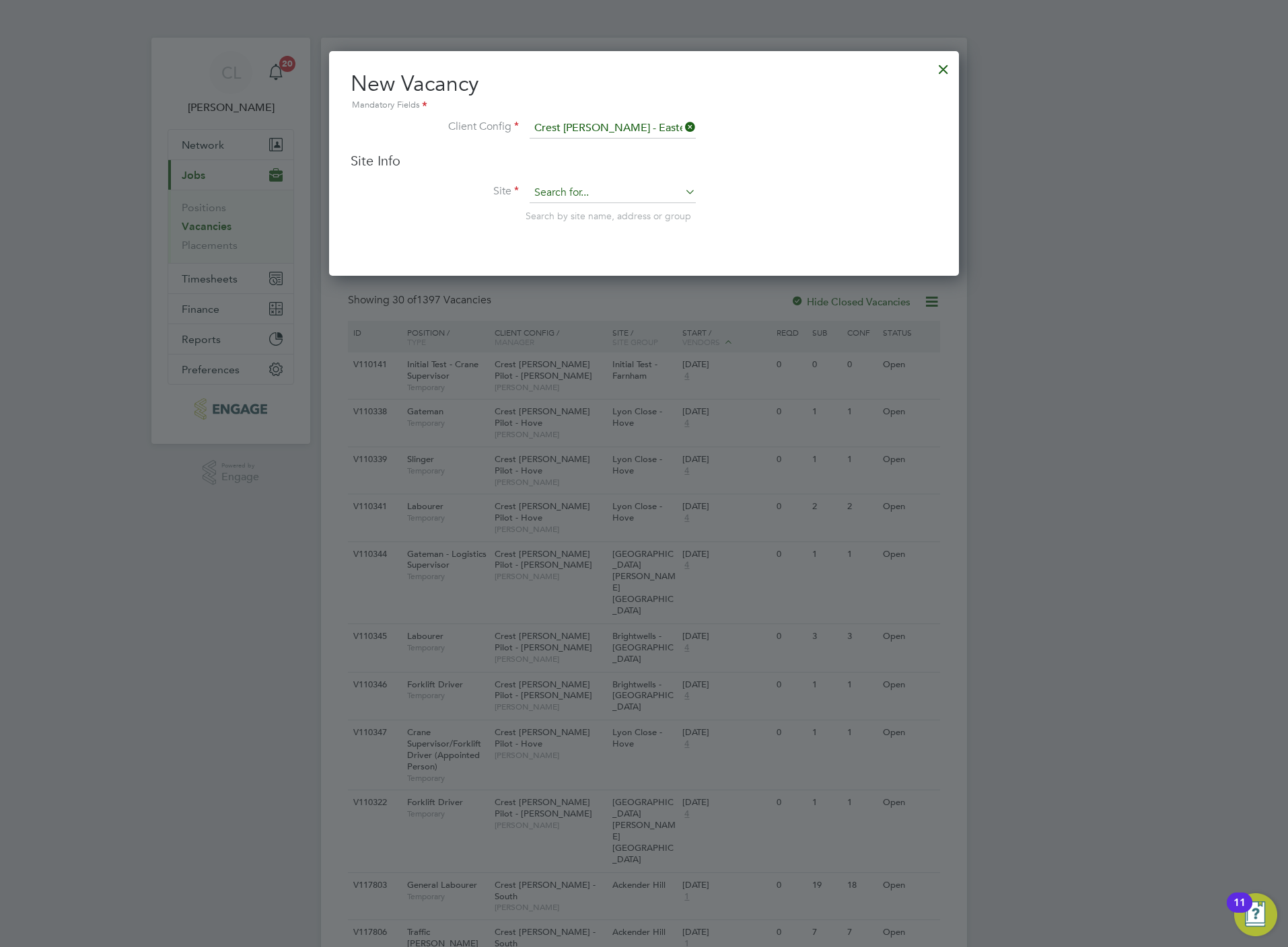
click at [590, 244] on li "Ing ress Park" at bounding box center [613, 248] width 168 height 18
type input "Ingress Park"
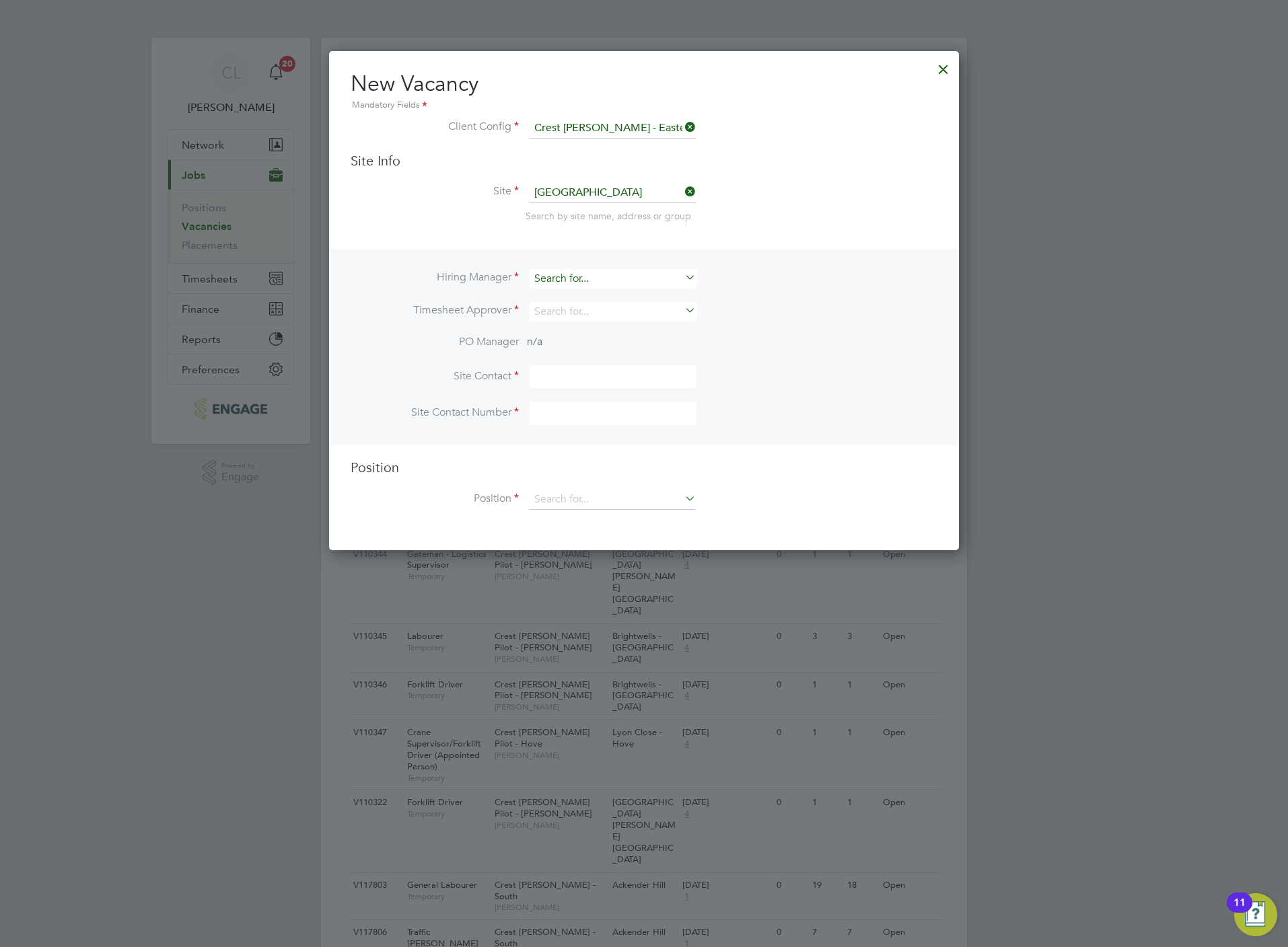
click at [571, 277] on input at bounding box center [613, 279] width 166 height 20
click at [585, 317] on li "Mark Wilkinson" at bounding box center [613, 315] width 168 height 18
type input "Mark Wilkinson"
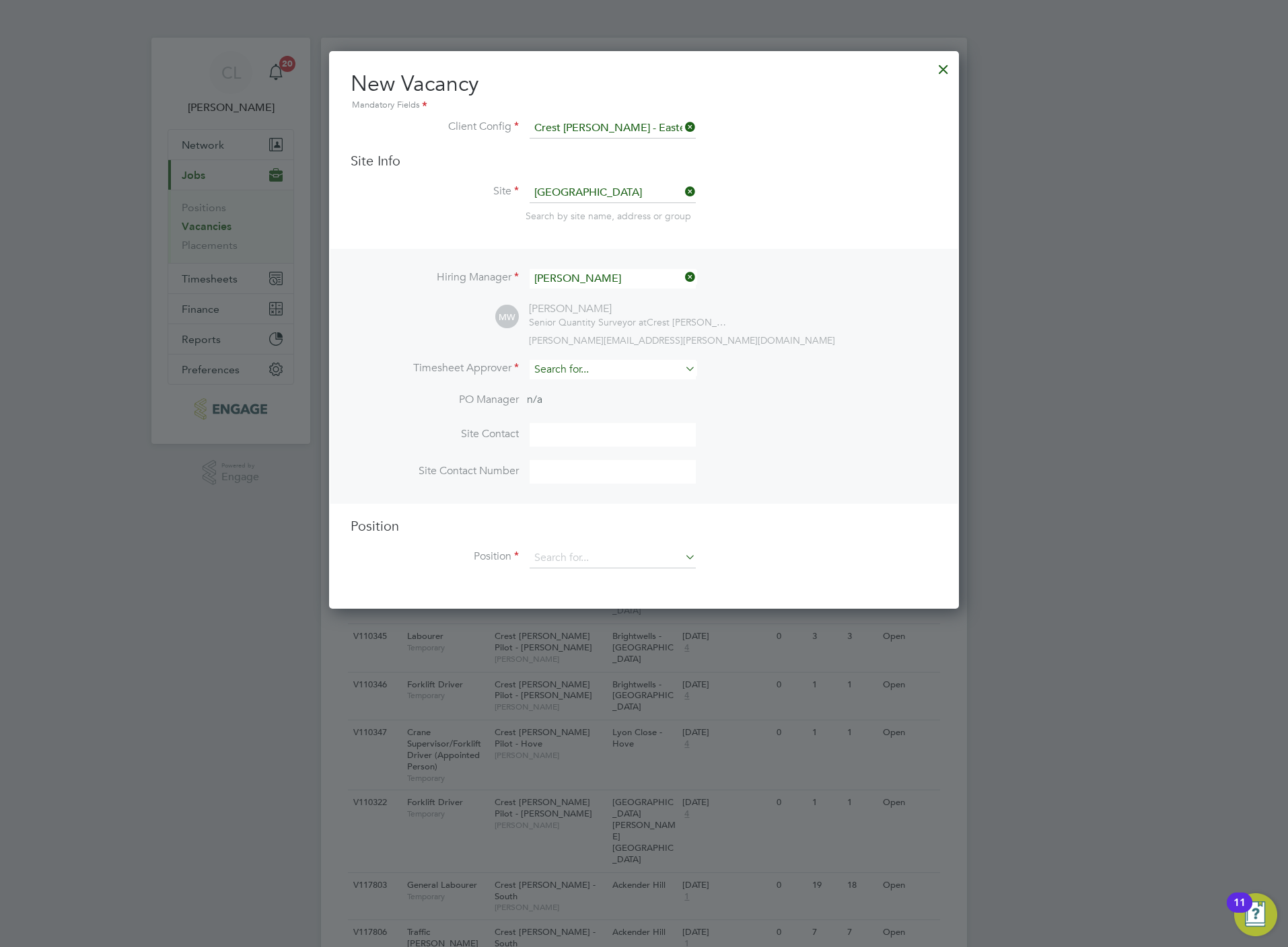
click at [572, 363] on input at bounding box center [613, 369] width 166 height 20
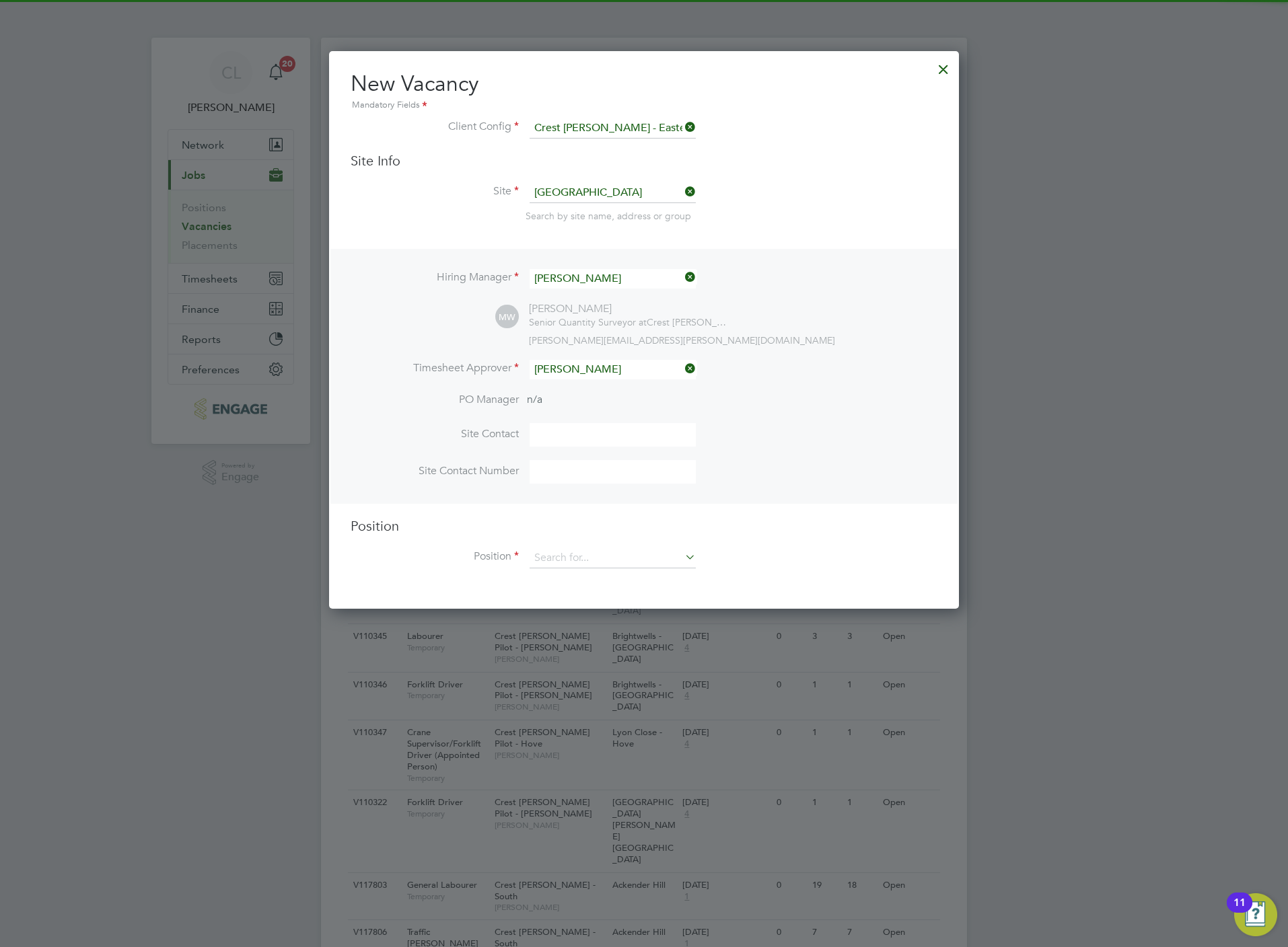
click at [570, 382] on li "Lisa Benbrook" at bounding box center [613, 387] width 168 height 18
type input "Lisa Benbrook"
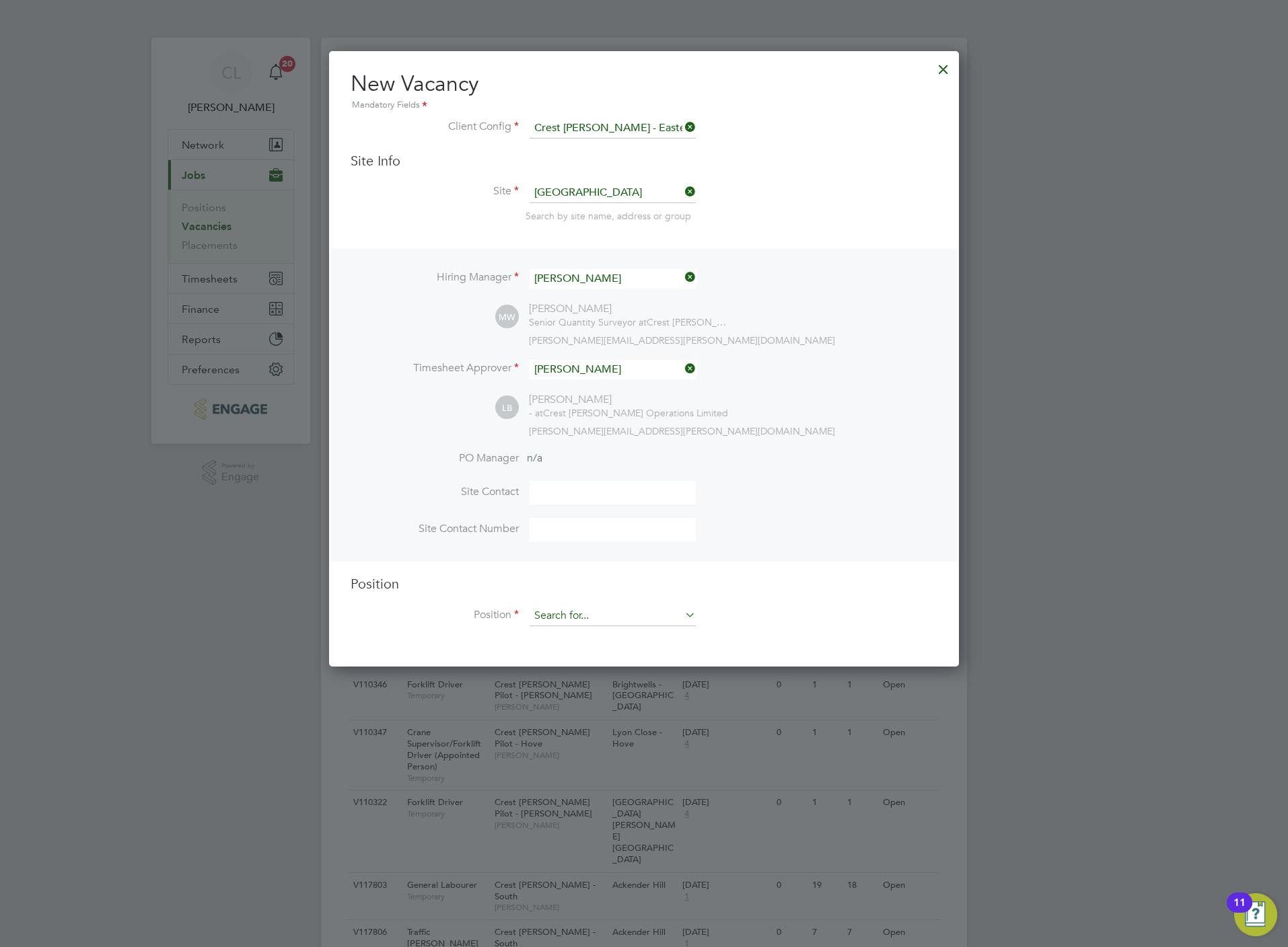
click at [598, 617] on input at bounding box center [613, 616] width 166 height 20
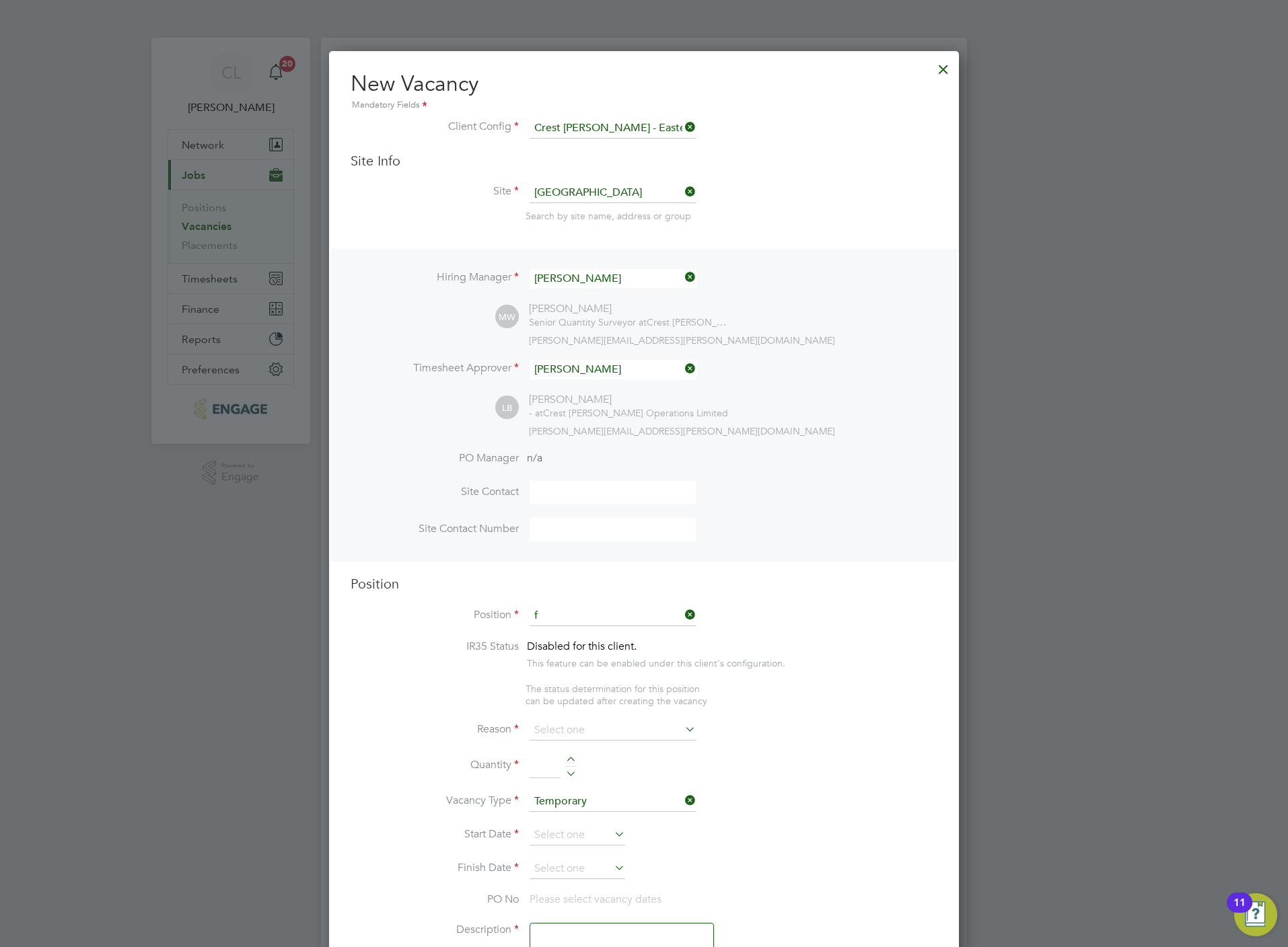
click at [594, 641] on li "F inishing Foreman" at bounding box center [613, 635] width 168 height 18
type input "Finishing Foreman"
type textarea "Finishing Foreman"
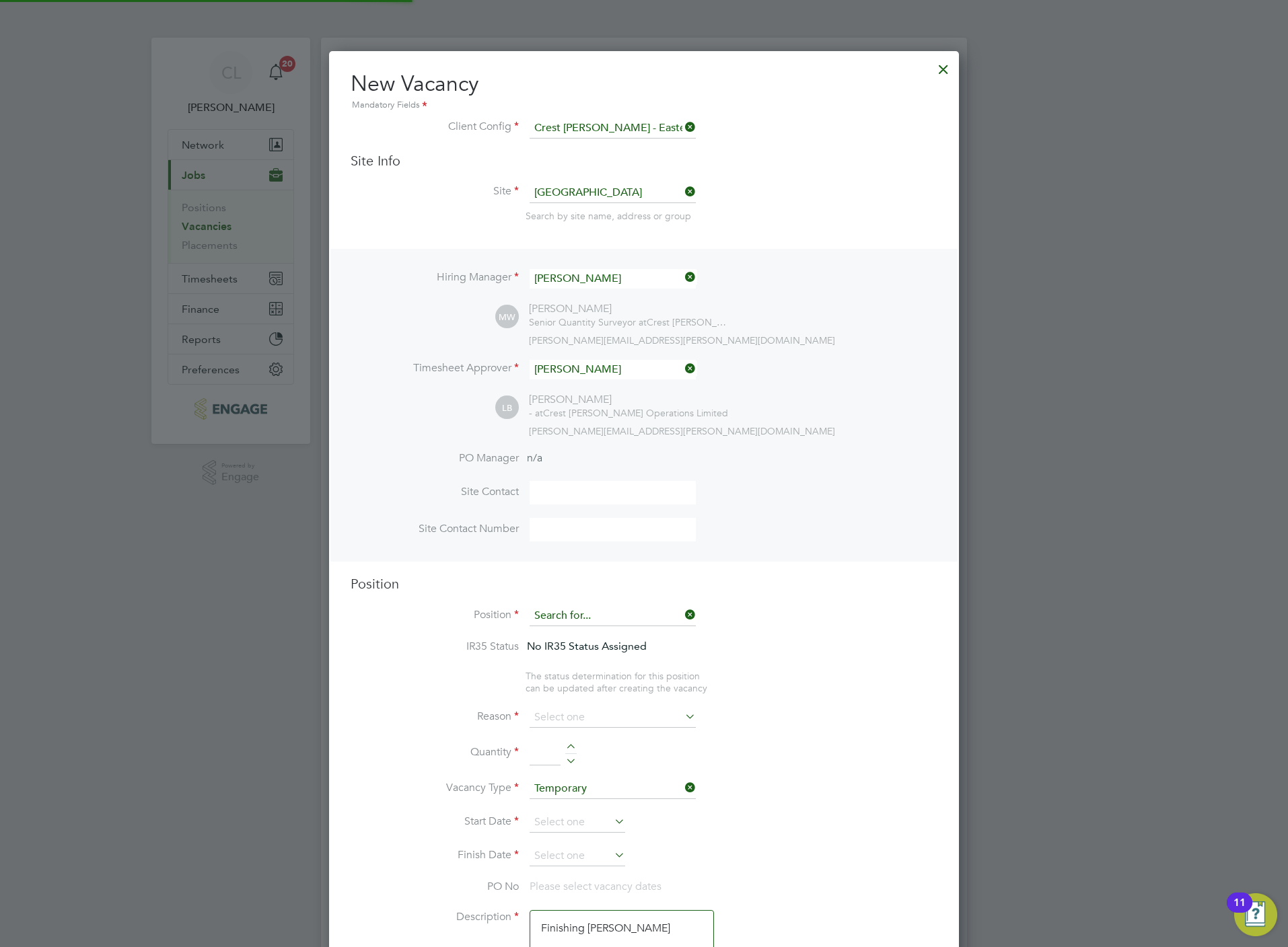
click at [595, 616] on input at bounding box center [613, 616] width 166 height 20
click at [594, 635] on li "Fork lift Driver" at bounding box center [613, 635] width 168 height 18
type input "Forklift Driver"
type textarea "Forklift Driver"
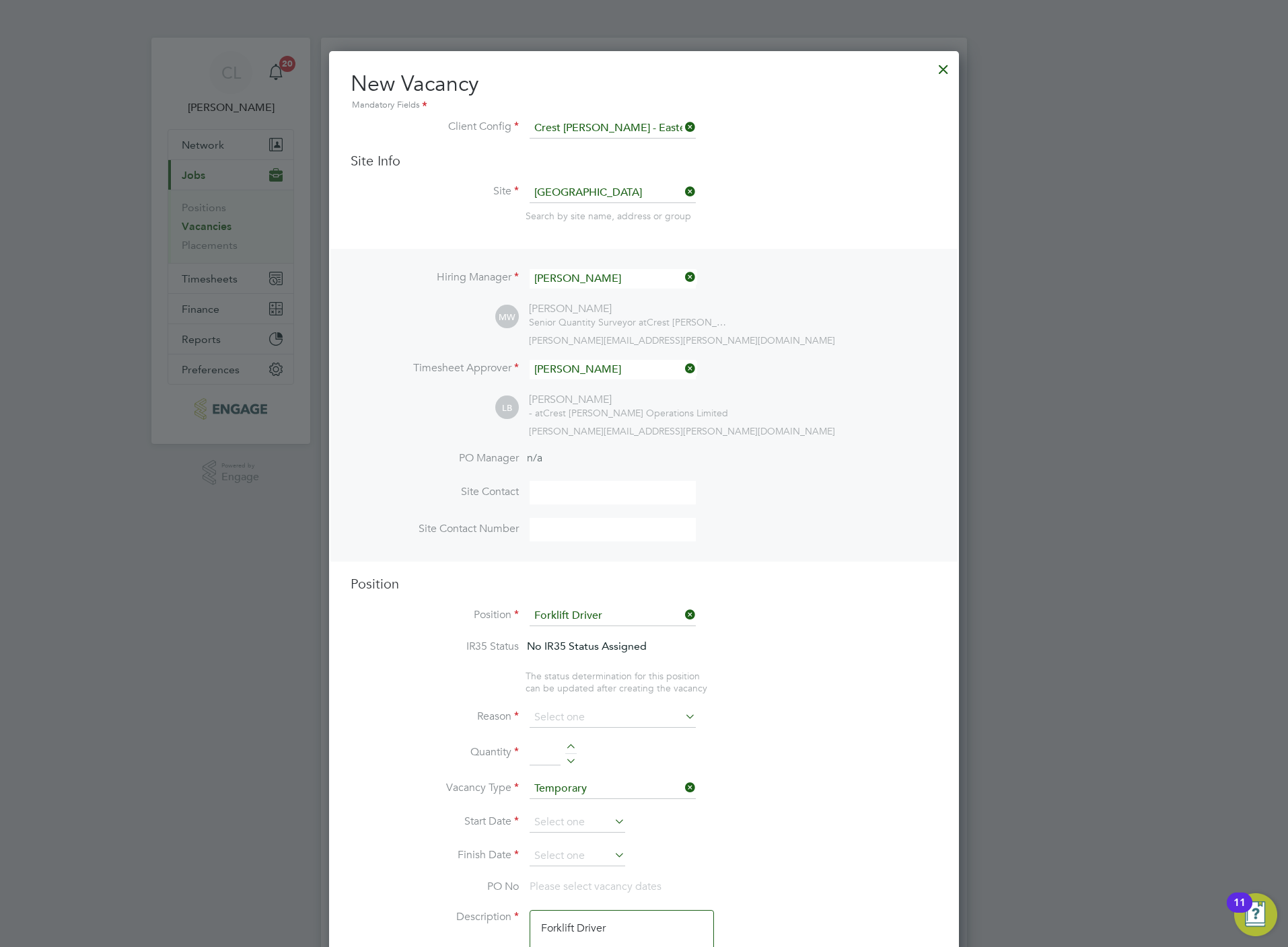
click at [574, 840] on li "Vacant Role" at bounding box center [613, 842] width 168 height 18
type input "Vacant Role"
click at [571, 746] on div at bounding box center [571, 749] width 12 height 9
type input "1"
click at [559, 824] on input at bounding box center [577, 823] width 96 height 20
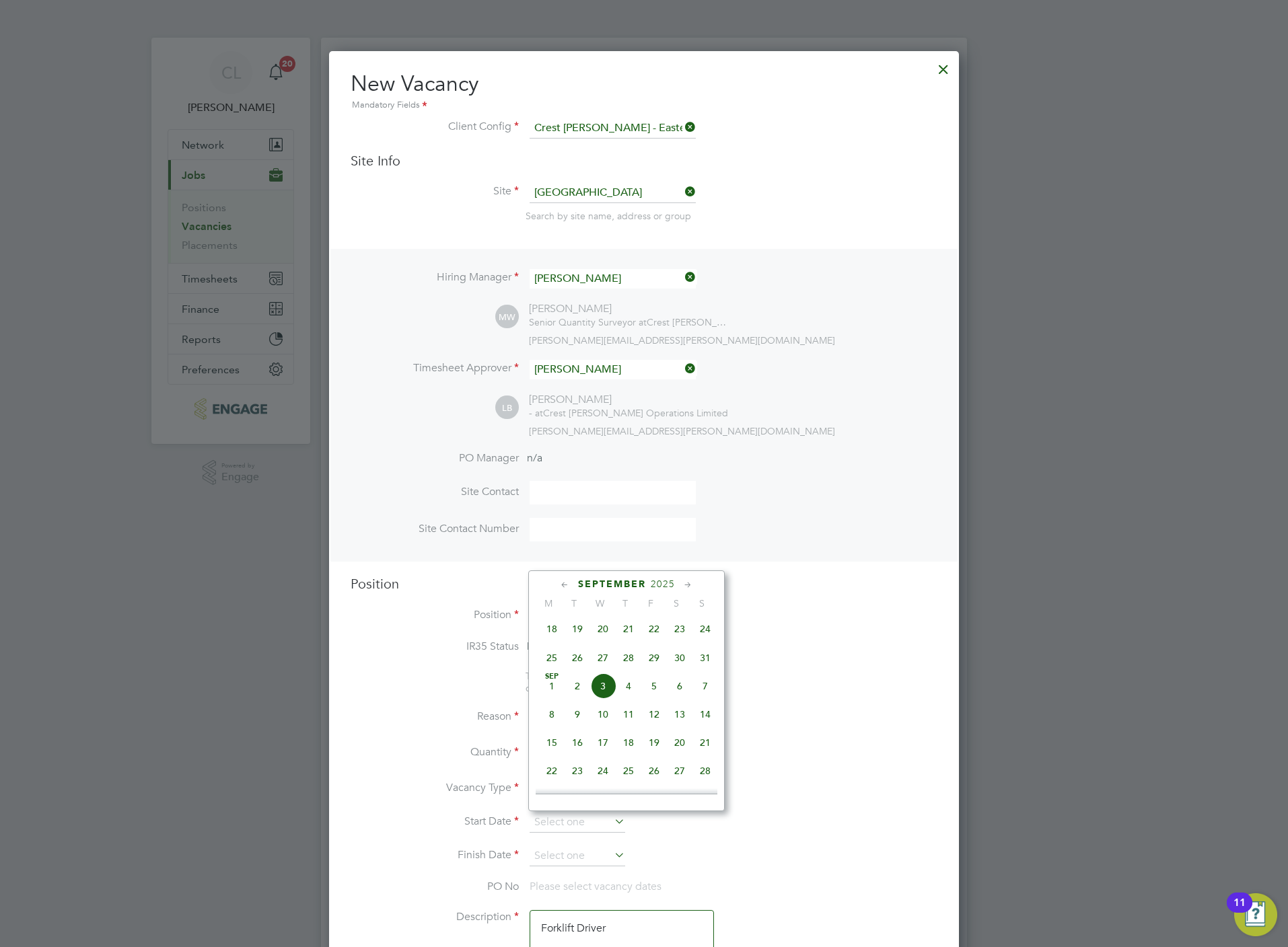
click at [635, 715] on span "11" at bounding box center [628, 714] width 26 height 26
type input "11 Sep 2025"
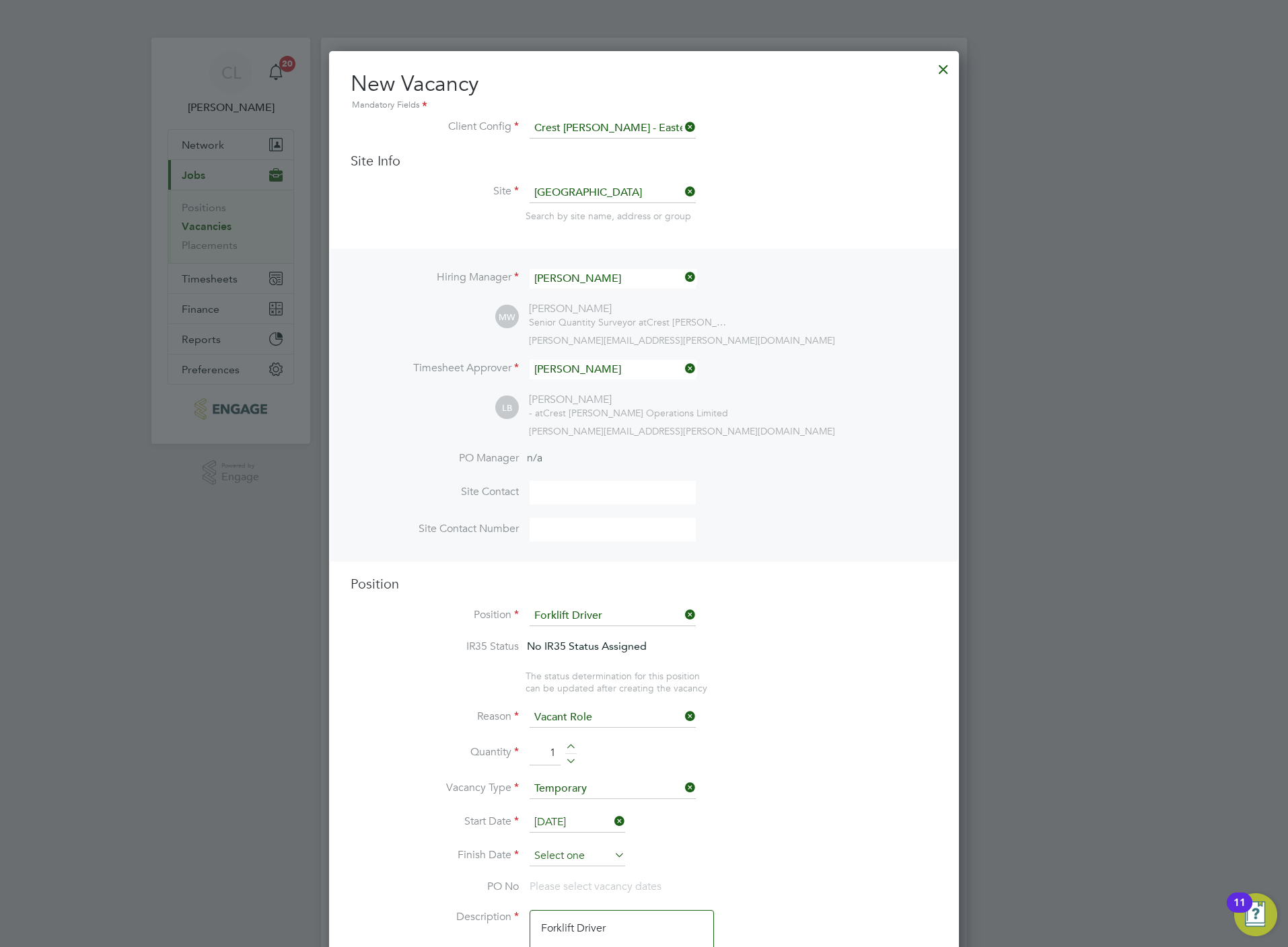
click at [579, 856] on input at bounding box center [577, 857] width 96 height 20
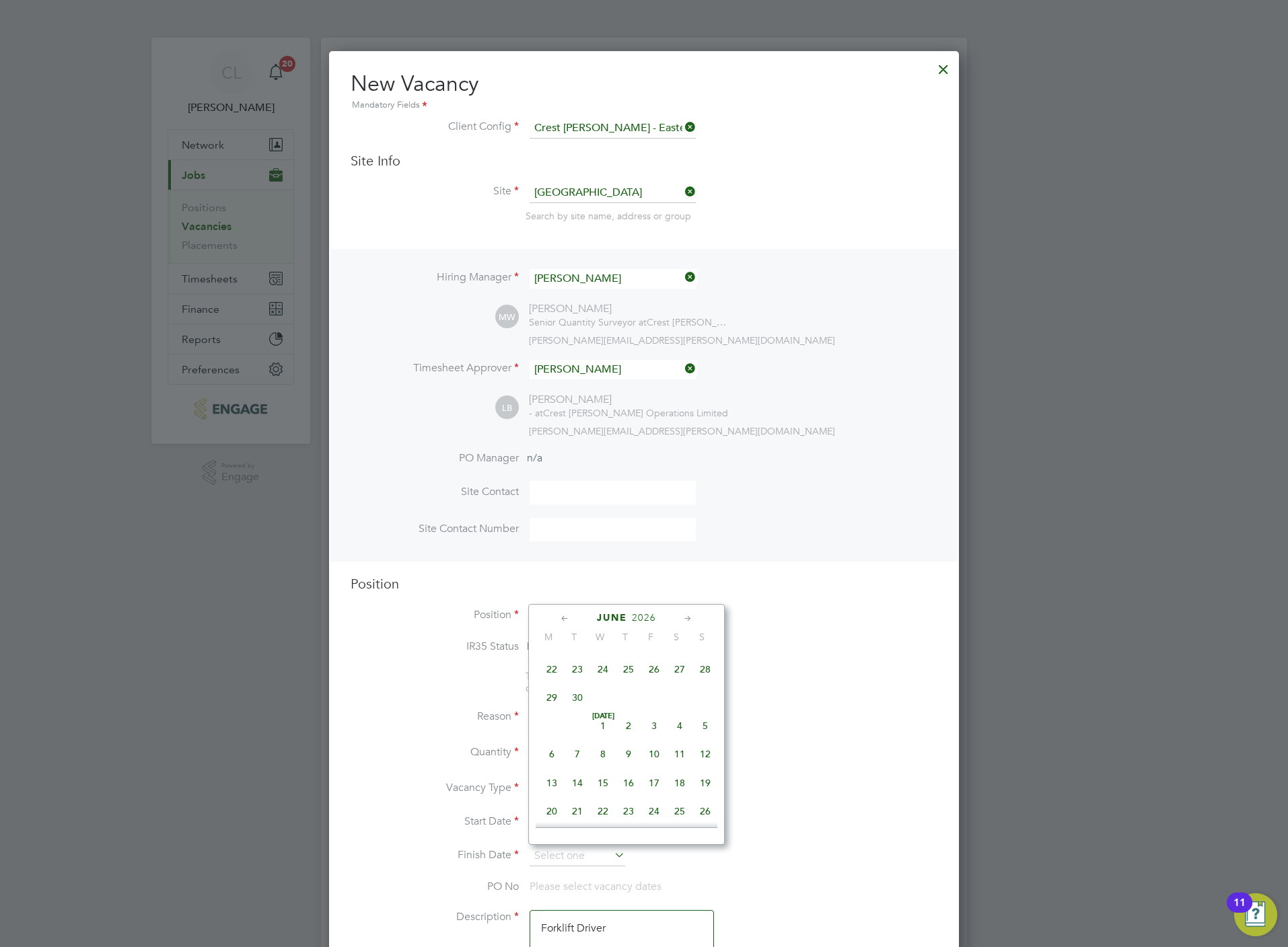
click at [548, 767] on span "6" at bounding box center [552, 754] width 26 height 26
type input "06 Jul 2026"
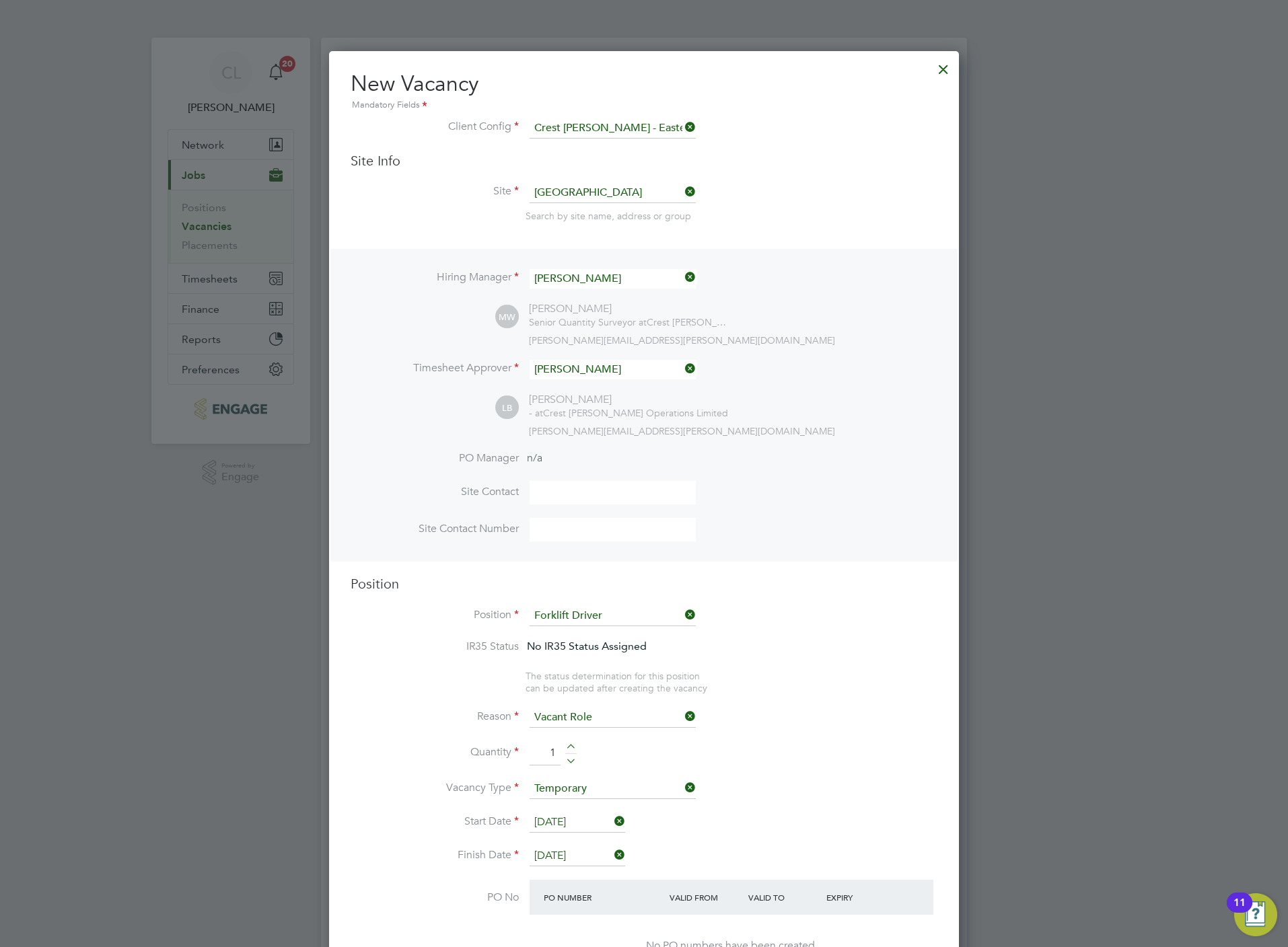
click at [822, 757] on li "Quantity 1" at bounding box center [644, 760] width 587 height 38
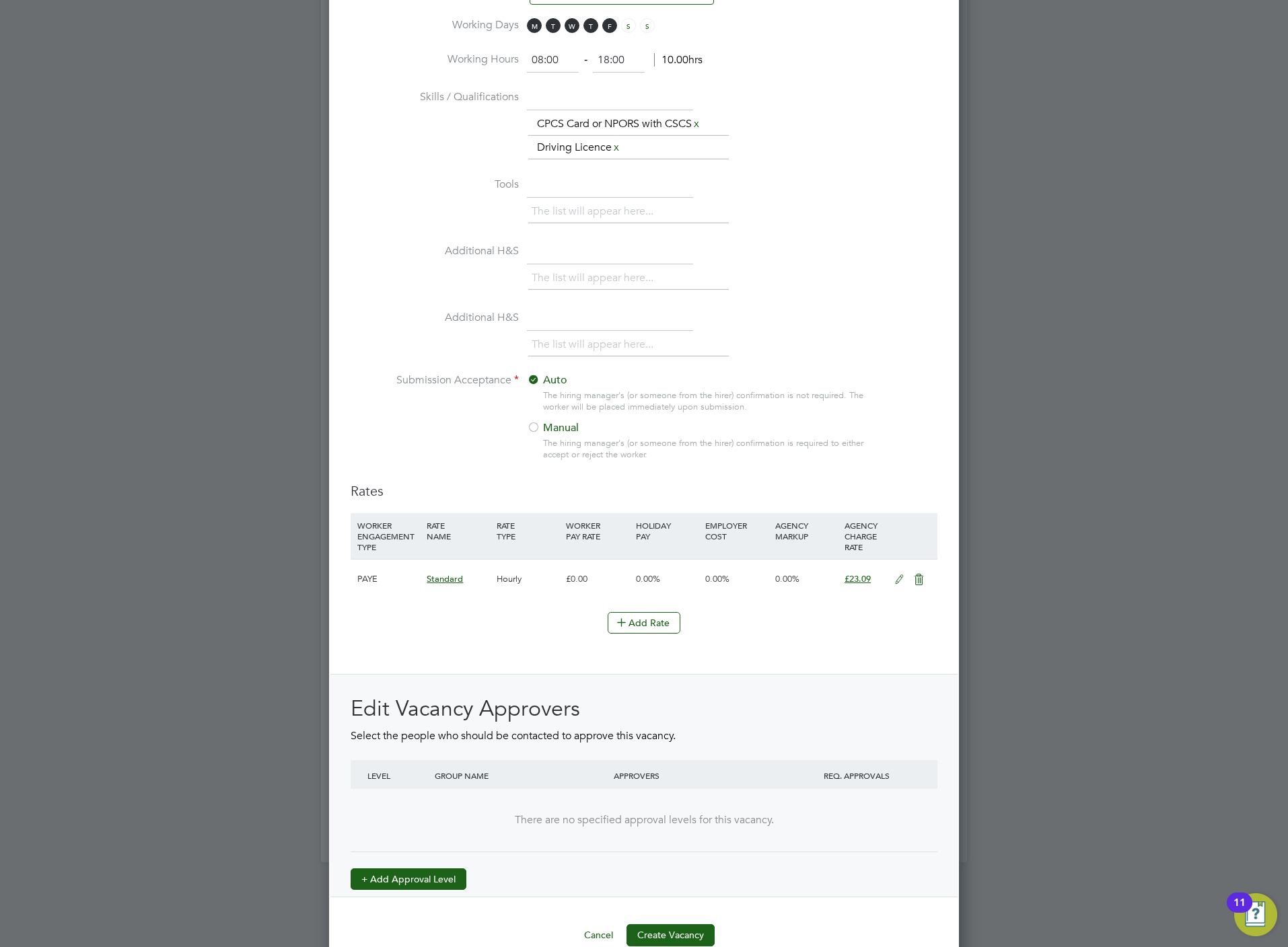
click at [402, 881] on button "+ Add Approval Level" at bounding box center [408, 879] width 116 height 22
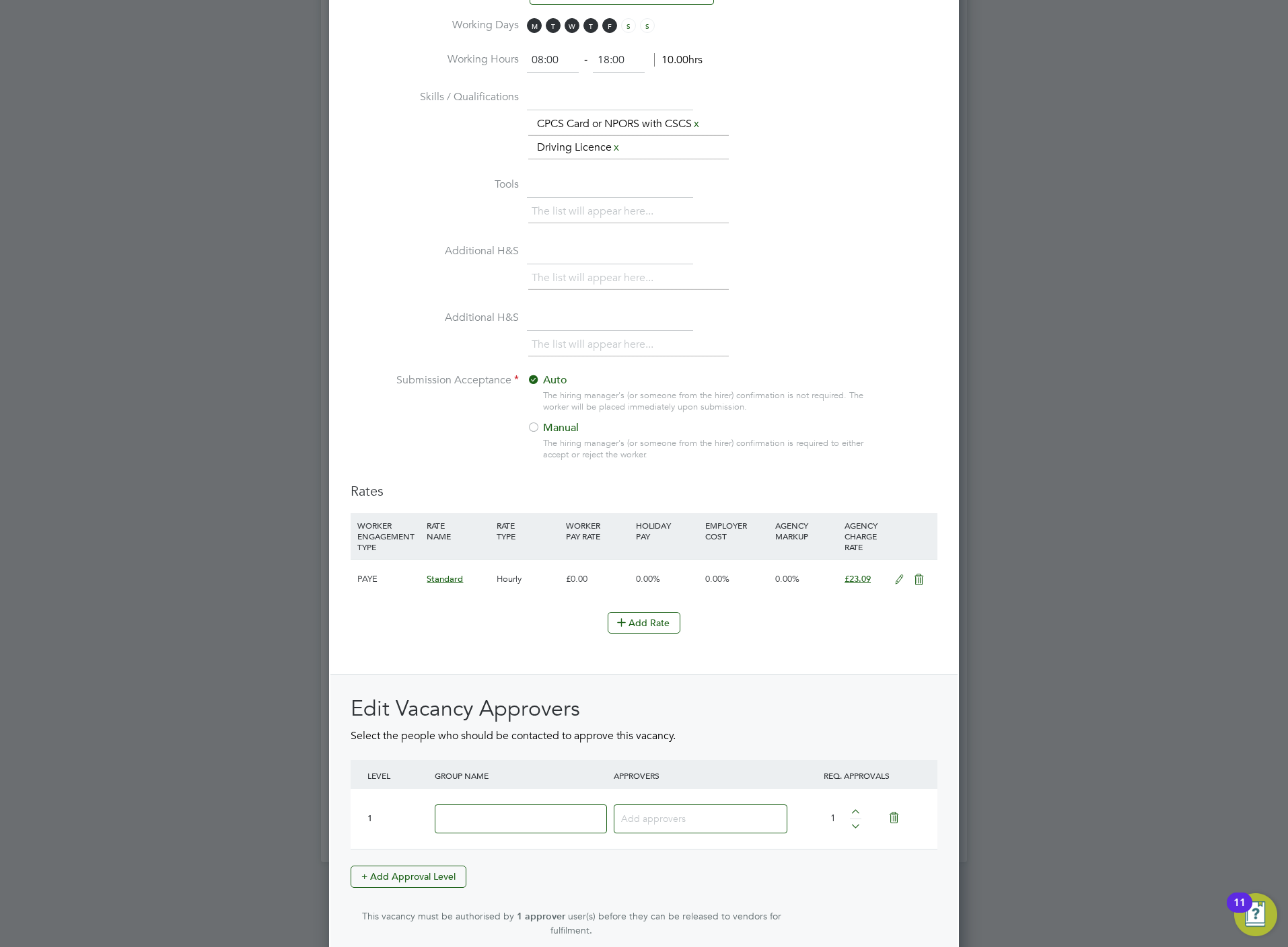
click at [473, 832] on input at bounding box center [521, 819] width 172 height 29
type input "Crest"
type input "mark"
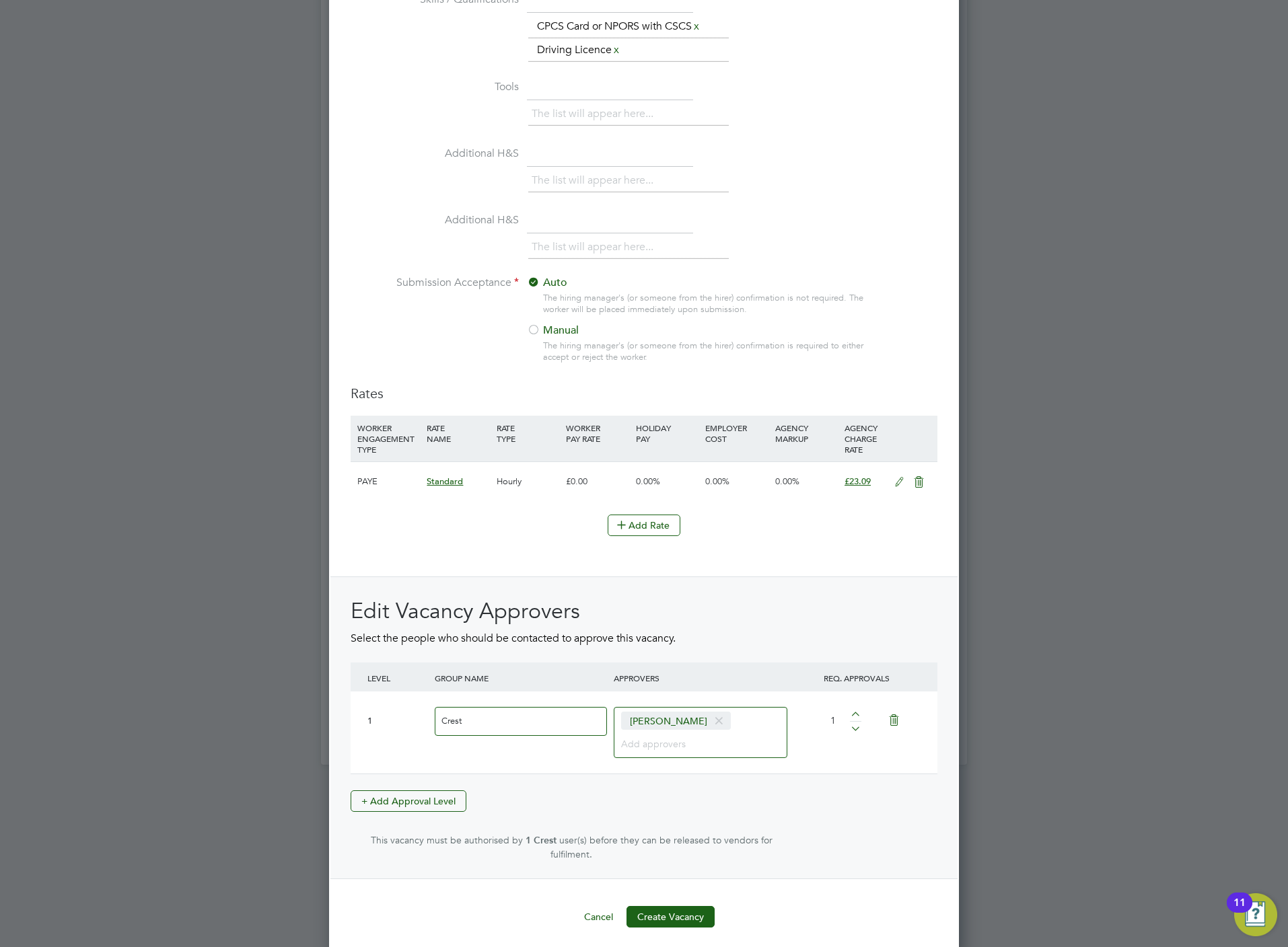
click at [668, 906] on button "Create Vacancy" at bounding box center [670, 917] width 88 height 22
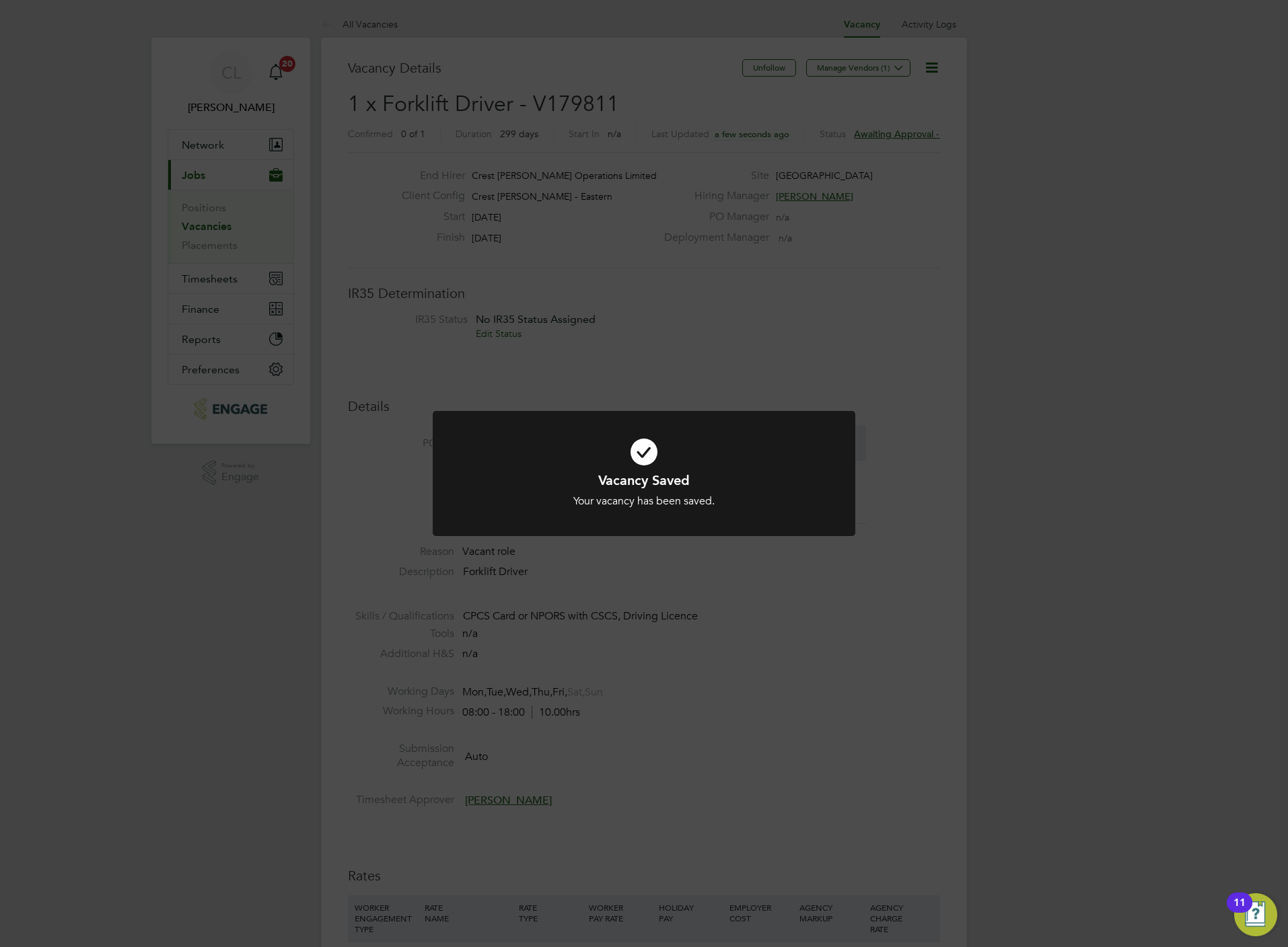
click at [560, 357] on div "Vacancy Saved Your vacancy has been saved. Cancel Okay" at bounding box center [644, 474] width 1288 height 947
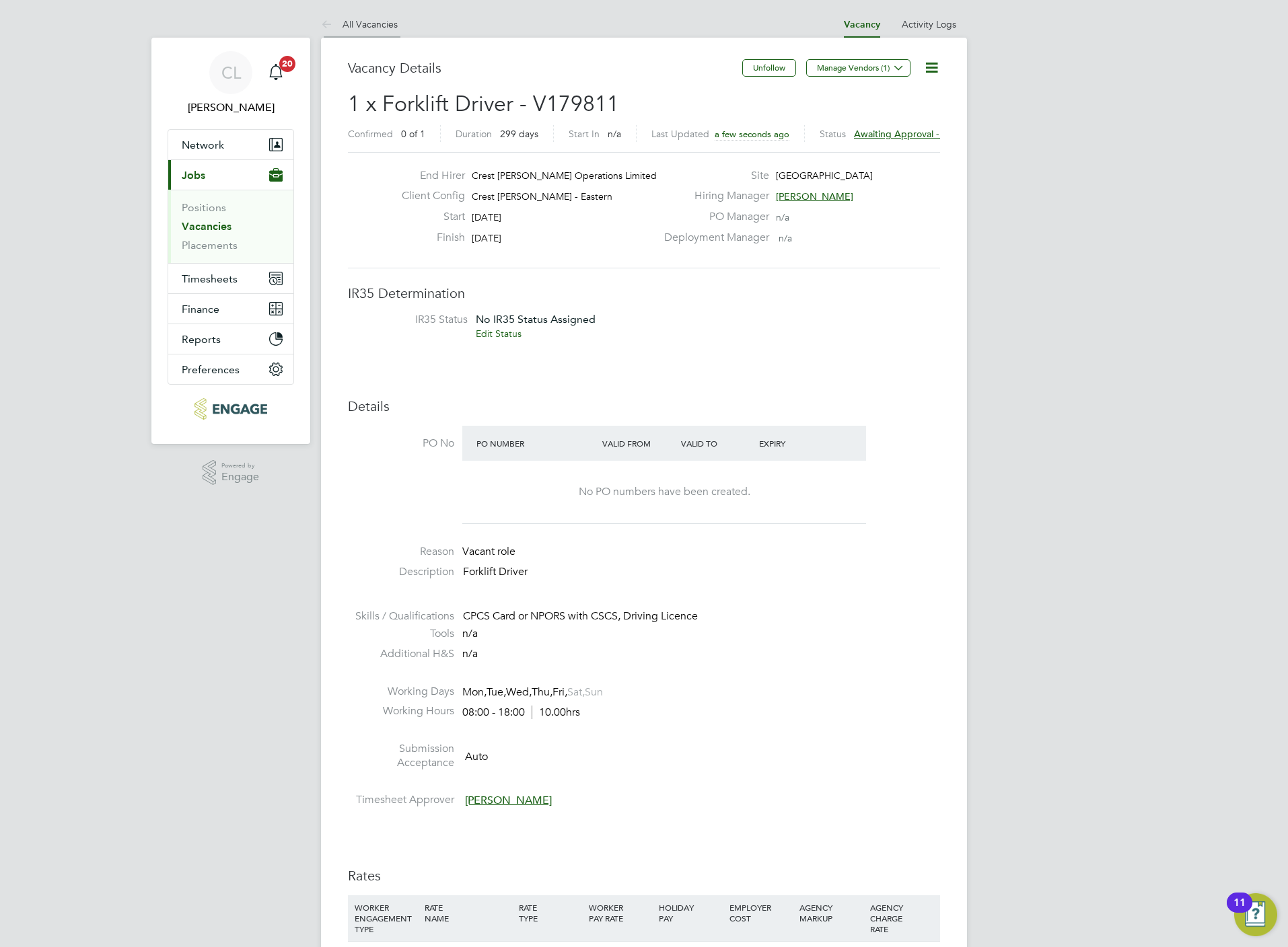
click at [352, 19] on link "All Vacancies" at bounding box center [359, 24] width 77 height 12
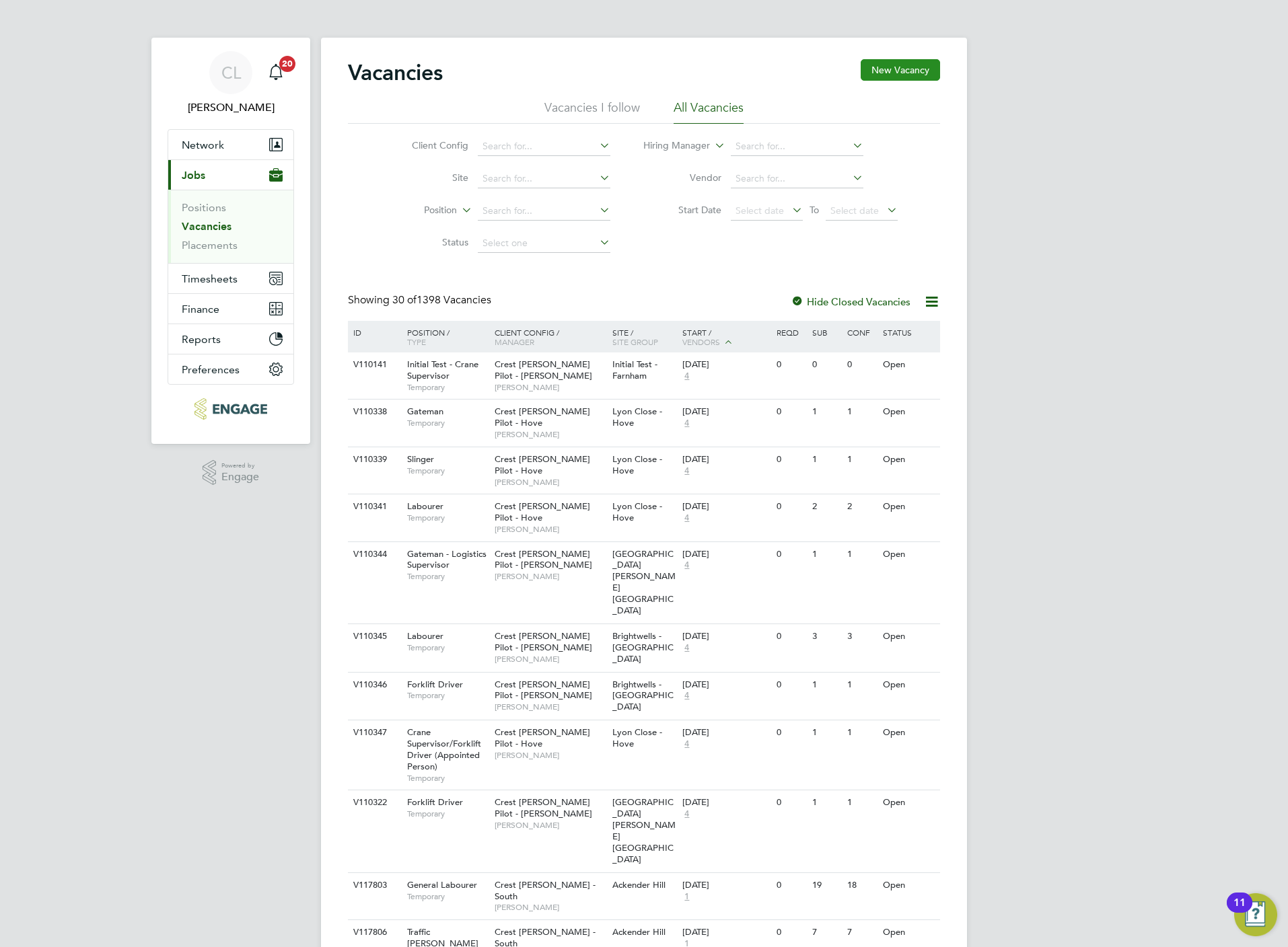
click at [887, 69] on button "New Vacancy" at bounding box center [900, 70] width 80 height 22
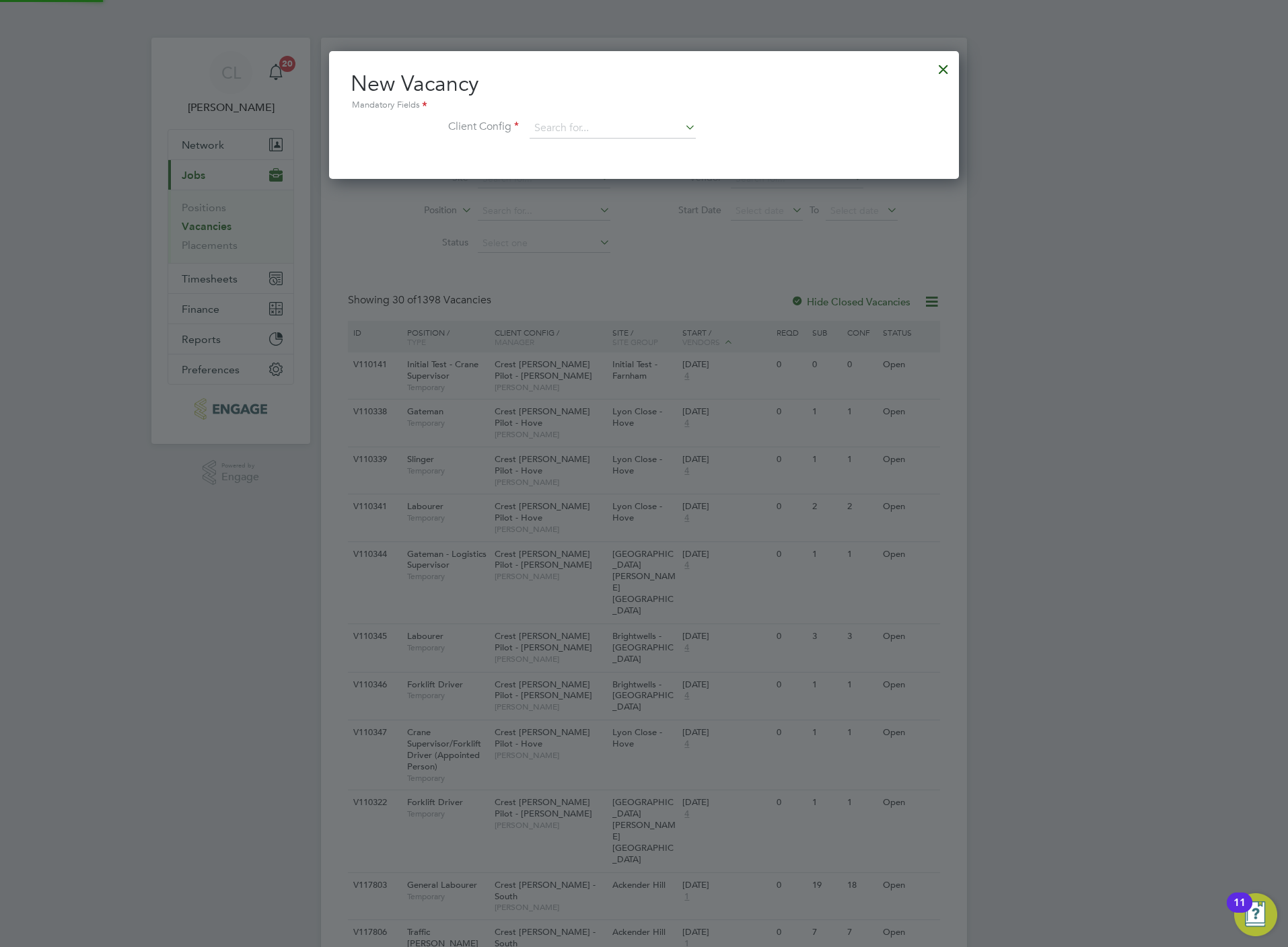
scroll to position [128, 630]
click at [560, 116] on div "New Vacancy Mandatory Fields Client Config" at bounding box center [644, 111] width 587 height 82
click at [578, 136] on input at bounding box center [613, 128] width 166 height 20
type input "james b"
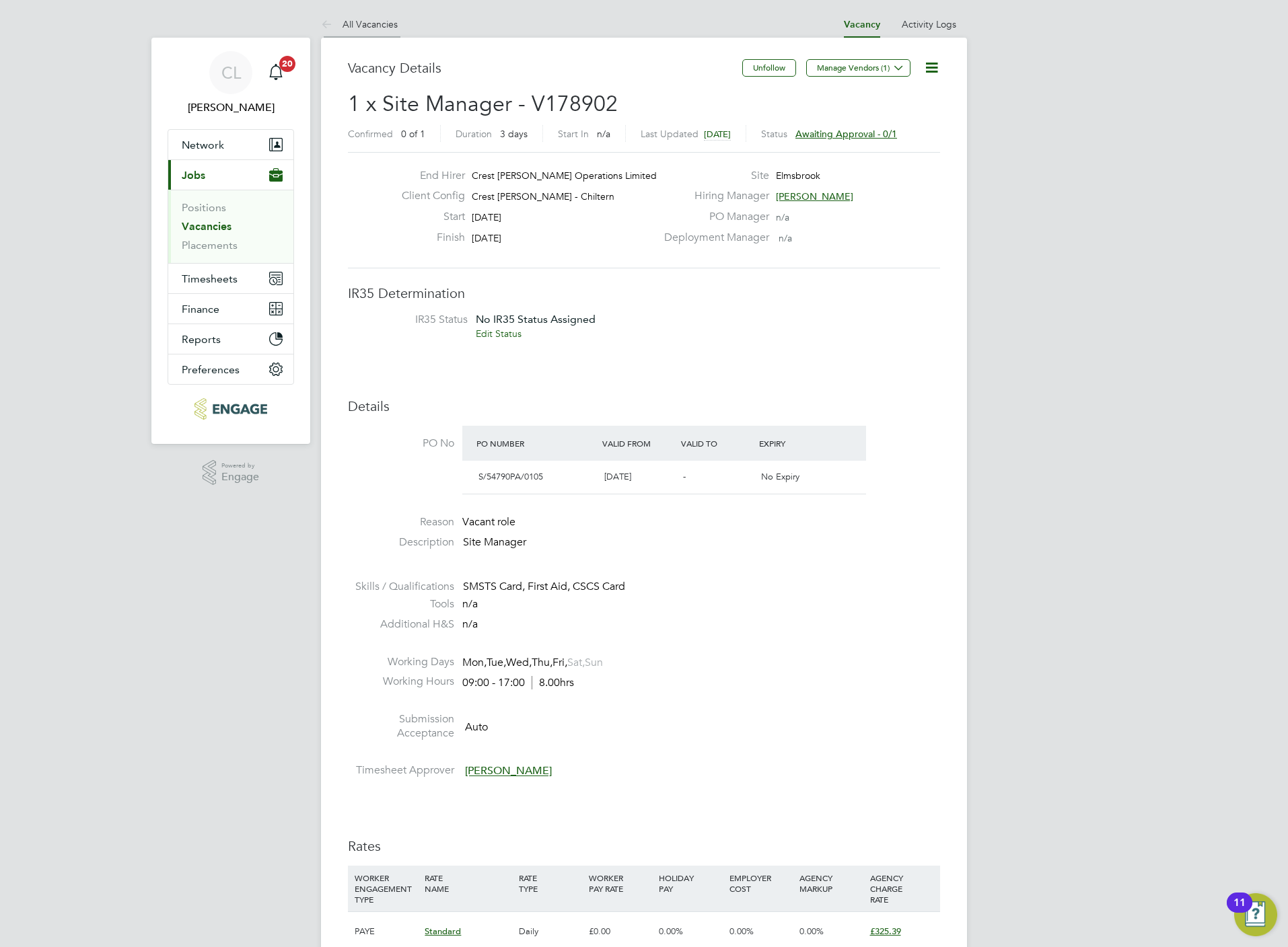
click at [366, 25] on link "All Vacancies" at bounding box center [359, 24] width 77 height 12
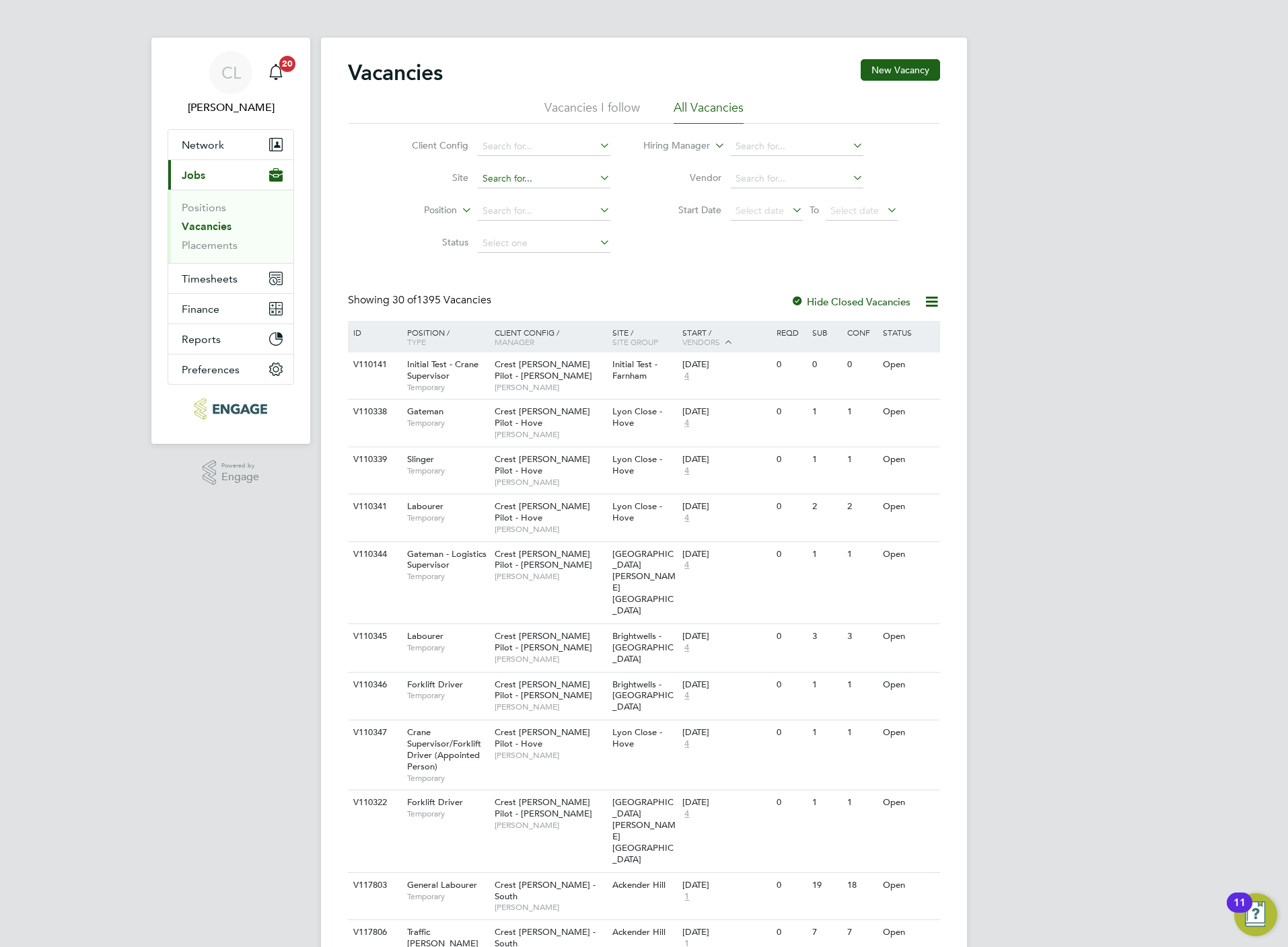
click at [536, 182] on input at bounding box center [544, 179] width 133 height 19
click at [547, 231] on li "Whiteh ouse - MNO" at bounding box center [543, 234] width 134 height 18
type input "Whitehouse - MNO"
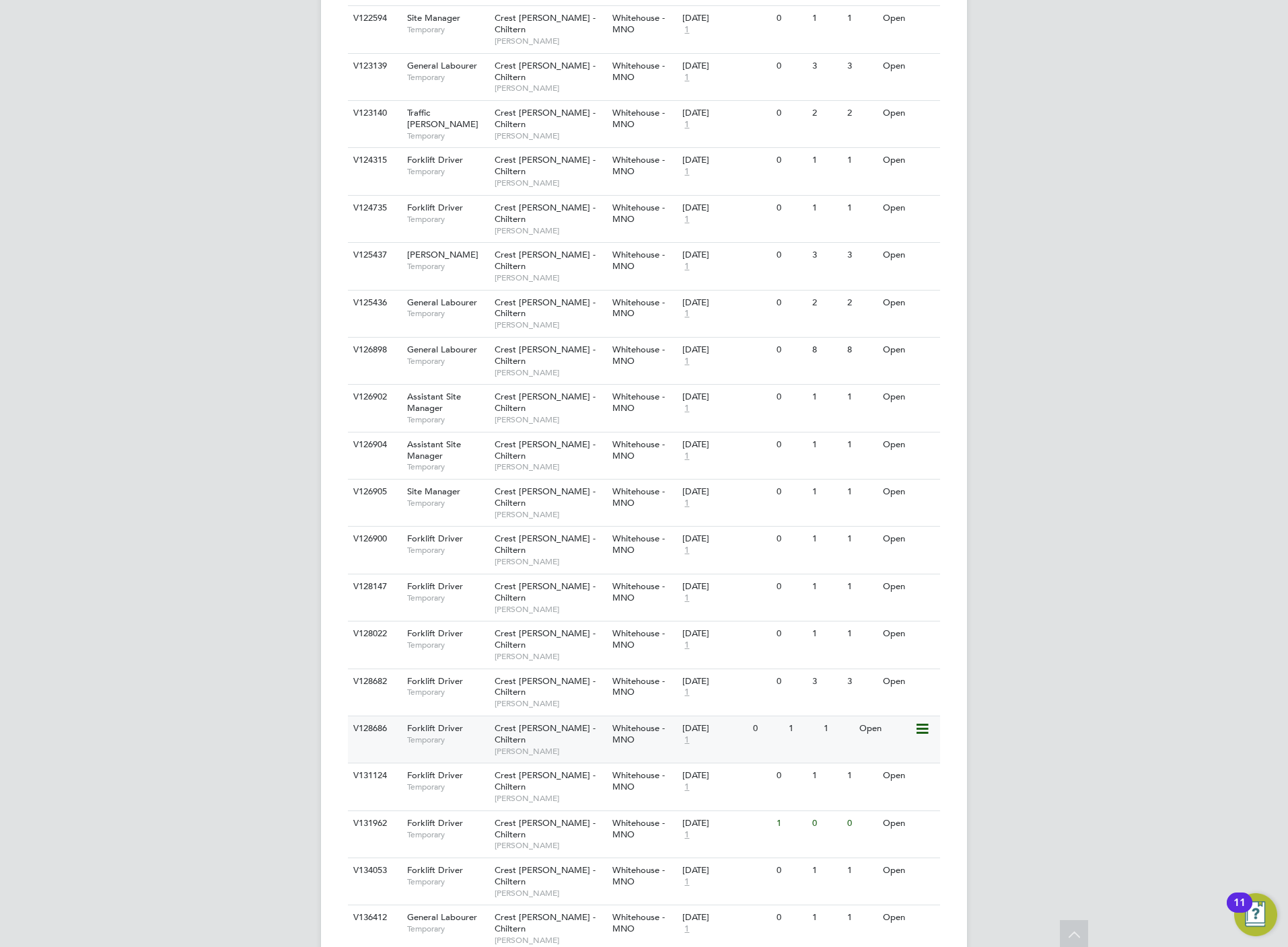
scroll to position [632, 0]
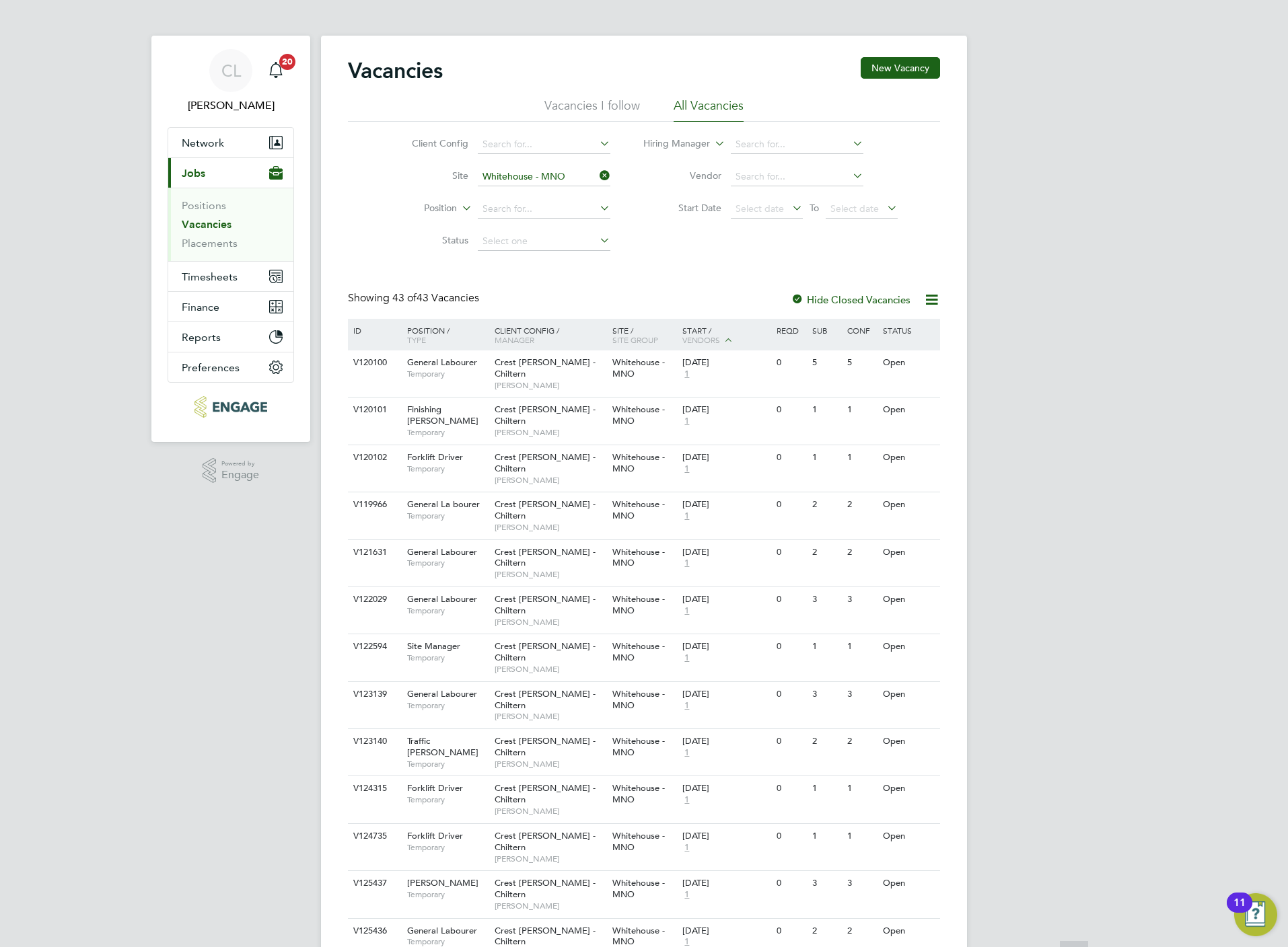
scroll to position [0, 0]
click at [597, 177] on icon at bounding box center [597, 178] width 0 height 19
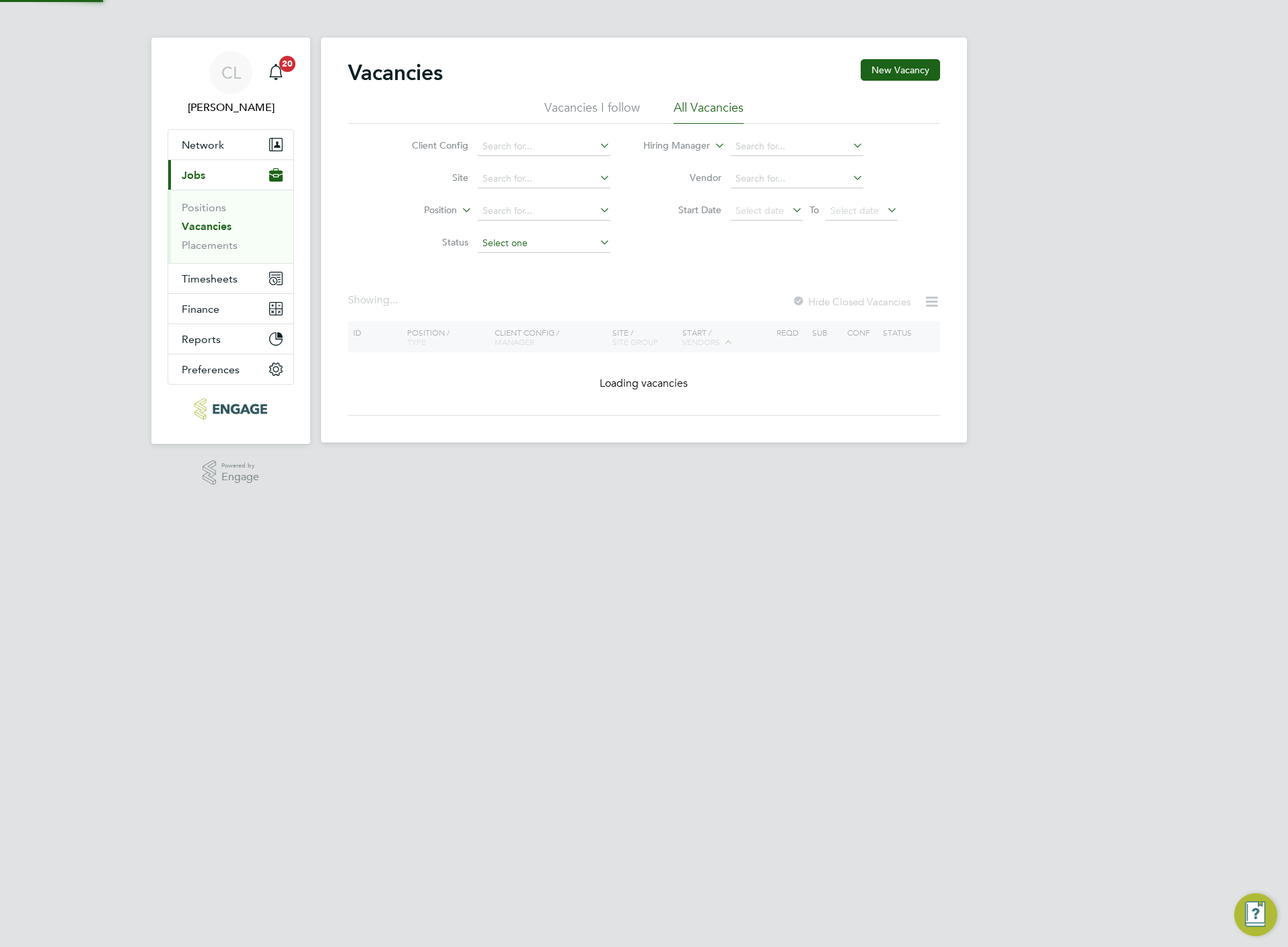
click at [498, 241] on input at bounding box center [544, 244] width 133 height 19
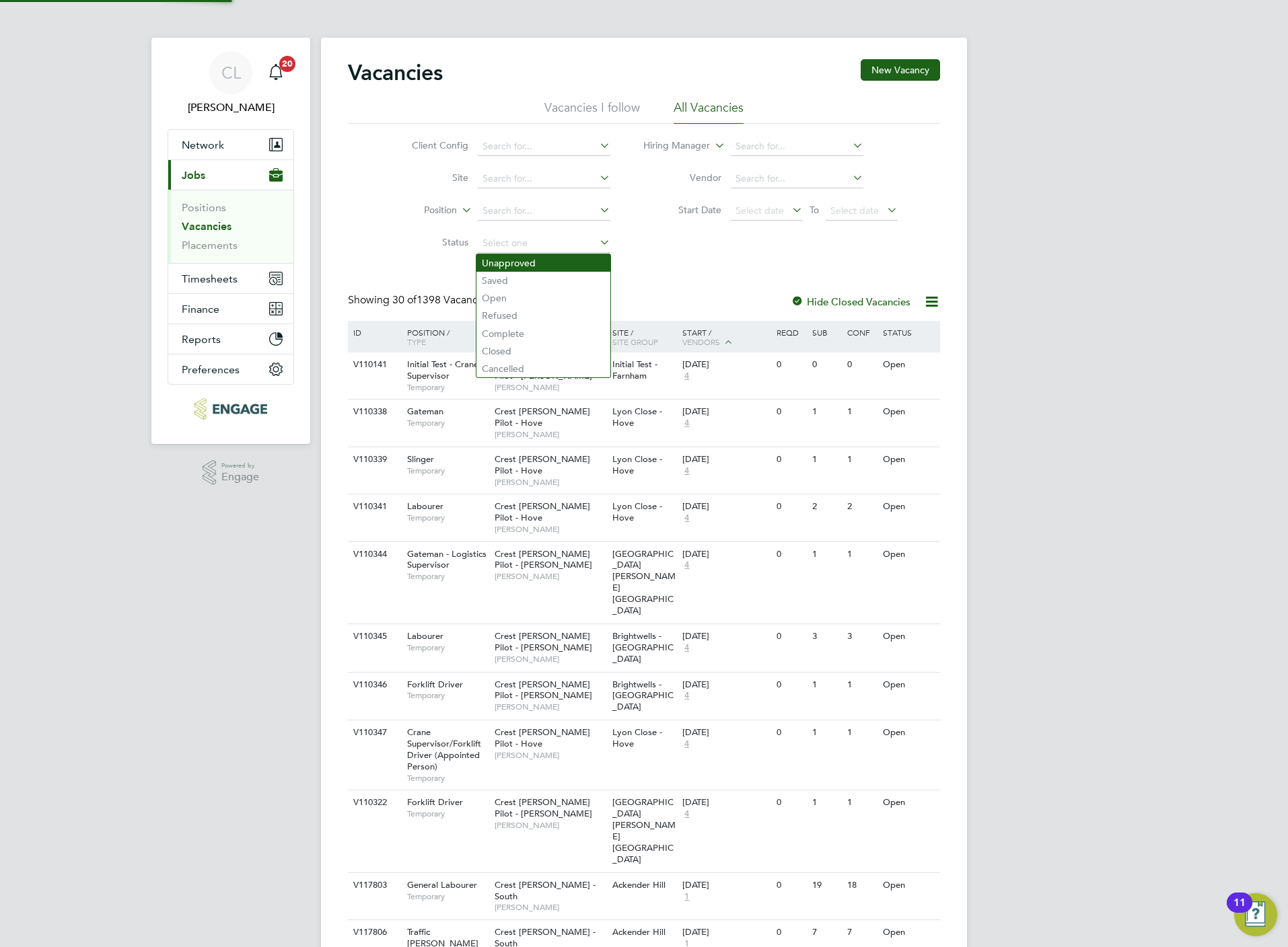
click at [505, 257] on li "Unapproved" at bounding box center [543, 263] width 134 height 18
type input "Unapproved"
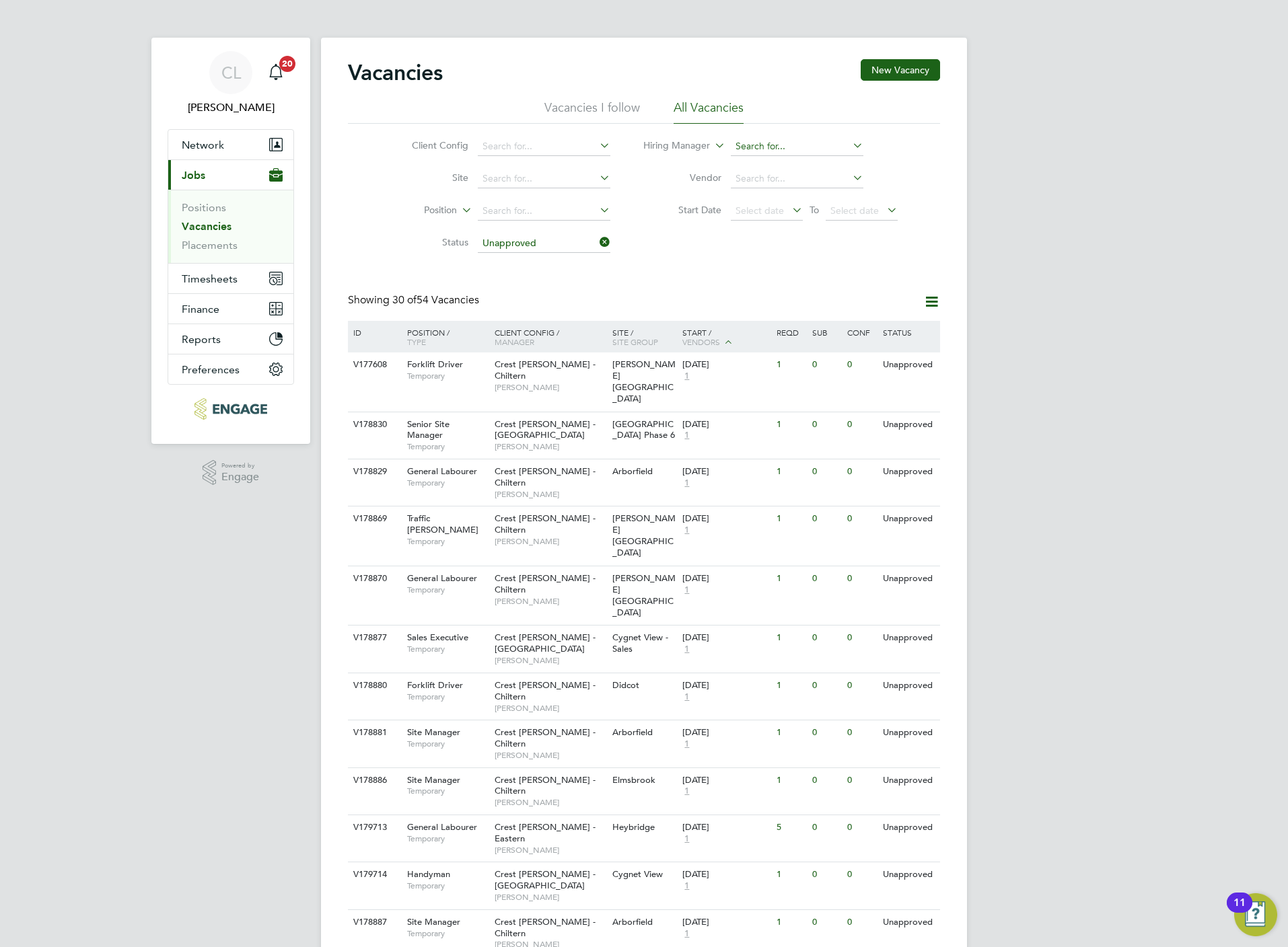
click at [788, 151] on input at bounding box center [797, 147] width 133 height 19
click at [778, 166] on li "Ally Blackman" at bounding box center [796, 165] width 134 height 18
type input "[PERSON_NAME]"
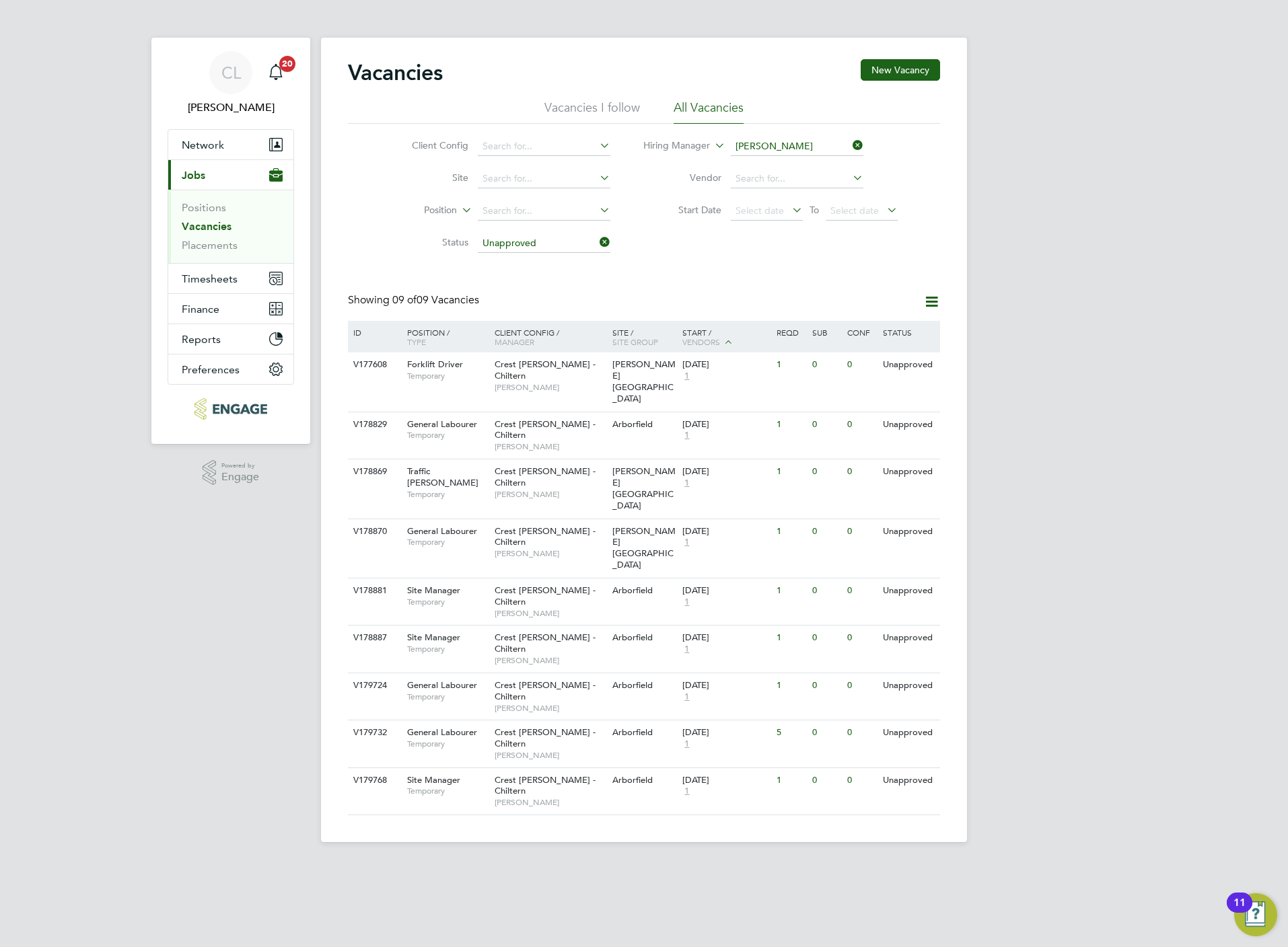
click at [850, 146] on icon at bounding box center [850, 145] width 0 height 19
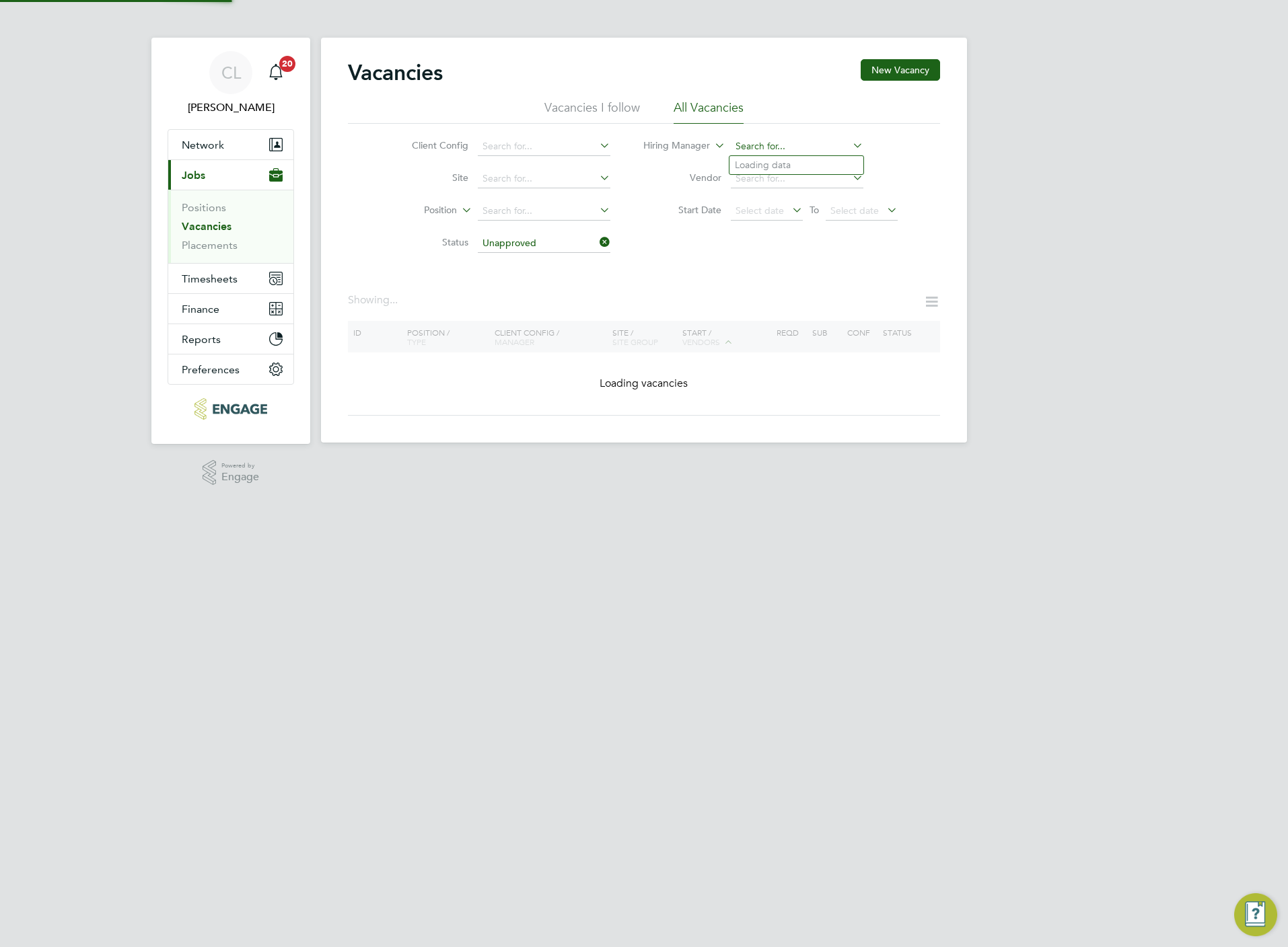
click at [790, 152] on input at bounding box center [797, 147] width 133 height 19
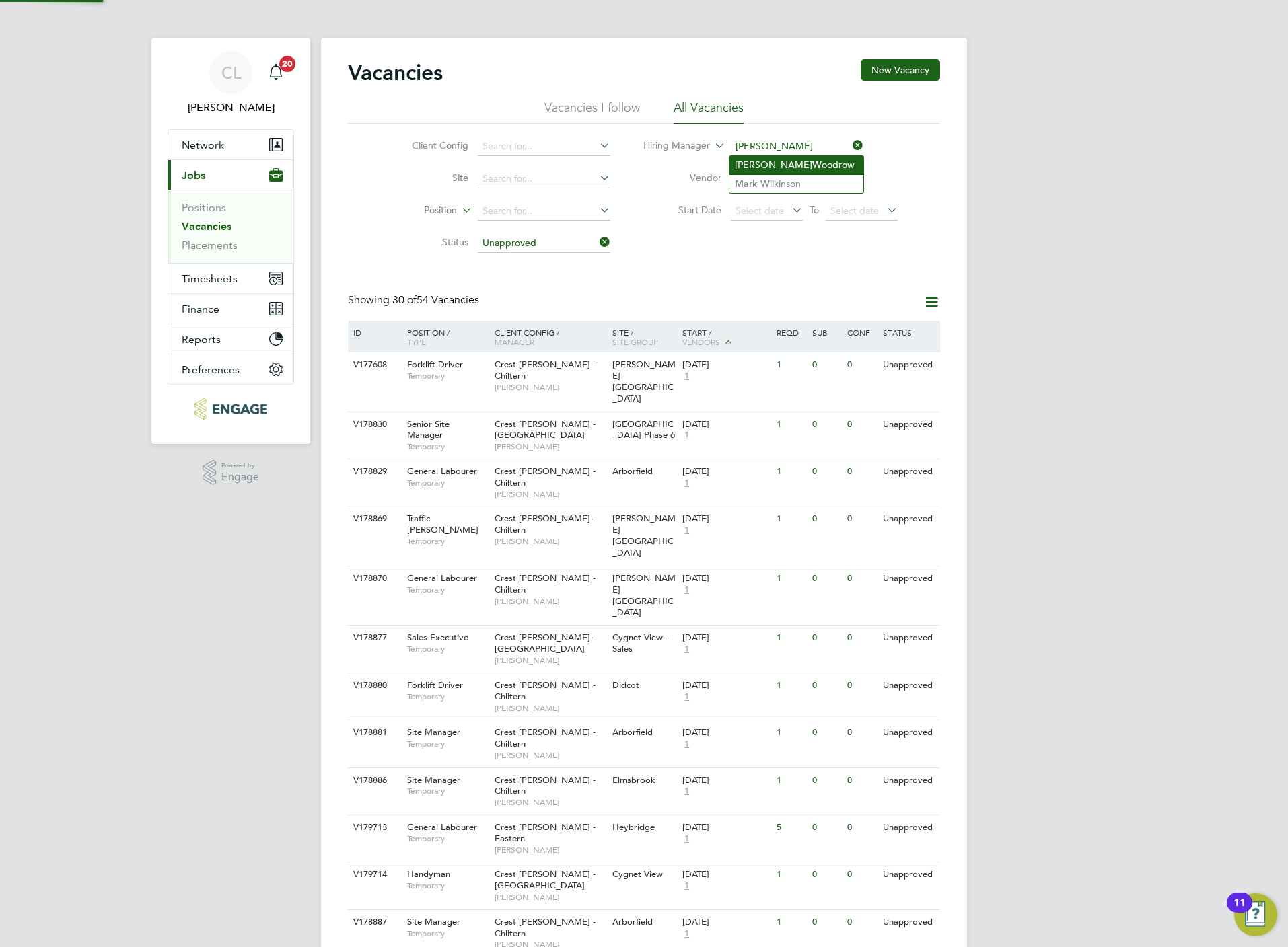
type input "[PERSON_NAME]"
drag, startPoint x: 787, startPoint y: 166, endPoint x: 790, endPoint y: 174, distance: 8.5
click at [788, 140] on input at bounding box center [797, 147] width 133 height 19
click at [787, 204] on li "Mark Wilk inson" at bounding box center [818, 202] width 177 height 18
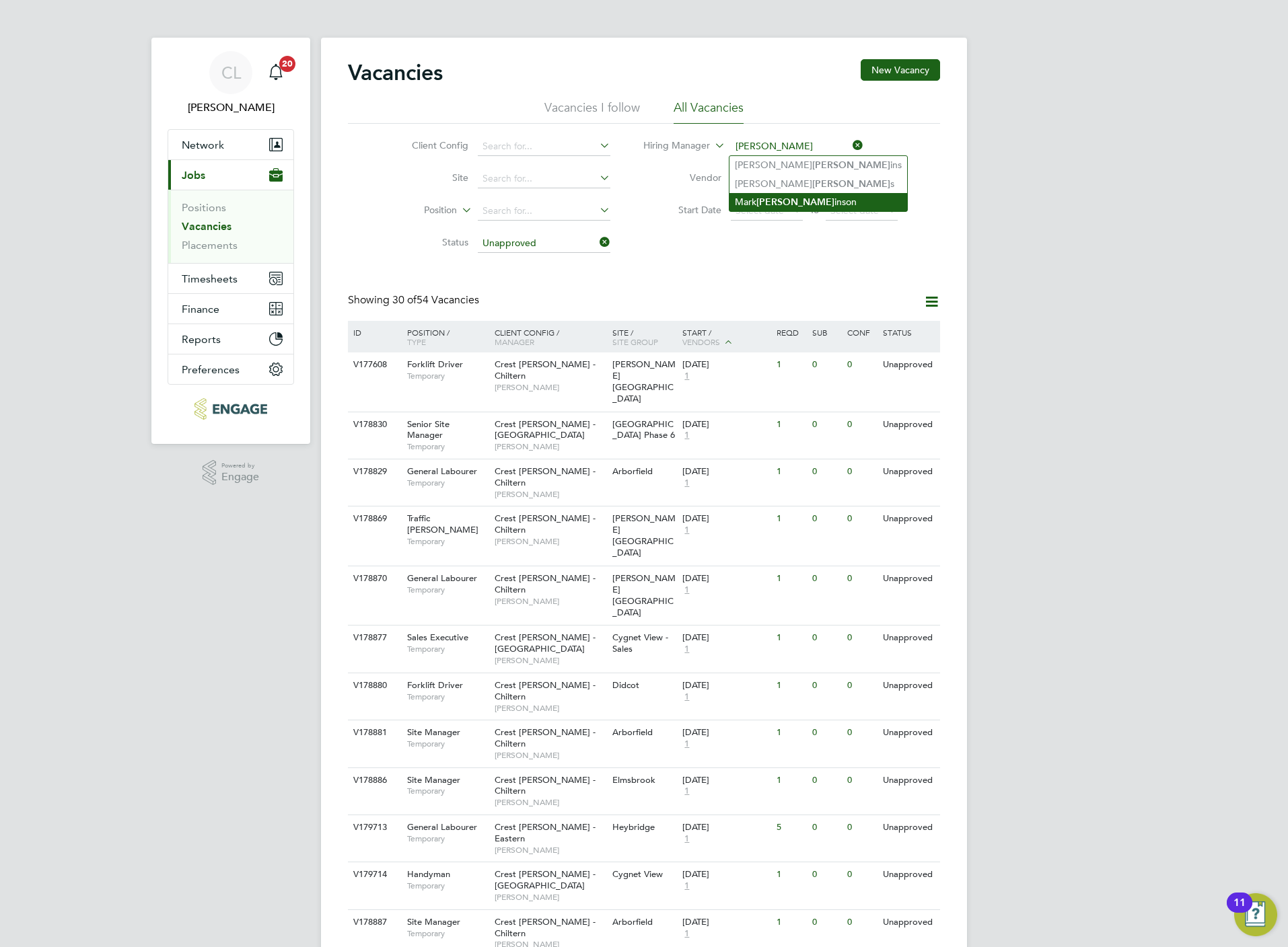
type input "[PERSON_NAME]"
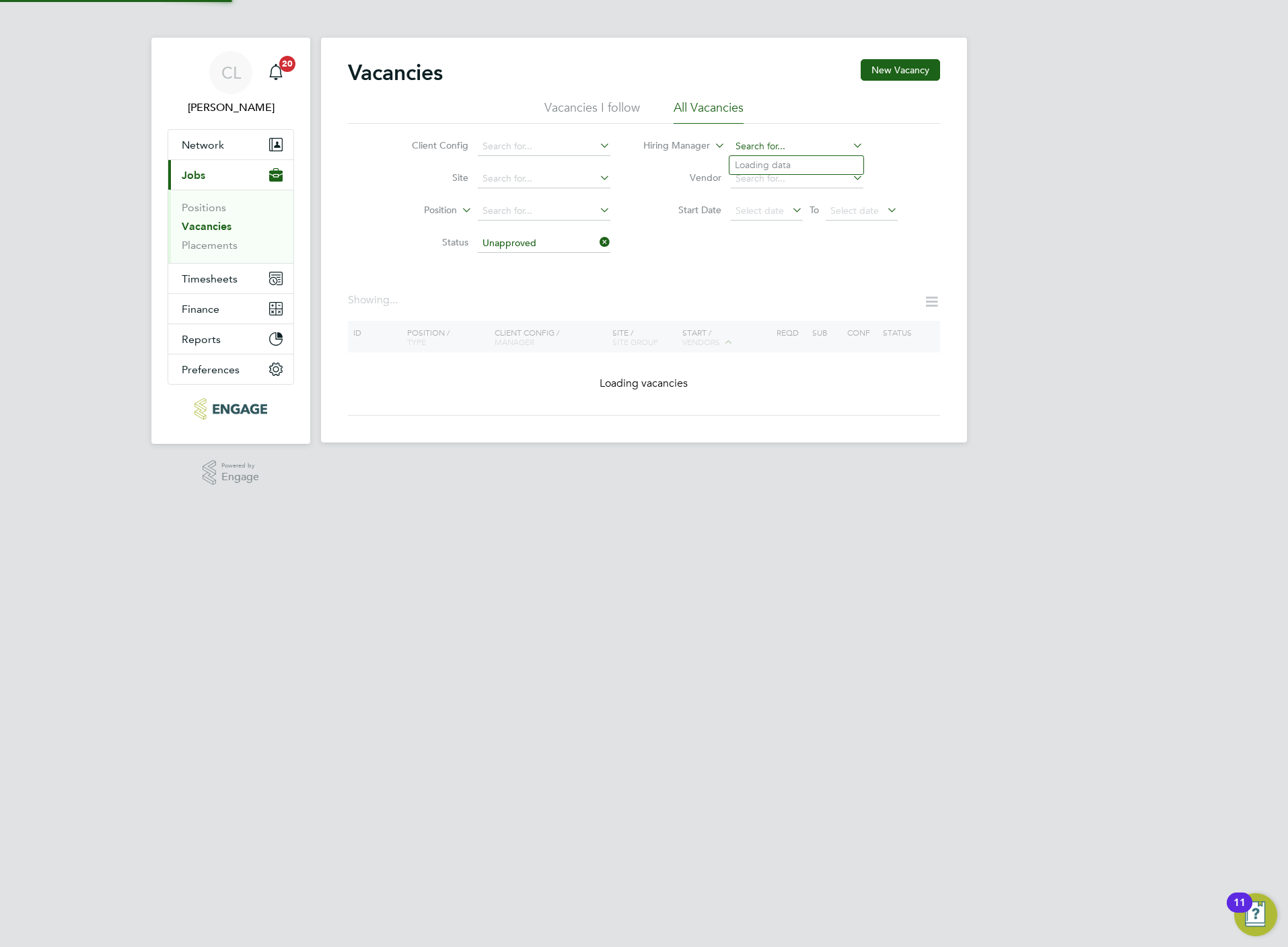
click at [763, 142] on input at bounding box center [797, 147] width 133 height 19
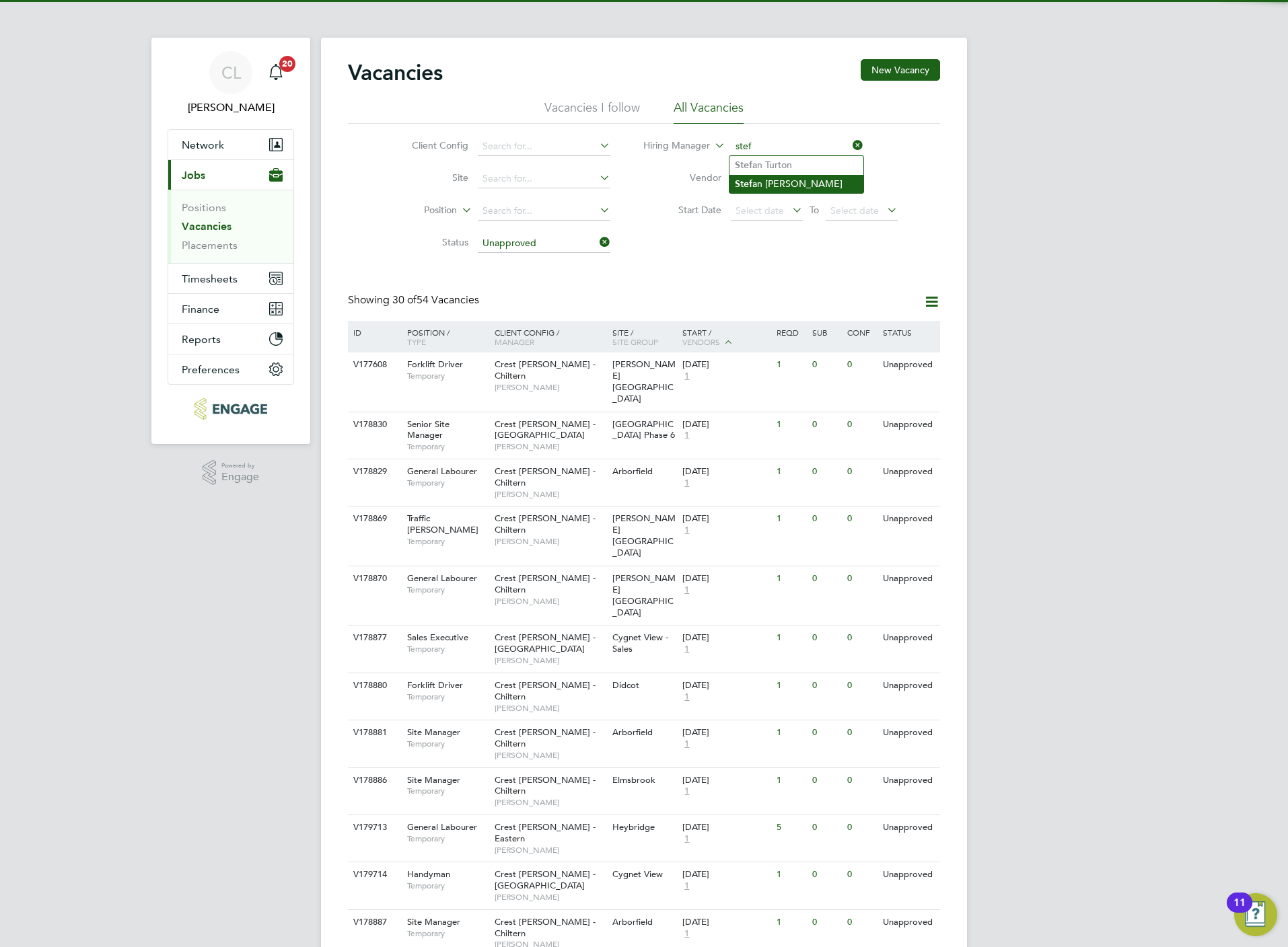
click at [774, 182] on li "Stef an Fernandez" at bounding box center [796, 184] width 134 height 18
type input "[PERSON_NAME]"
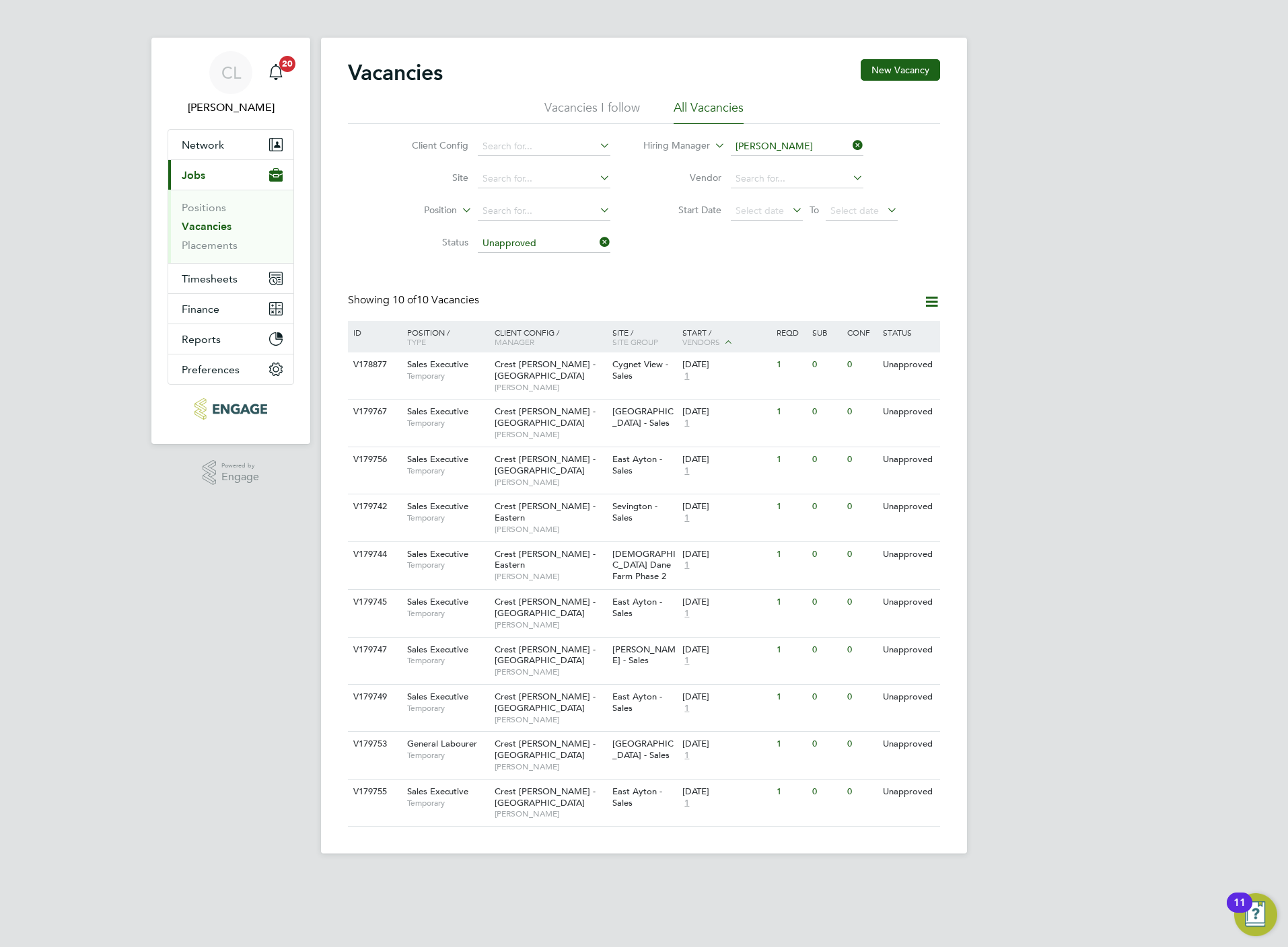
click at [850, 145] on icon at bounding box center [850, 145] width 0 height 19
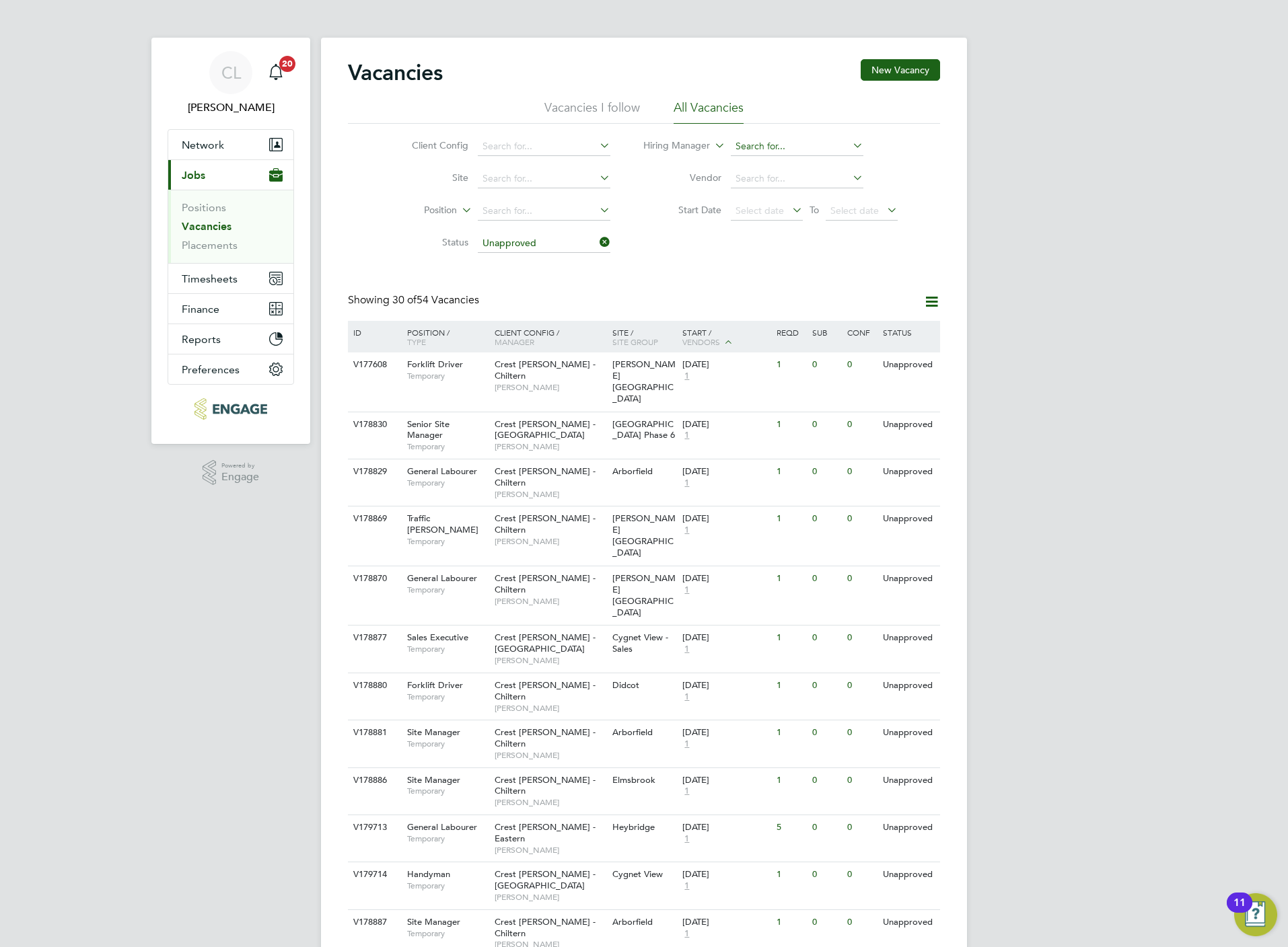
click at [764, 148] on input at bounding box center [797, 147] width 133 height 19
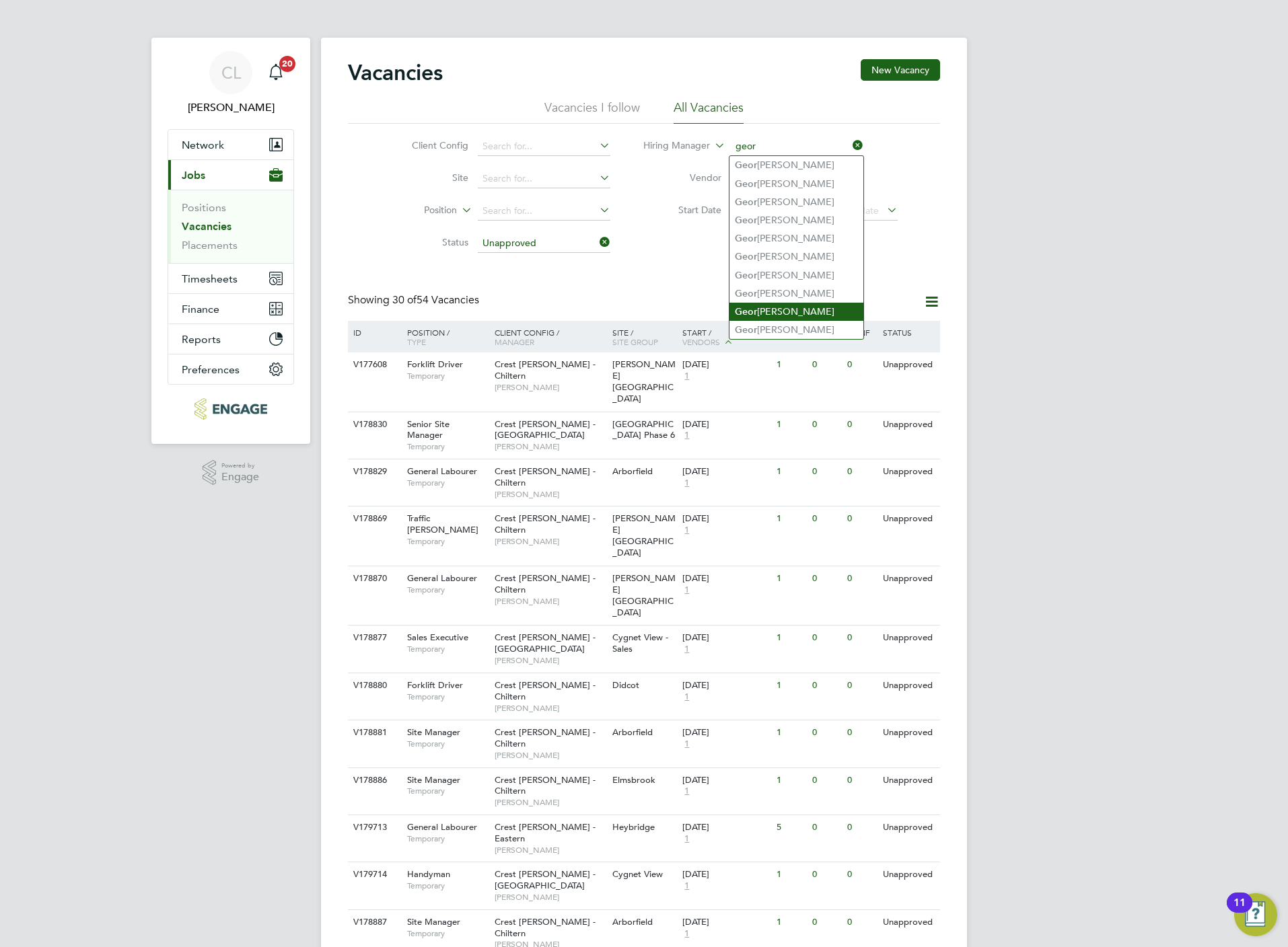
click at [826, 307] on li "Geor ge Gitsham" at bounding box center [796, 312] width 134 height 18
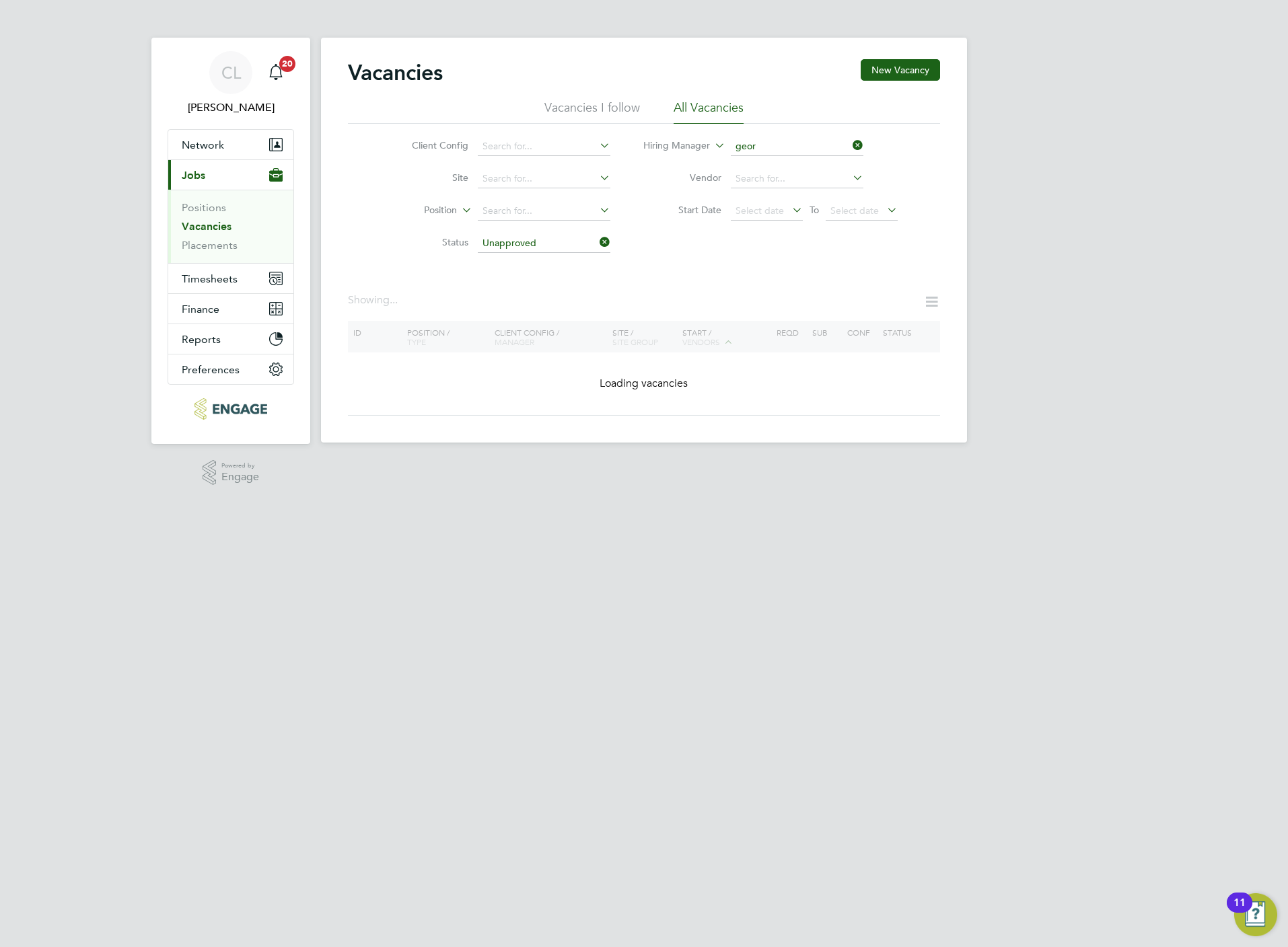
type input "[PERSON_NAME]"
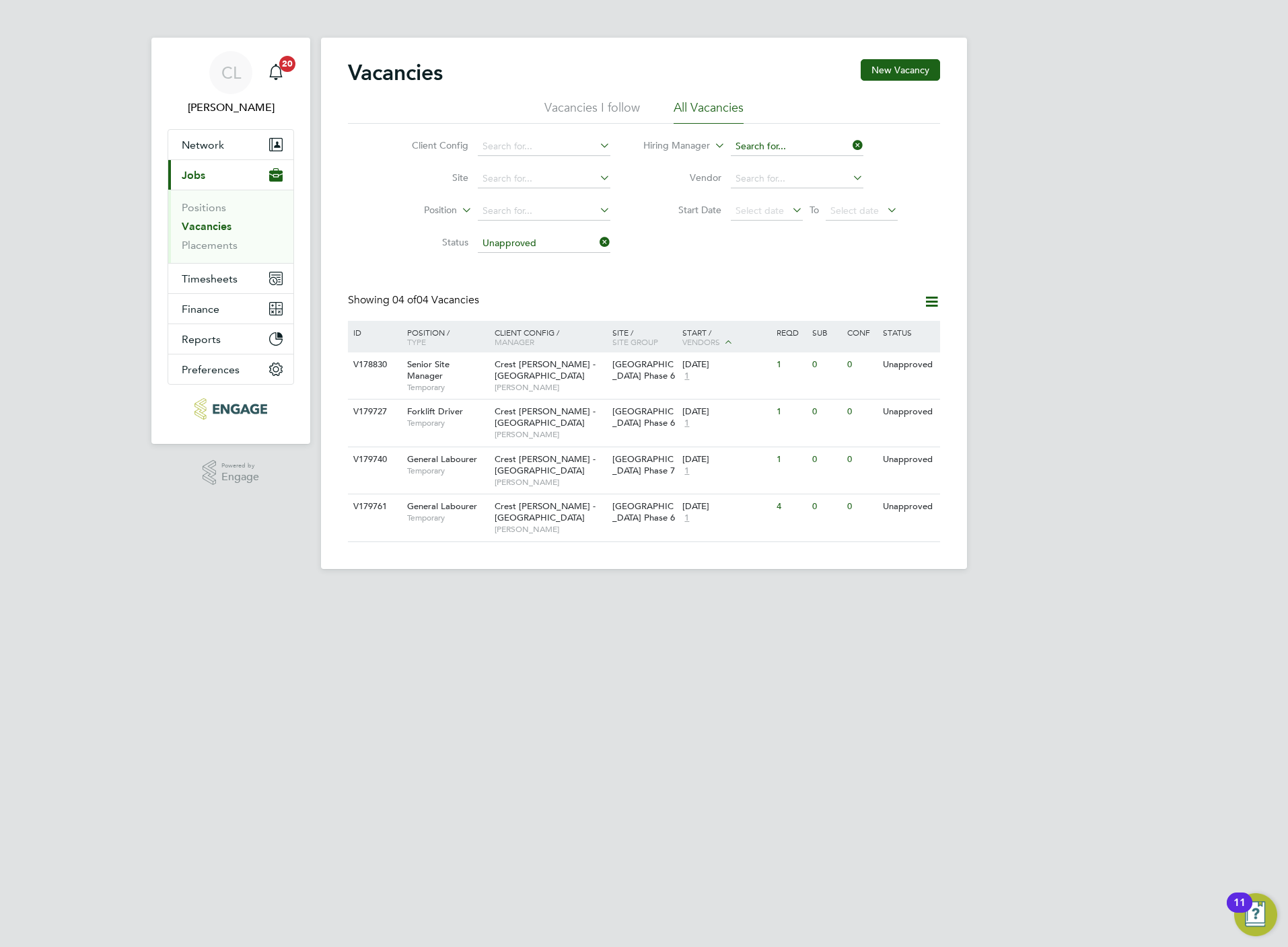
click at [768, 151] on input at bounding box center [797, 147] width 133 height 19
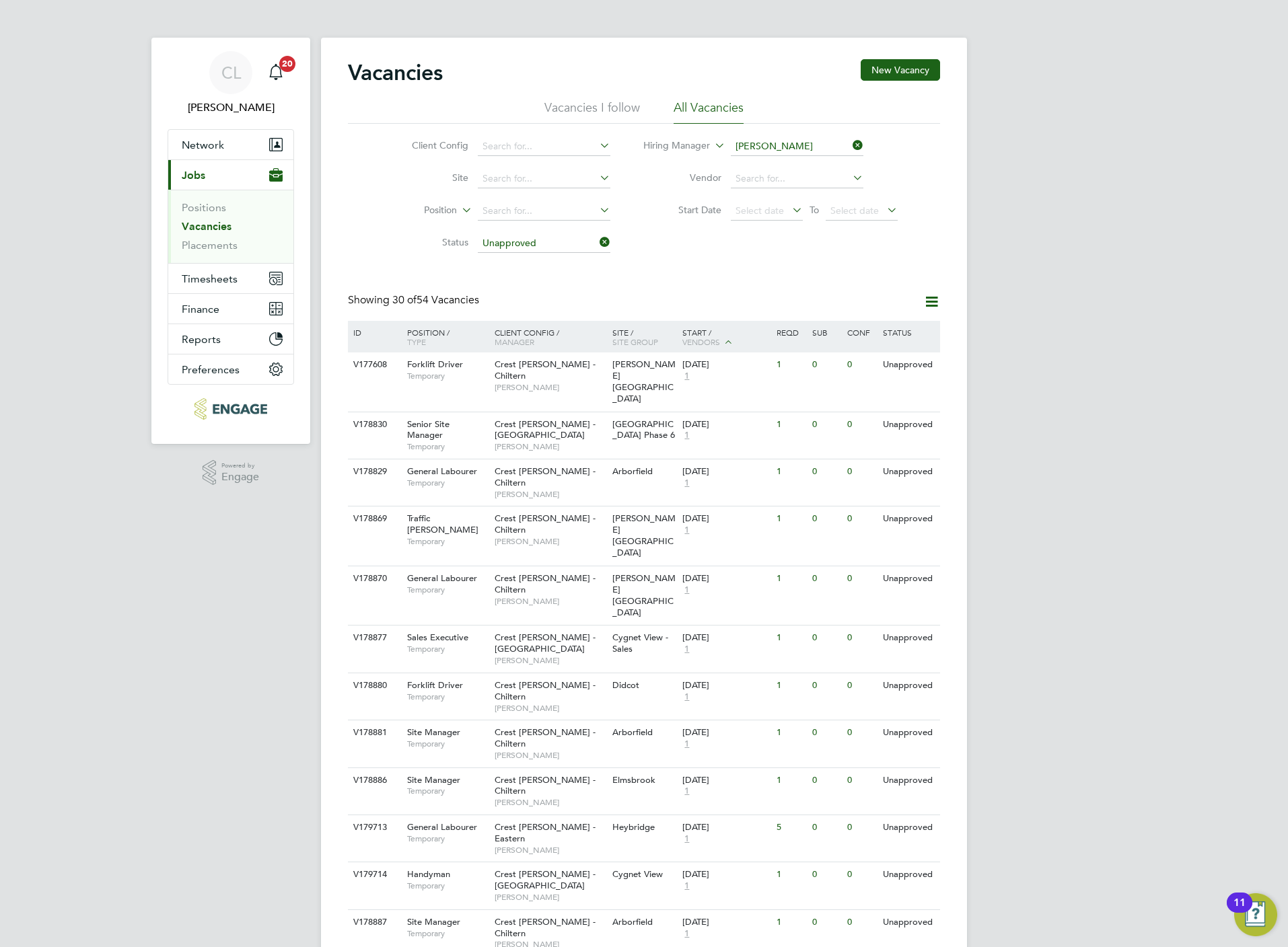
click at [809, 163] on li "David Lo ckwood" at bounding box center [798, 165] width 136 height 18
type input "[PERSON_NAME]"
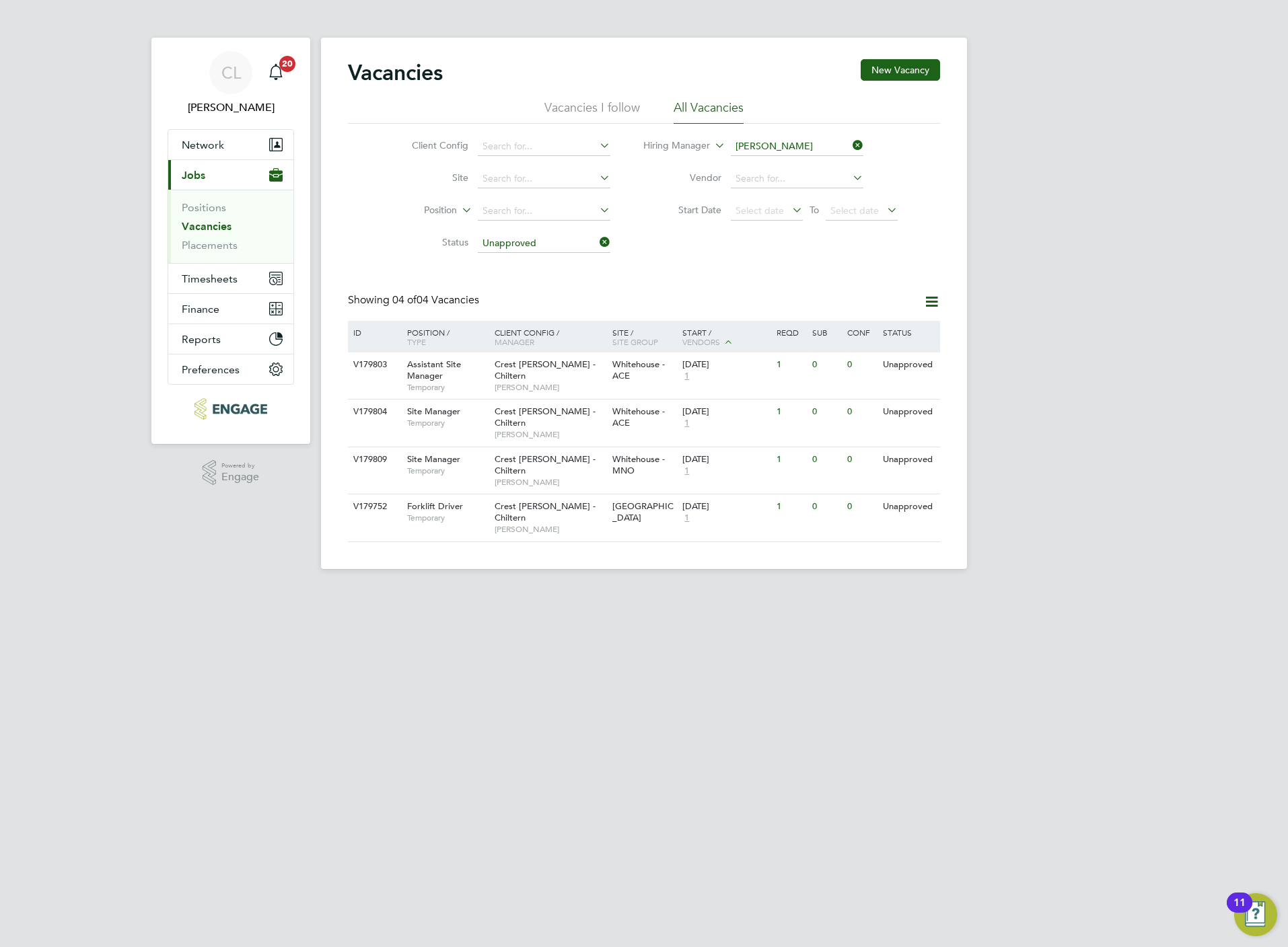
click at [850, 147] on icon at bounding box center [850, 145] width 0 height 19
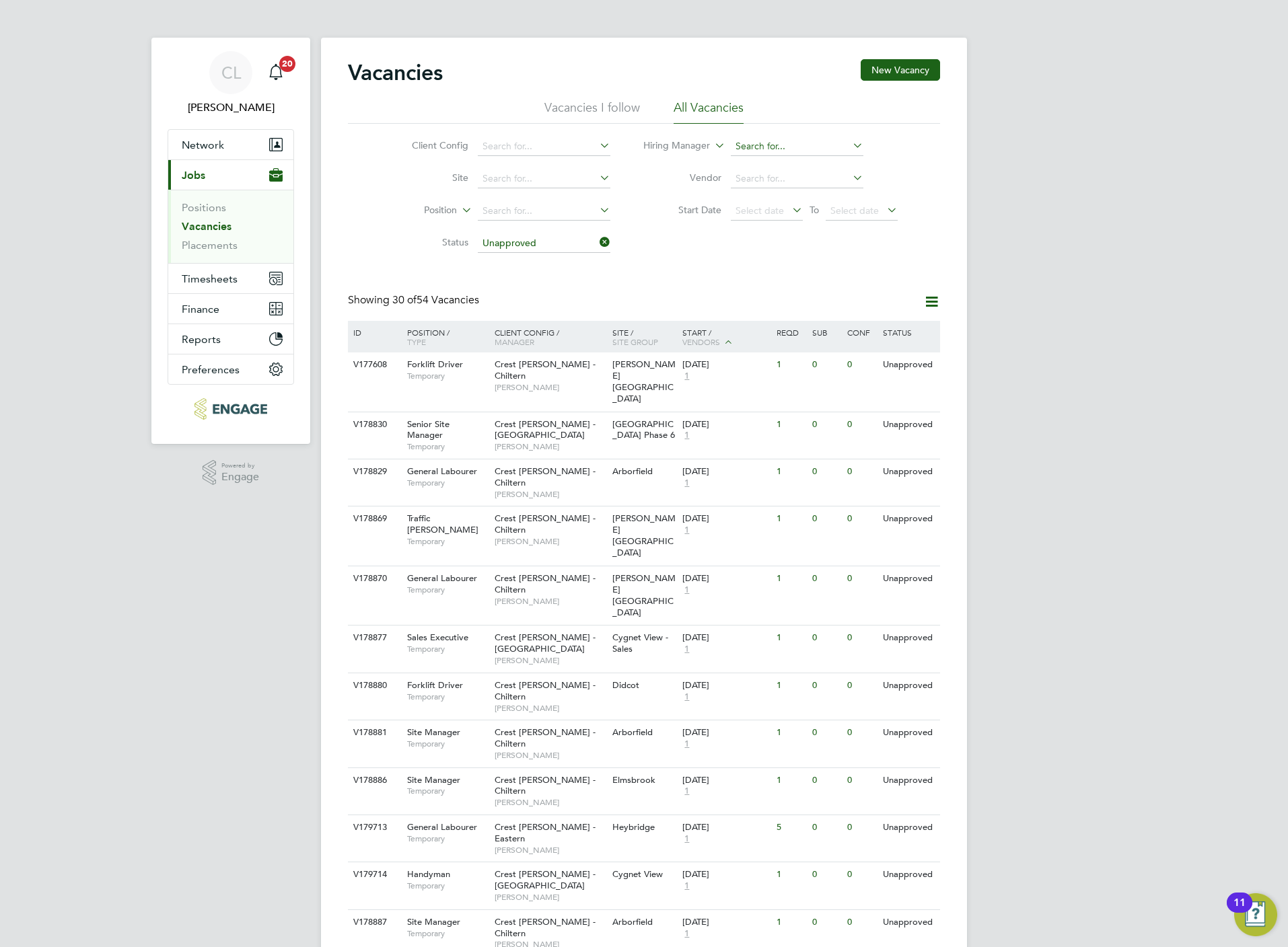
click at [771, 144] on input at bounding box center [797, 147] width 133 height 19
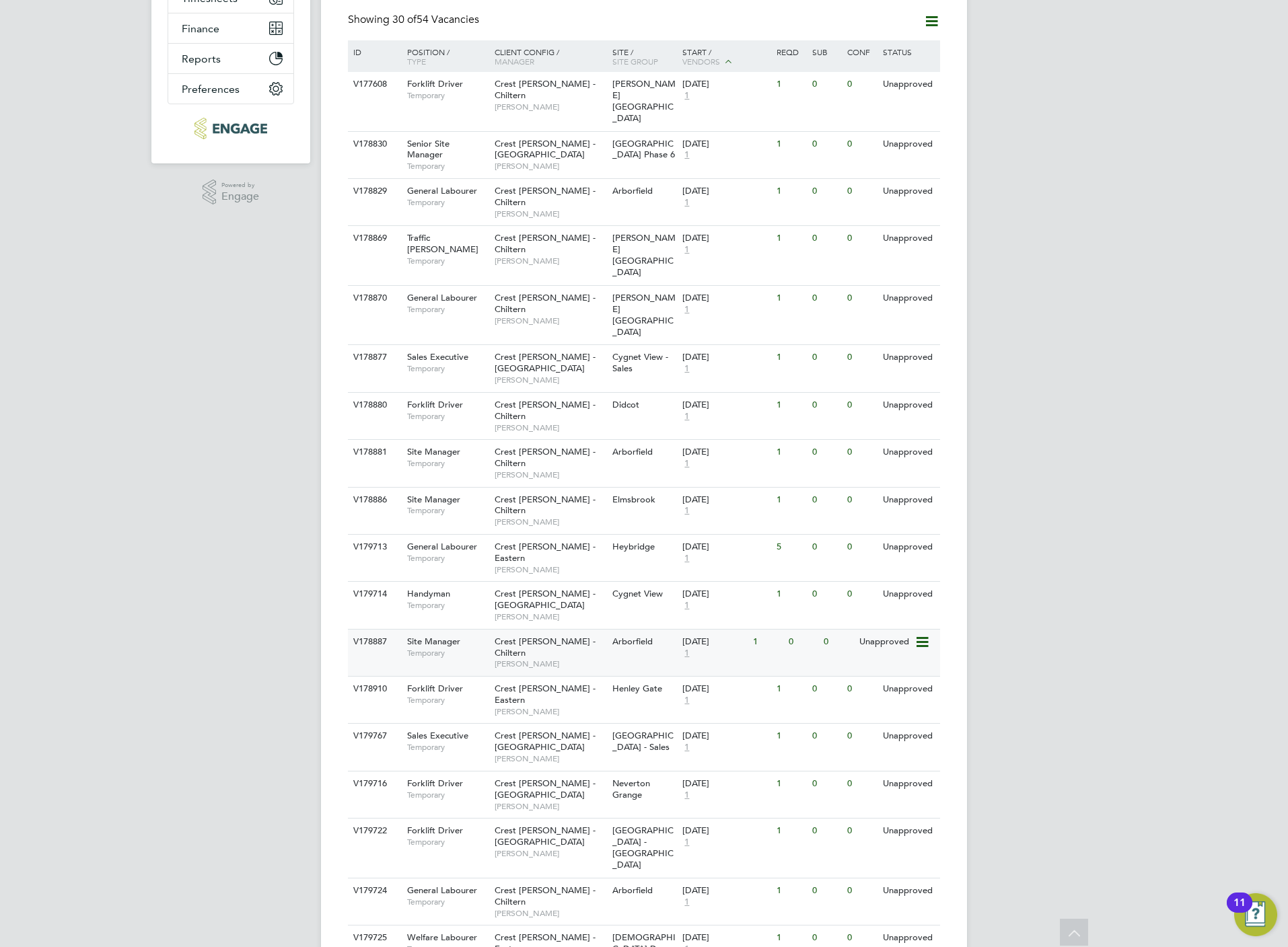
scroll to position [303, 0]
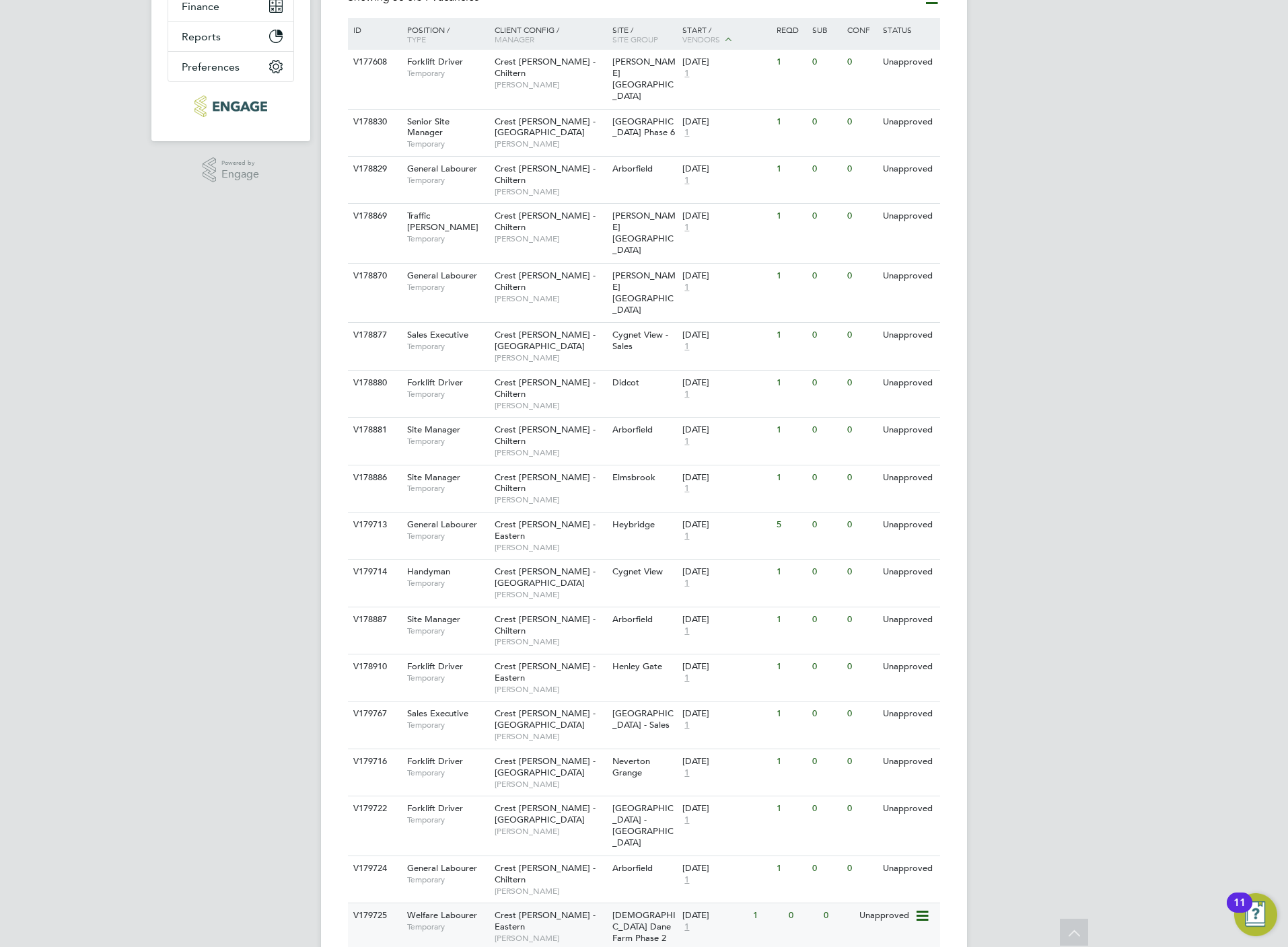
click at [591, 910] on span "Crest [PERSON_NAME] - Eastern" at bounding box center [545, 921] width 101 height 23
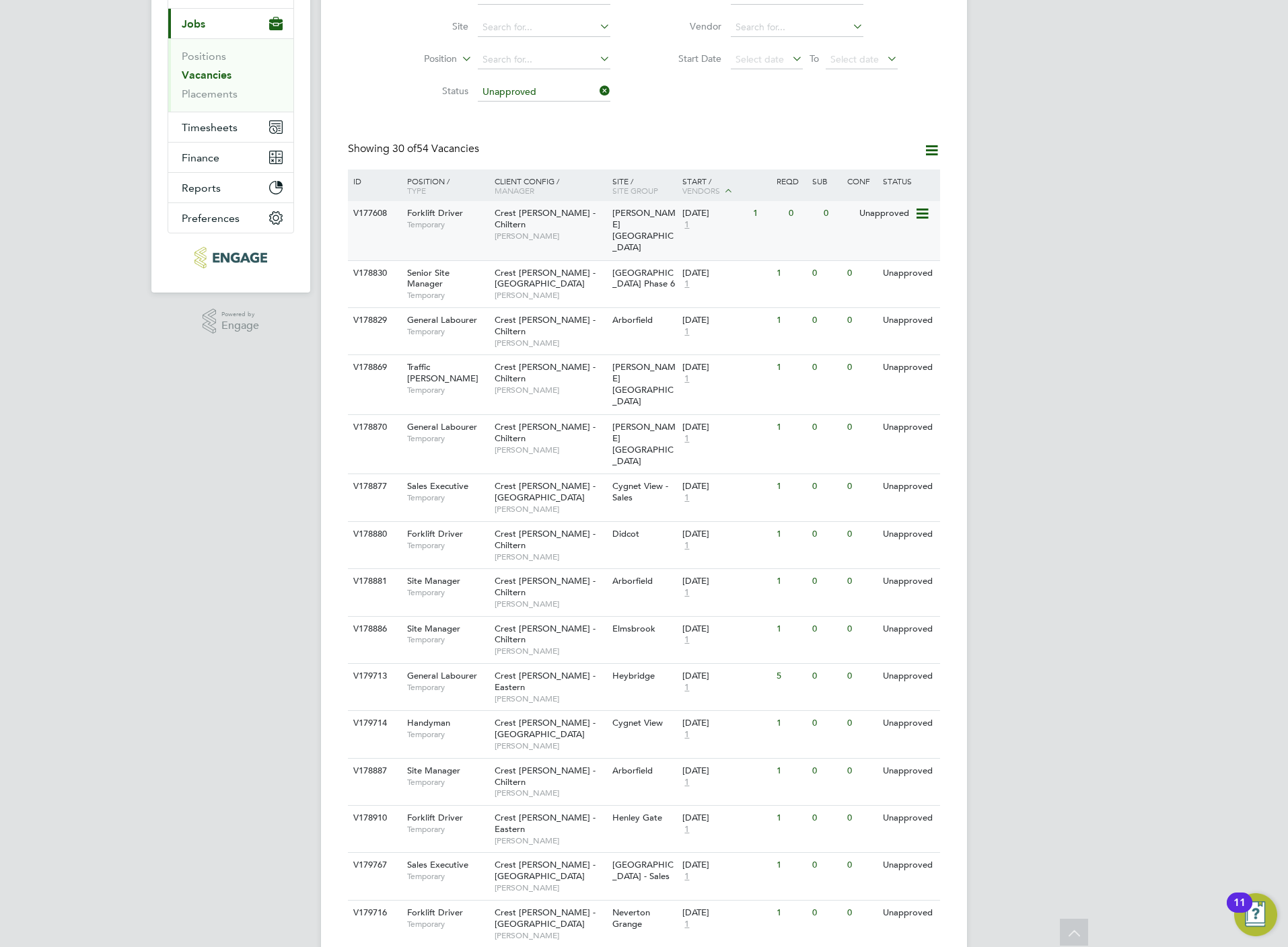
scroll to position [0, 0]
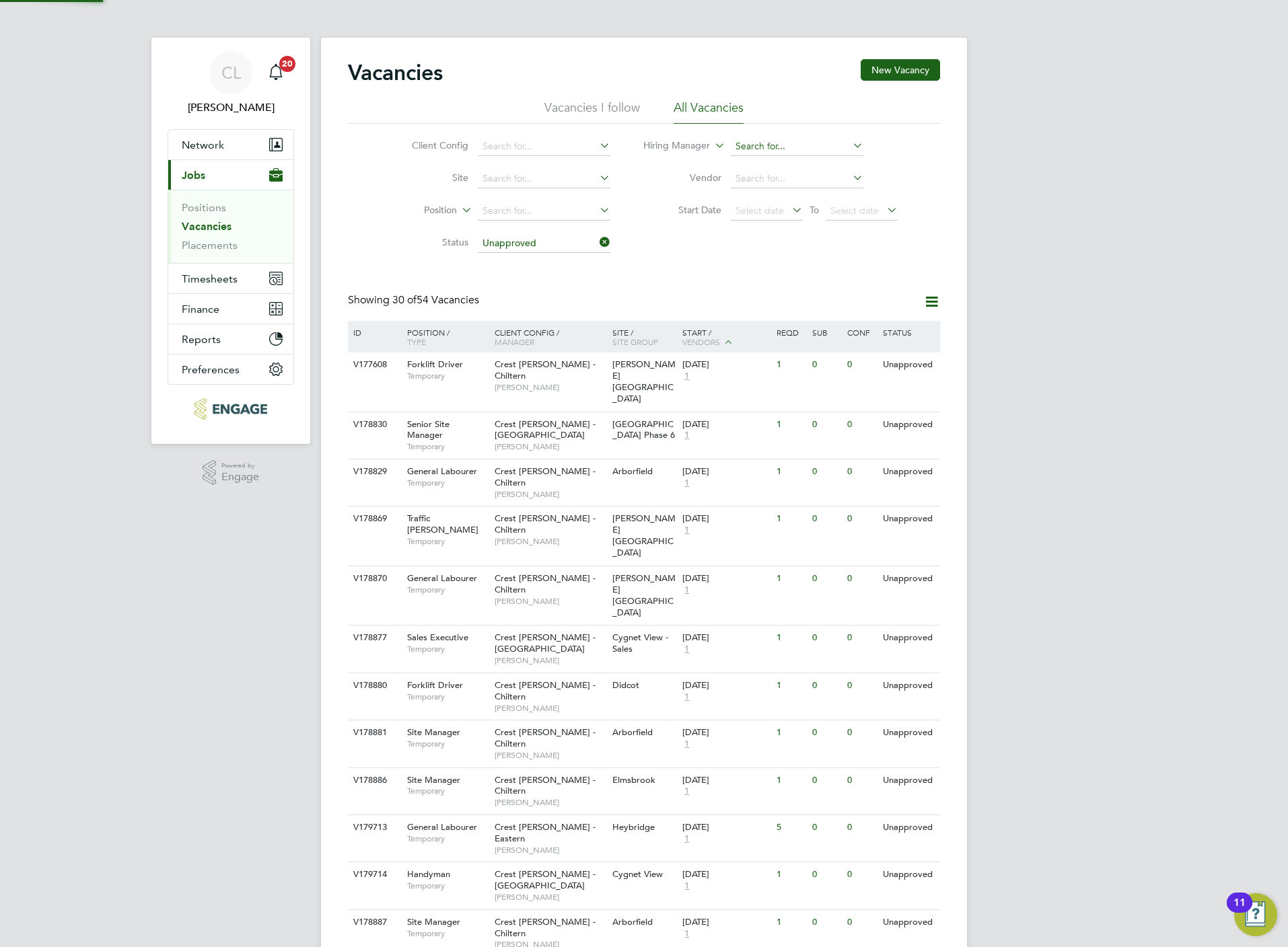
click at [757, 138] on input at bounding box center [797, 147] width 133 height 19
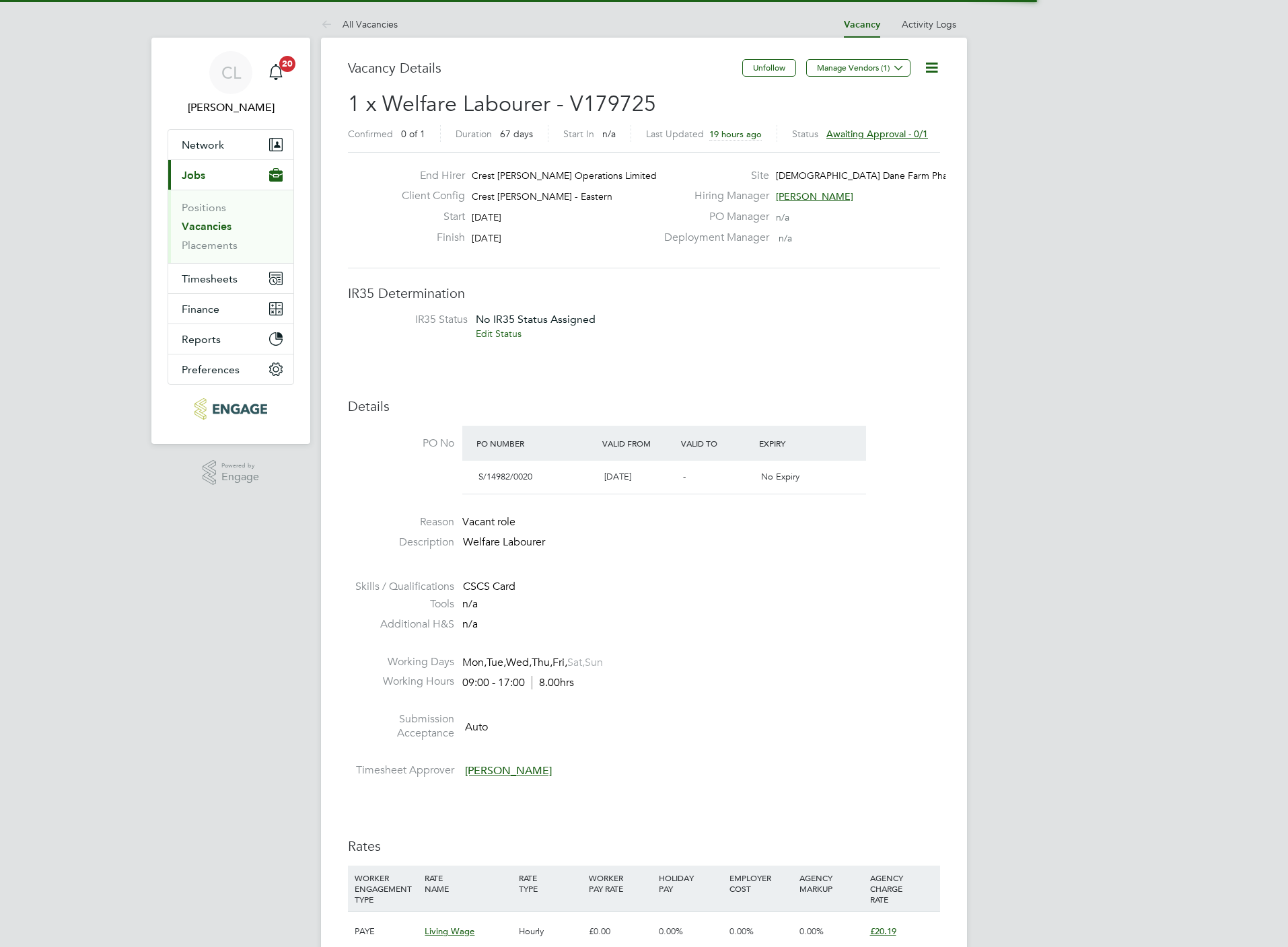
click at [936, 71] on icon at bounding box center [931, 67] width 17 height 17
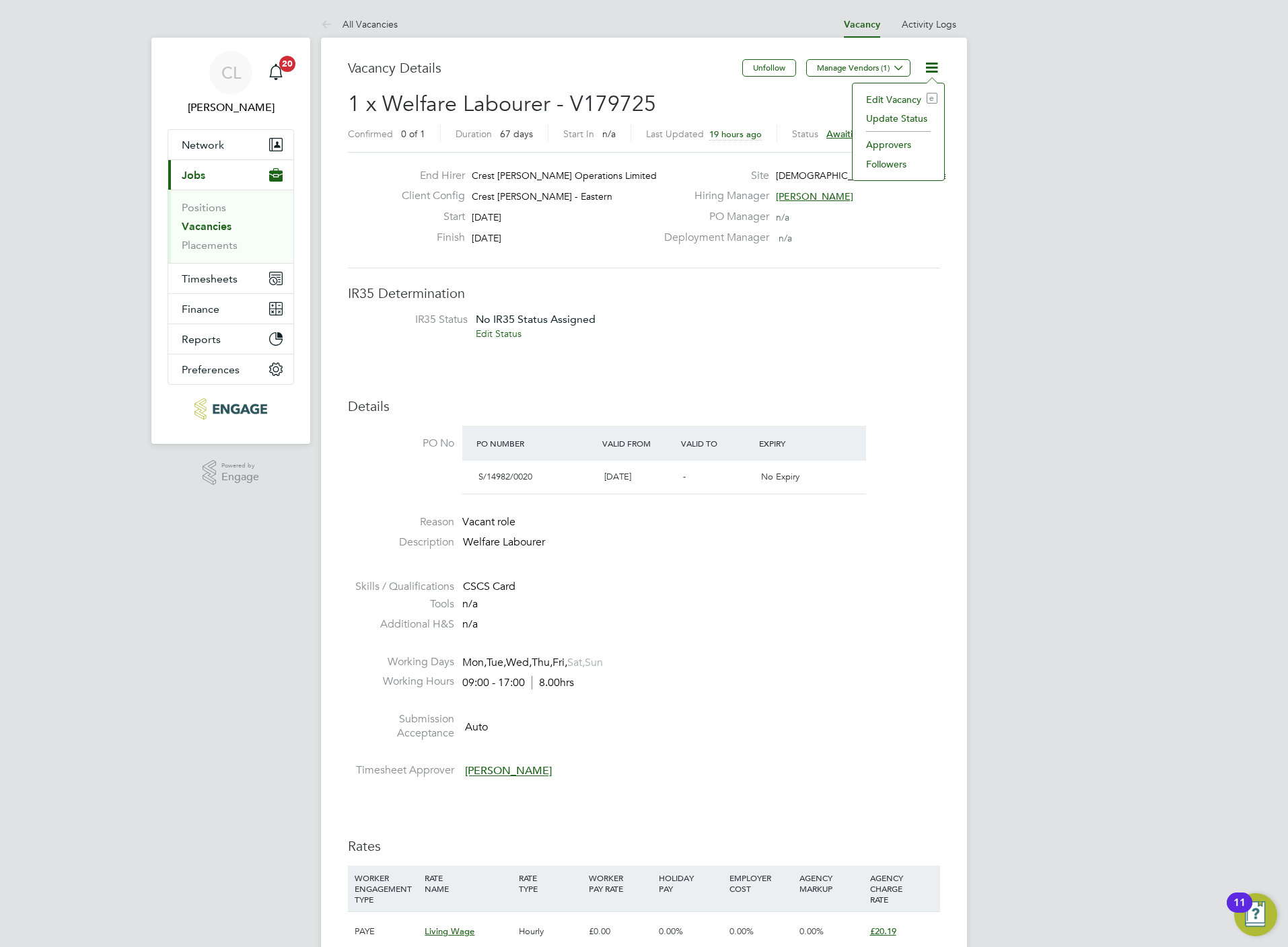
click at [904, 101] on li "Edit Vacancy e" at bounding box center [898, 100] width 78 height 19
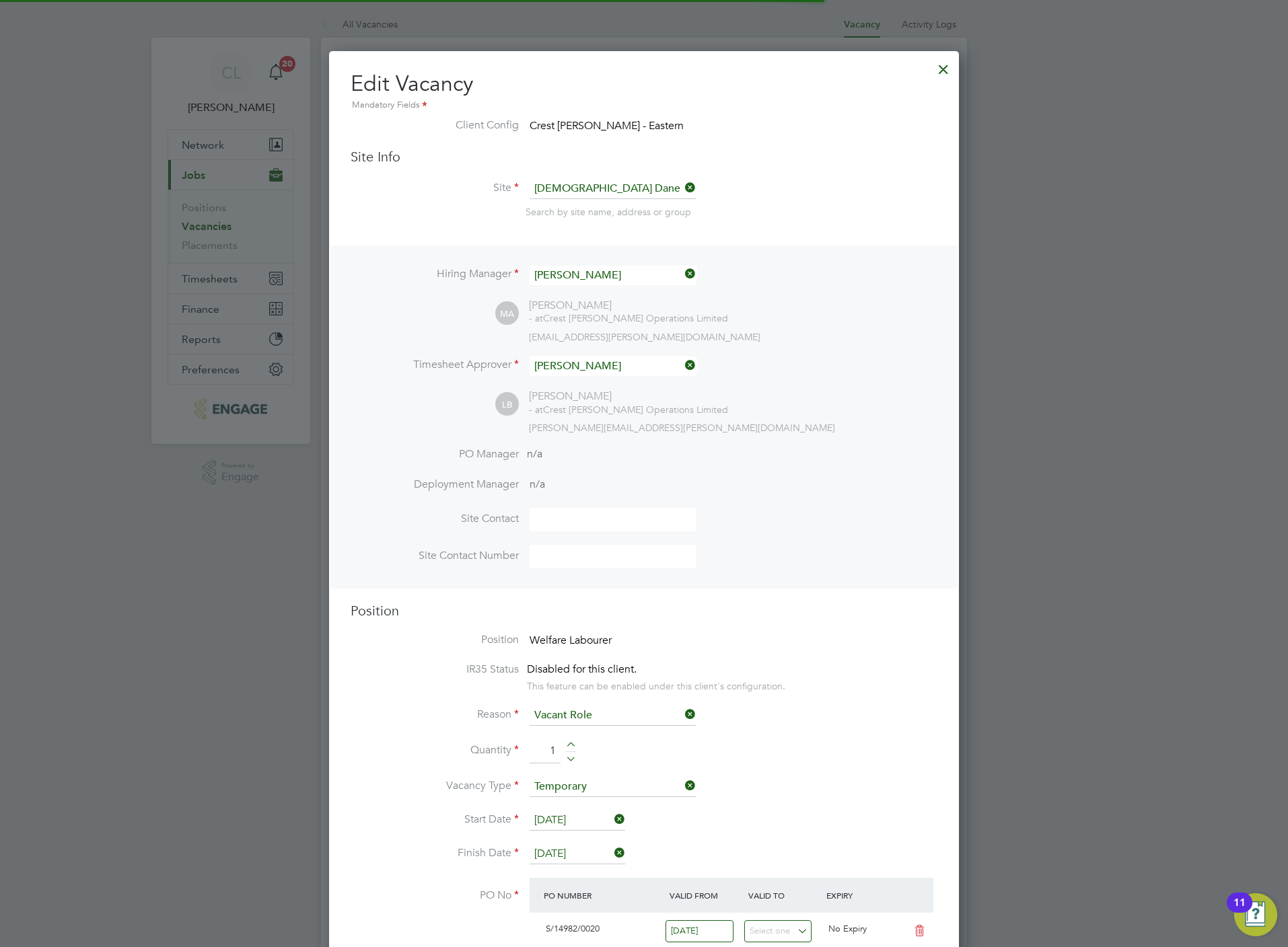
scroll to position [2063, 630]
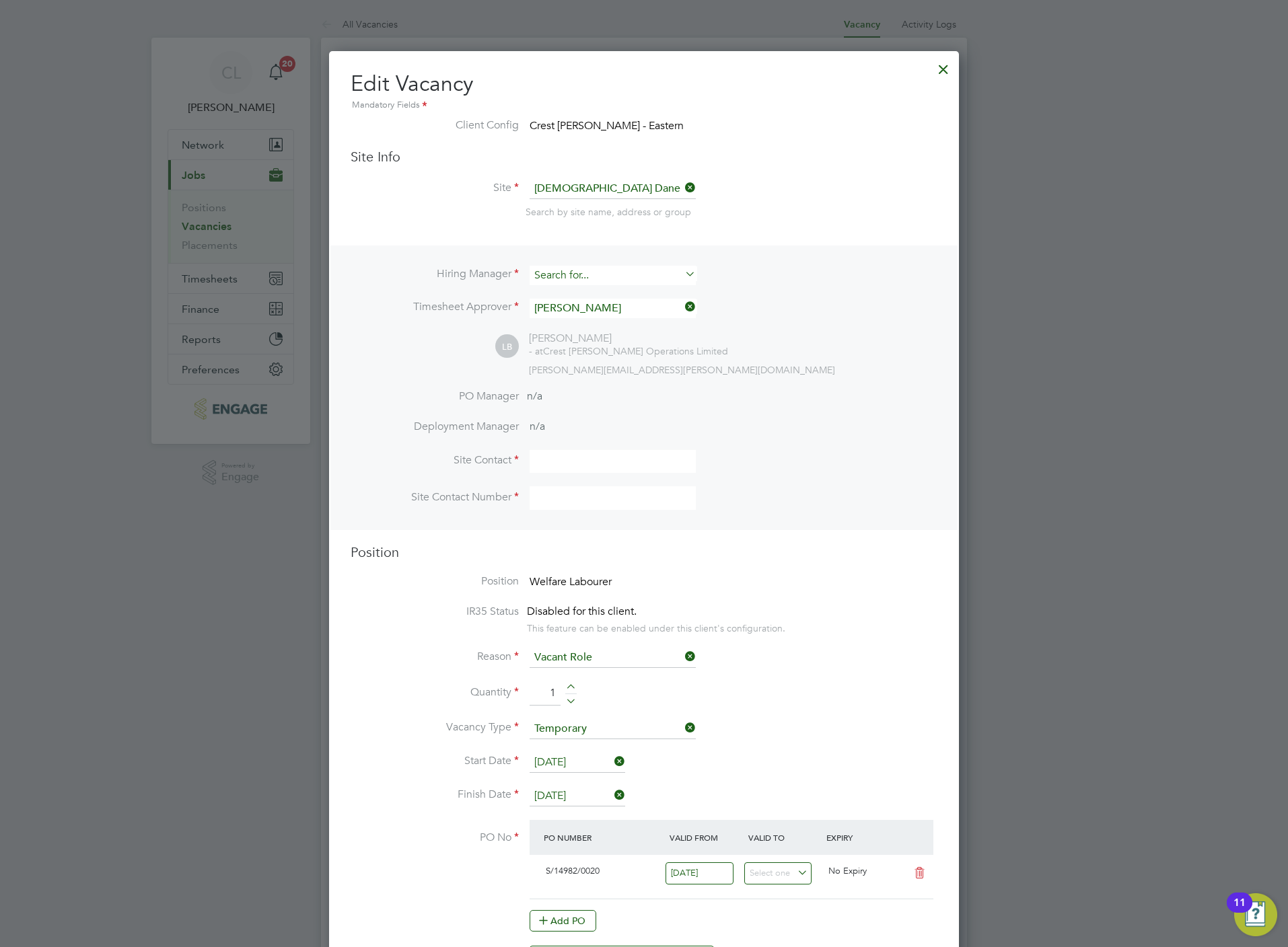
click at [576, 269] on input at bounding box center [613, 275] width 166 height 20
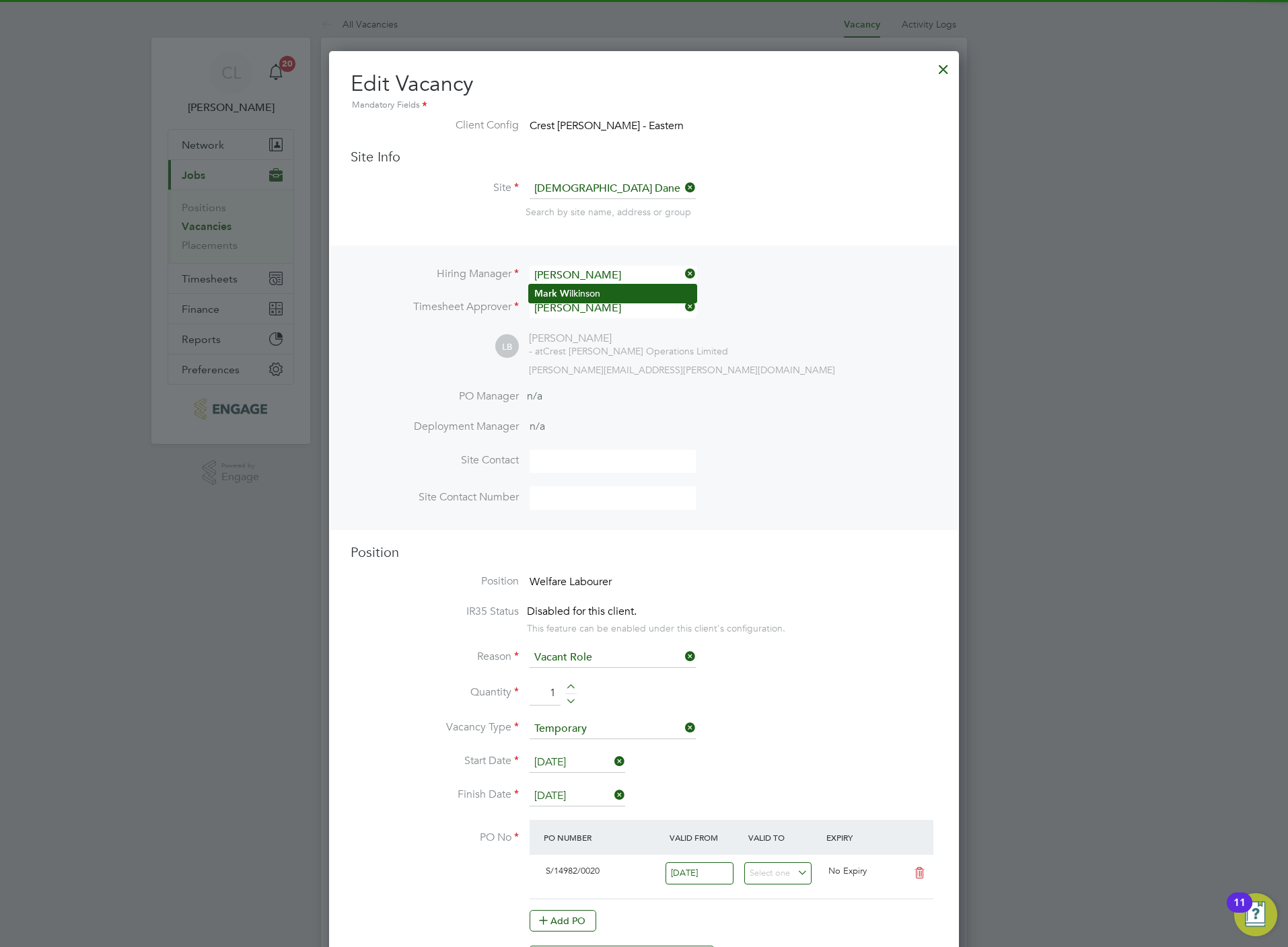
click at [587, 291] on li "[PERSON_NAME]" at bounding box center [613, 293] width 168 height 18
type input "[PERSON_NAME]"
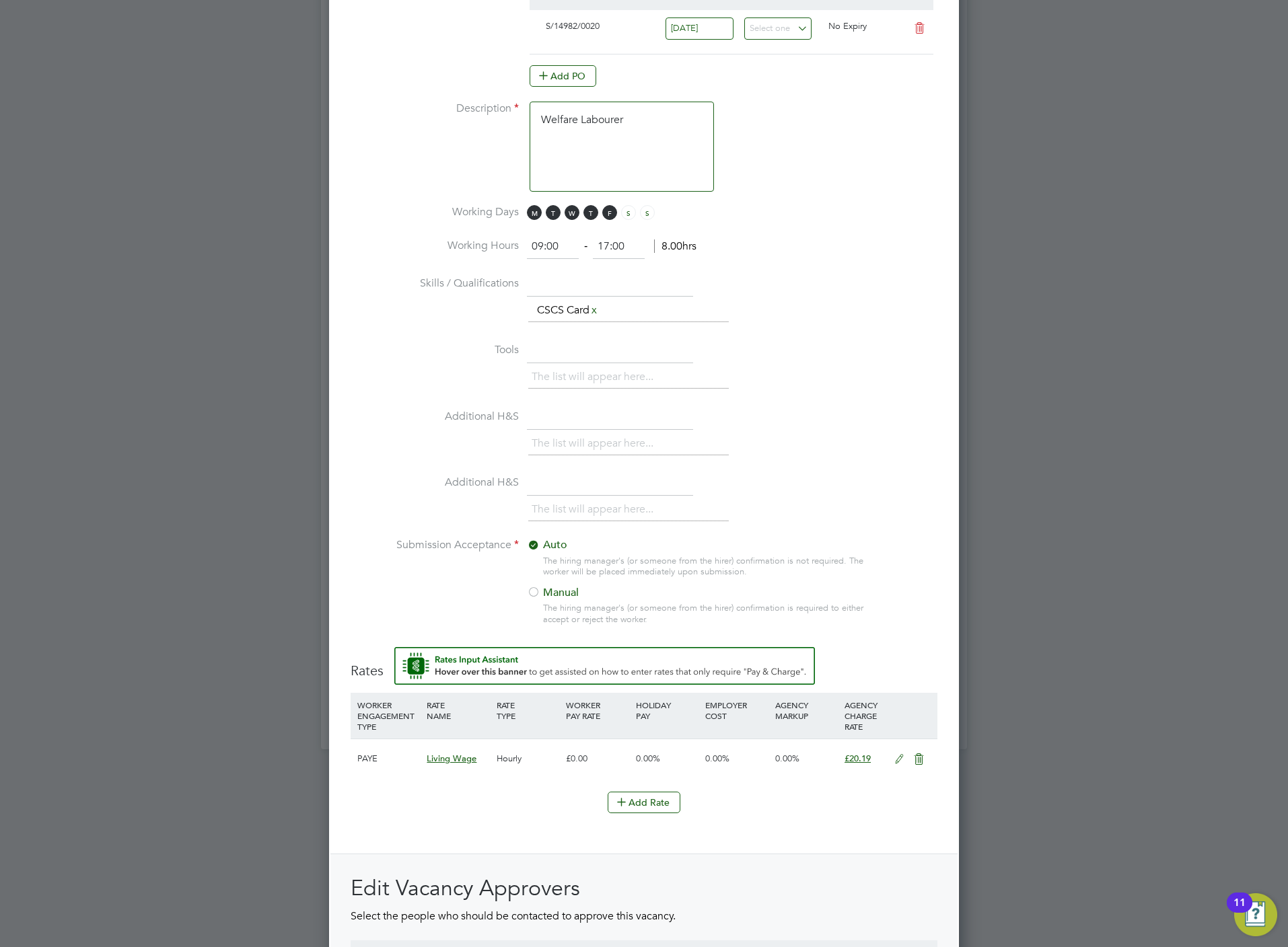
scroll to position [1183, 0]
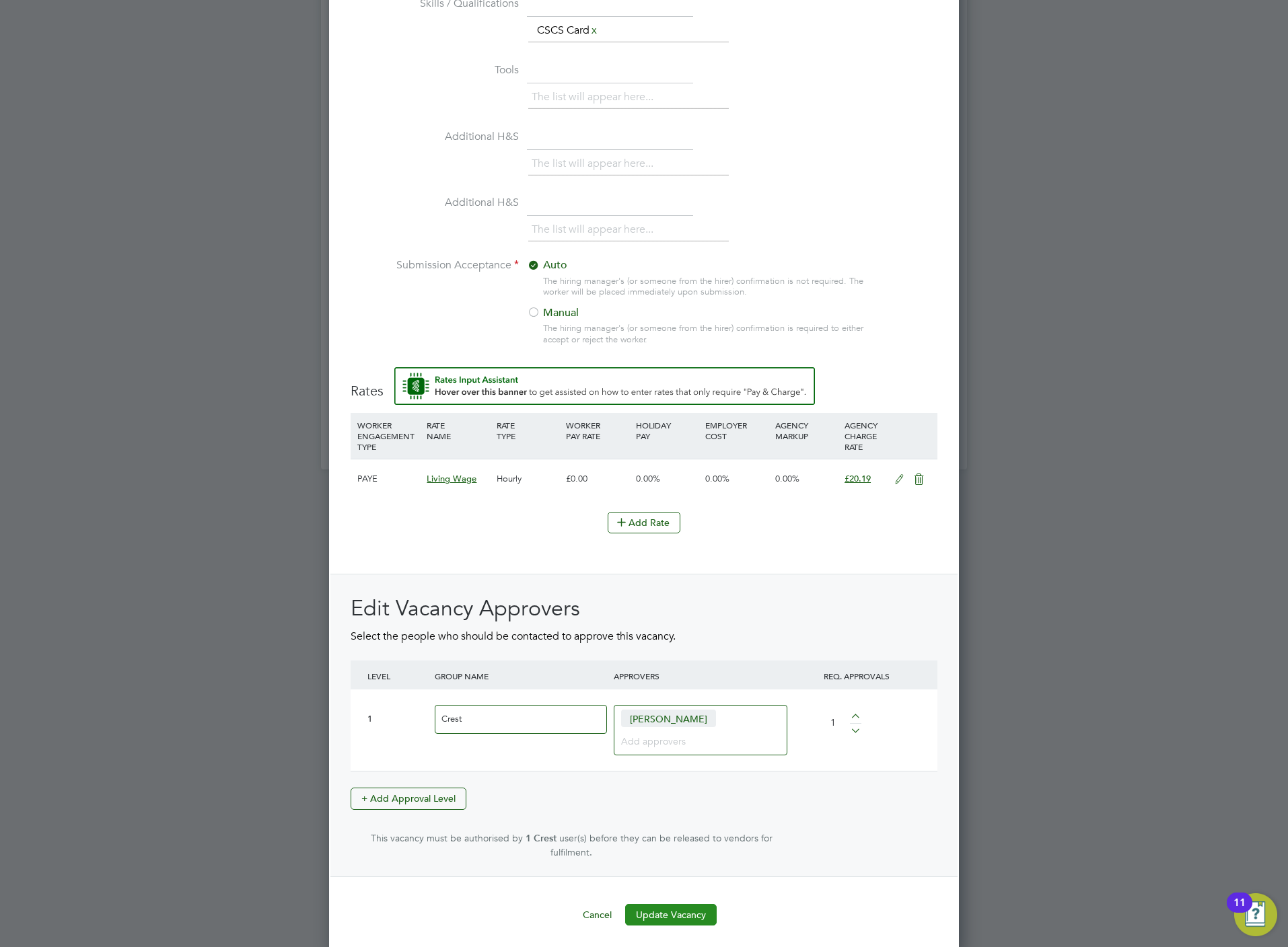
click at [685, 911] on button "Update Vacancy" at bounding box center [671, 915] width 91 height 22
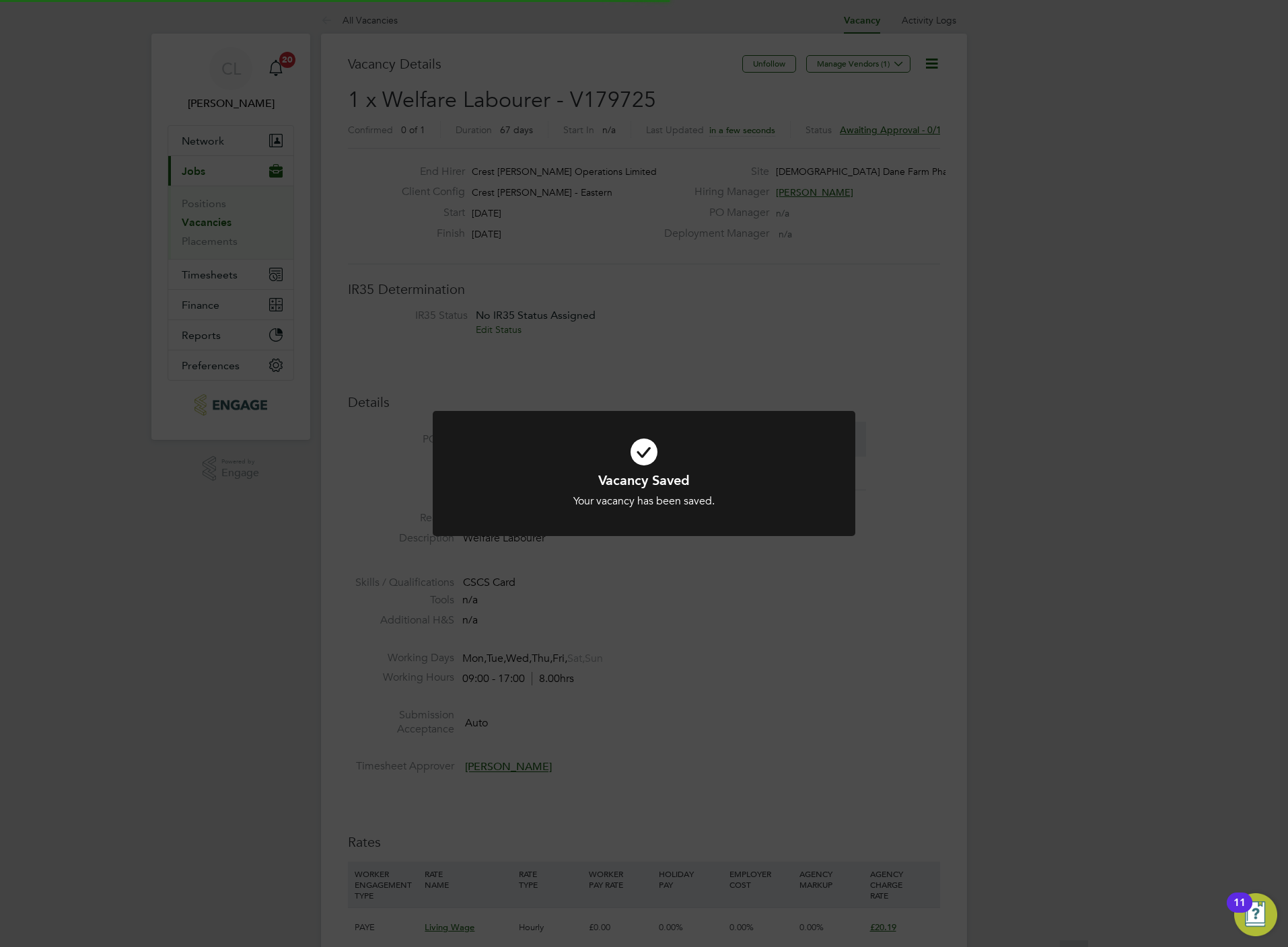
scroll to position [40, 95]
click at [370, 31] on div "Vacancy Saved Your vacancy has been saved. Cancel Okay" at bounding box center [644, 474] width 1288 height 947
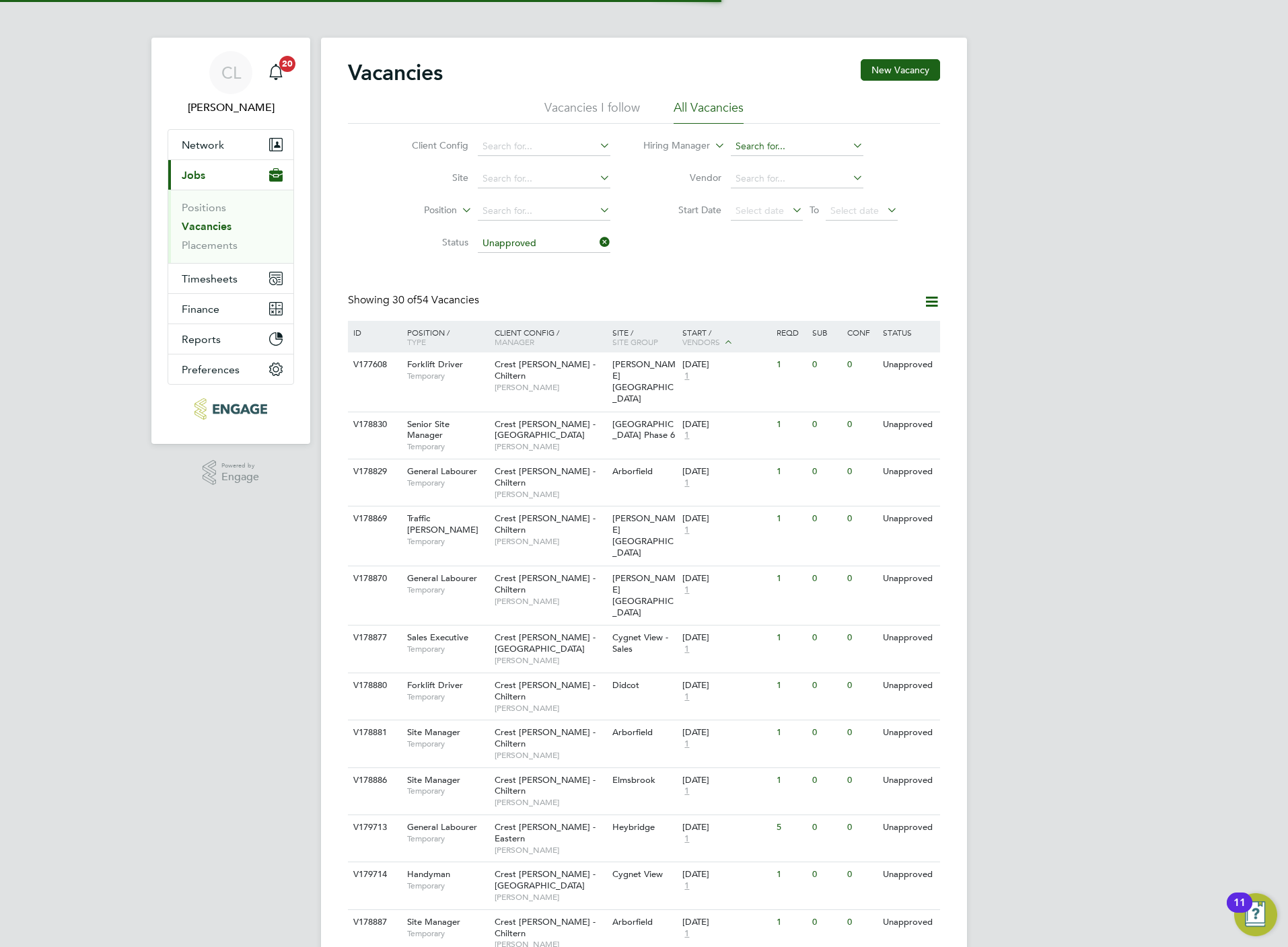
click at [766, 145] on input at bounding box center [797, 147] width 133 height 19
click at [798, 184] on li "[PERSON_NAME]" at bounding box center [796, 184] width 134 height 18
type input "[PERSON_NAME]"
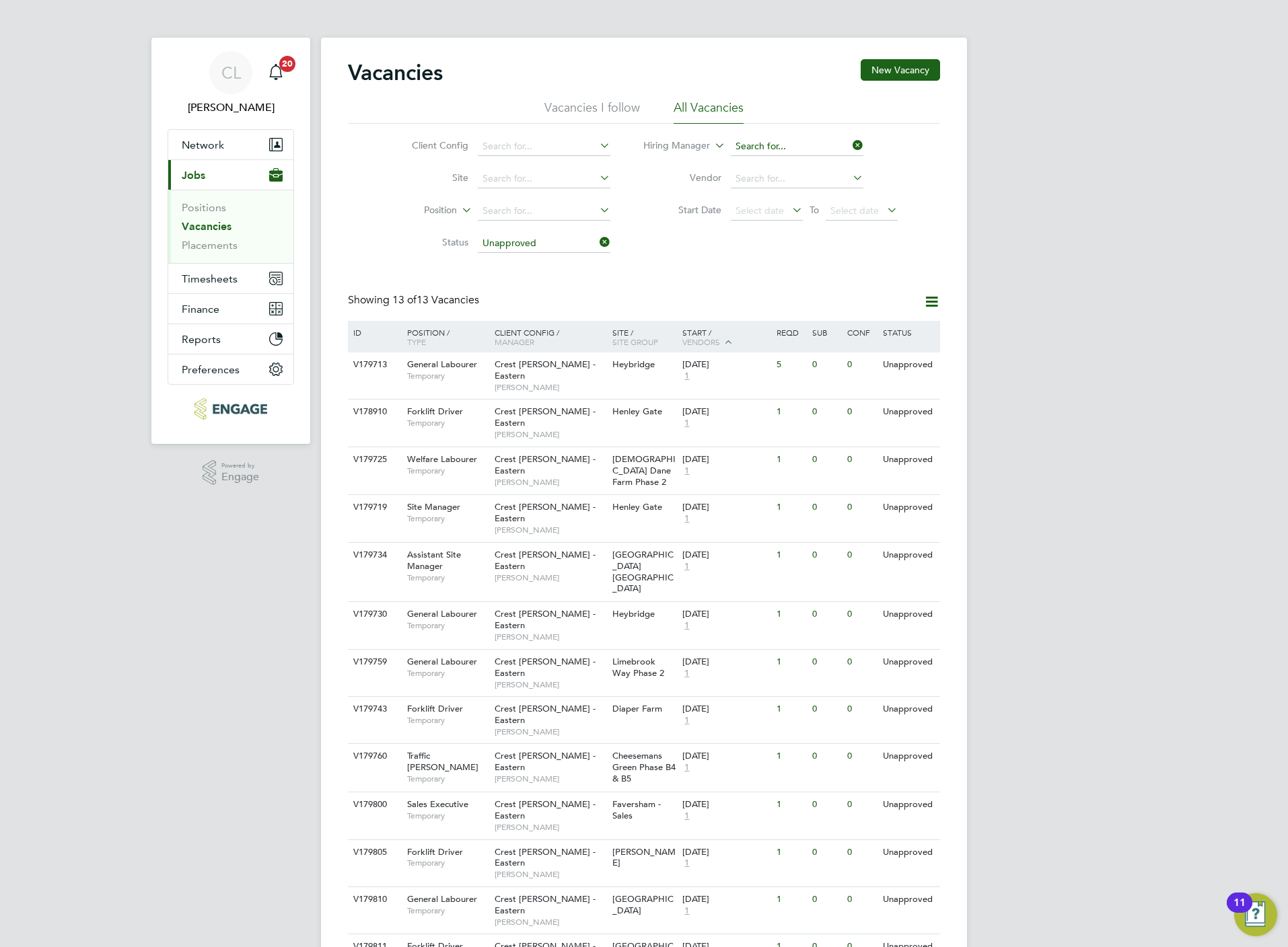
click at [762, 144] on input at bounding box center [797, 147] width 133 height 19
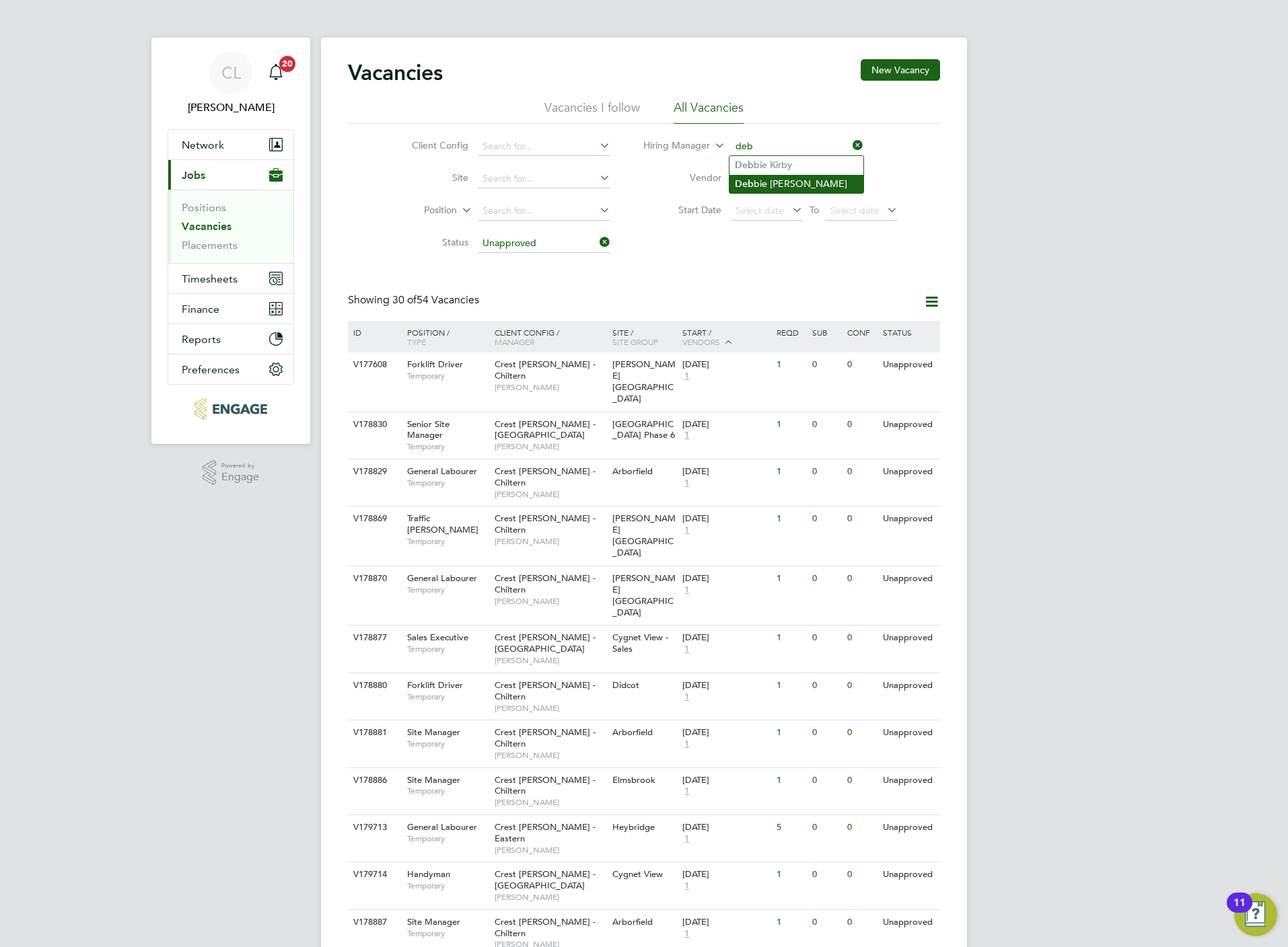
click at [777, 184] on li "[PERSON_NAME] [PERSON_NAME]" at bounding box center [796, 184] width 134 height 18
type input "[PERSON_NAME]"
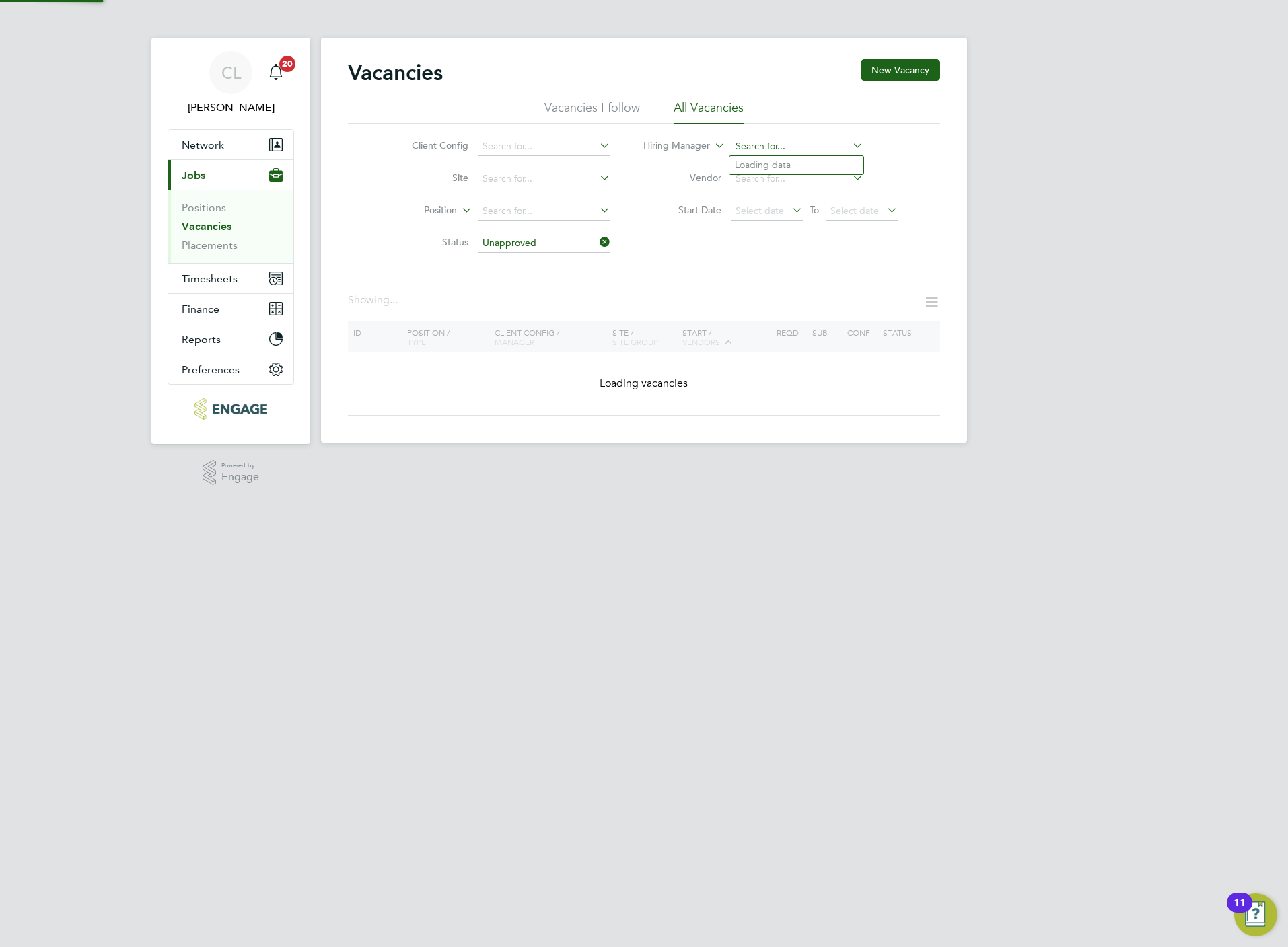
click at [745, 142] on input at bounding box center [797, 147] width 133 height 19
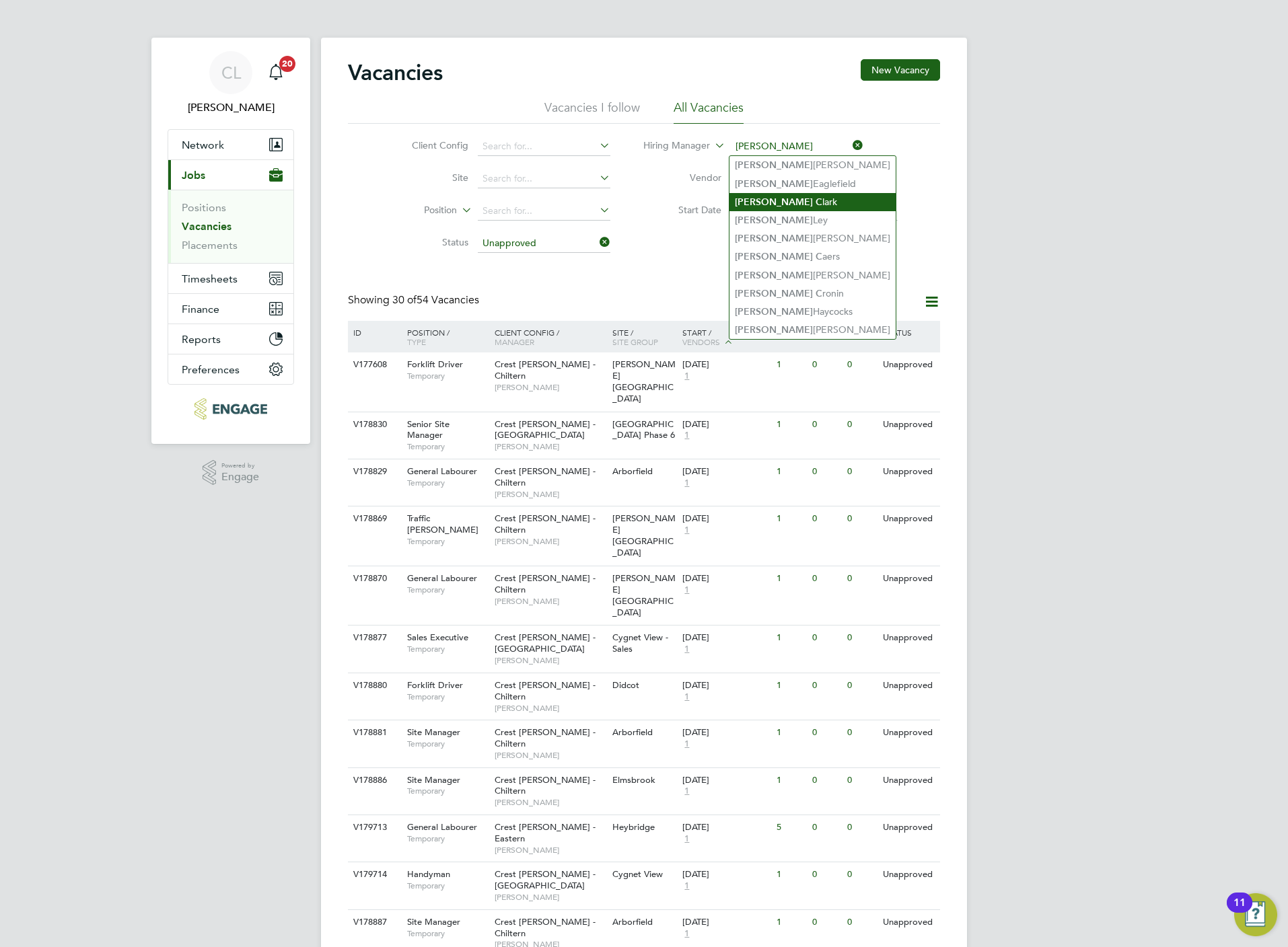
click at [784, 203] on li "[PERSON_NAME]" at bounding box center [813, 202] width 166 height 18
type input "[PERSON_NAME]"
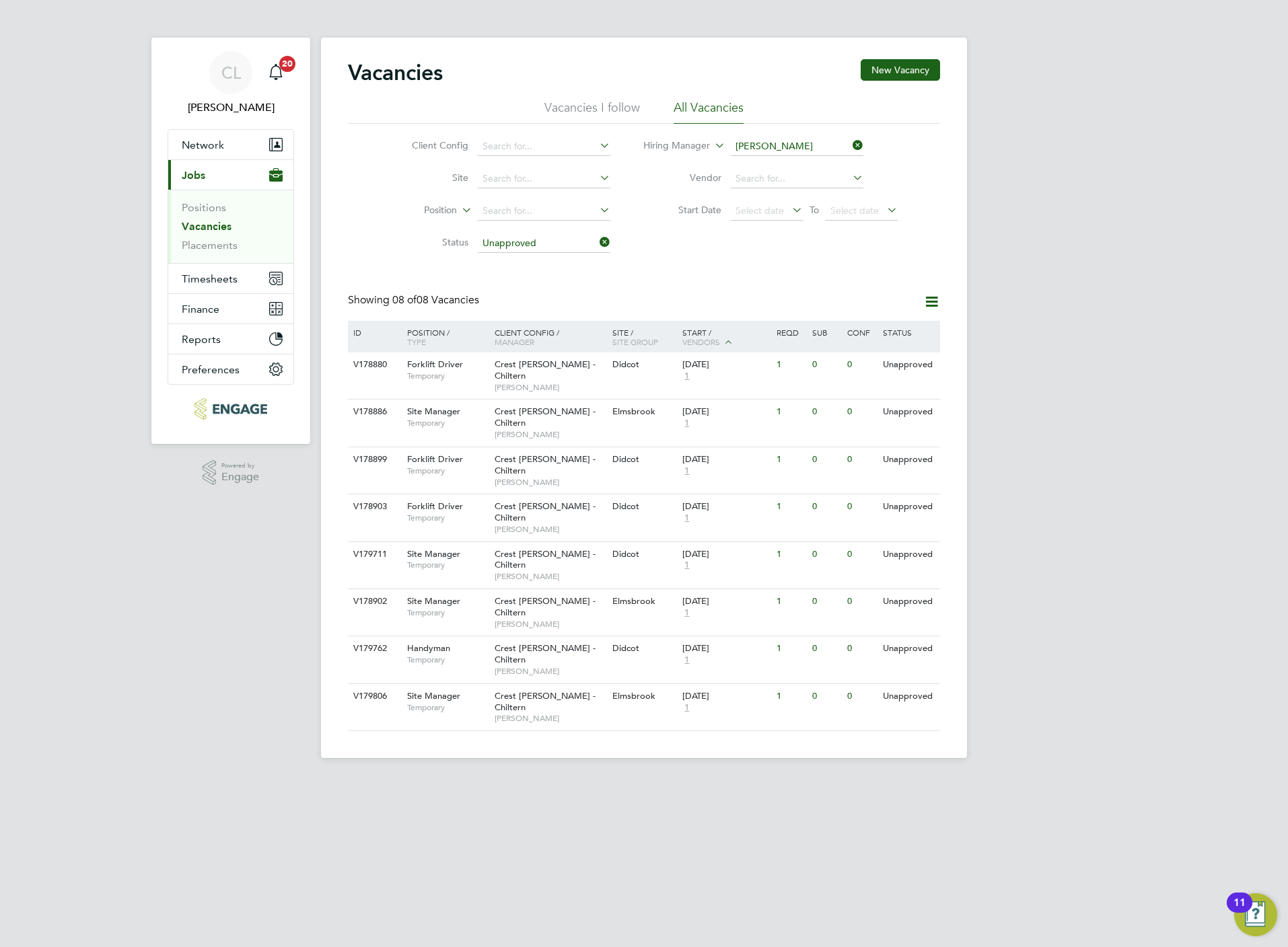
click at [597, 249] on icon at bounding box center [597, 242] width 0 height 19
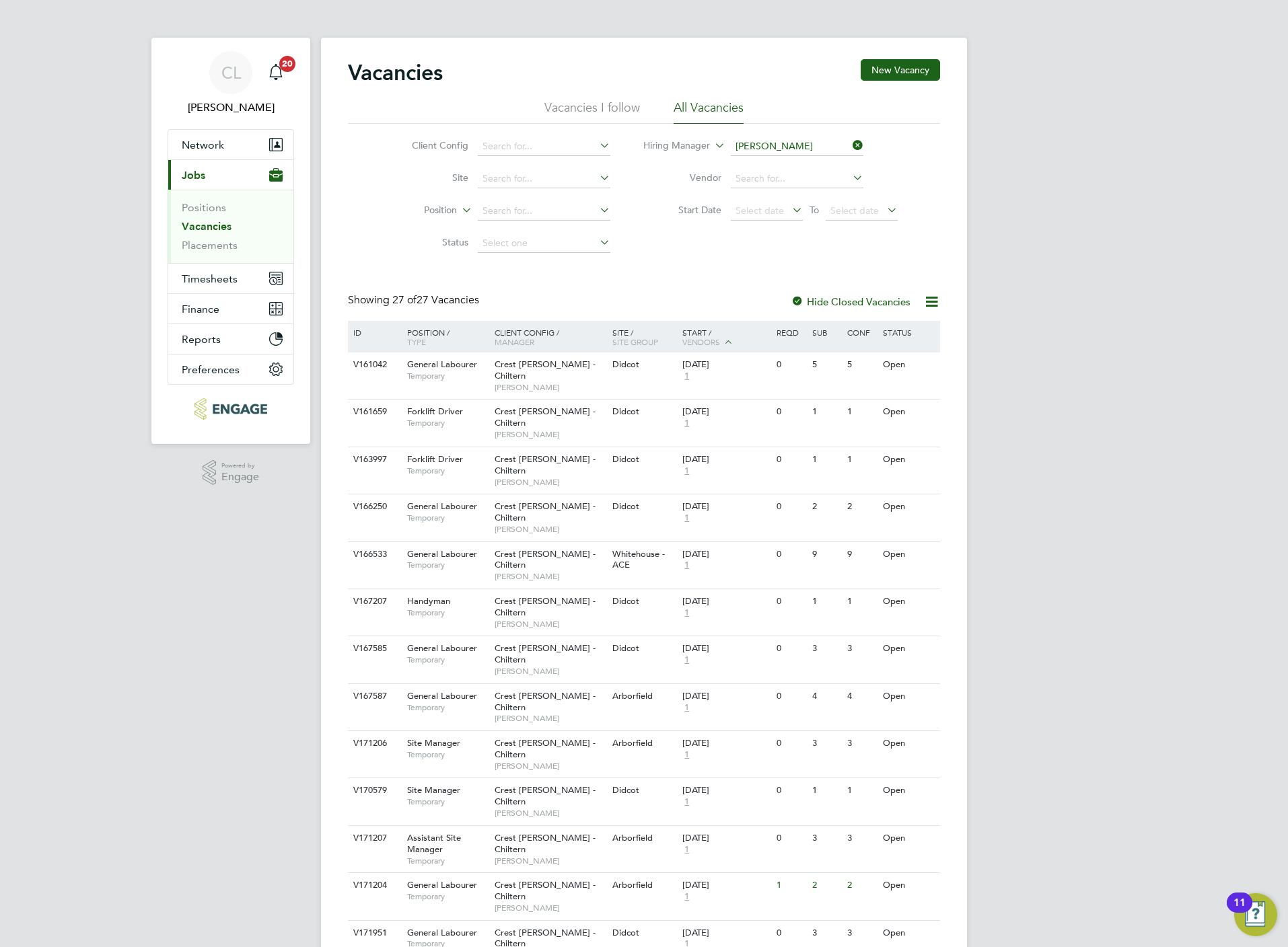
click at [850, 146] on icon at bounding box center [850, 145] width 0 height 19
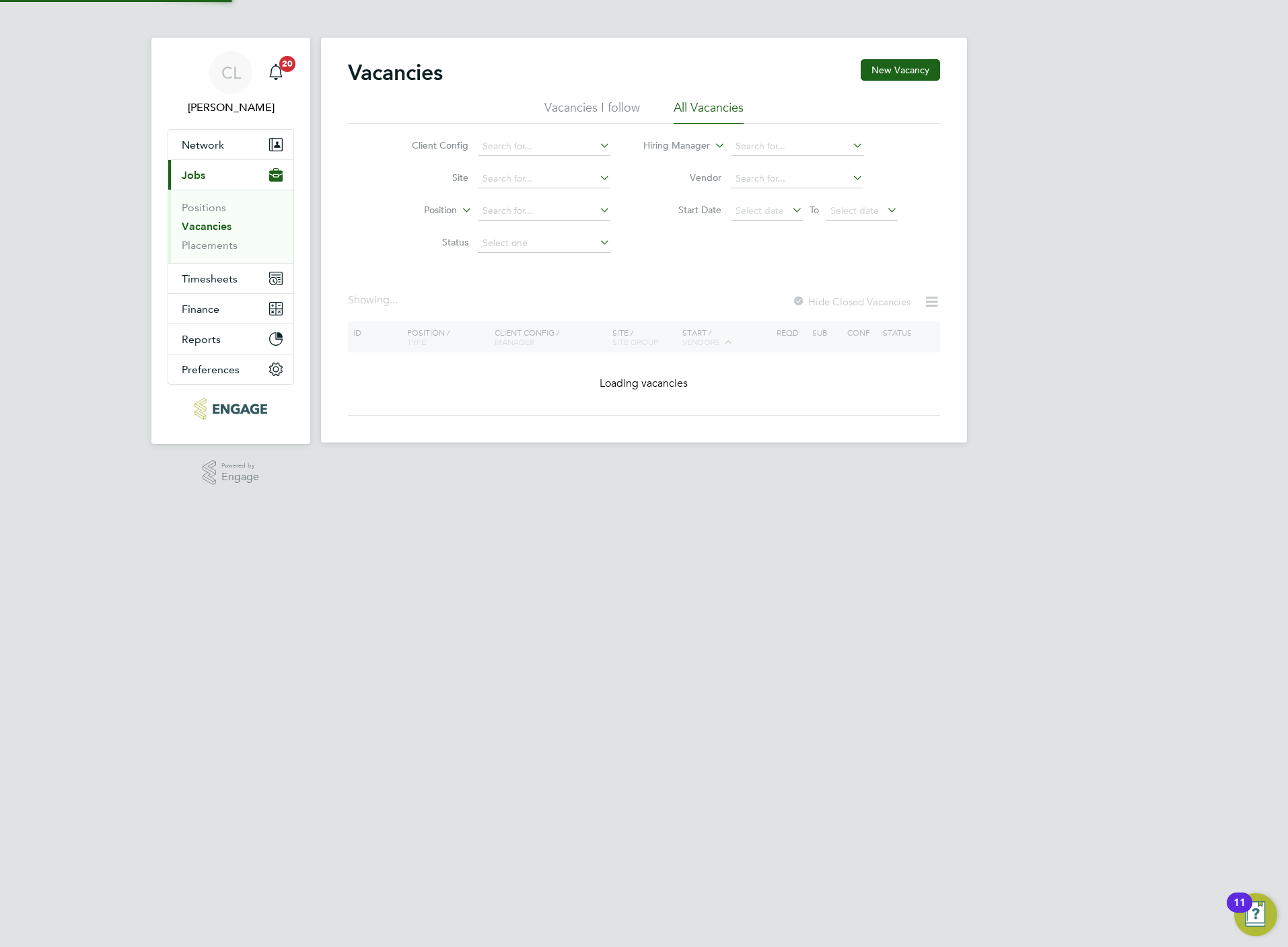
click at [512, 255] on li "Status" at bounding box center [501, 244] width 253 height 32
click at [519, 241] on input at bounding box center [544, 244] width 133 height 19
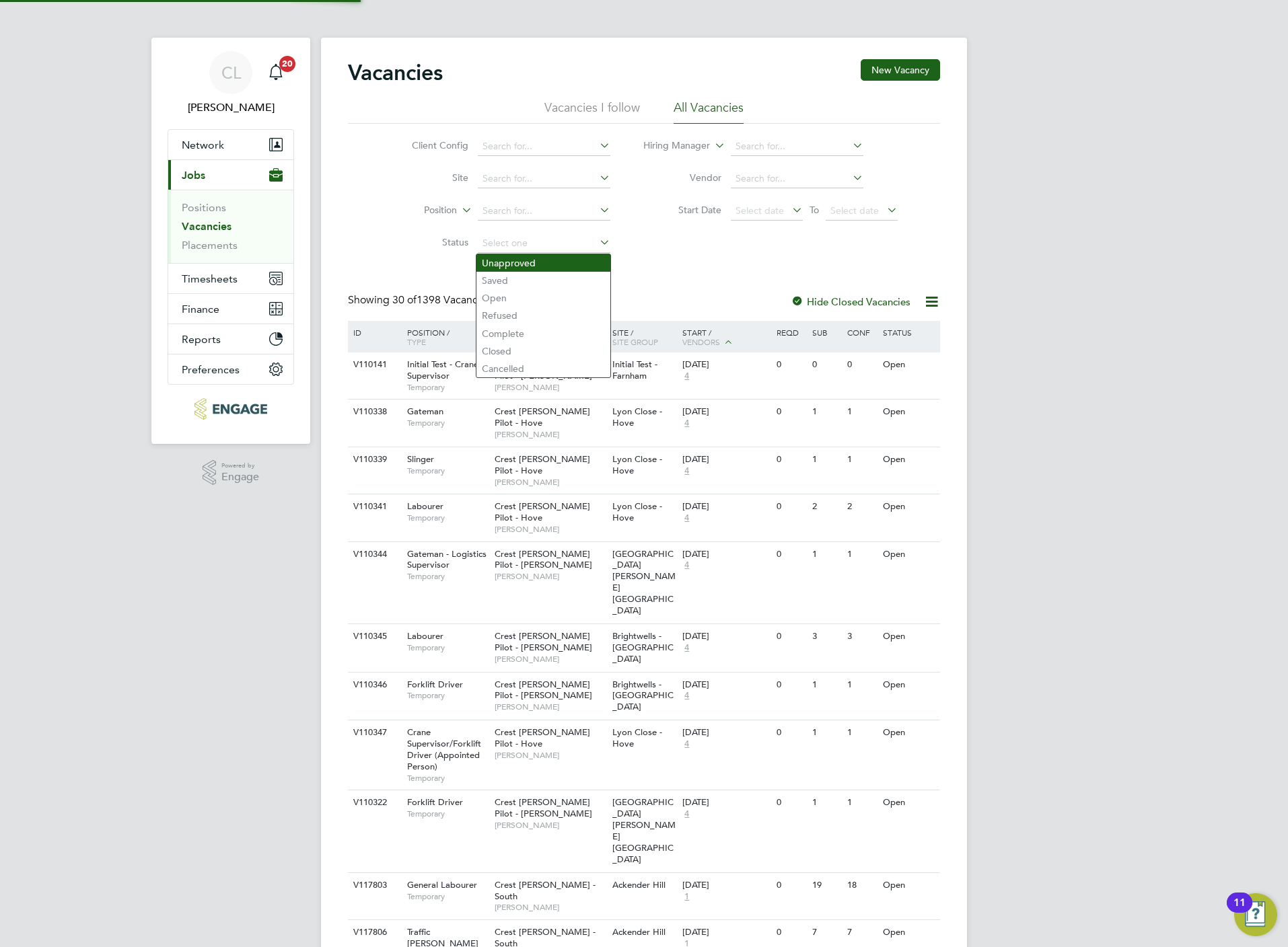
click at [520, 259] on li "Unapproved" at bounding box center [543, 263] width 134 height 18
type input "Unapproved"
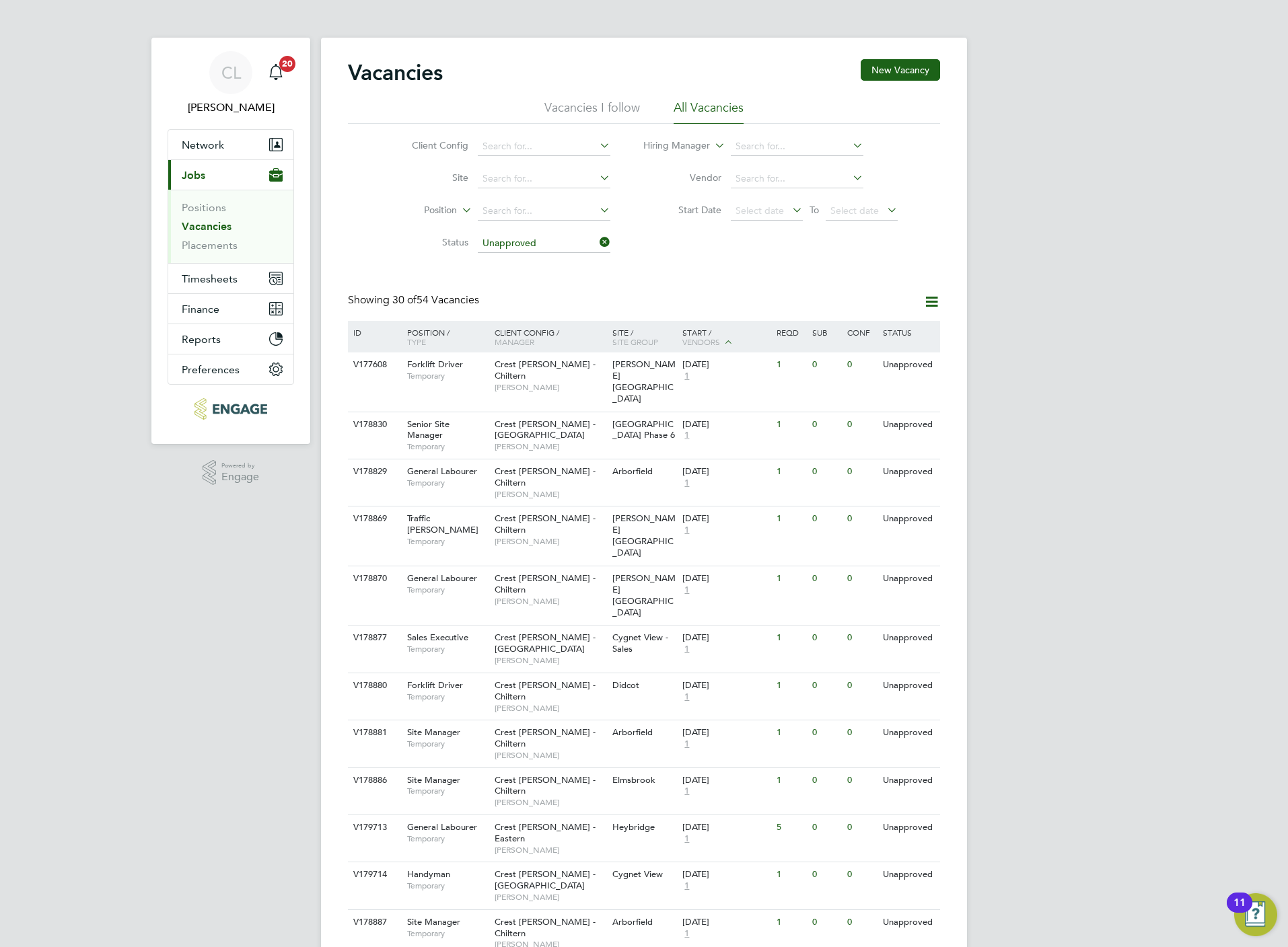
click at [755, 134] on li "Hiring Manager" at bounding box center [771, 147] width 288 height 32
click at [763, 150] on input at bounding box center [797, 147] width 133 height 19
click at [793, 166] on li "Ben Gra nt" at bounding box center [796, 165] width 134 height 18
type input "[PERSON_NAME]"
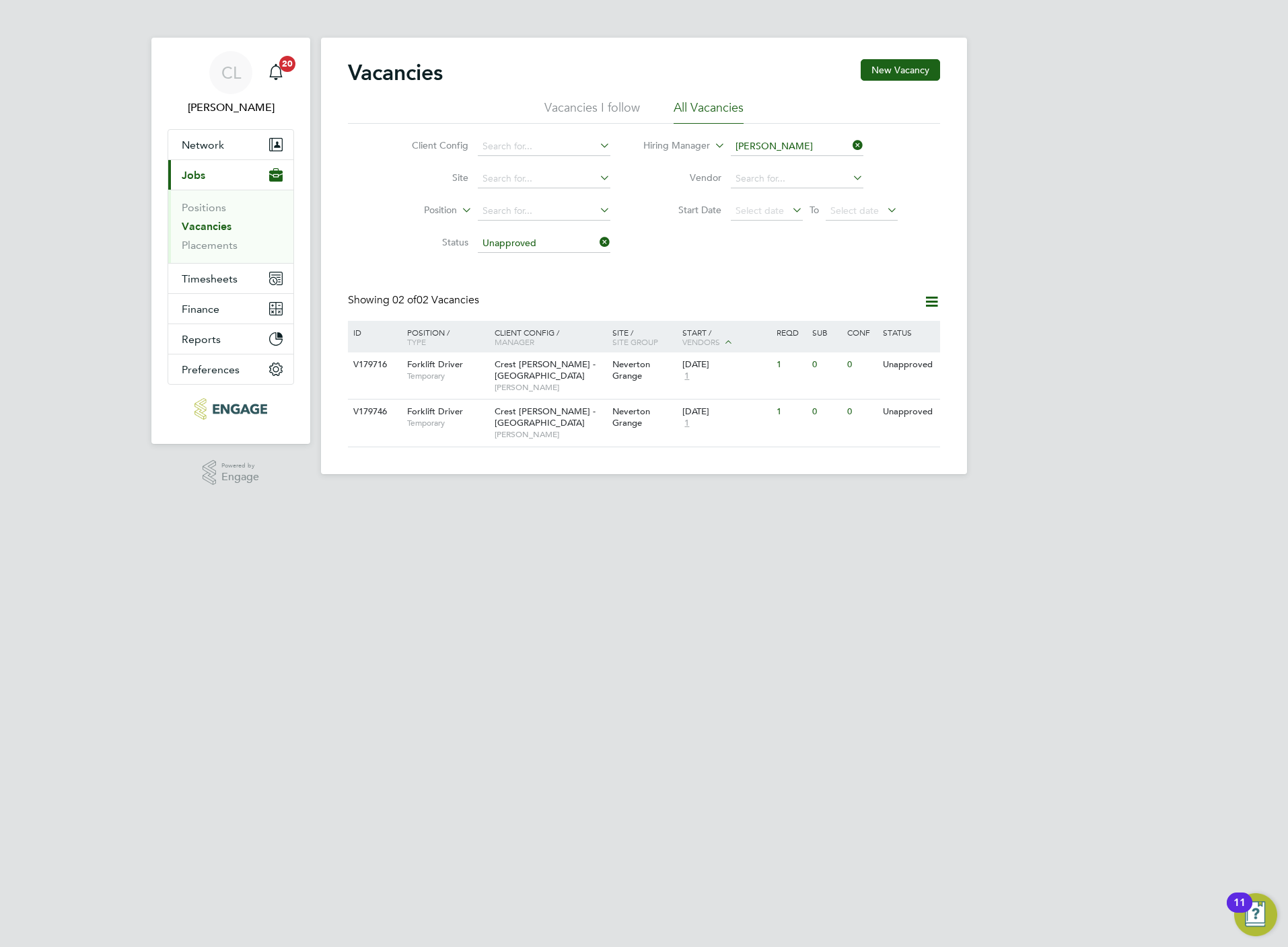
click at [850, 142] on icon at bounding box center [850, 145] width 0 height 19
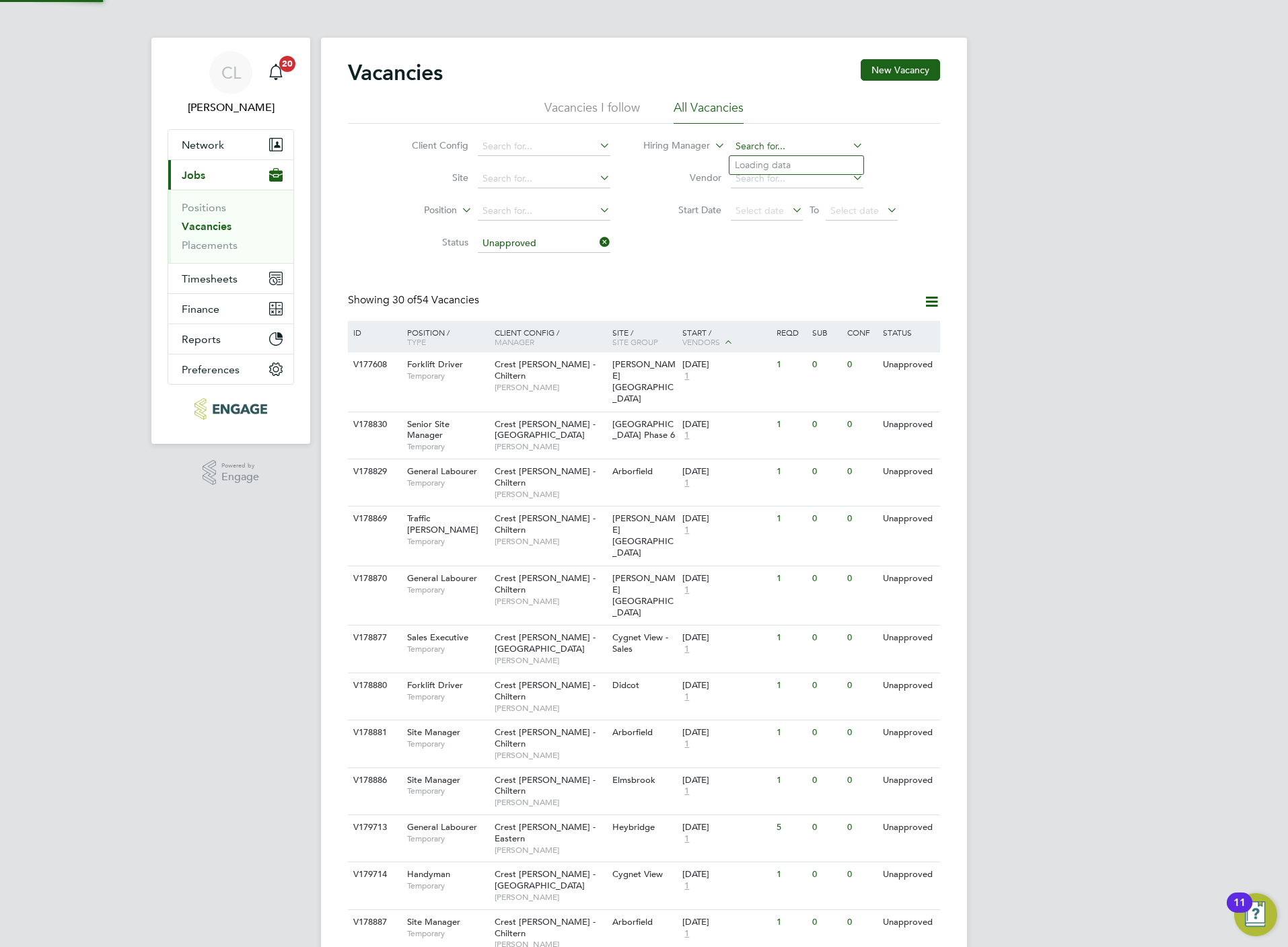
click at [767, 139] on input at bounding box center [797, 147] width 133 height 19
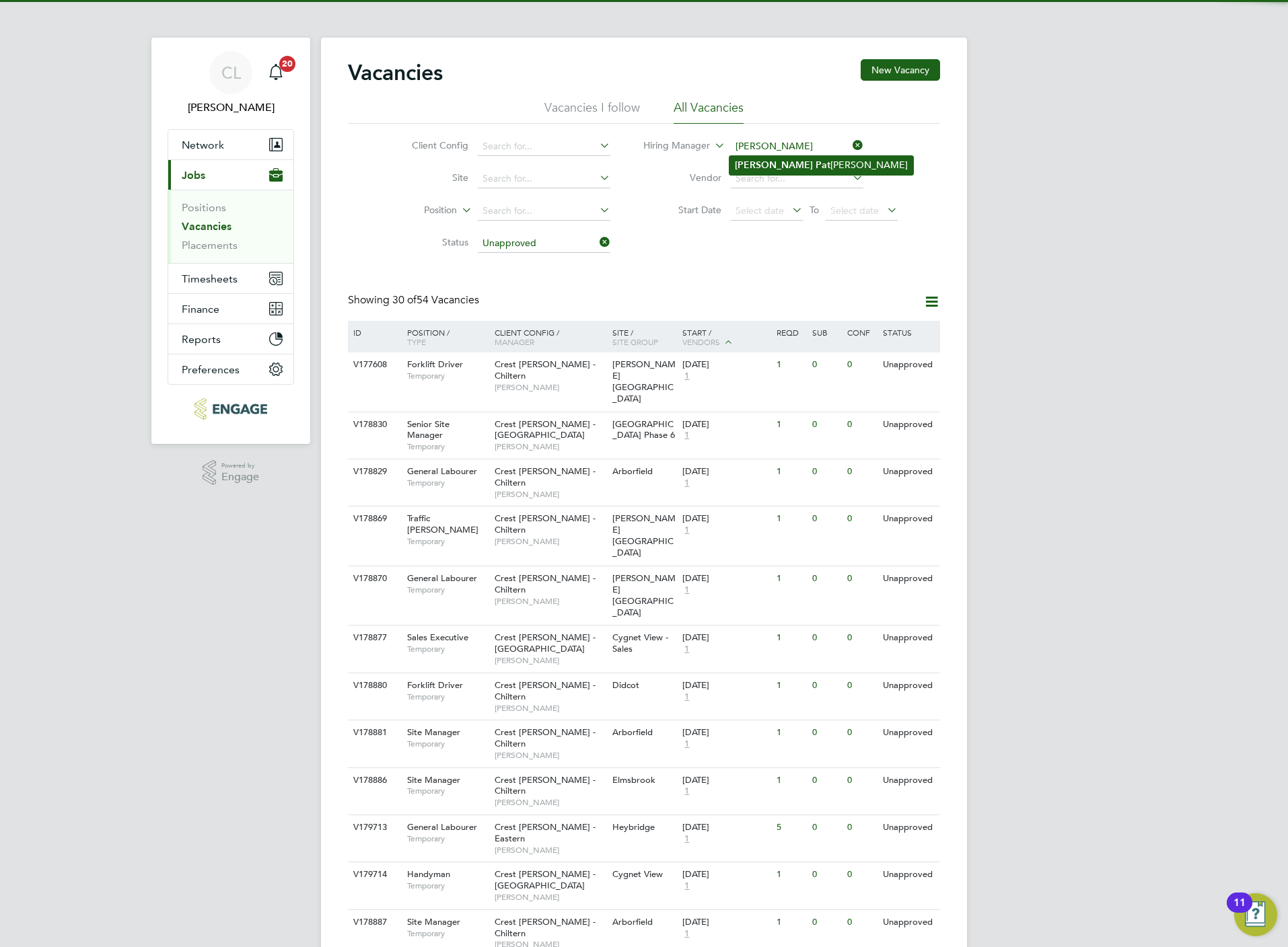
click at [786, 160] on li "Richard Pat rick" at bounding box center [822, 165] width 184 height 18
type input "[PERSON_NAME]"
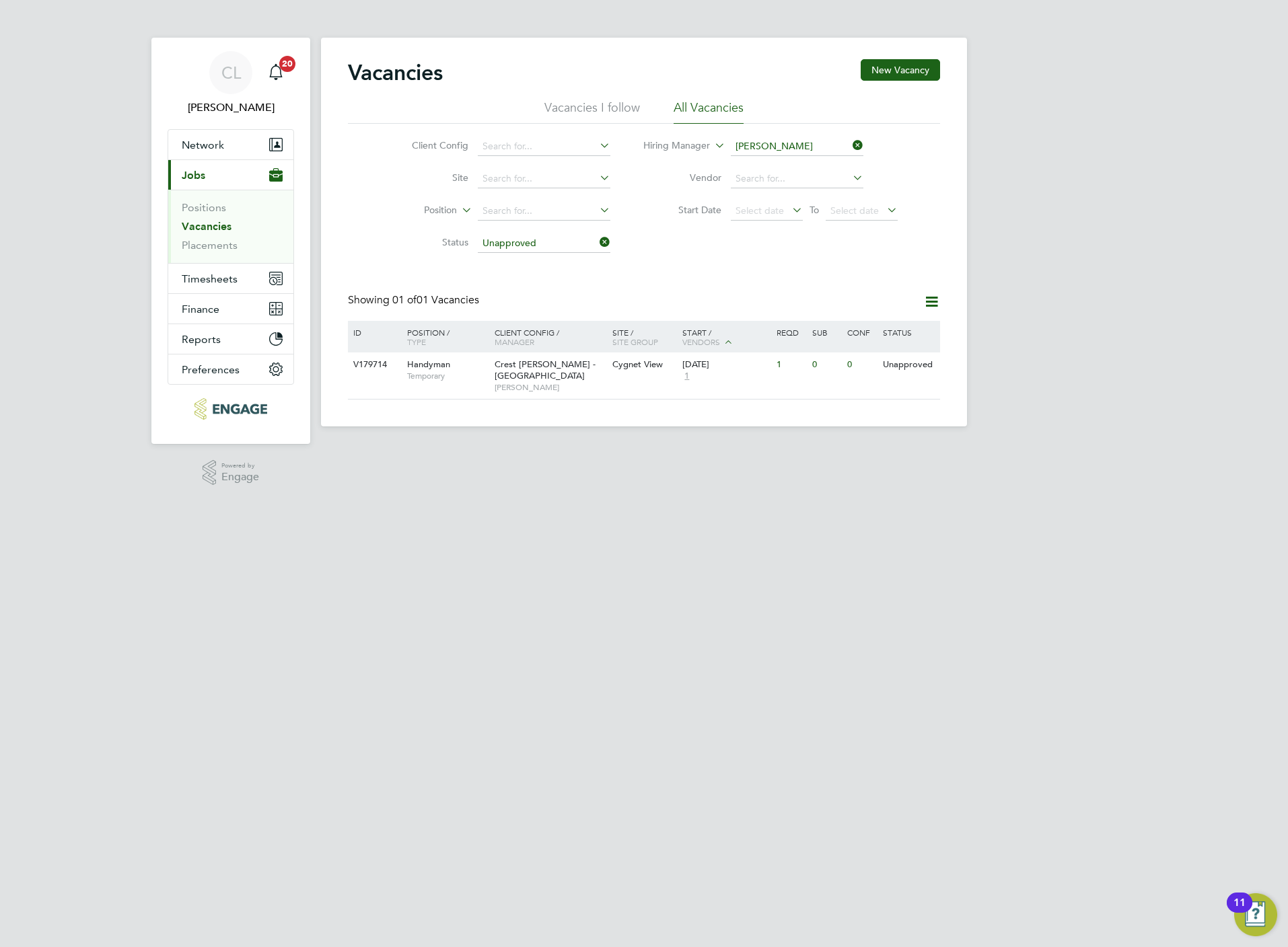
click at [597, 242] on icon at bounding box center [597, 242] width 0 height 19
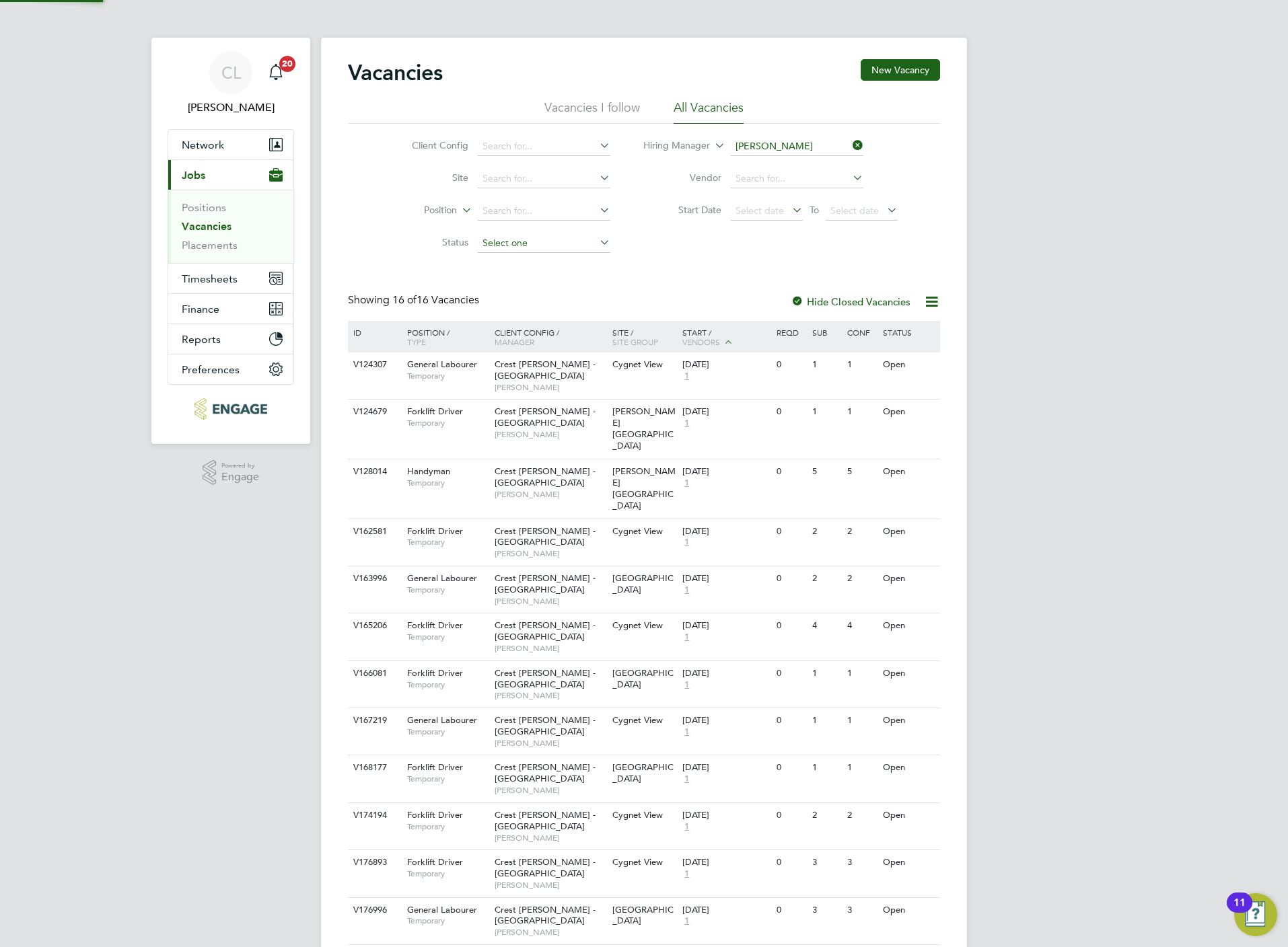
click at [582, 239] on input at bounding box center [544, 244] width 133 height 19
click at [576, 265] on li "Unapproved" at bounding box center [543, 263] width 134 height 18
type input "Unapproved"
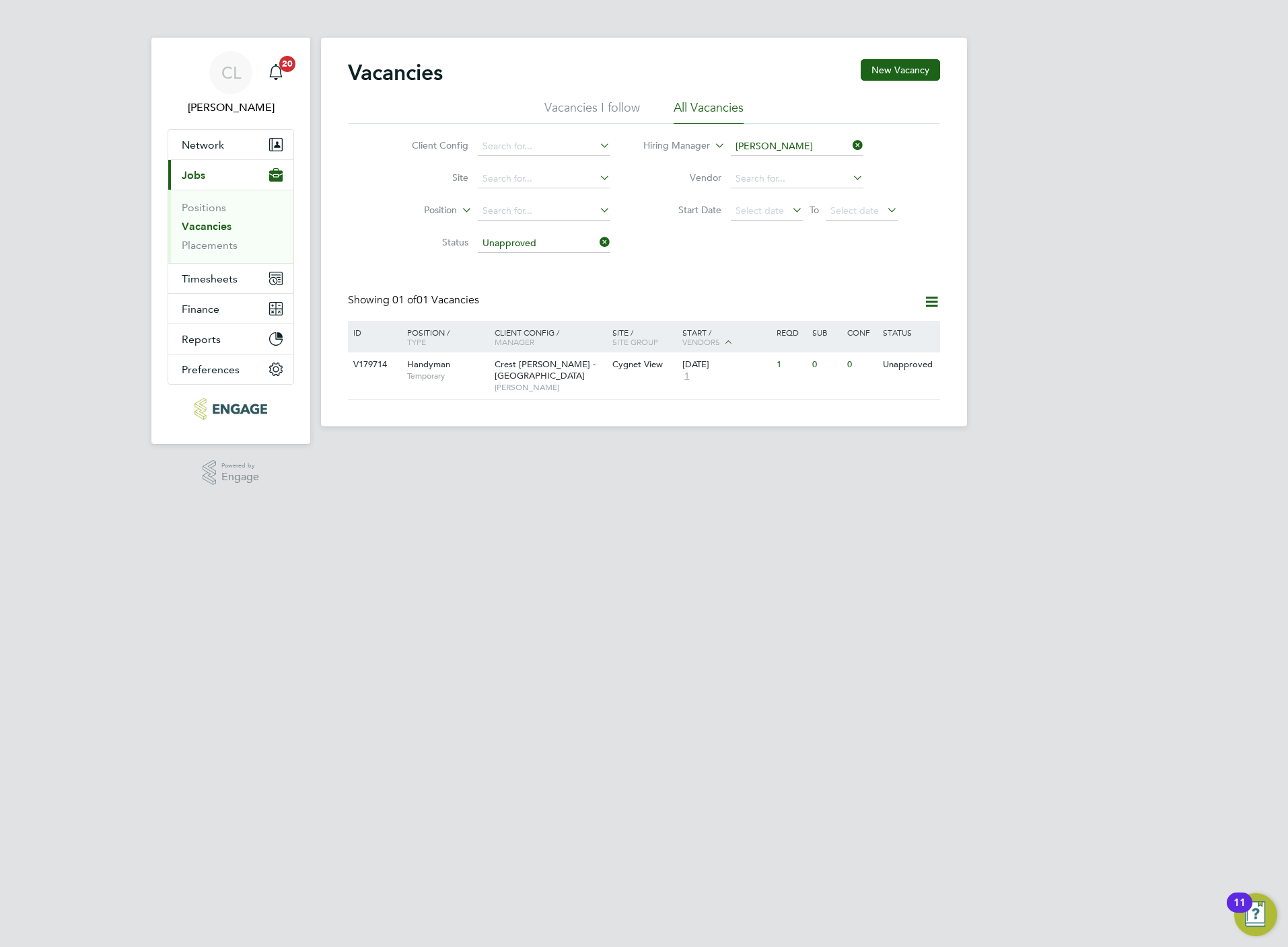
click at [850, 146] on icon at bounding box center [850, 145] width 0 height 19
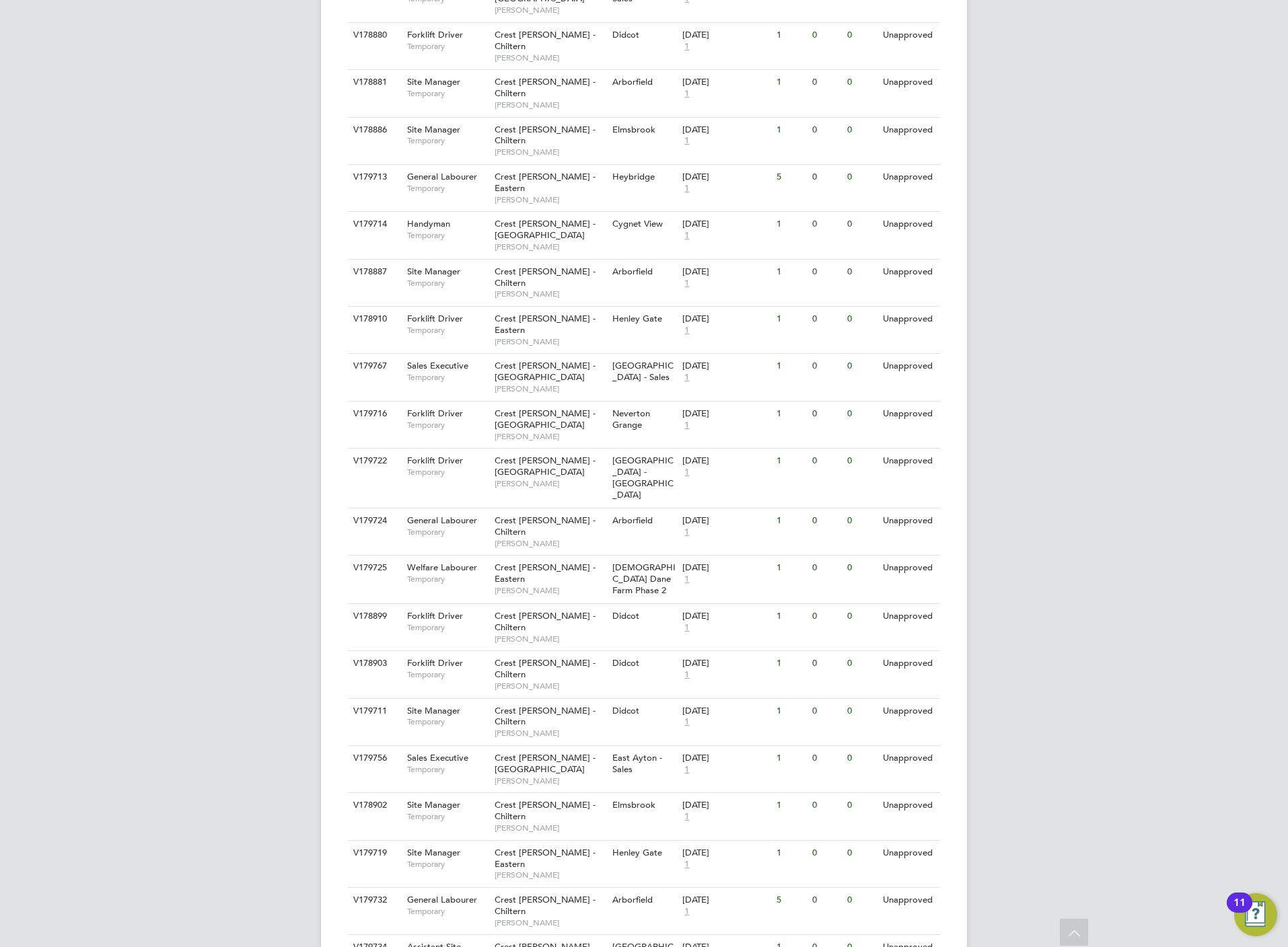
scroll to position [675, 0]
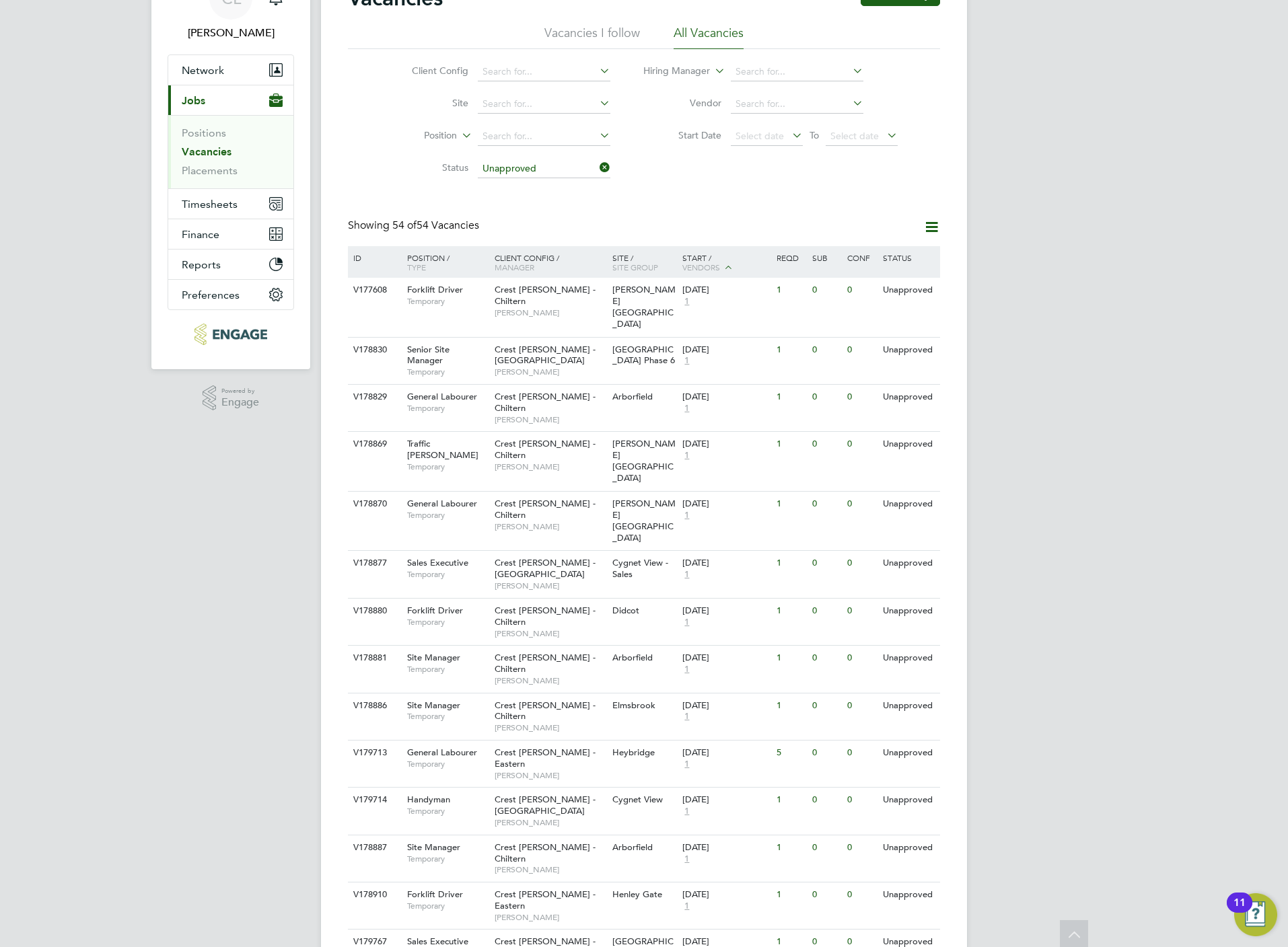
scroll to position [0, 0]
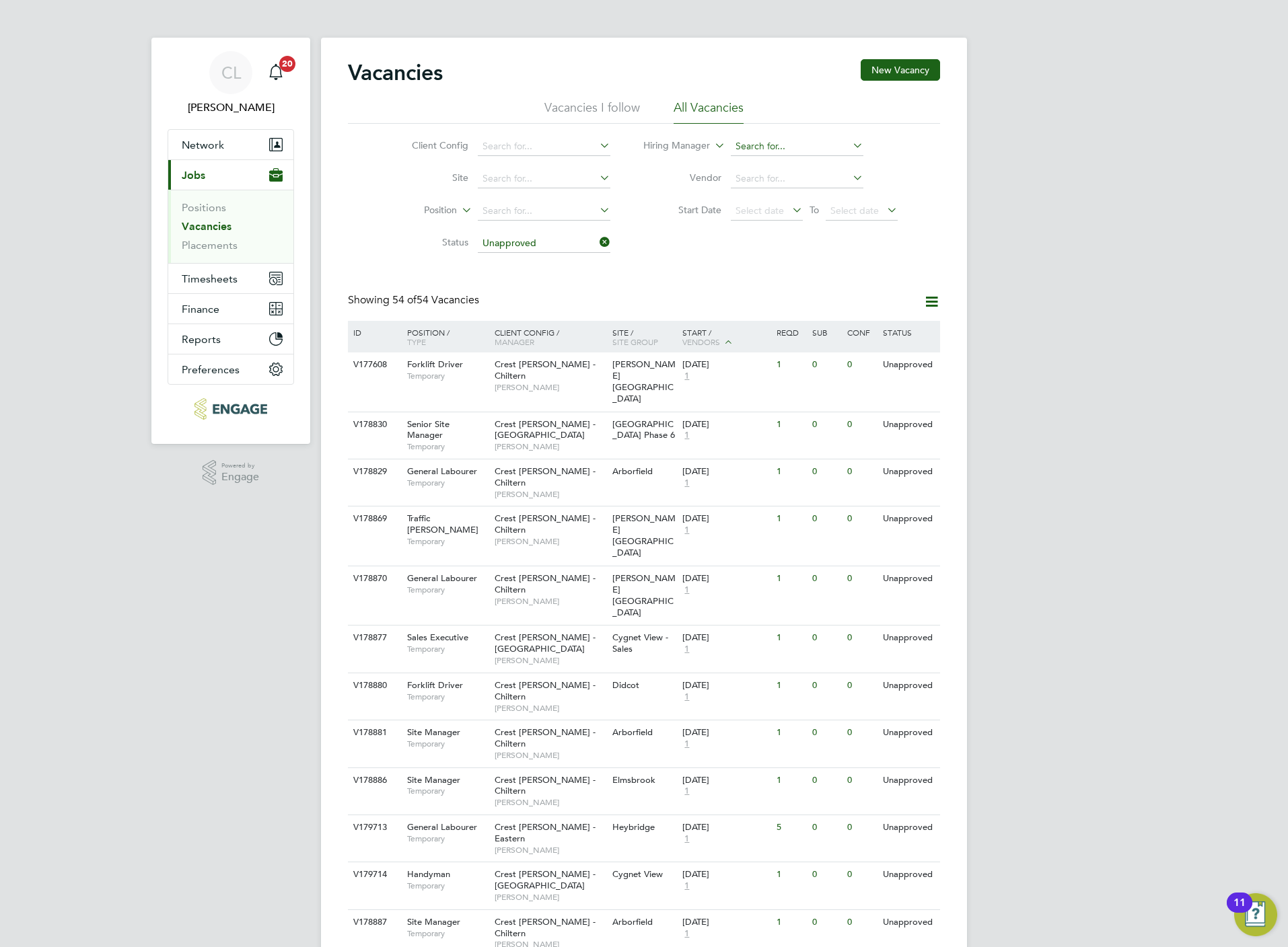
click at [768, 145] on input at bounding box center [797, 147] width 133 height 19
click at [828, 161] on li "Toby Andrews" at bounding box center [813, 165] width 166 height 18
type input "Toby Andrews"
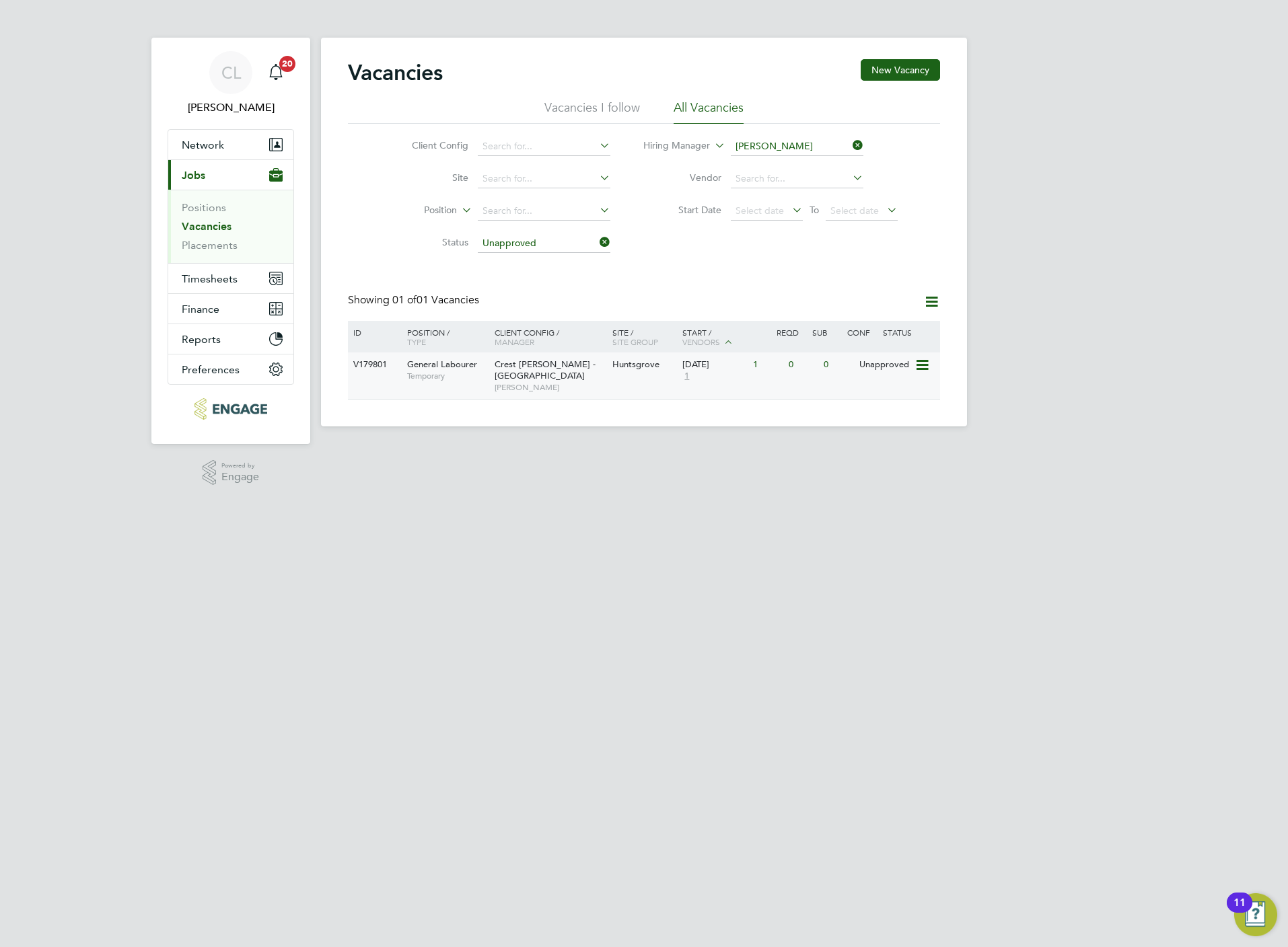
click at [602, 384] on span "Toby Andrews" at bounding box center [550, 387] width 111 height 11
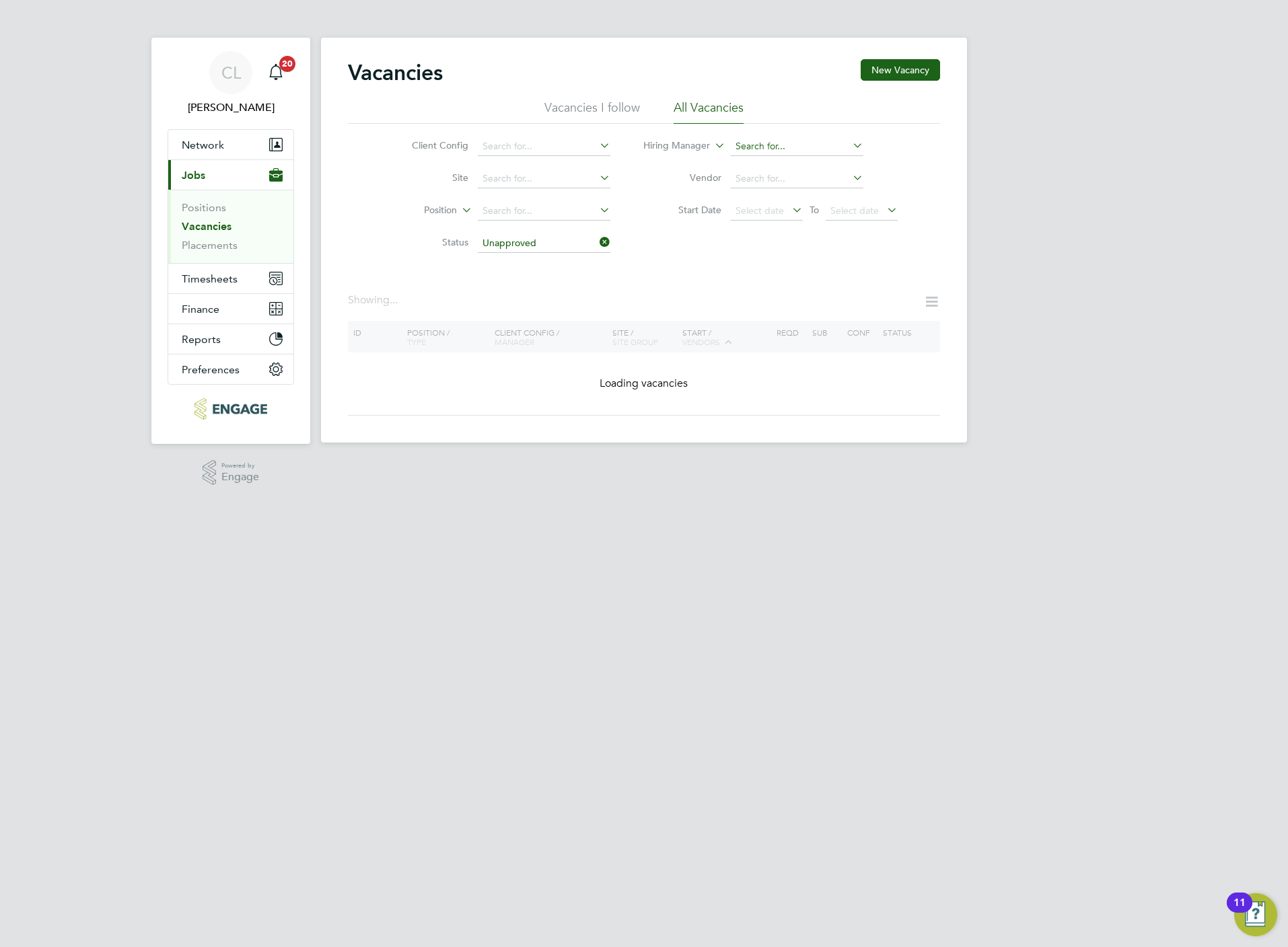
click at [802, 139] on input at bounding box center [797, 147] width 133 height 19
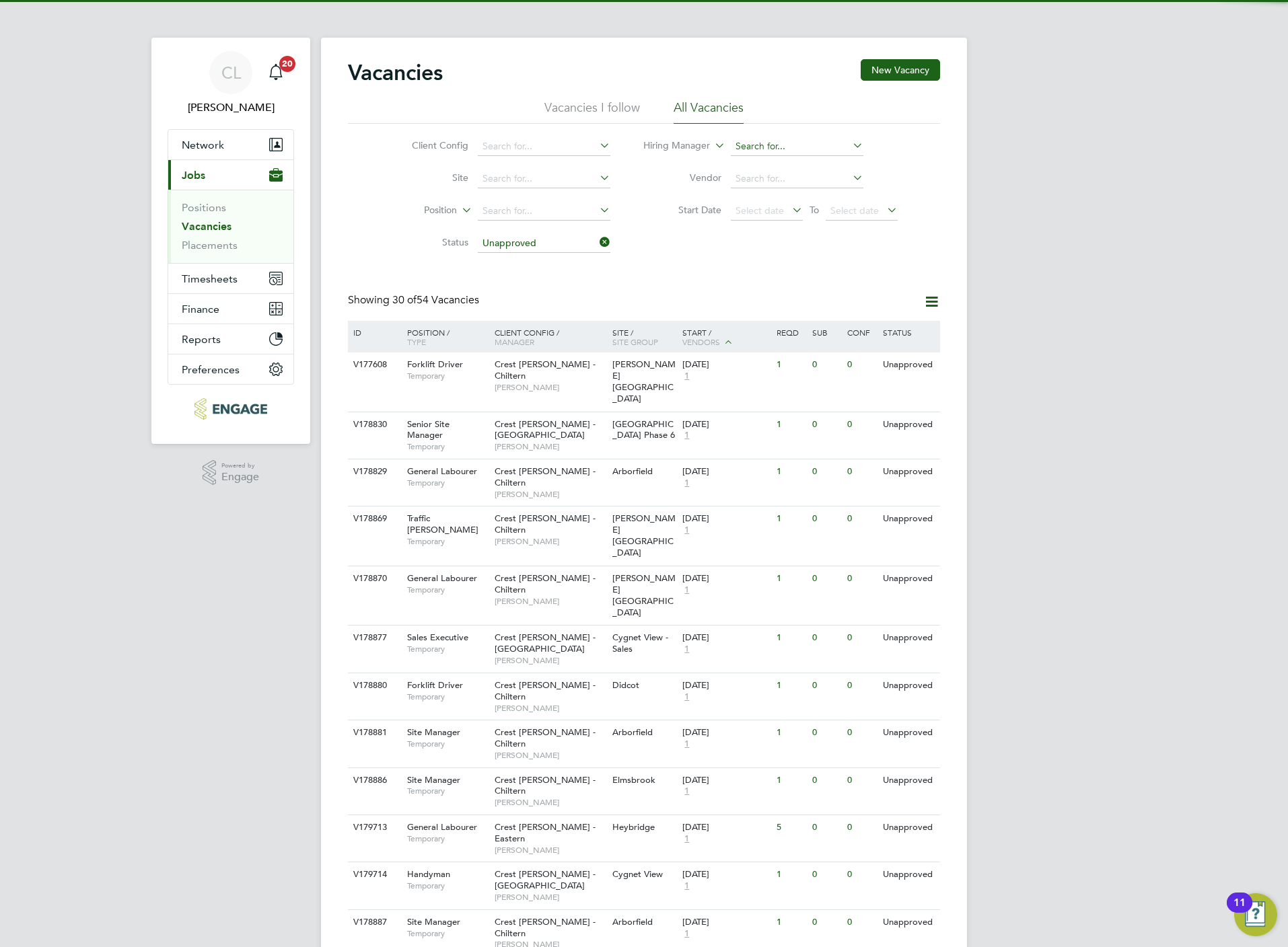
click at [755, 147] on input at bounding box center [797, 147] width 133 height 19
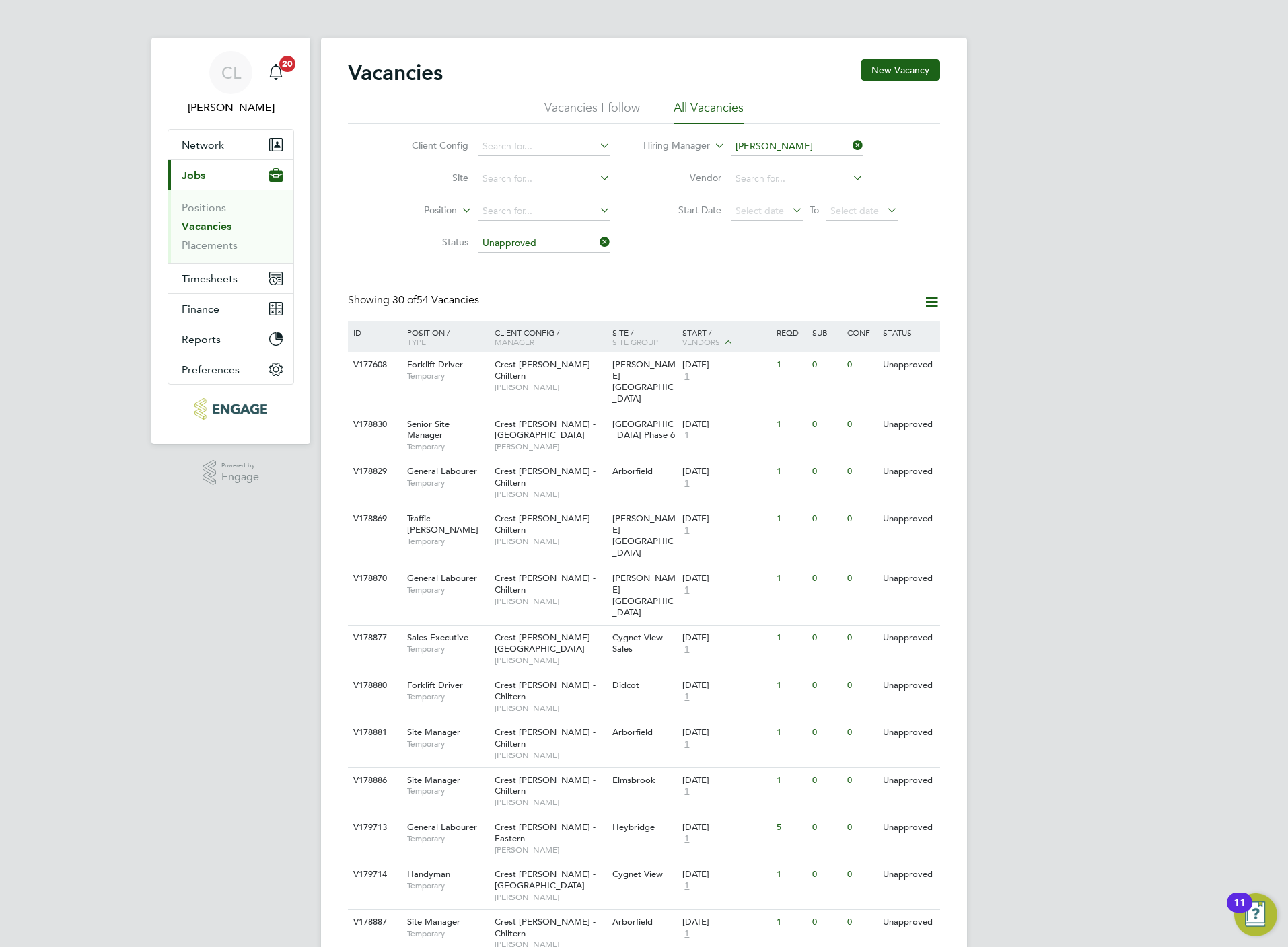
type input "katie wa"
click at [808, 146] on input "katie wa" at bounding box center [797, 147] width 133 height 19
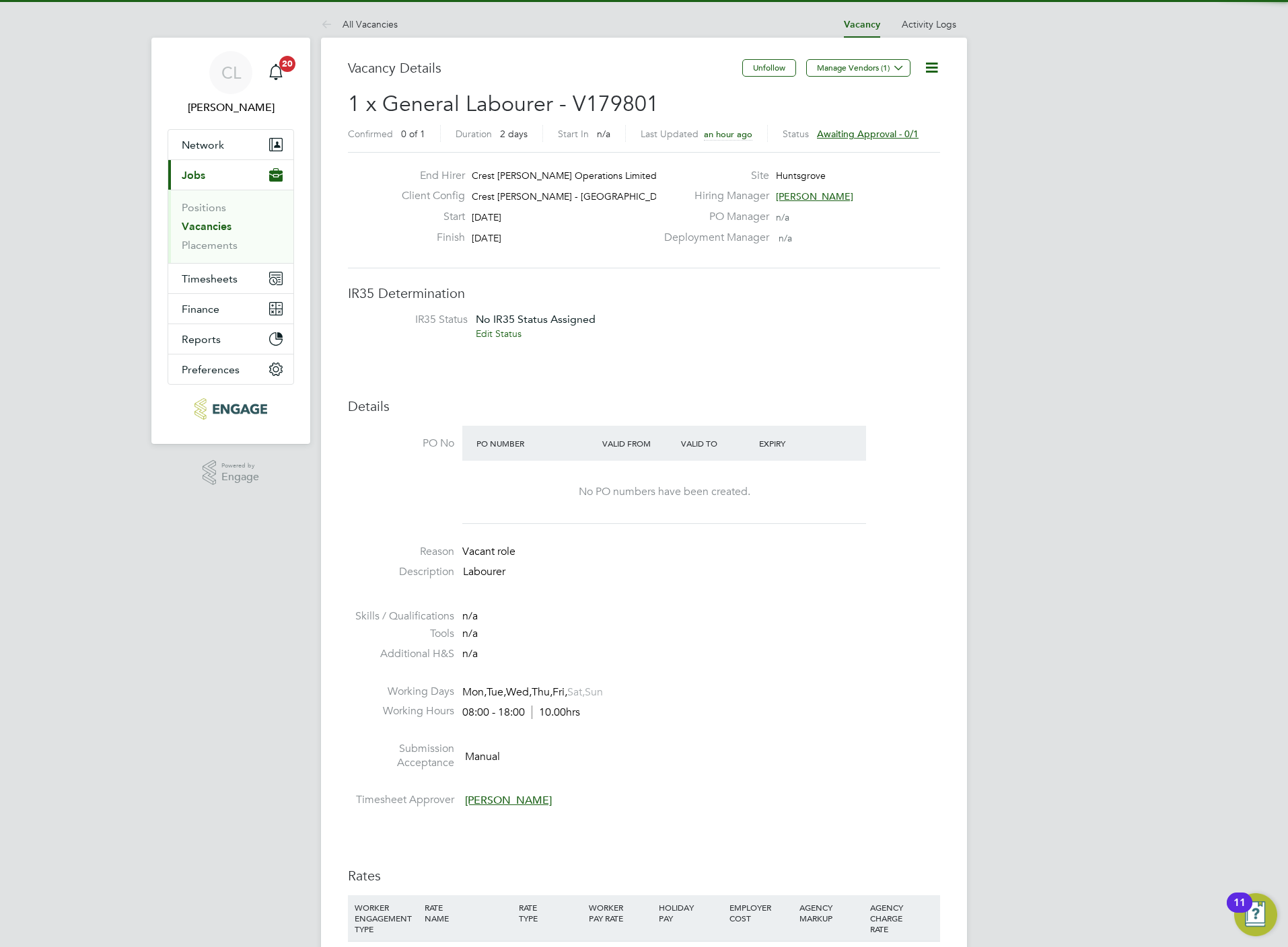
scroll to position [40, 95]
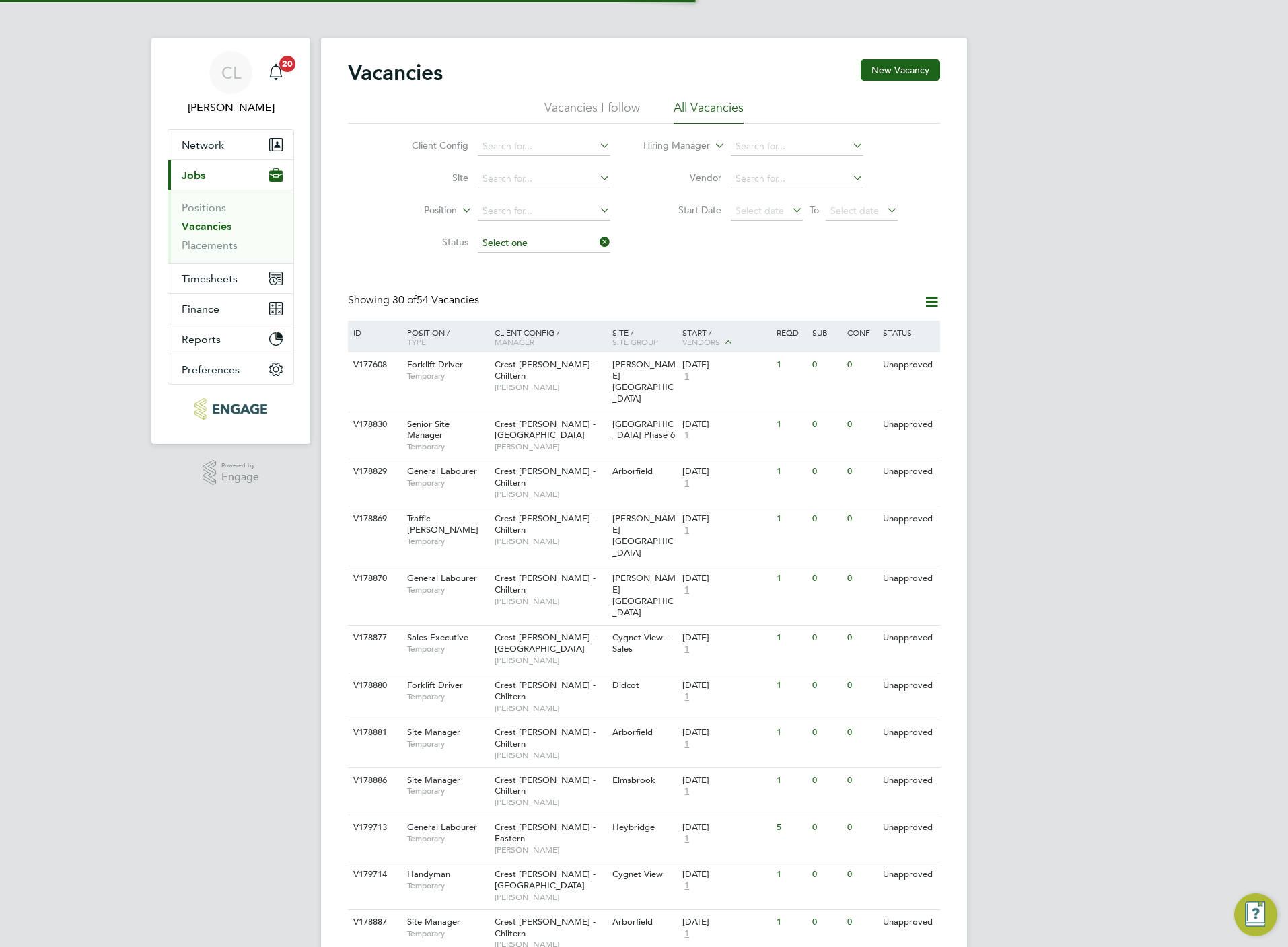
click at [517, 235] on input at bounding box center [544, 244] width 133 height 19
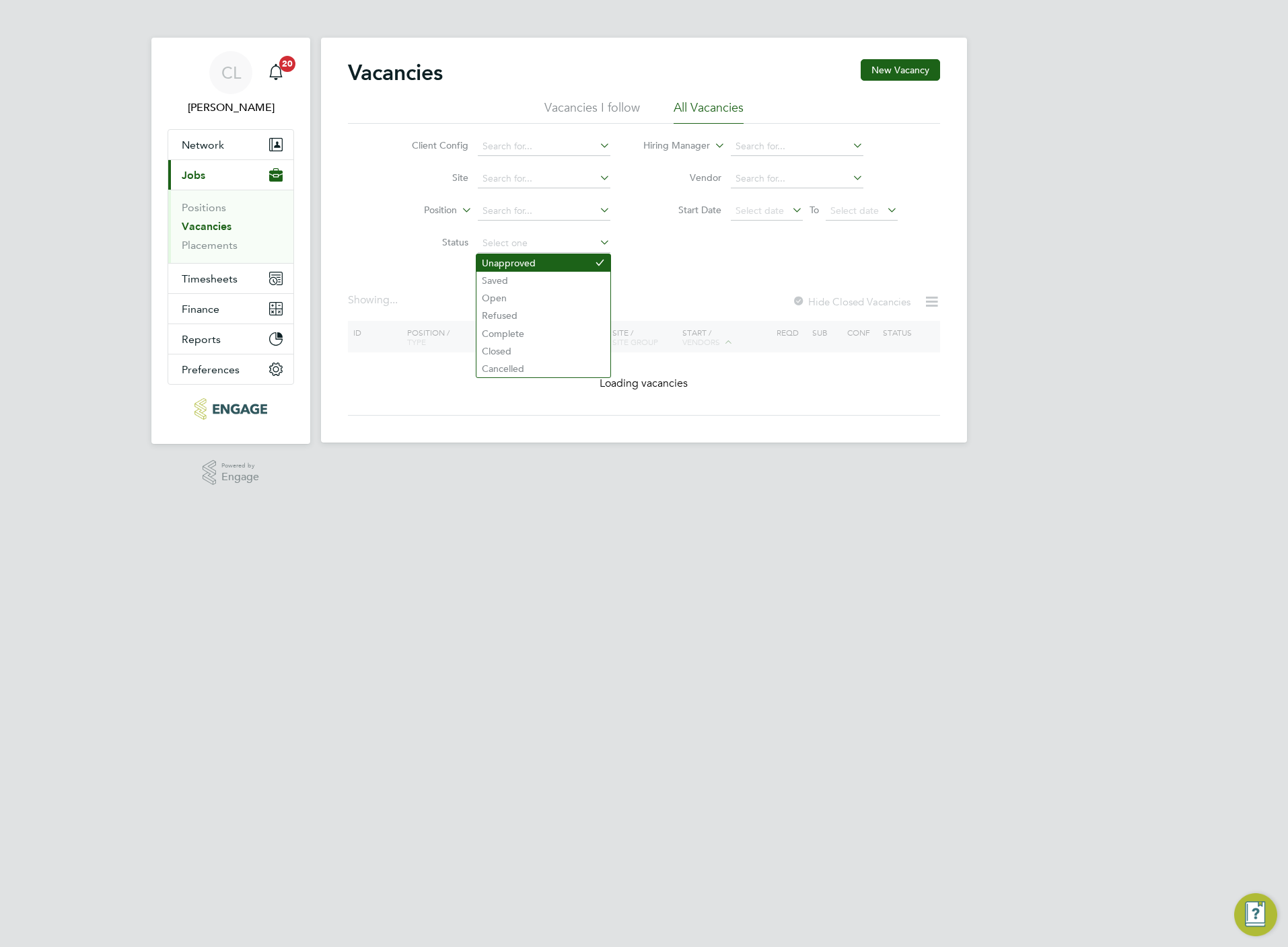
click at [517, 261] on li "Unapproved" at bounding box center [543, 263] width 134 height 18
type input "Unapproved"
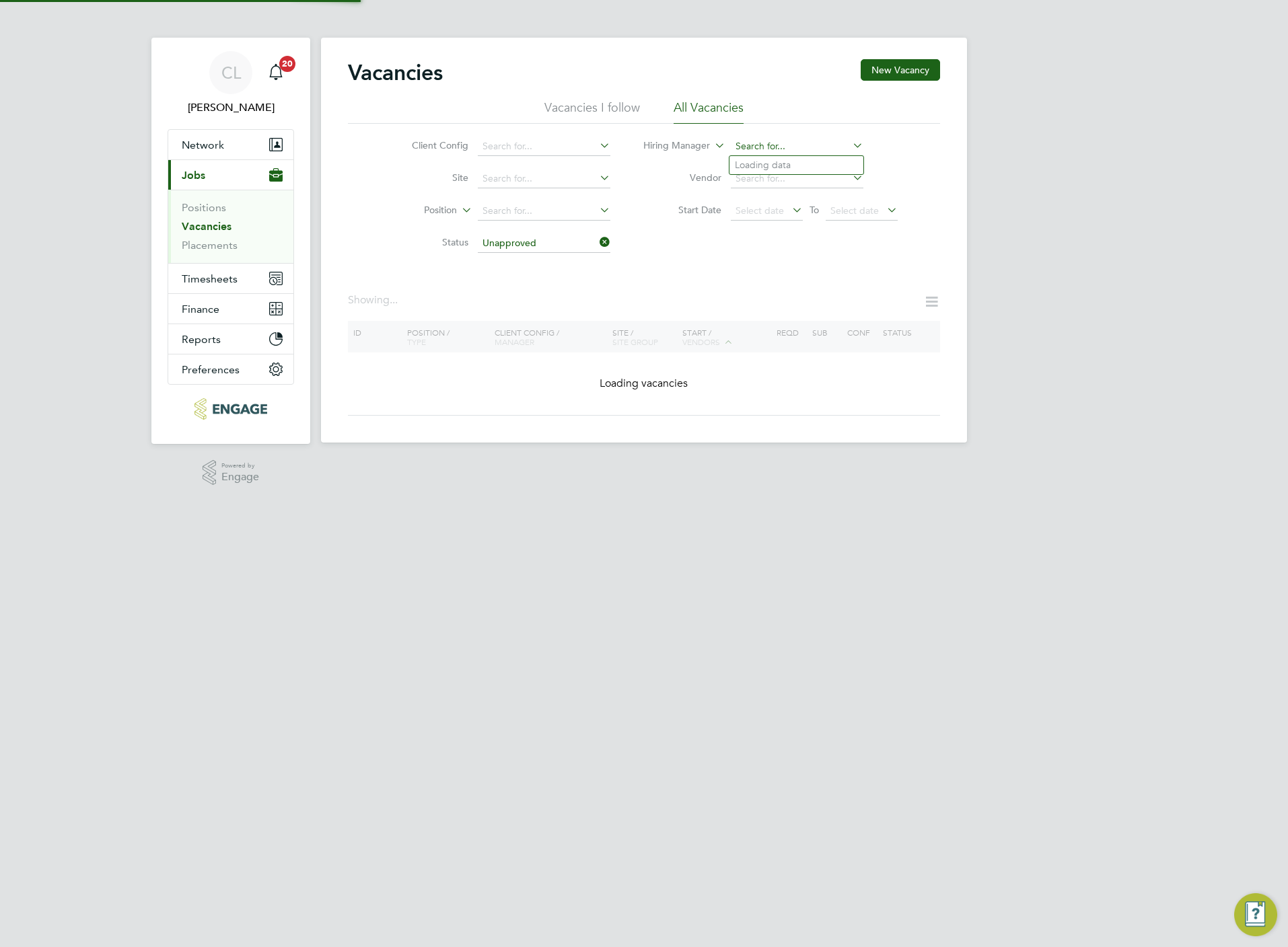
click at [763, 147] on input at bounding box center [797, 147] width 133 height 19
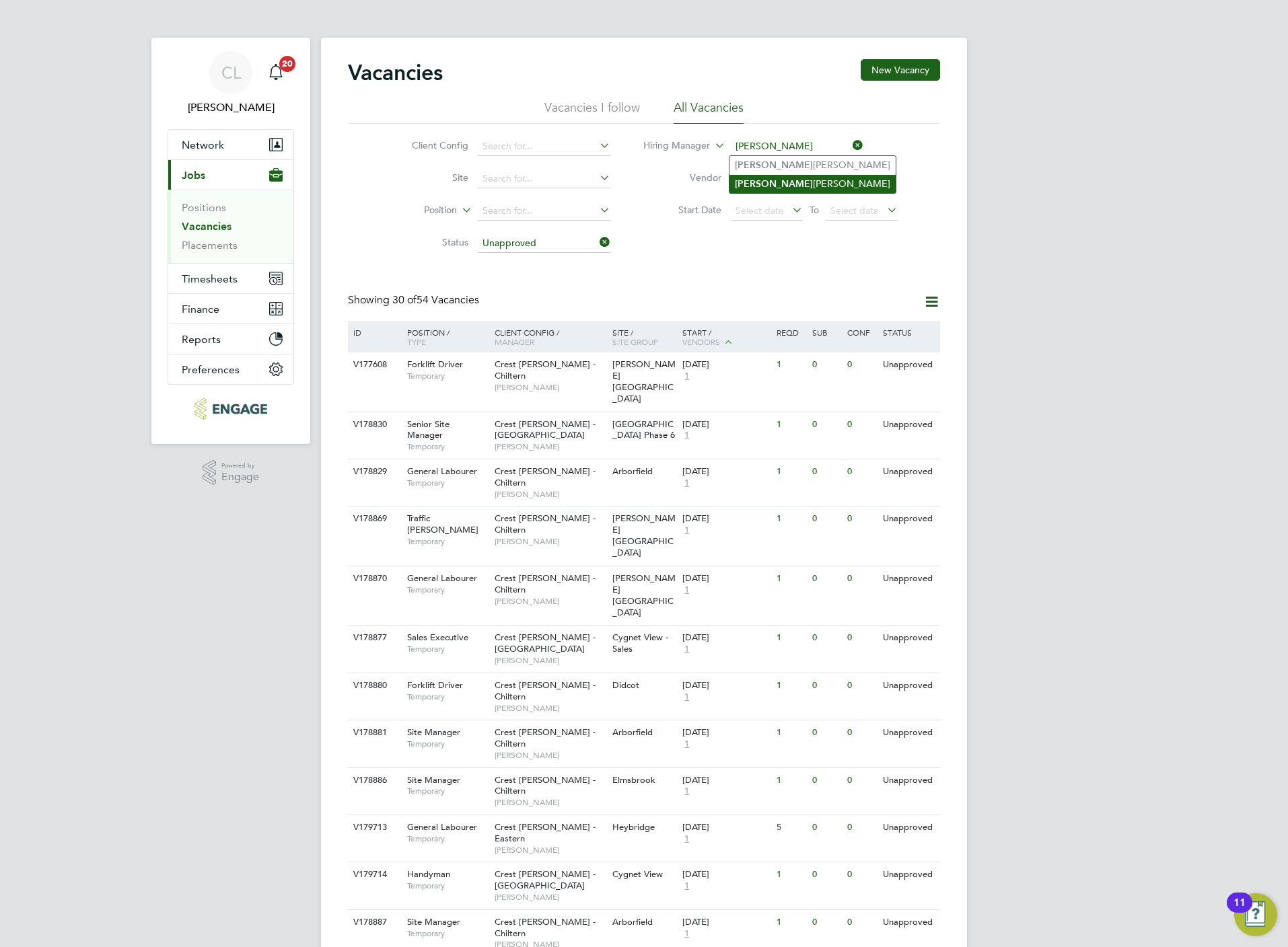
click at [775, 182] on li "[PERSON_NAME]" at bounding box center [813, 184] width 166 height 18
type input "[PERSON_NAME]"
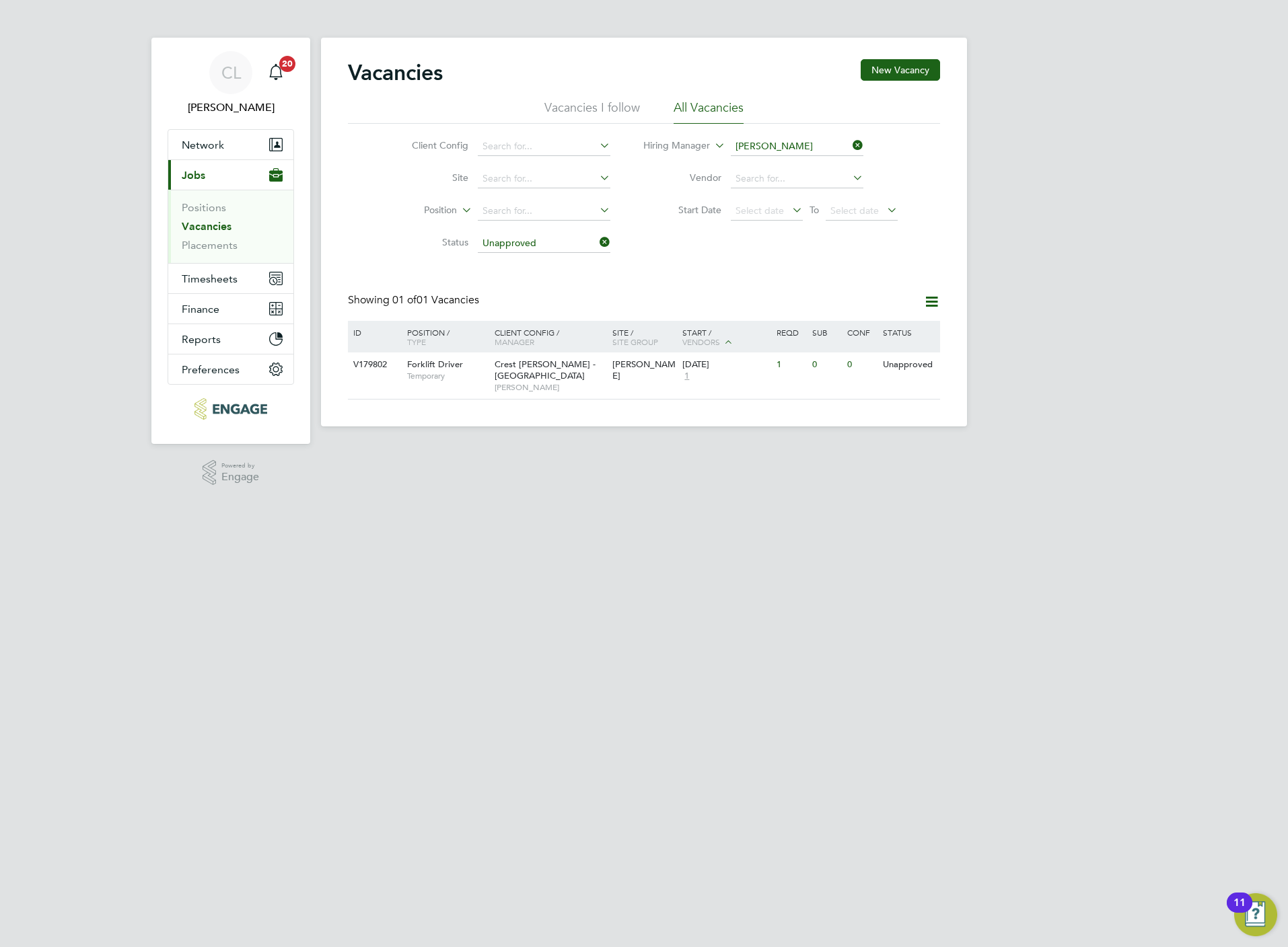
click at [597, 238] on icon at bounding box center [597, 242] width 0 height 19
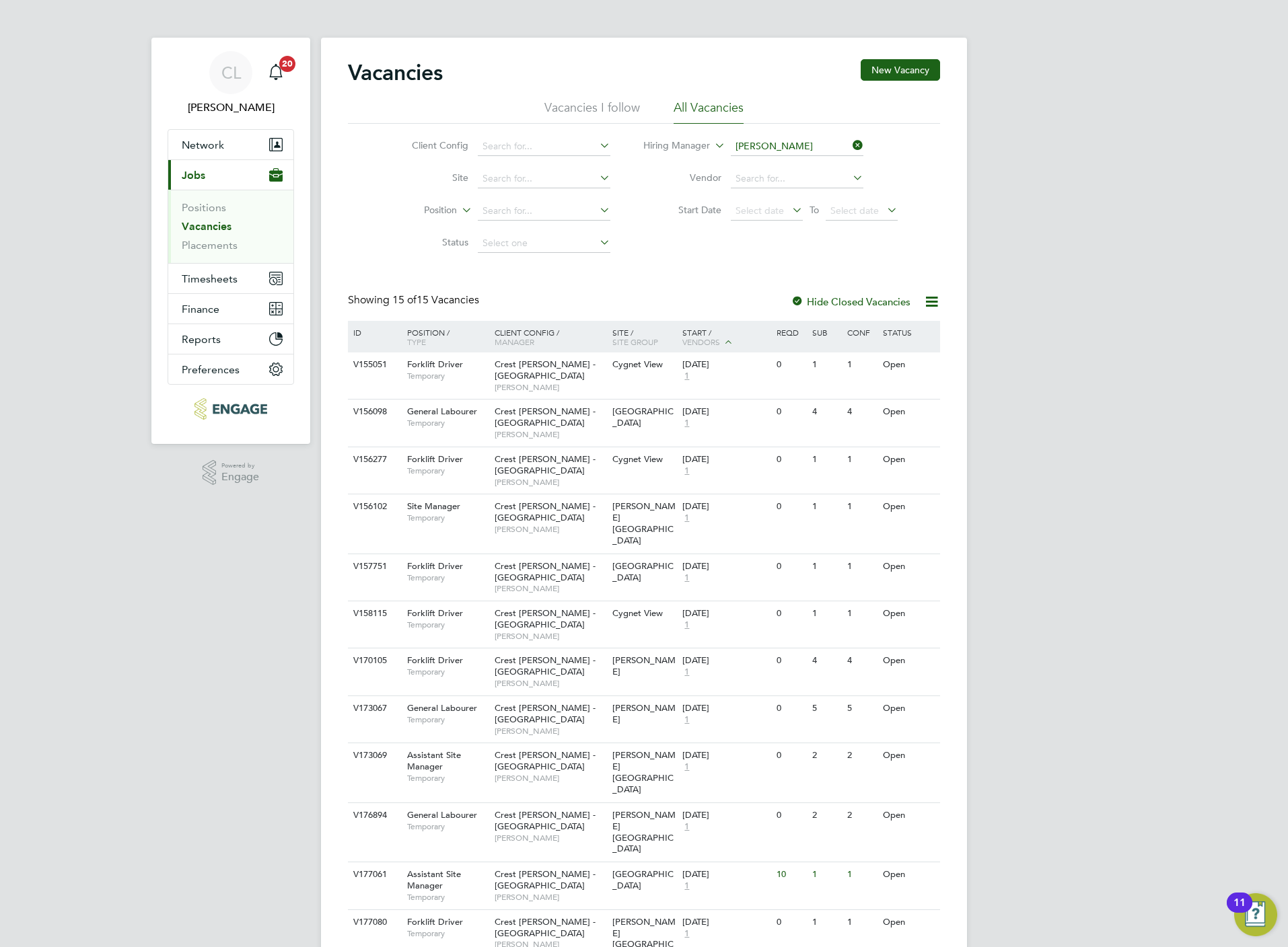
click at [850, 144] on icon at bounding box center [850, 145] width 0 height 19
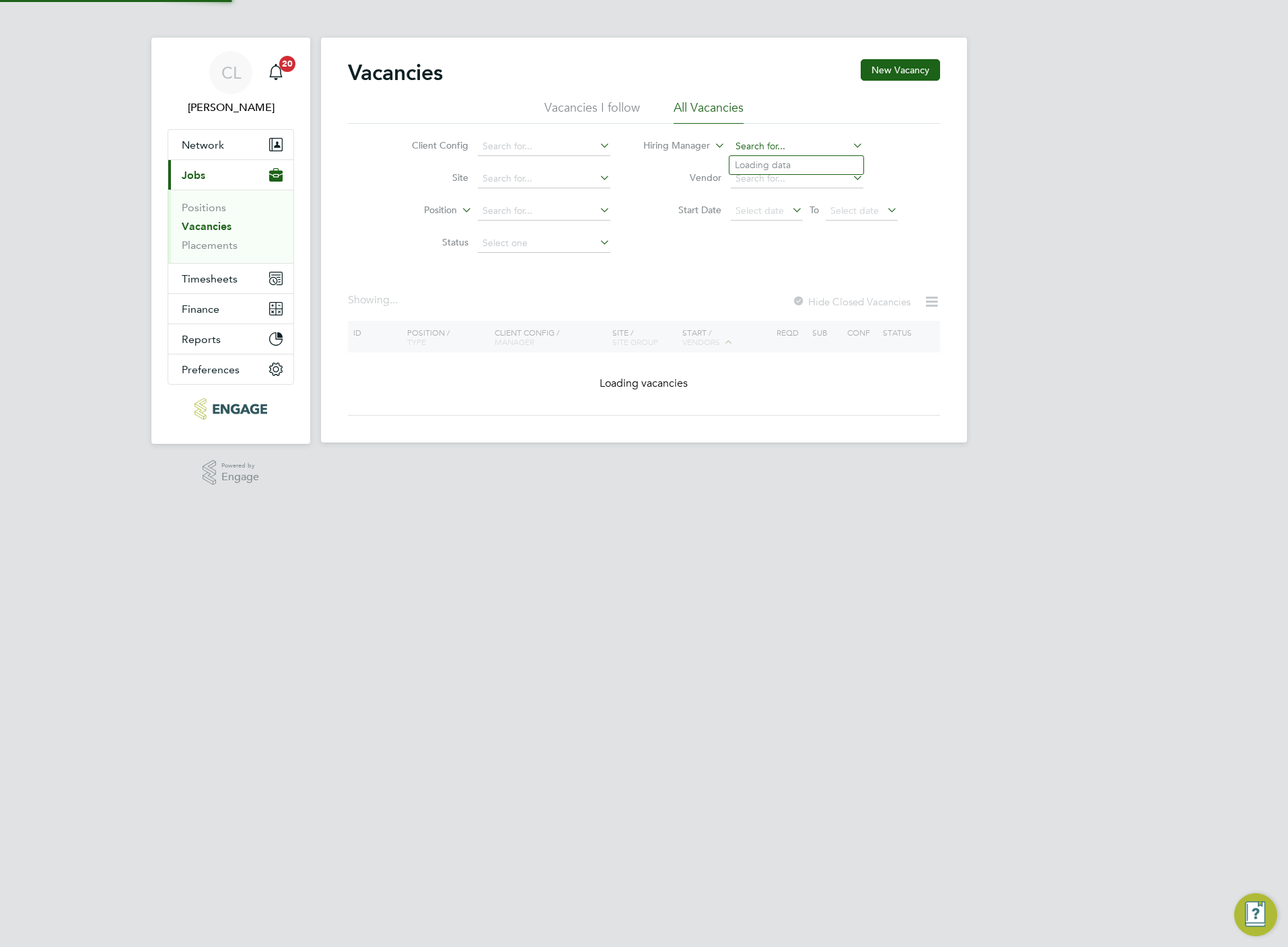
click at [807, 142] on input at bounding box center [797, 147] width 133 height 19
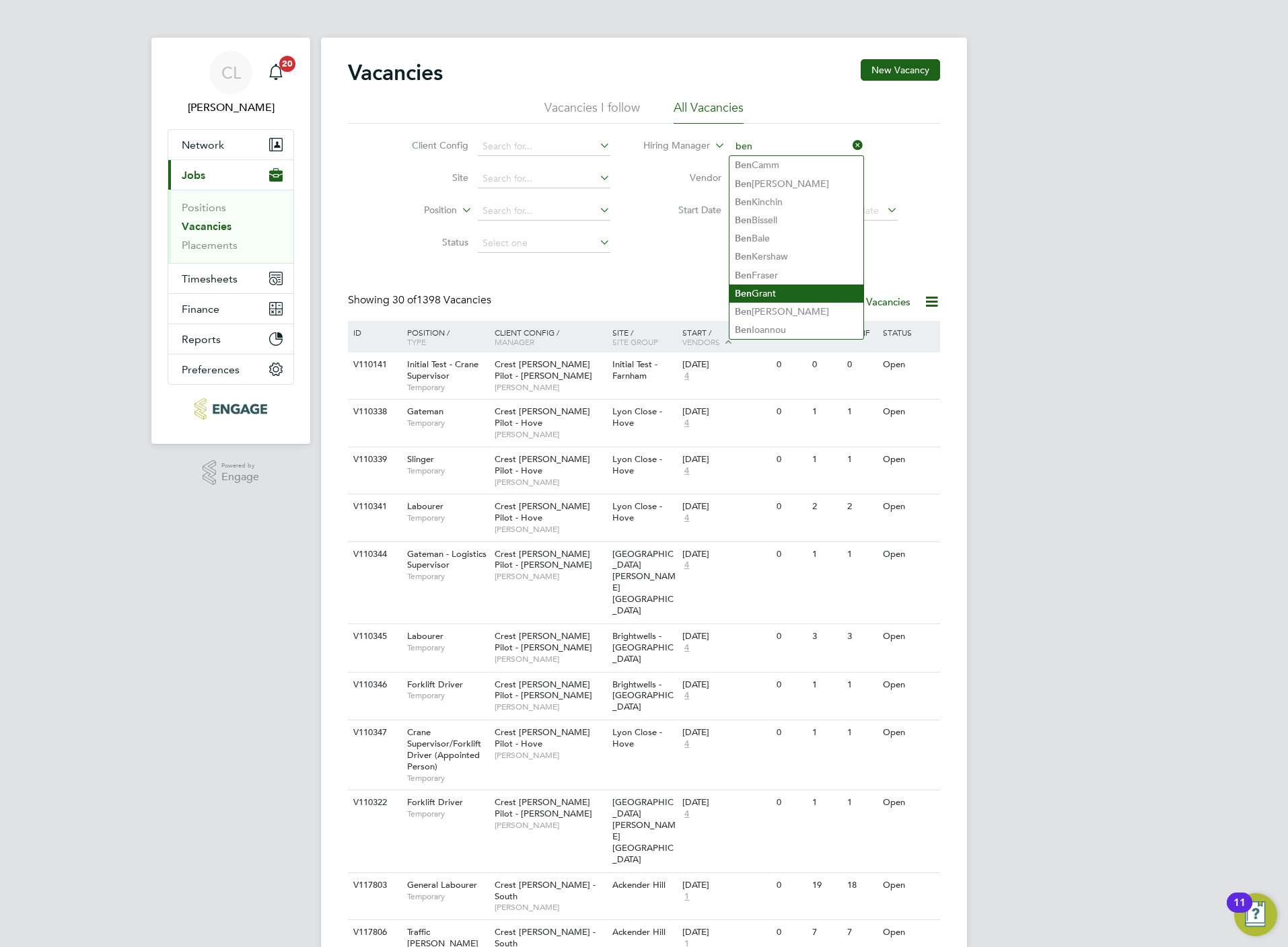
click at [800, 293] on li "[PERSON_NAME]" at bounding box center [796, 293] width 134 height 18
type input "[PERSON_NAME]"
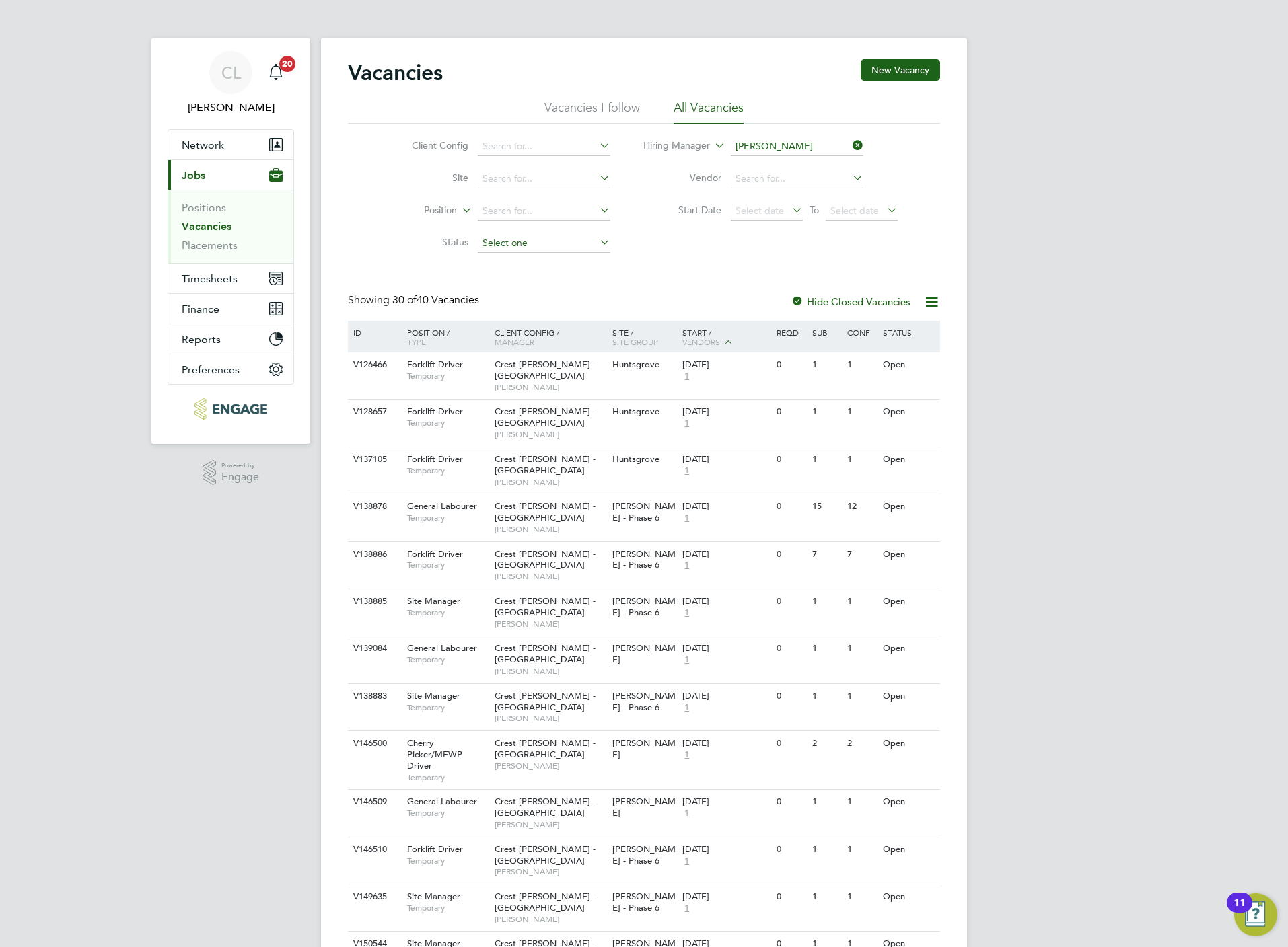
click at [574, 238] on input at bounding box center [544, 244] width 133 height 19
click at [531, 260] on li "Unapproved" at bounding box center [543, 263] width 134 height 18
type input "Unapproved"
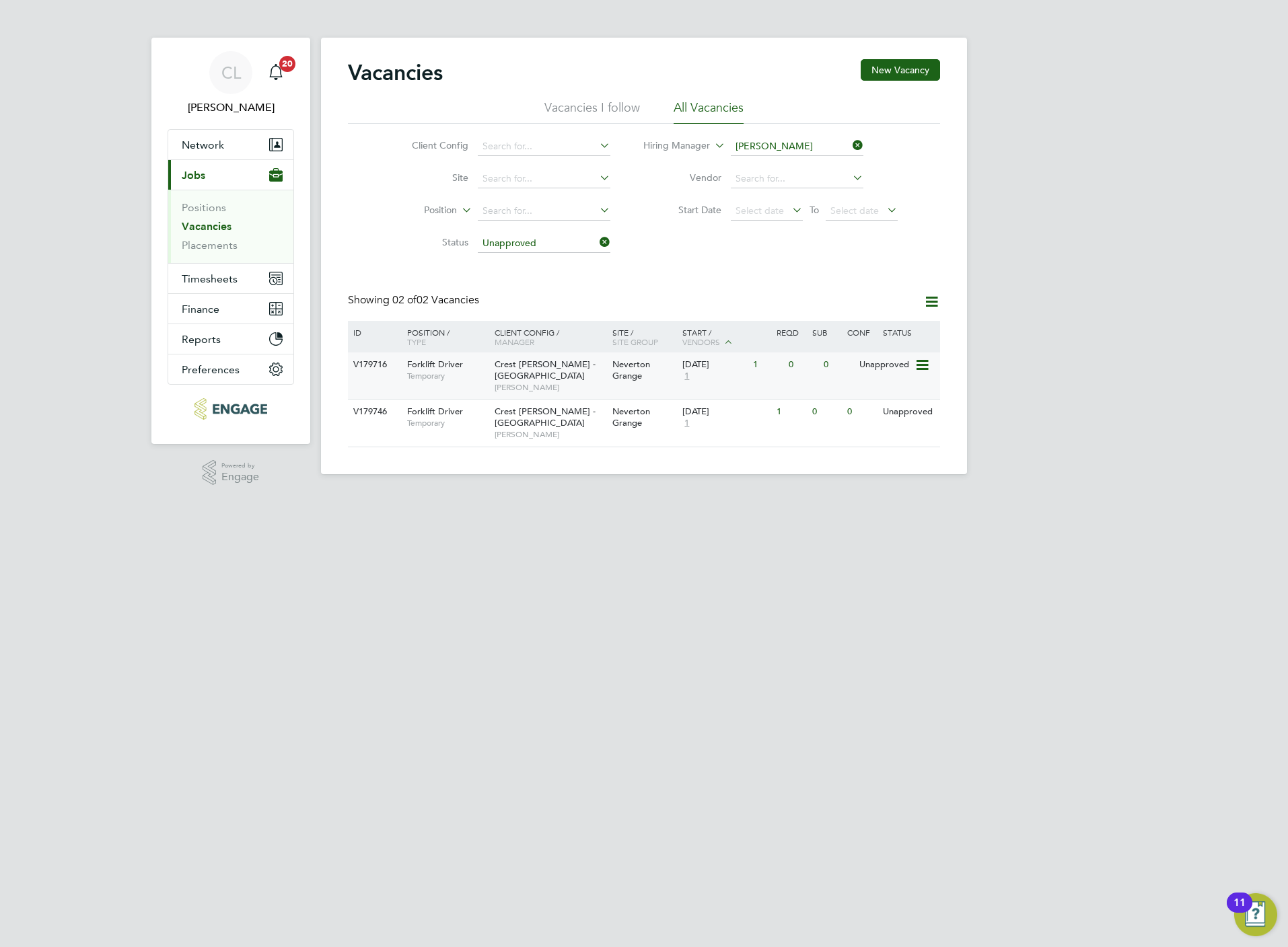
click at [598, 368] on div "Crest [PERSON_NAME] - South West [PERSON_NAME]" at bounding box center [549, 376] width 117 height 47
click at [513, 420] on span "Crest [PERSON_NAME] - [GEOGRAPHIC_DATA]" at bounding box center [545, 417] width 101 height 23
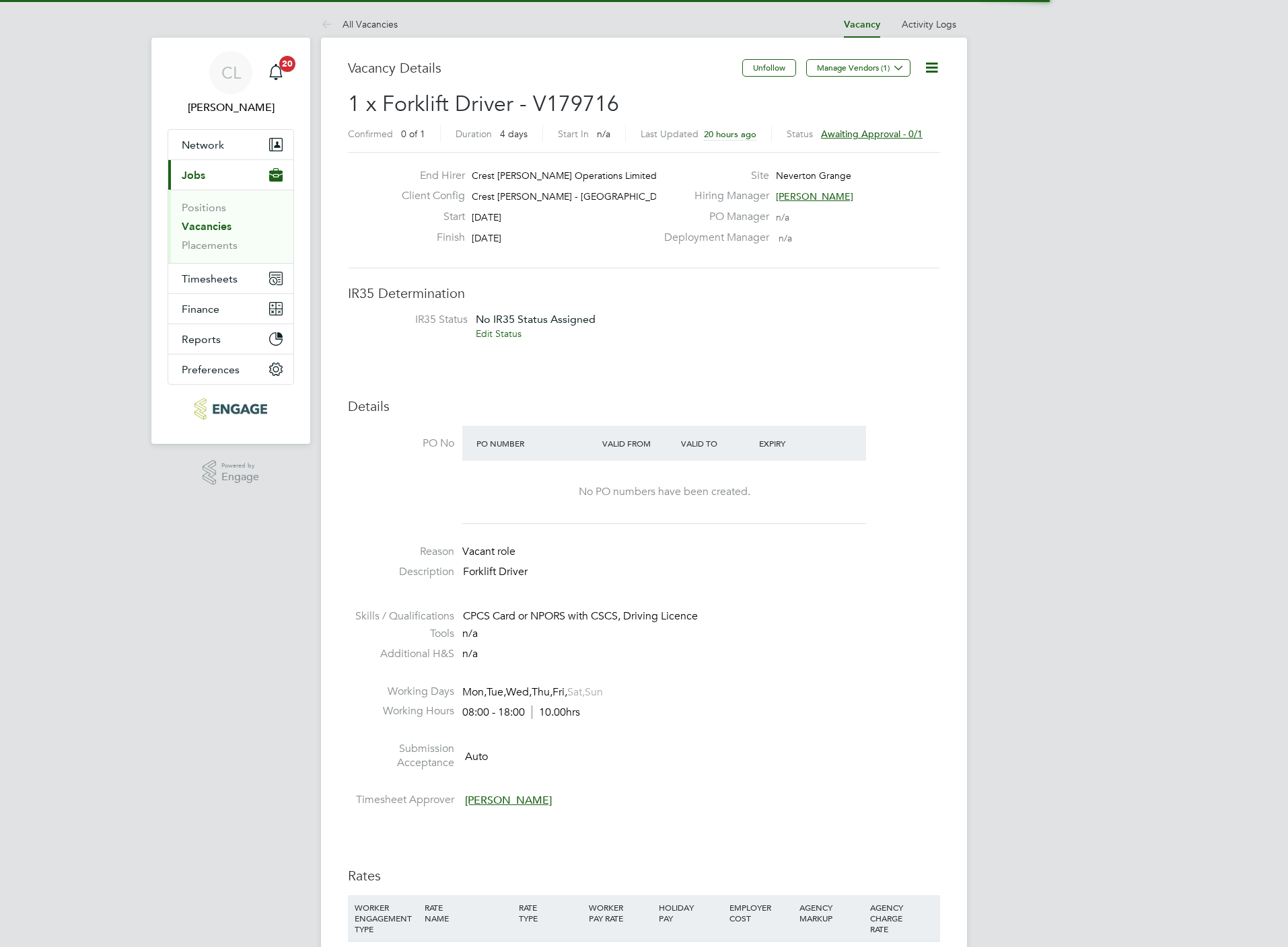
scroll to position [40, 95]
click at [929, 61] on icon at bounding box center [931, 67] width 17 height 17
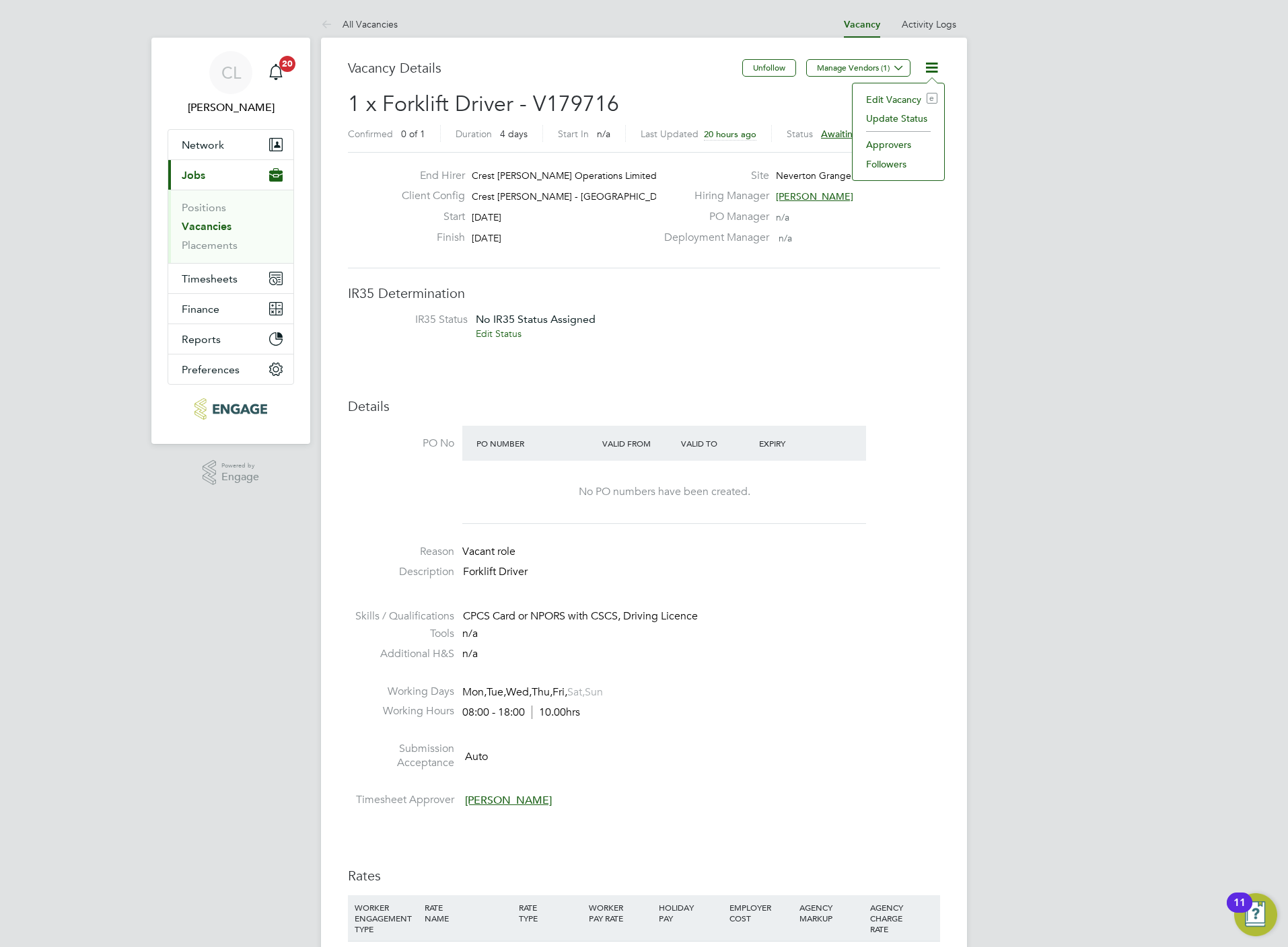
click at [903, 93] on li "Edit Vacancy e" at bounding box center [898, 100] width 78 height 19
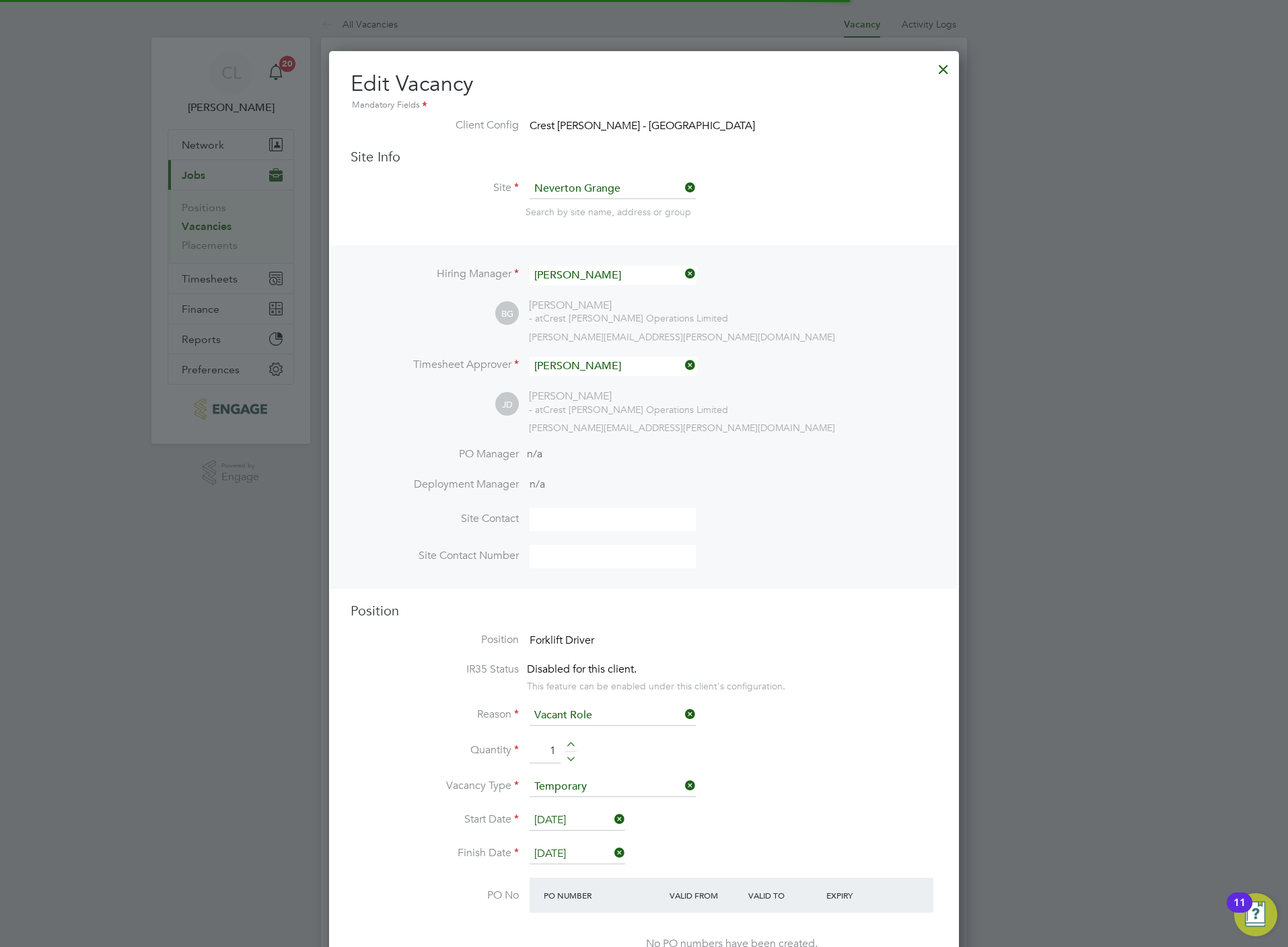
scroll to position [2119, 630]
click at [571, 285] on li "Hiring Manager Ben Grant" at bounding box center [644, 282] width 587 height 33
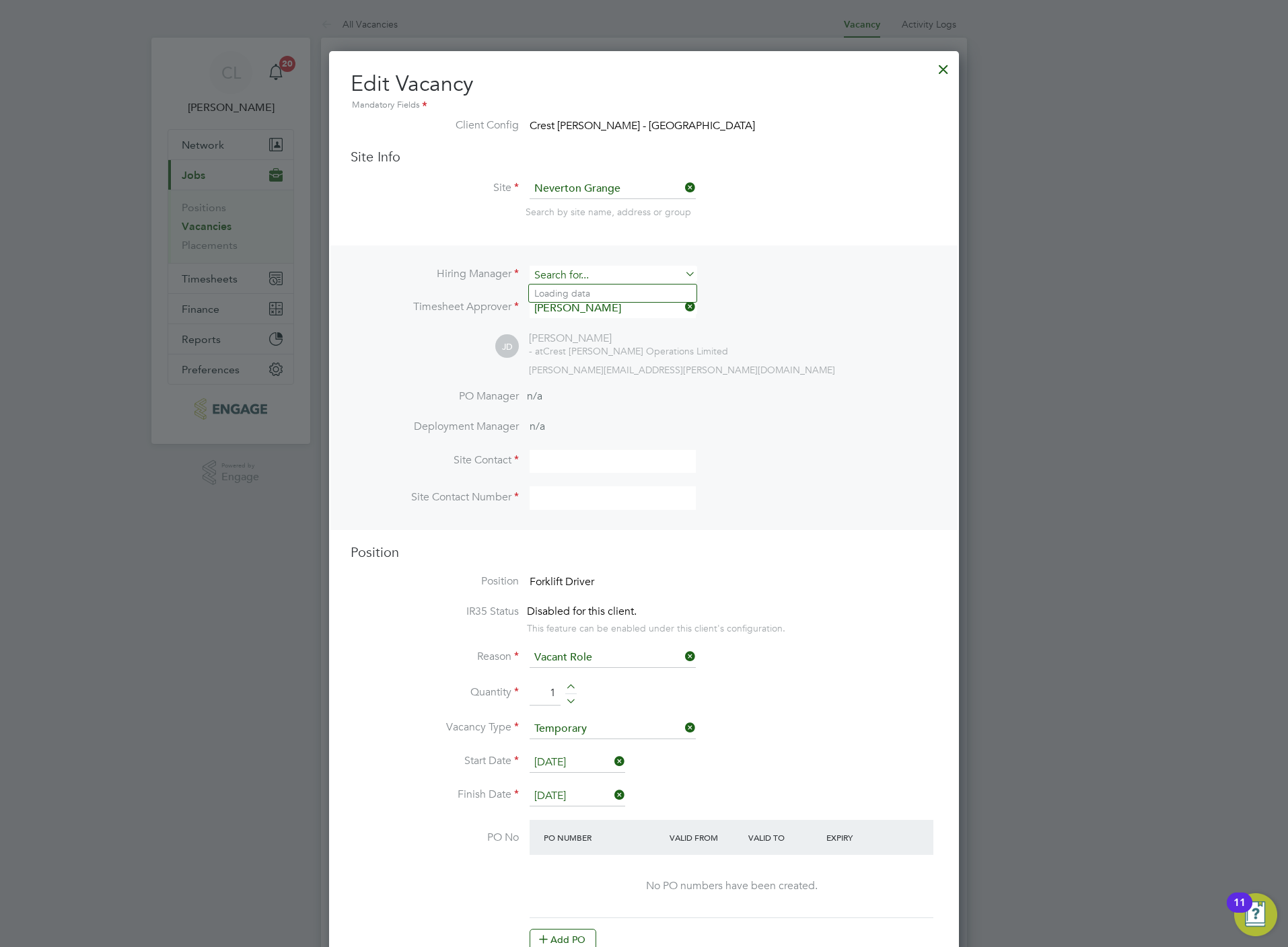
click at [571, 281] on input at bounding box center [613, 275] width 166 height 20
click at [615, 293] on b "[PERSON_NAME]" at bounding box center [654, 294] width 78 height 12
type input "[PERSON_NAME]"
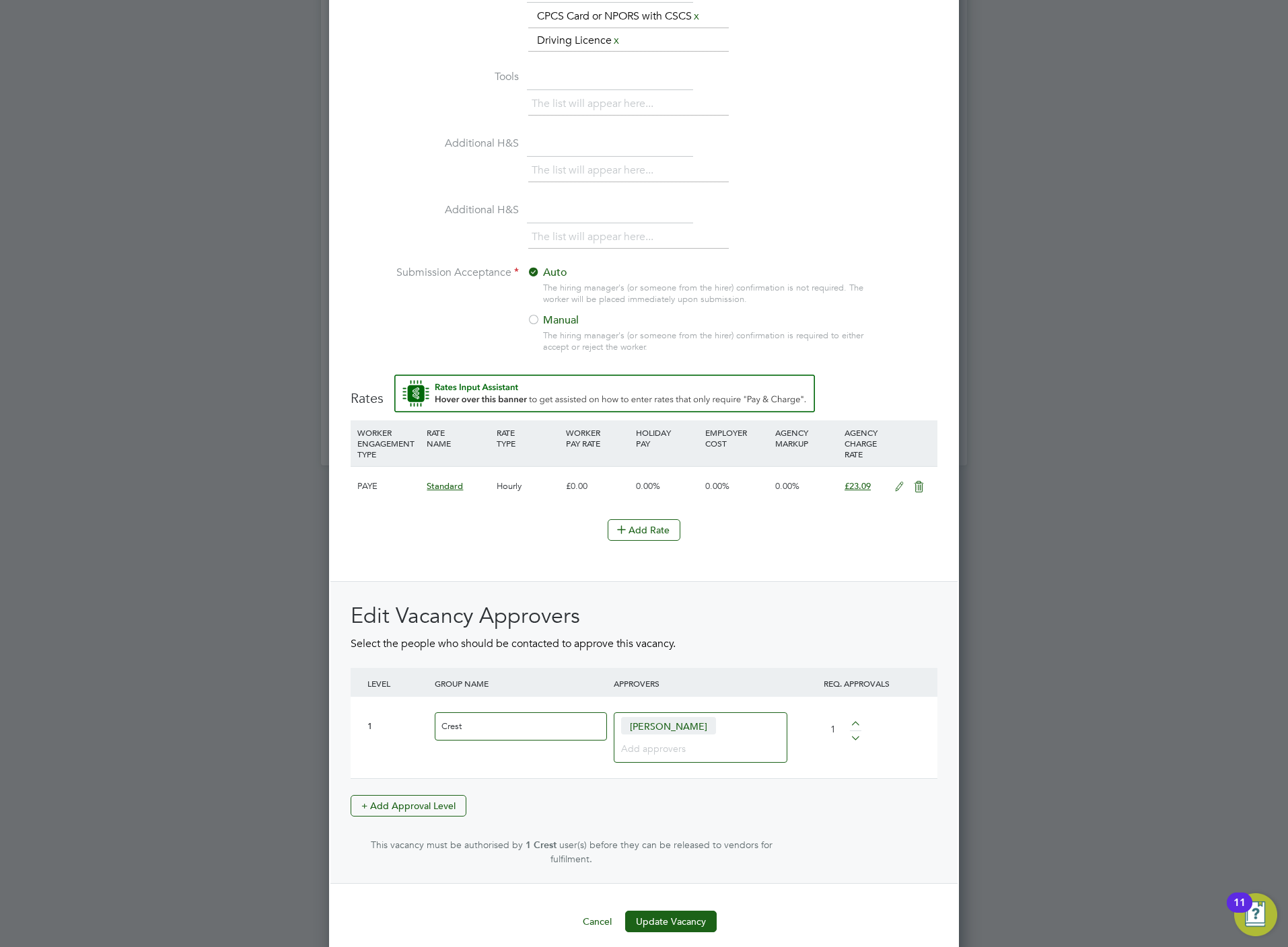
scroll to position [1221, 0]
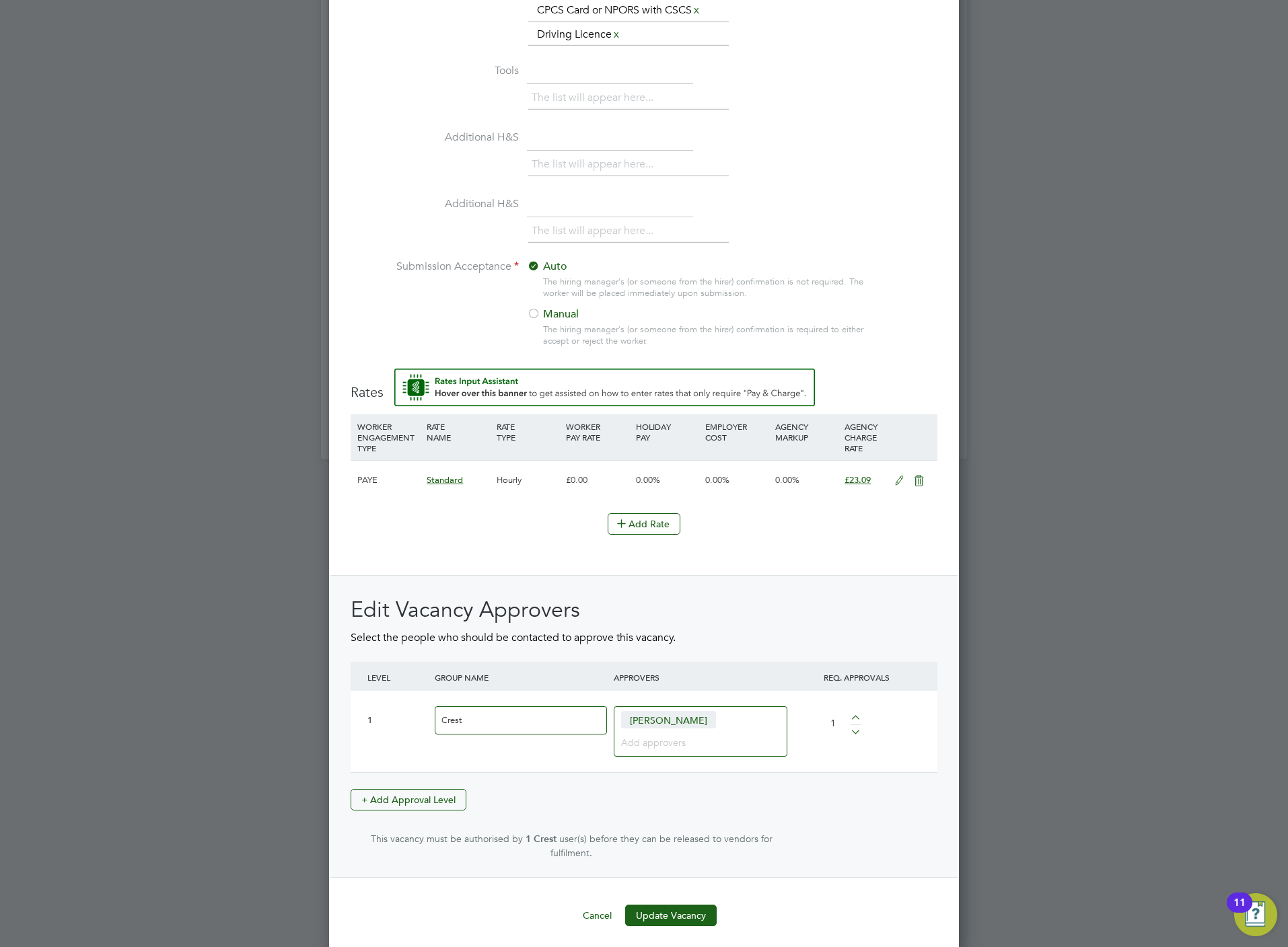
click at [647, 743] on input at bounding box center [695, 742] width 149 height 18
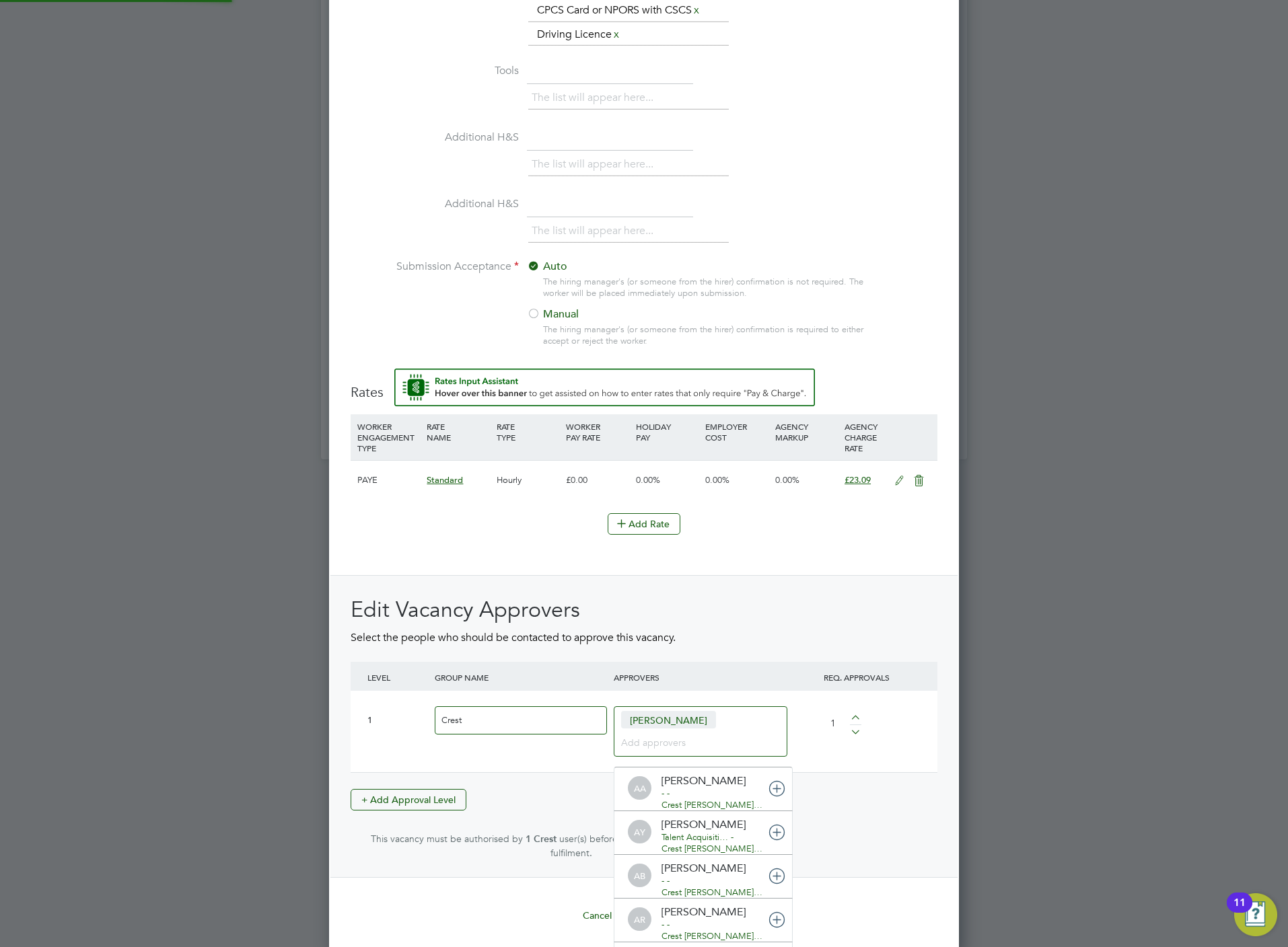
scroll to position [0, 0]
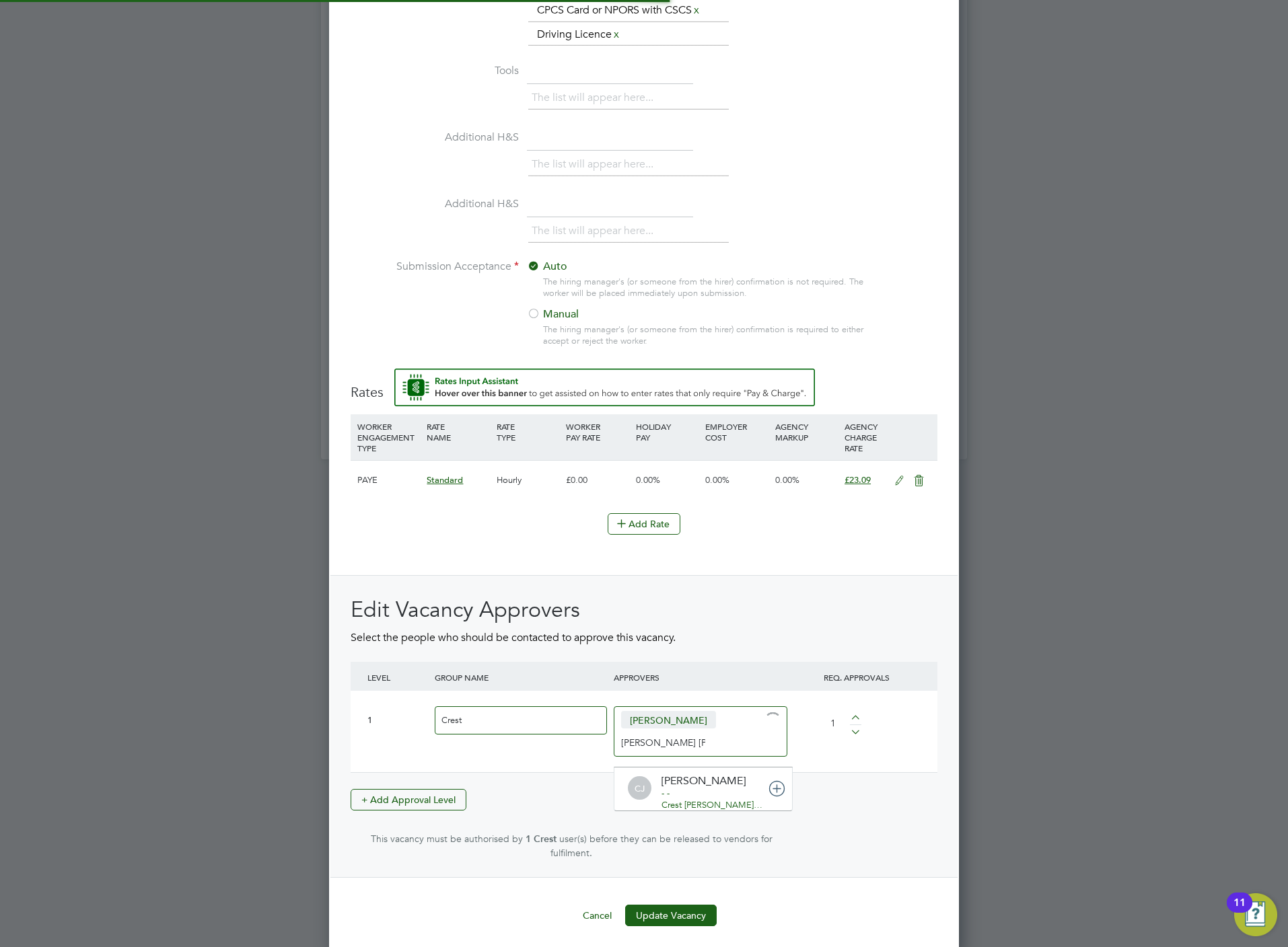
type input "chris jone"
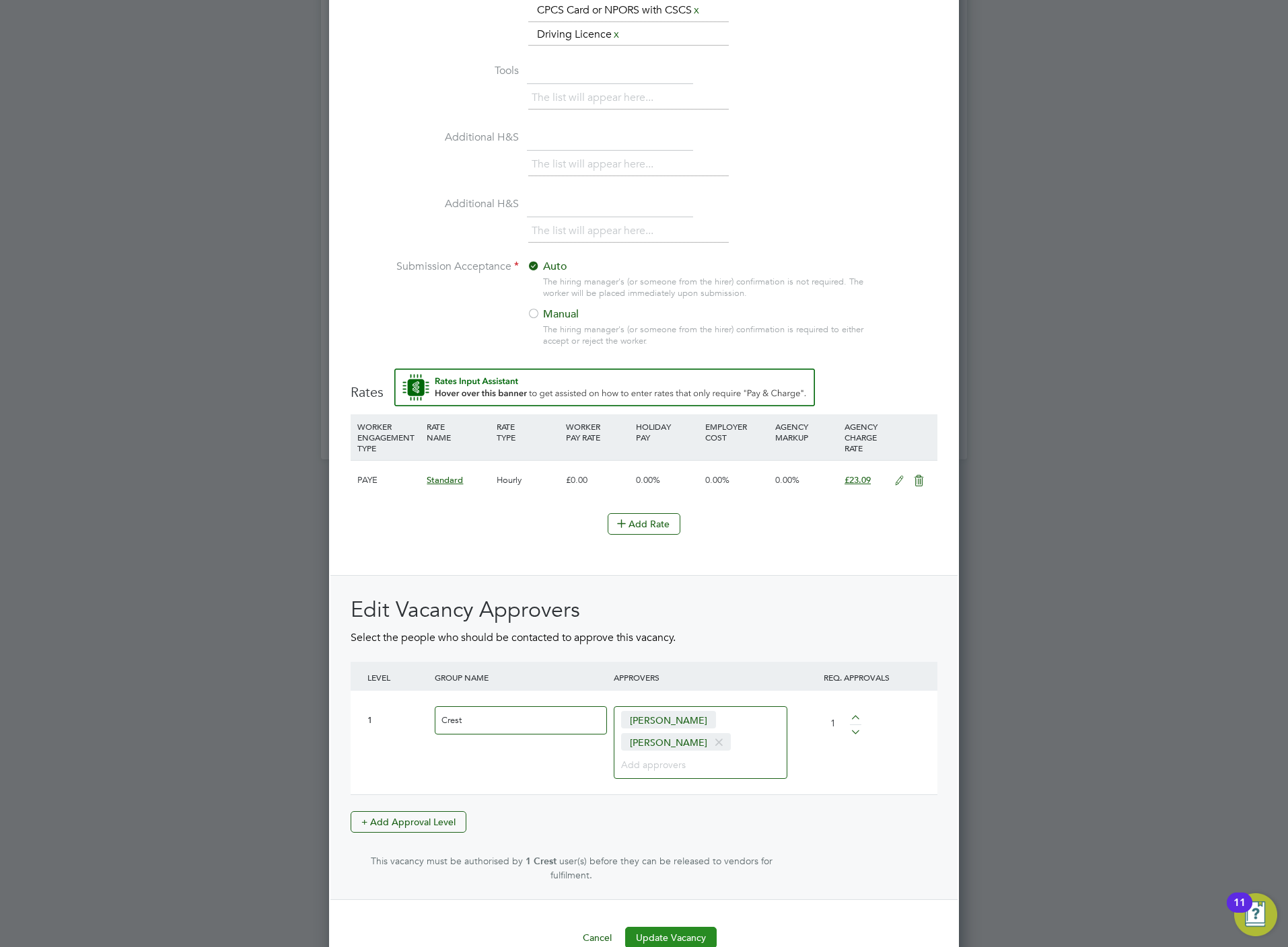
click at [682, 935] on button "Update Vacancy" at bounding box center [671, 938] width 91 height 22
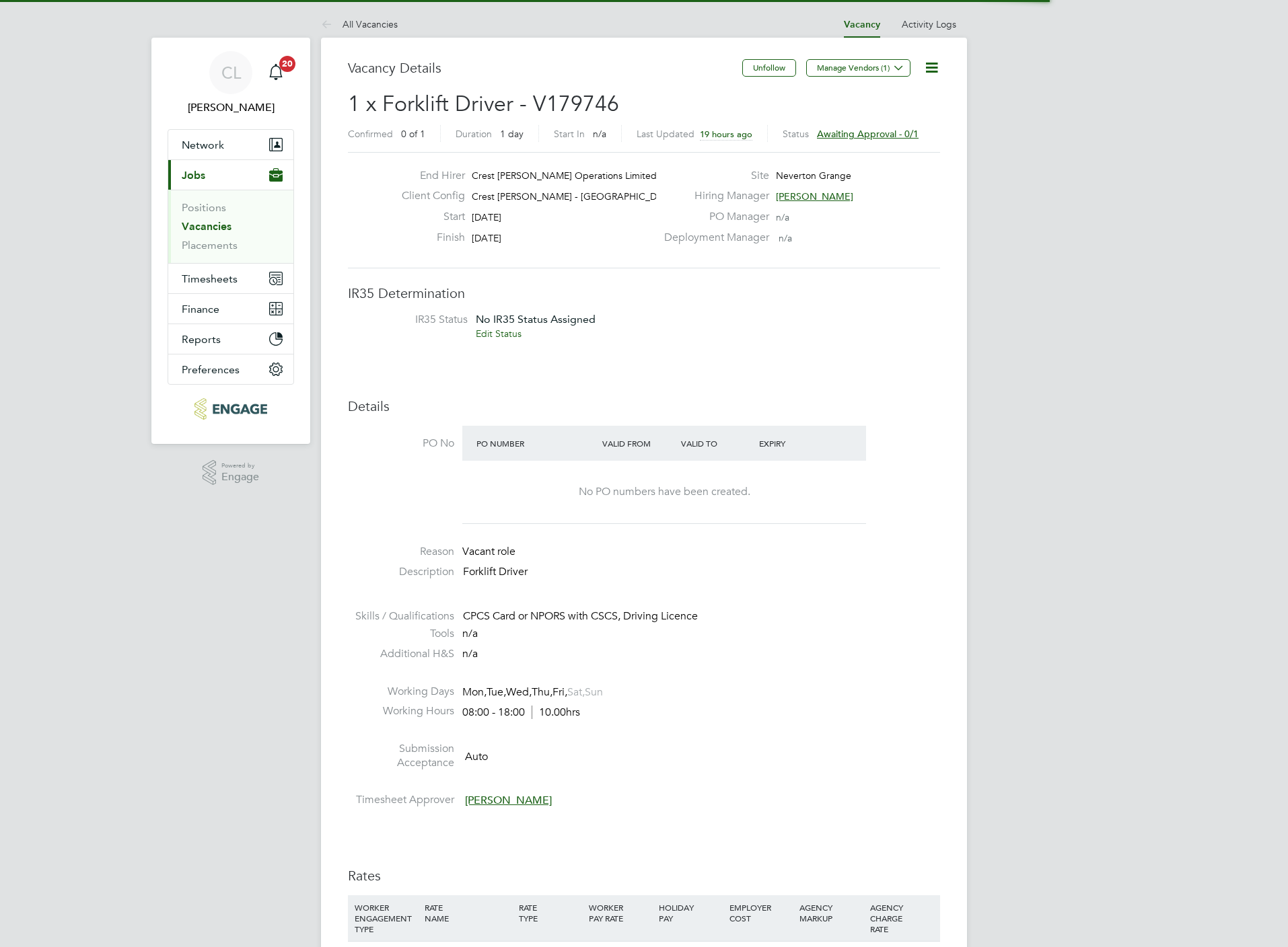
scroll to position [40, 95]
click at [937, 73] on icon at bounding box center [931, 67] width 17 height 17
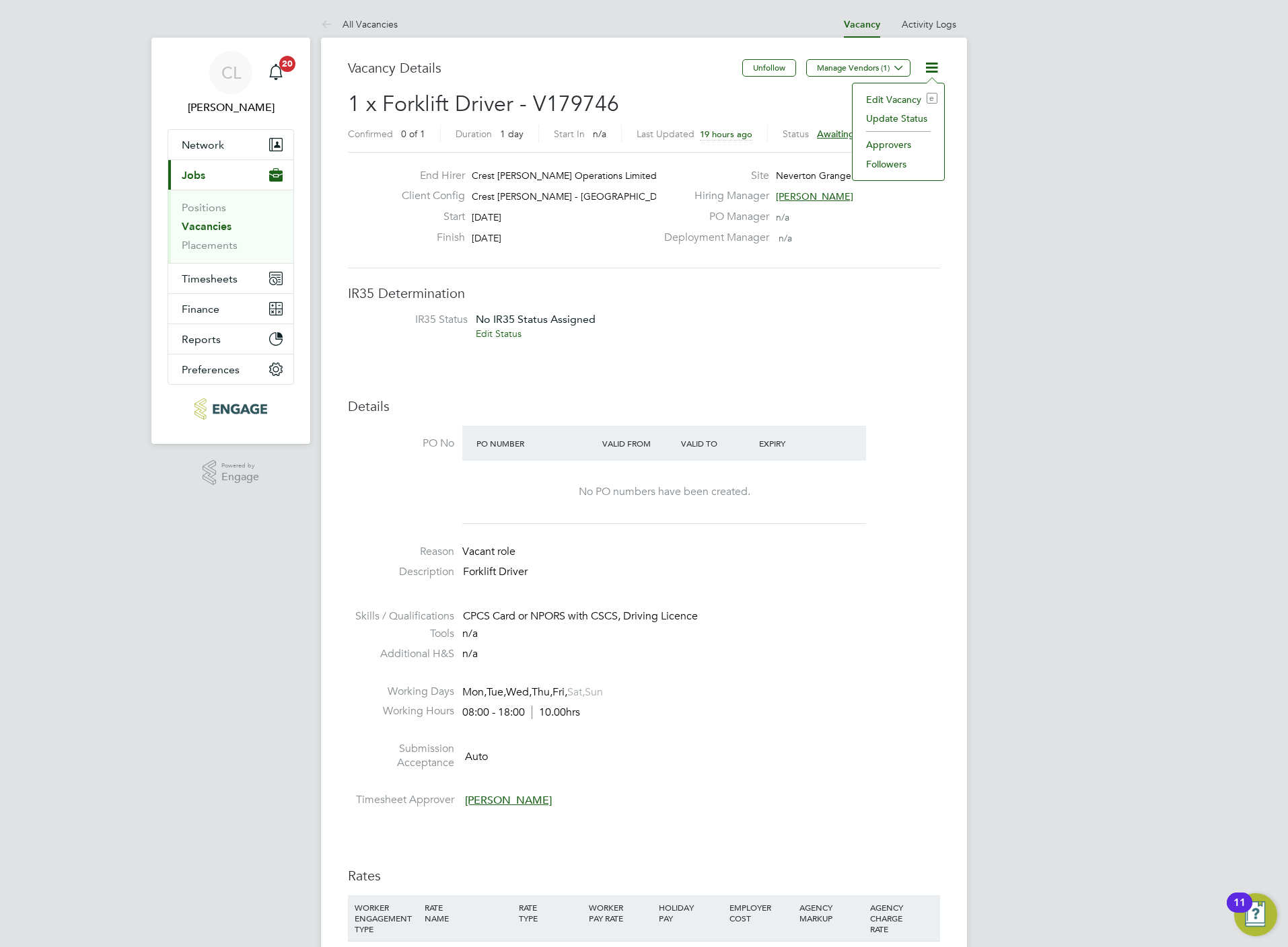
click at [885, 101] on li "Edit Vacancy e" at bounding box center [898, 100] width 78 height 19
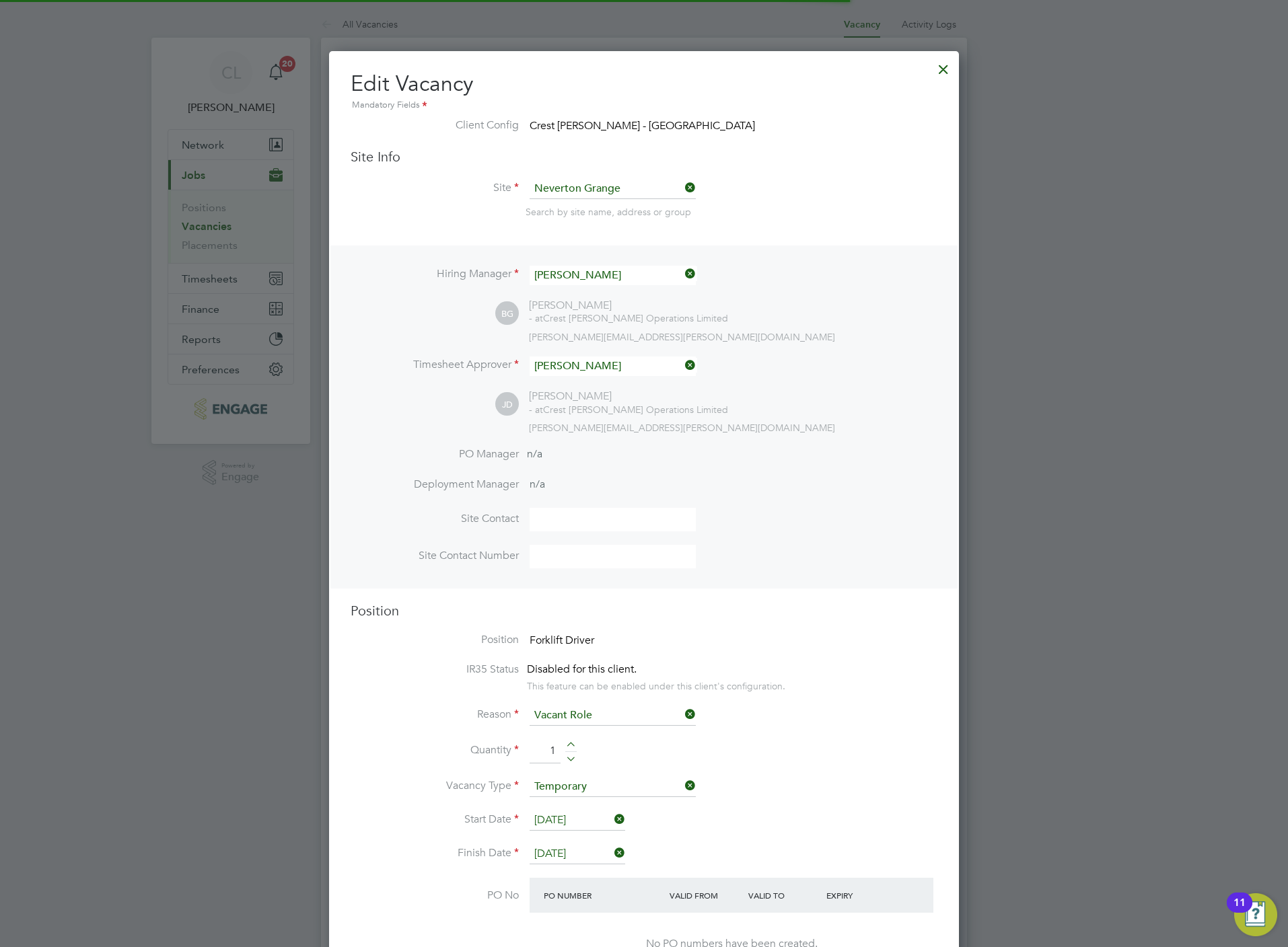
scroll to position [7, 6]
click at [585, 277] on input at bounding box center [613, 275] width 166 height 20
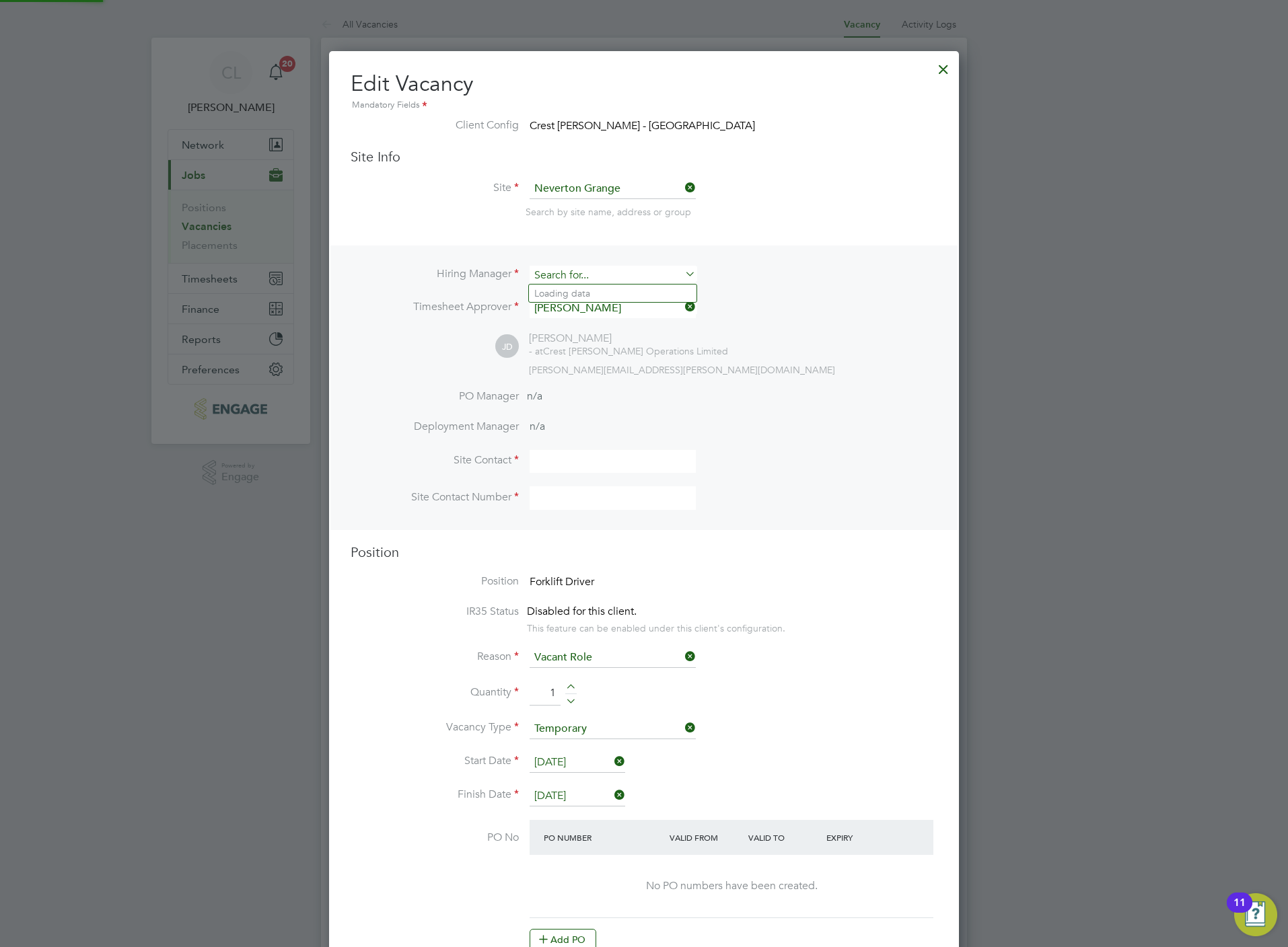
scroll to position [2060, 630]
click at [615, 298] on b "[PERSON_NAME]" at bounding box center [654, 294] width 78 height 12
type input "[PERSON_NAME]"
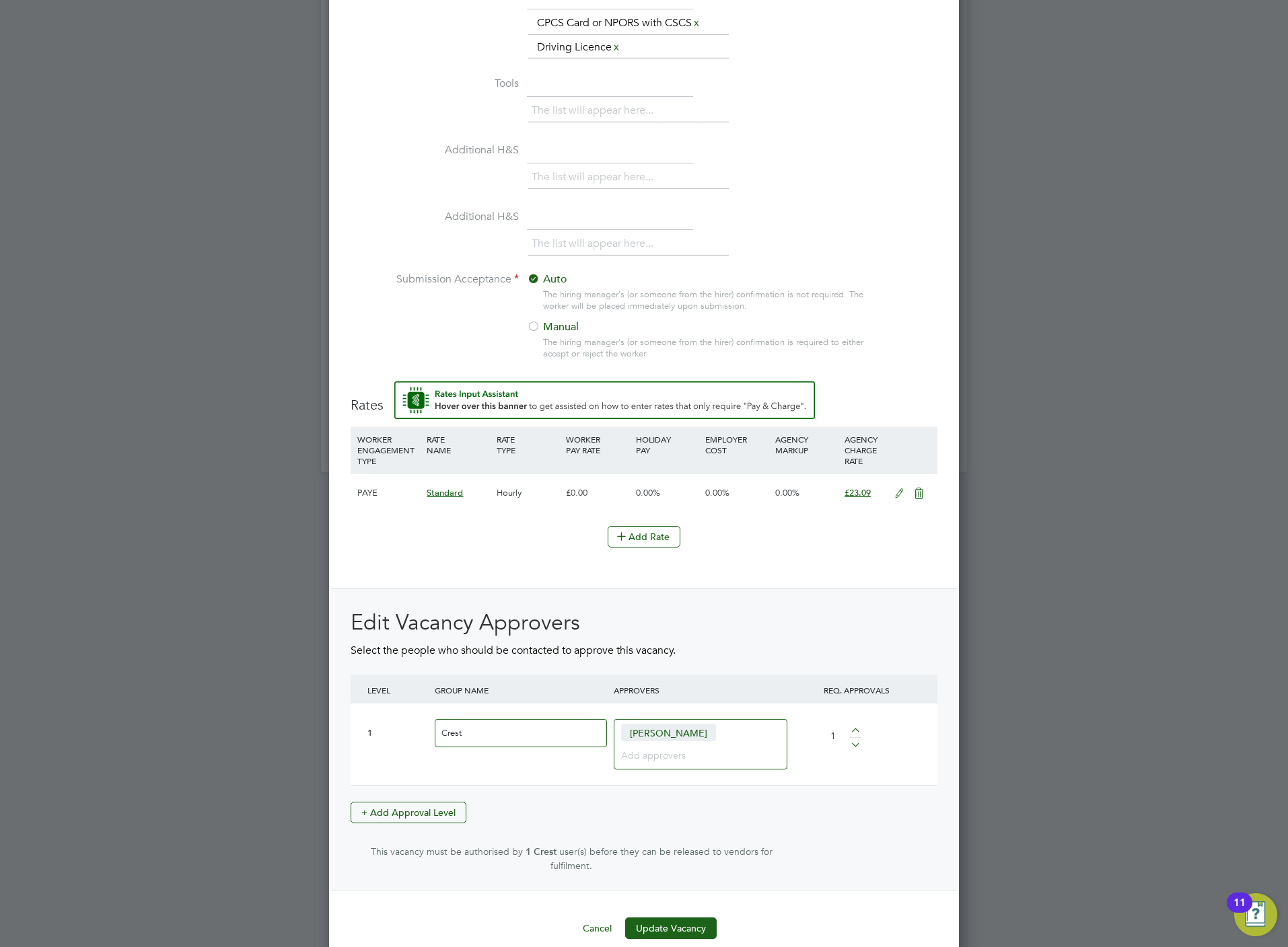
scroll to position [1211, 0]
click at [691, 762] on input at bounding box center [695, 753] width 149 height 18
type input "[PERSON_NAME] [PERSON_NAME]"
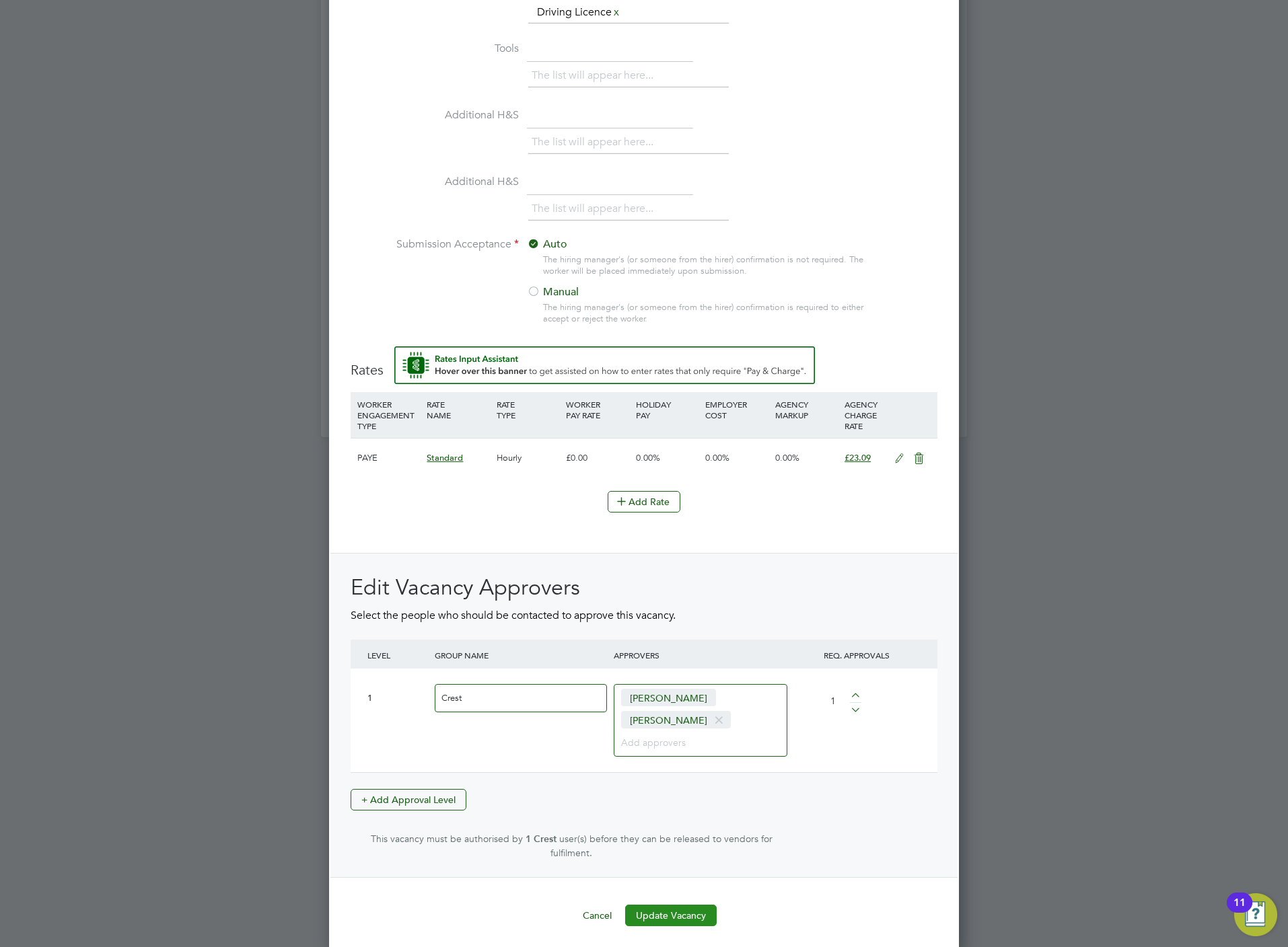
click at [685, 908] on button "Update Vacancy" at bounding box center [671, 916] width 91 height 22
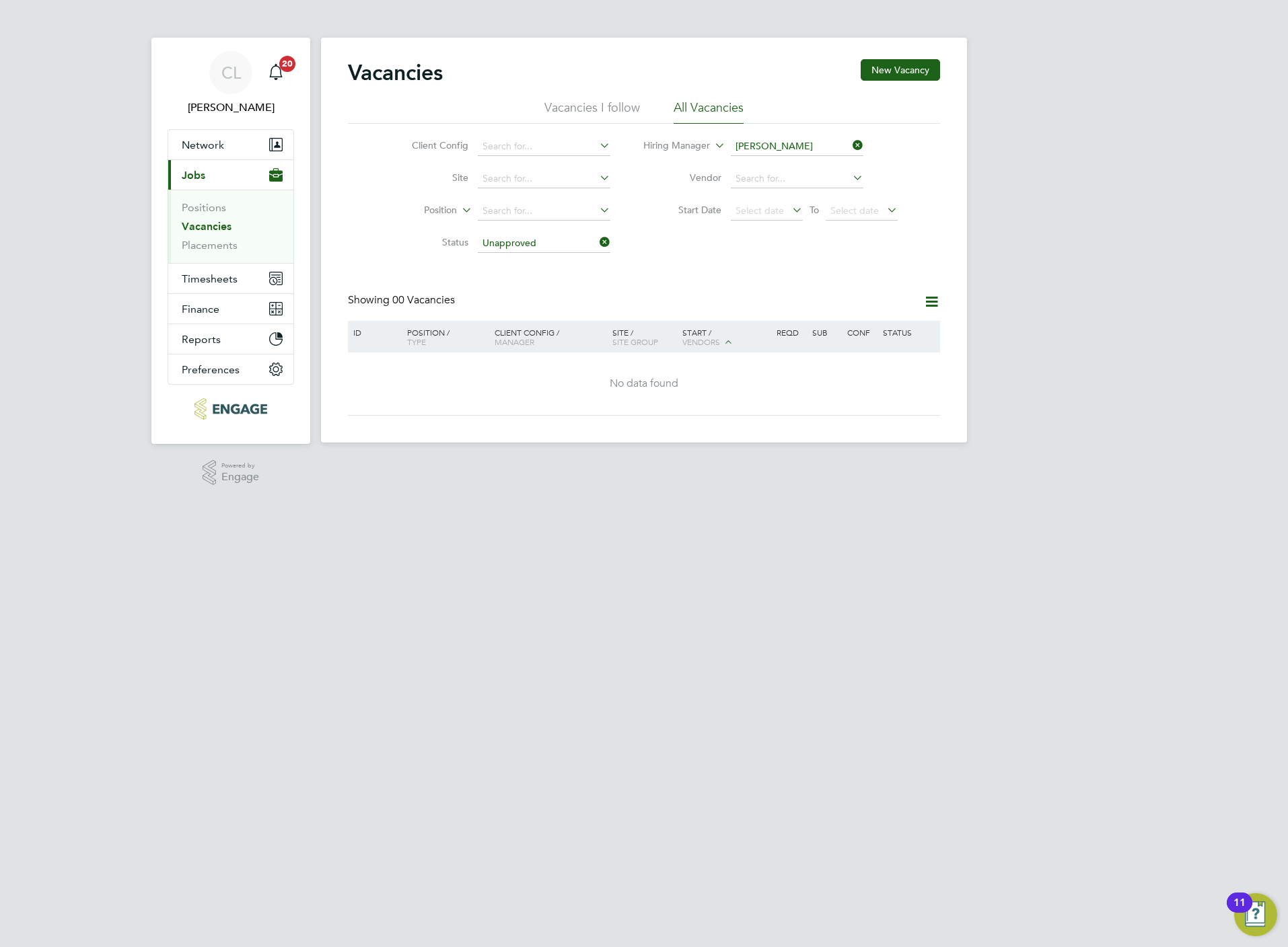
click at [850, 145] on icon at bounding box center [850, 145] width 0 height 19
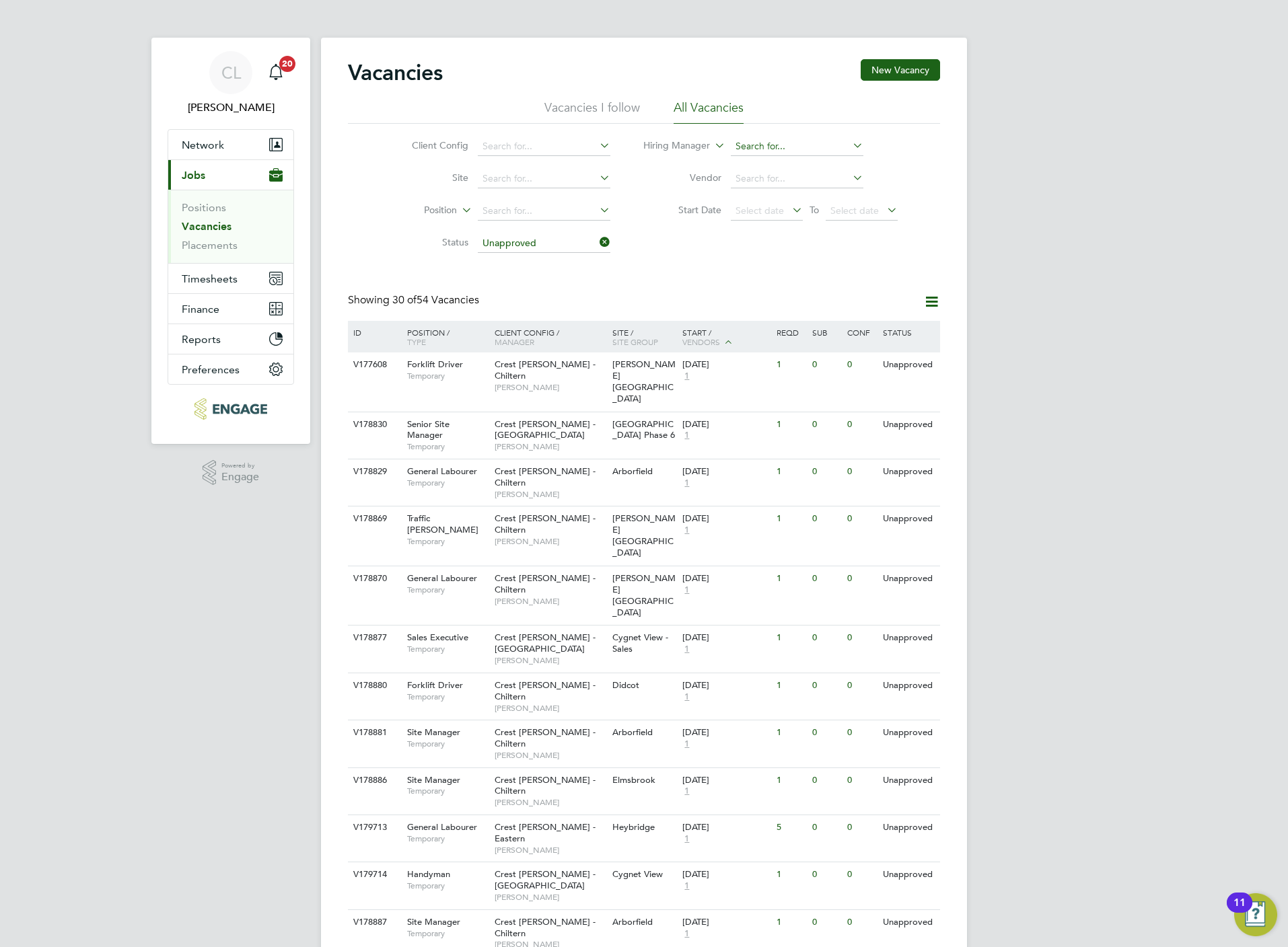
click at [798, 148] on input at bounding box center [797, 147] width 133 height 19
click at [816, 160] on b "[PERSON_NAME]" at bounding box center [855, 166] width 78 height 12
type input "[PERSON_NAME]"
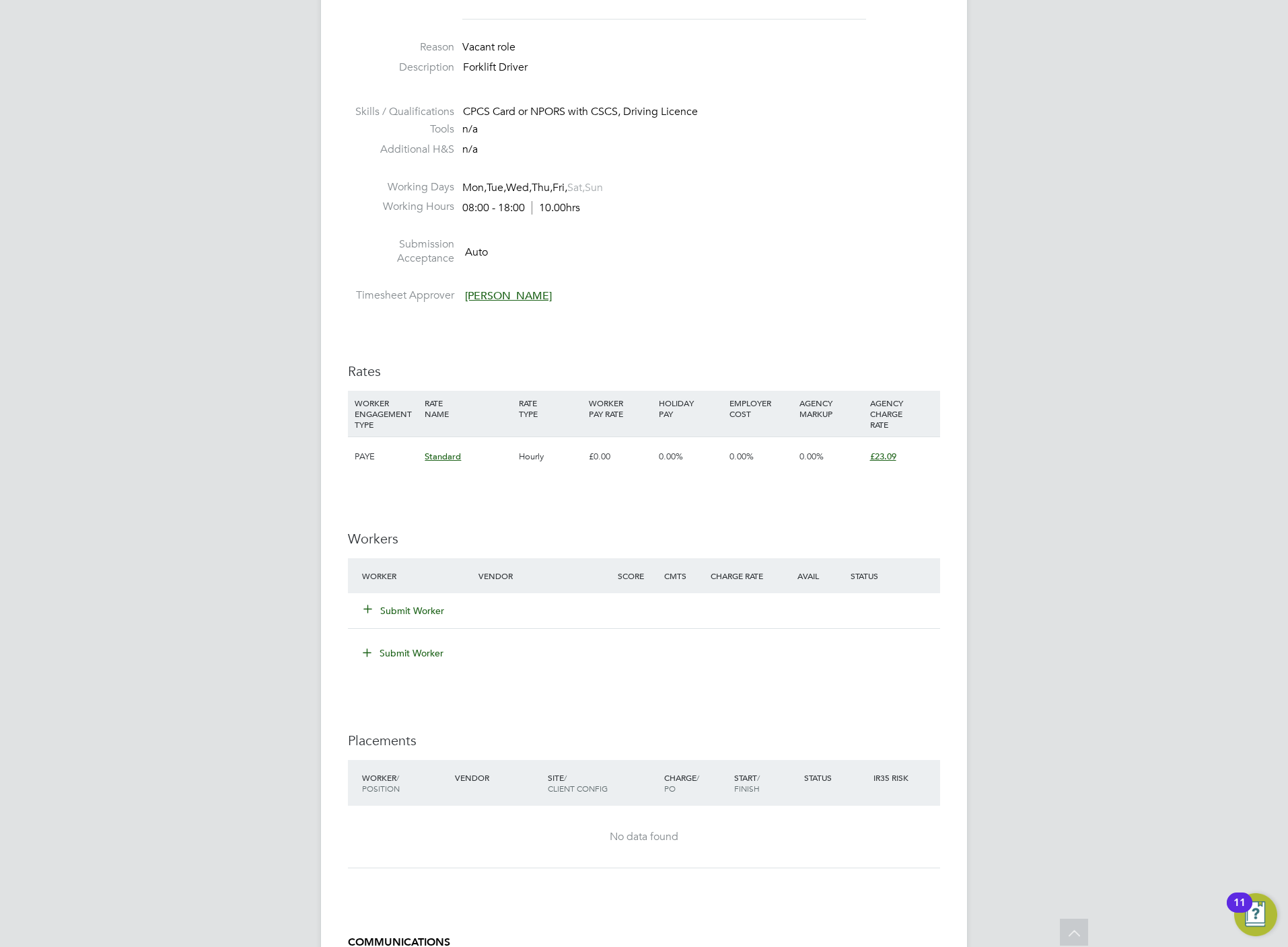
scroll to position [780, 0]
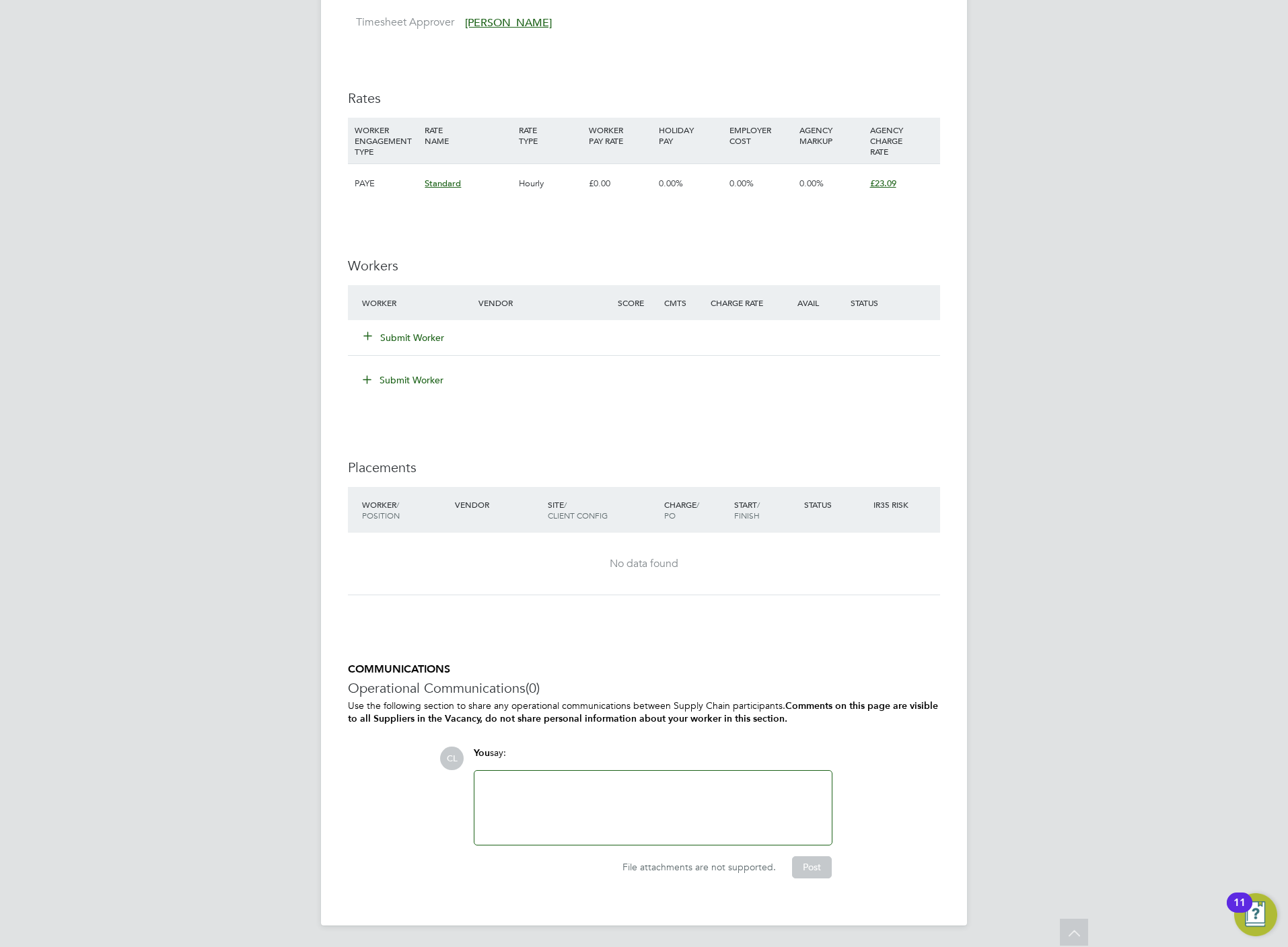
click at [417, 331] on button "Submit Worker" at bounding box center [404, 338] width 81 height 13
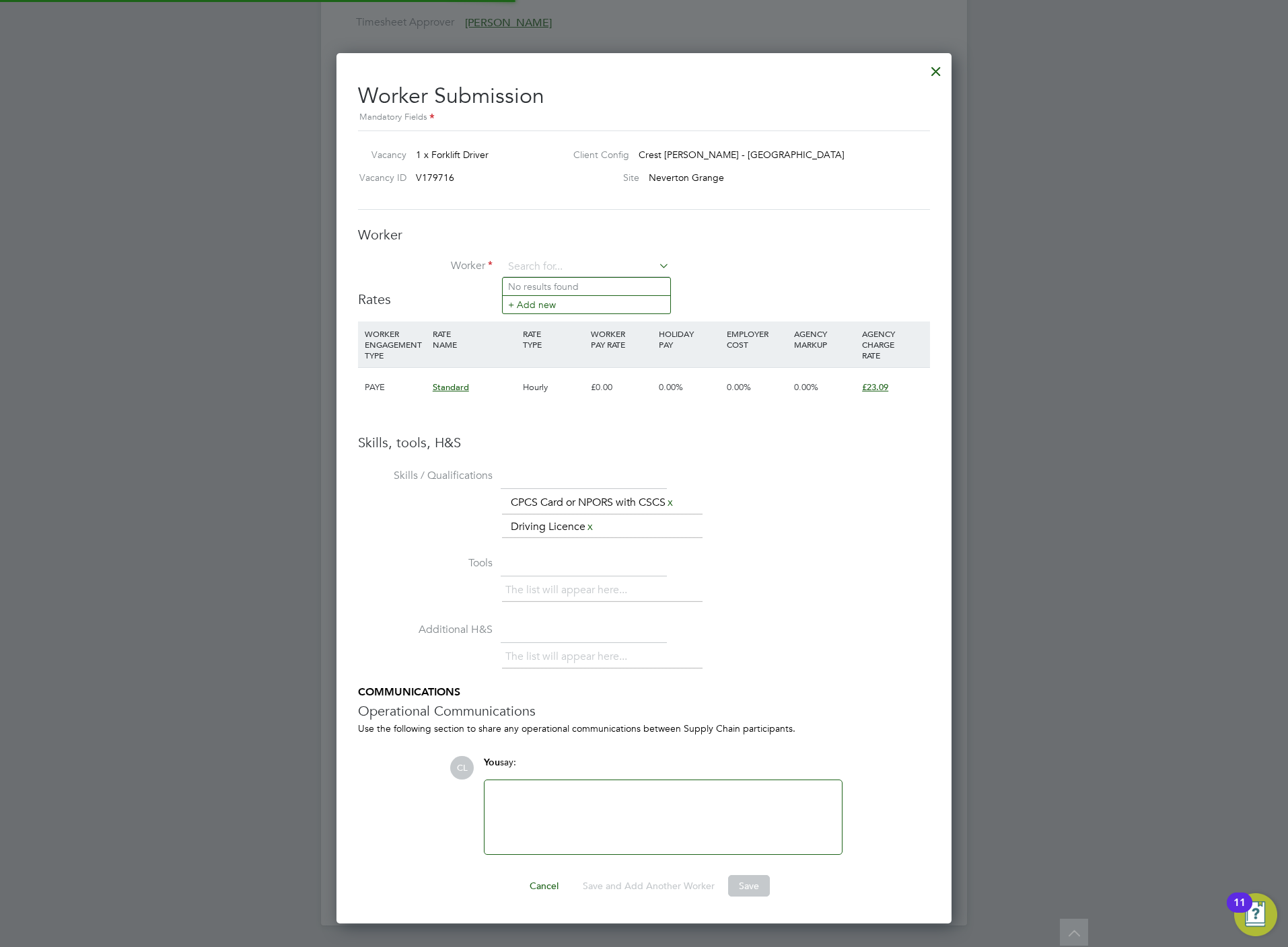
scroll to position [0, 0]
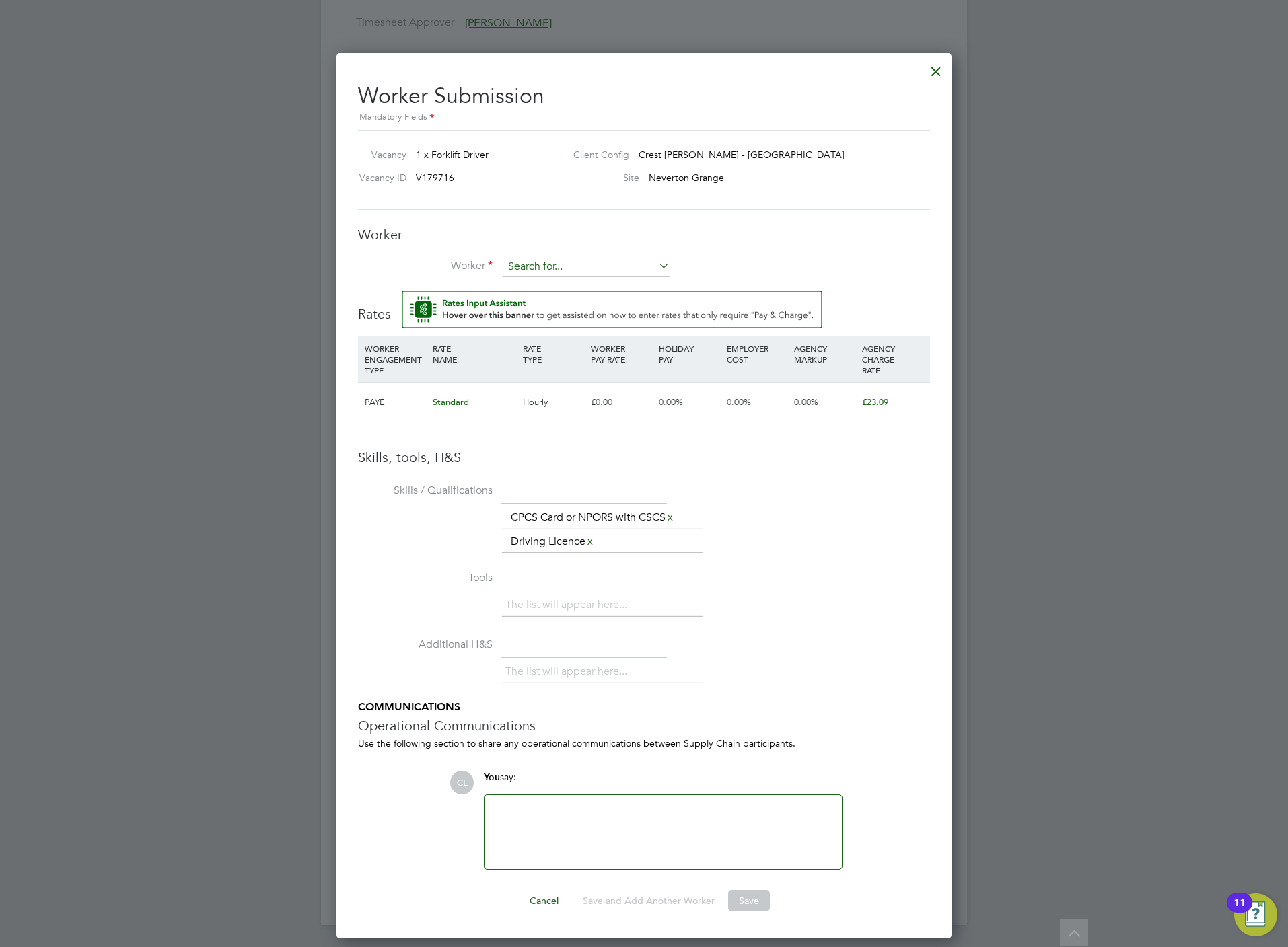
click at [539, 272] on input at bounding box center [587, 267] width 166 height 20
type input "stev lord"
click at [566, 264] on input at bounding box center [587, 267] width 166 height 20
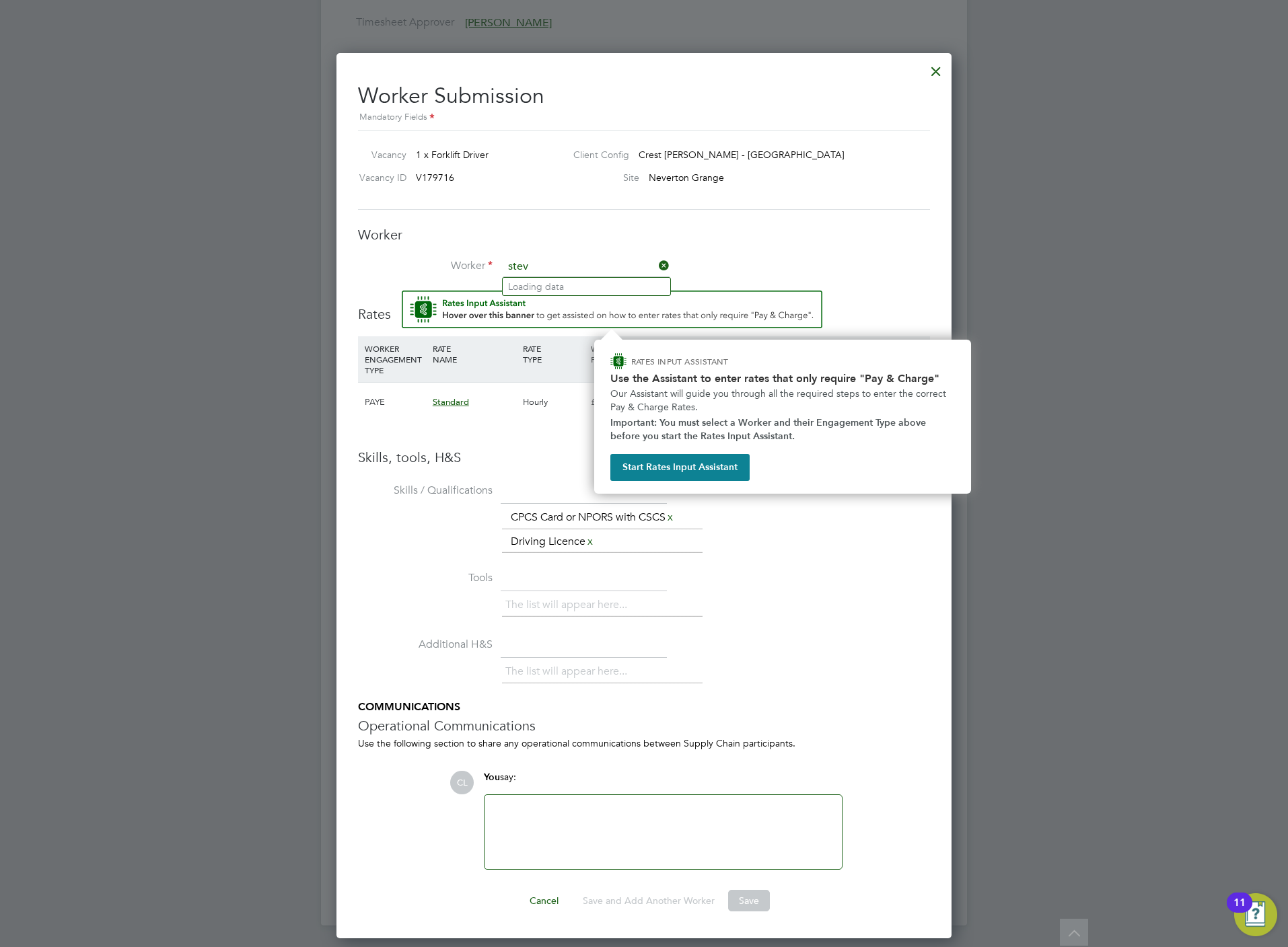
type input "stev"
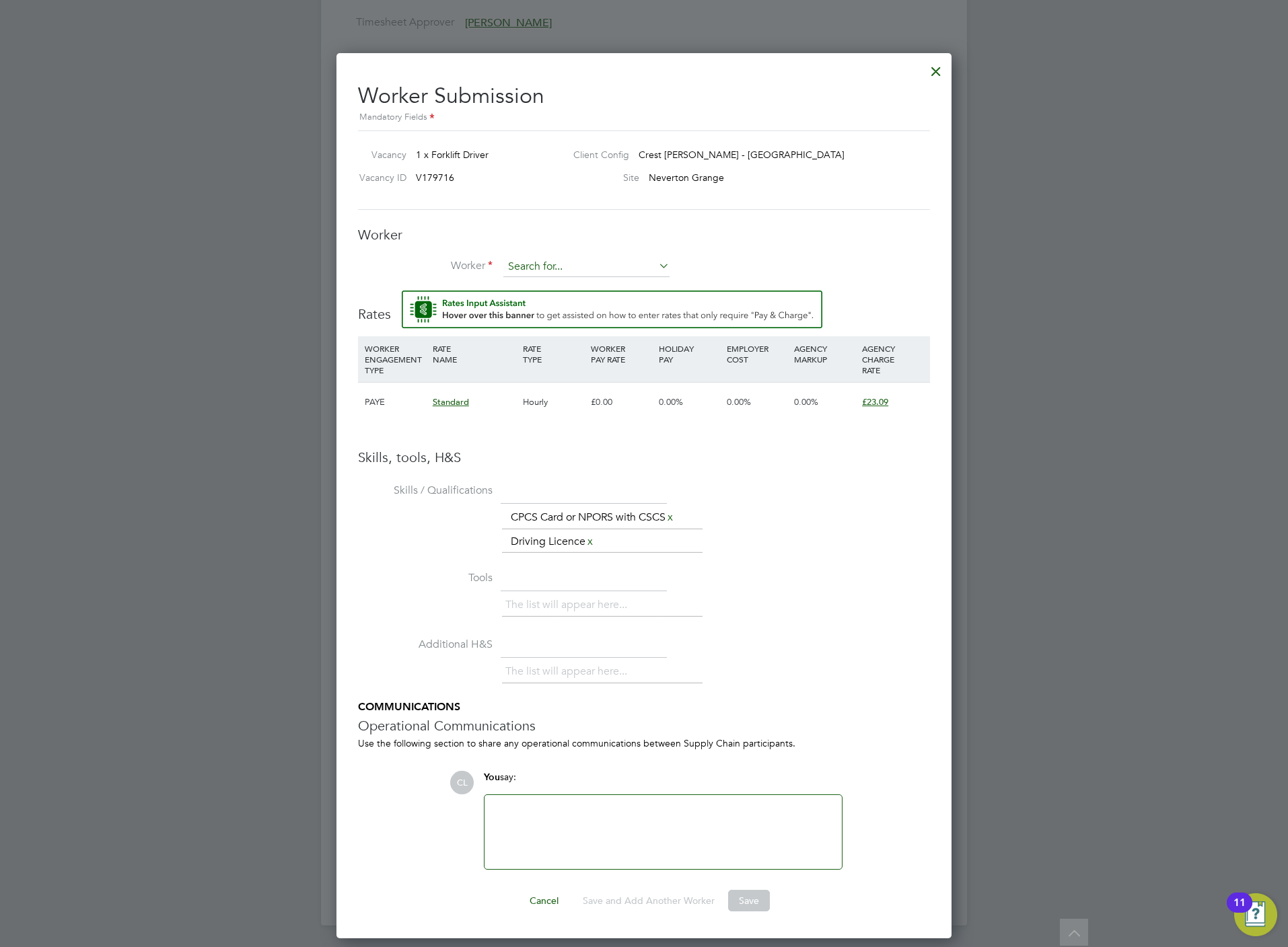
click at [584, 271] on input at bounding box center [587, 267] width 166 height 20
click at [582, 341] on li "Steven Lord (LOR001)" at bounding box center [587, 341] width 168 height 18
type input "Steven Lord (LOR001)"
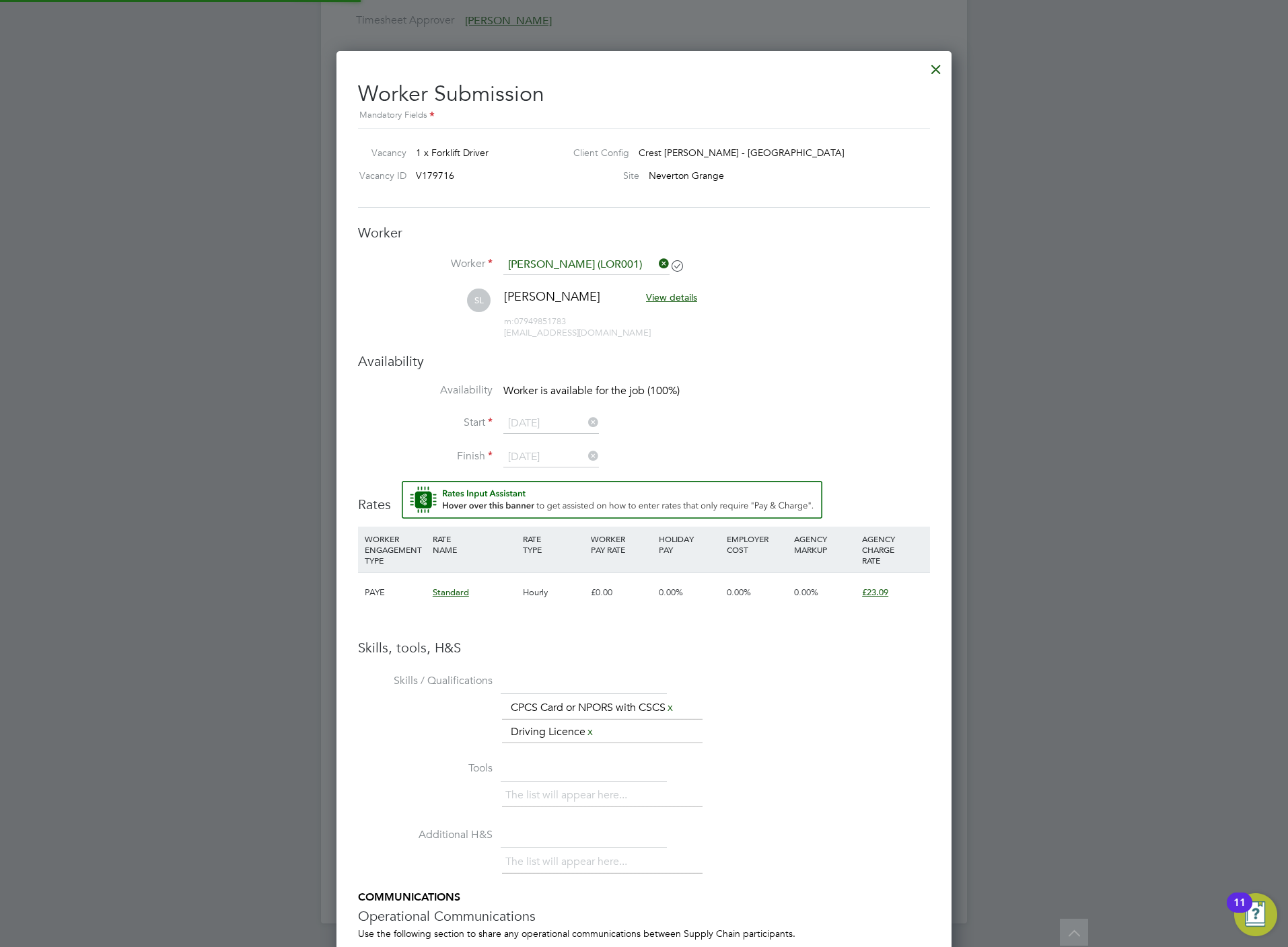
scroll to position [1188, 616]
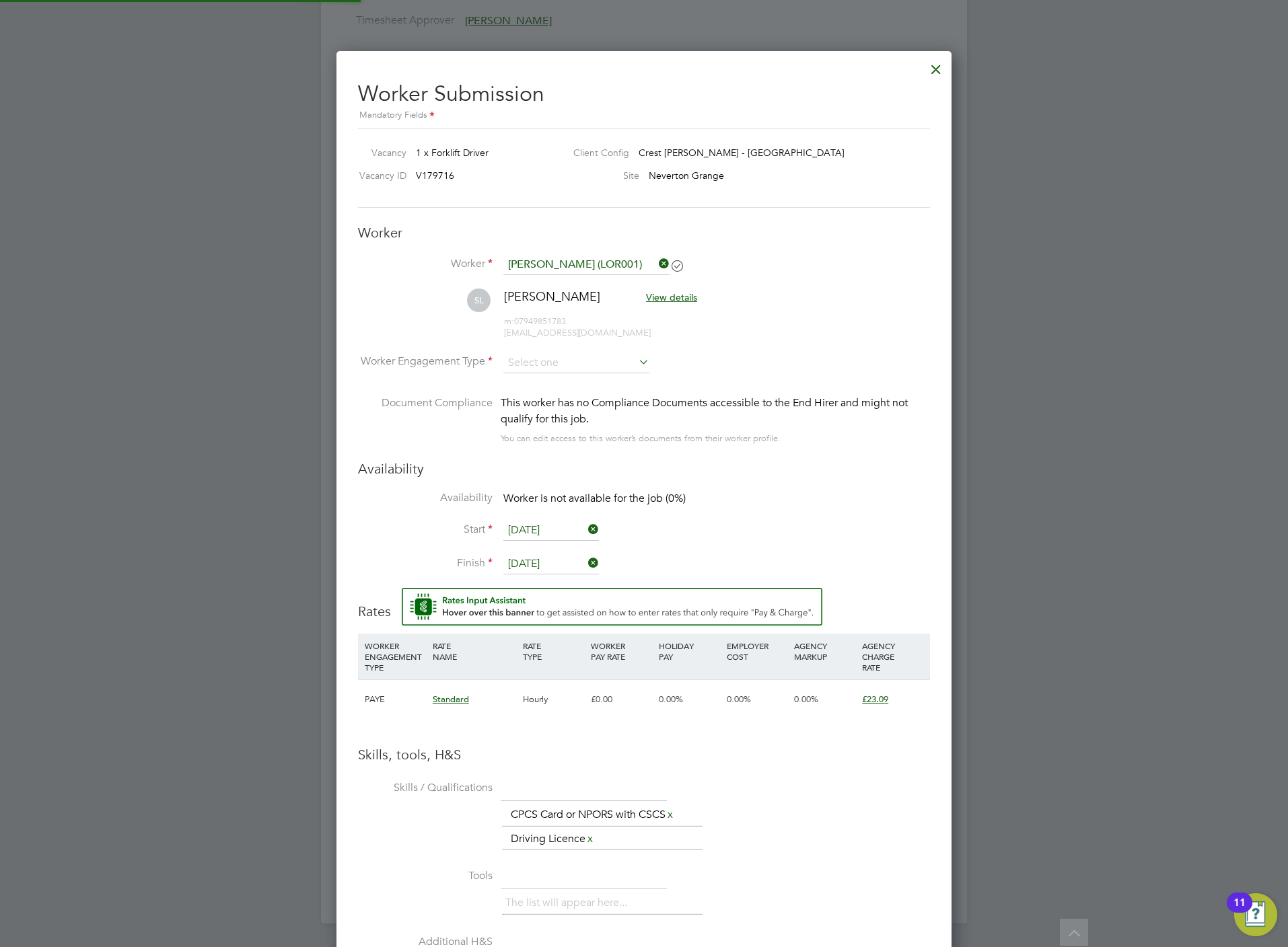
click at [541, 349] on li "SL Steven Lord View details m: 07949851783 mr.lordjr@googlemail.com" at bounding box center [644, 321] width 572 height 64
click at [546, 357] on input at bounding box center [576, 363] width 146 height 20
click at [551, 403] on li "PAYE" at bounding box center [576, 400] width 147 height 18
type input "PAYE"
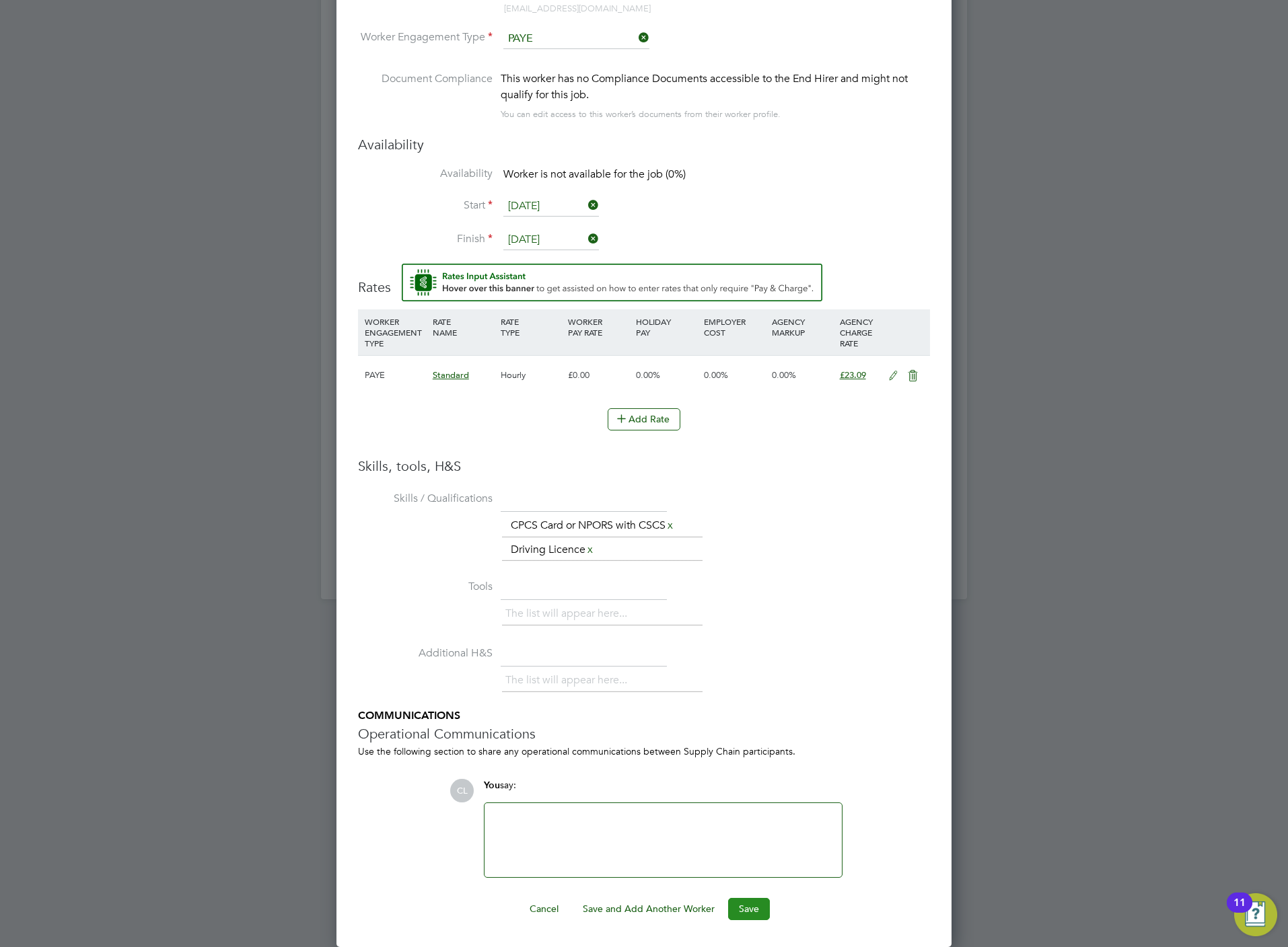
click at [757, 898] on button "Save" at bounding box center [749, 909] width 42 height 22
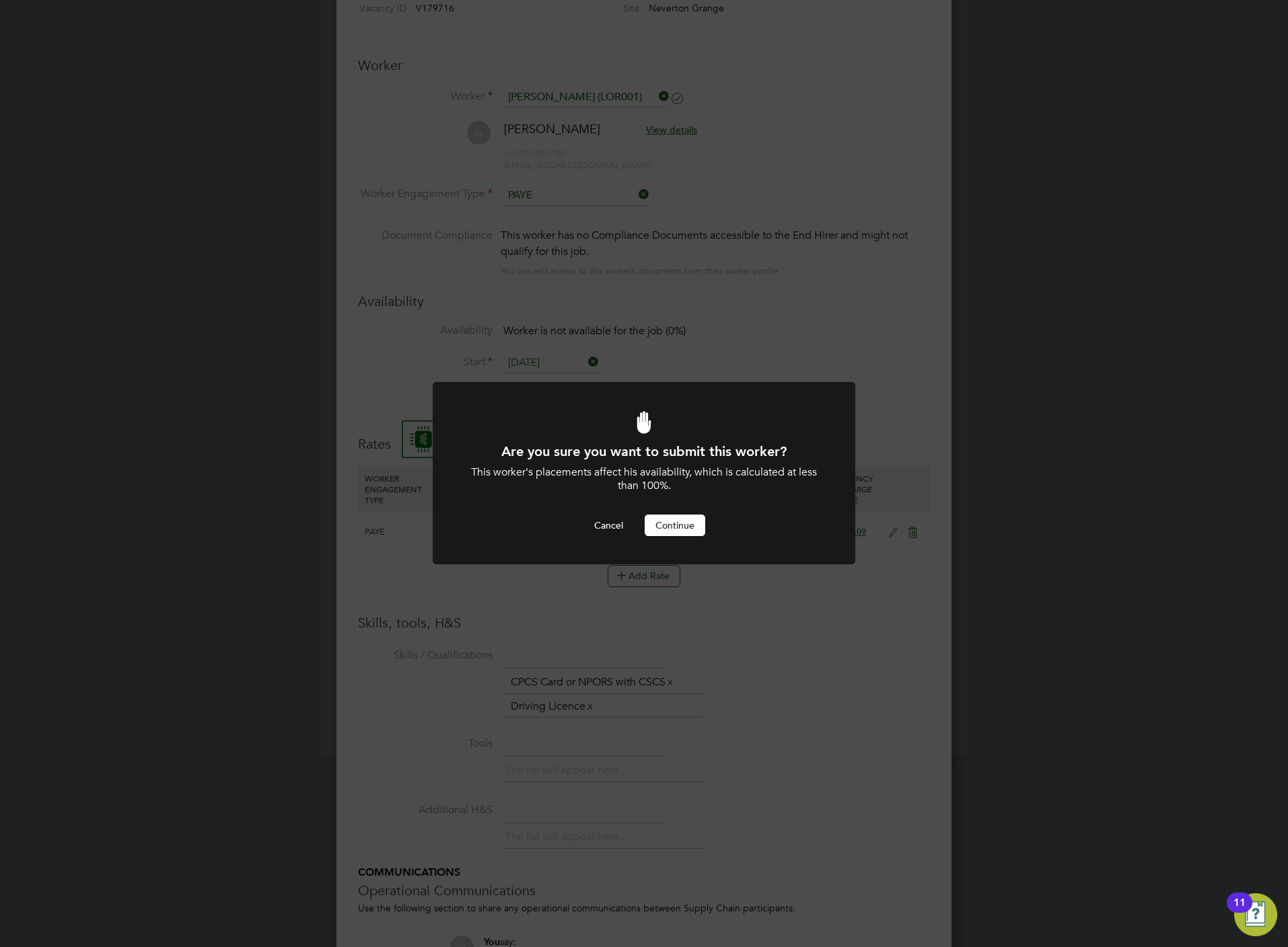
click at [687, 515] on button "Continue" at bounding box center [674, 525] width 61 height 22
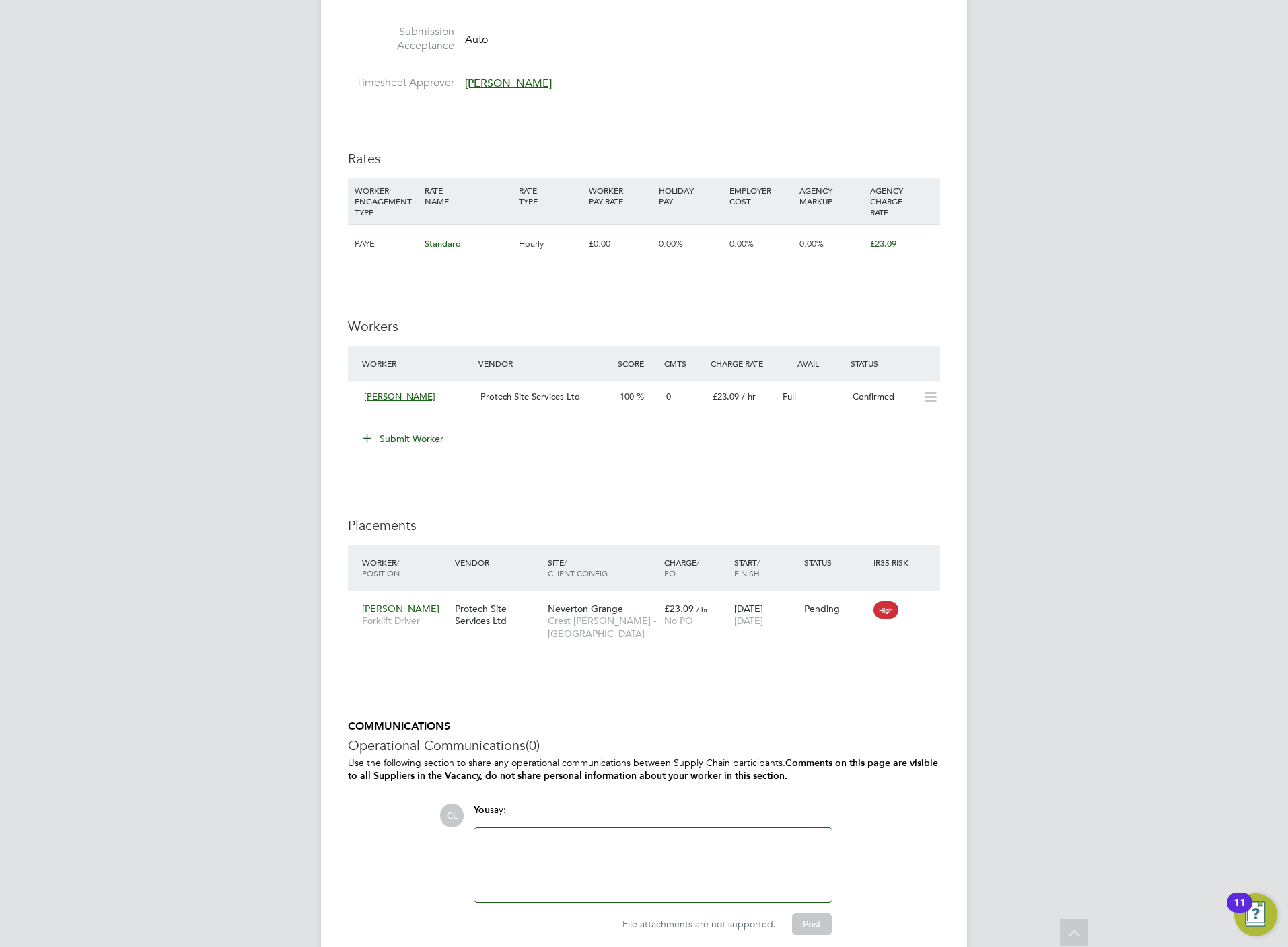
scroll to position [776, 0]
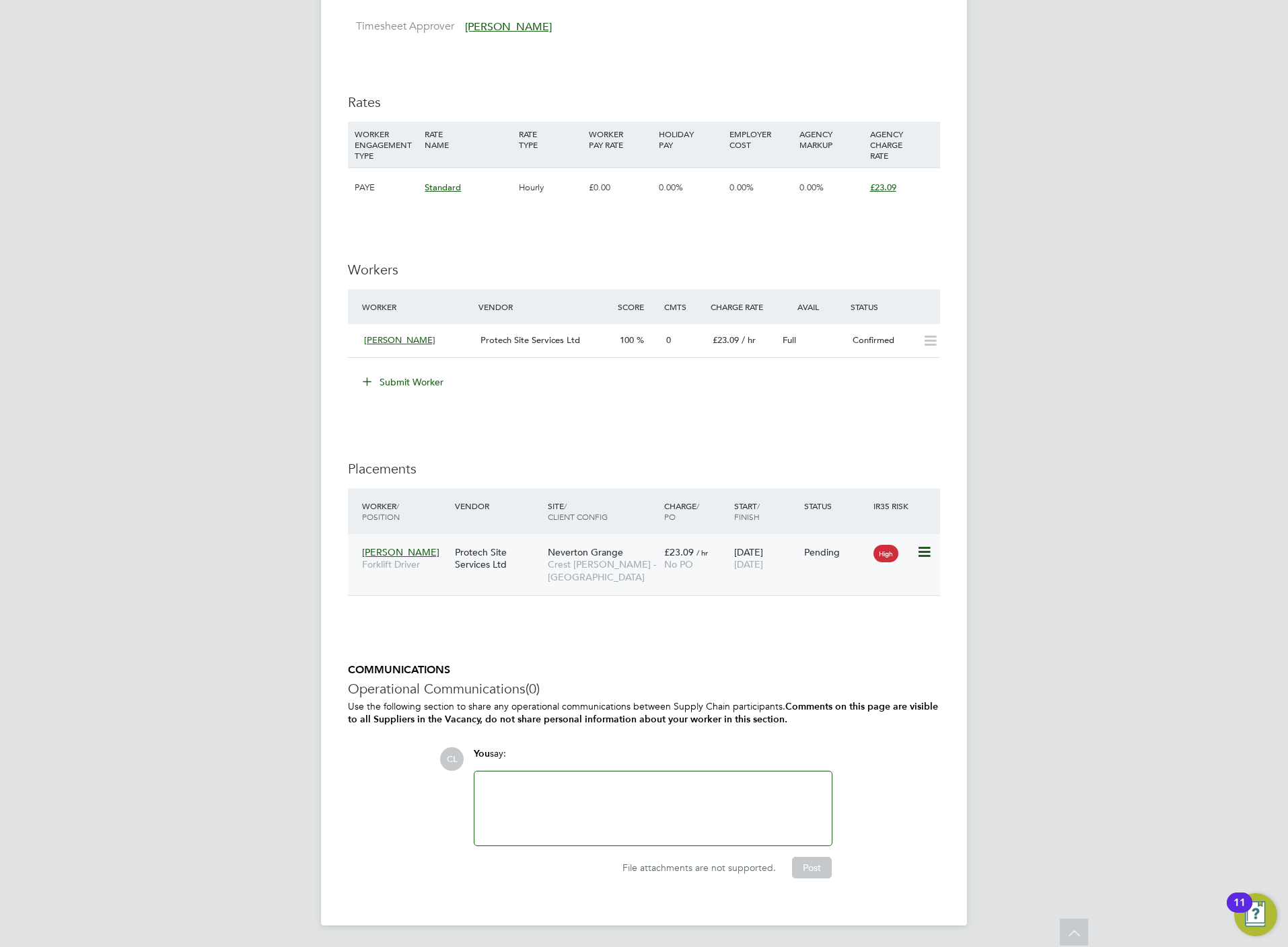
click at [928, 552] on icon at bounding box center [923, 552] width 13 height 16
click at [860, 634] on li "Start" at bounding box center [881, 638] width 96 height 19
type input "[PERSON_NAME]"
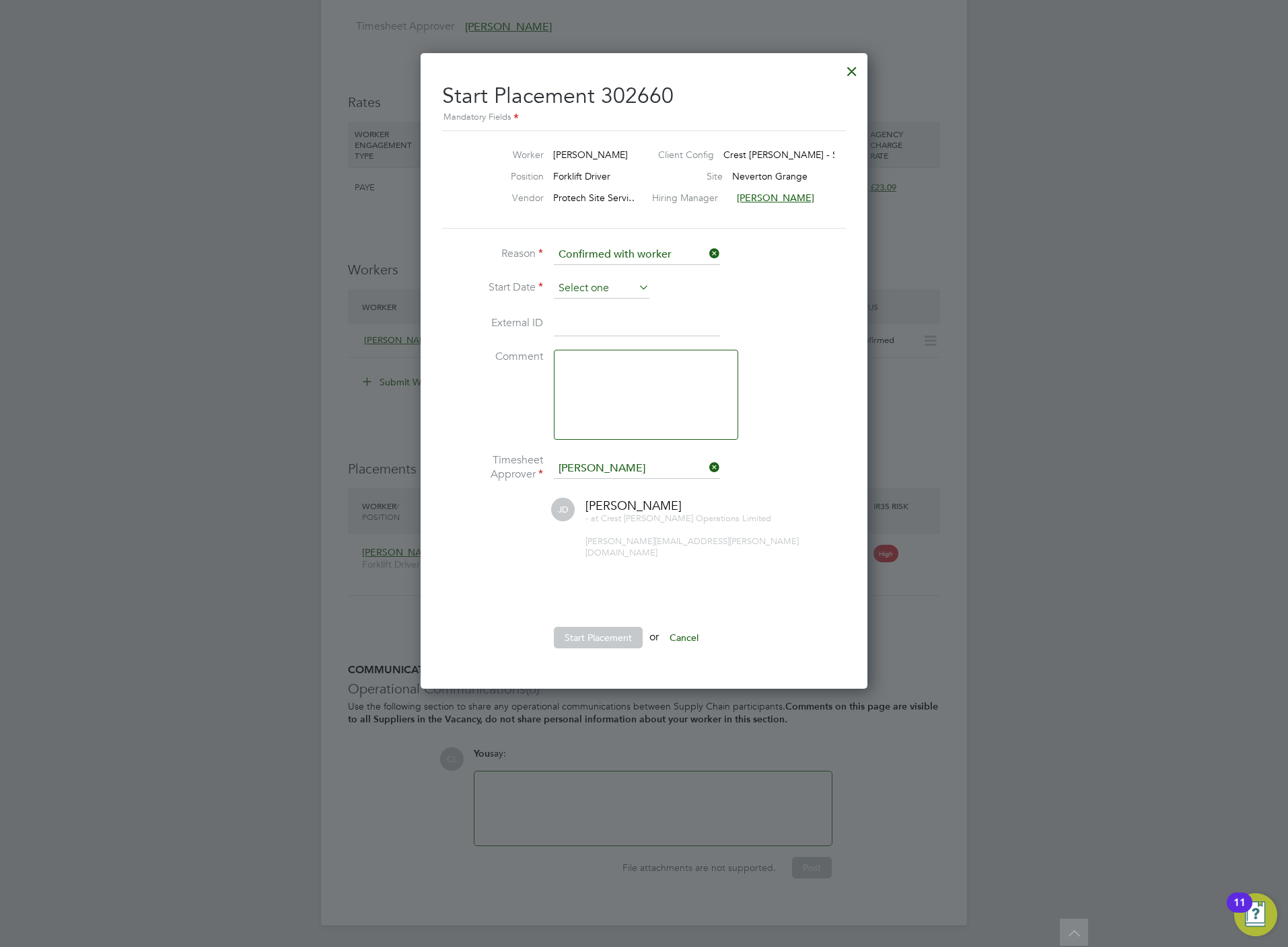
click at [574, 285] on input at bounding box center [601, 289] width 96 height 20
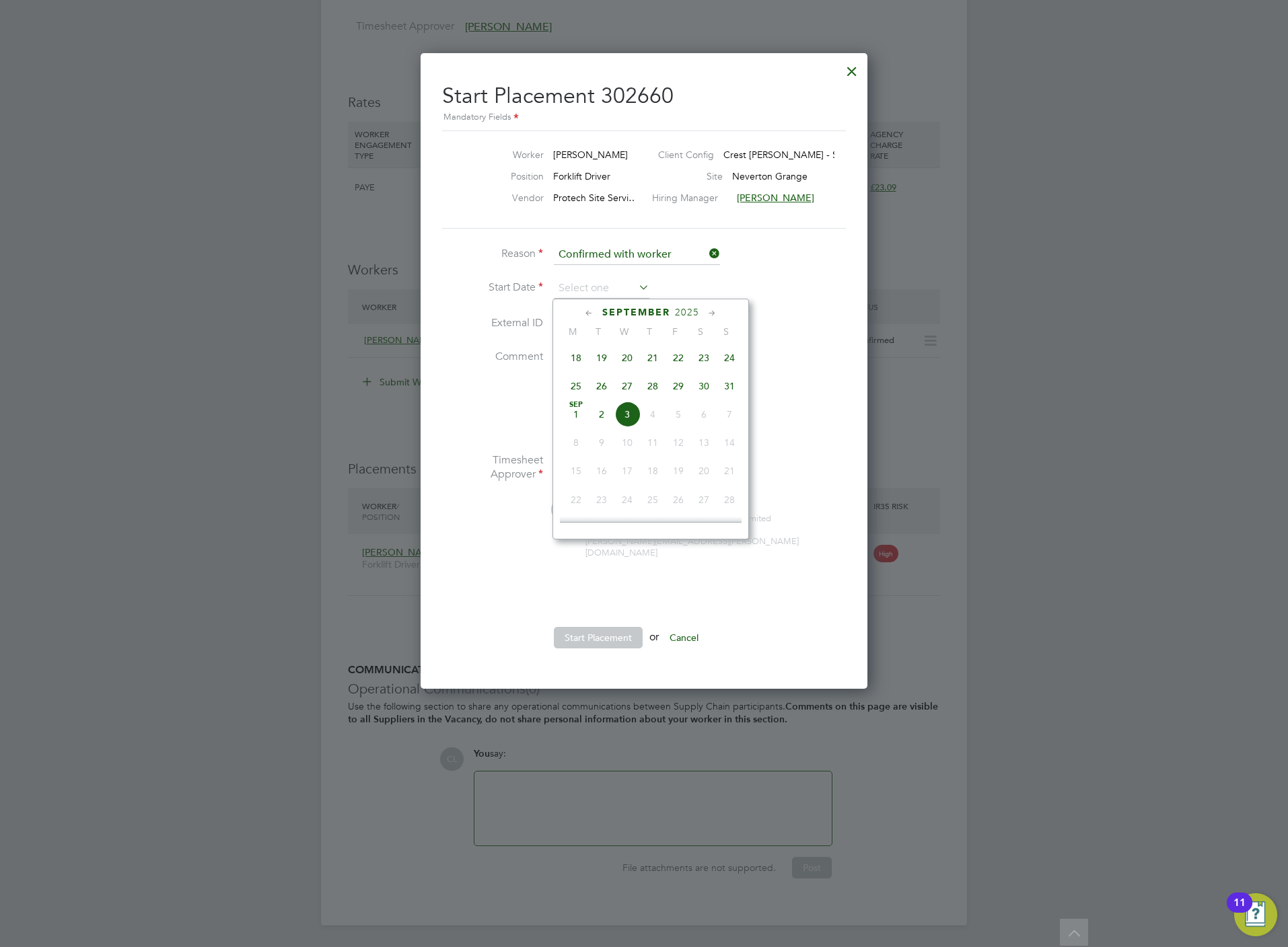
click at [595, 384] on span "26" at bounding box center [601, 386] width 26 height 26
type input "[DATE]"
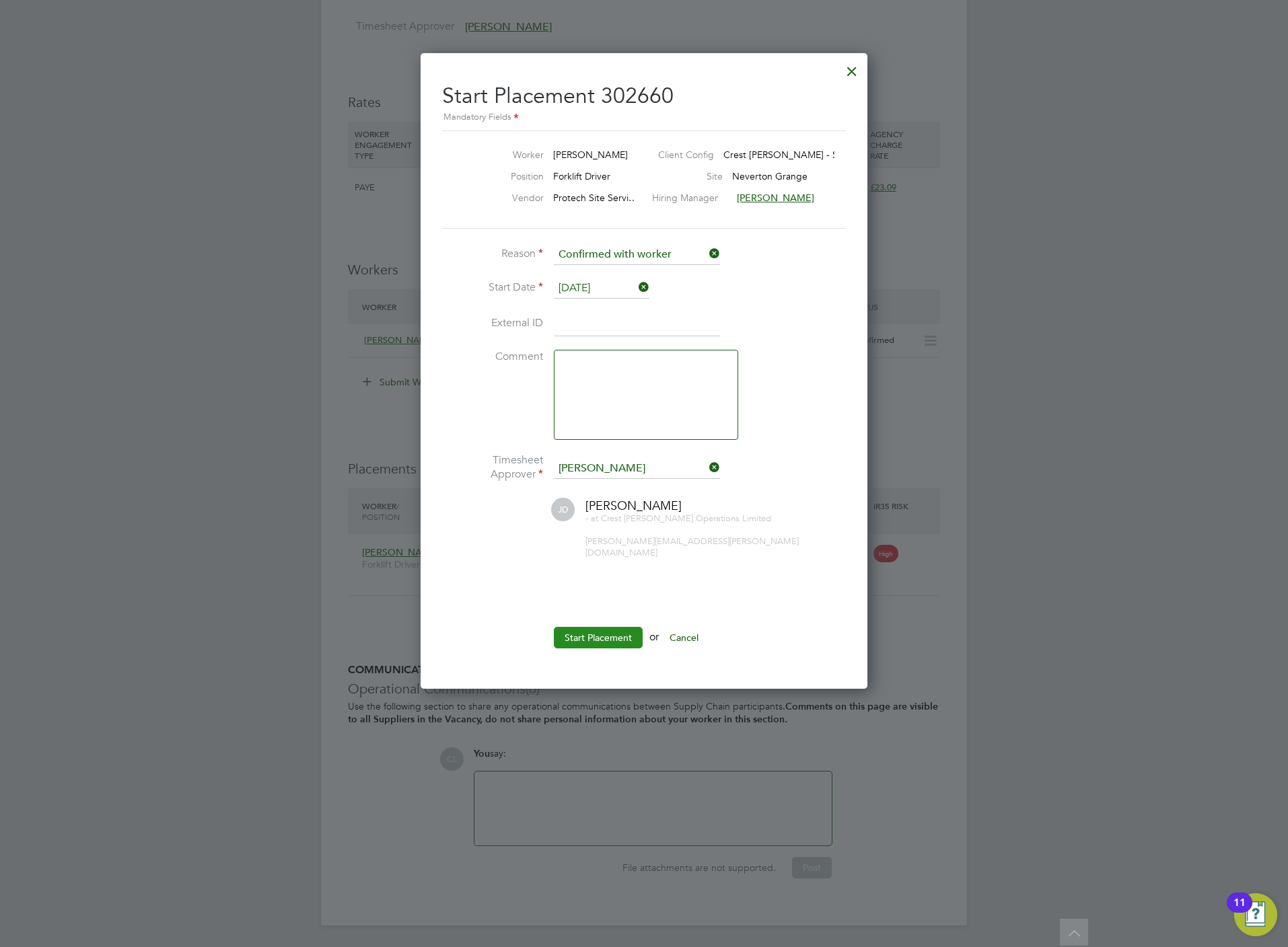
click at [609, 627] on button "Start Placement" at bounding box center [598, 638] width 89 height 22
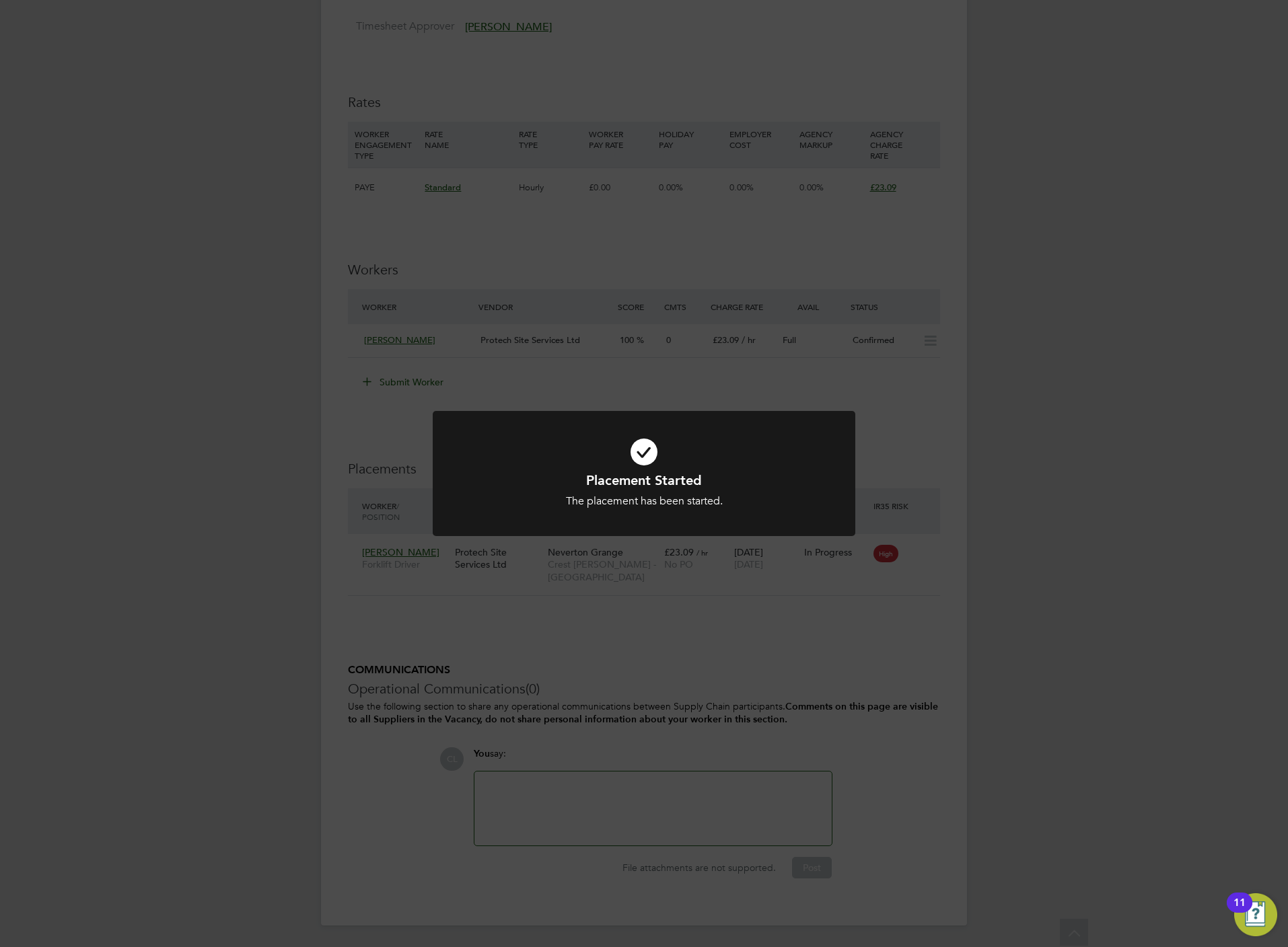
click at [90, 626] on div "Placement Started The placement has been started. Cancel Okay" at bounding box center [644, 474] width 1288 height 947
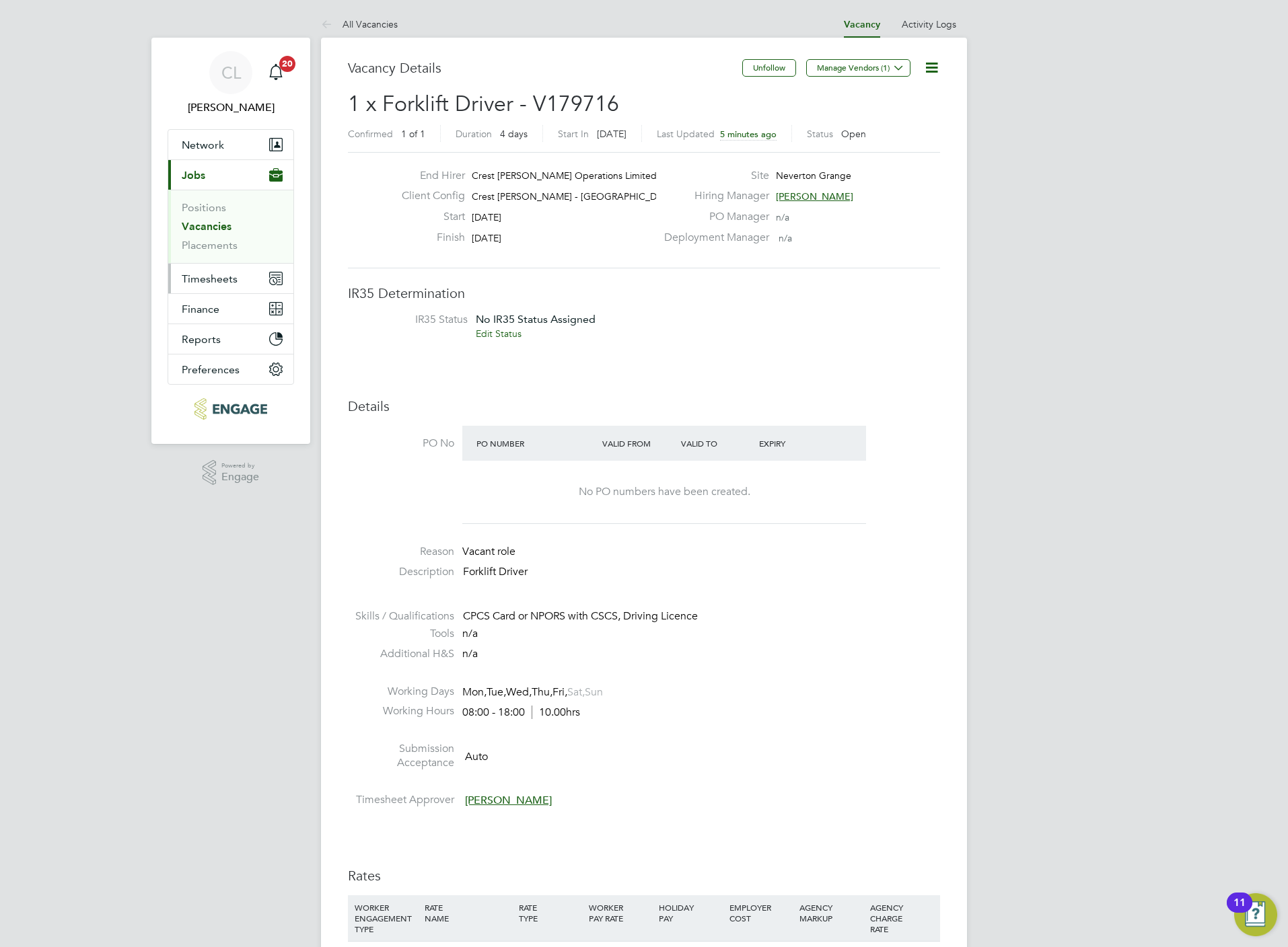
click at [222, 285] on span "Timesheets" at bounding box center [209, 279] width 56 height 13
click at [219, 238] on link "Timesheets" at bounding box center [209, 238] width 56 height 13
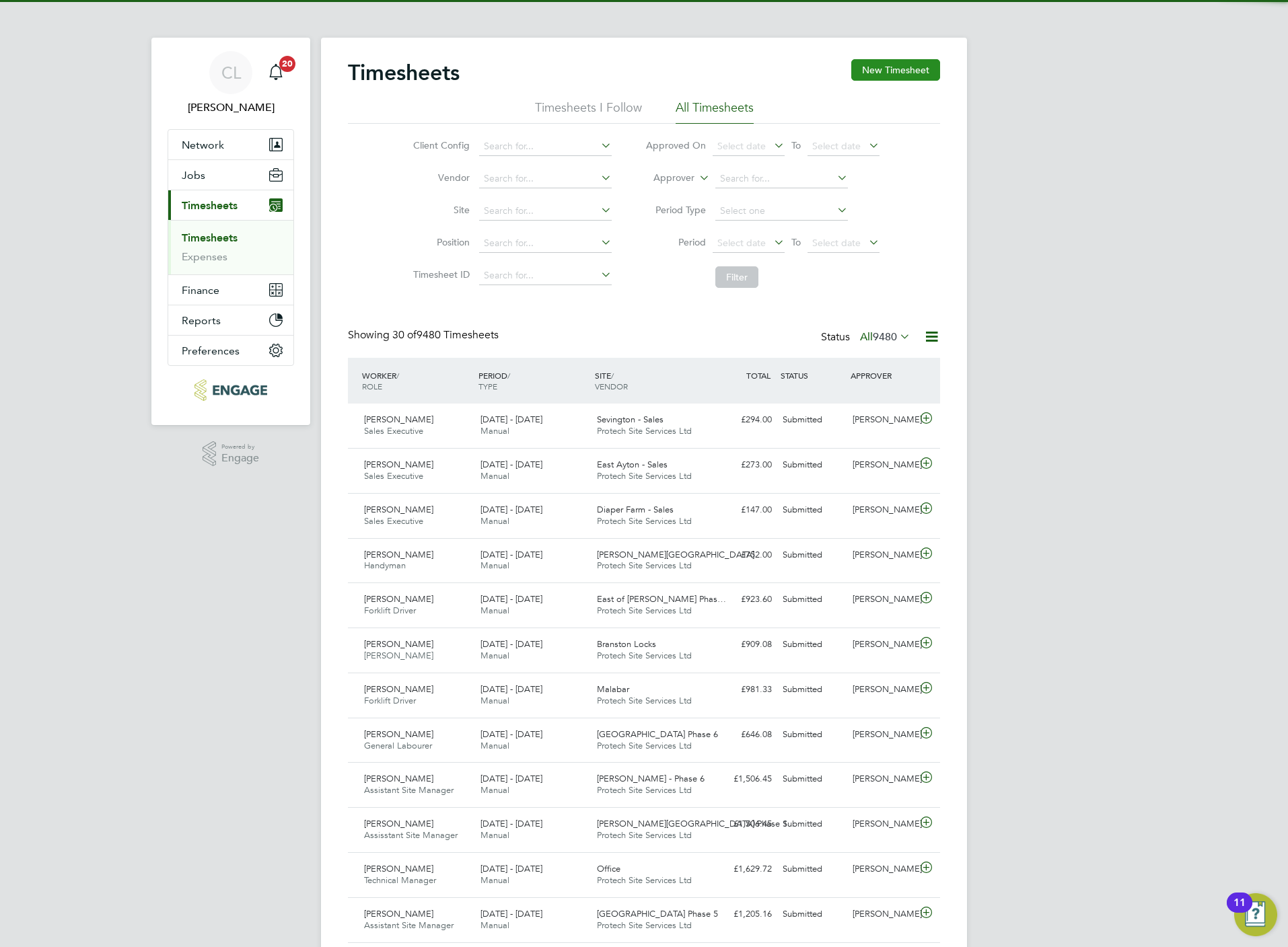
click at [863, 71] on button "New Timesheet" at bounding box center [895, 70] width 89 height 22
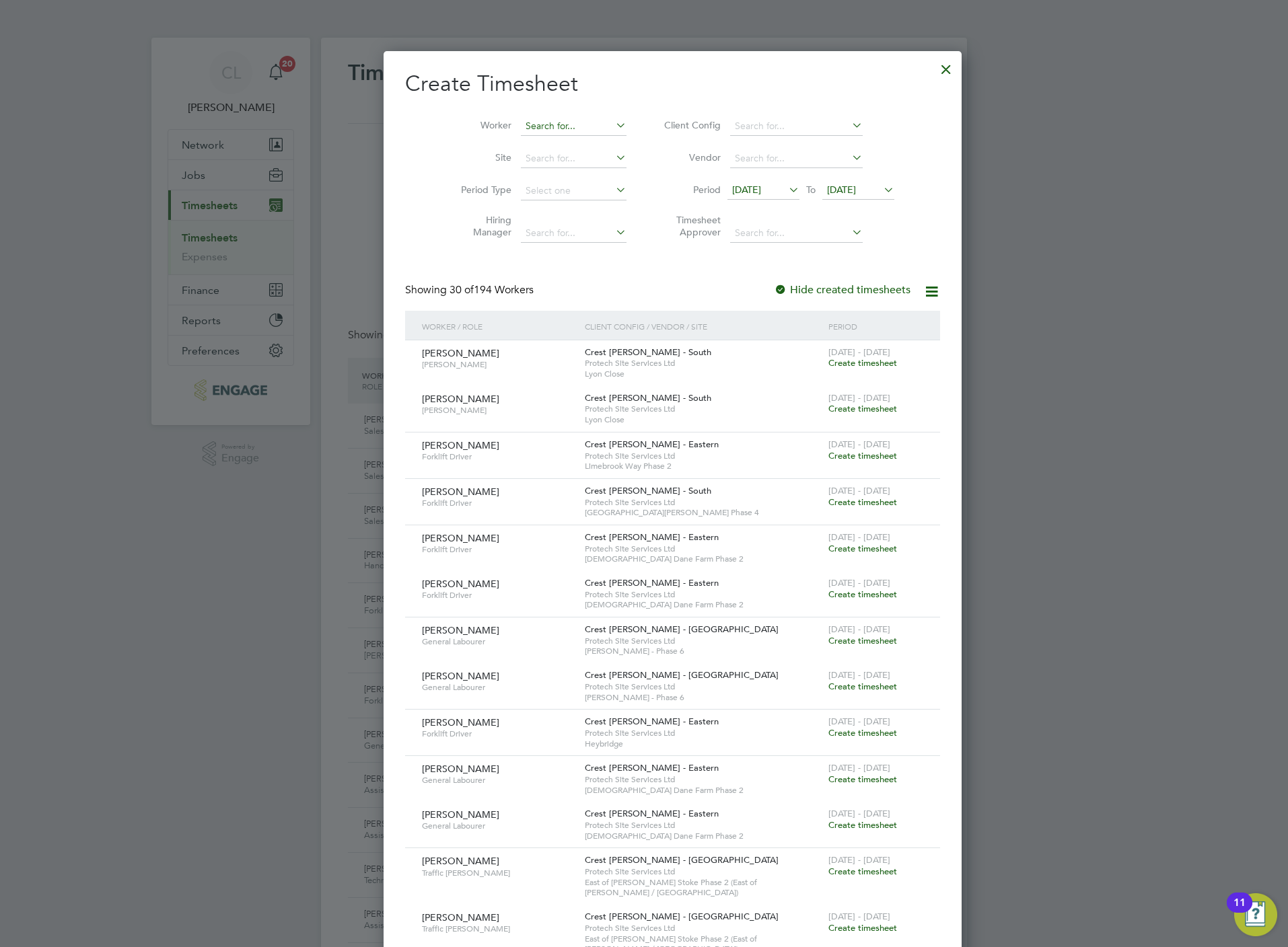
click at [525, 119] on input at bounding box center [574, 126] width 106 height 19
click at [531, 190] on li "[PERSON_NAME]" at bounding box center [545, 198] width 108 height 18
type input "[PERSON_NAME]"
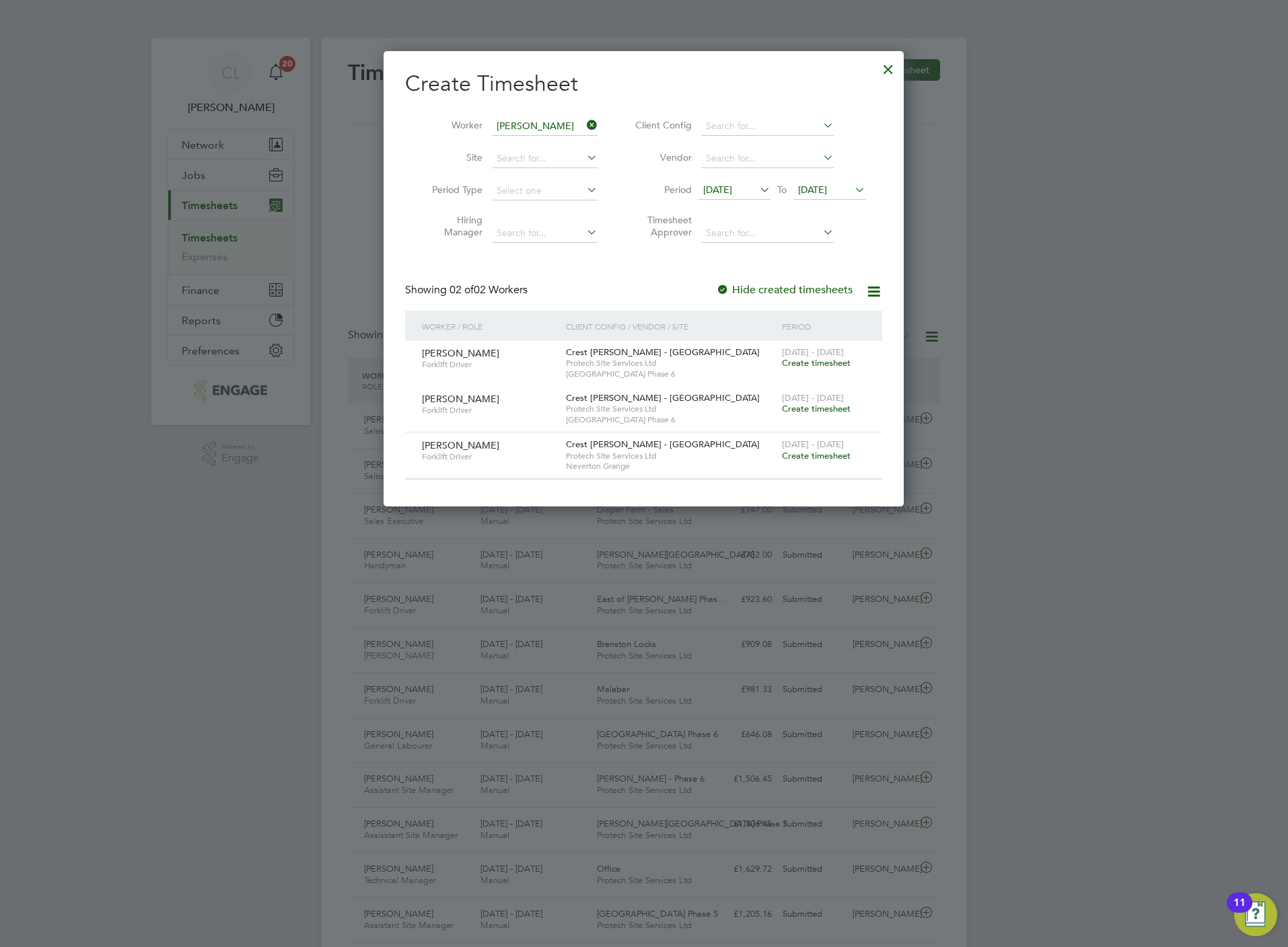
click at [822, 461] on span "Create timesheet" at bounding box center [816, 456] width 69 height 12
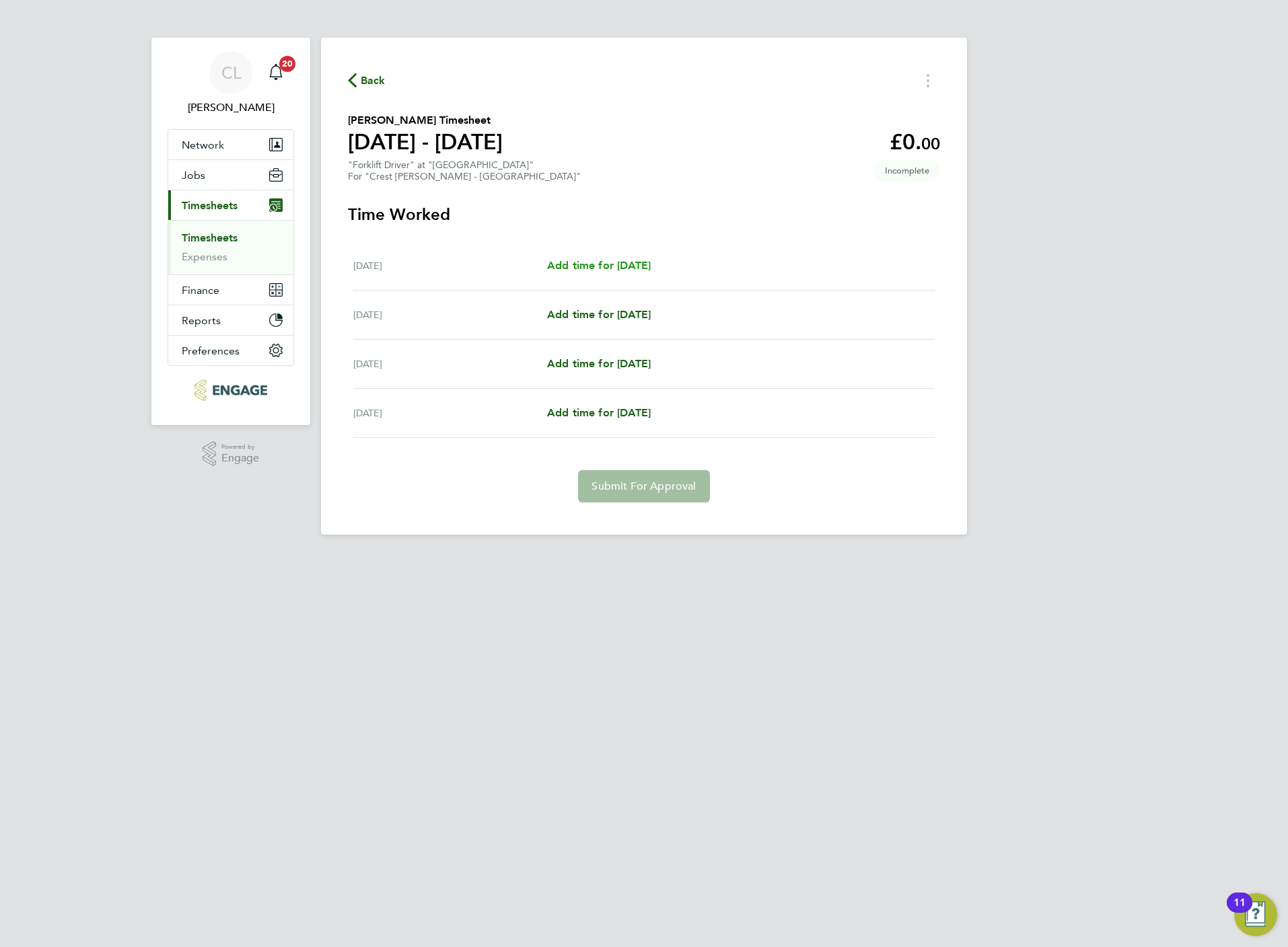
click at [636, 264] on span "Add time for Tue 26 Aug" at bounding box center [599, 266] width 104 height 13
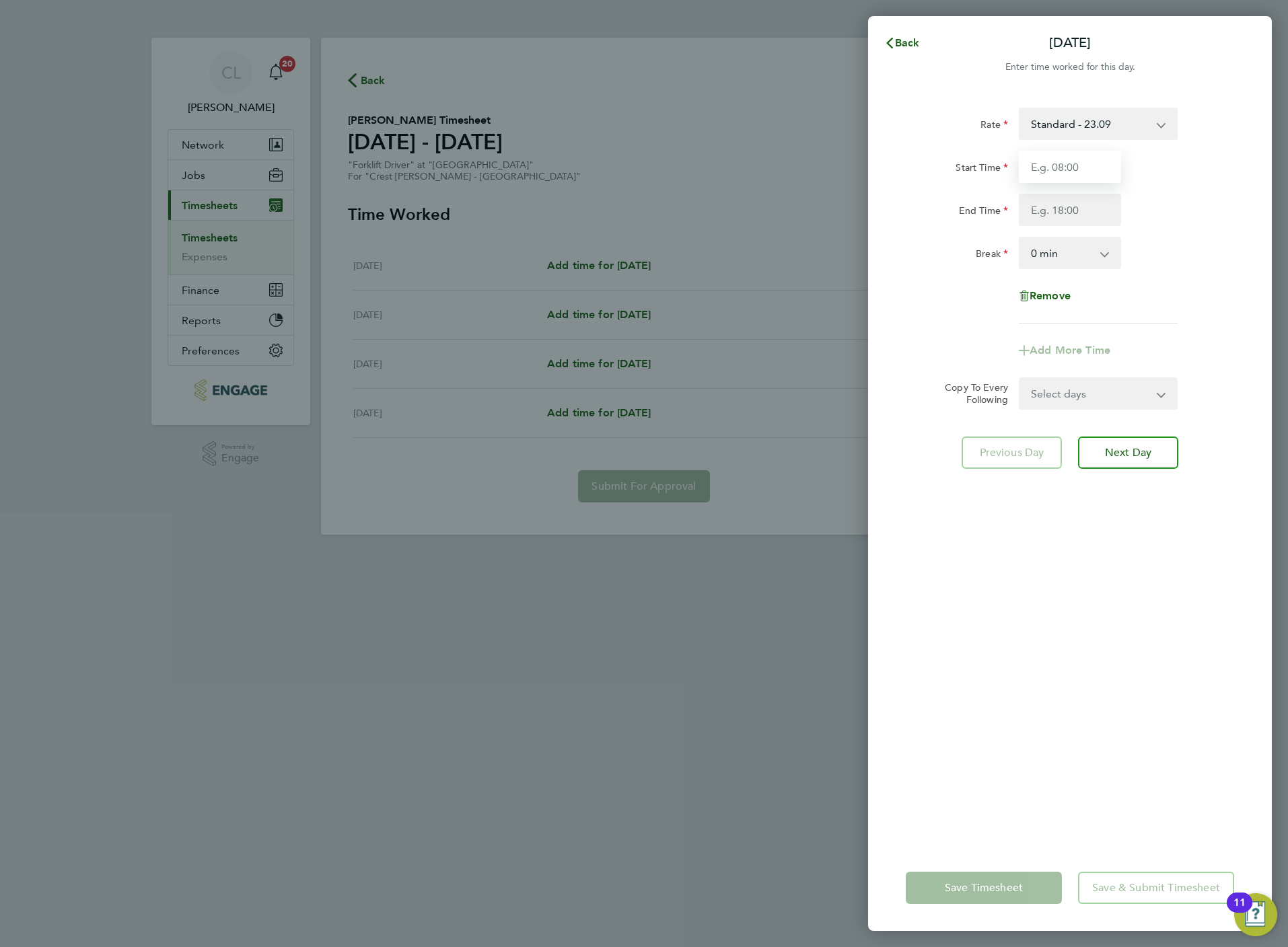
click at [1056, 171] on input "Start Time" at bounding box center [1070, 167] width 102 height 32
type input "07:30"
drag, startPoint x: 1076, startPoint y: 209, endPoint x: 1075, endPoint y: 218, distance: 9.1
click at [1076, 209] on input "End Time" at bounding box center [1070, 210] width 102 height 32
type input "16:30"
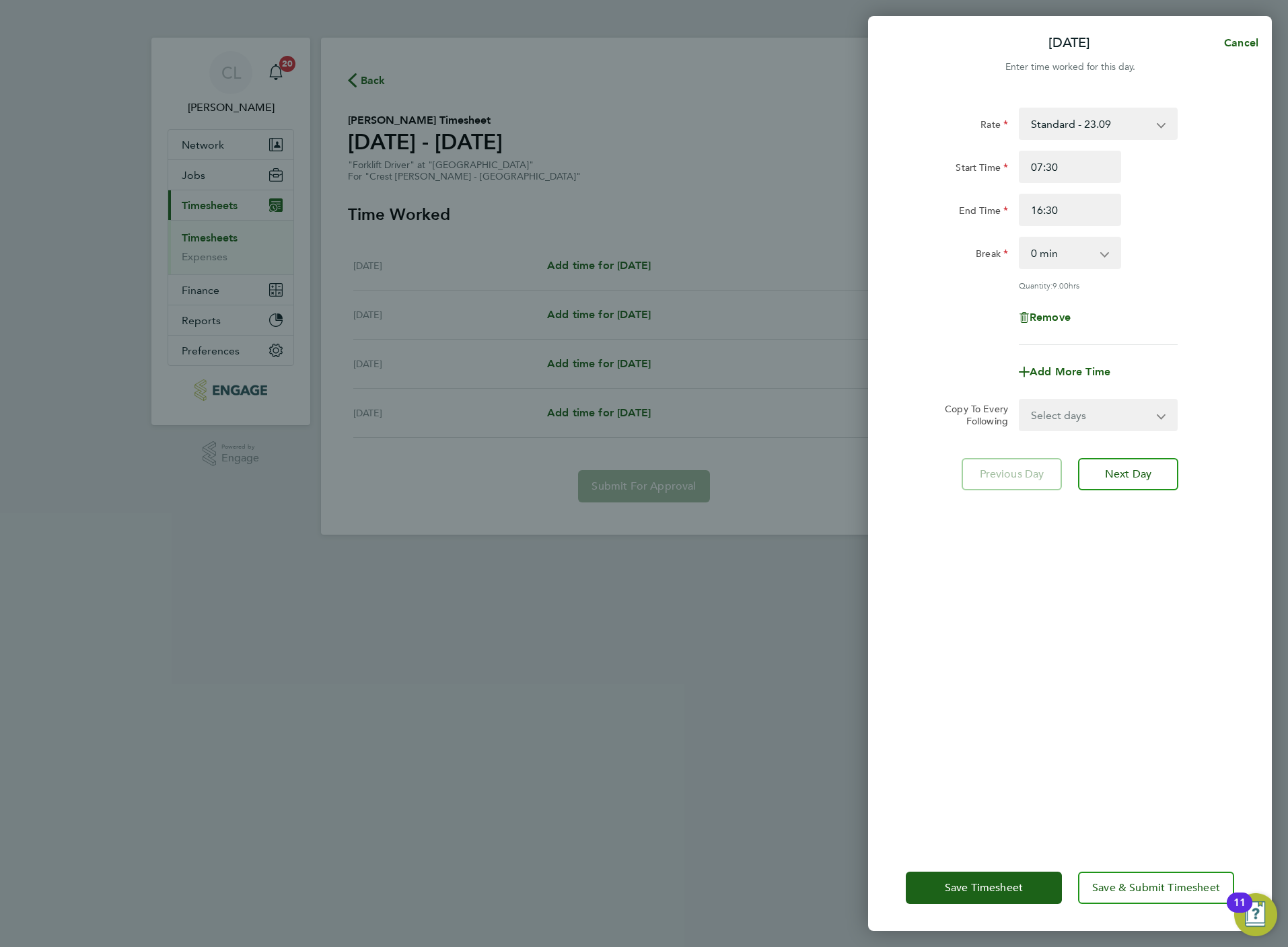
click at [659, 408] on div "Tue 26 Aug Cancel Enter time worked for this day. Rate Standard - 23.09 Start T…" at bounding box center [644, 474] width 1288 height 947
click at [1068, 248] on select "0 min 15 min 30 min 45 min 60 min 75 min 90 min" at bounding box center [1062, 252] width 83 height 30
select select "60"
click at [1020, 238] on select "0 min 15 min 30 min 45 min 60 min 75 min 90 min" at bounding box center [1062, 252] width 83 height 30
click at [1081, 403] on select "Select days Day Wednesday Thursday Friday" at bounding box center [1091, 415] width 142 height 30
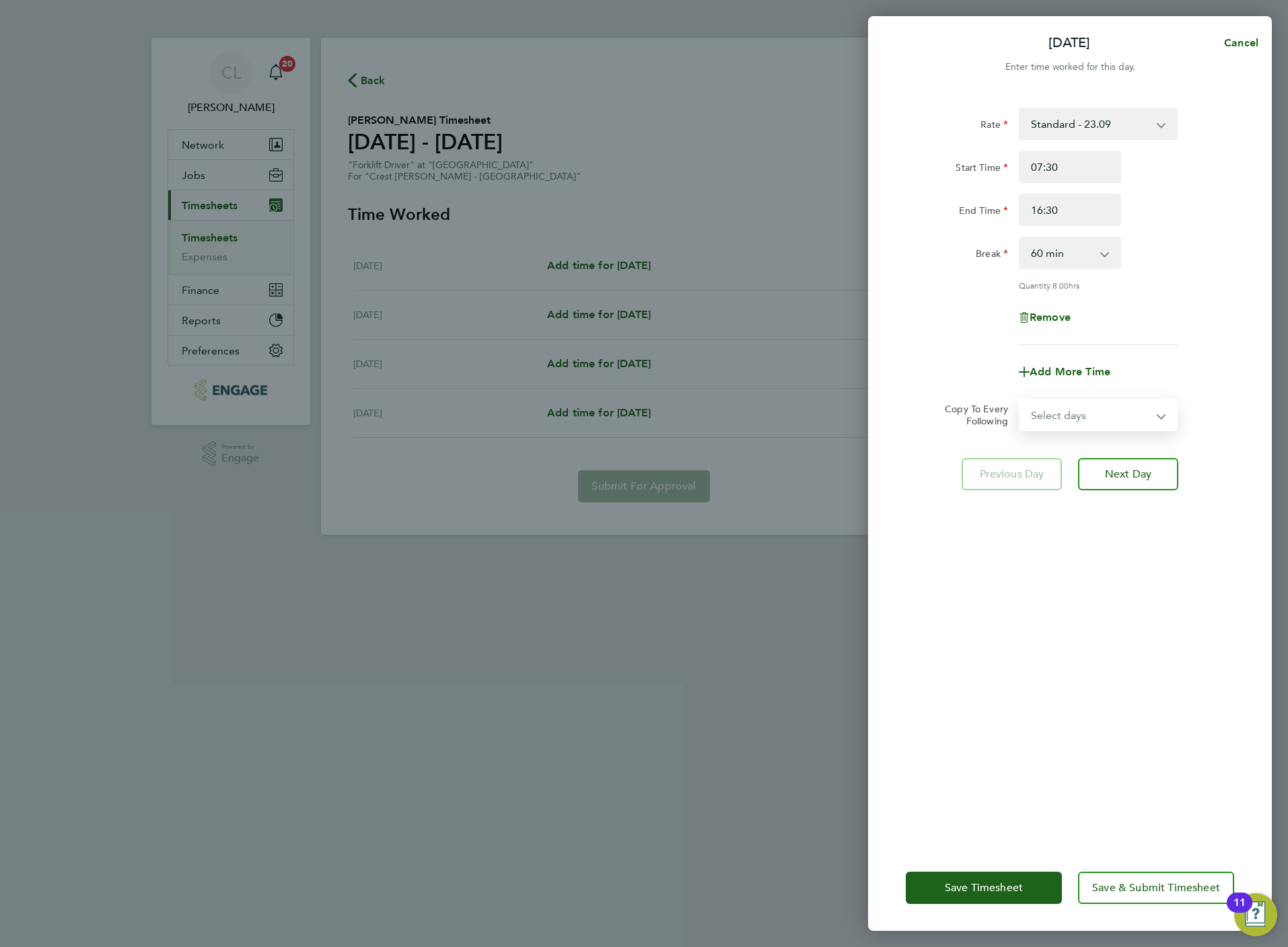
select select "WED"
click at [1020, 401] on select "Select days Day Wednesday Thursday Friday" at bounding box center [1091, 415] width 142 height 30
select select "2025-08-29"
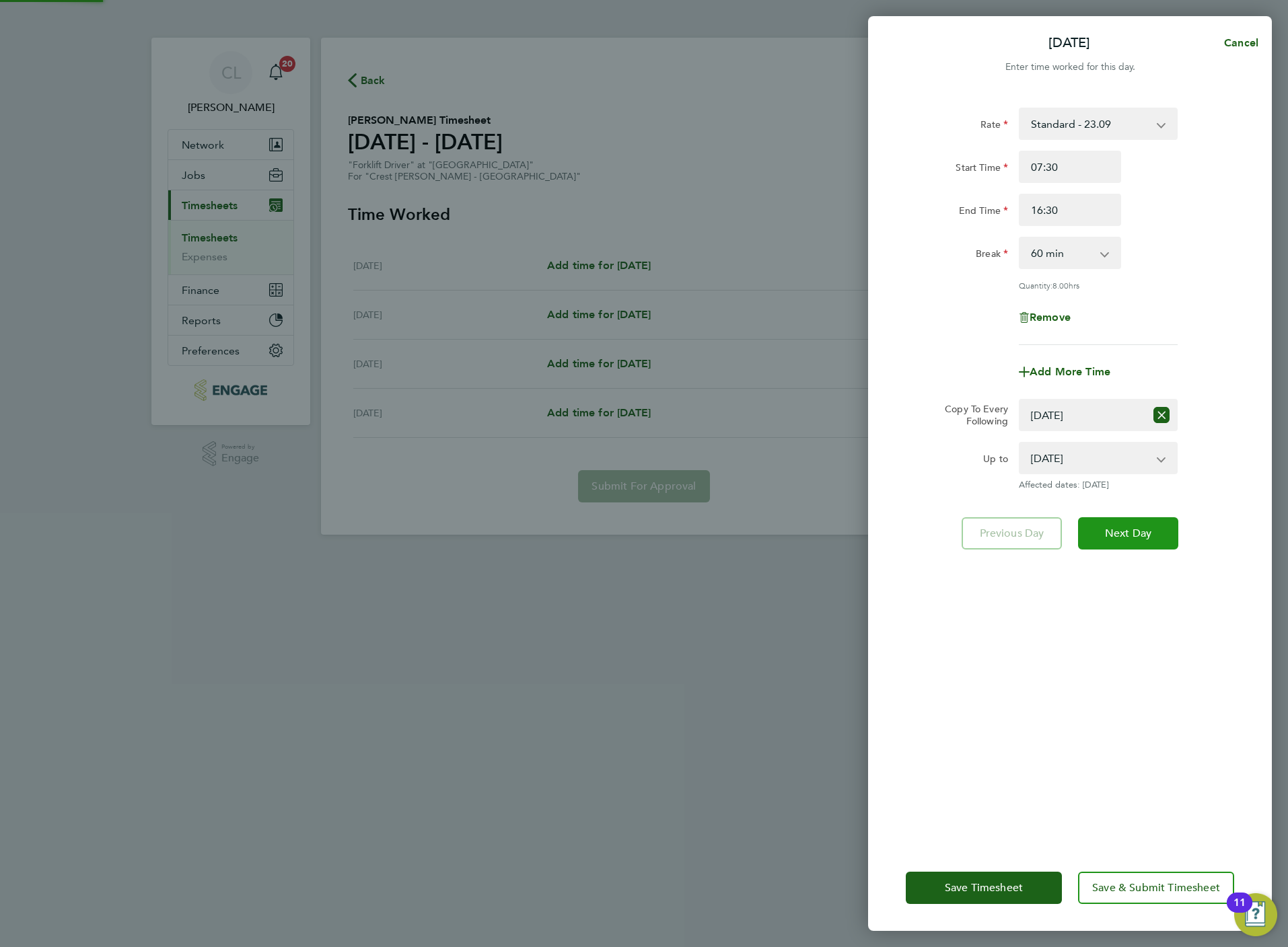
click at [1138, 539] on button "Next Day" at bounding box center [1127, 533] width 100 height 32
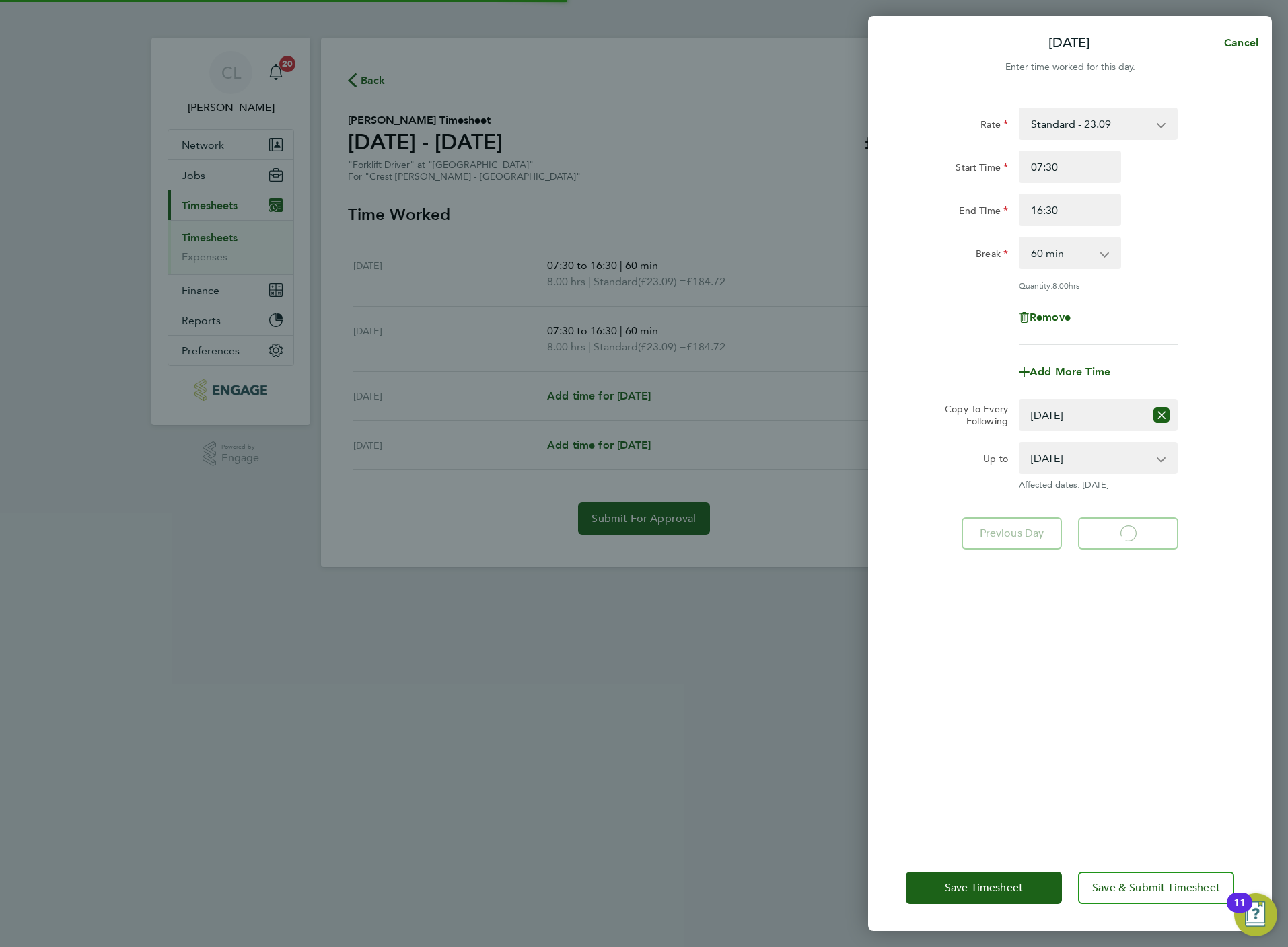
select select "60"
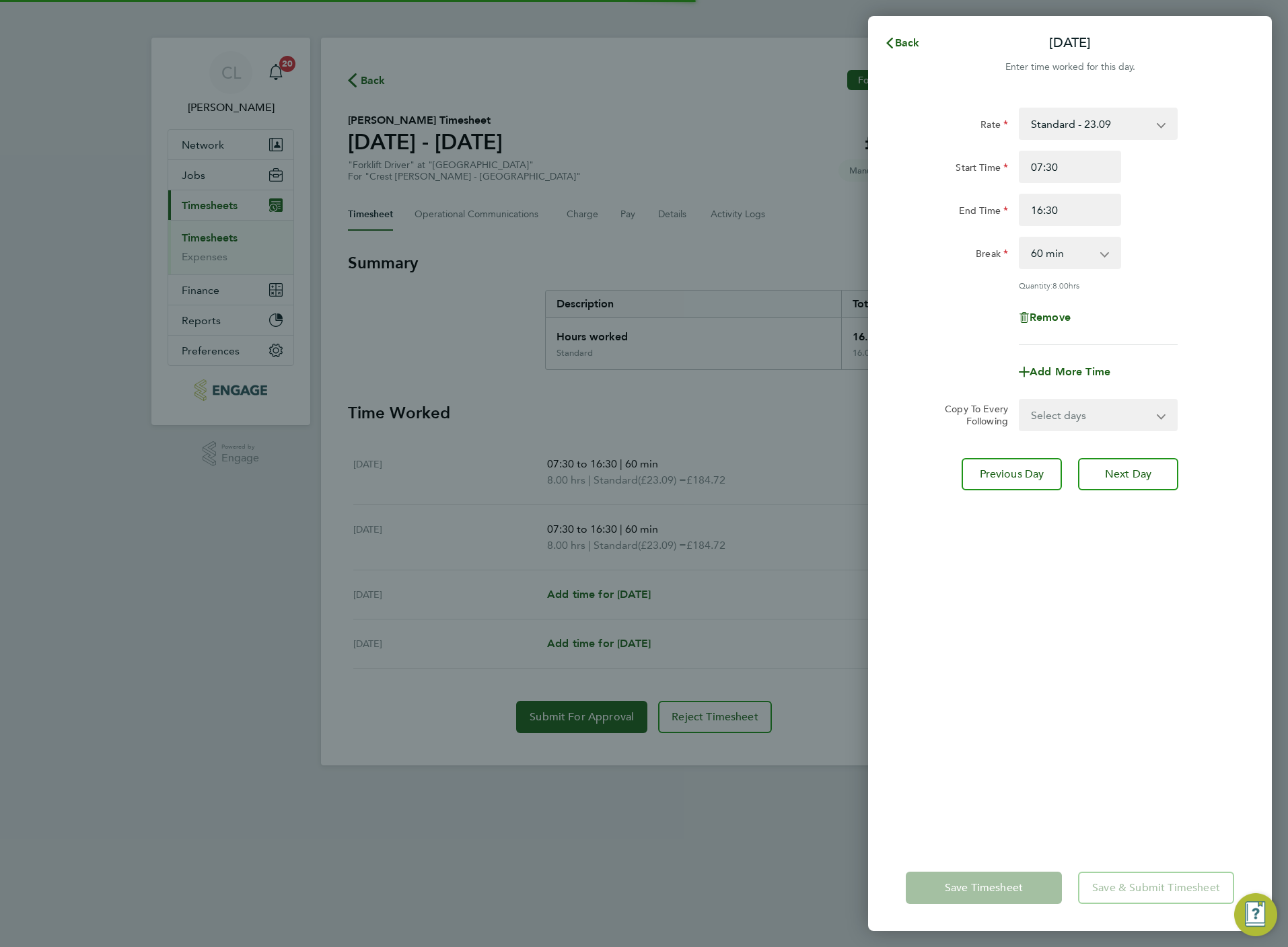
click at [1076, 409] on select "Select days Day Thursday Friday" at bounding box center [1091, 415] width 142 height 30
select select "THU"
click at [1020, 401] on select "Select days Day Thursday Friday" at bounding box center [1091, 415] width 142 height 30
select select "2025-08-29"
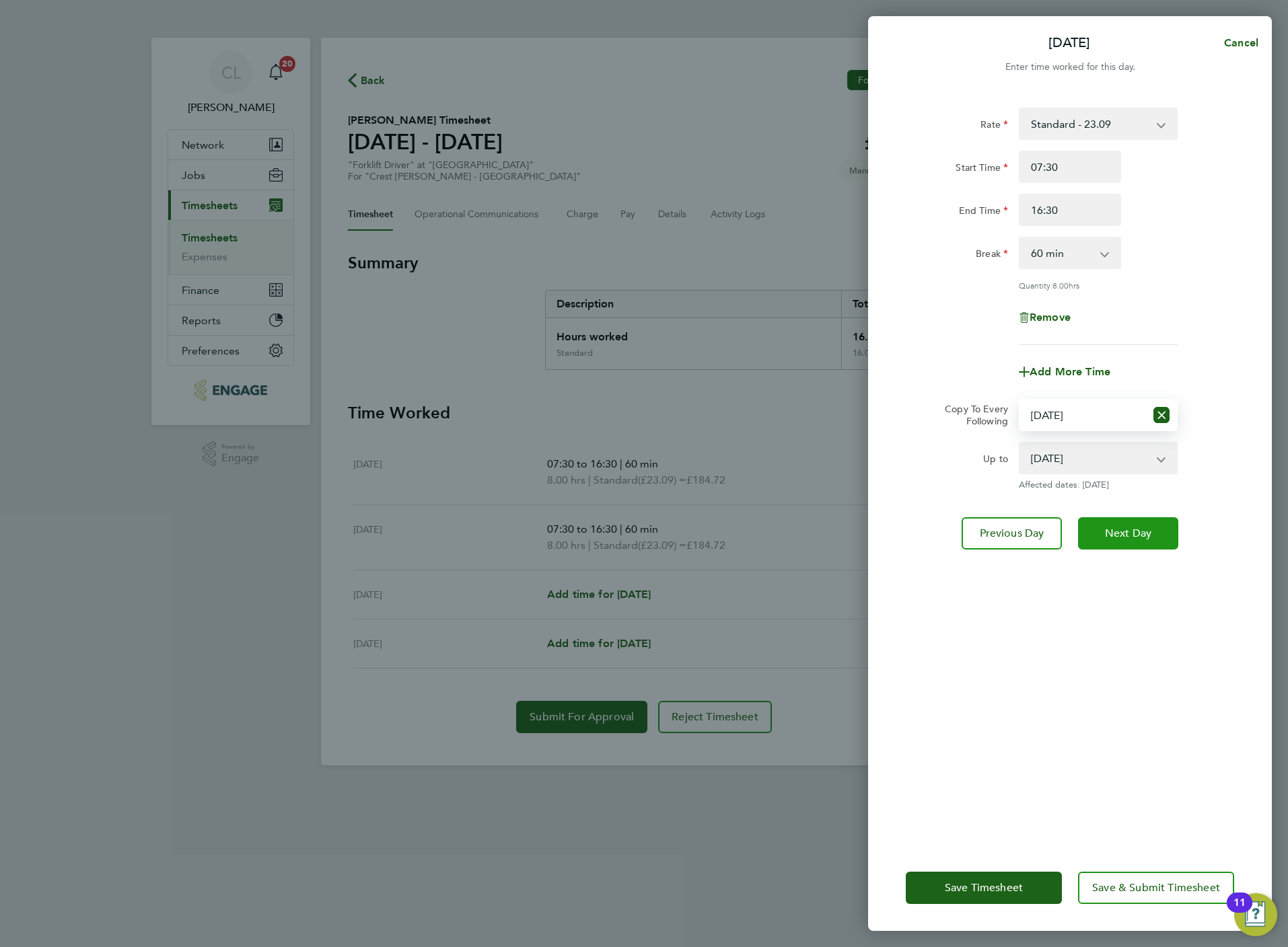
drag, startPoint x: 1127, startPoint y: 519, endPoint x: 1121, endPoint y: 480, distance: 39.5
click at [1128, 519] on button "Next Day" at bounding box center [1127, 533] width 100 height 32
select select "0: null"
select select "60"
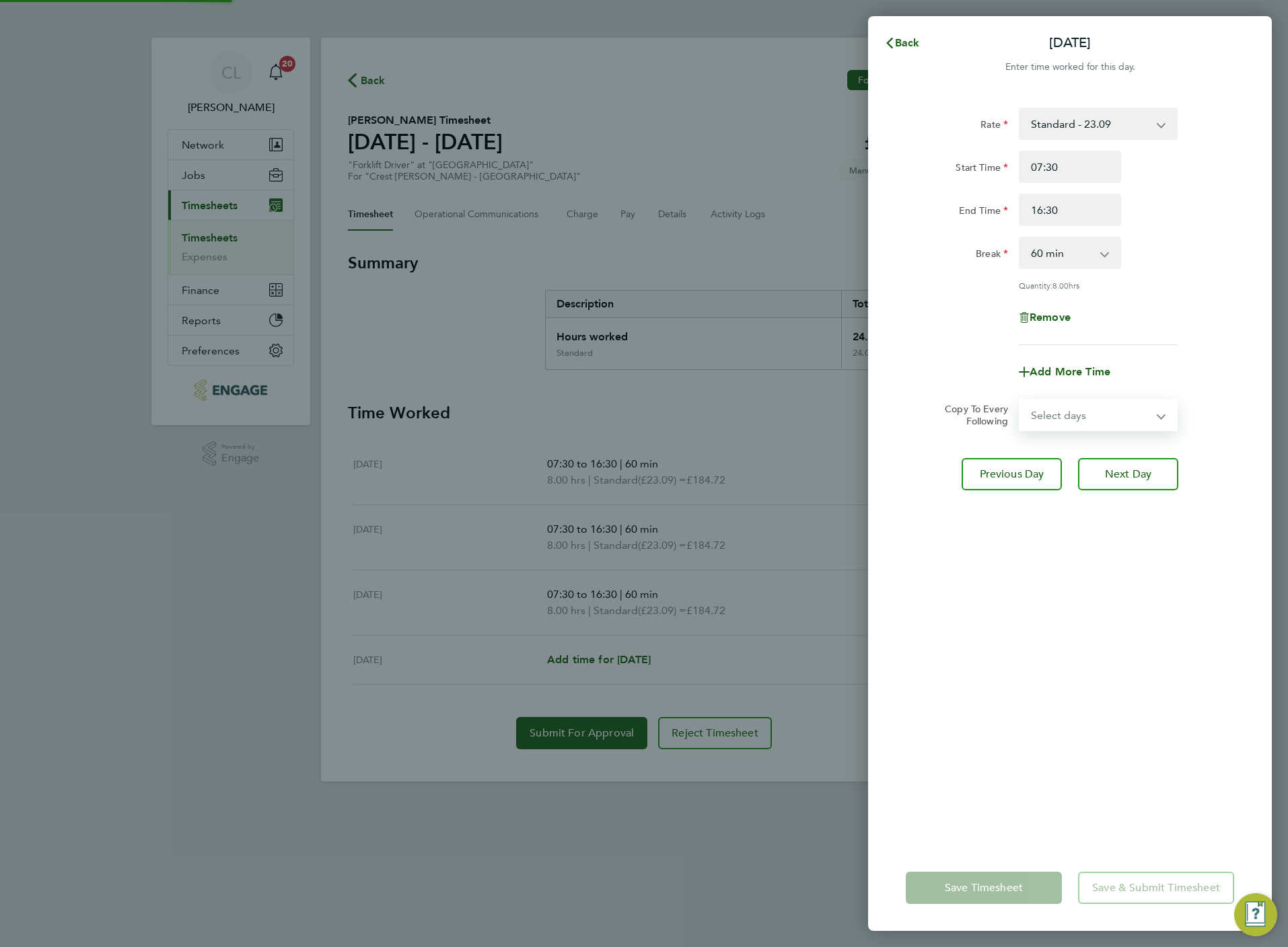
click at [1091, 406] on select "Select days Friday" at bounding box center [1091, 415] width 142 height 30
select select "FRI"
click at [1020, 401] on select "Select days Friday" at bounding box center [1091, 415] width 142 height 30
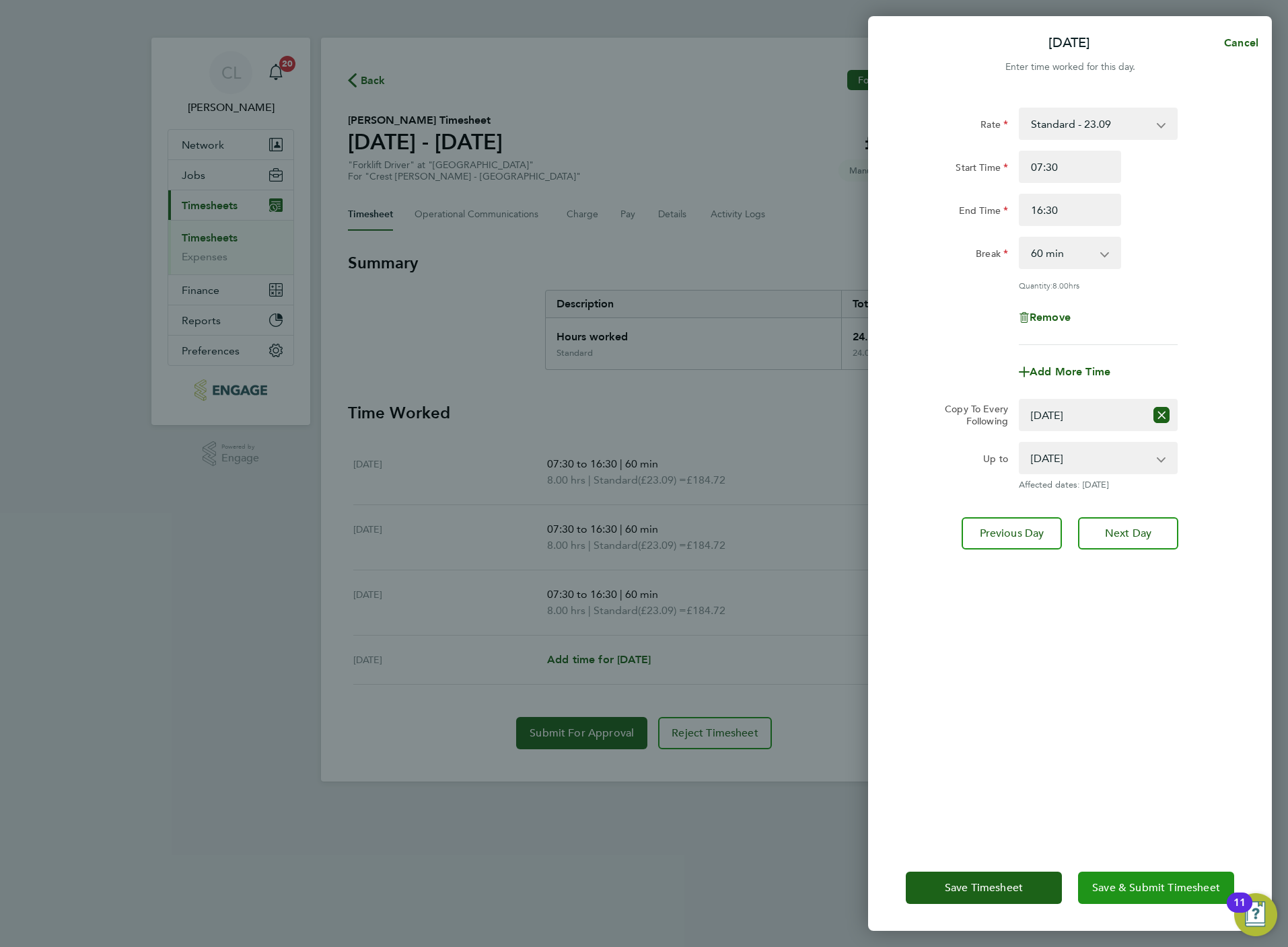
click at [1169, 884] on span "Save & Submit Timesheet" at bounding box center [1156, 888] width 128 height 13
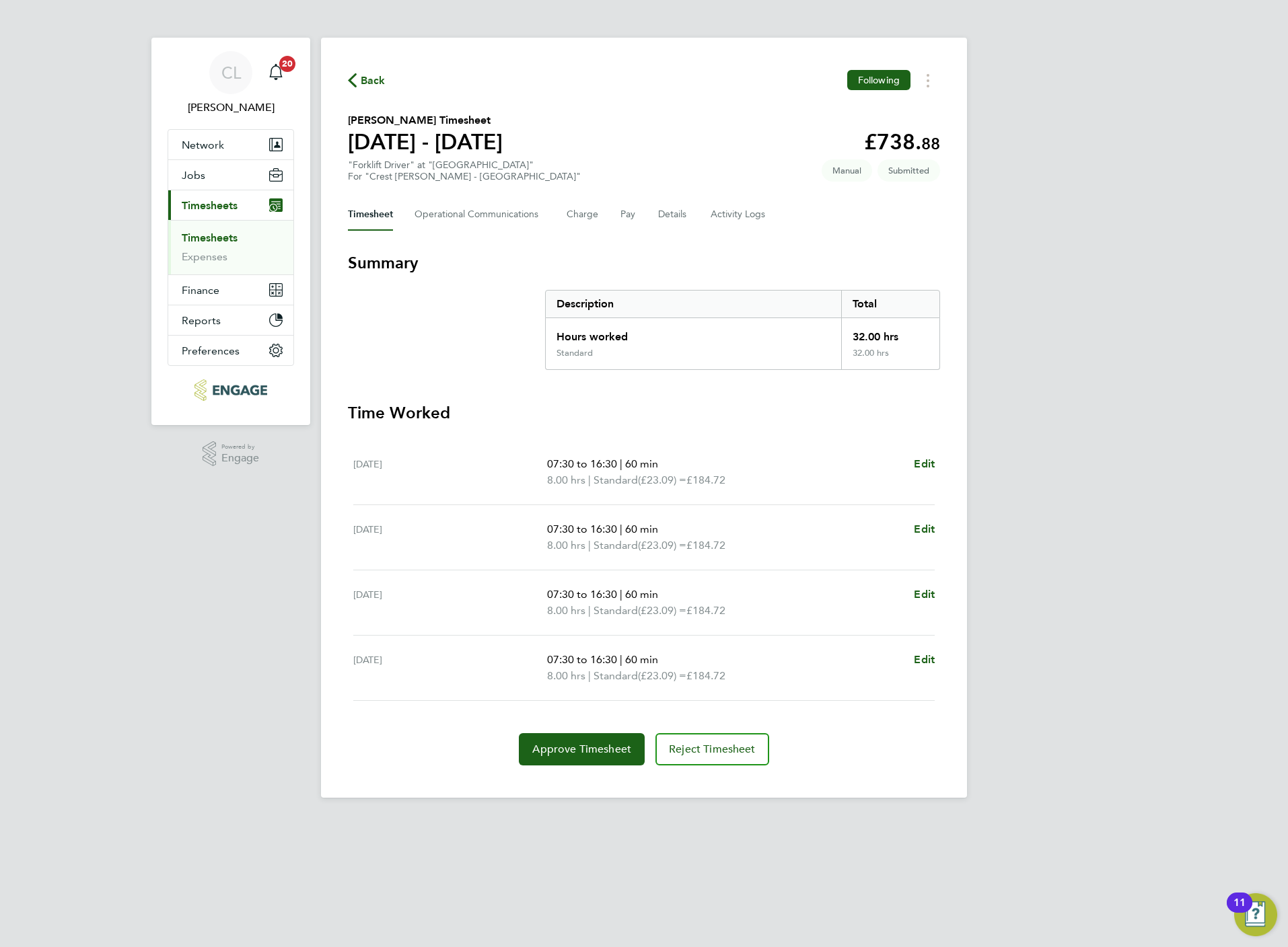
click at [376, 72] on button "Back" at bounding box center [367, 80] width 38 height 17
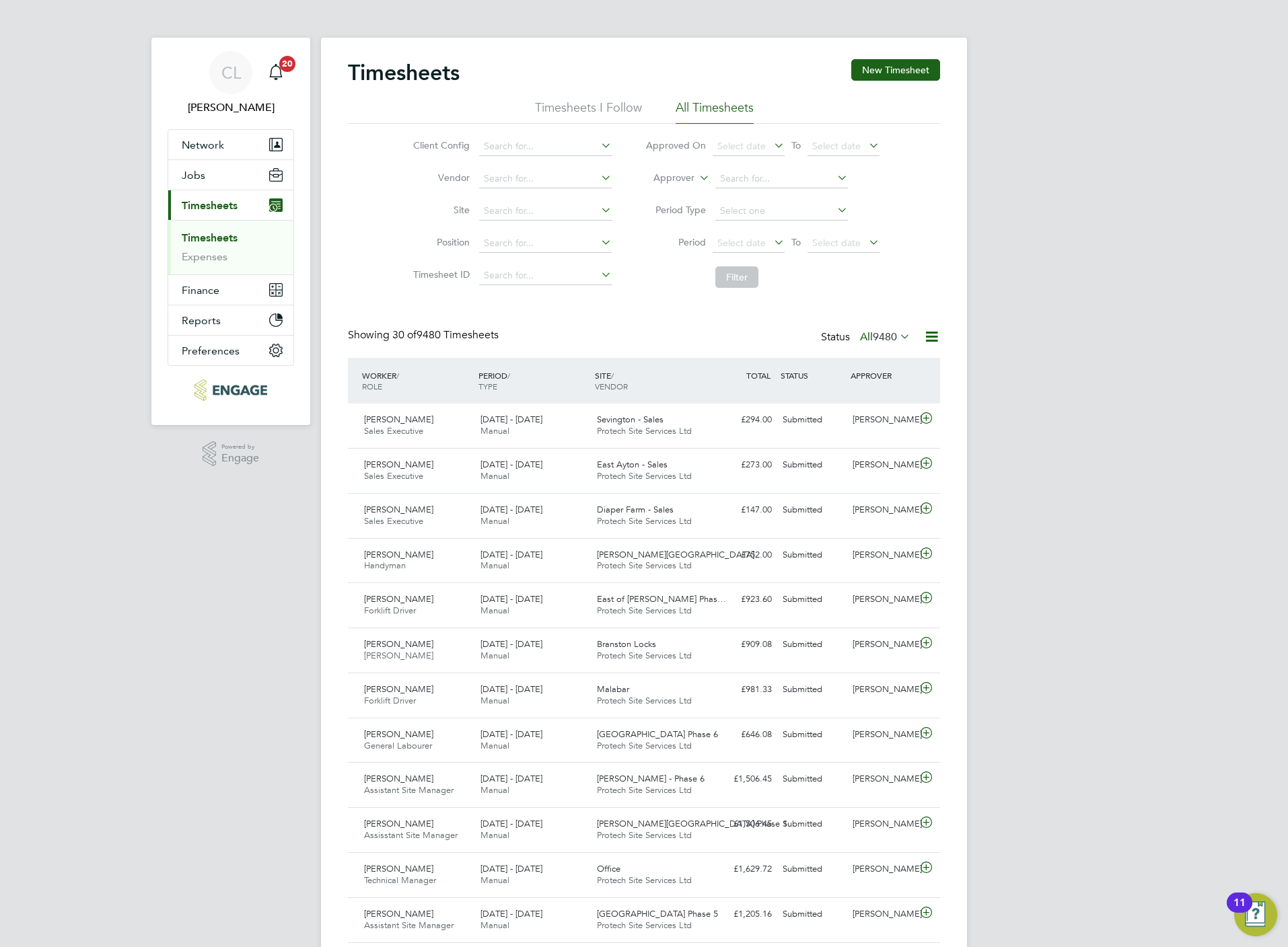
click at [741, 255] on li "Period Select date To Select date" at bounding box center [762, 244] width 268 height 32
click at [746, 239] on span "Select date" at bounding box center [741, 243] width 48 height 12
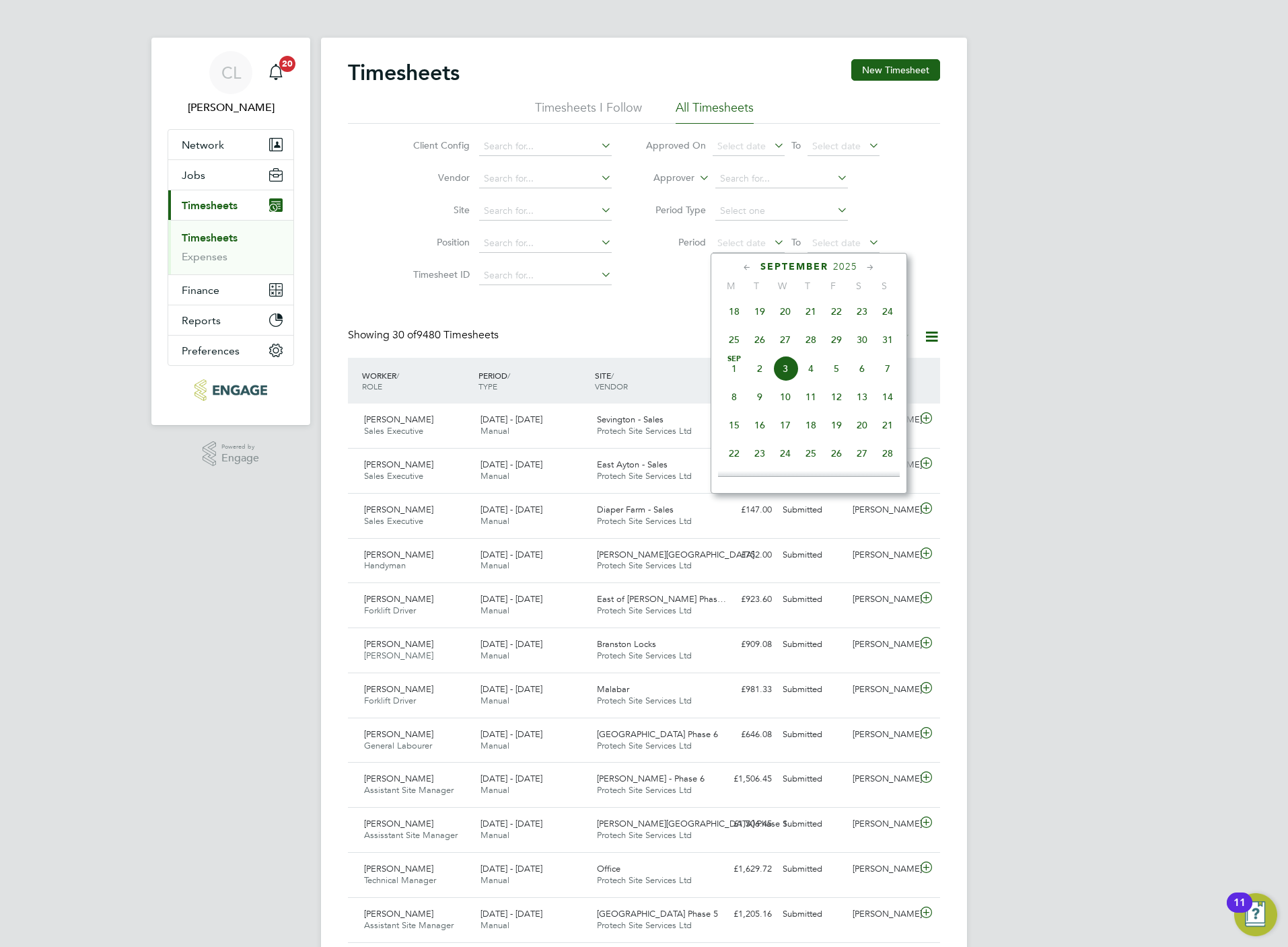
click at [733, 341] on span "25" at bounding box center [733, 339] width 26 height 26
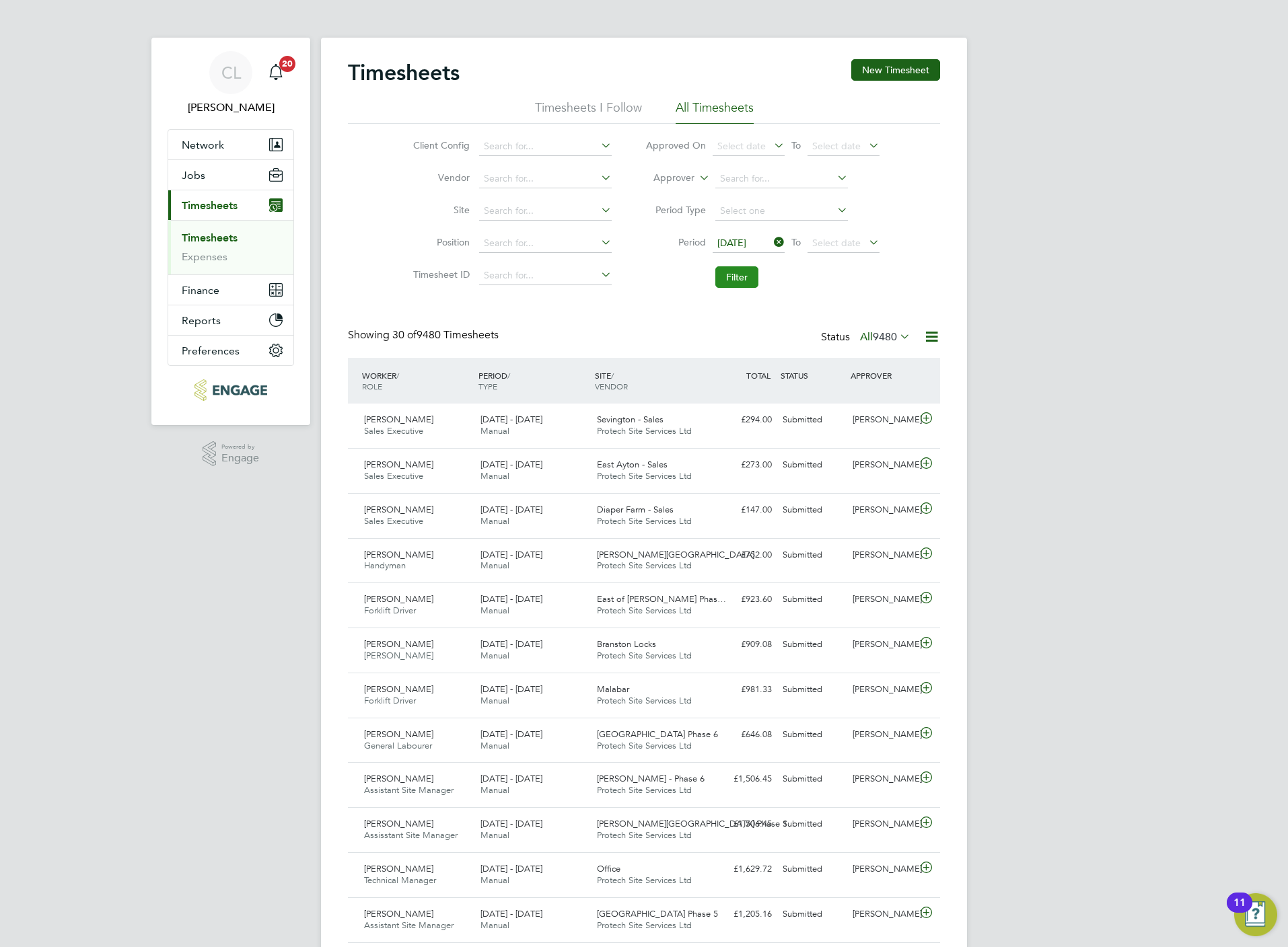
click at [744, 277] on button "Filter" at bounding box center [736, 277] width 43 height 22
click at [925, 339] on icon at bounding box center [931, 336] width 17 height 17
click at [868, 398] on li "Download Timesheets Report" at bounding box center [847, 396] width 178 height 19
click at [1163, 333] on div "CL Chloe Lyons Notifications 20 Applications: Network Team Members Businesses S…" at bounding box center [644, 920] width 1288 height 1840
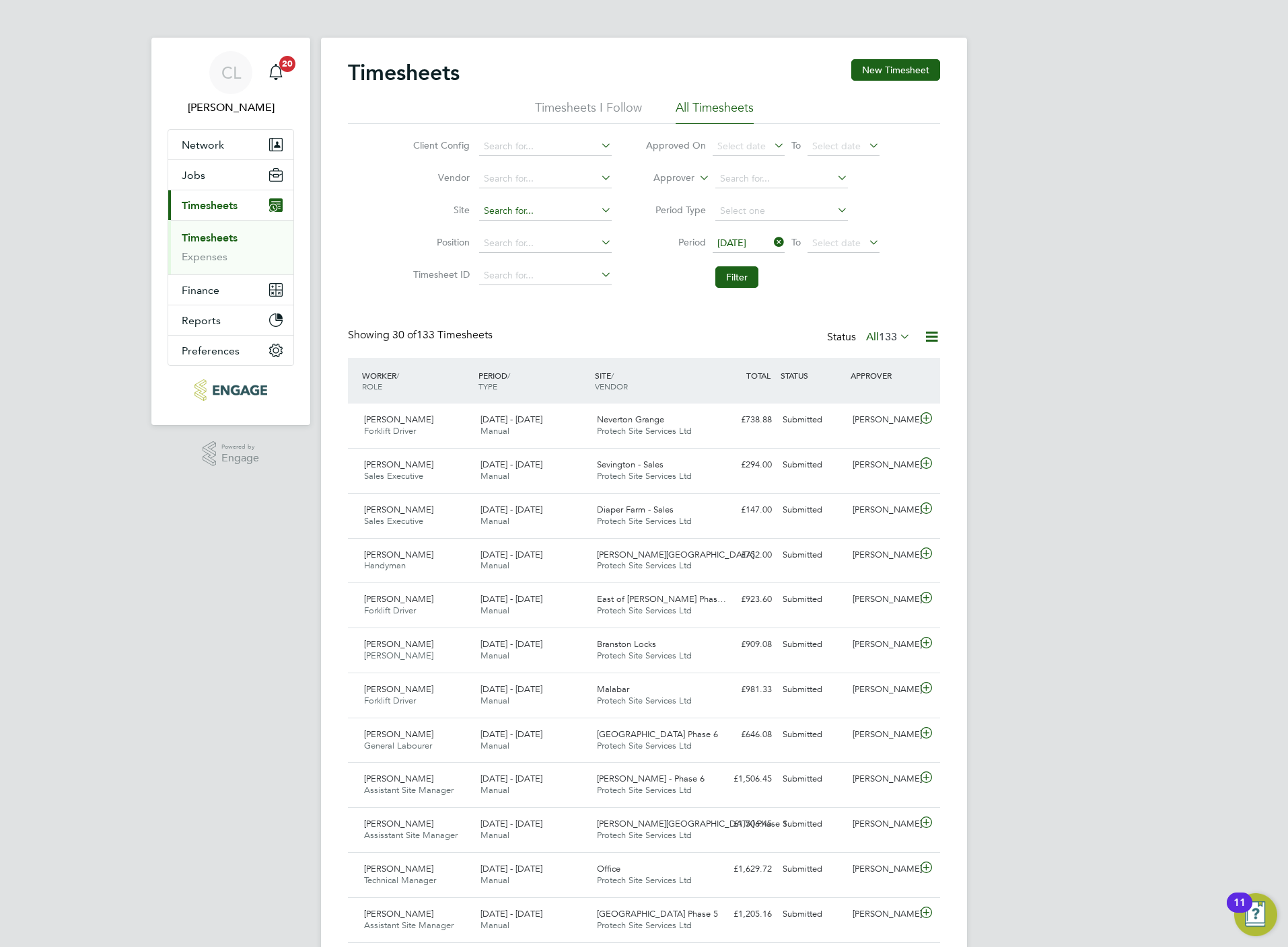
click at [491, 214] on input at bounding box center [546, 212] width 133 height 19
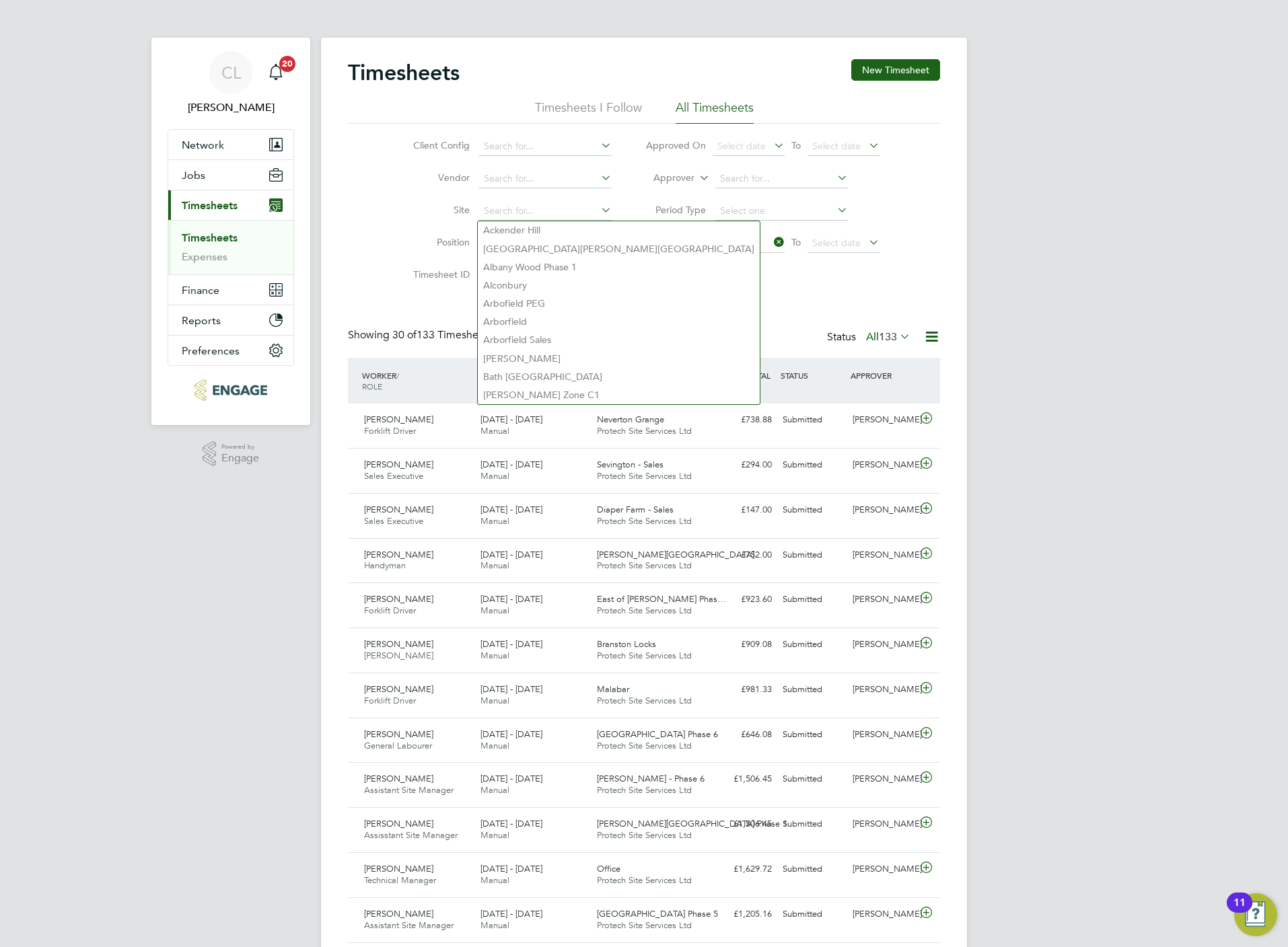
click at [376, 250] on div "Client Config Vendor Site Position Timesheet ID Approved On Select date To Sele…" at bounding box center [644, 209] width 592 height 171
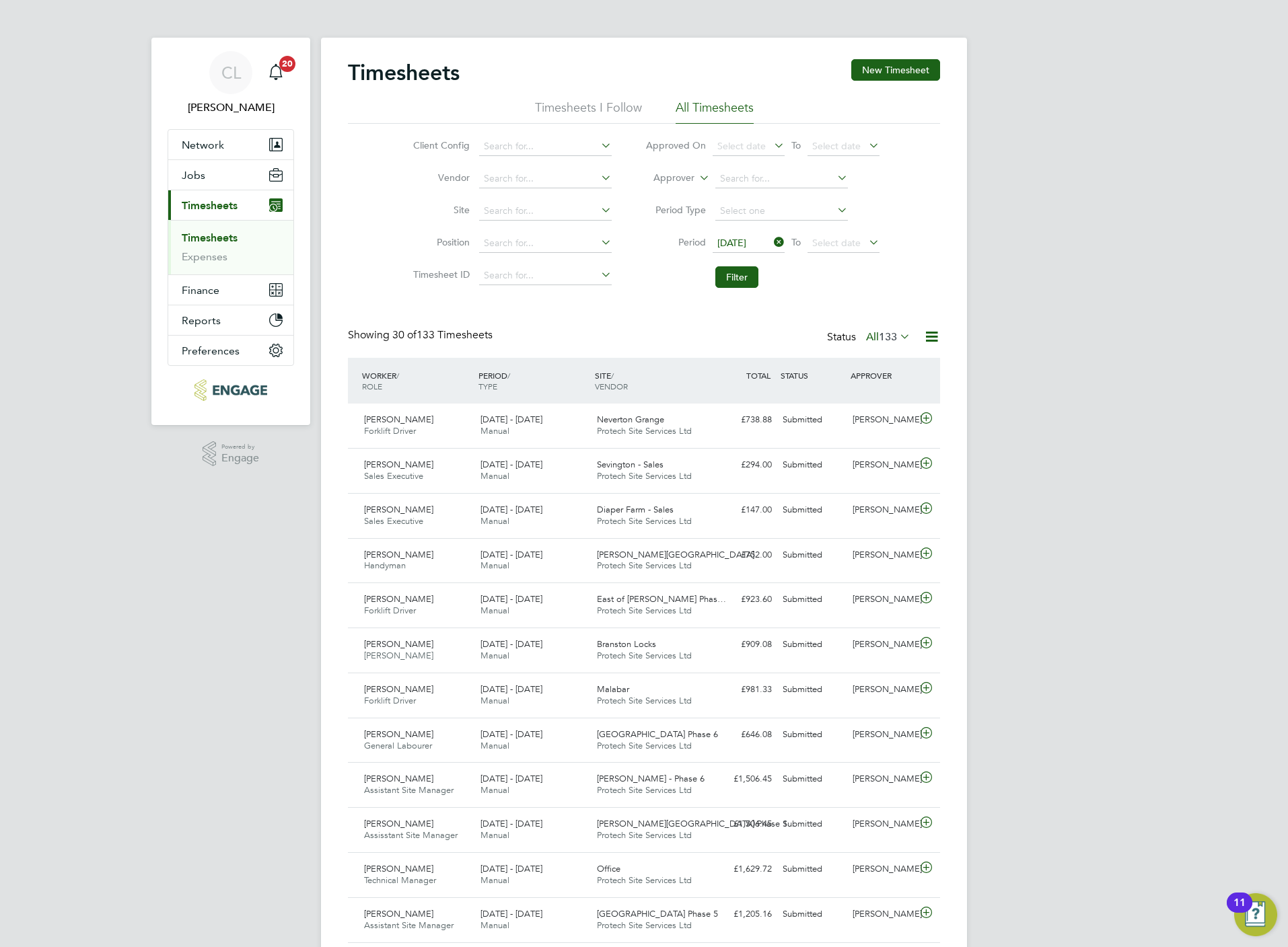
click at [408, 227] on li "Site" at bounding box center [511, 211] width 236 height 32
click at [737, 182] on input at bounding box center [782, 179] width 133 height 19
click at [339, 261] on div "Timesheets New Timesheet Timesheets I Follow All Timesheets Client Config Vendo…" at bounding box center [644, 928] width 646 height 1781
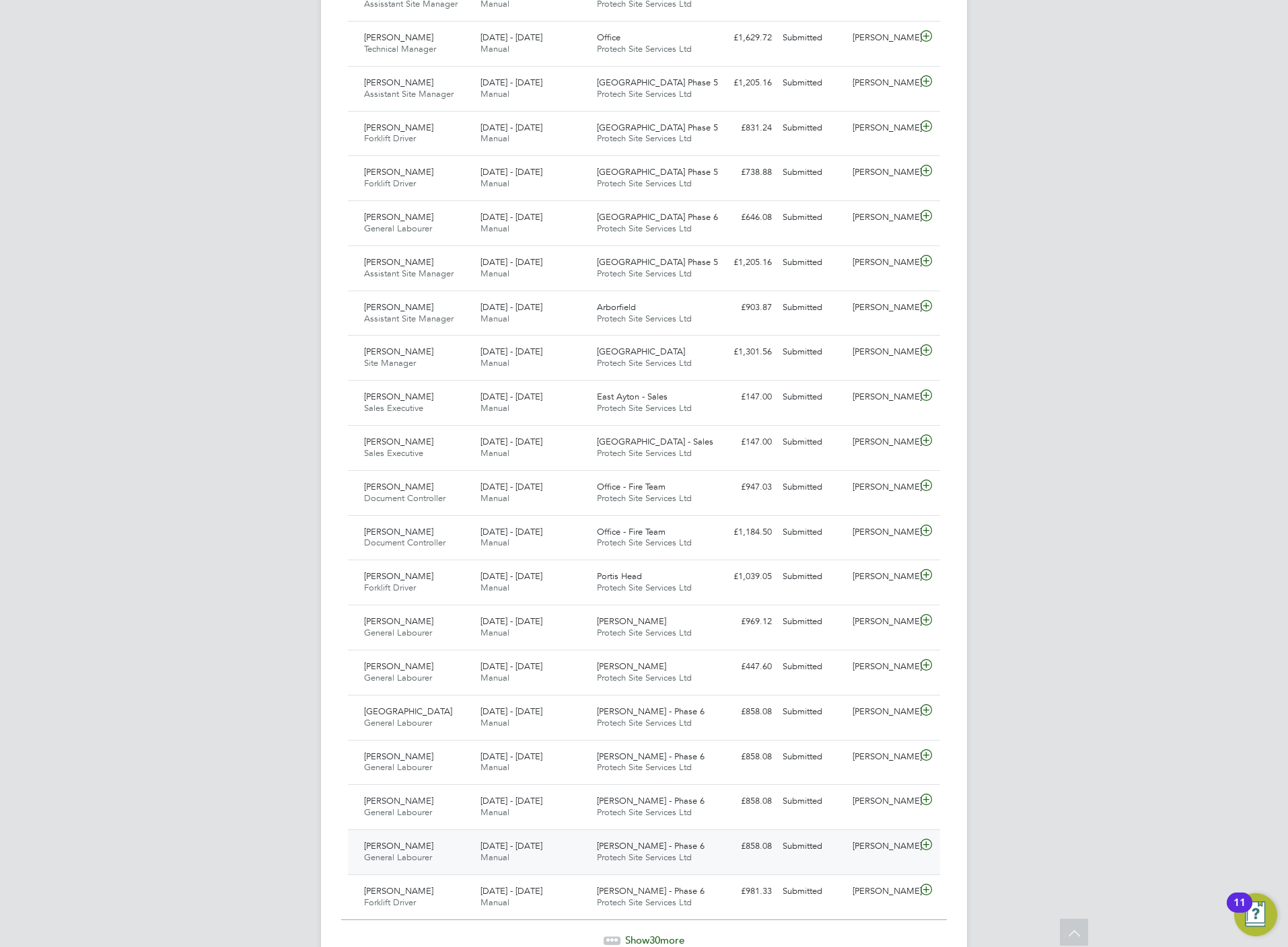
scroll to position [904, 0]
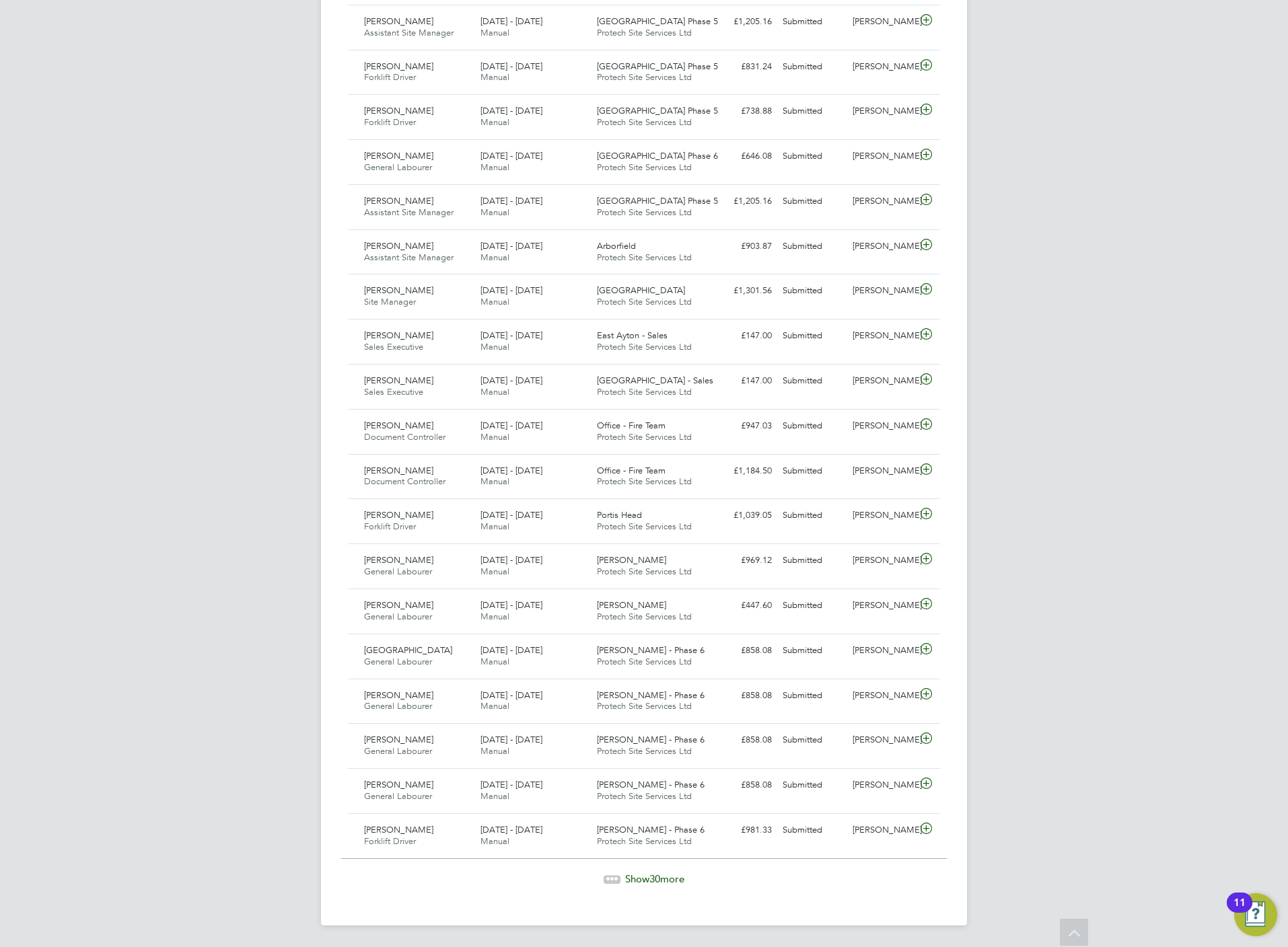
click at [648, 875] on span "Show 30 more" at bounding box center [655, 879] width 59 height 13
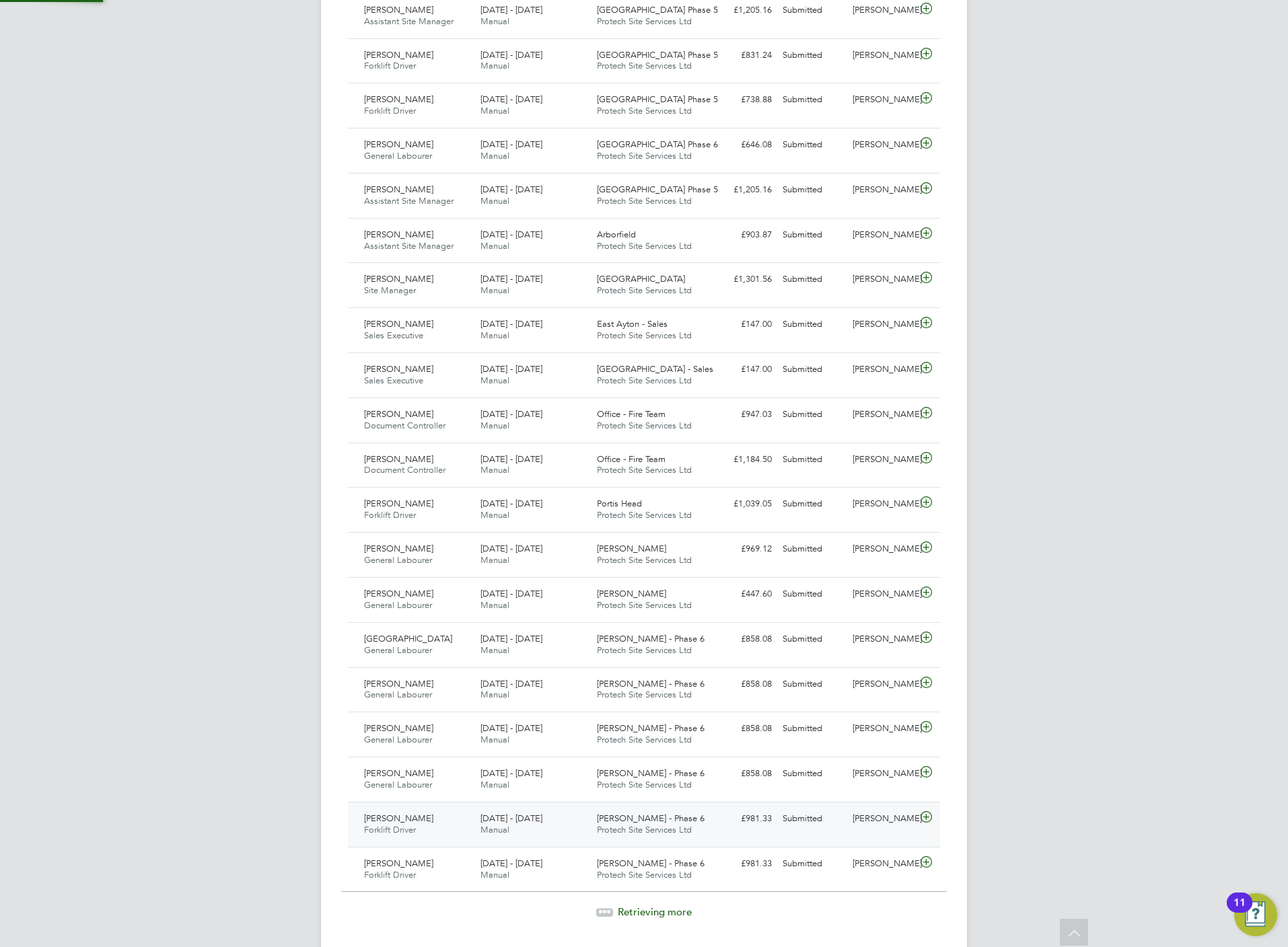
scroll to position [34, 117]
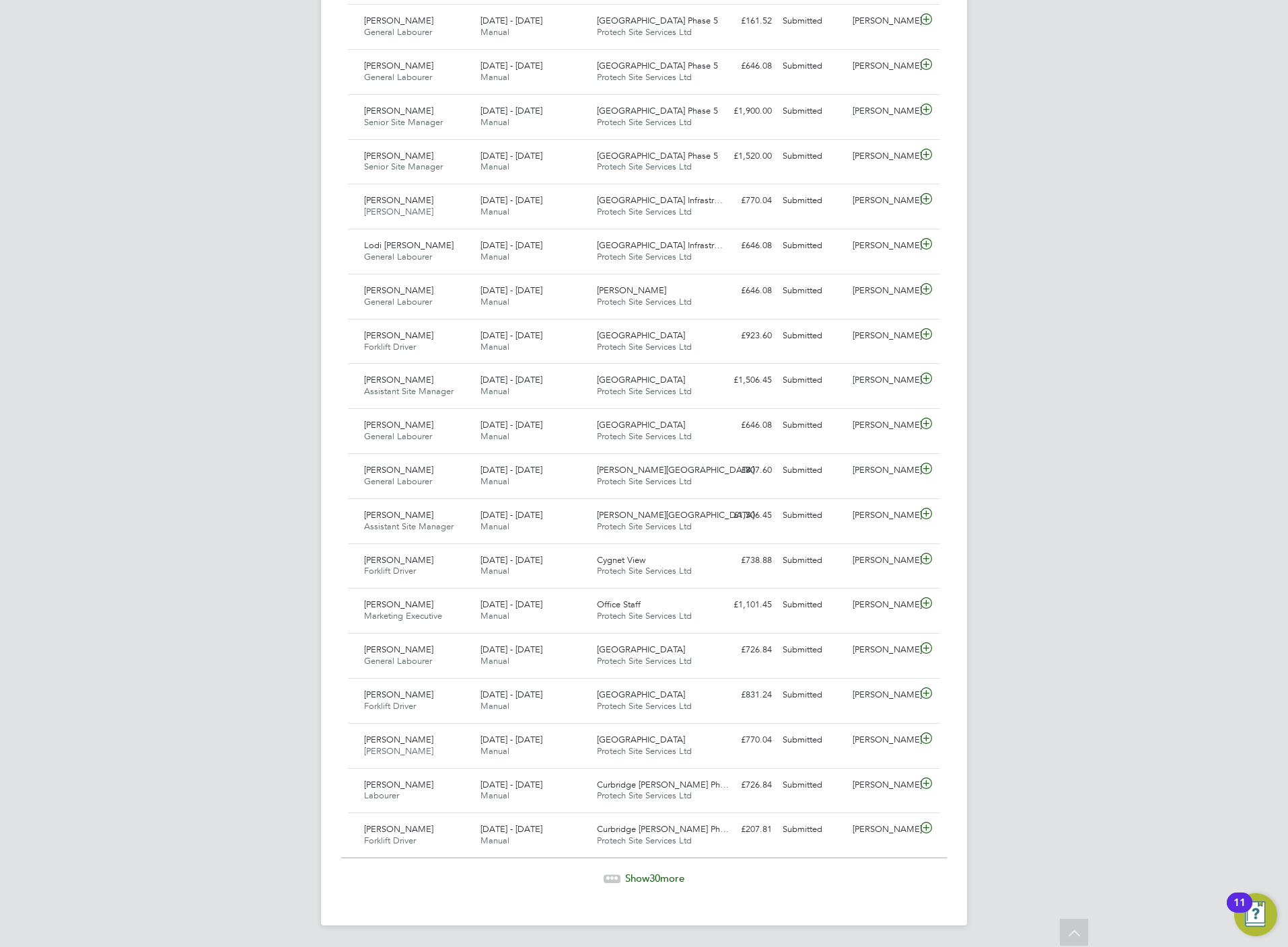
click at [664, 876] on span "Show 30 more" at bounding box center [655, 878] width 59 height 13
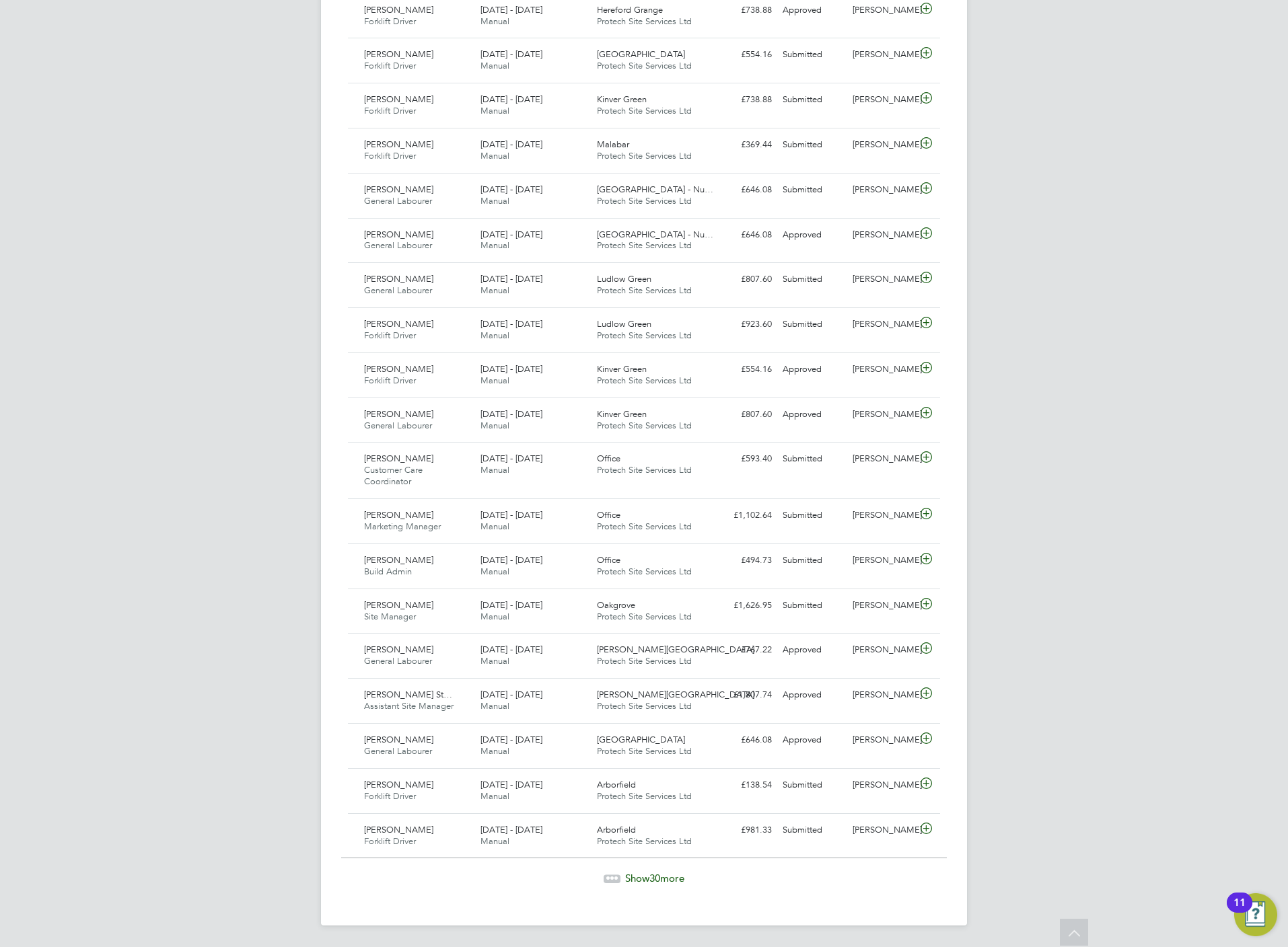
click at [626, 880] on span "Show 30 more" at bounding box center [655, 878] width 59 height 13
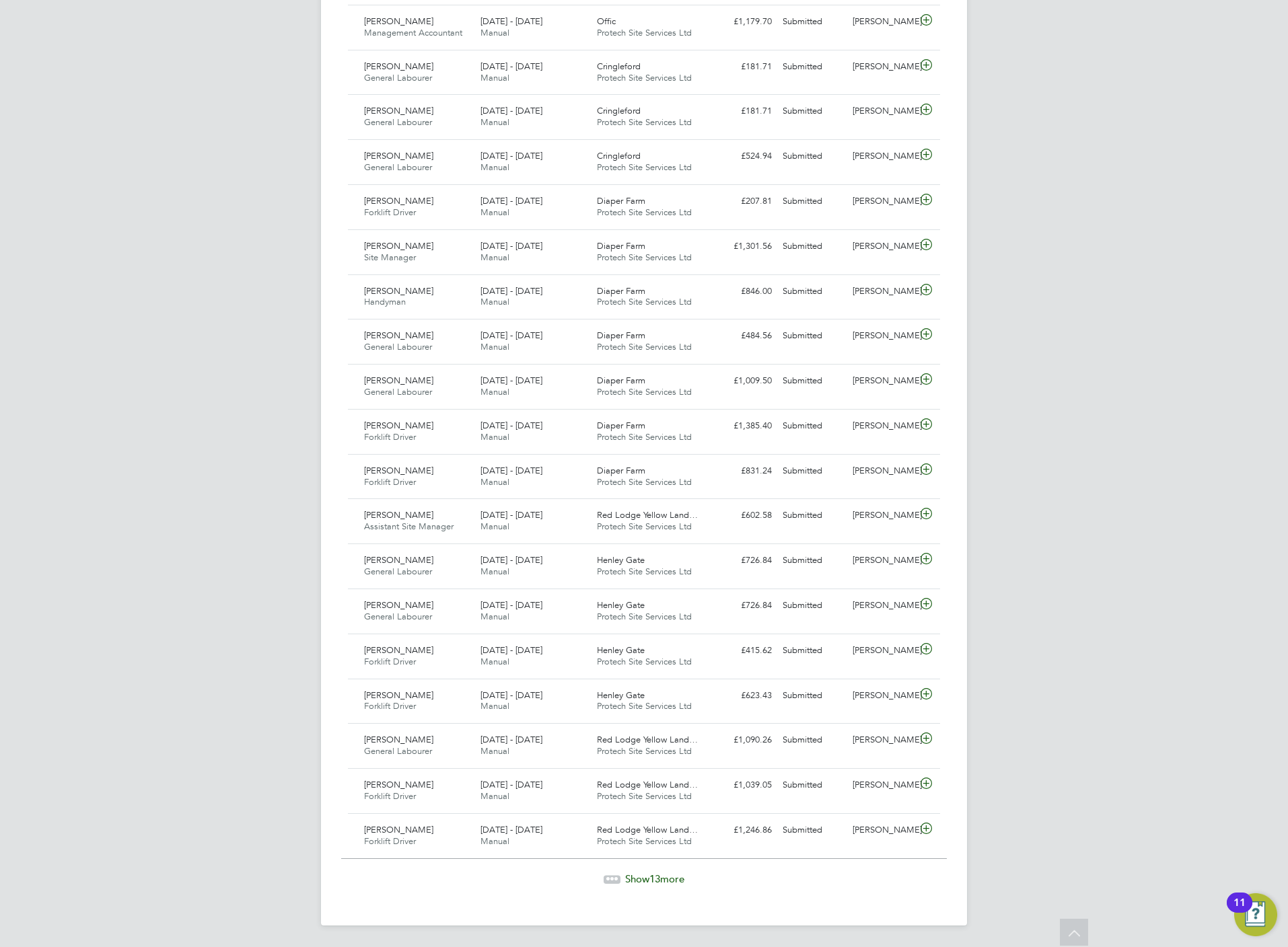
click at [634, 881] on span "Show 13 more" at bounding box center [655, 879] width 59 height 13
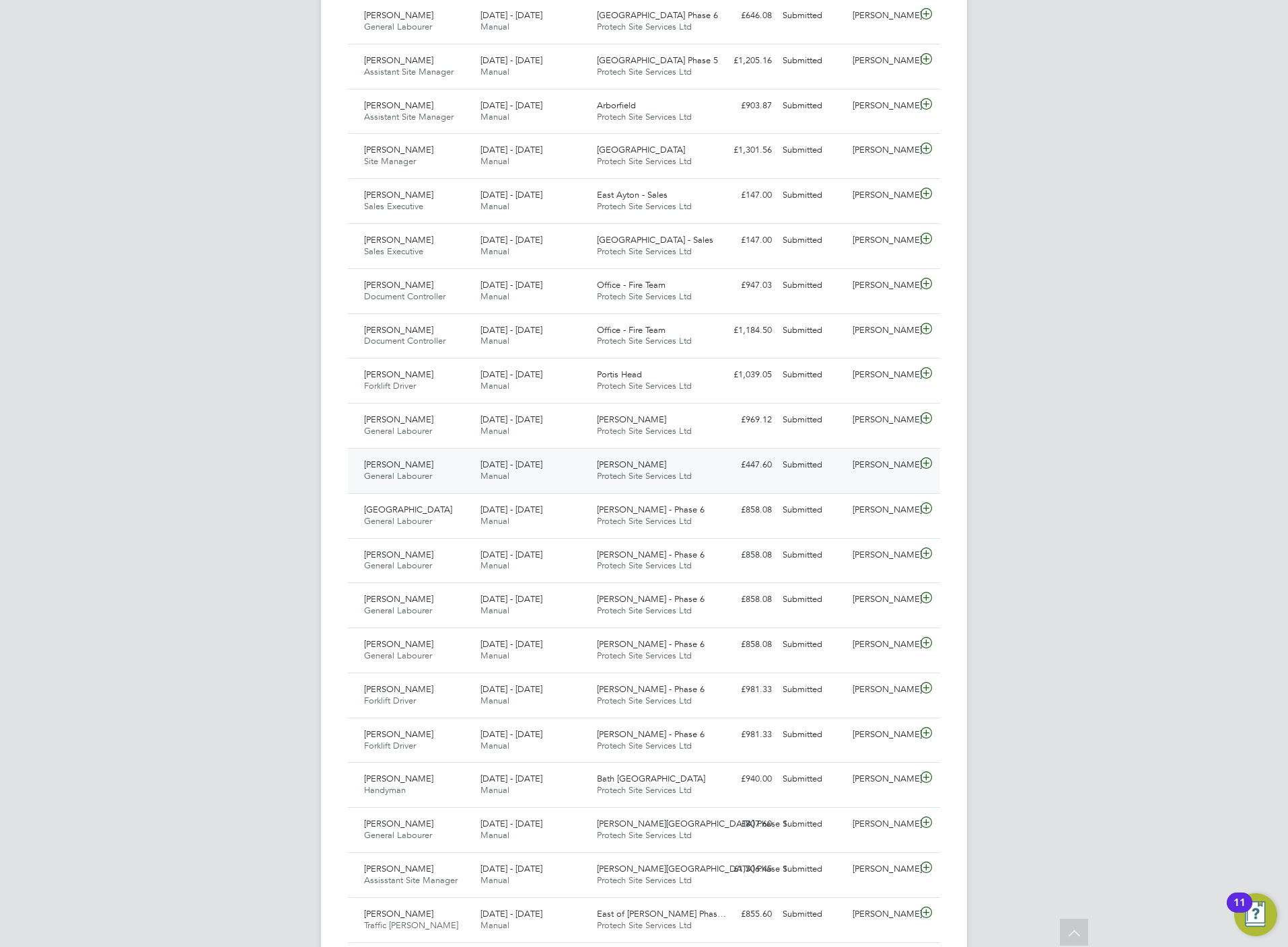
click at [927, 469] on icon at bounding box center [926, 463] width 17 height 11
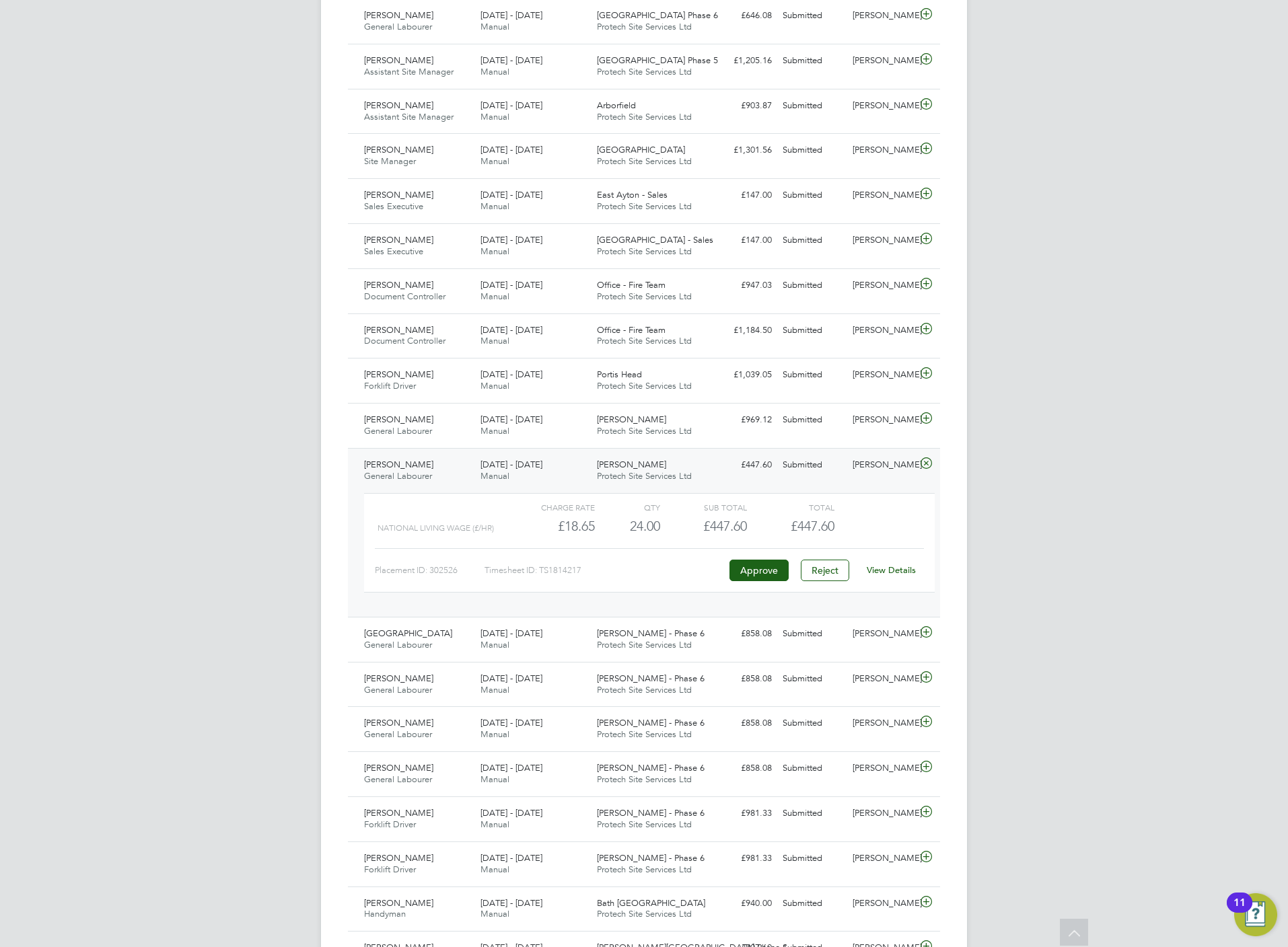
click at [888, 576] on link "View Details" at bounding box center [891, 571] width 49 height 12
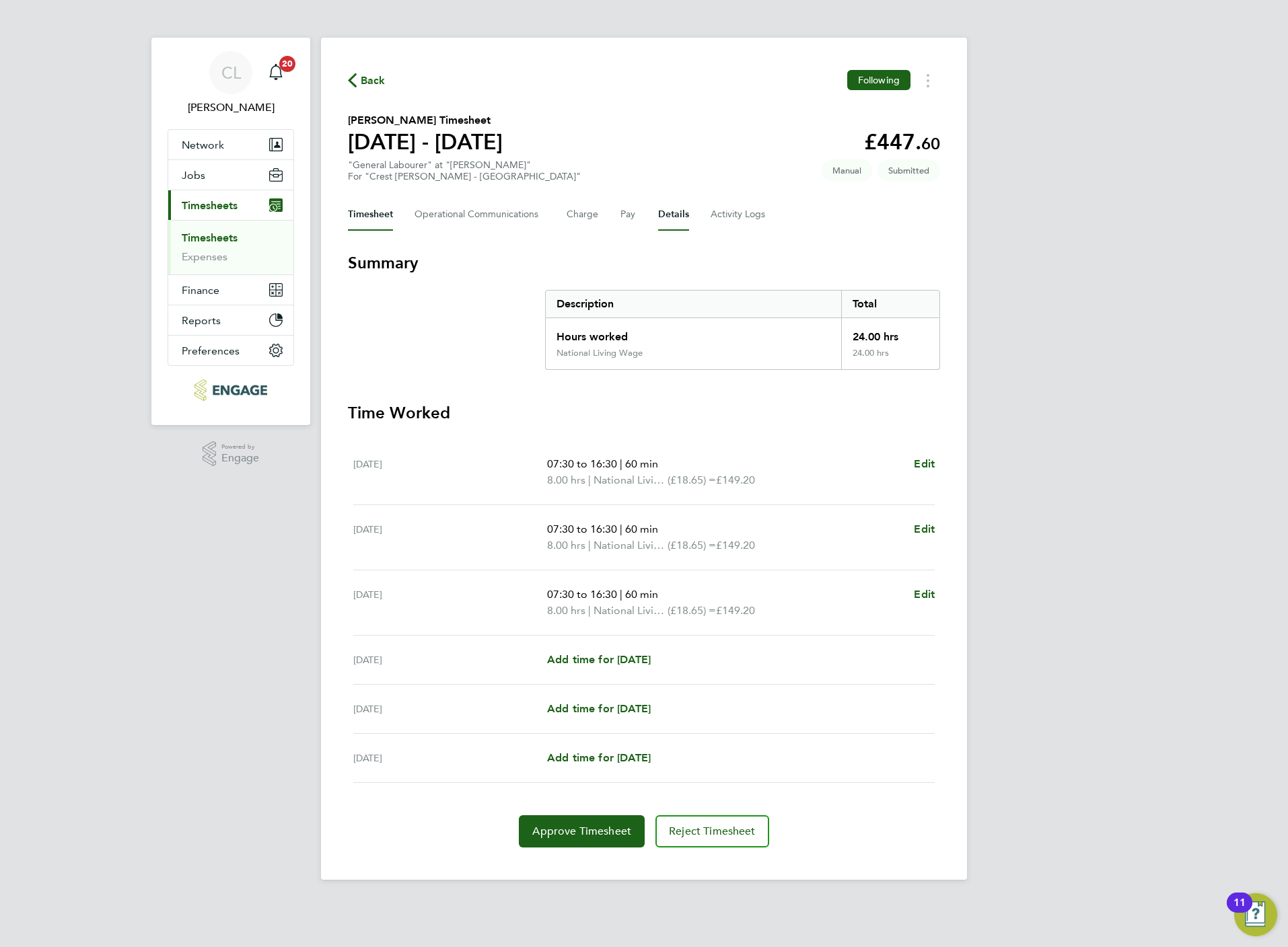
click at [678, 225] on button "Details" at bounding box center [674, 214] width 31 height 32
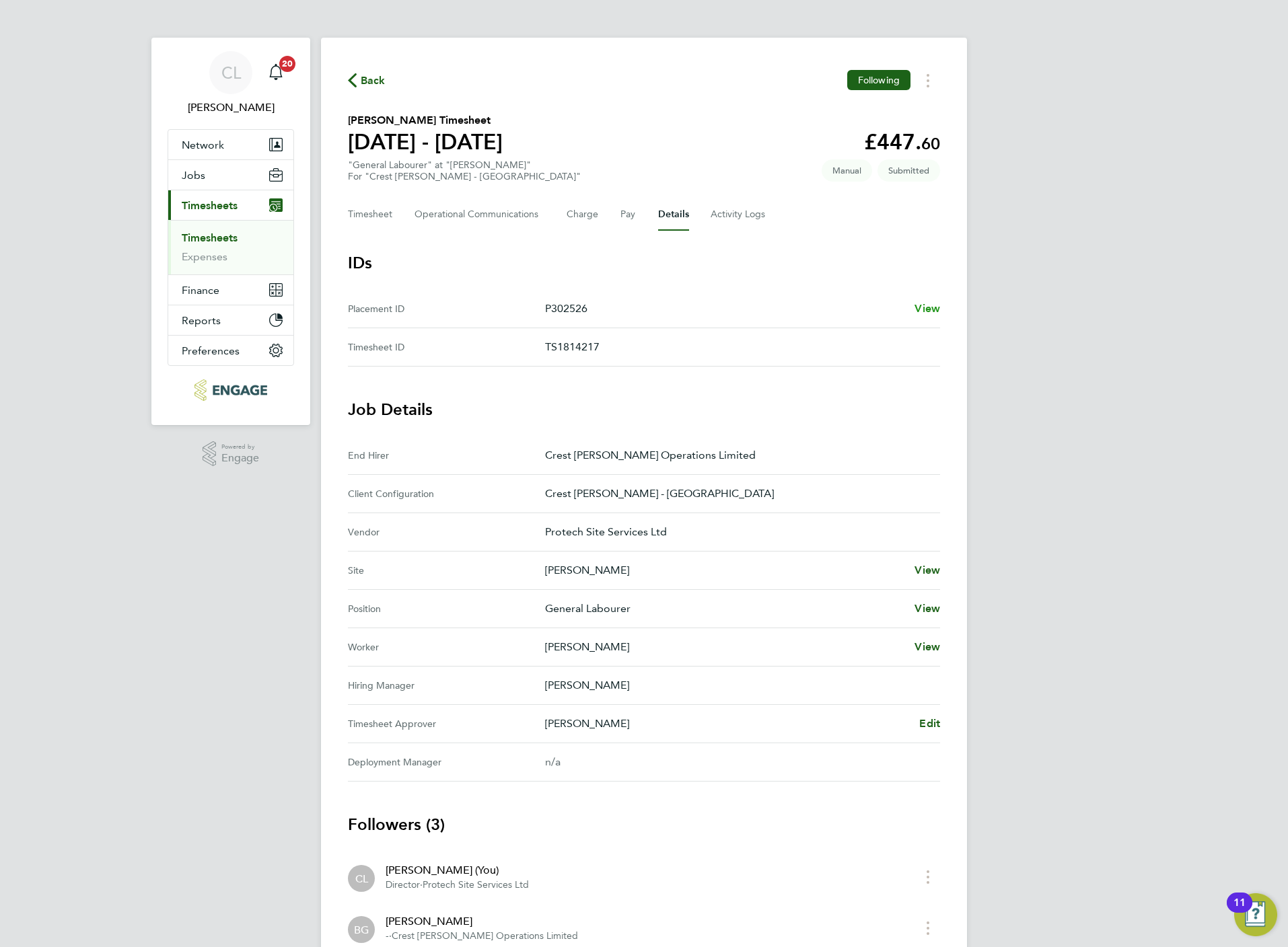
click at [935, 306] on span "View" at bounding box center [927, 309] width 26 height 13
click at [382, 211] on button "Timesheet" at bounding box center [371, 214] width 45 height 32
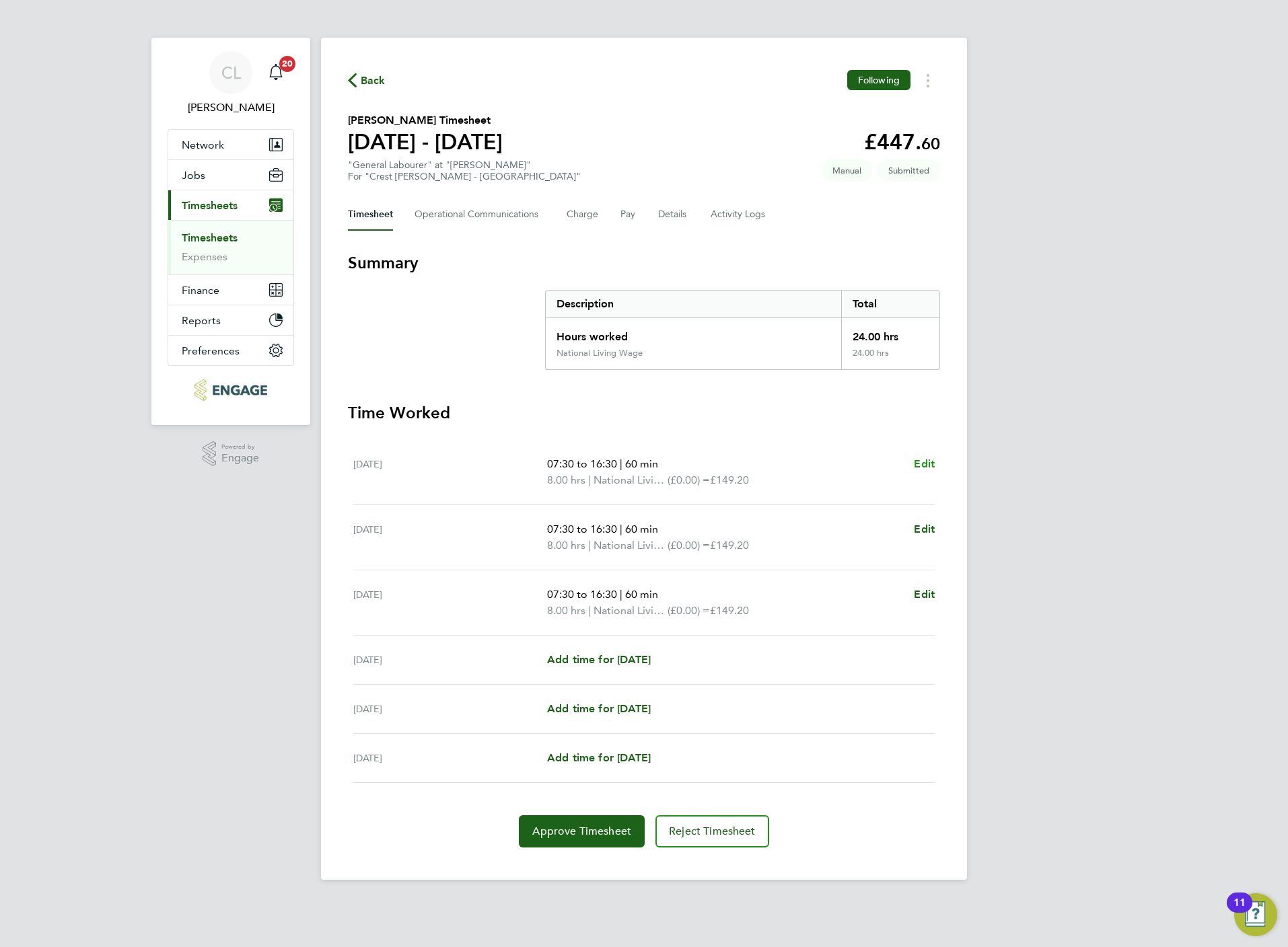
click at [919, 464] on span "Edit" at bounding box center [924, 464] width 21 height 13
select select "60"
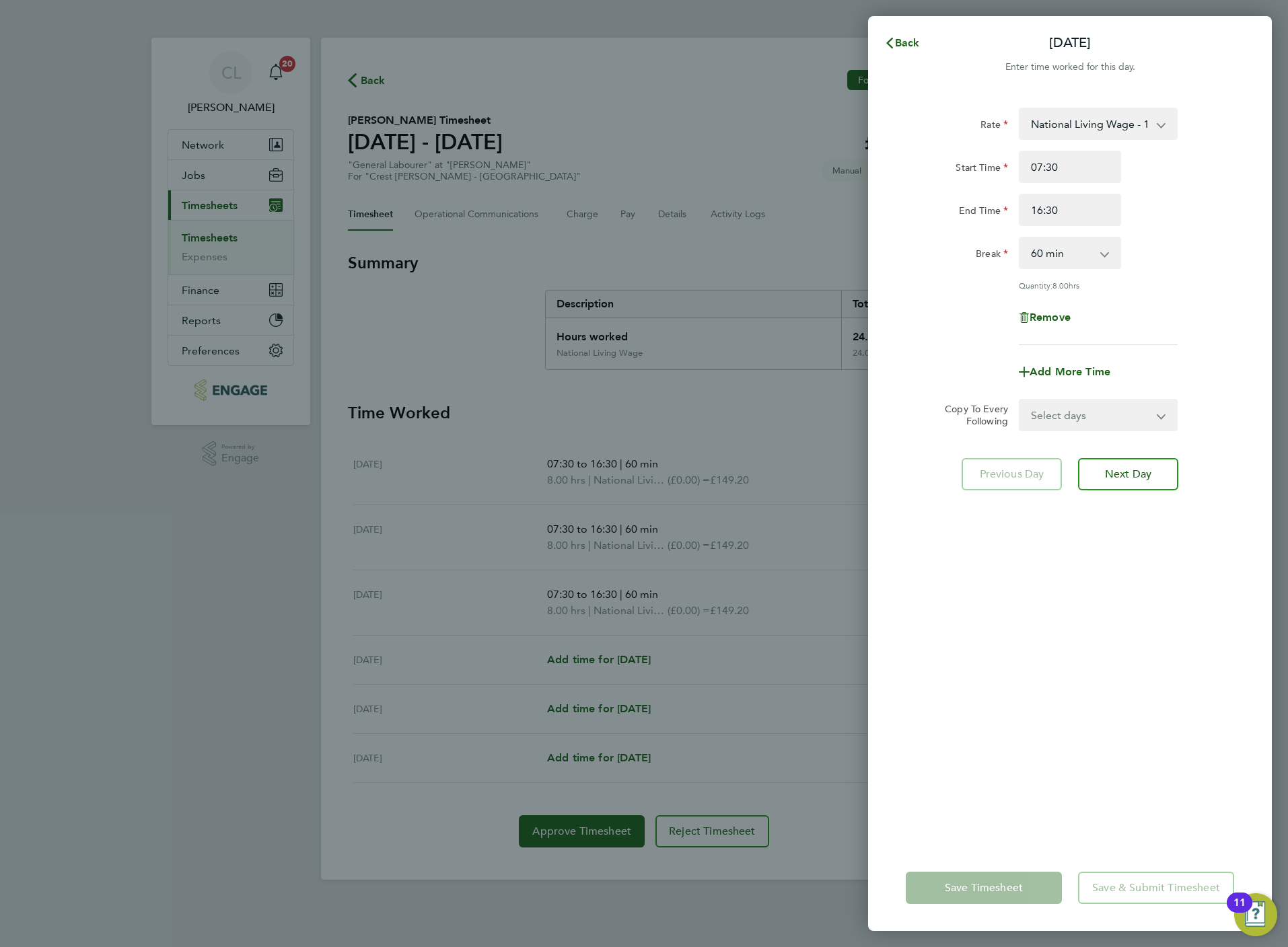
click at [1092, 127] on select "National Living Wage - 18.65" at bounding box center [1090, 123] width 140 height 30
click at [741, 237] on div "Back [DATE] Enter time worked for this day. Rate National Living Wage - 18.65 S…" at bounding box center [644, 474] width 1288 height 947
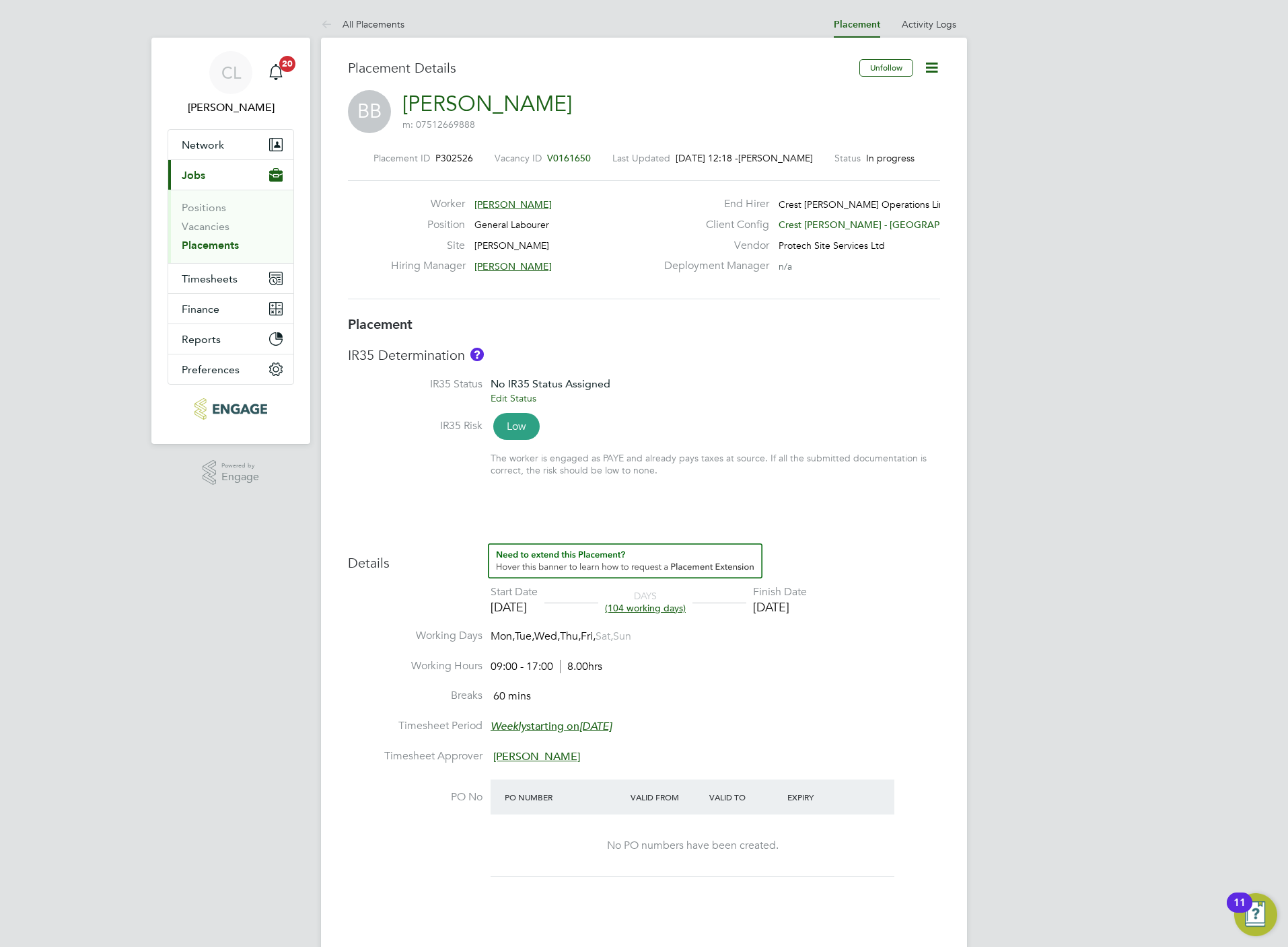
click at [933, 61] on icon at bounding box center [931, 67] width 17 height 17
click at [871, 101] on li "Edit Placement e" at bounding box center [887, 100] width 99 height 19
type input "[PERSON_NAME]"
type input "[DATE]"
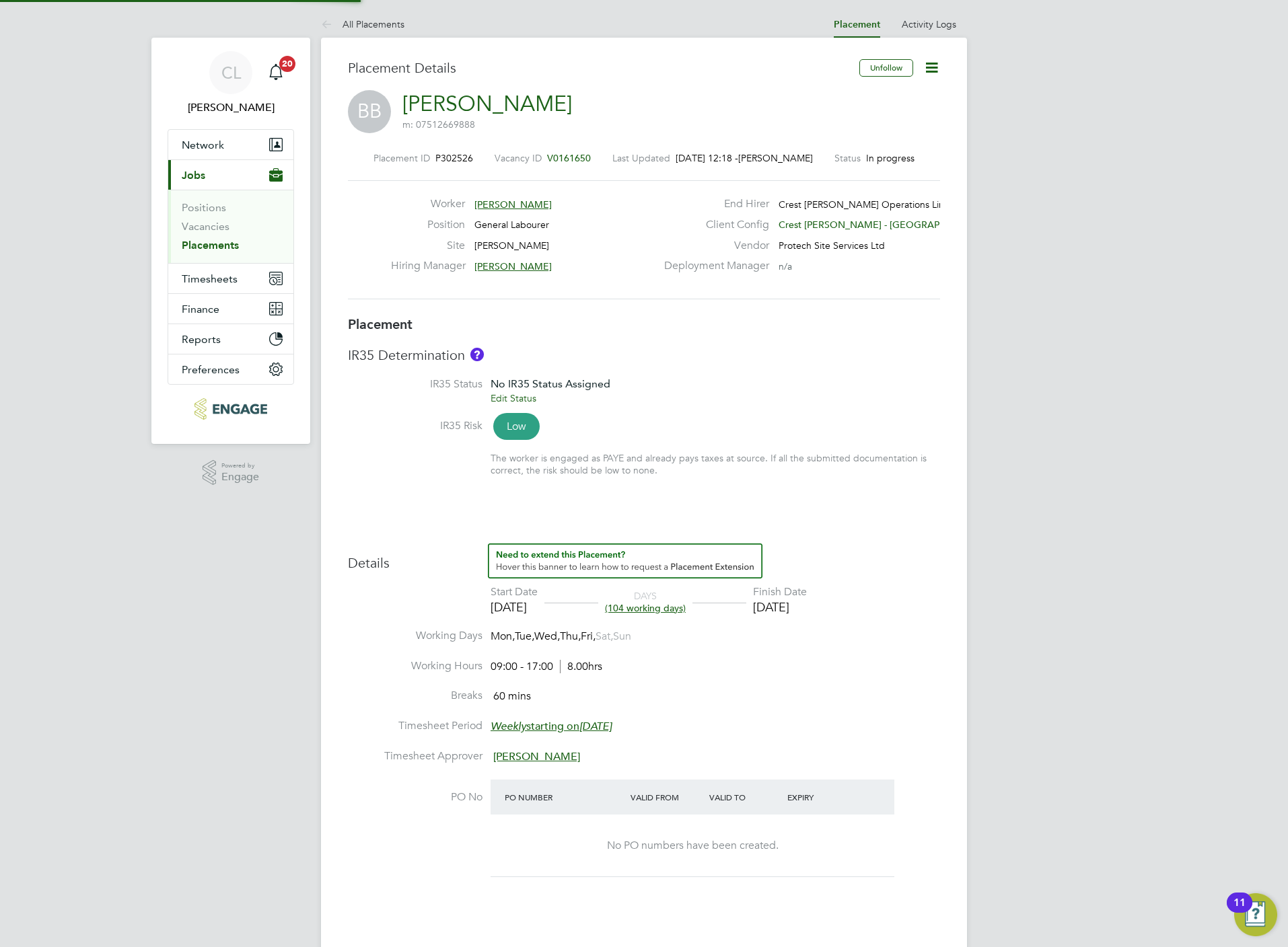
type input "[DATE]"
type input "09:00"
type input "17:00"
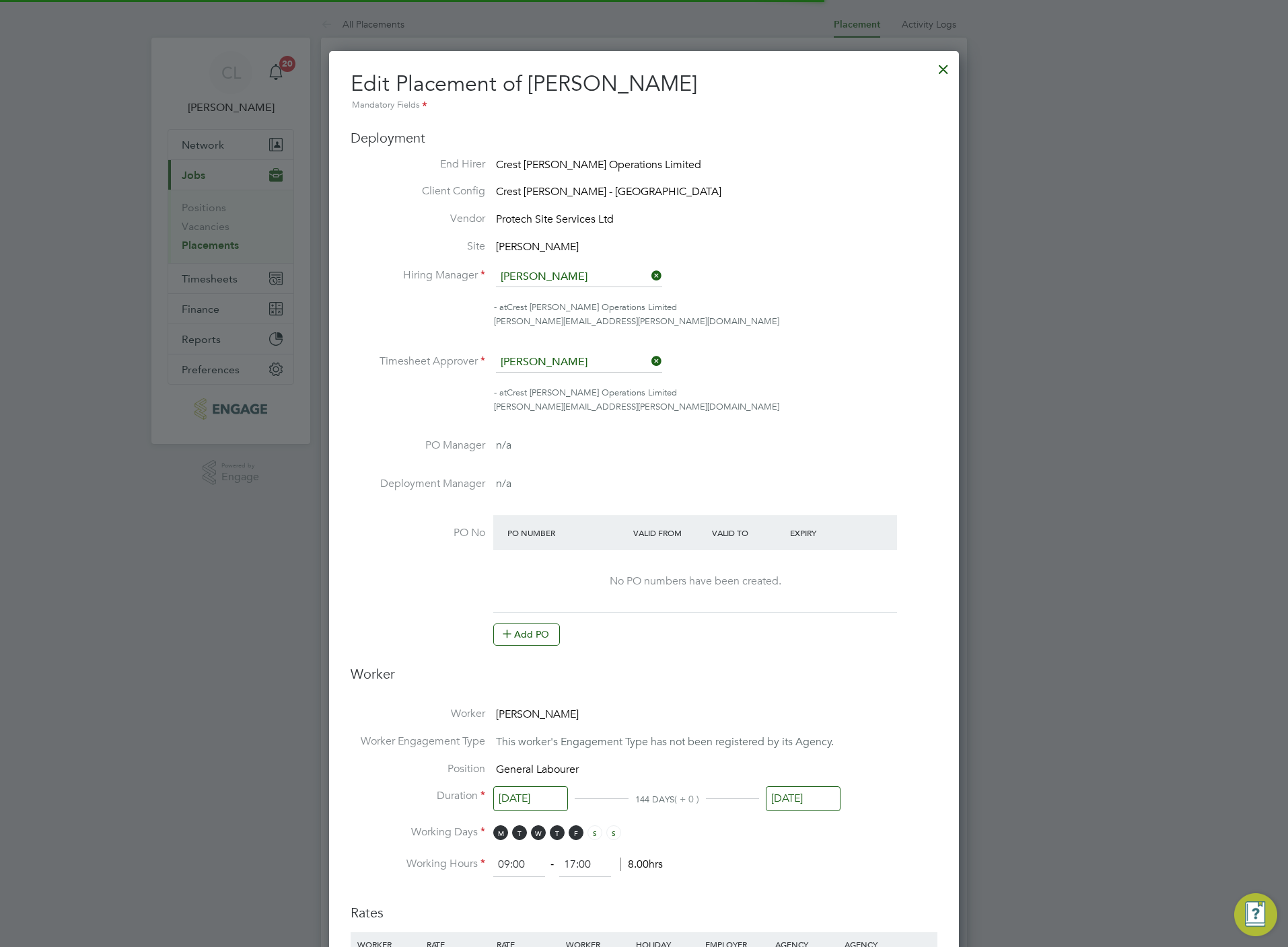
scroll to position [7, 7]
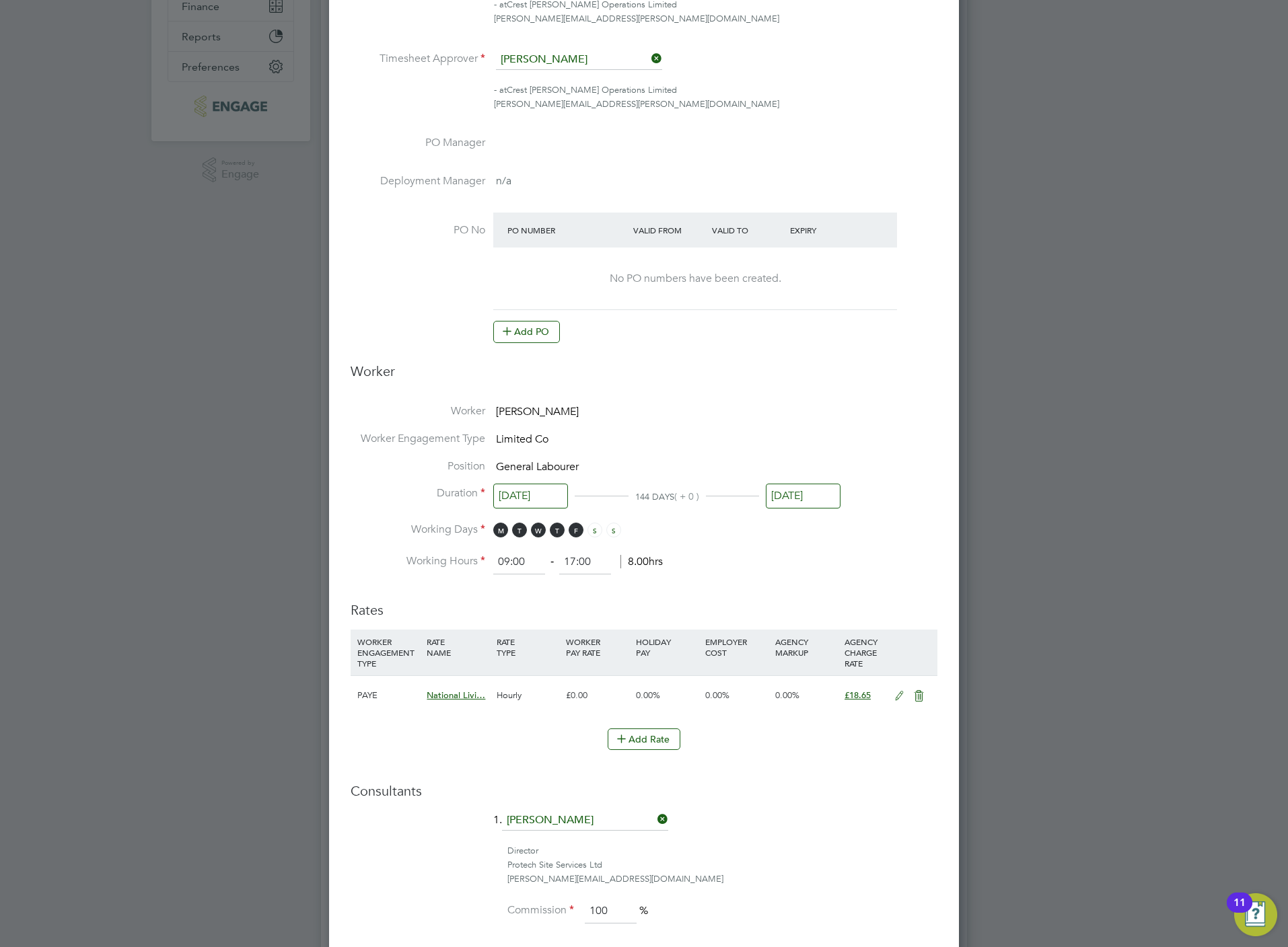
click at [898, 697] on icon at bounding box center [899, 696] width 17 height 11
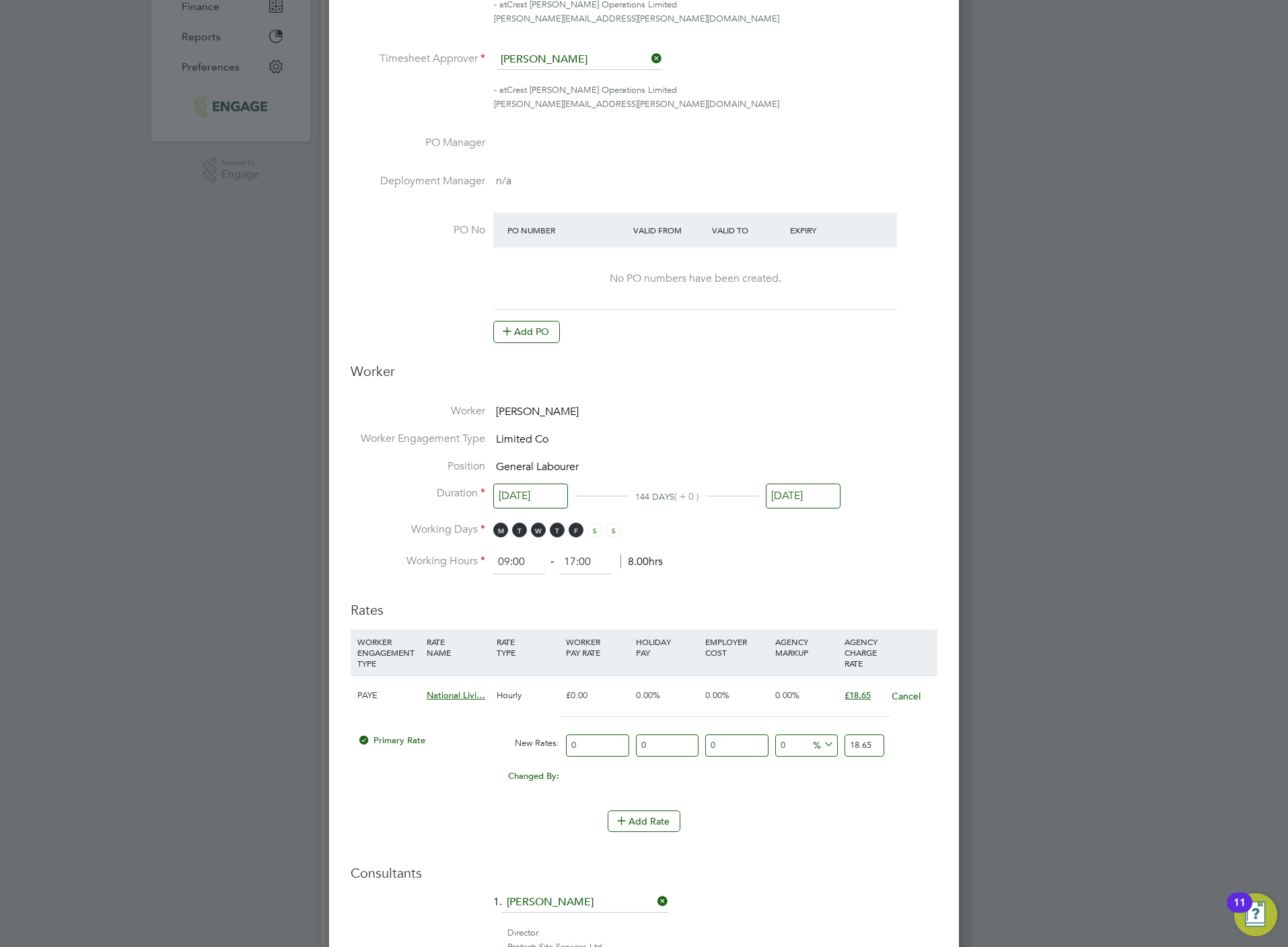
click at [863, 749] on input "18.65" at bounding box center [864, 746] width 39 height 22
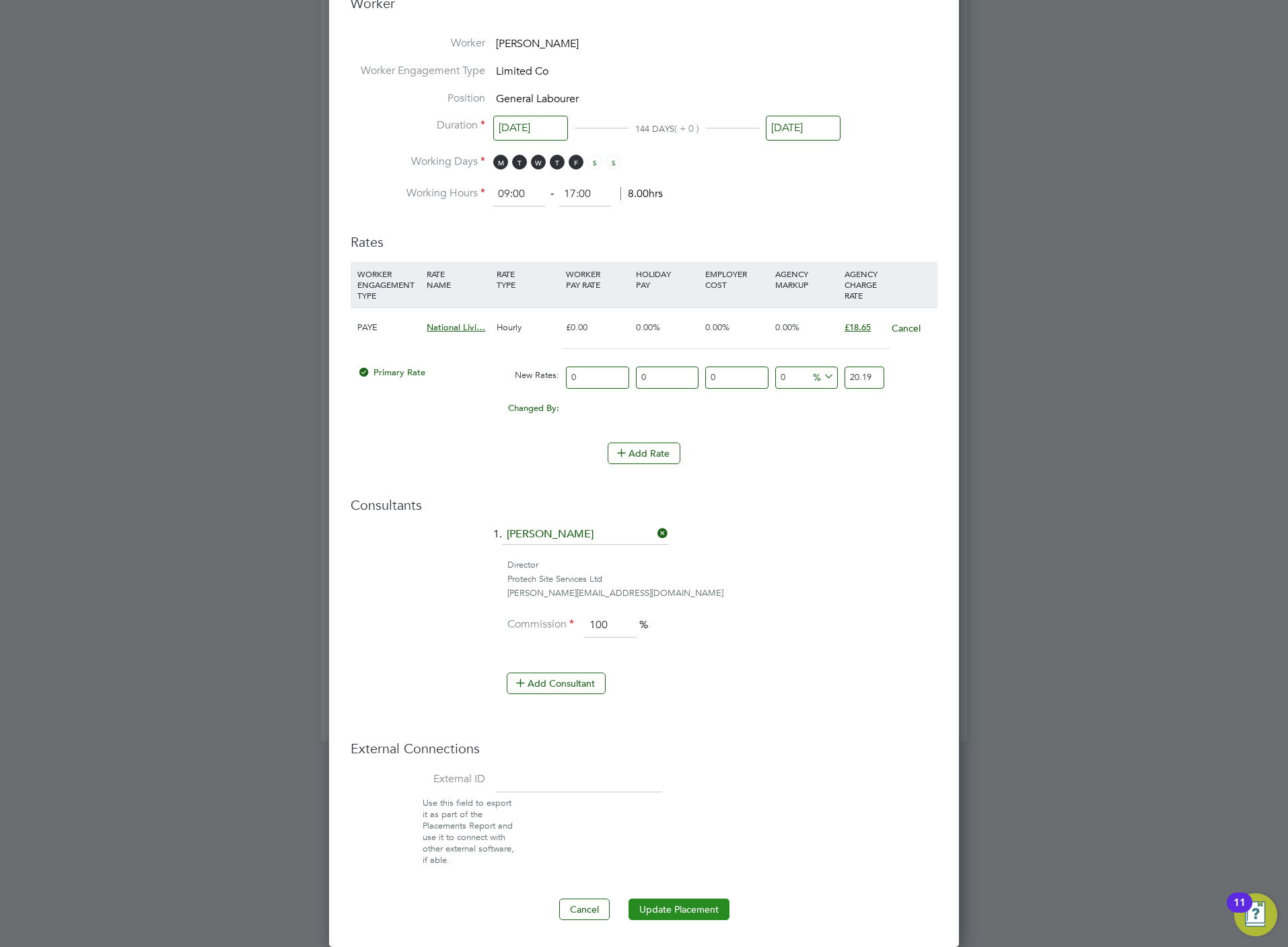
type input "20.19"
click at [666, 899] on button "Update Placement" at bounding box center [679, 910] width 101 height 22
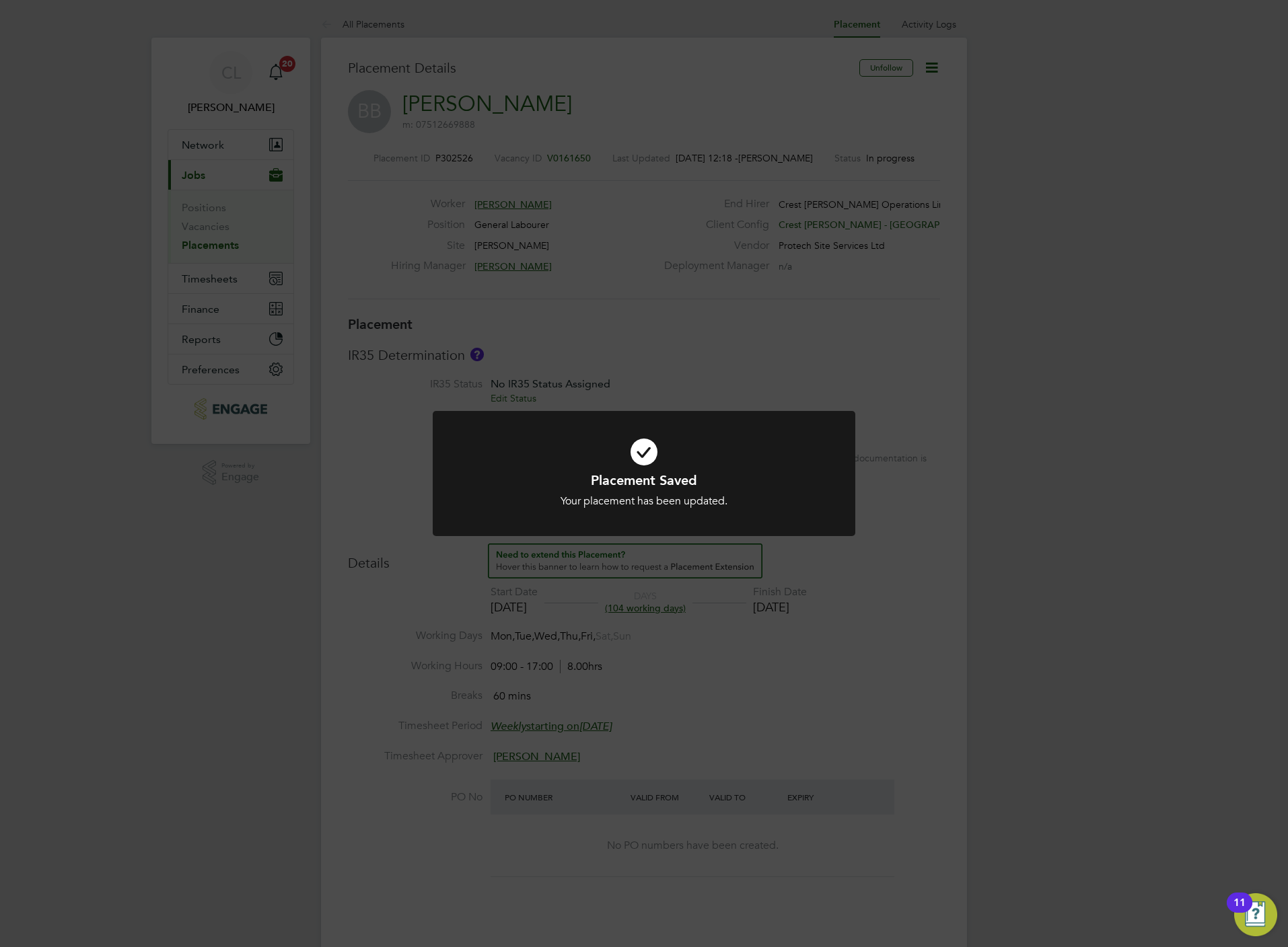
click at [770, 349] on div "Placement Saved Your placement has been updated. Cancel Okay" at bounding box center [644, 474] width 1288 height 947
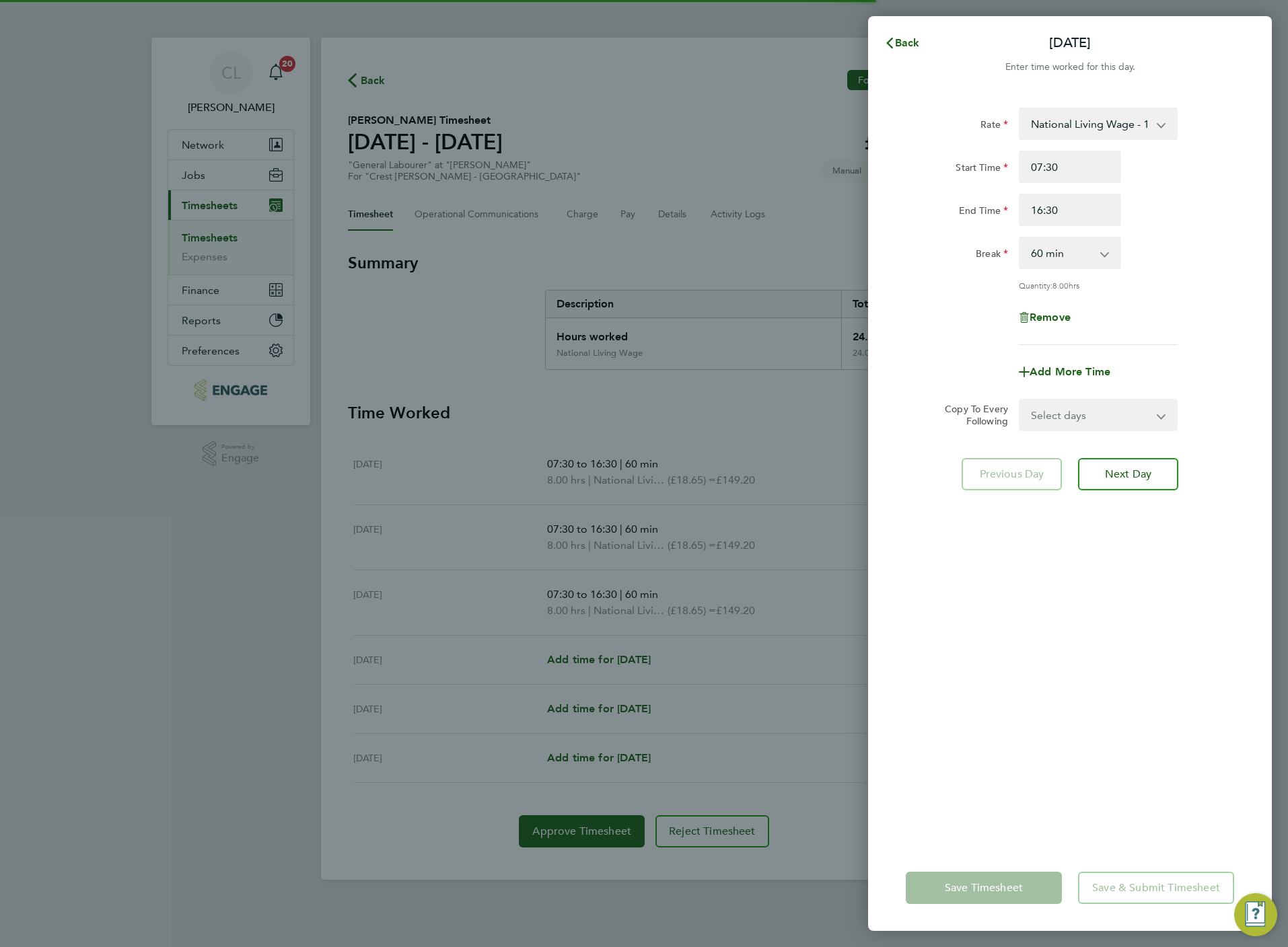
select select "60"
click at [1075, 113] on select "National Living Wage - 18.65 National Living Wage - 20.19" at bounding box center [1090, 123] width 140 height 30
select select "60"
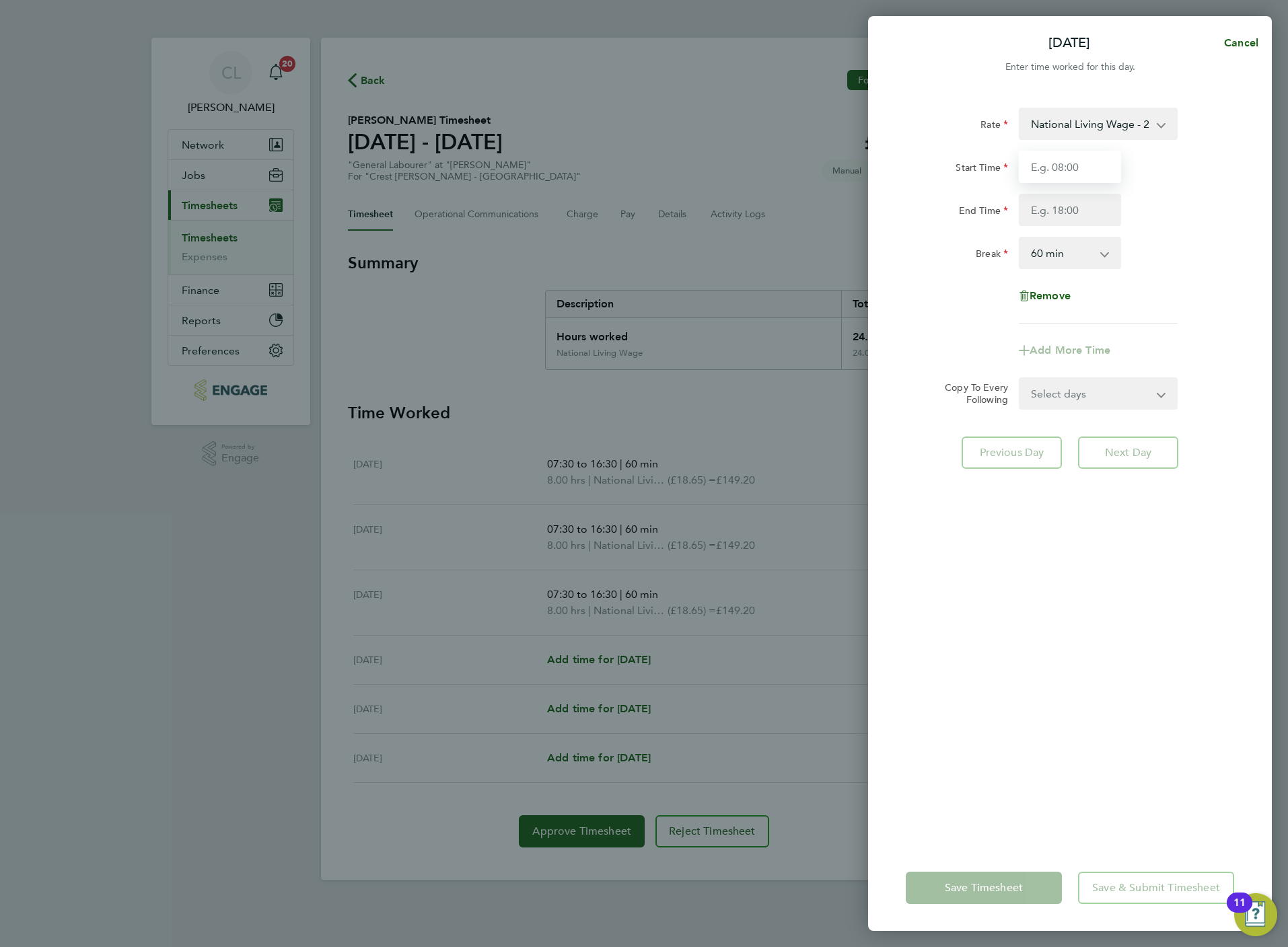
click at [1065, 168] on input "Start Time" at bounding box center [1070, 167] width 102 height 32
type input "07:30"
click at [1080, 403] on select "Select days Day Weekday (Mon-Fri) Weekend (Sat-Sun) [DATE] [DATE] [DATE] [DATE]…" at bounding box center [1091, 393] width 142 height 30
select select "WEEKDAY"
click at [1020, 379] on select "Select days Day Weekday (Mon-Fri) Weekend (Sat-Sun) [DATE] [DATE] [DATE] [DATE]…" at bounding box center [1091, 393] width 142 height 30
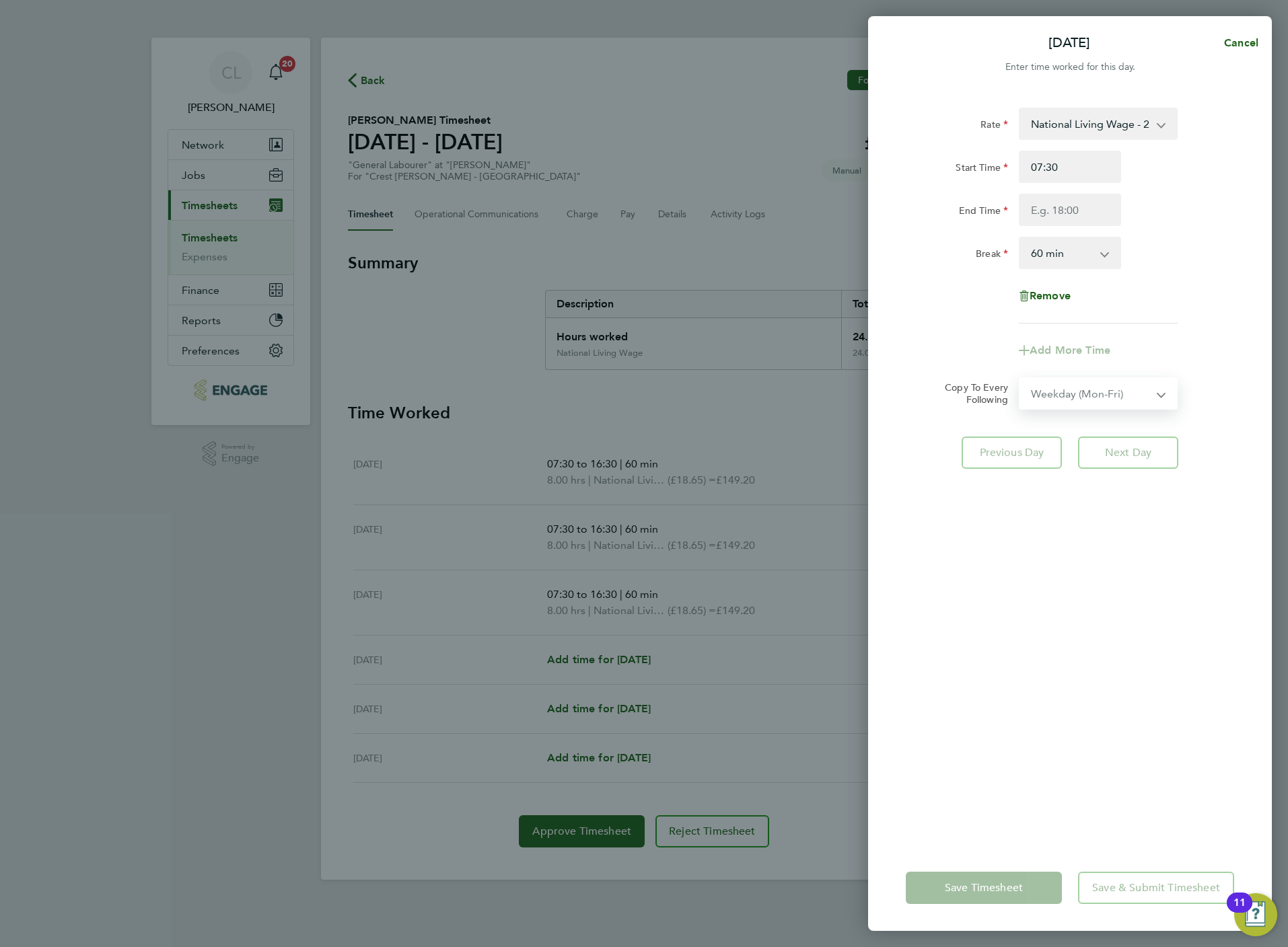
select select "[DATE]"
click at [1130, 876] on app-form-button "Save & Submit Timesheet" at bounding box center [1152, 888] width 164 height 32
click at [1110, 668] on div "Rate National Living Wage - 20.19 Start Time 07:30 End Time Break 0 min 15 min …" at bounding box center [1069, 468] width 404 height 754
click at [1071, 204] on input "End Time" at bounding box center [1070, 210] width 102 height 32
type input "16:30"
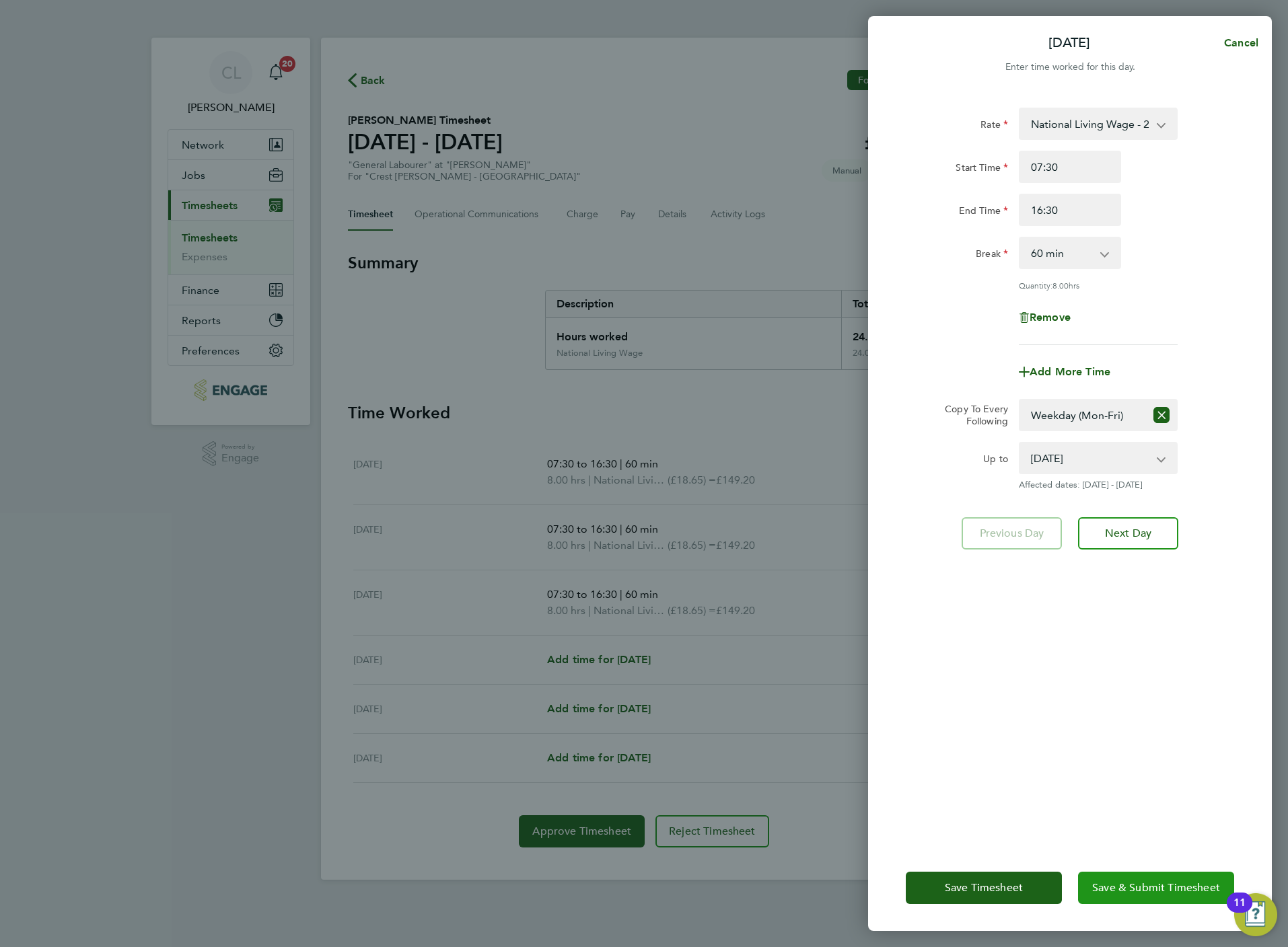
click at [1145, 889] on span "Save & Submit Timesheet" at bounding box center [1156, 888] width 128 height 13
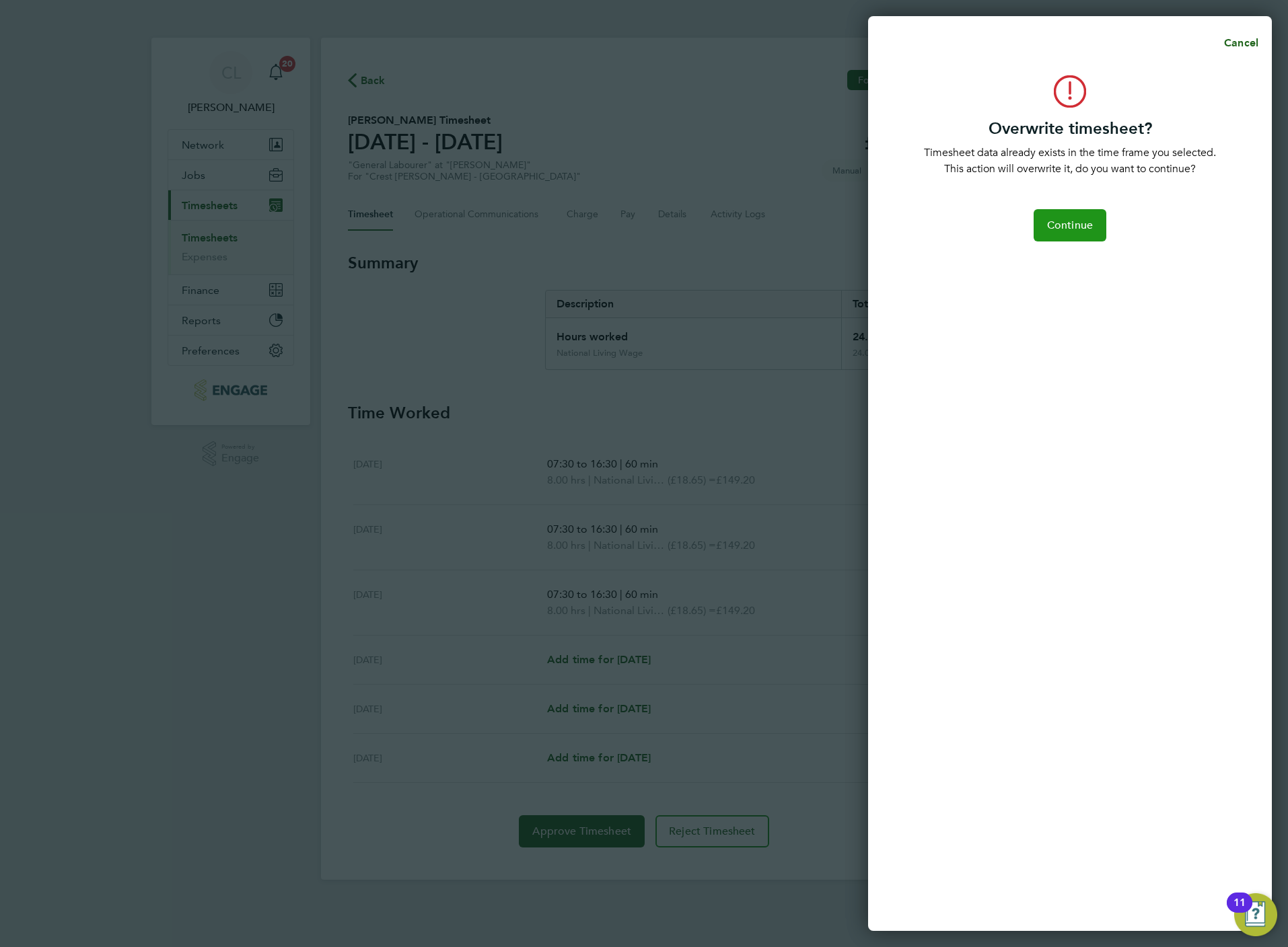
click at [1066, 220] on span "Continue" at bounding box center [1070, 225] width 46 height 13
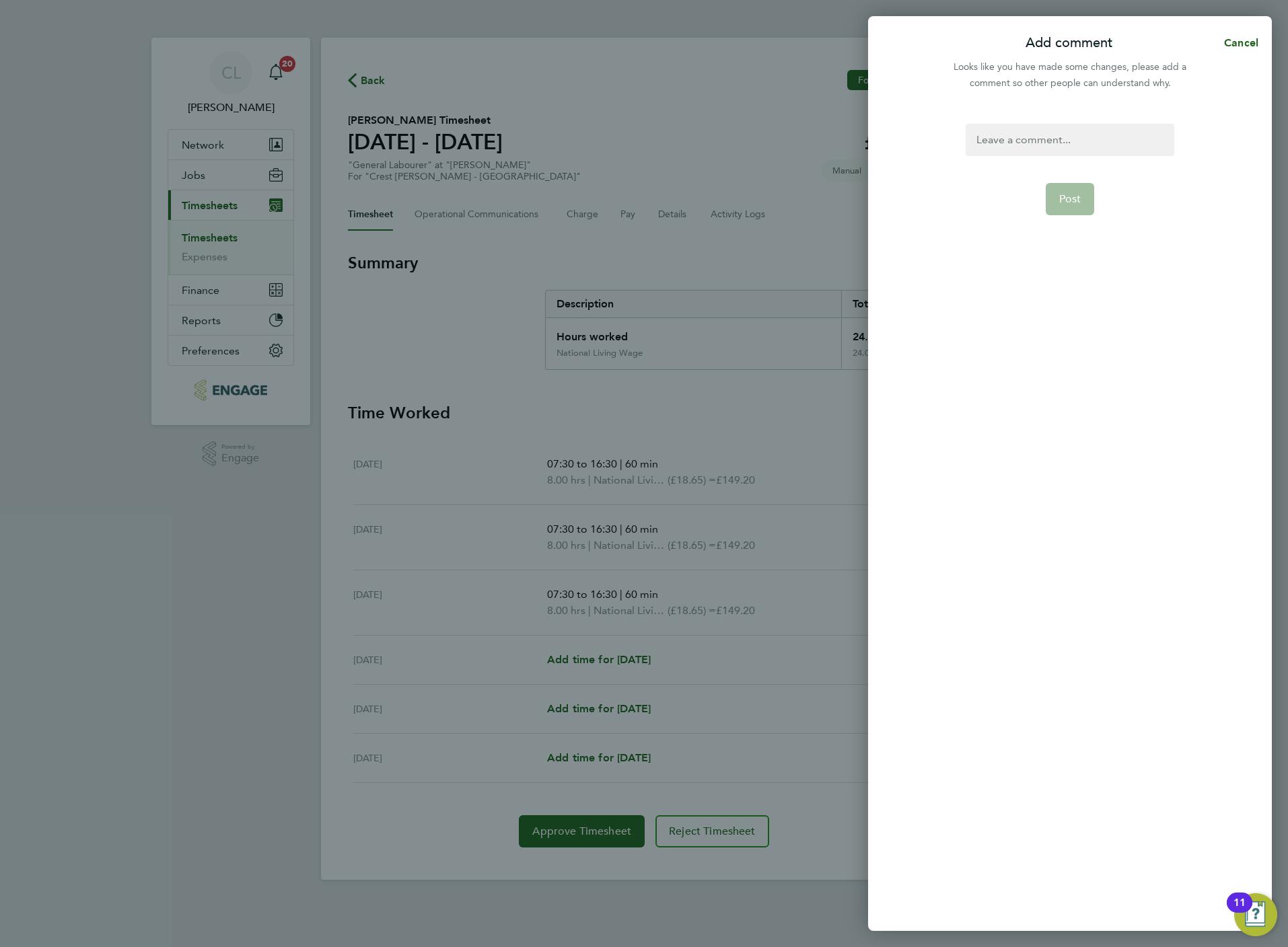
click at [1044, 142] on div at bounding box center [1069, 140] width 208 height 32
click at [1087, 209] on button "Post" at bounding box center [1070, 199] width 49 height 32
